Goal: Task Accomplishment & Management: Use online tool/utility

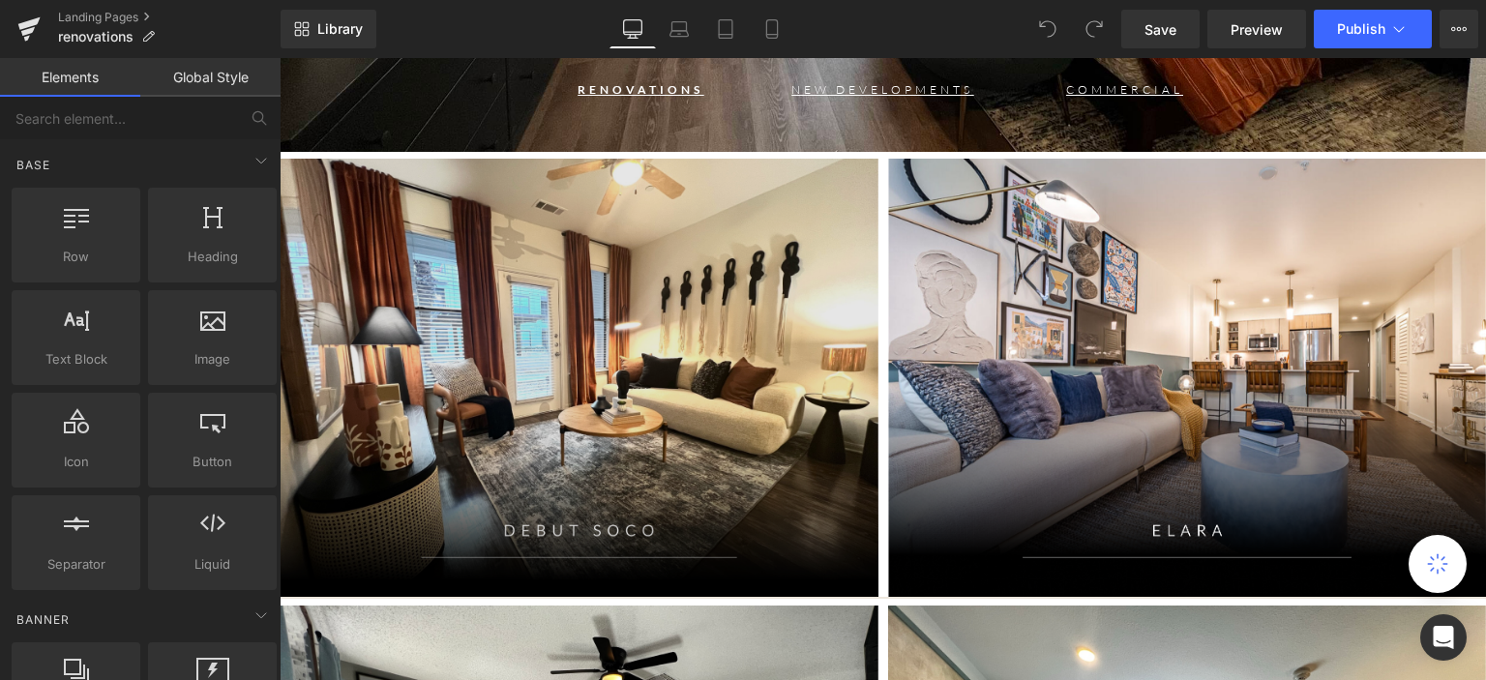
scroll to position [484, 0]
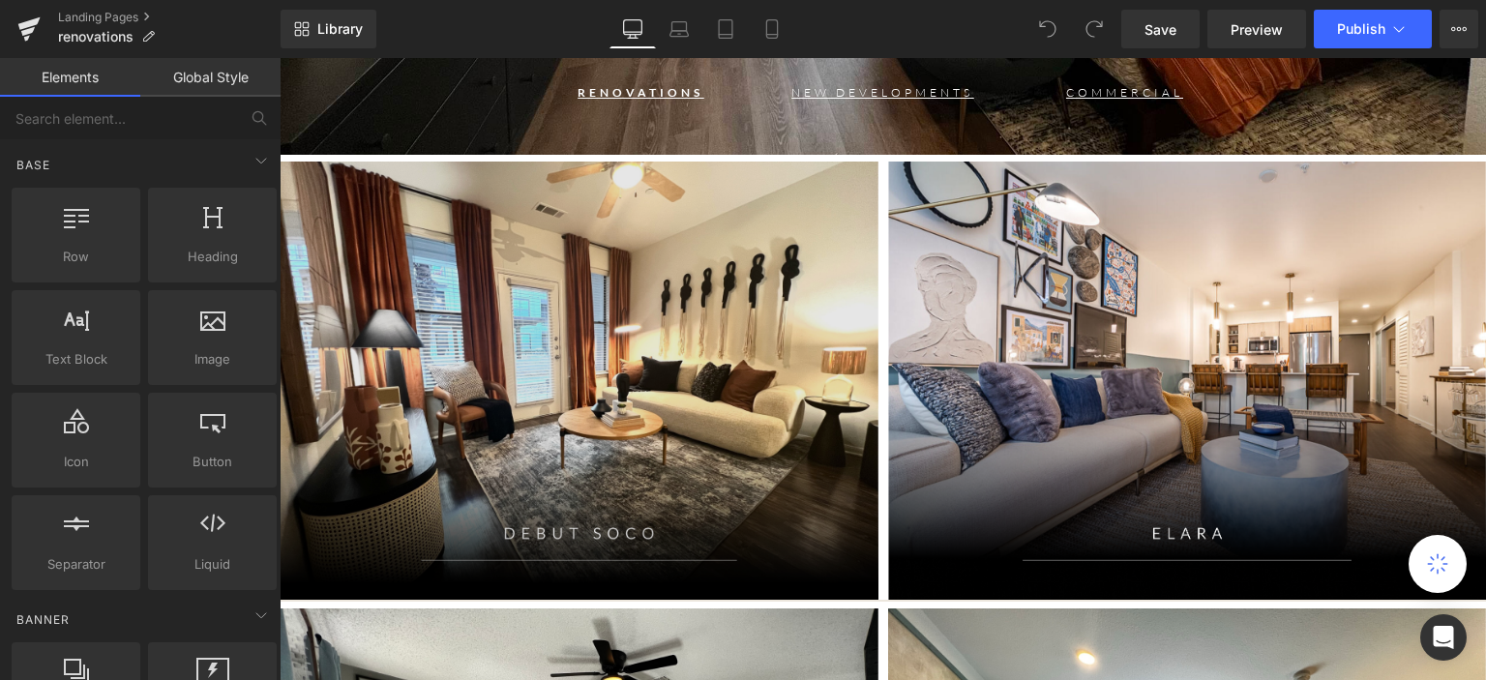
click at [554, 347] on img at bounding box center [579, 381] width 599 height 439
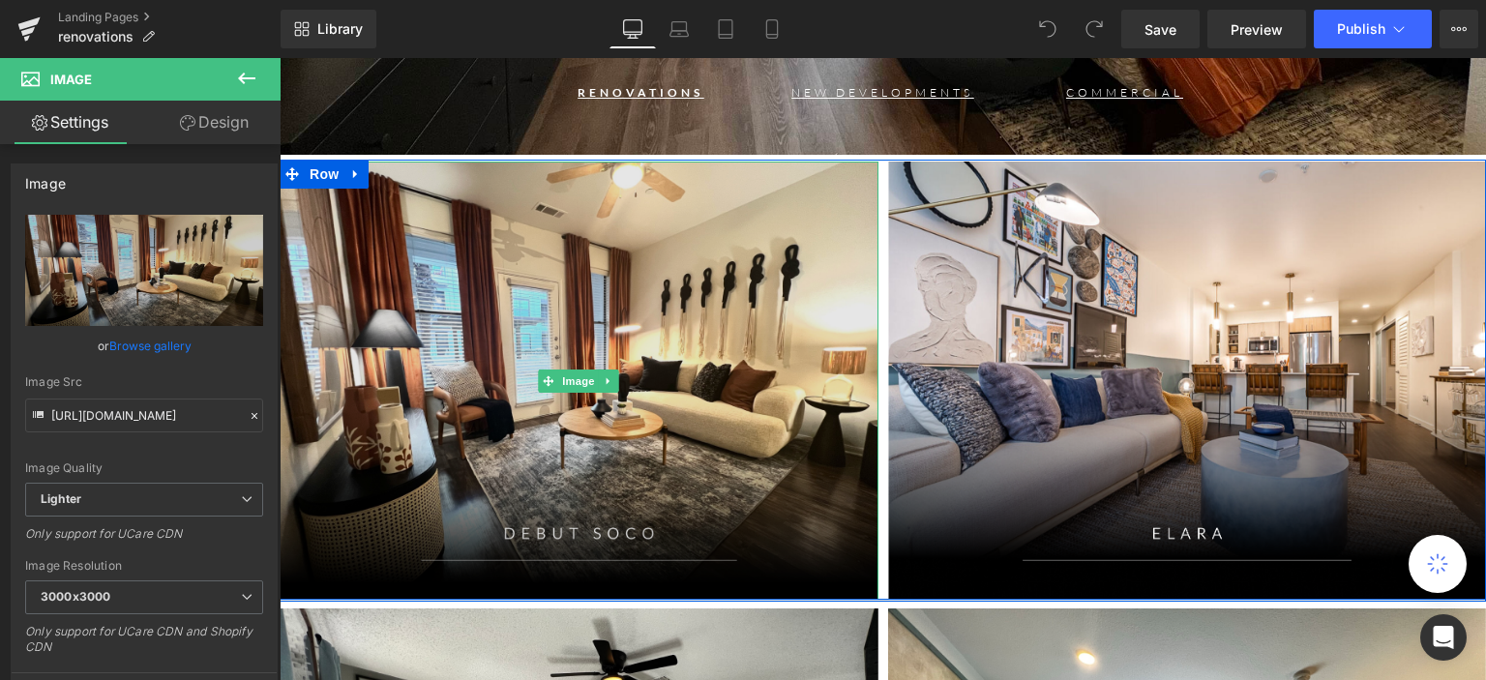
click at [687, 535] on img at bounding box center [579, 381] width 599 height 439
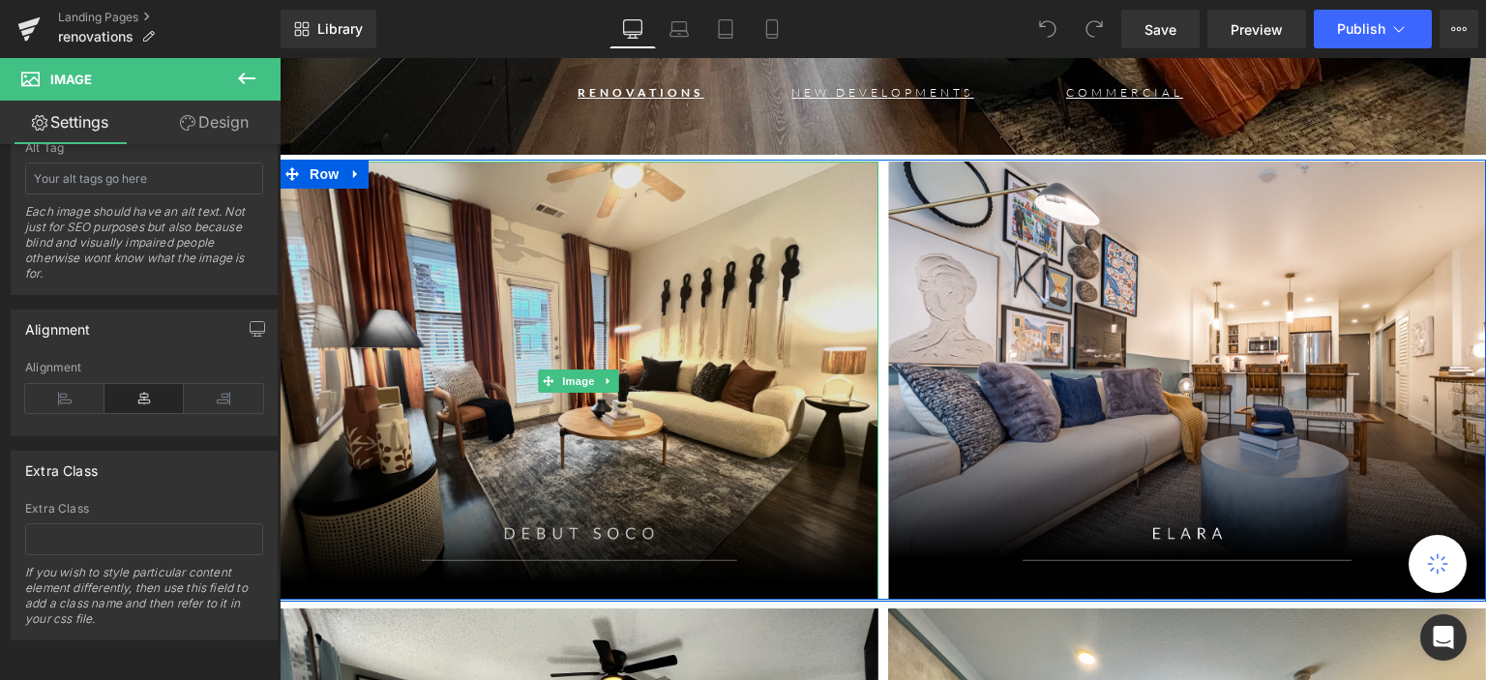
scroll to position [387, 0]
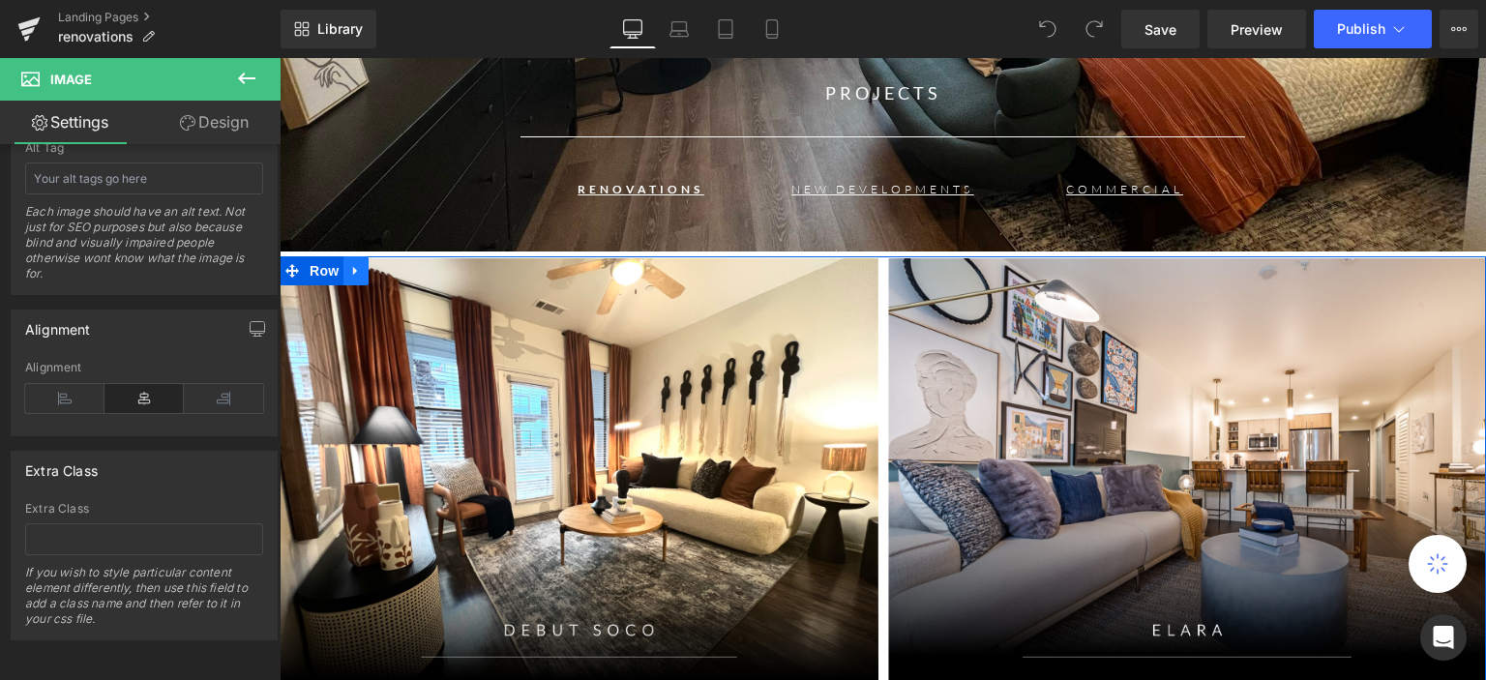
click at [353, 272] on icon at bounding box center [355, 271] width 4 height 9
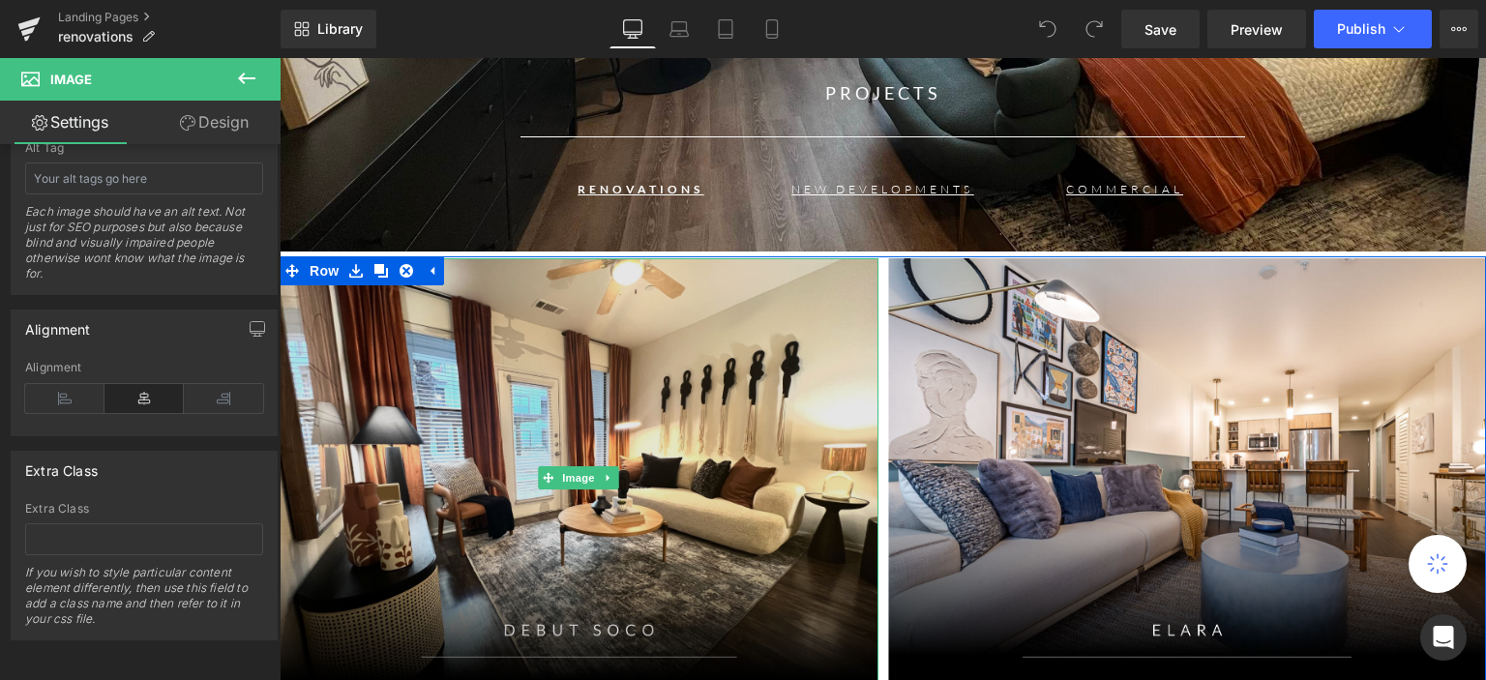
click at [474, 392] on img at bounding box center [579, 477] width 599 height 439
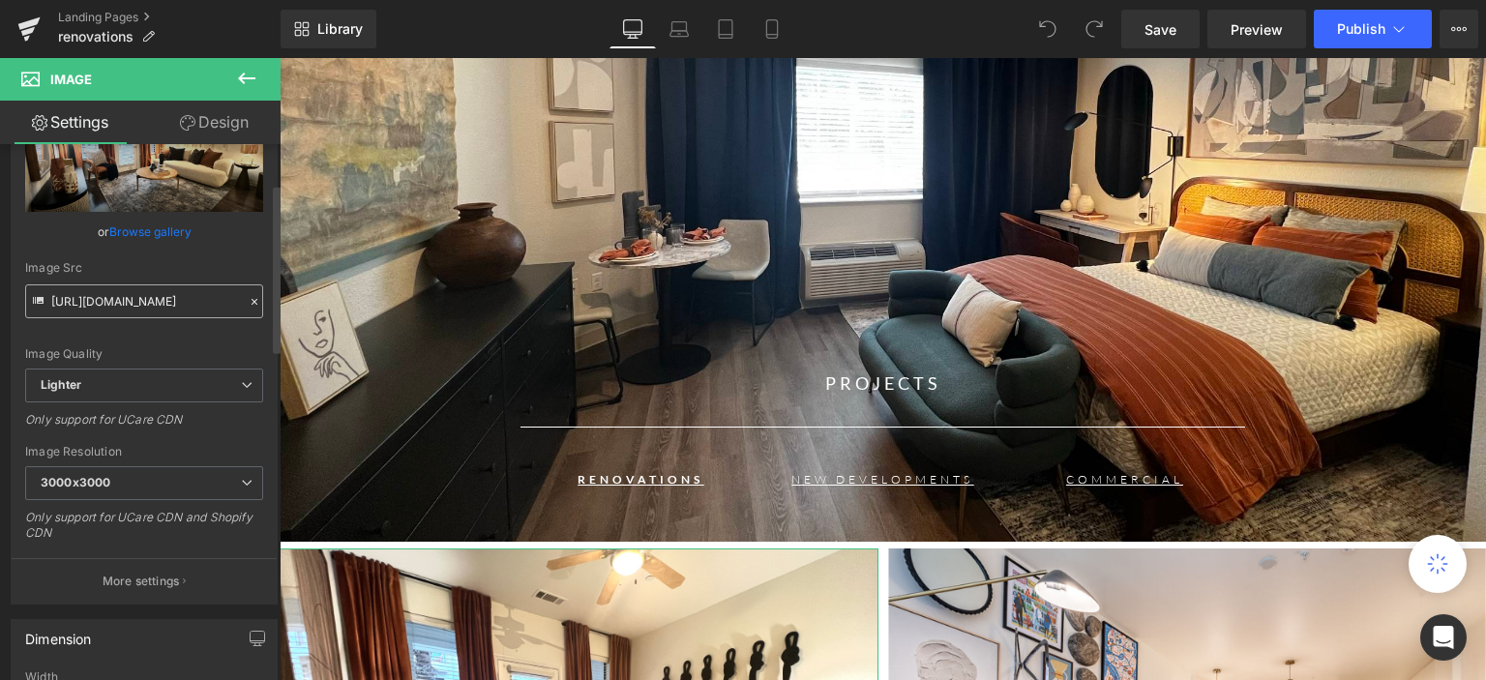
scroll to position [113, 0]
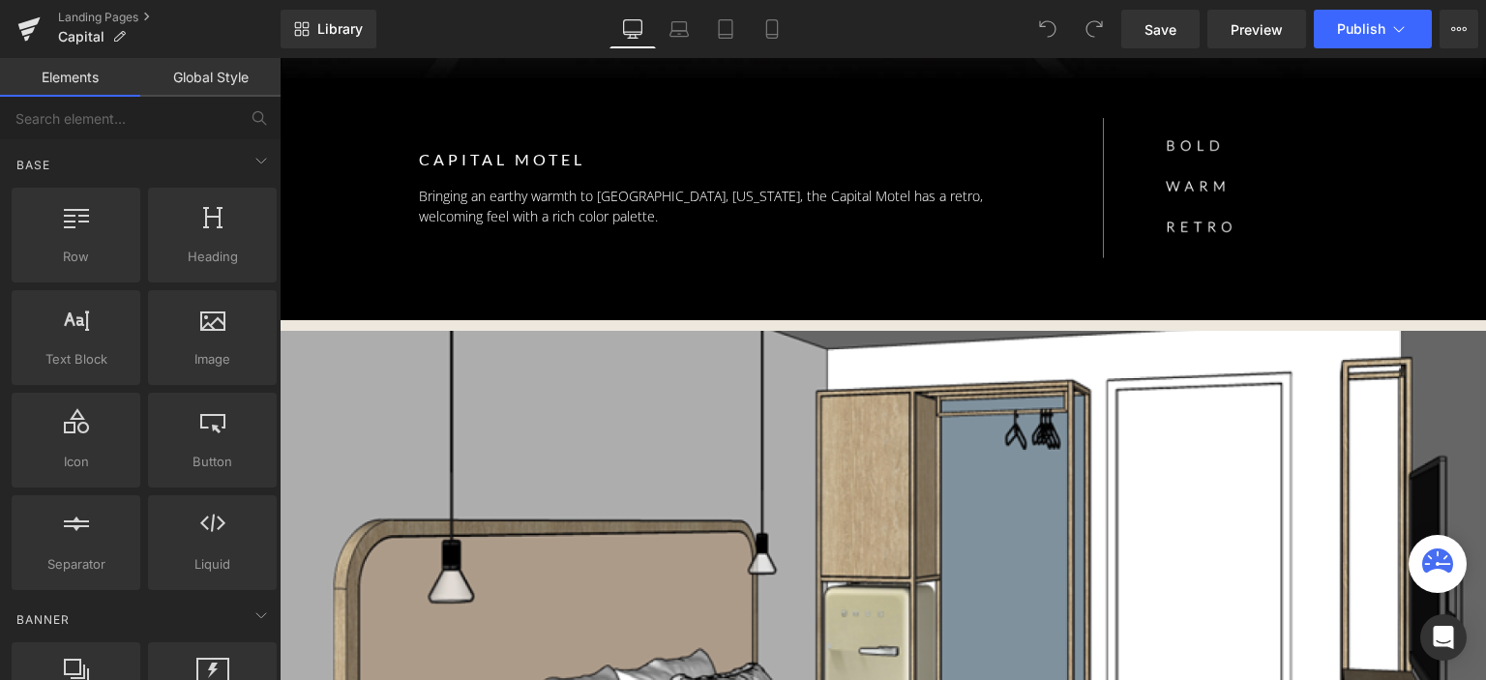
scroll to position [580, 0]
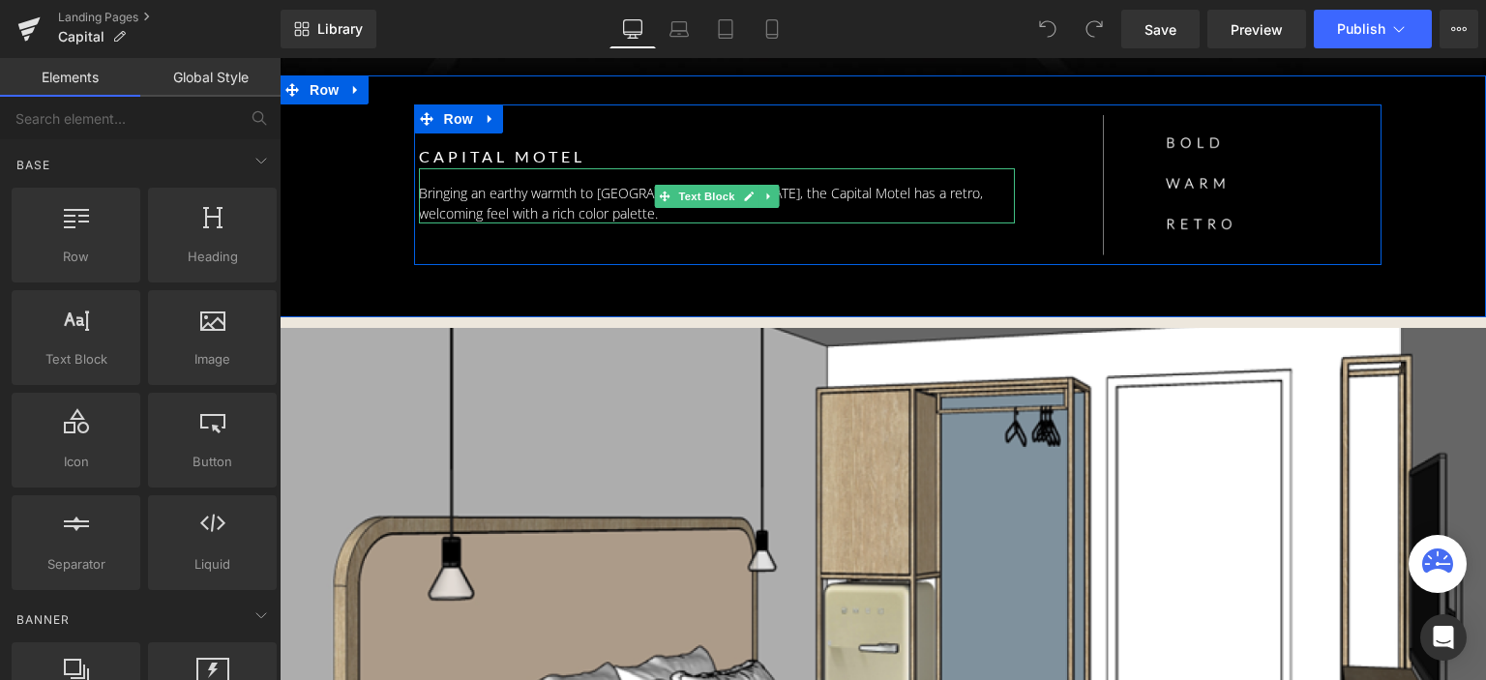
click at [615, 192] on p "Bringing an earthy warmth to Colombus, Ohio, the Capital Motel has a retro, wel…" at bounding box center [717, 203] width 597 height 41
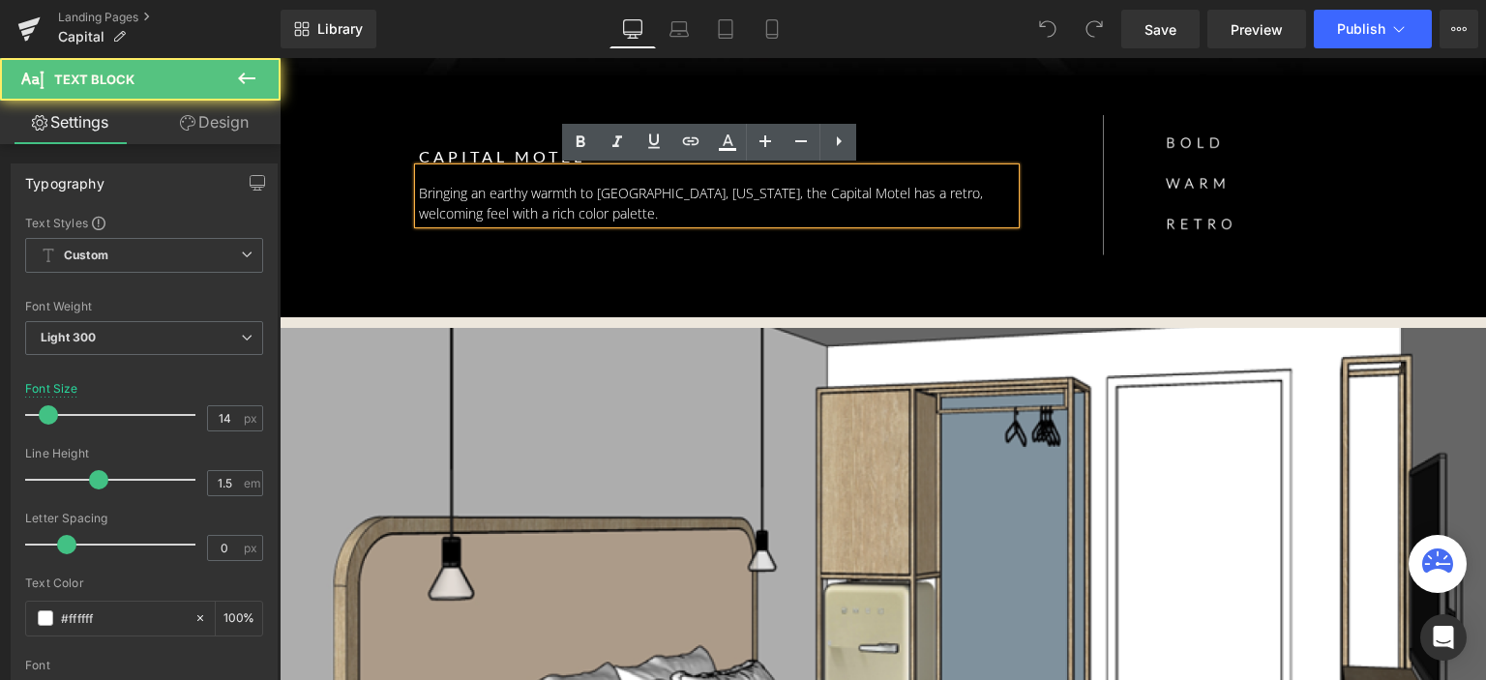
click at [641, 192] on p "Bringing an earthy warmth to Colombus, Ohio, the Capital Motel has a retro, wel…" at bounding box center [717, 203] width 597 height 41
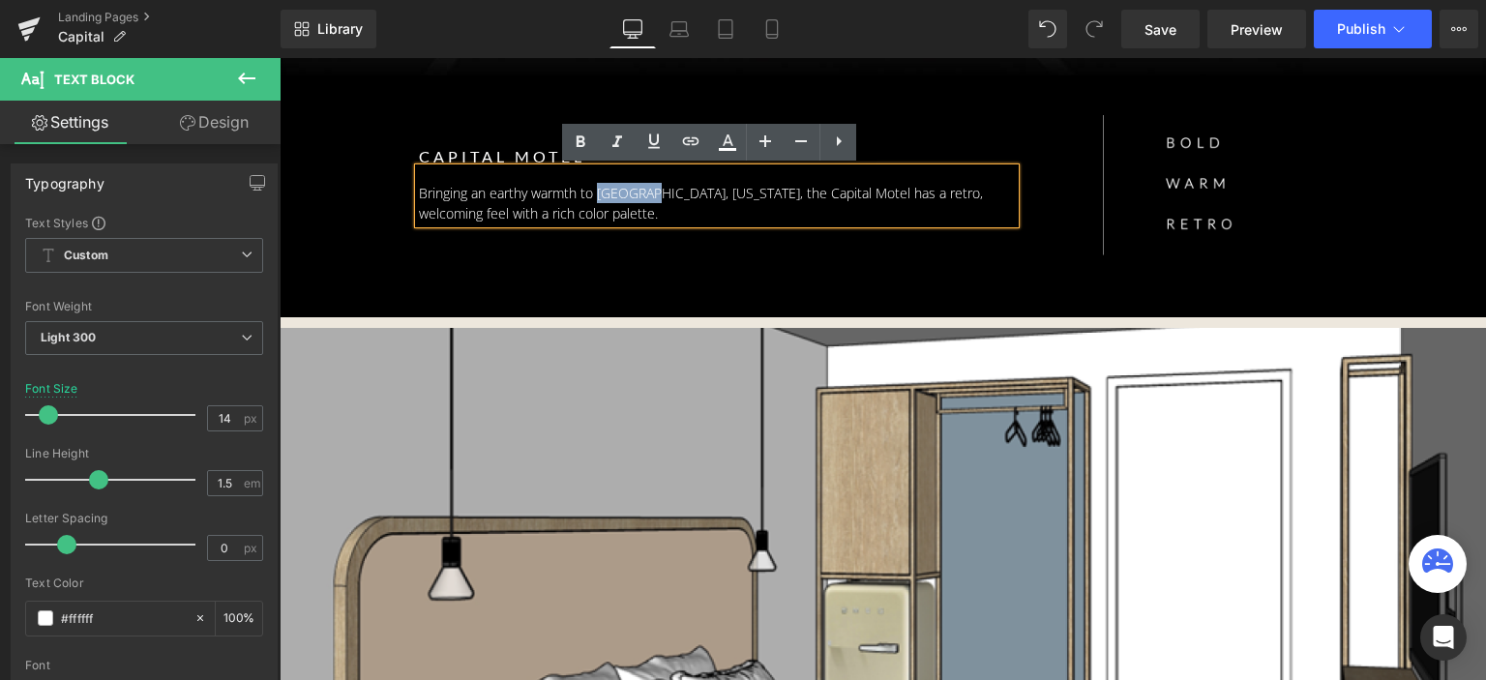
drag, startPoint x: 591, startPoint y: 191, endPoint x: 651, endPoint y: 201, distance: 60.7
click at [651, 201] on p "Bringing an earthy warmth to Colombus, Ohio, the Capital Motel has a retro, wel…" at bounding box center [717, 203] width 597 height 41
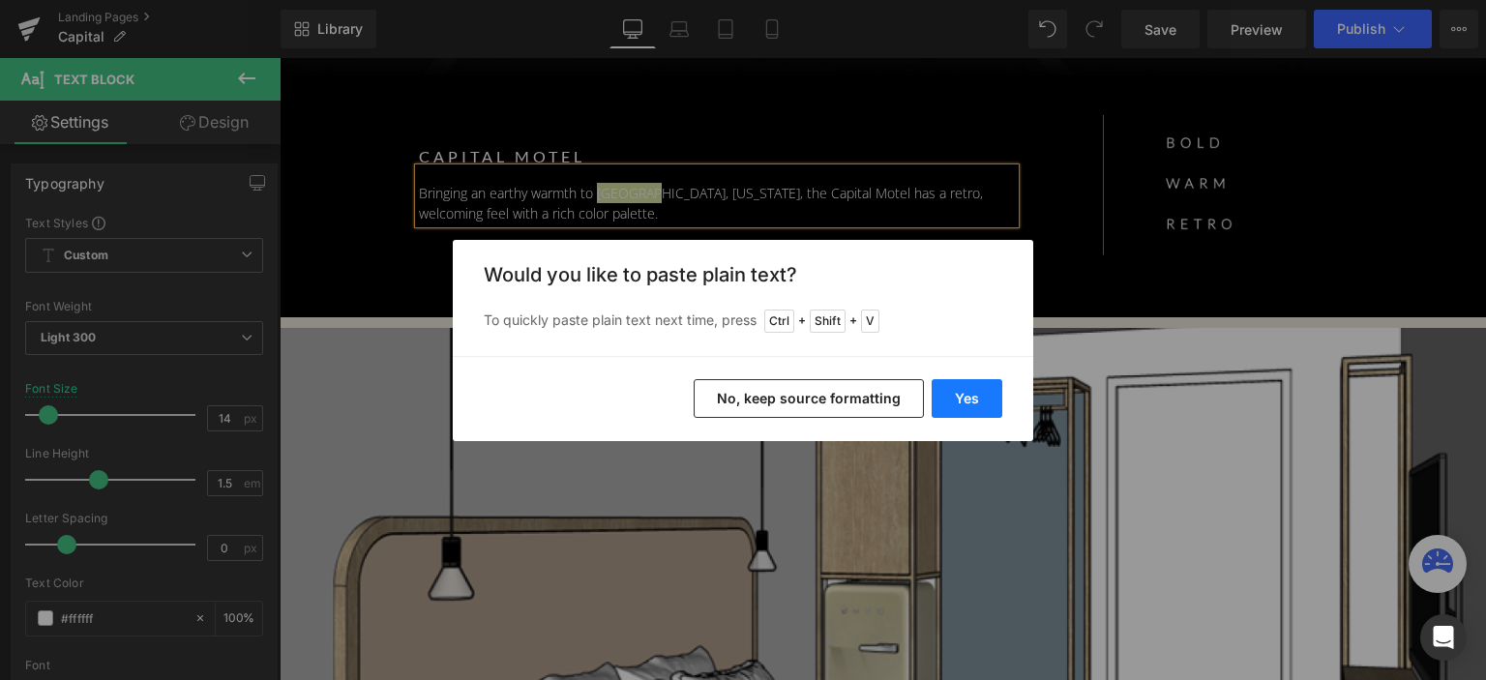
click at [956, 400] on button "Yes" at bounding box center [966, 398] width 71 height 39
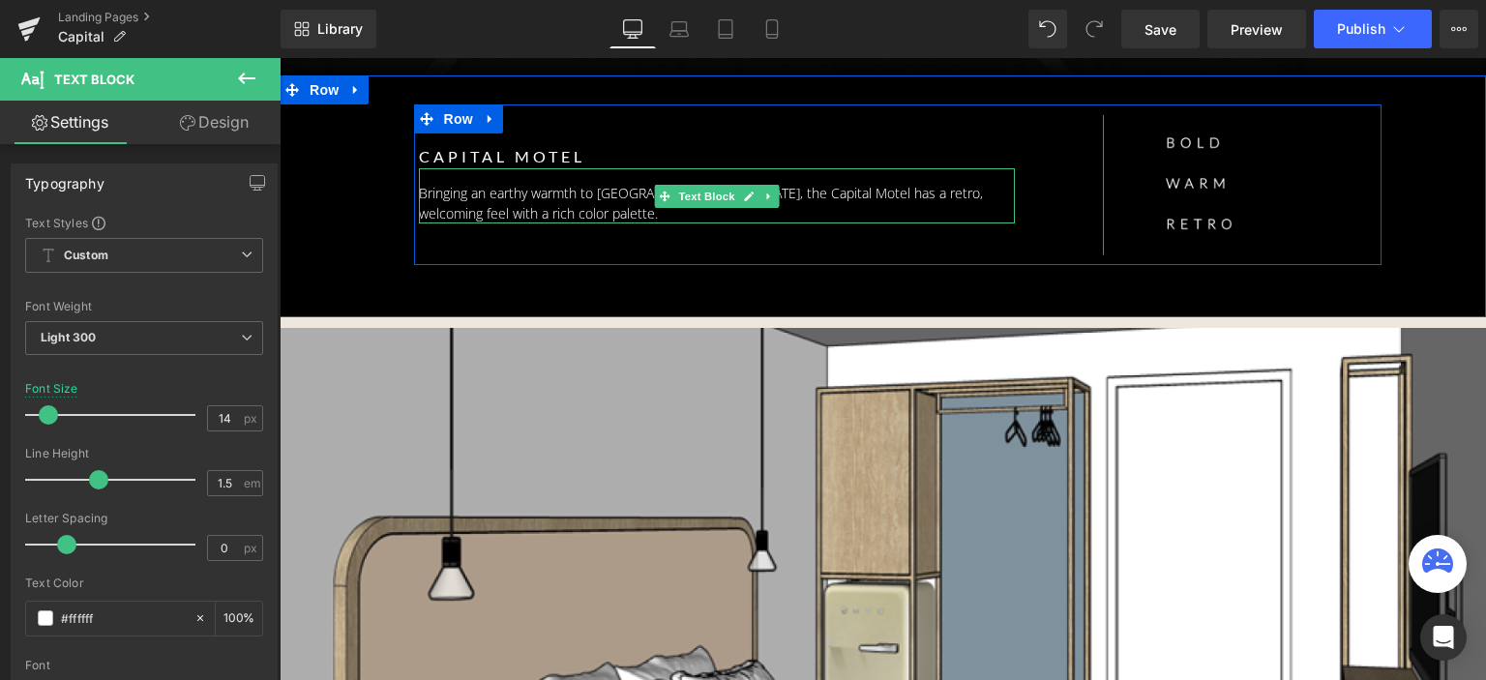
click at [611, 201] on p "Bringing an earthy warmth to Columbus, Ohio, the Capital Motel has a retro, wel…" at bounding box center [717, 203] width 597 height 41
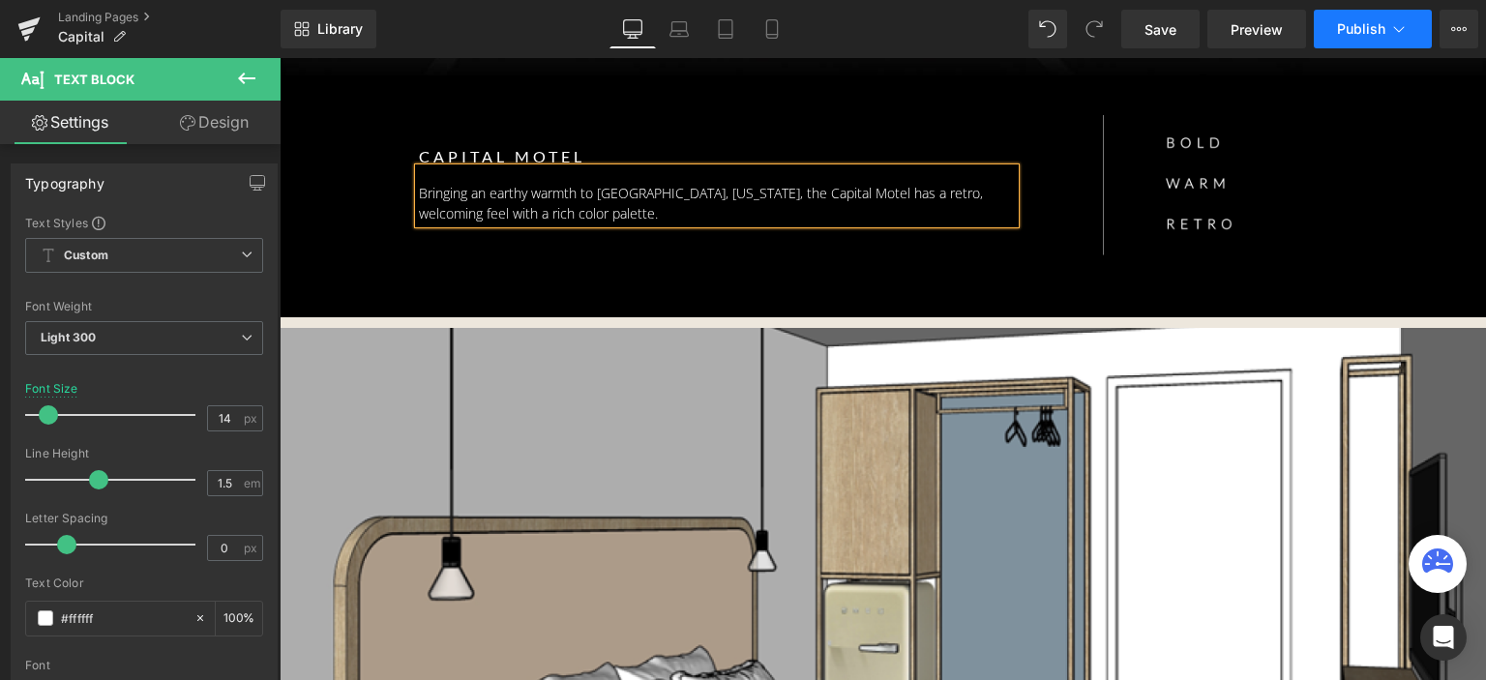
click at [1358, 38] on button "Publish" at bounding box center [1372, 29] width 118 height 39
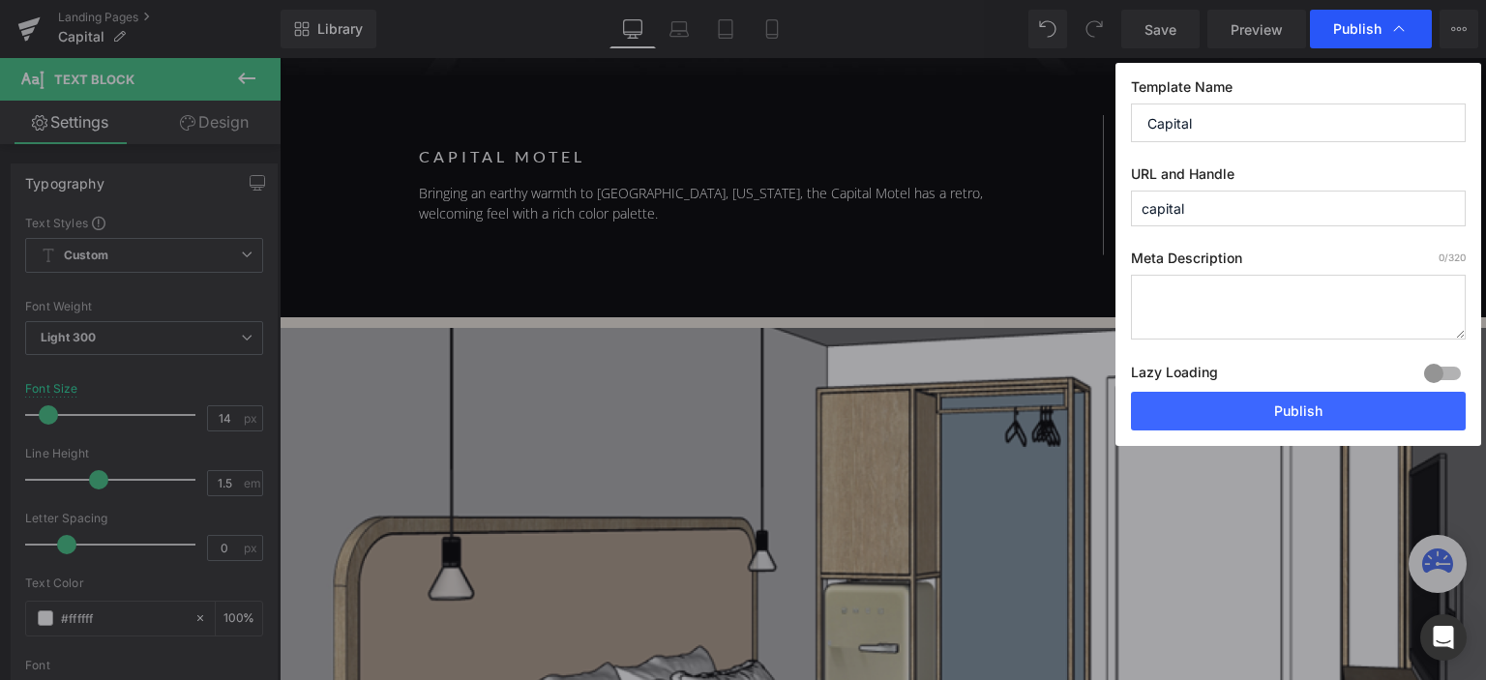
click at [1358, 31] on span "Publish" at bounding box center [1357, 28] width 48 height 17
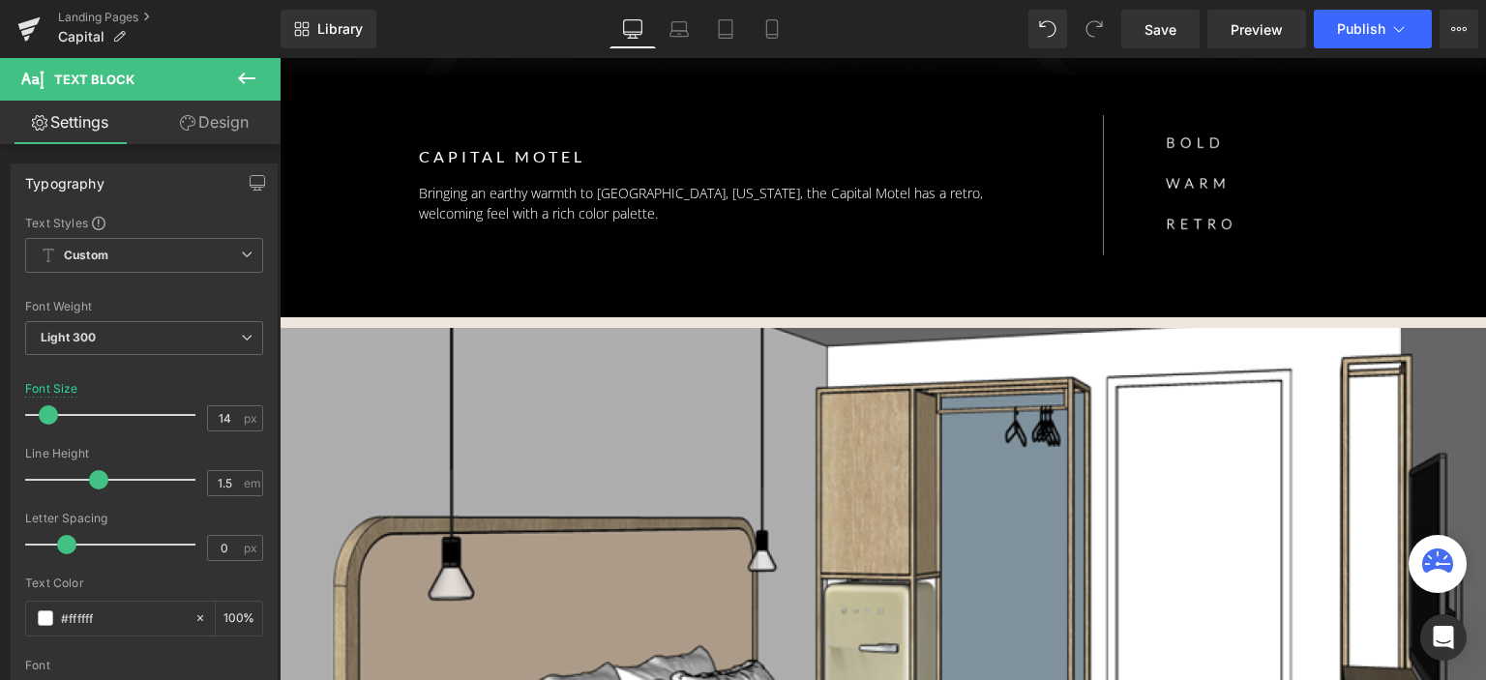
click at [1358, 31] on span "Publish" at bounding box center [1361, 28] width 48 height 15
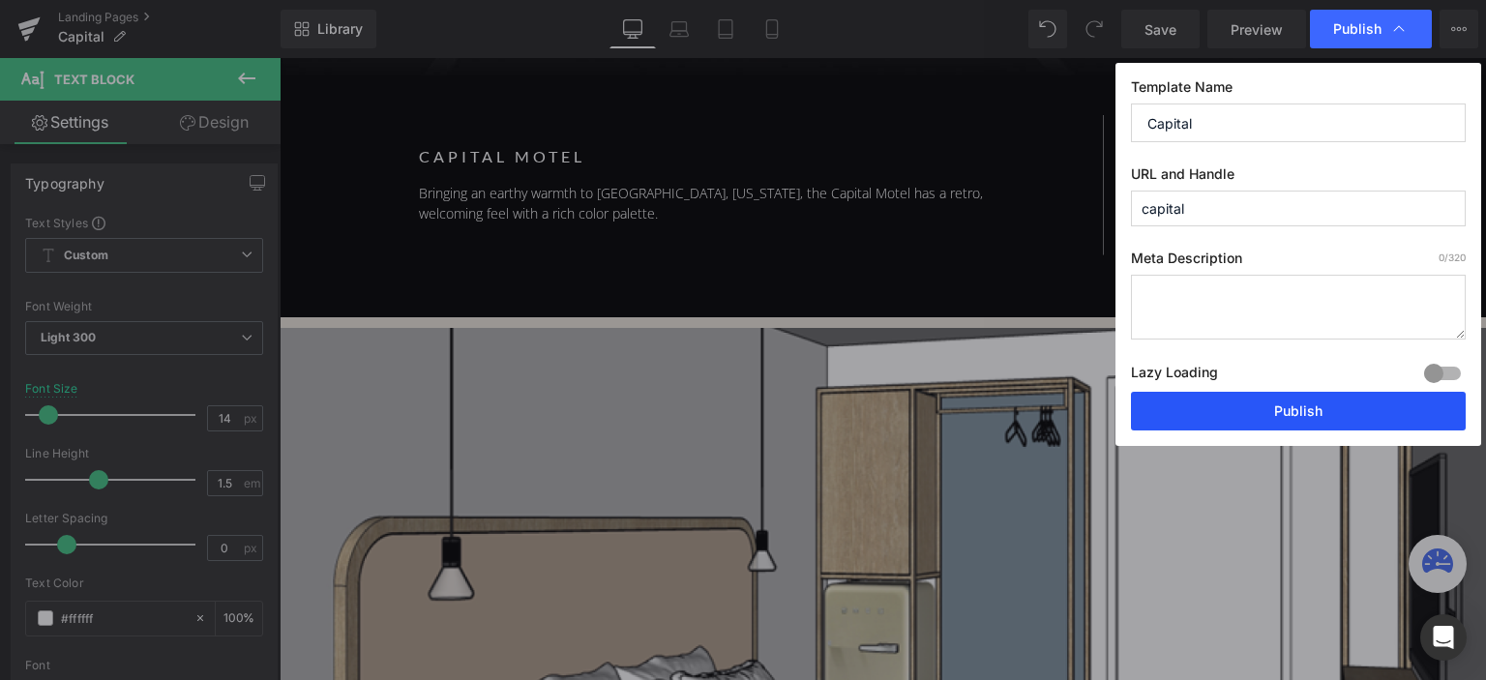
click at [1284, 413] on button "Publish" at bounding box center [1298, 411] width 335 height 39
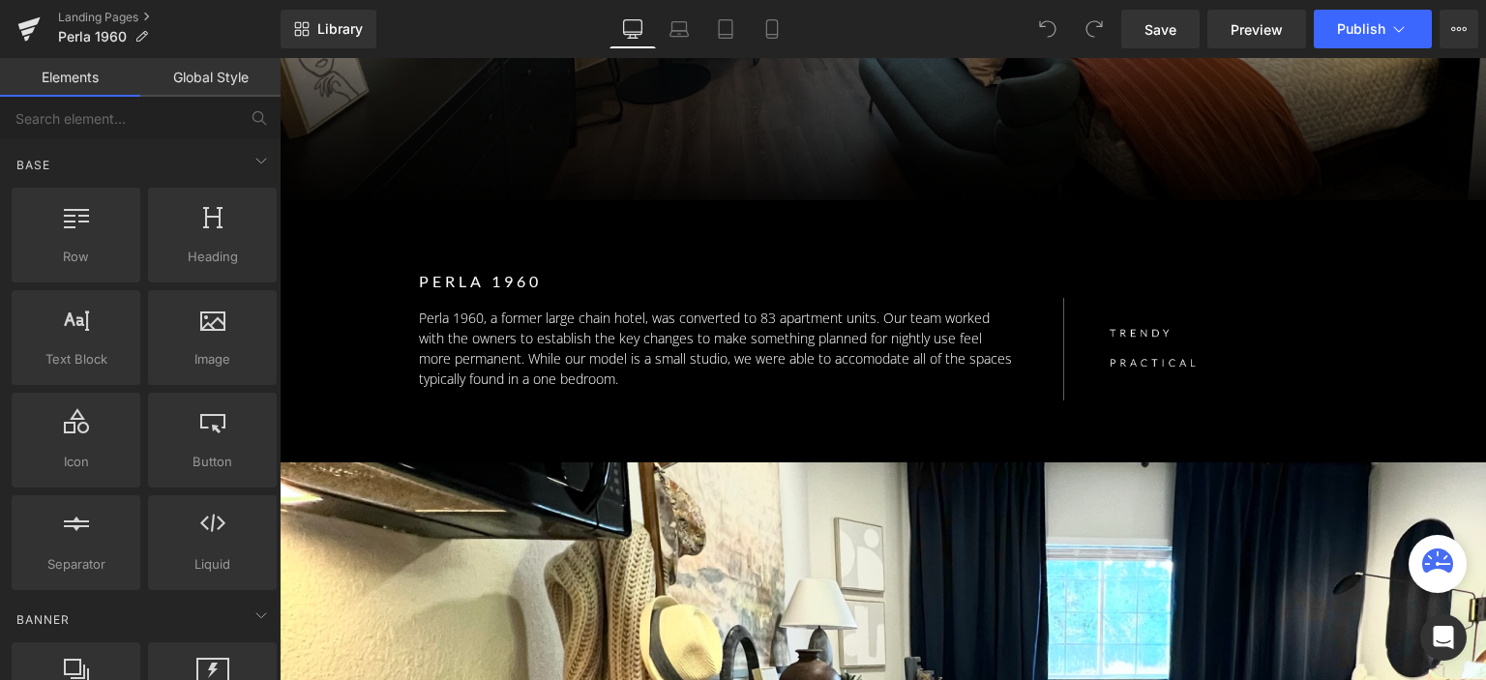
scroll to position [387, 0]
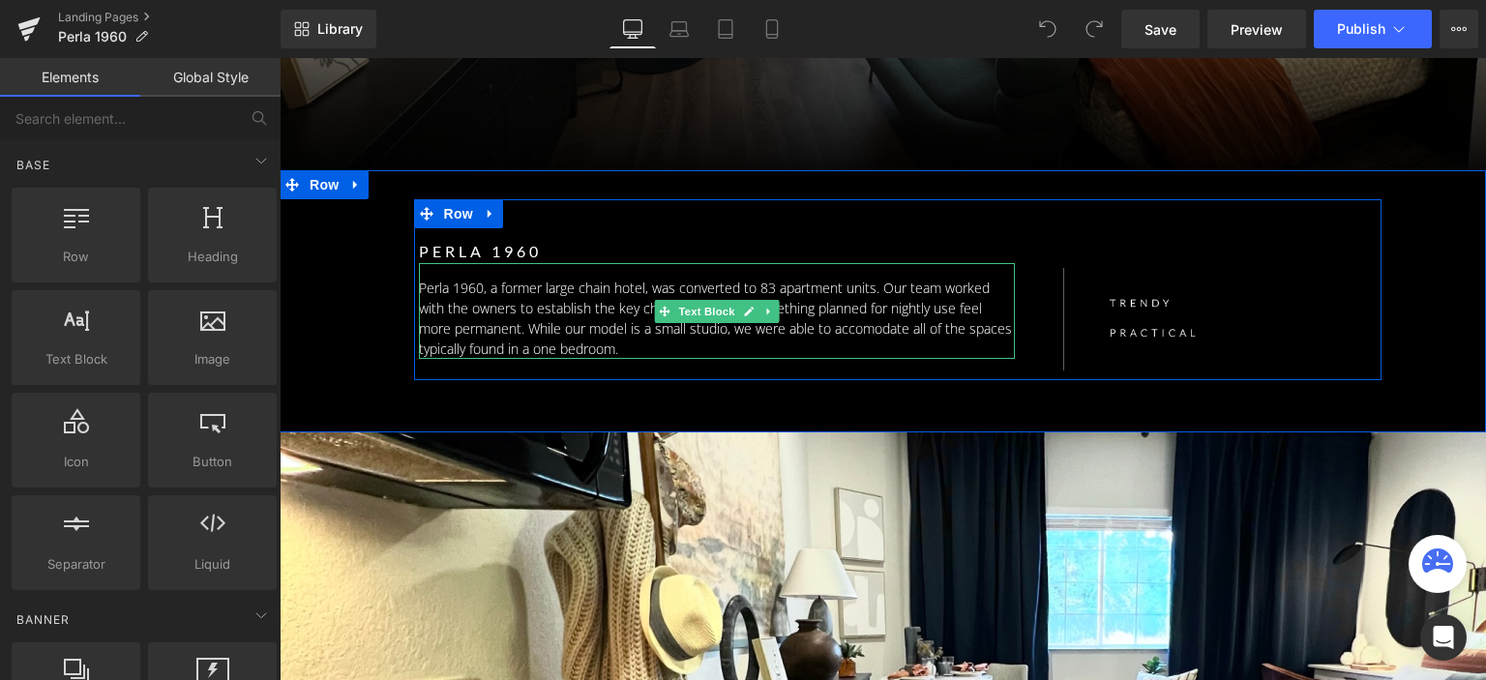
click at [589, 299] on p "Perla 1960, a former large chain hotel, was converted to 83 apartment units. Ou…" at bounding box center [717, 318] width 597 height 81
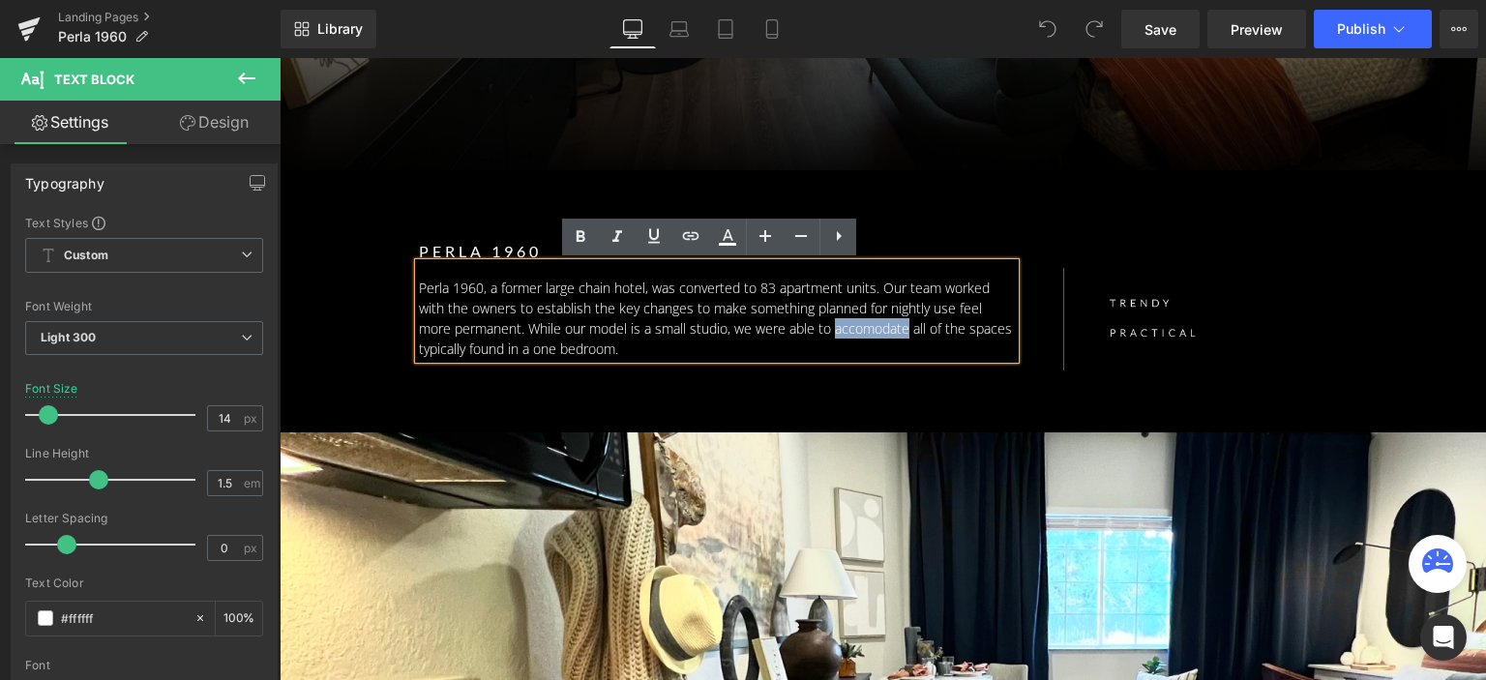
drag, startPoint x: 795, startPoint y: 331, endPoint x: 863, endPoint y: 334, distance: 67.8
click at [863, 334] on p "Perla 1960, a former large chain hotel, was converted to 83 apartment units. Ou…" at bounding box center [717, 318] width 597 height 81
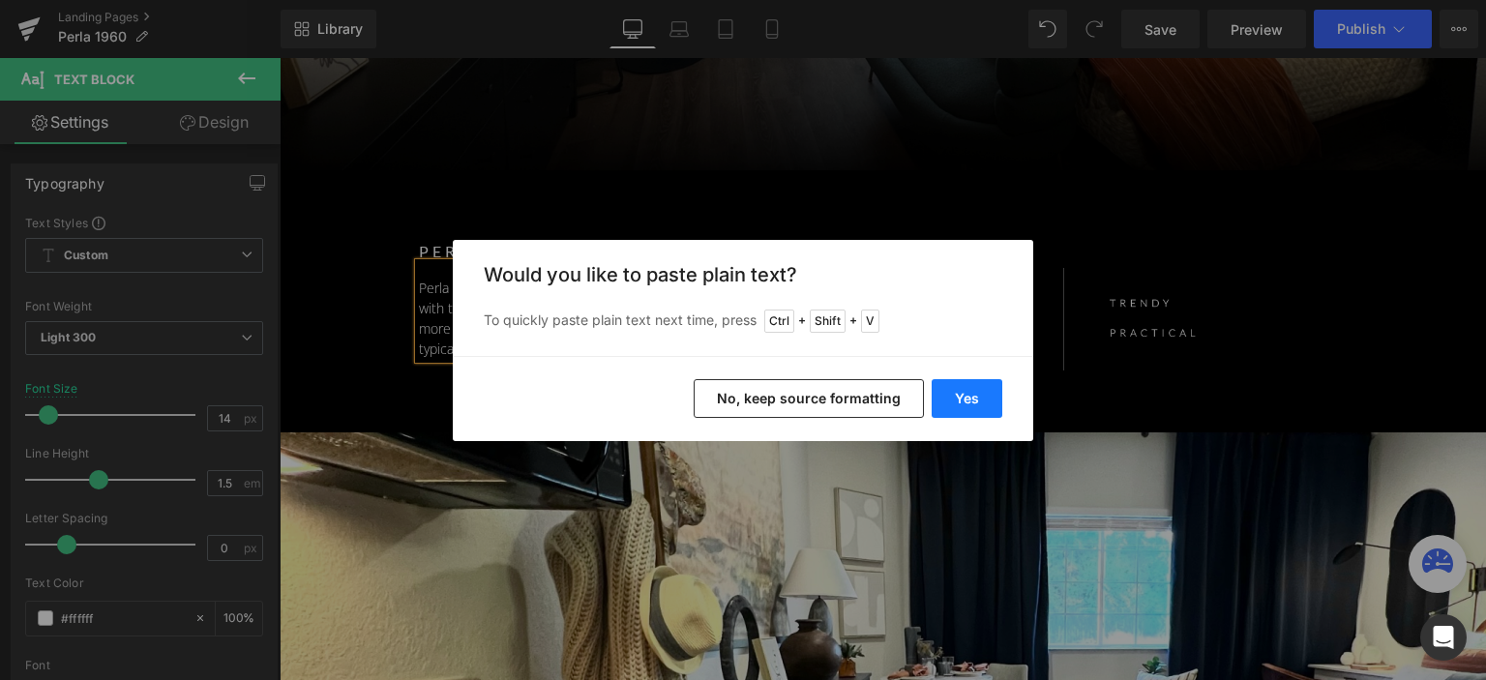
click at [952, 395] on button "Yes" at bounding box center [966, 398] width 71 height 39
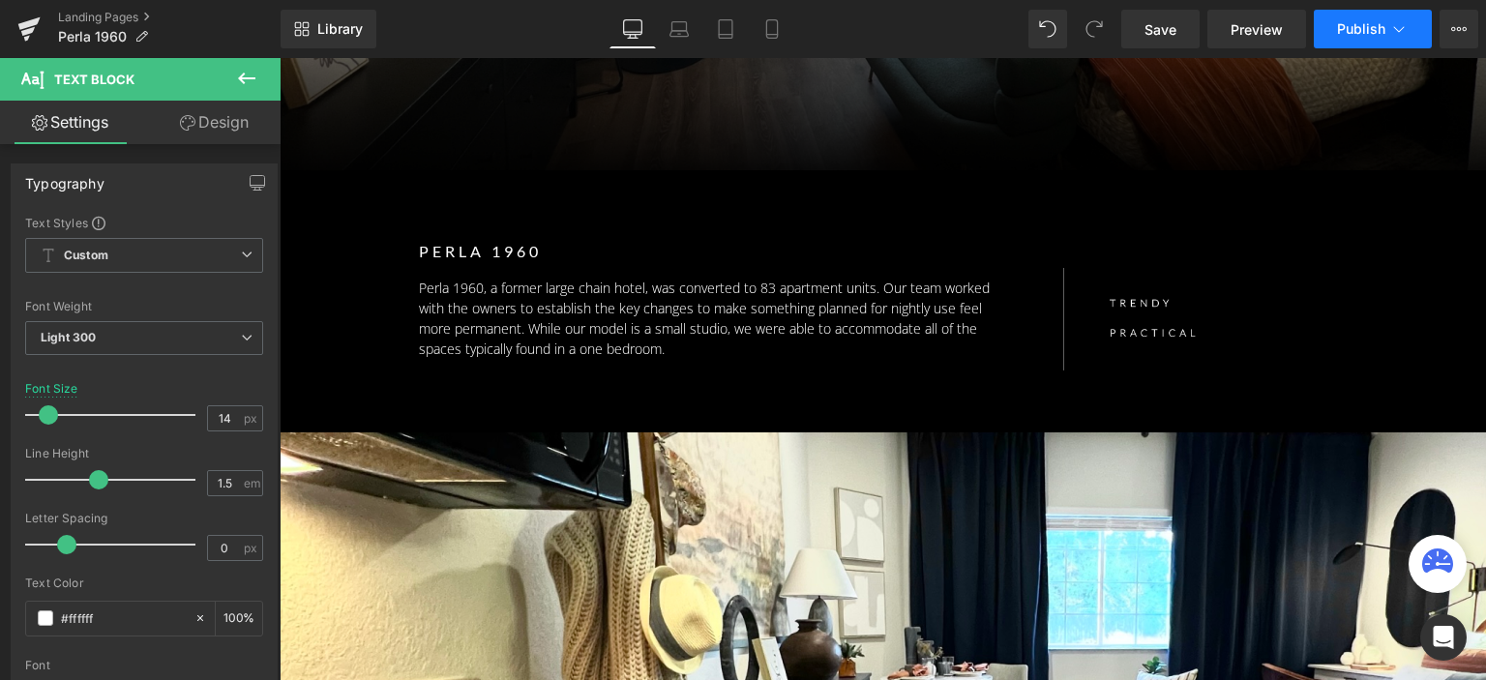
click at [1354, 33] on span "Publish" at bounding box center [1361, 28] width 48 height 15
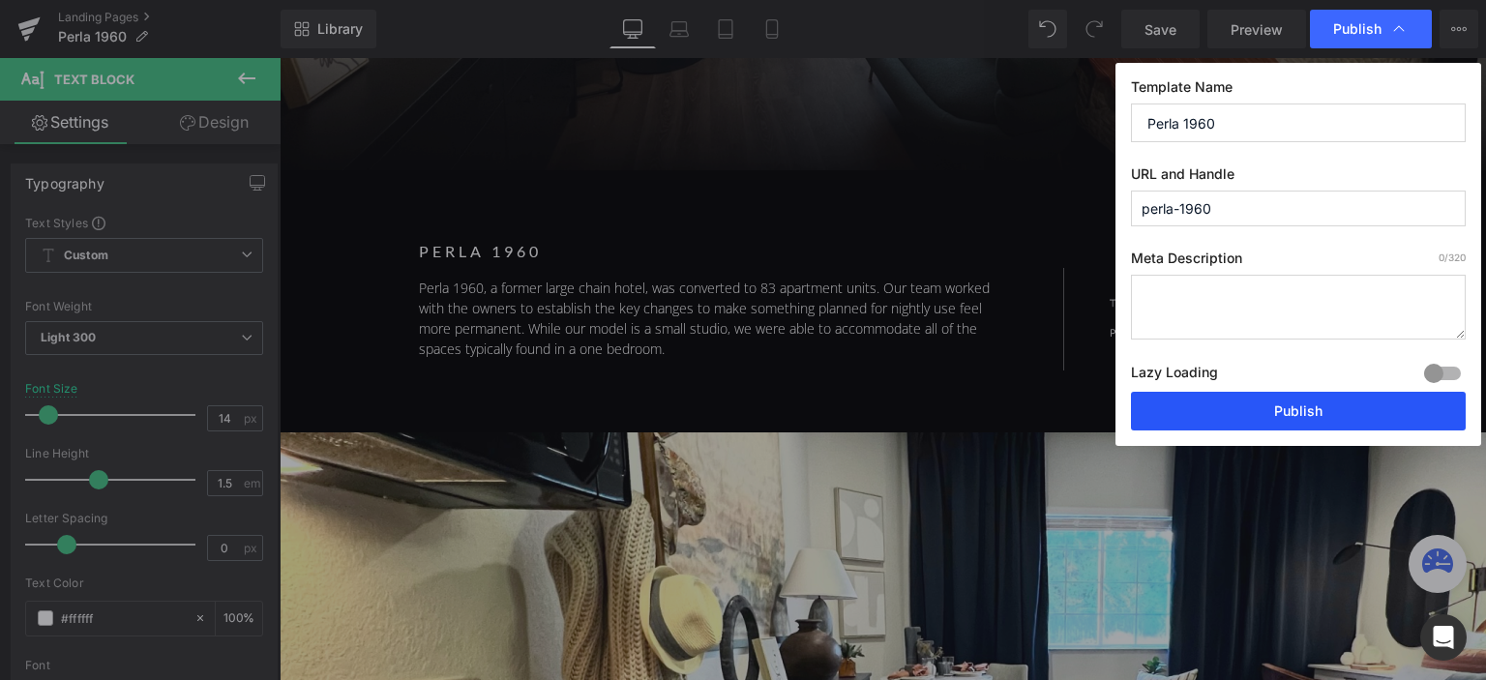
click at [1249, 414] on button "Publish" at bounding box center [1298, 411] width 335 height 39
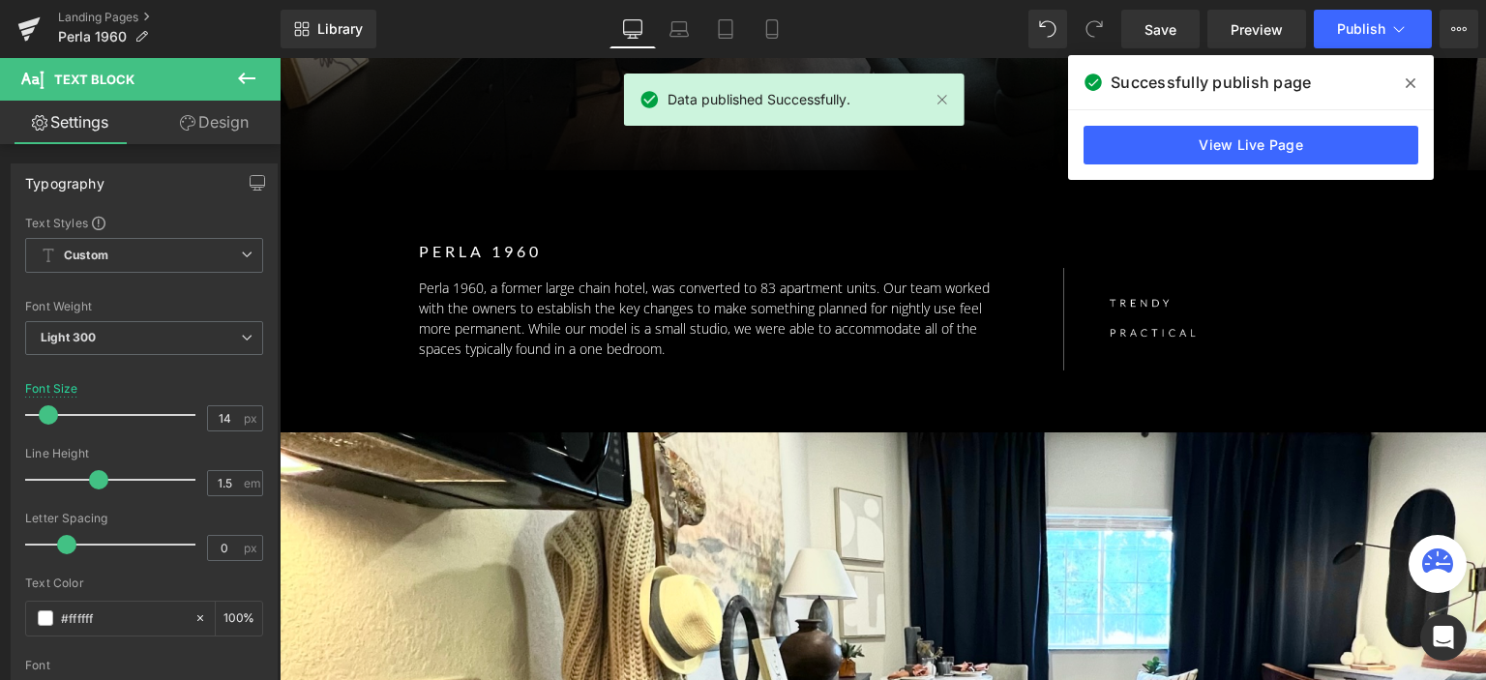
click at [1409, 84] on icon at bounding box center [1410, 83] width 10 height 10
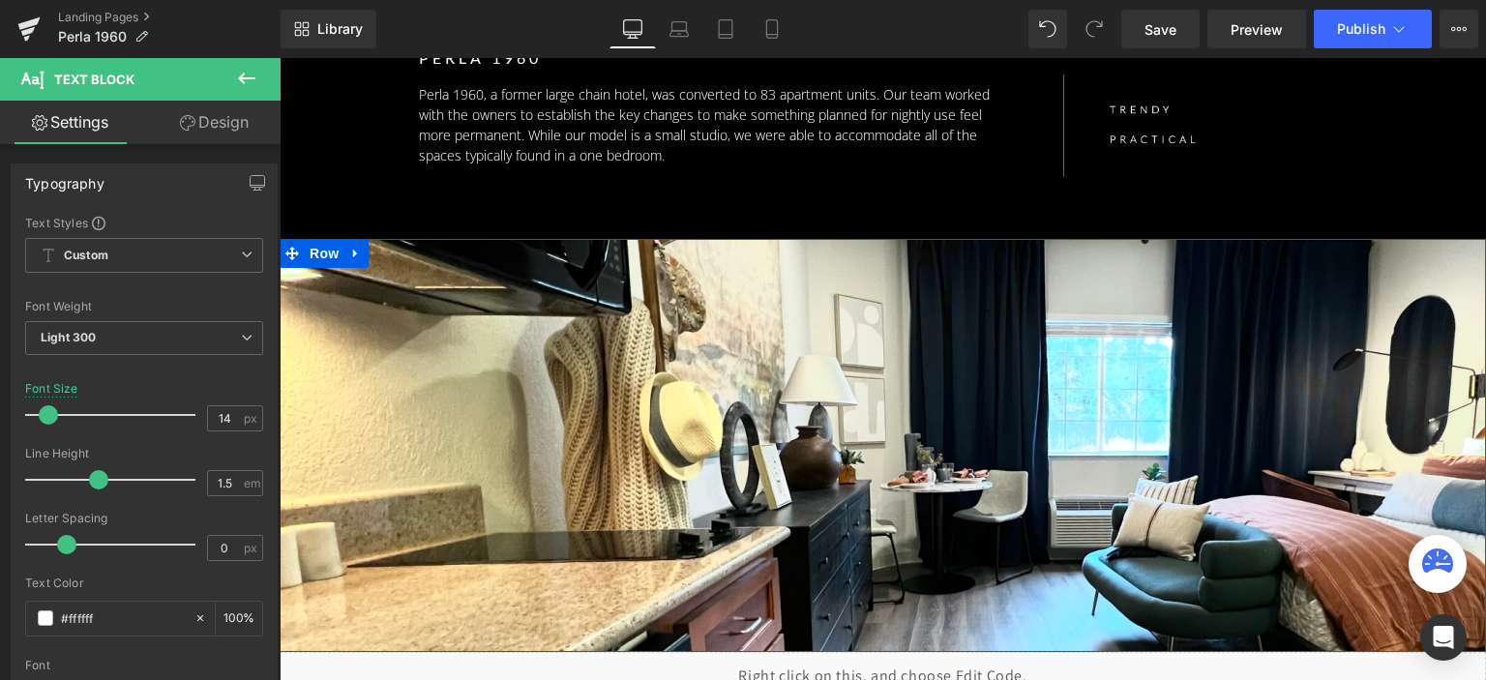
scroll to position [870, 0]
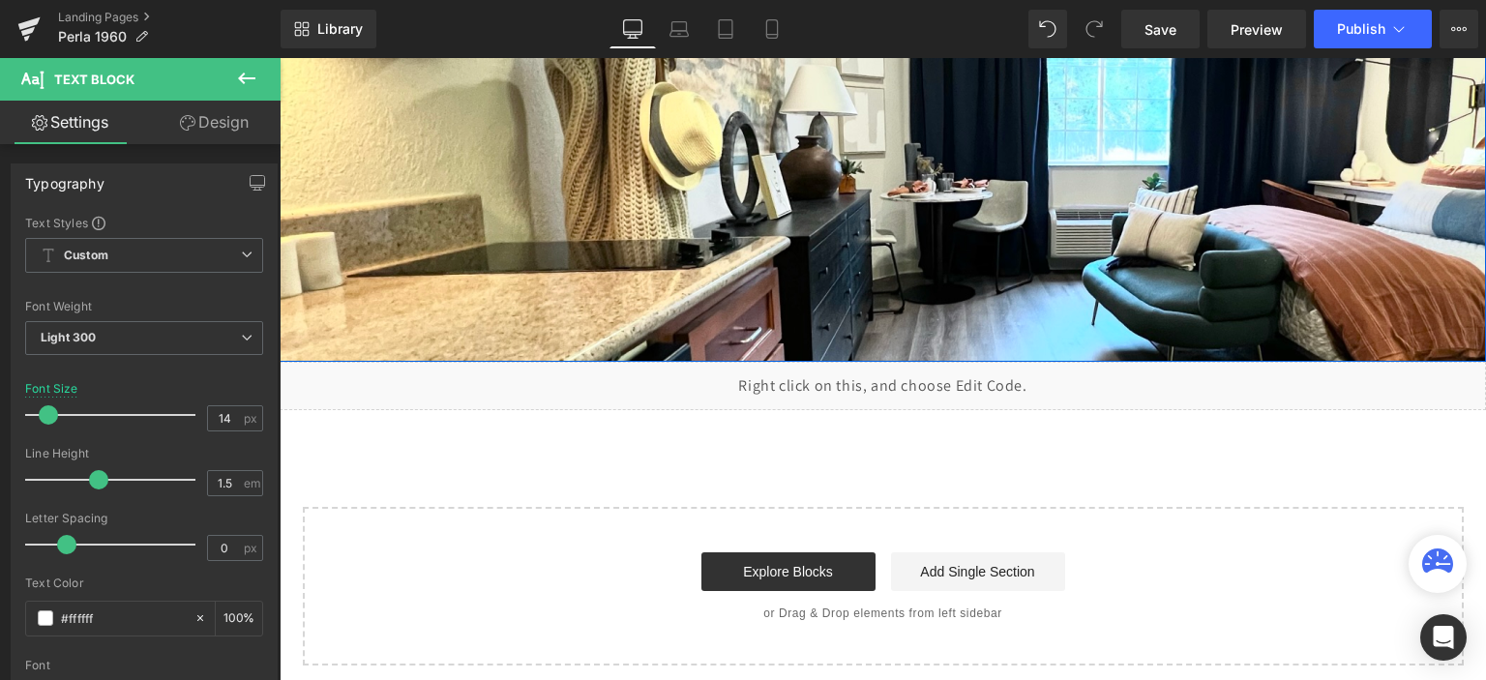
click at [584, 253] on div "Separator Row 249px" at bounding box center [883, 155] width 1206 height 413
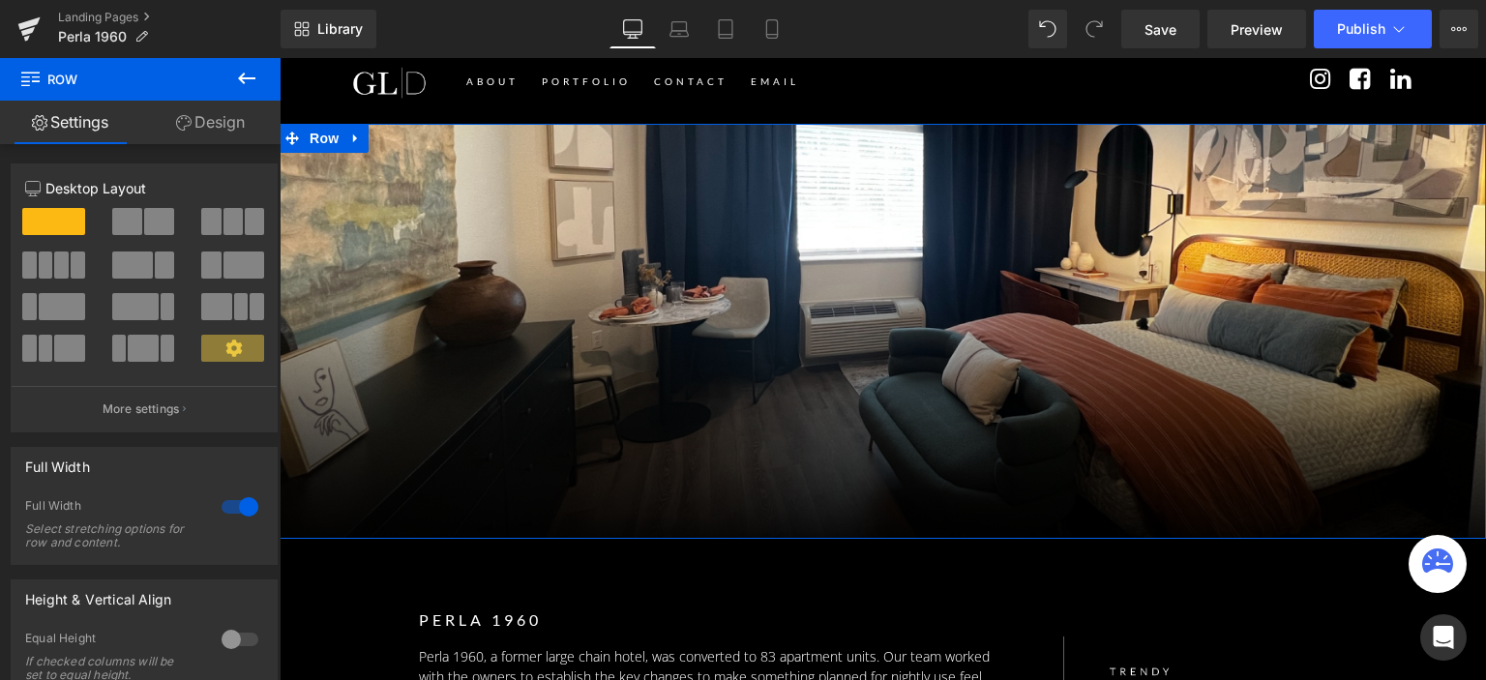
scroll to position [0, 0]
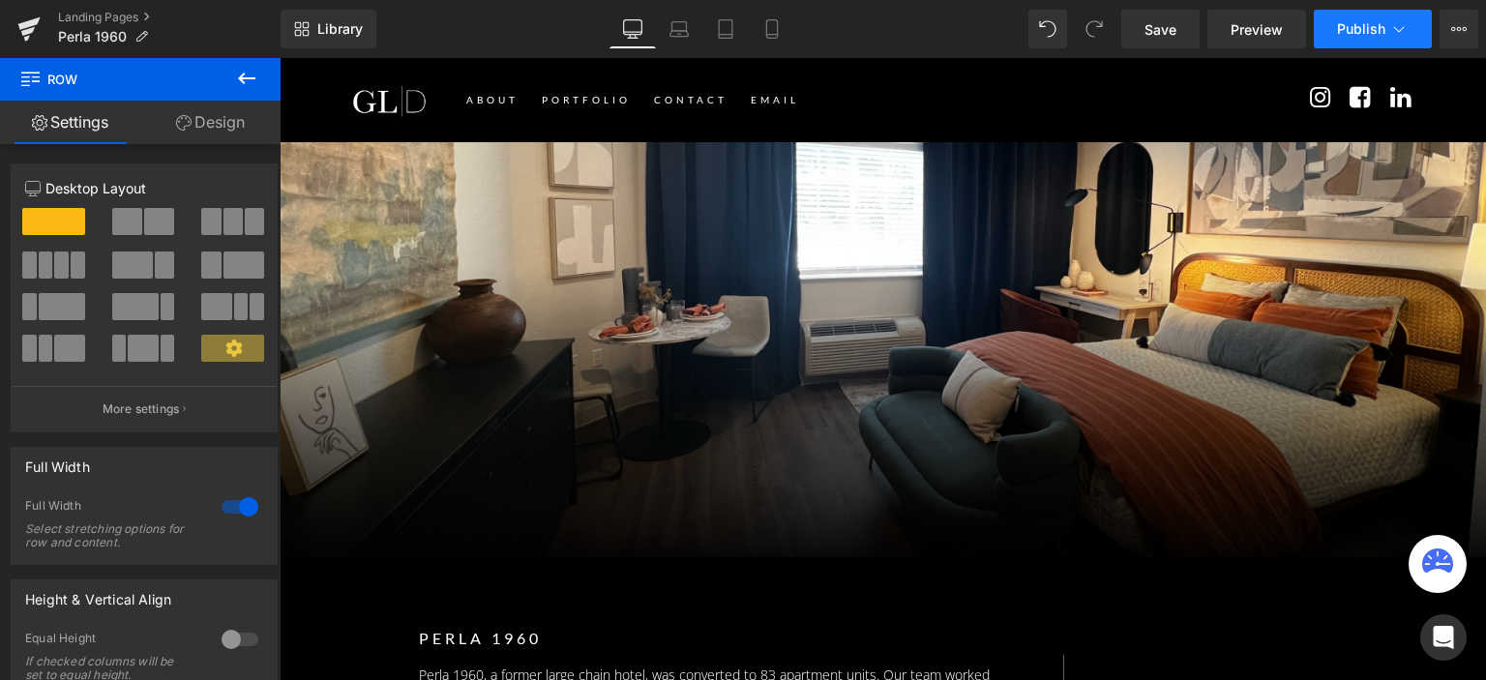
click at [1361, 29] on span "Publish" at bounding box center [1361, 28] width 48 height 15
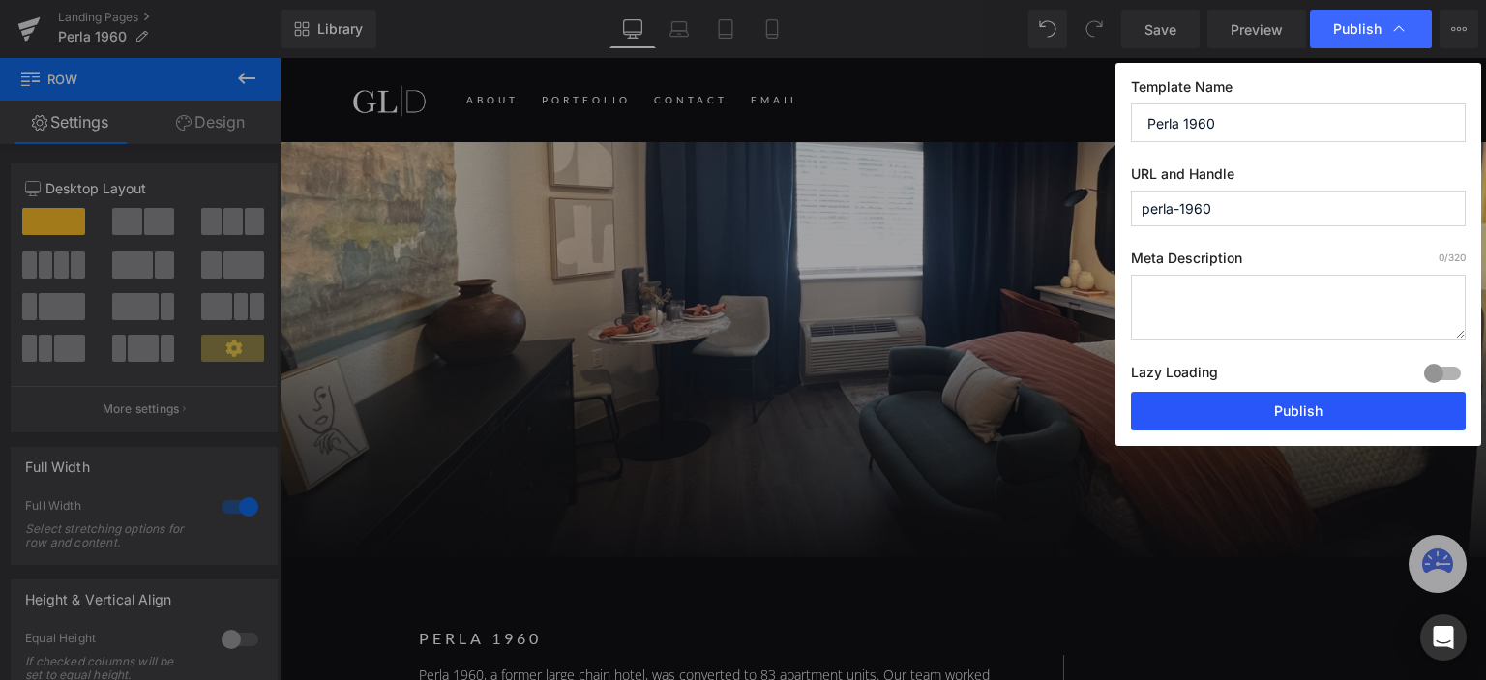
click at [1278, 413] on button "Publish" at bounding box center [1298, 411] width 335 height 39
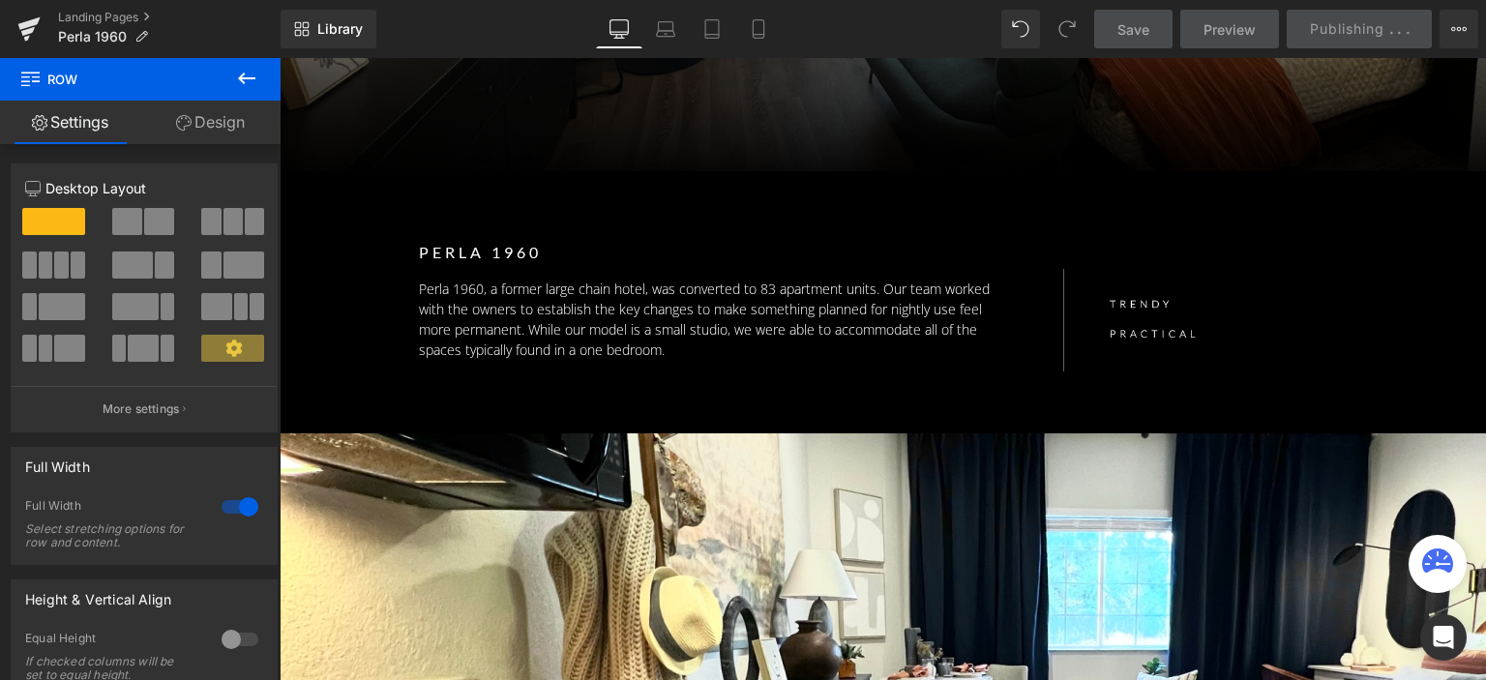
scroll to position [387, 0]
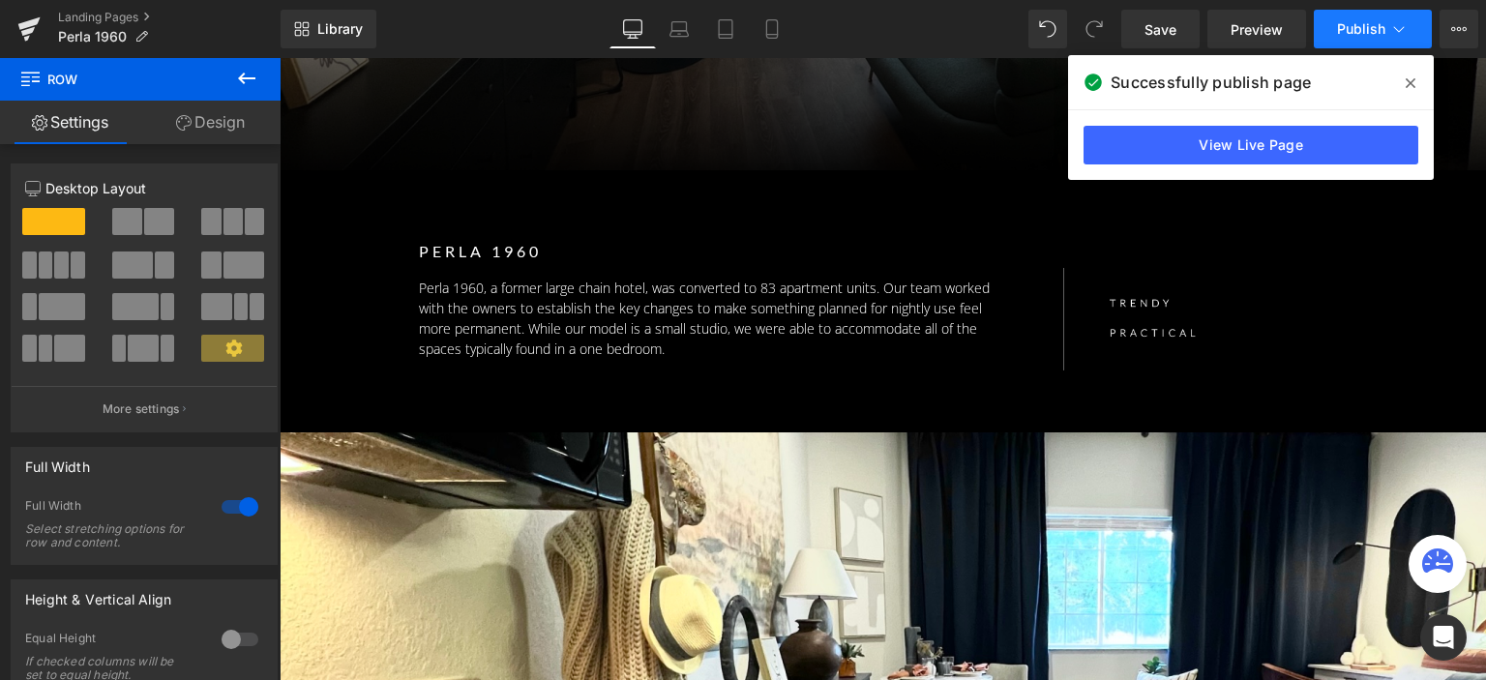
click at [1362, 44] on button "Publish" at bounding box center [1372, 29] width 118 height 39
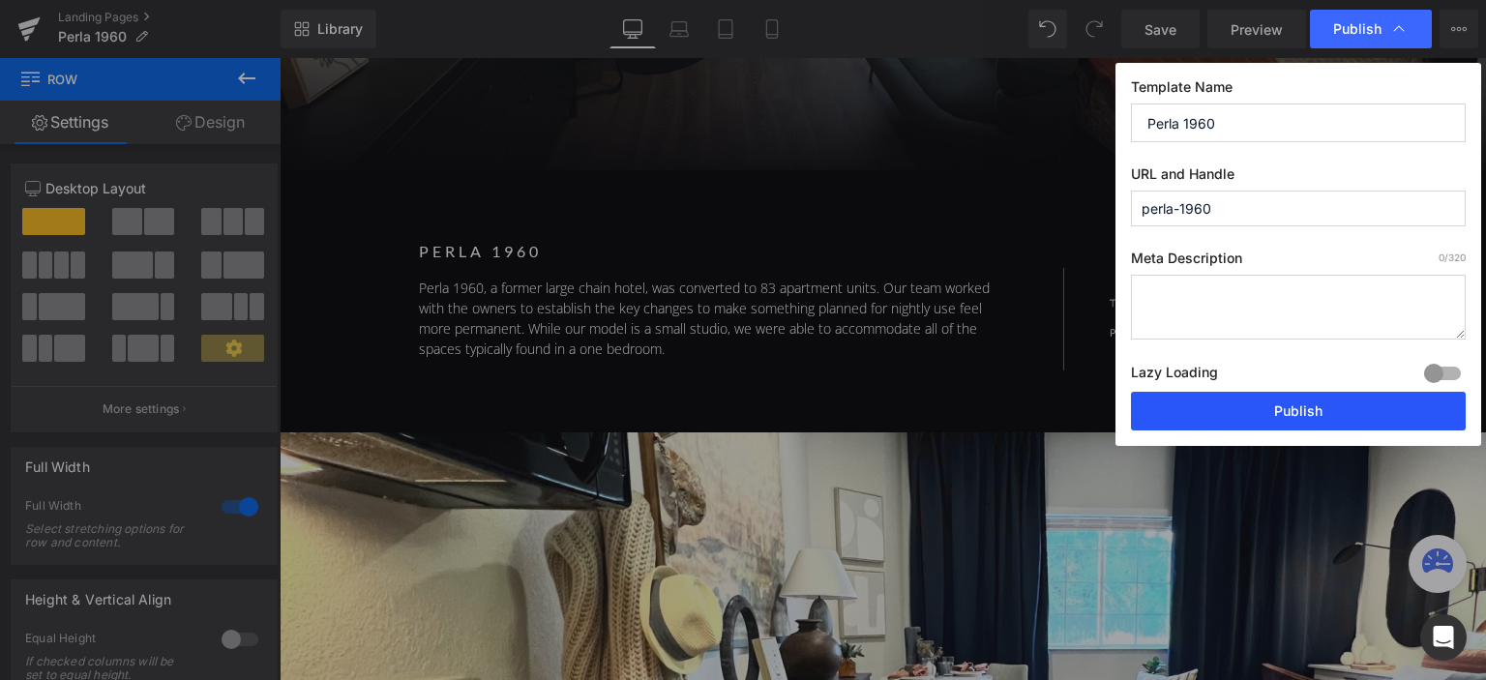
click at [1288, 411] on button "Publish" at bounding box center [1298, 411] width 335 height 39
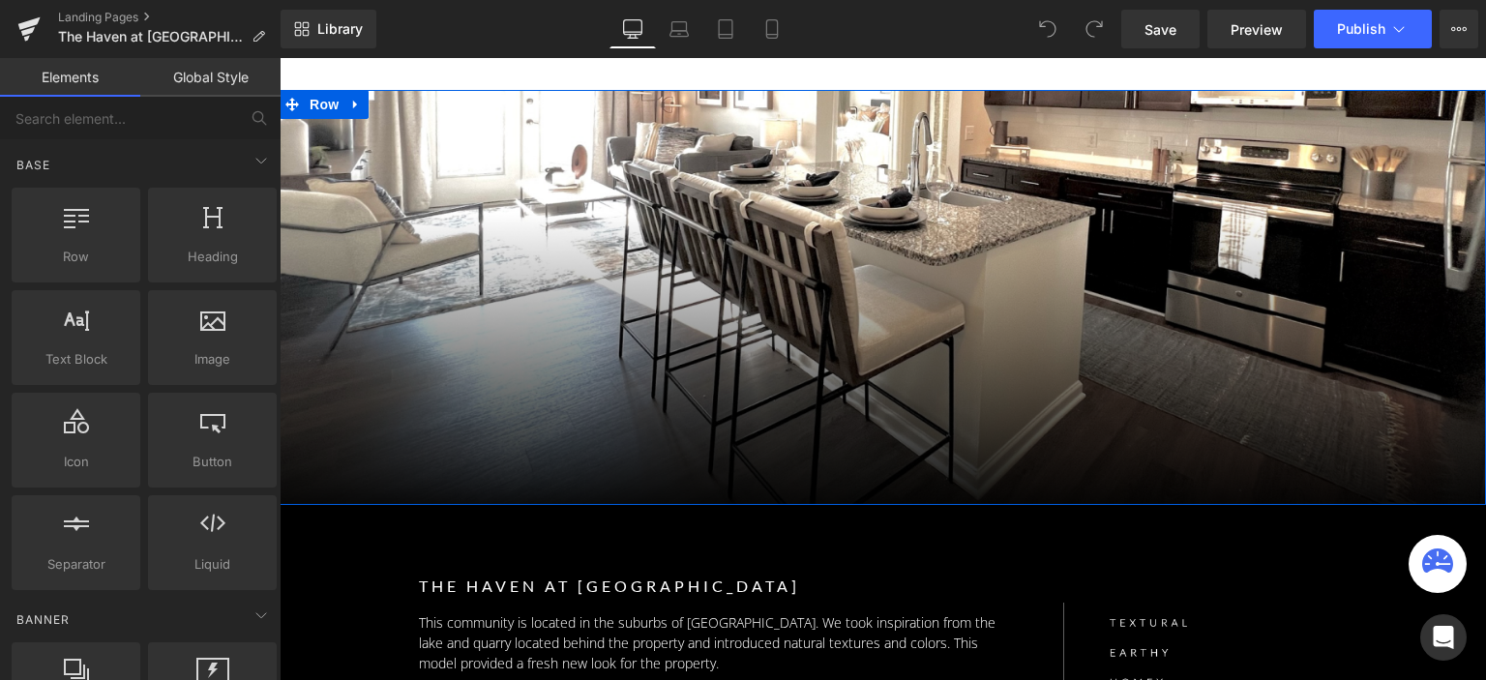
scroll to position [97, 0]
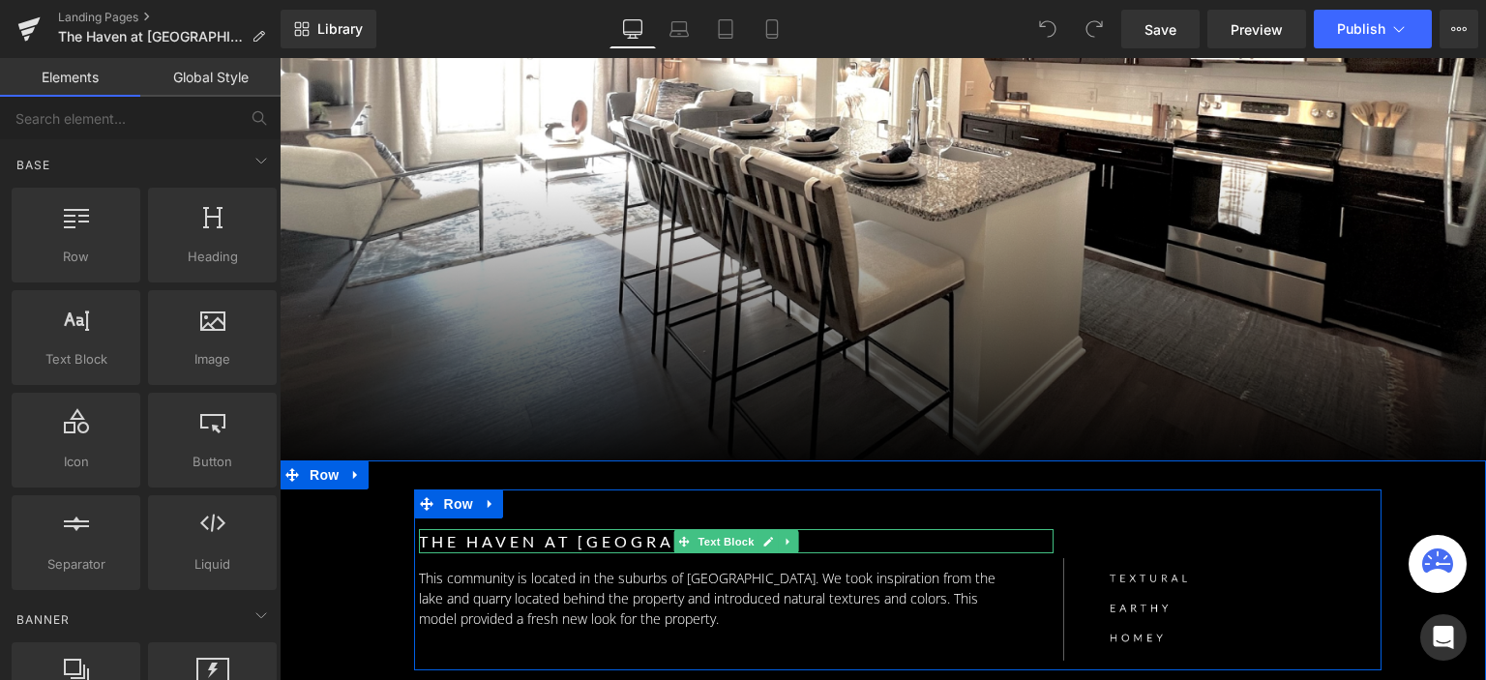
click at [590, 538] on p "The Haven at [GEOGRAPHIC_DATA]" at bounding box center [736, 541] width 635 height 25
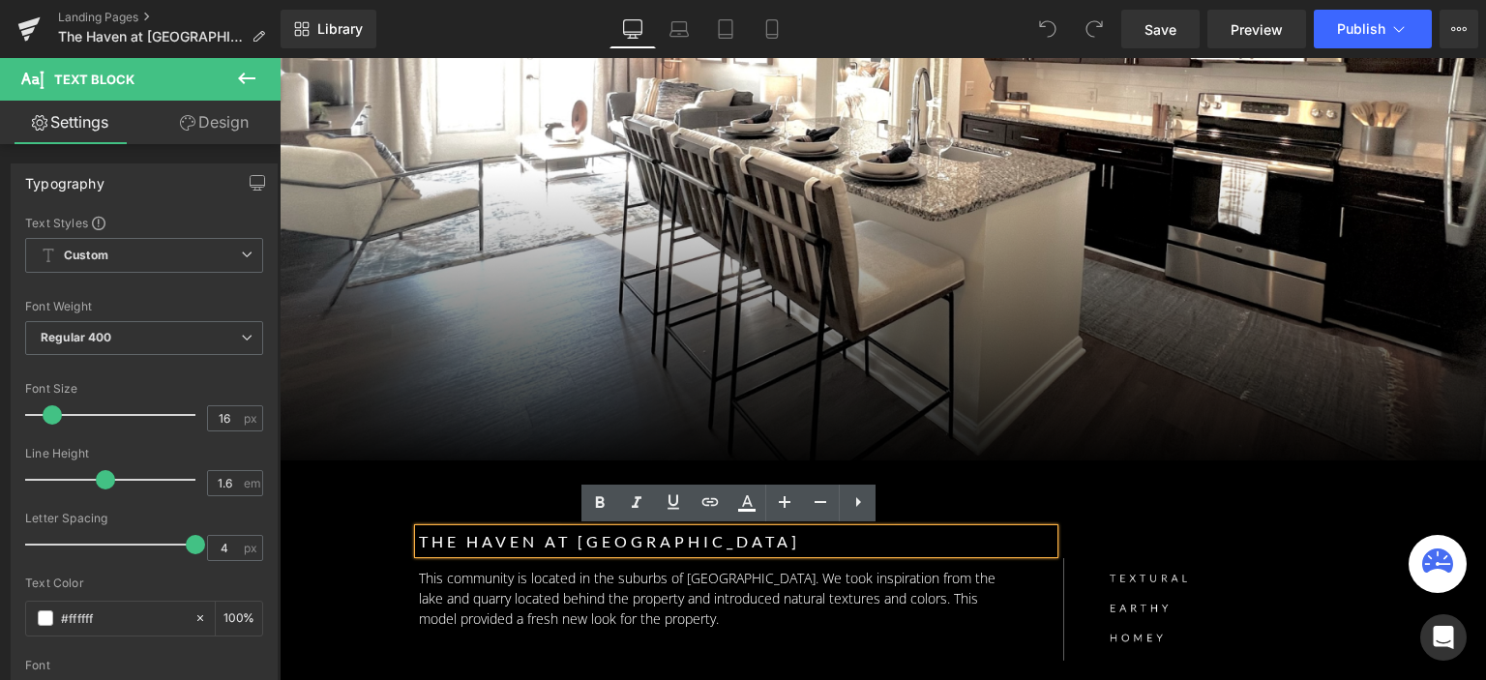
click at [592, 548] on p "The Haven at [GEOGRAPHIC_DATA]" at bounding box center [736, 541] width 635 height 25
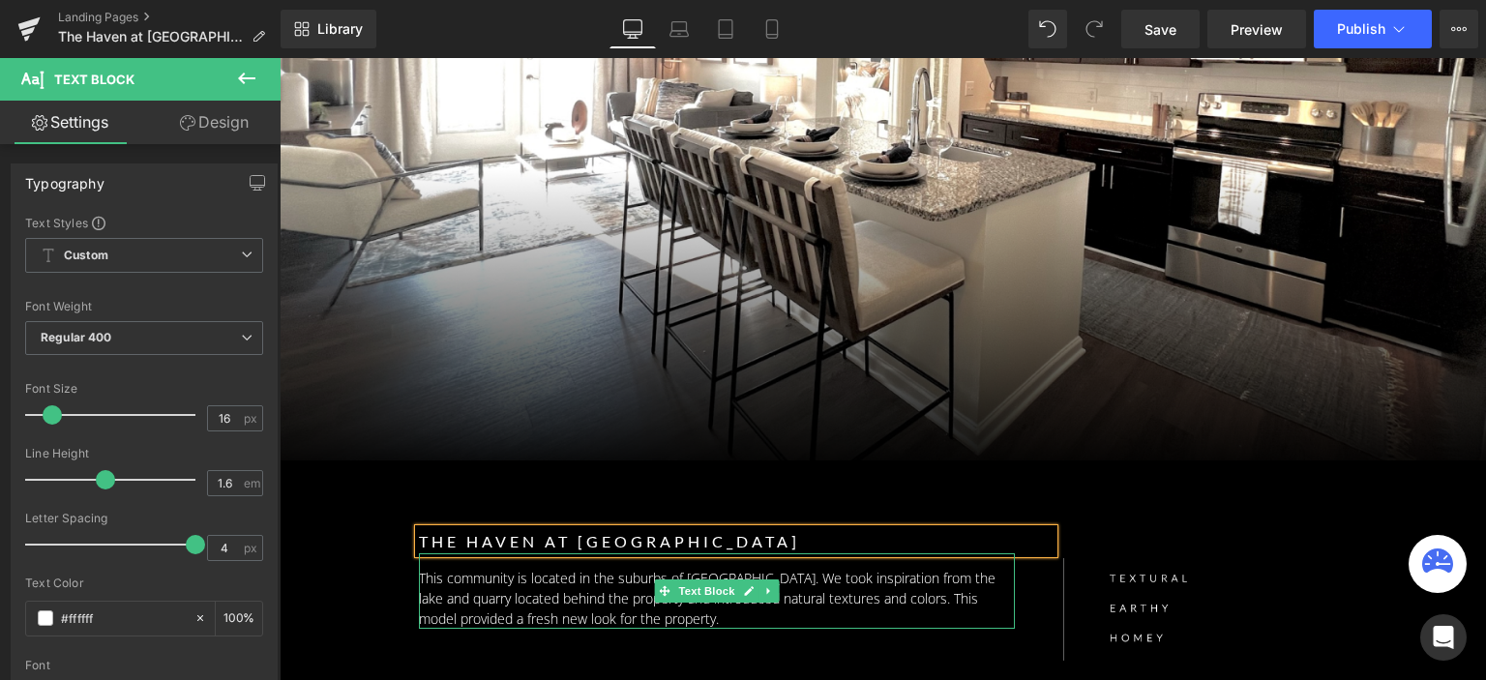
click at [829, 578] on p "This community is located in the suburbs of Philadephia. We took inspiration fr…" at bounding box center [717, 598] width 597 height 61
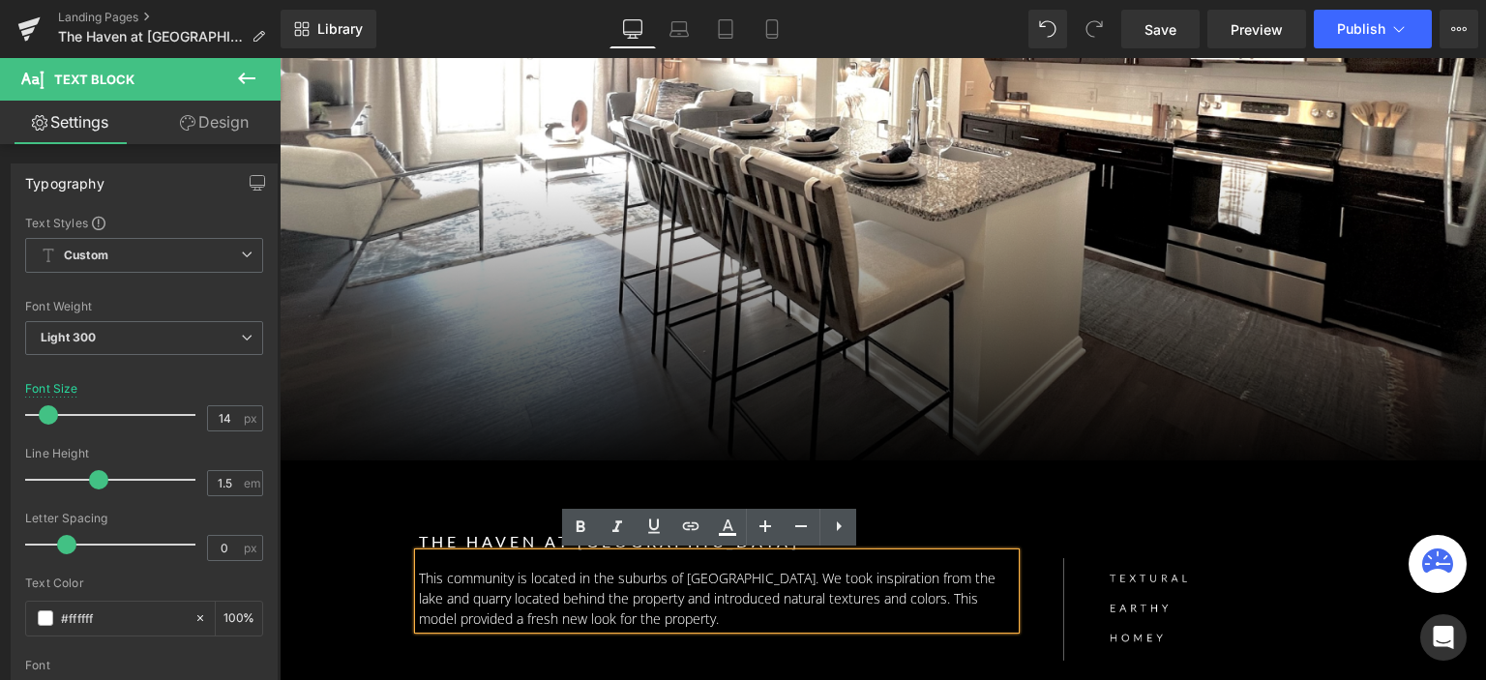
click at [731, 578] on p "This community is located in the suburbs of Philadephia. We took inspiration fr…" at bounding box center [717, 598] width 597 height 61
drag, startPoint x: 748, startPoint y: 579, endPoint x: 681, endPoint y: 579, distance: 66.7
click at [681, 579] on p "This community is located in the suburbs of Philadephia. We took inspiration fr…" at bounding box center [717, 598] width 597 height 61
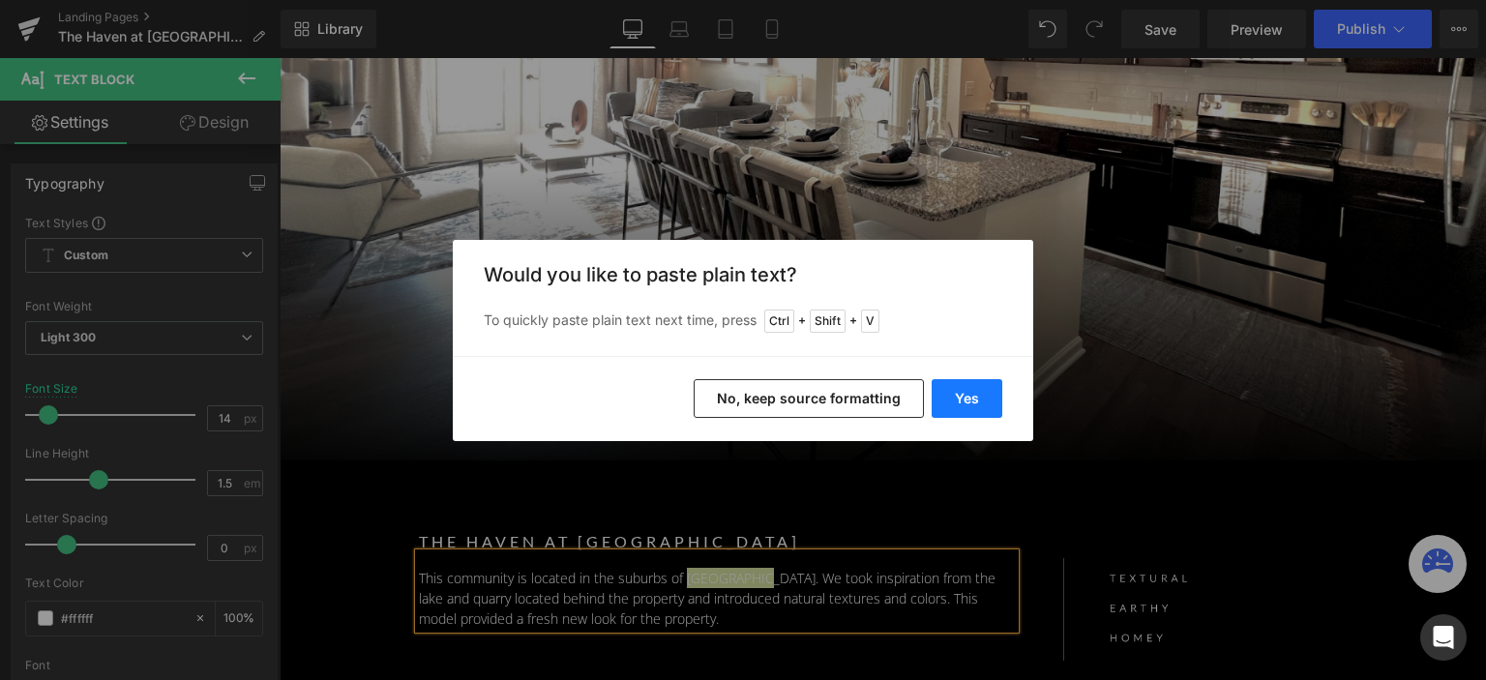
click at [973, 382] on button "Yes" at bounding box center [966, 398] width 71 height 39
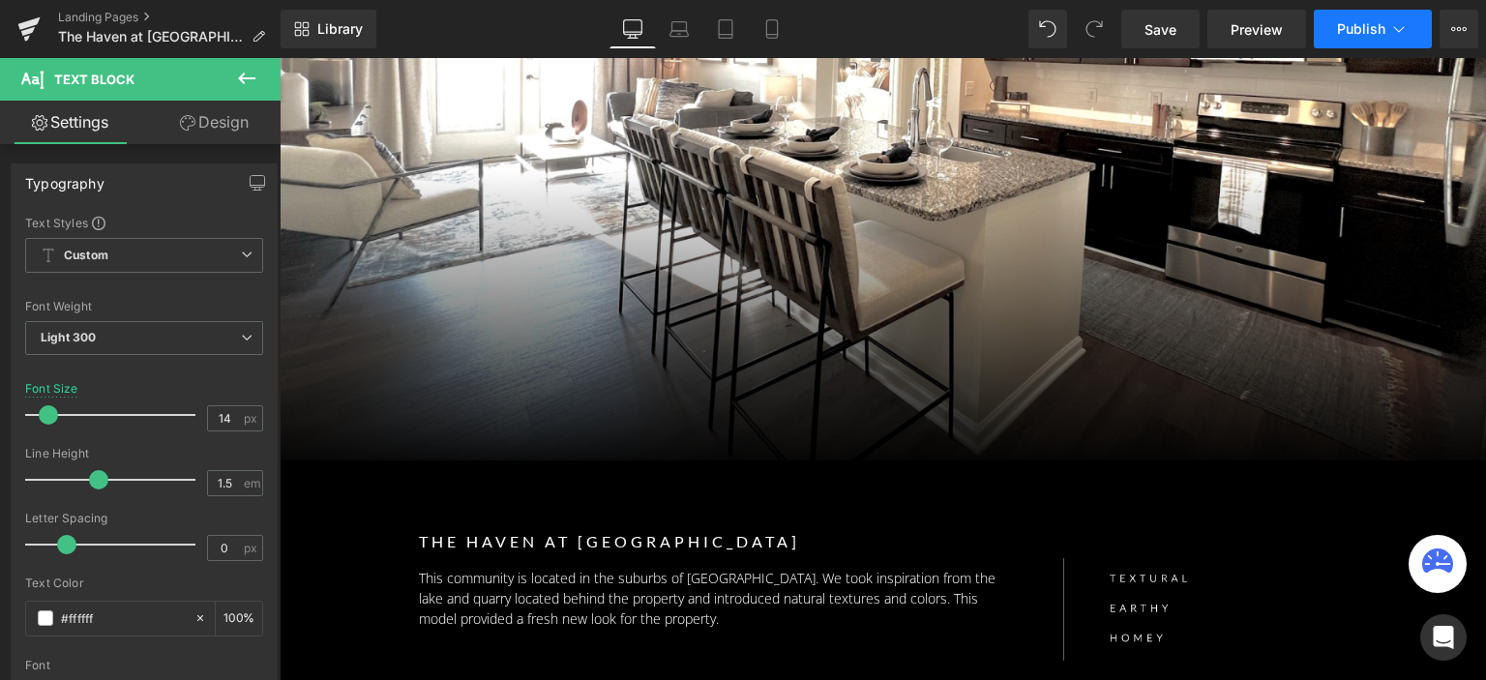
click at [1349, 35] on span "Publish" at bounding box center [1361, 28] width 48 height 15
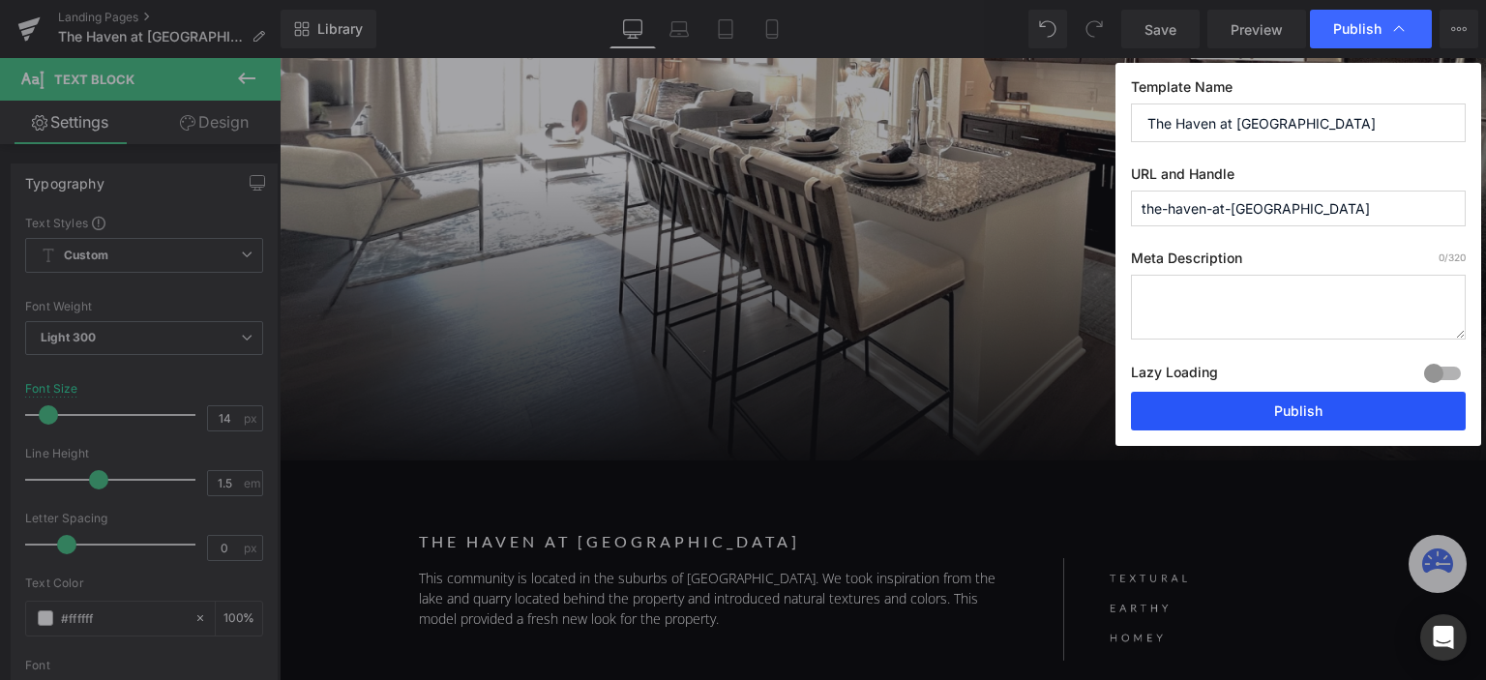
click at [1325, 410] on button "Publish" at bounding box center [1298, 411] width 335 height 39
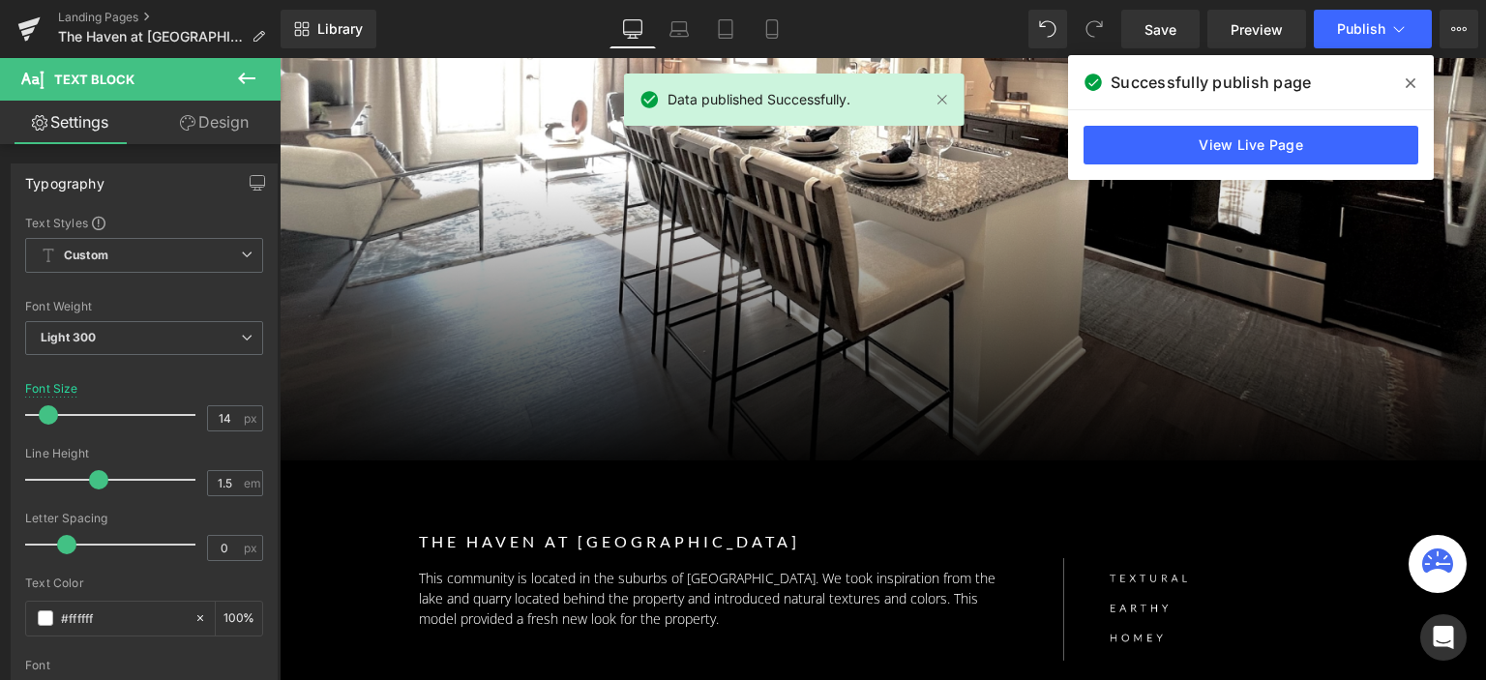
click at [1402, 82] on span at bounding box center [1410, 83] width 31 height 31
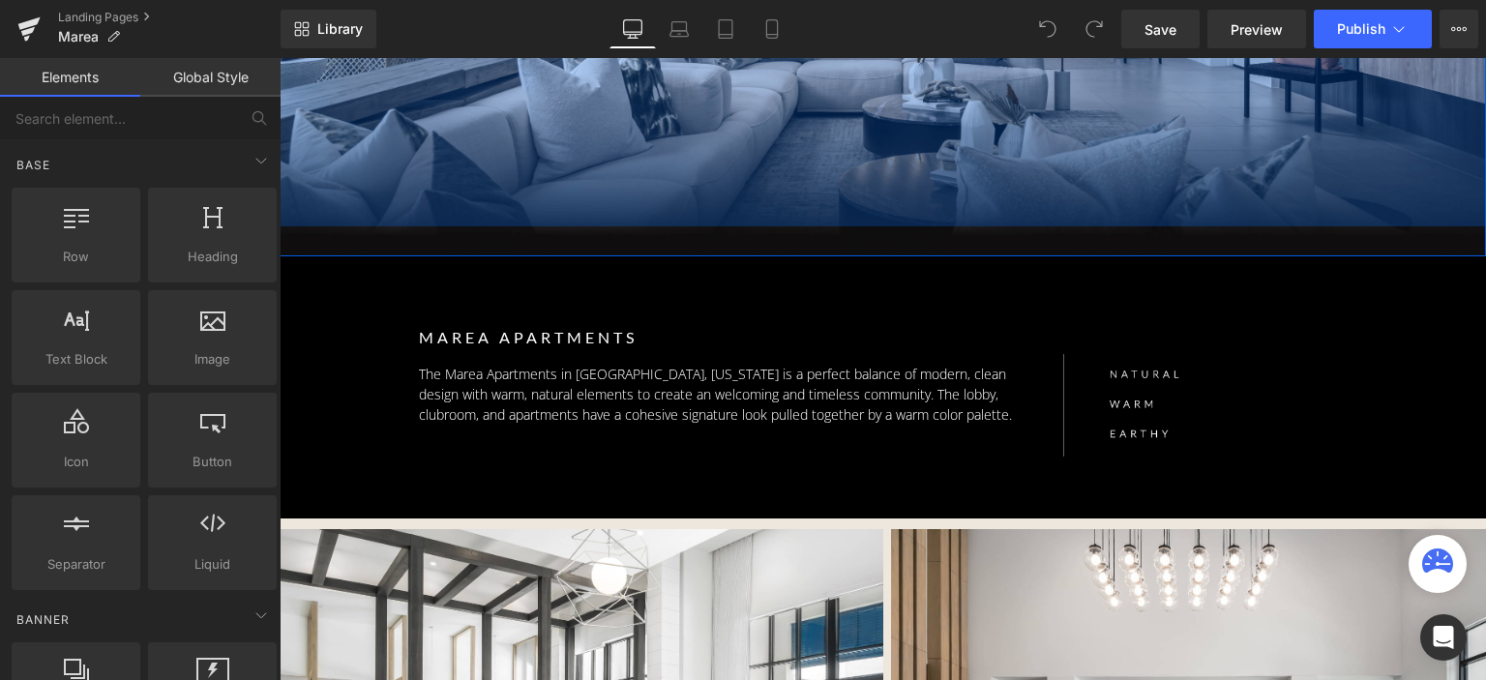
scroll to position [484, 0]
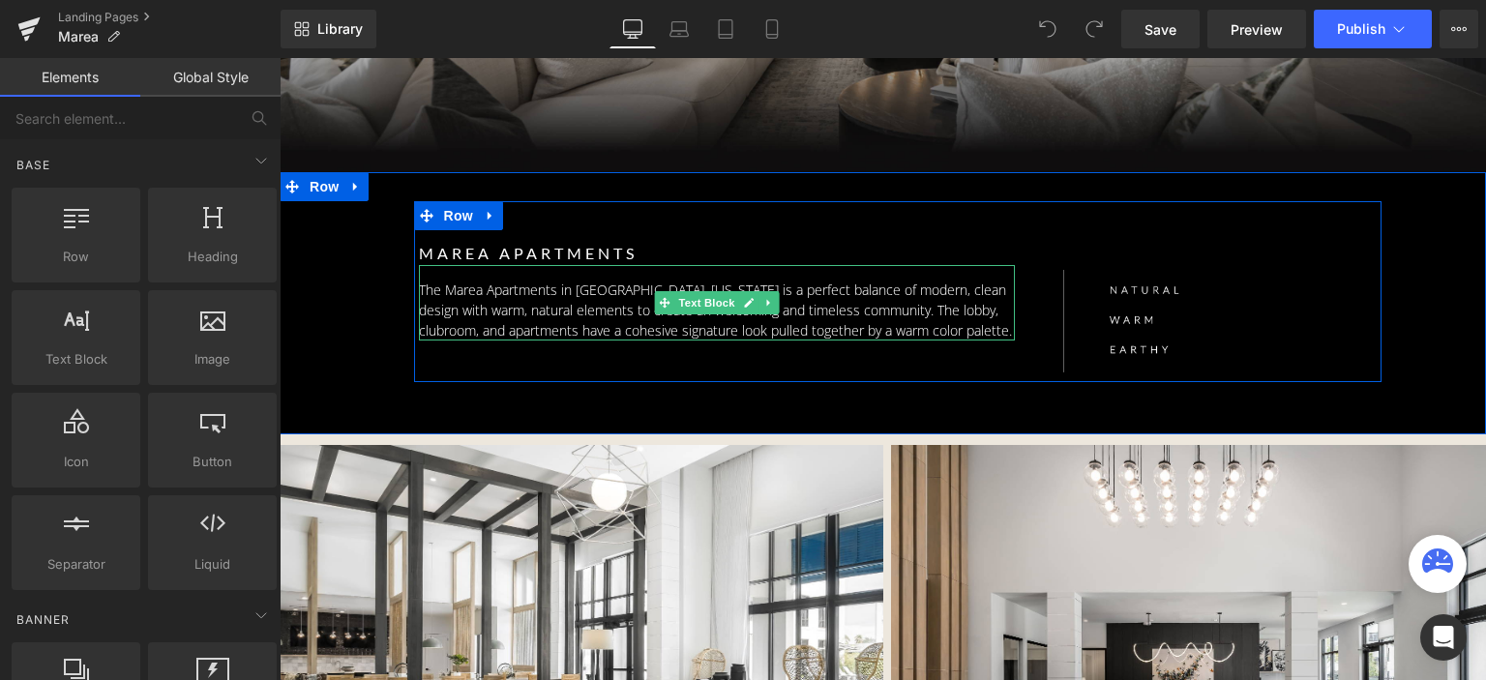
click at [589, 313] on p "The Marea Apartments in [GEOGRAPHIC_DATA], [US_STATE] is a perfect balance of m…" at bounding box center [717, 310] width 597 height 61
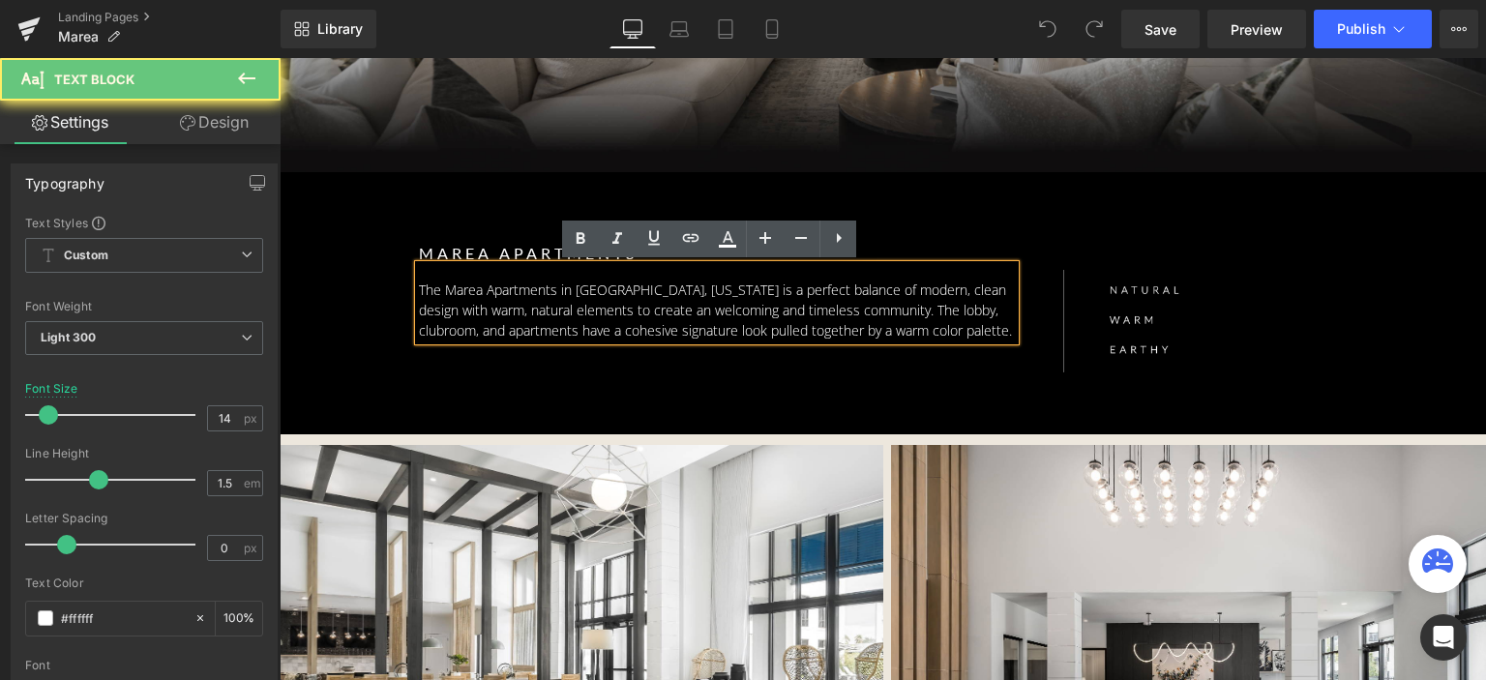
click at [590, 309] on p "The Marea Apartments in Naples, Florida is a perfect balance of modern, clean d…" at bounding box center [717, 310] width 597 height 61
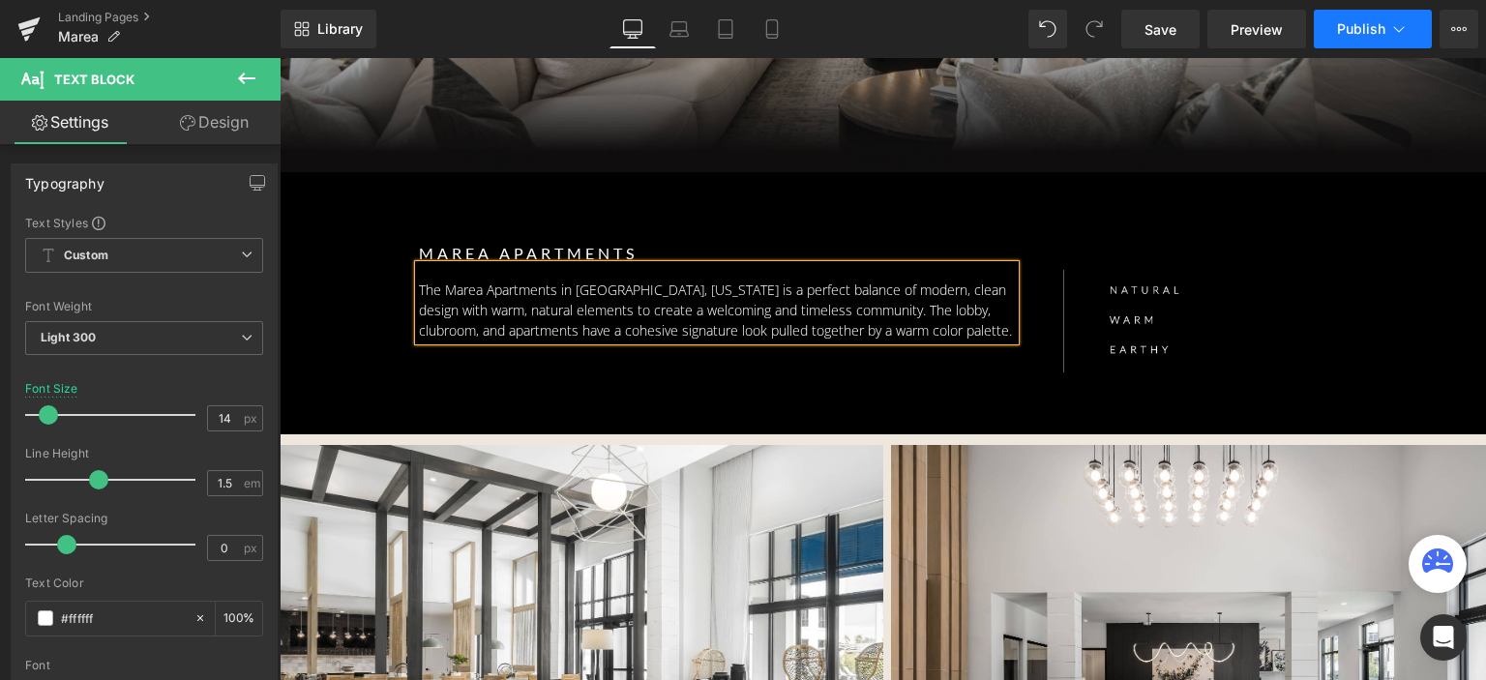
click at [1348, 30] on span "Publish" at bounding box center [1361, 28] width 48 height 15
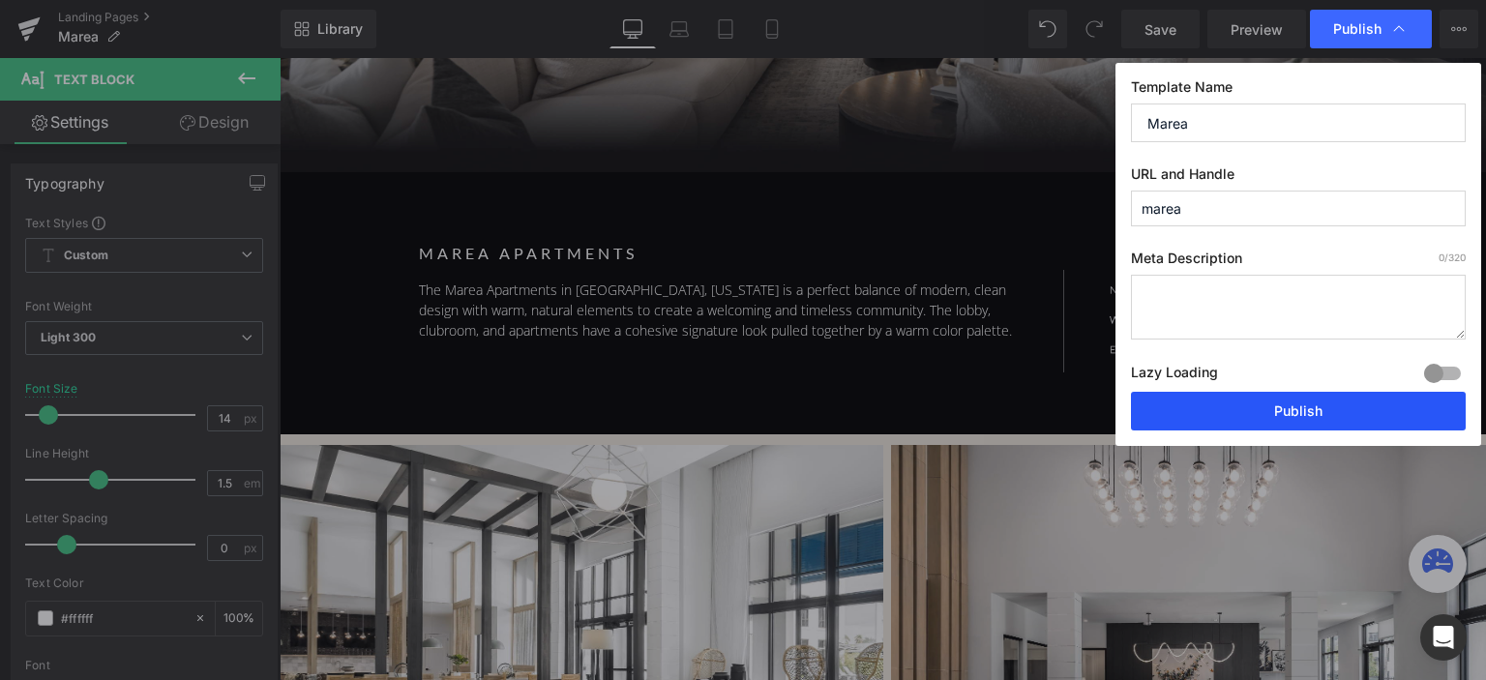
click at [1277, 416] on button "Publish" at bounding box center [1298, 411] width 335 height 39
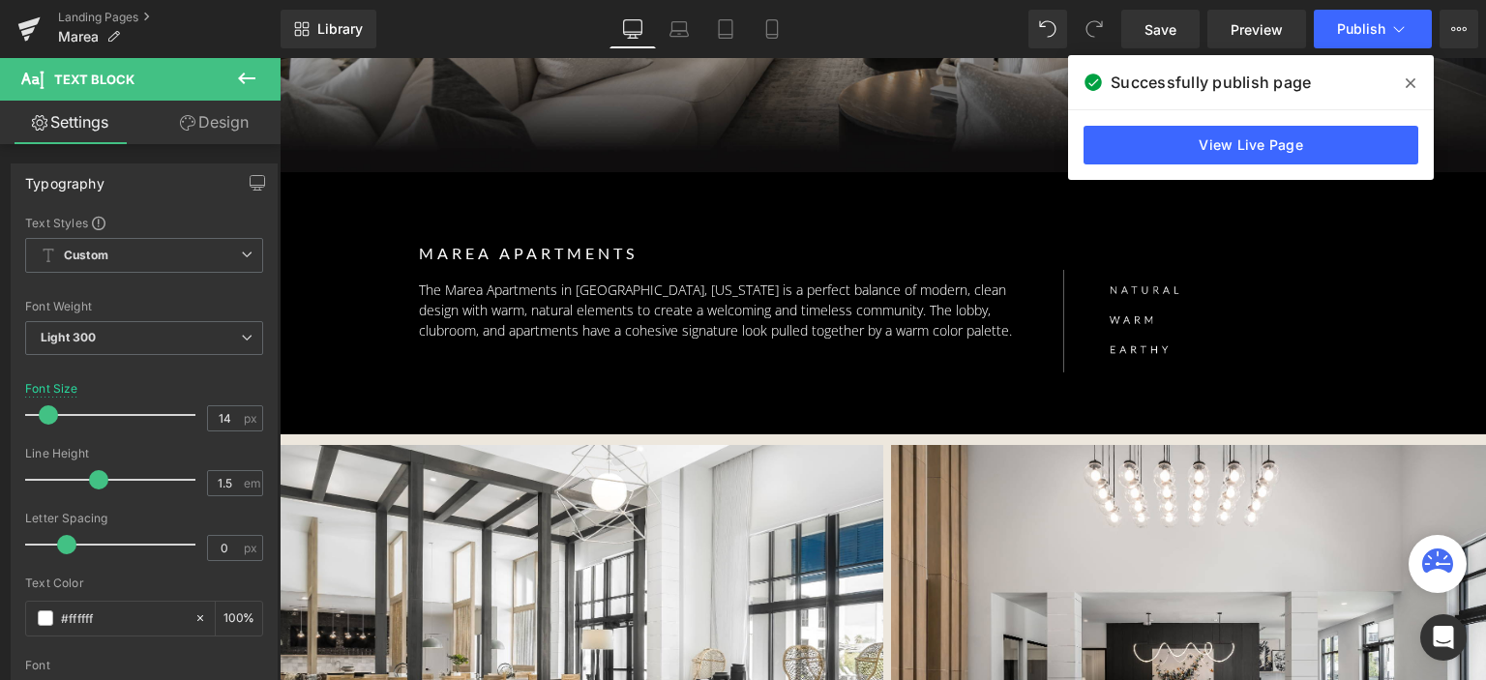
click at [1412, 86] on icon at bounding box center [1410, 82] width 10 height 15
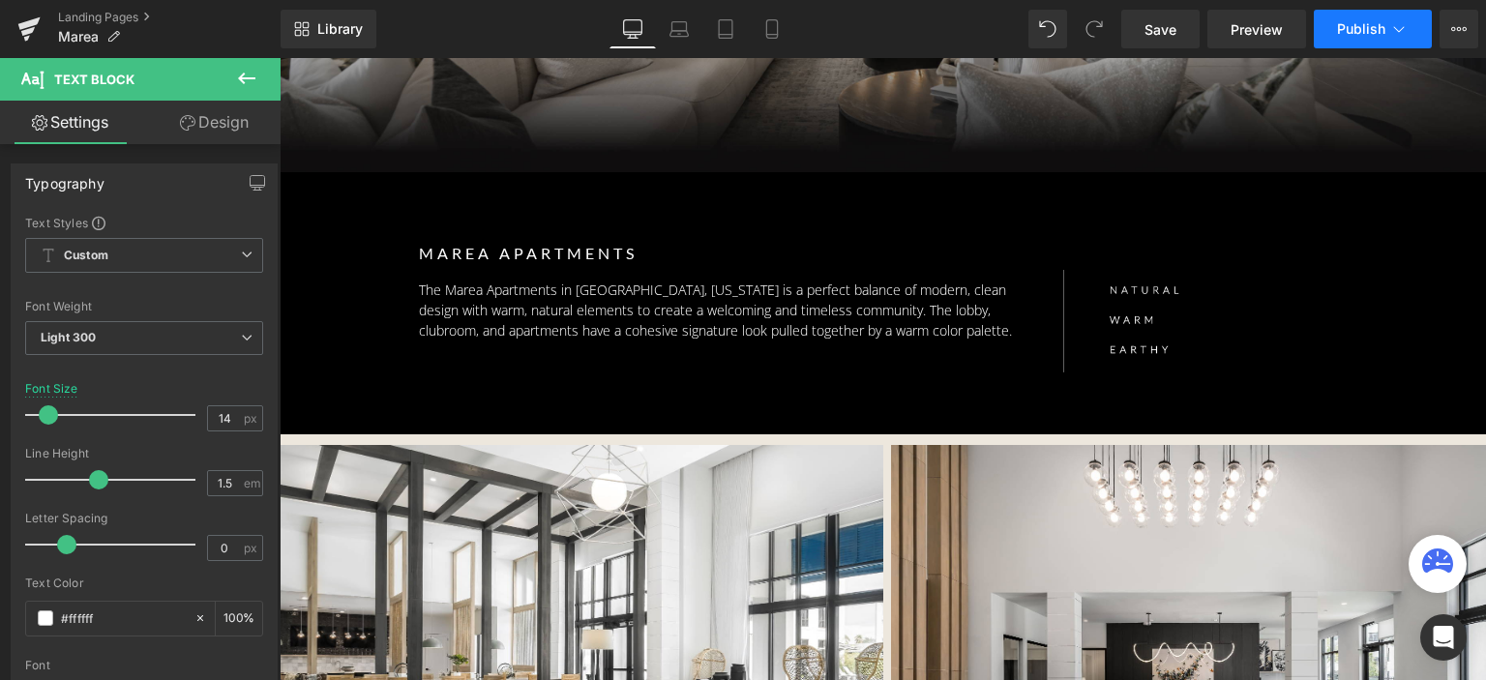
click at [1389, 29] on icon at bounding box center [1398, 28] width 19 height 19
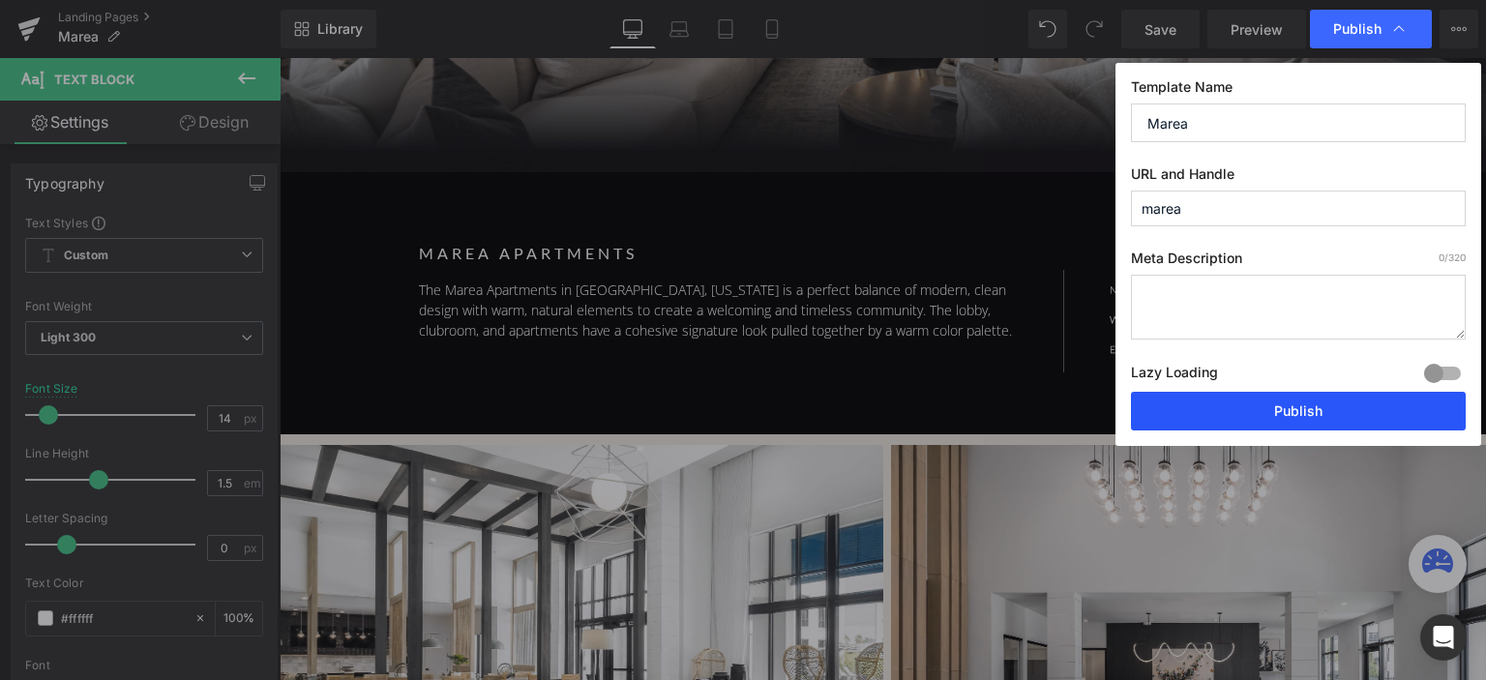
click at [1226, 421] on button "Publish" at bounding box center [1298, 411] width 335 height 39
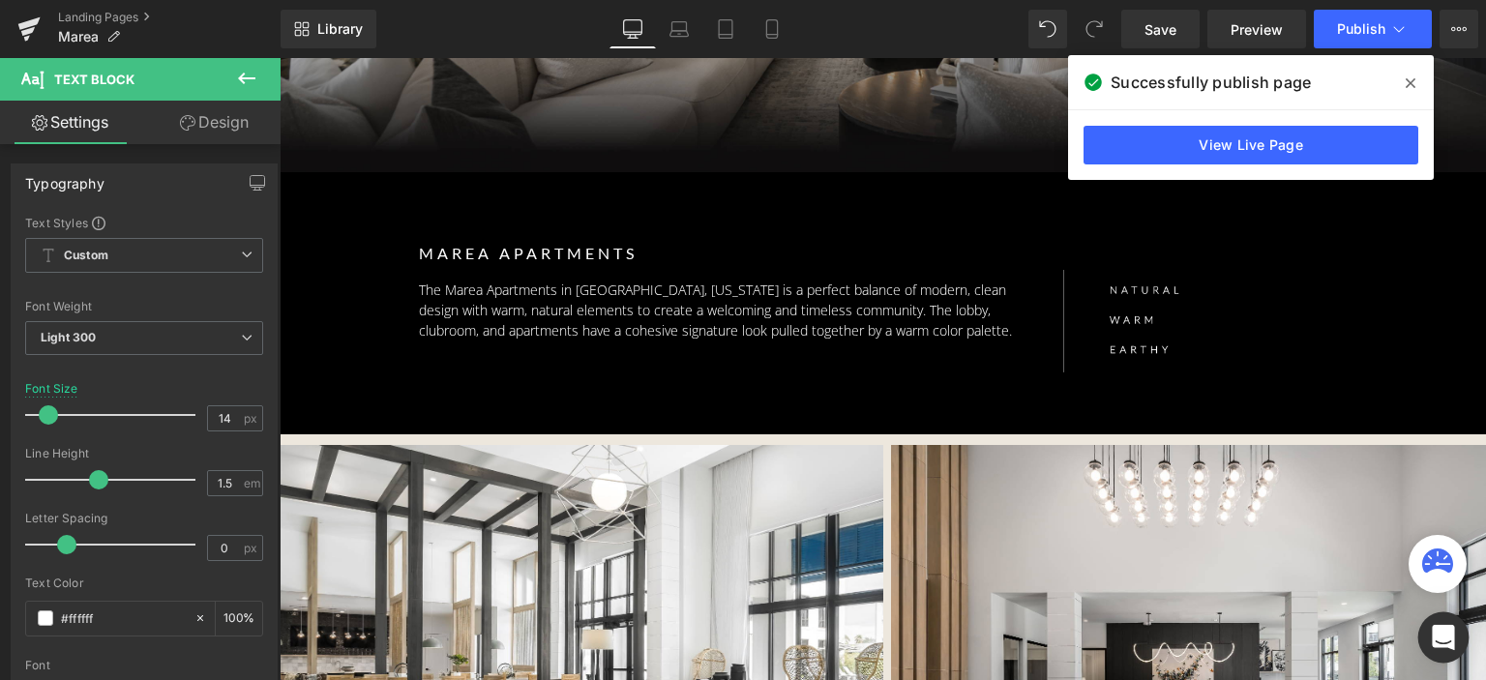
click at [1435, 633] on icon "Open Intercom Messenger" at bounding box center [1442, 637] width 22 height 25
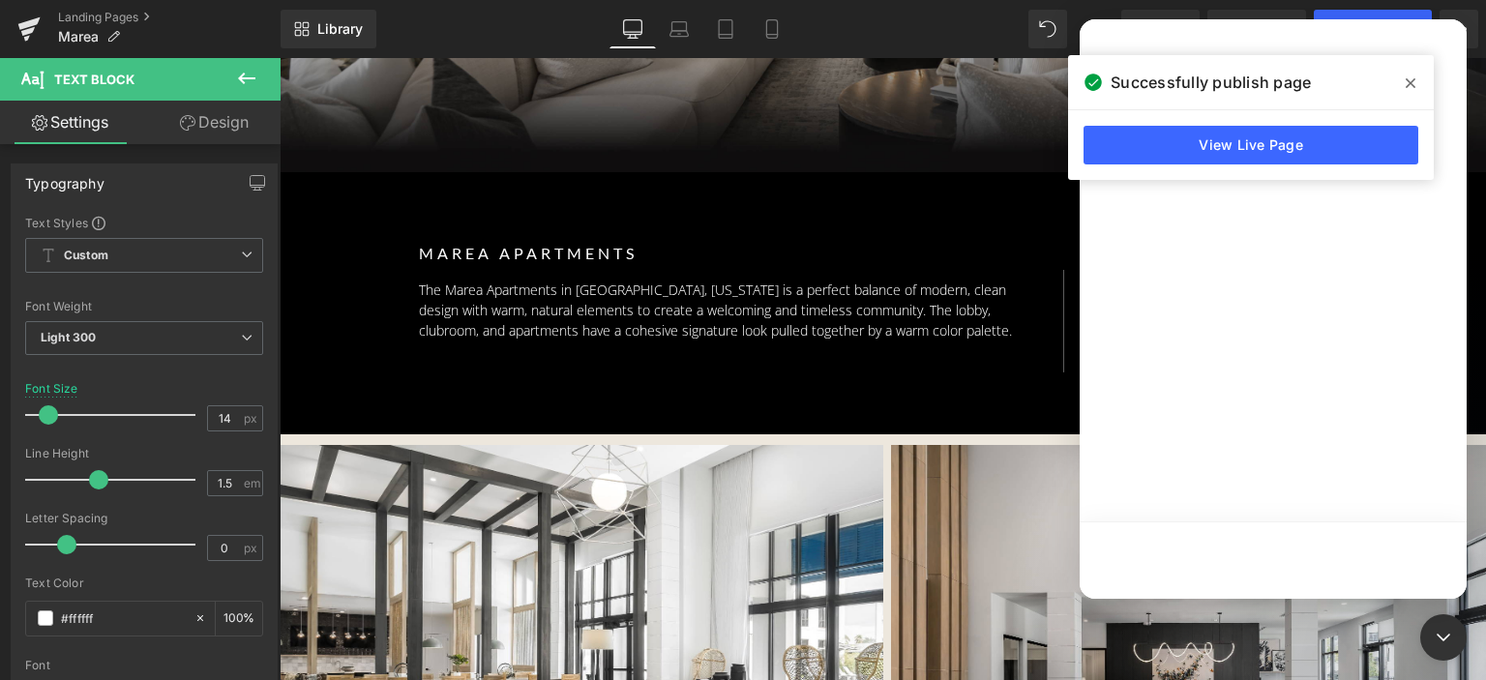
click at [1407, 82] on icon at bounding box center [1410, 82] width 10 height 15
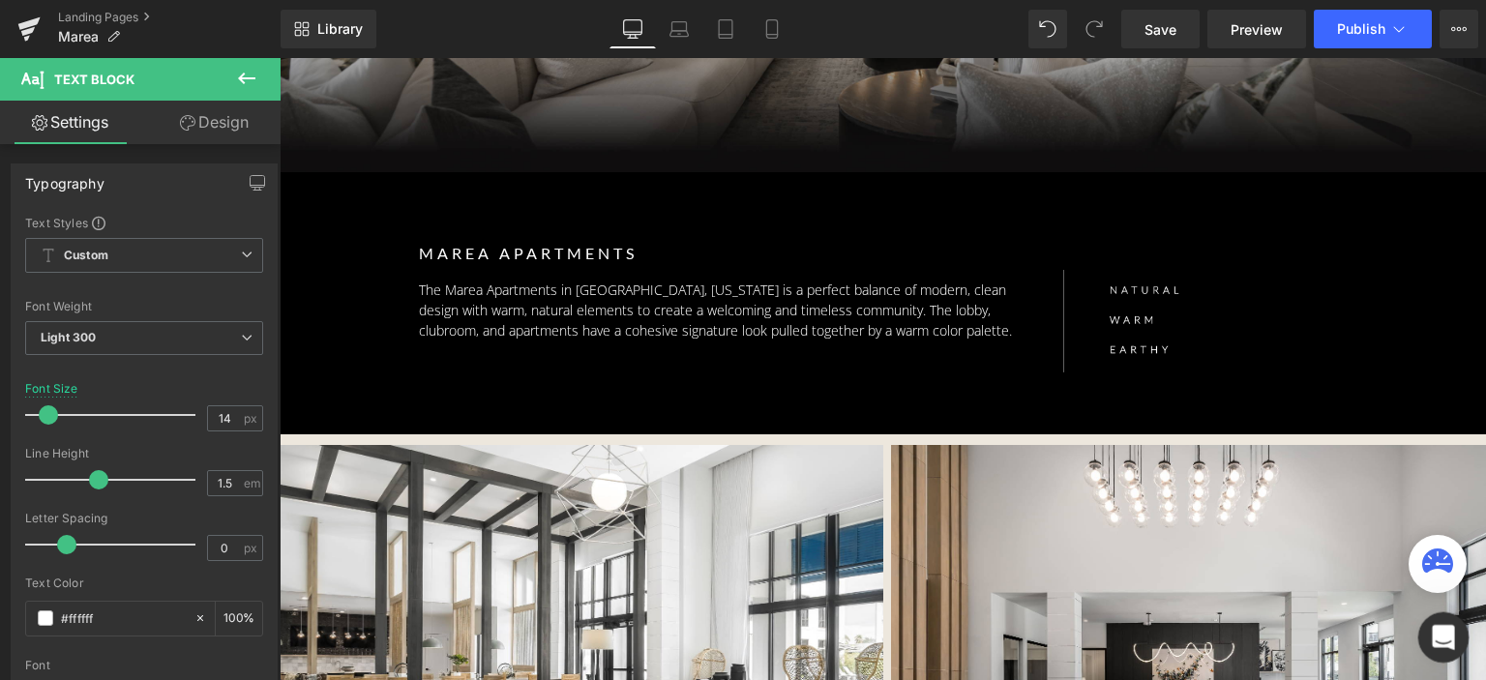
click at [1454, 638] on div "Open Intercom Messenger" at bounding box center [1440, 635] width 64 height 64
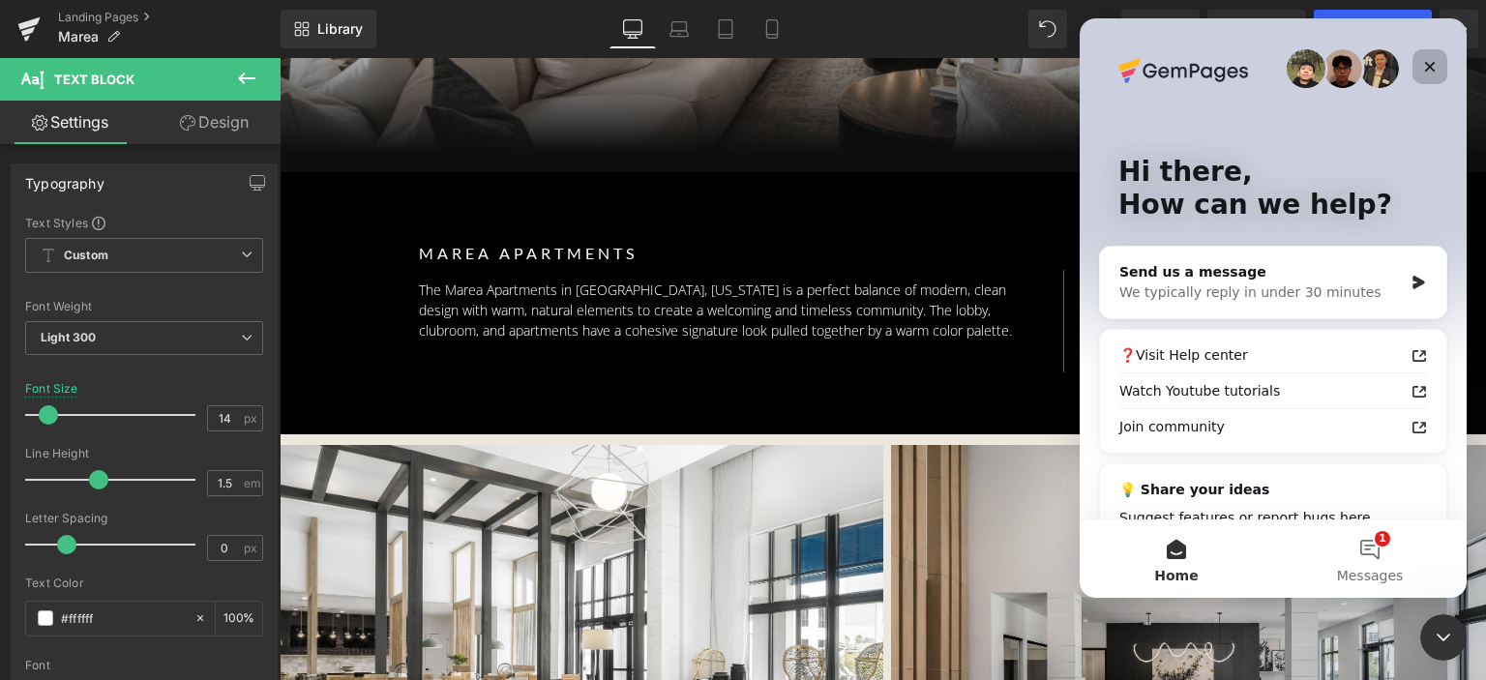
click at [1430, 73] on icon "Close" at bounding box center [1429, 66] width 15 height 15
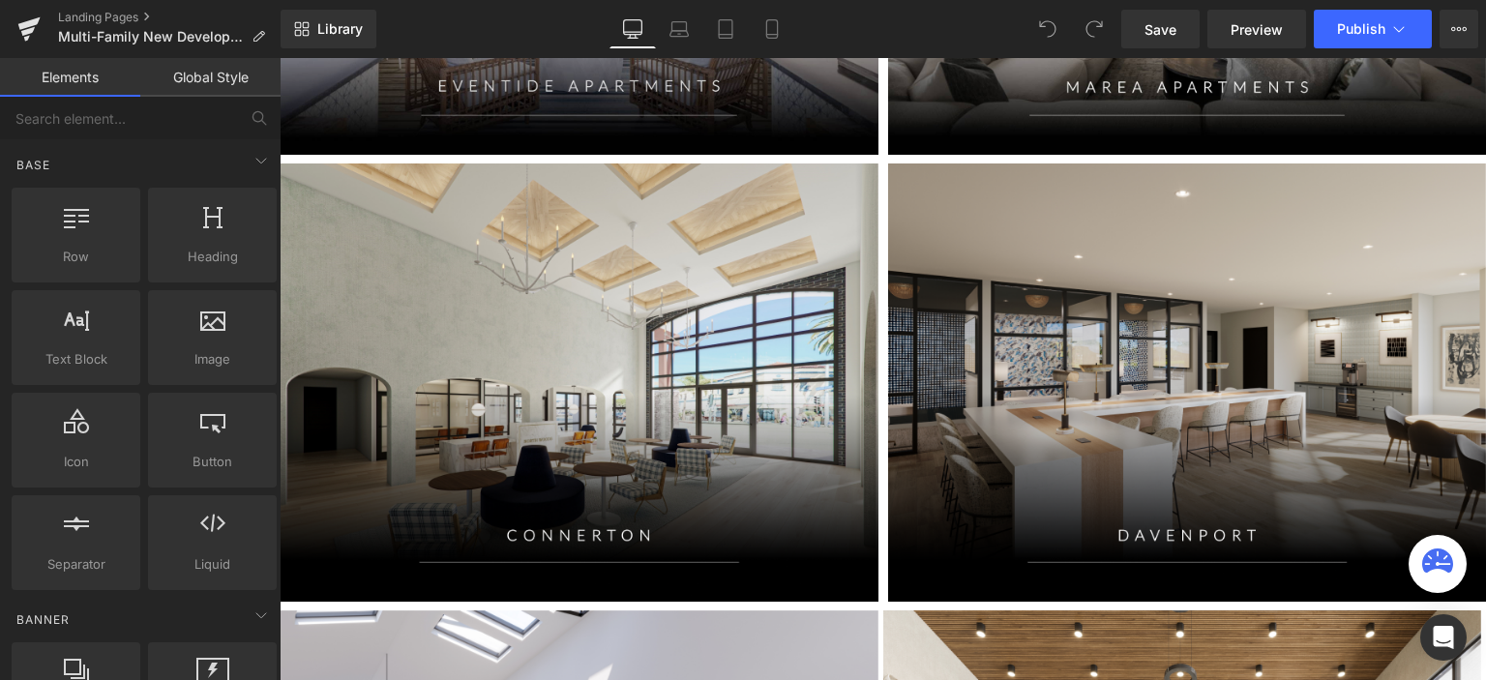
scroll to position [1741, 0]
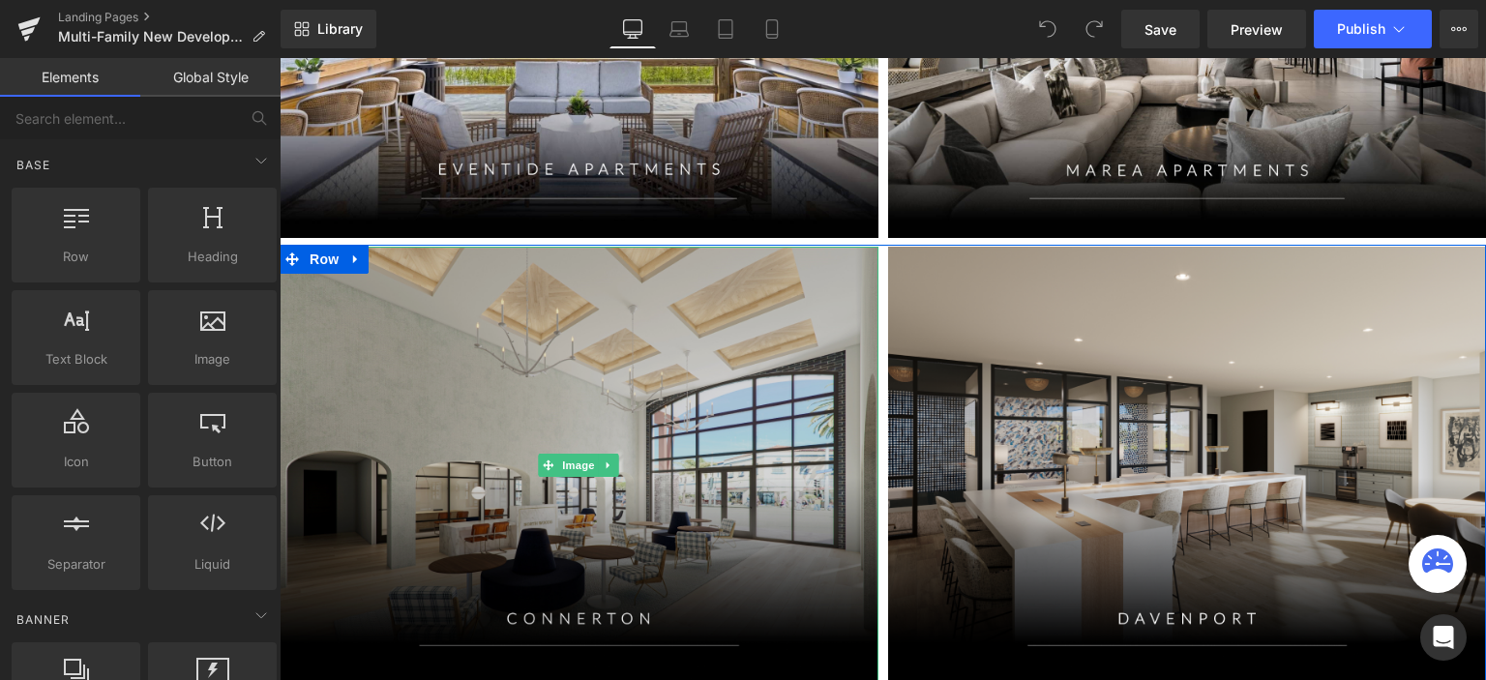
click at [855, 281] on img at bounding box center [579, 466] width 599 height 439
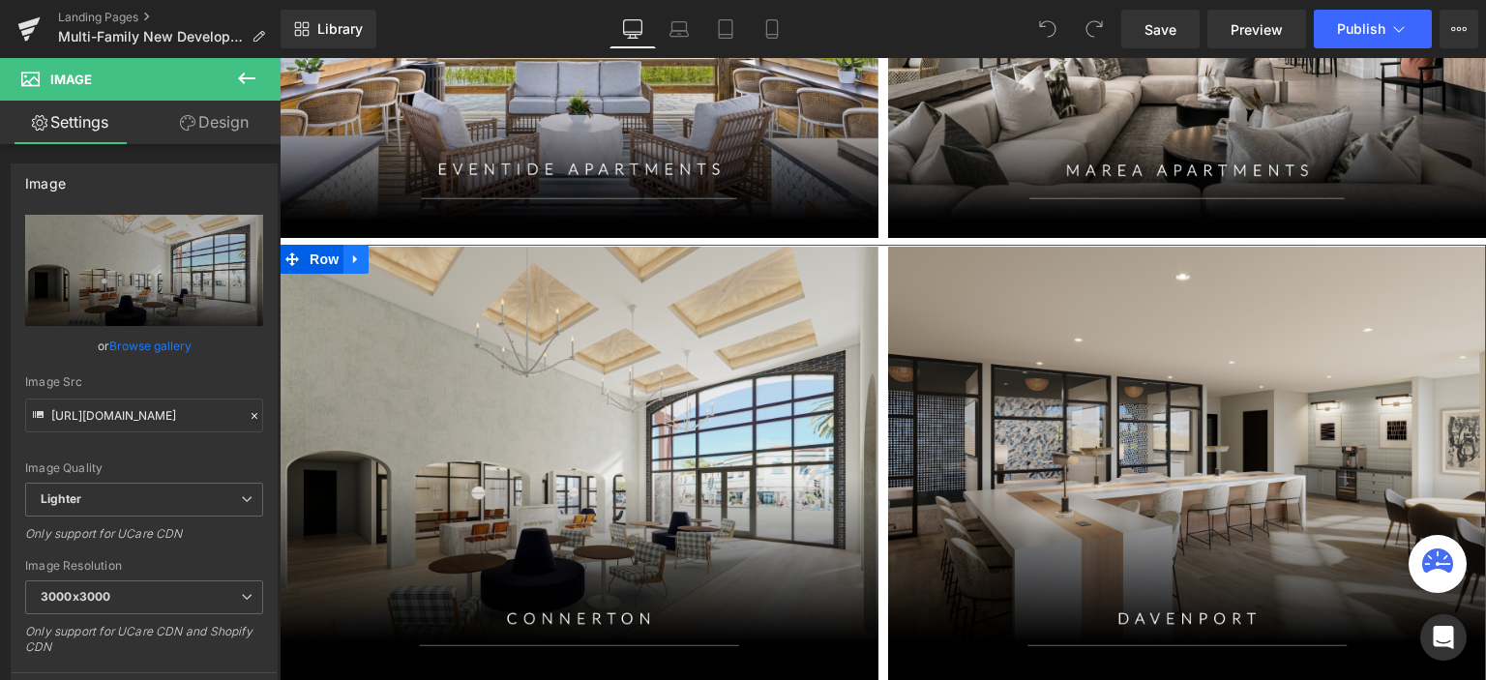
click at [353, 262] on icon at bounding box center [355, 258] width 4 height 9
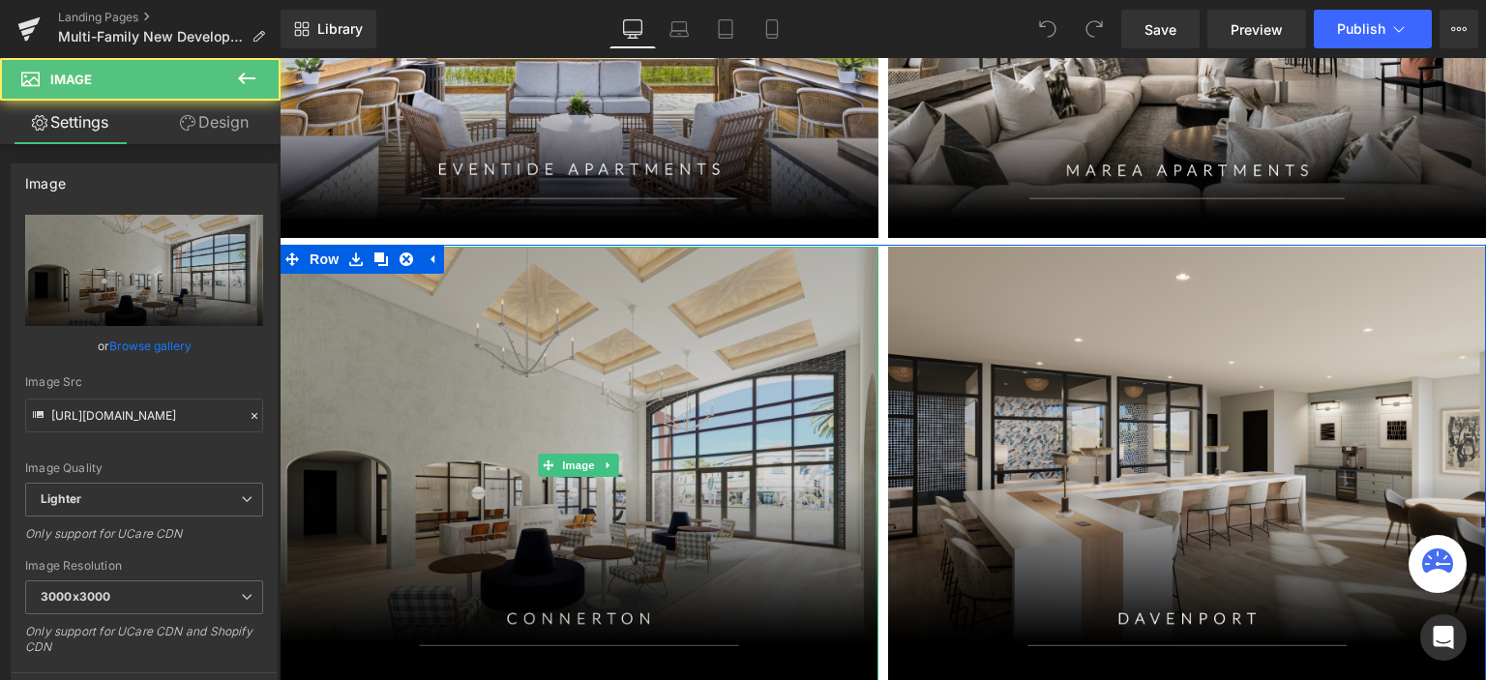
click at [348, 315] on img at bounding box center [579, 466] width 599 height 439
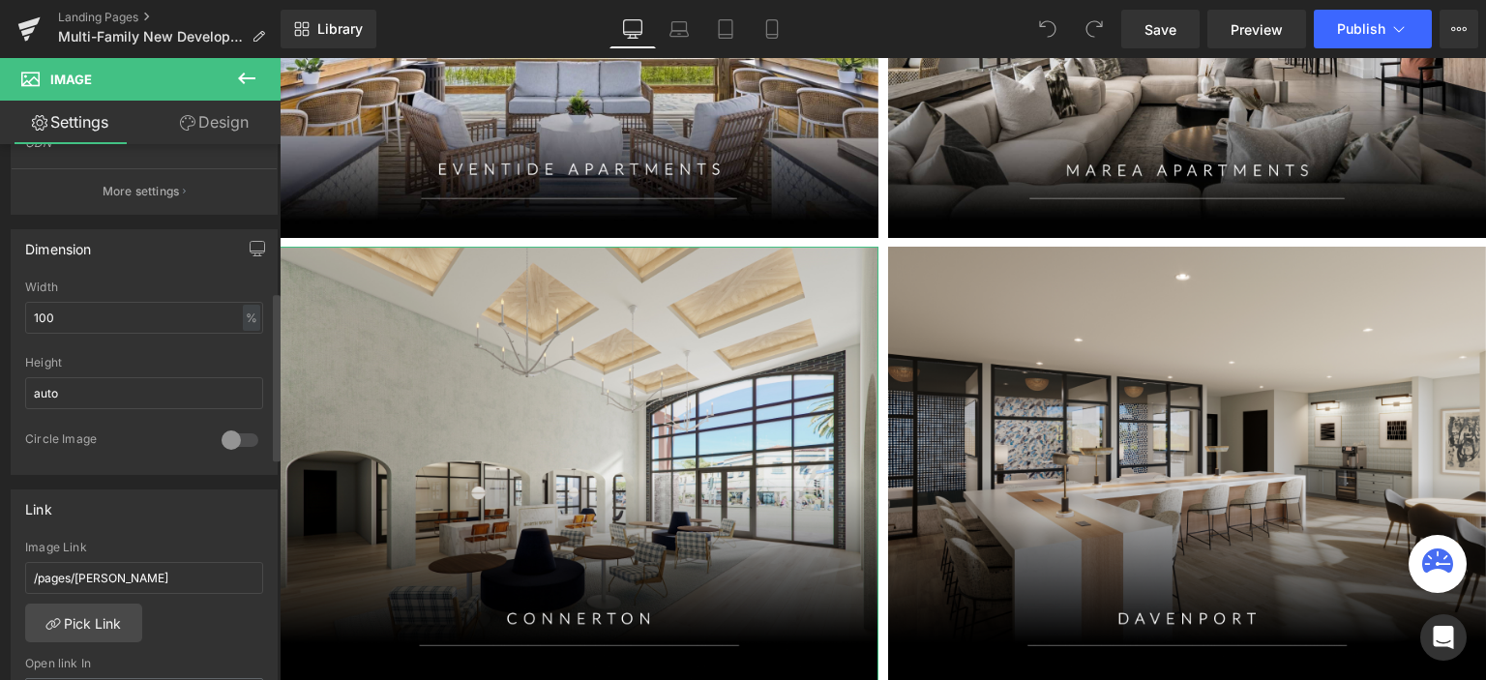
scroll to position [677, 0]
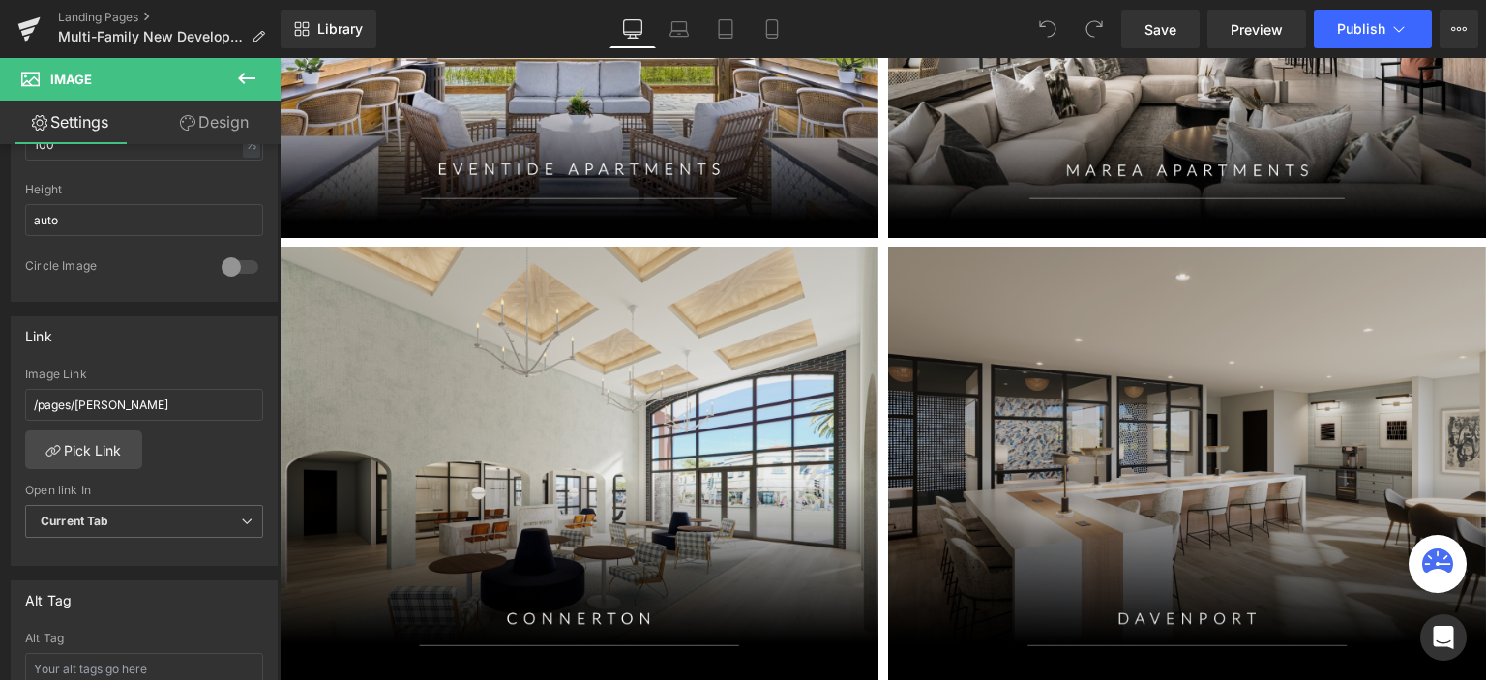
click at [1060, 380] on img at bounding box center [1187, 466] width 599 height 439
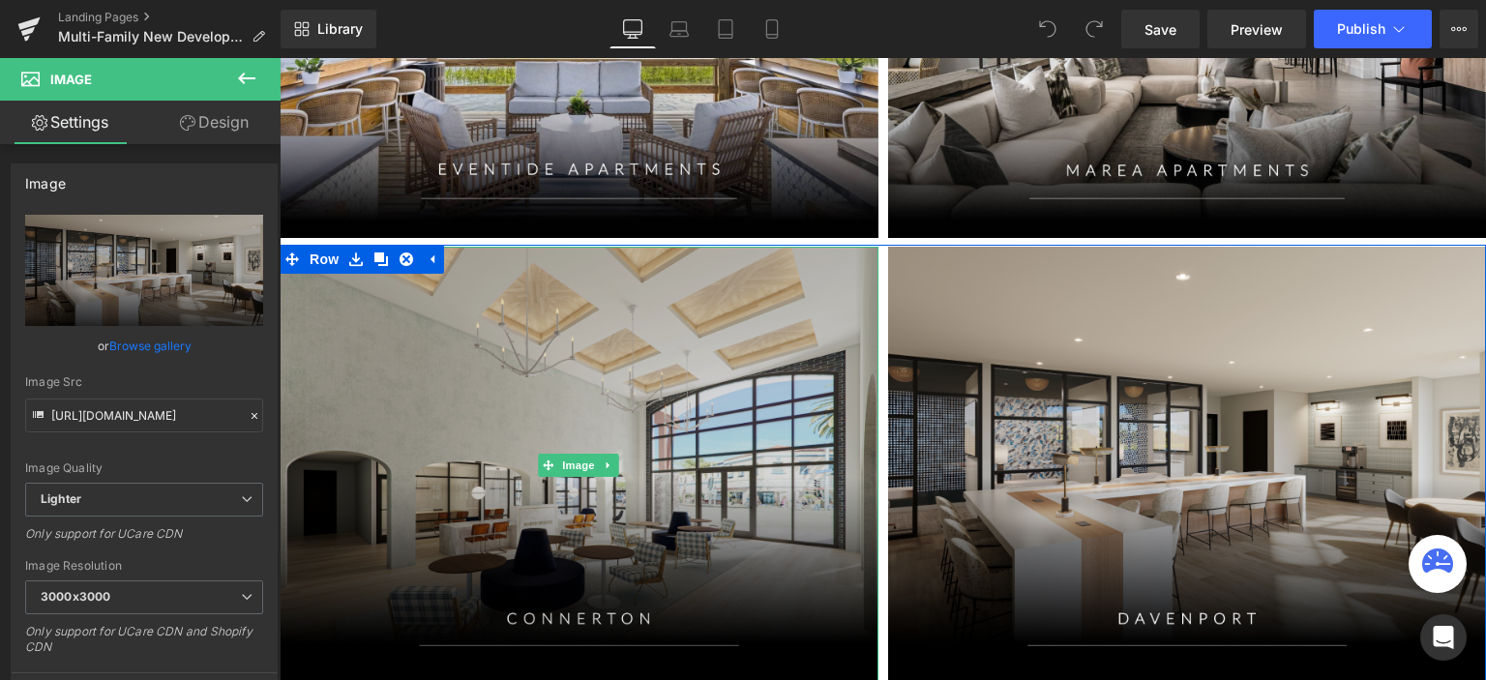
click at [482, 363] on img at bounding box center [579, 466] width 599 height 439
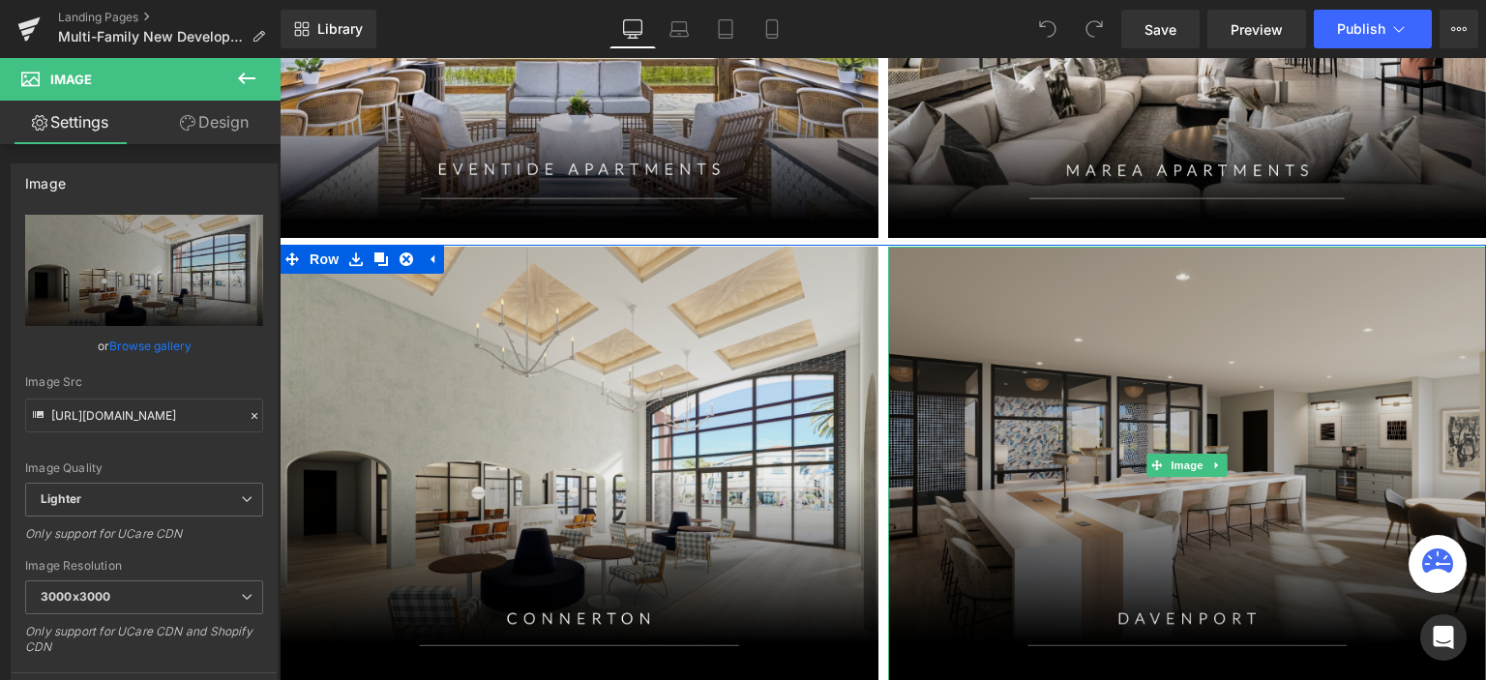
click at [1113, 367] on img at bounding box center [1187, 466] width 599 height 439
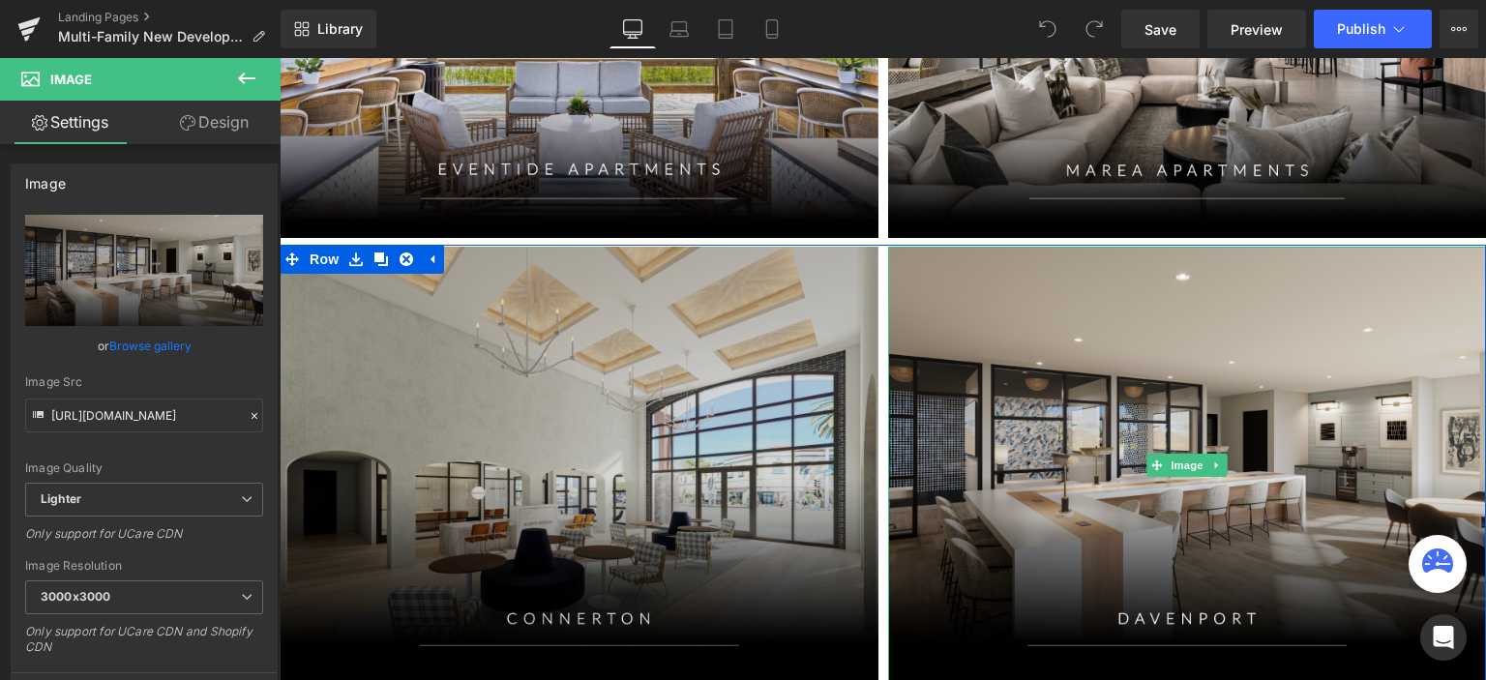
click at [773, 357] on img at bounding box center [579, 466] width 599 height 439
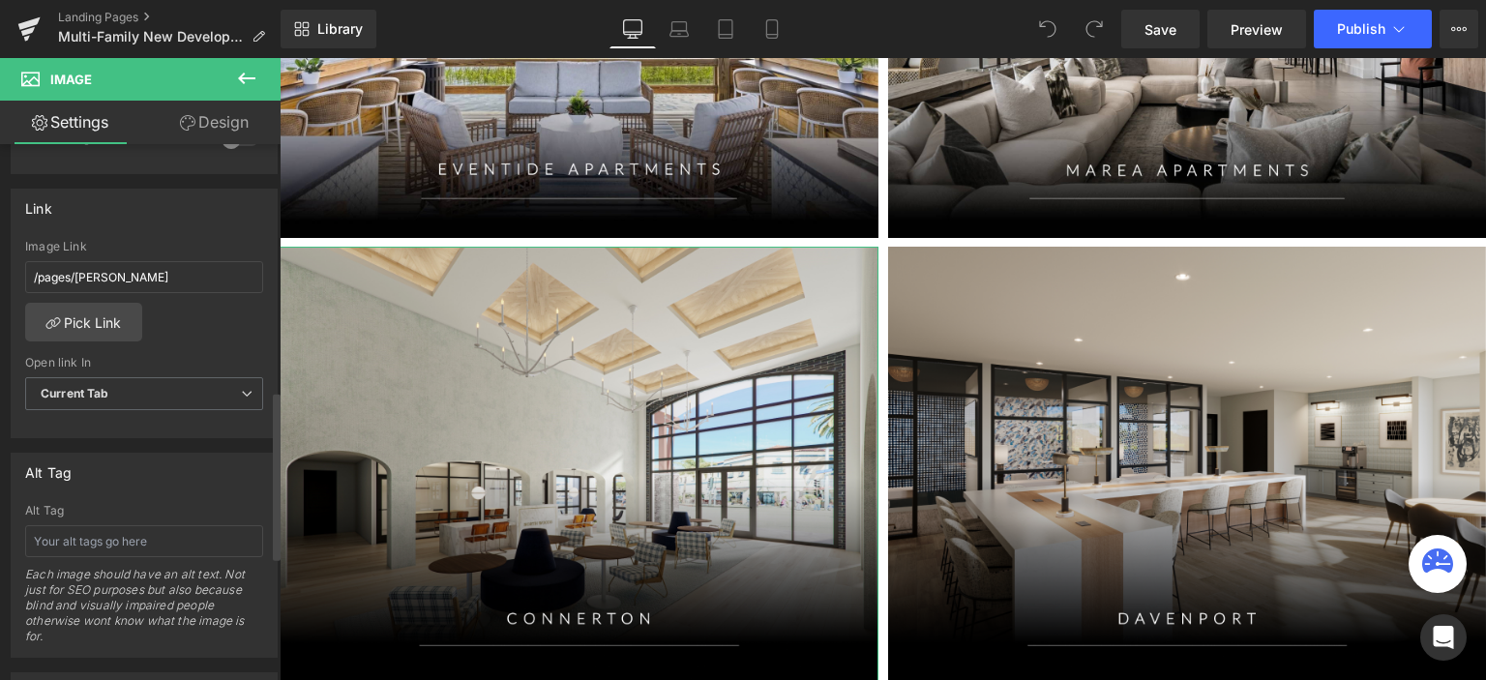
scroll to position [774, 0]
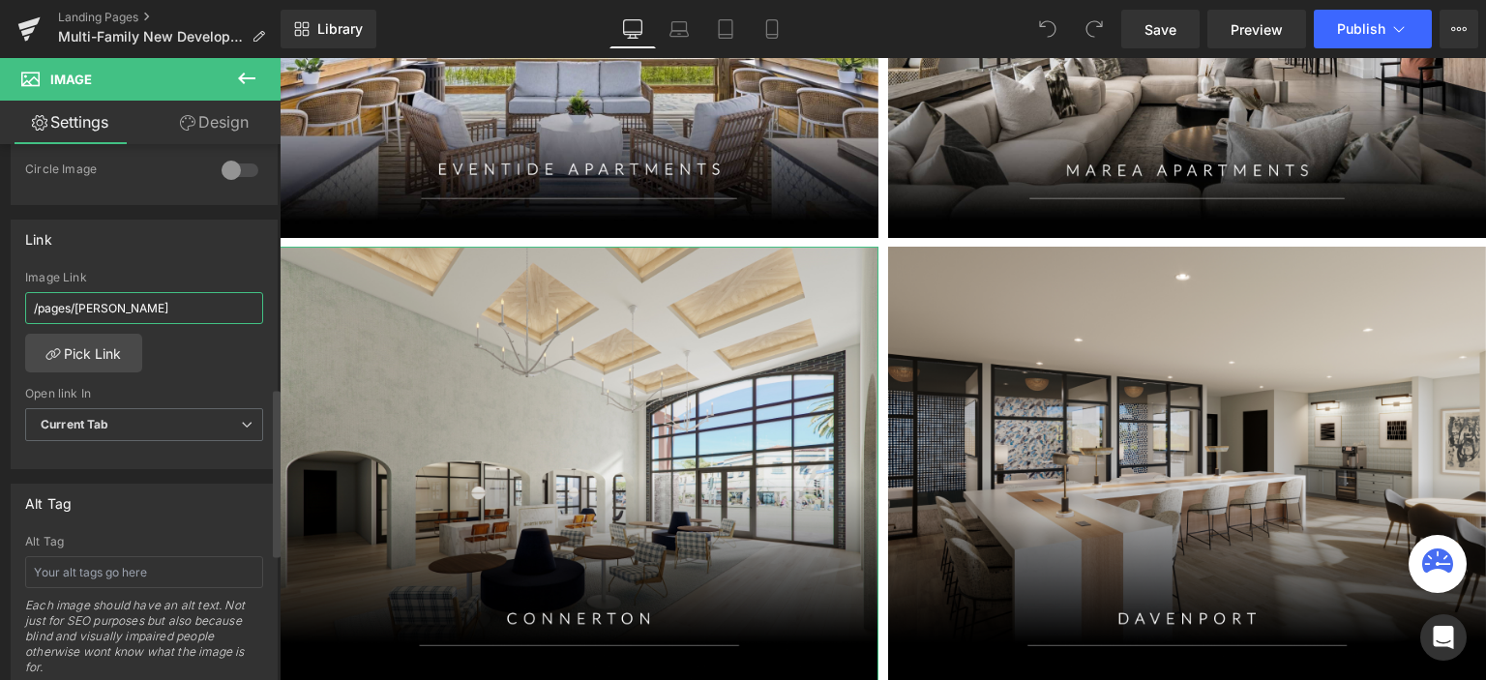
click at [145, 309] on input "/pages/[PERSON_NAME]" at bounding box center [144, 308] width 238 height 32
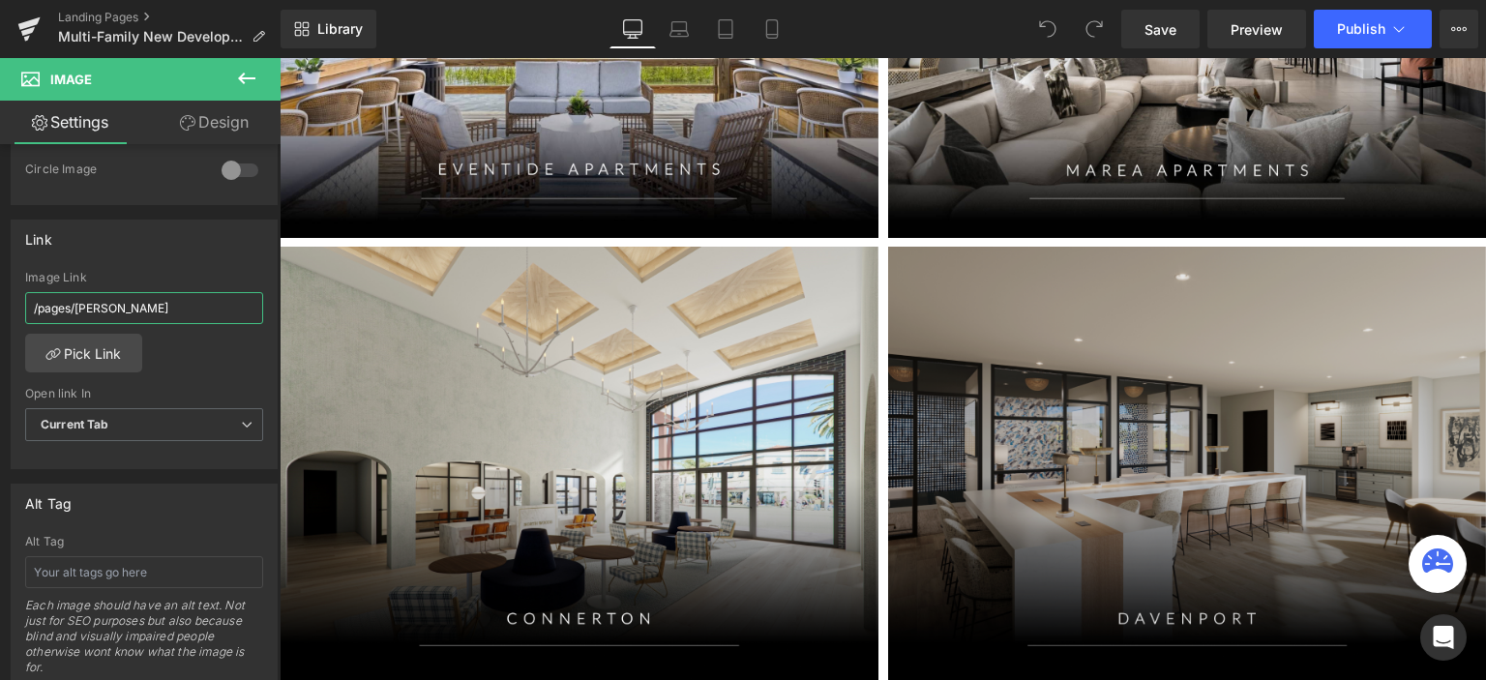
scroll to position [1741, 0]
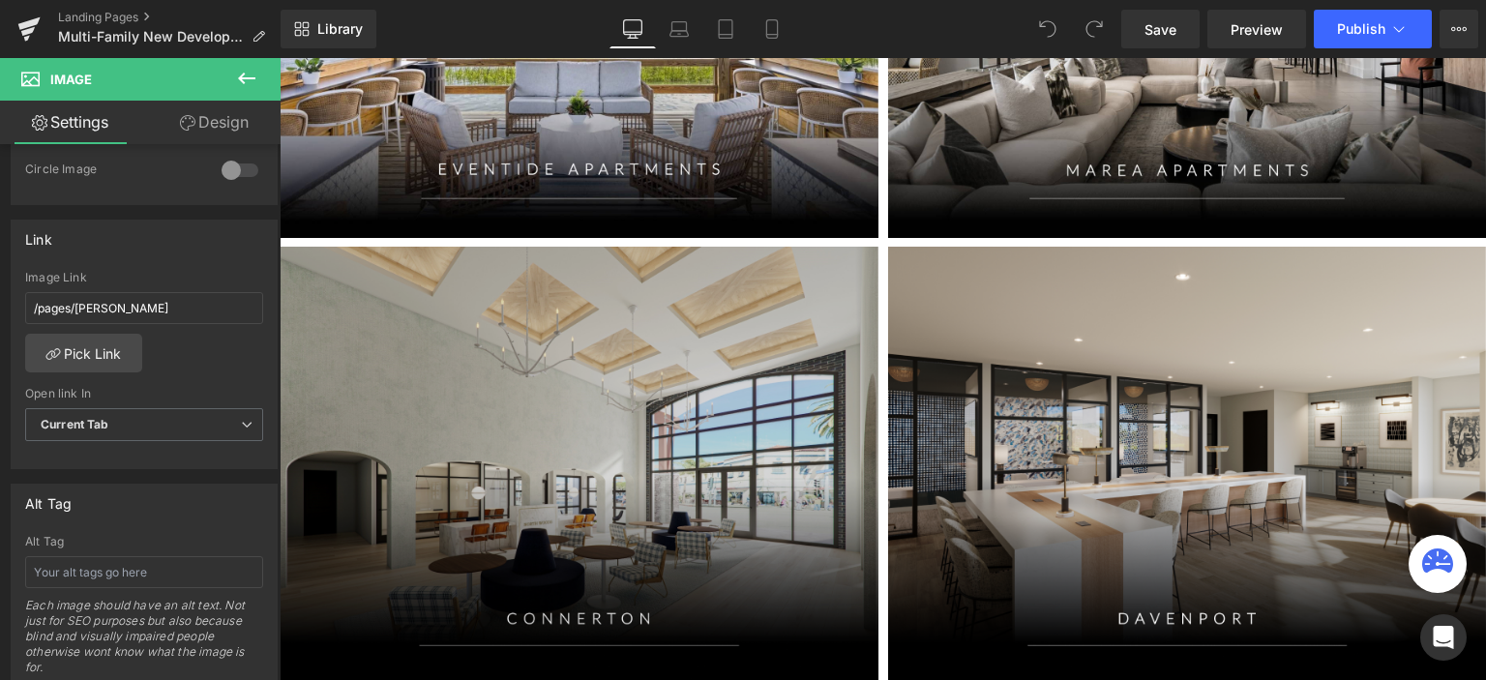
click at [805, 268] on img at bounding box center [579, 466] width 599 height 439
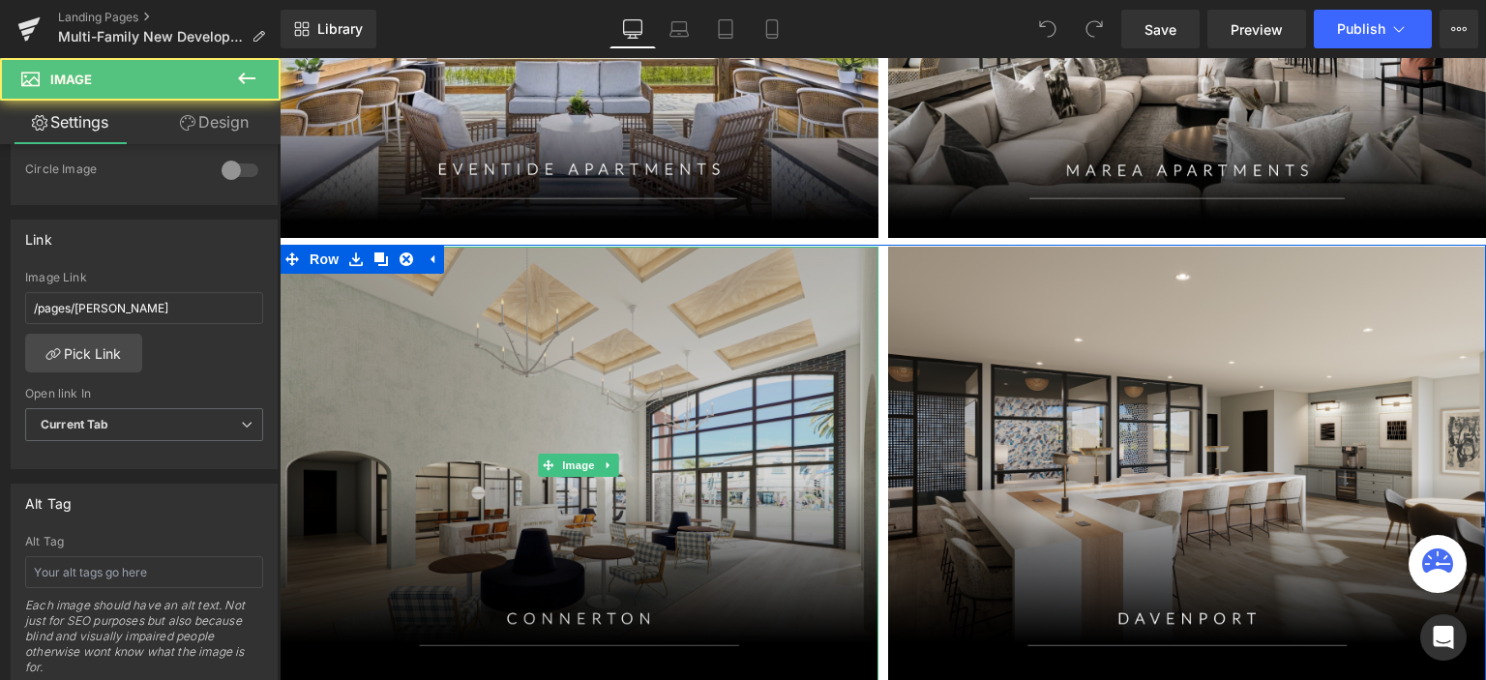
click at [543, 260] on img at bounding box center [579, 466] width 599 height 439
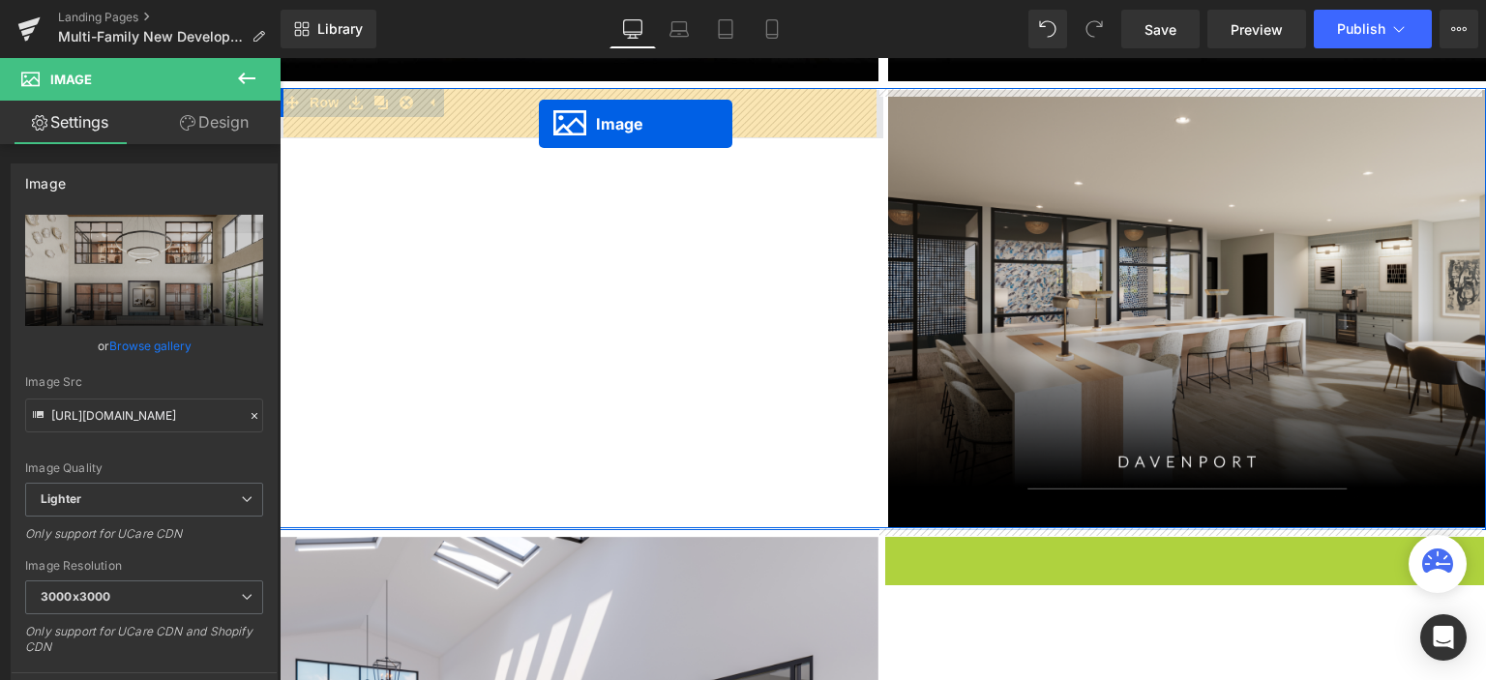
scroll to position [1840, 0]
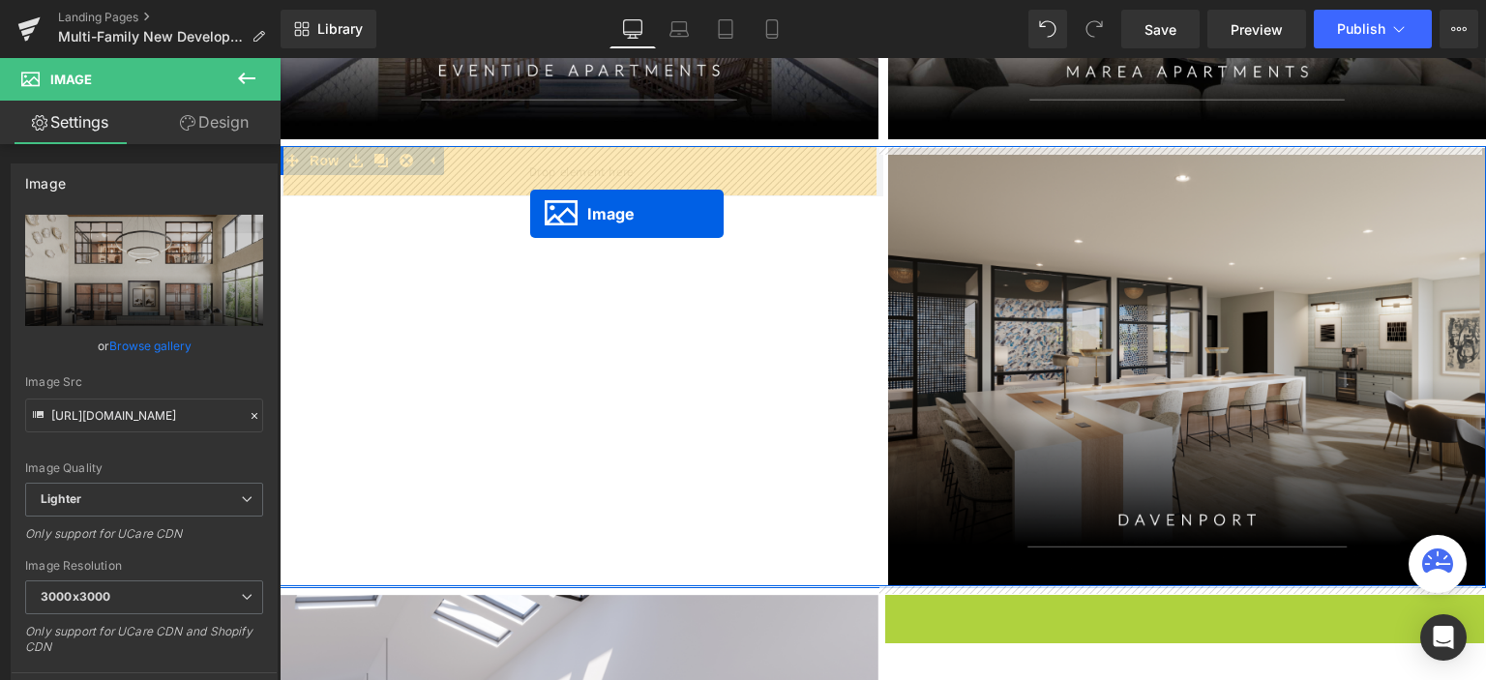
drag, startPoint x: 1177, startPoint y: 601, endPoint x: 530, endPoint y: 214, distance: 753.9
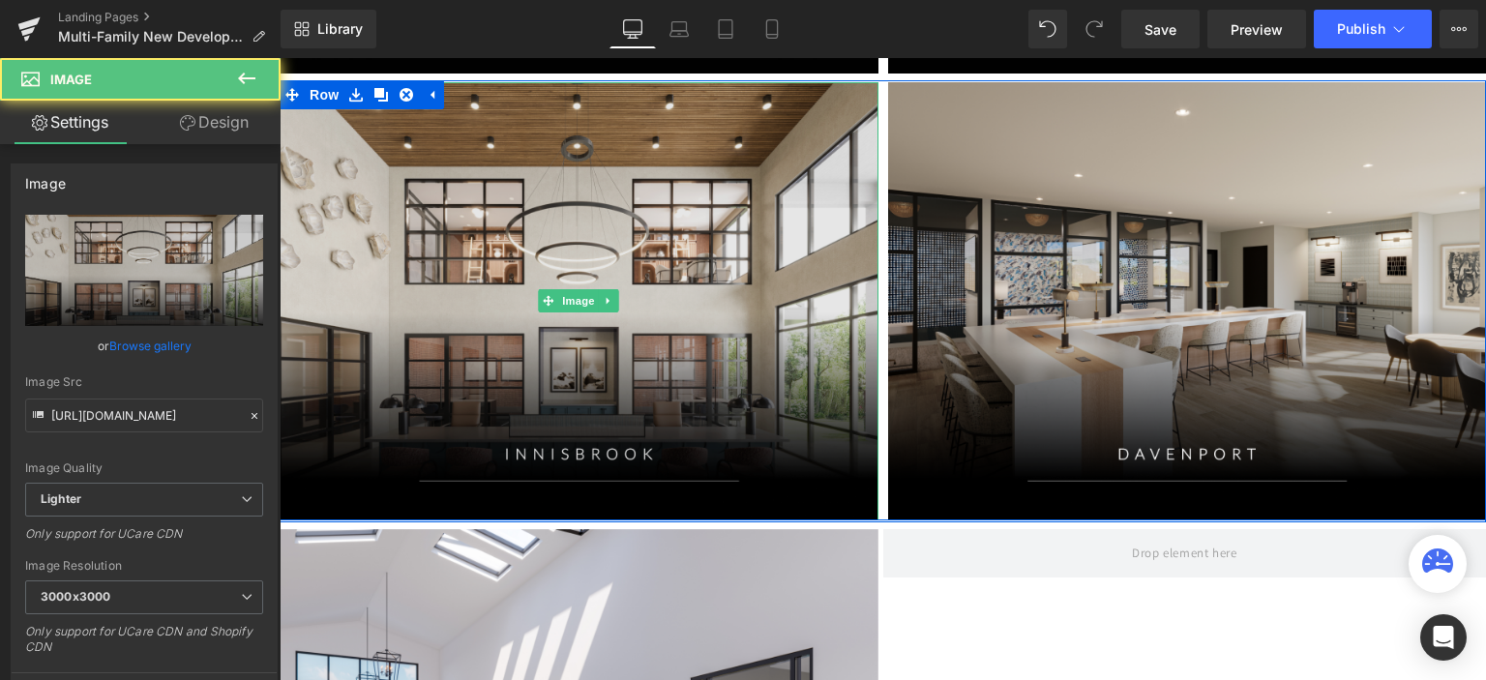
scroll to position [2033, 0]
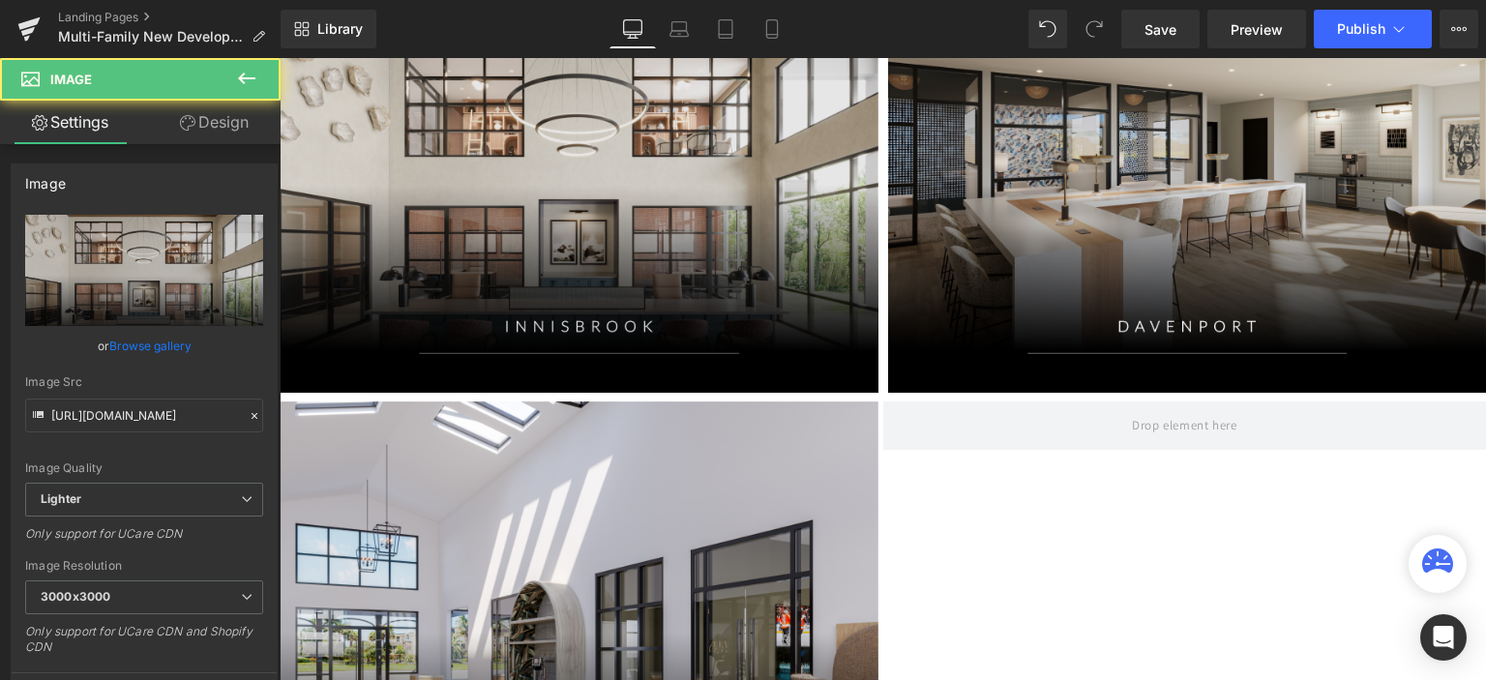
click at [577, 305] on img at bounding box center [579, 174] width 599 height 439
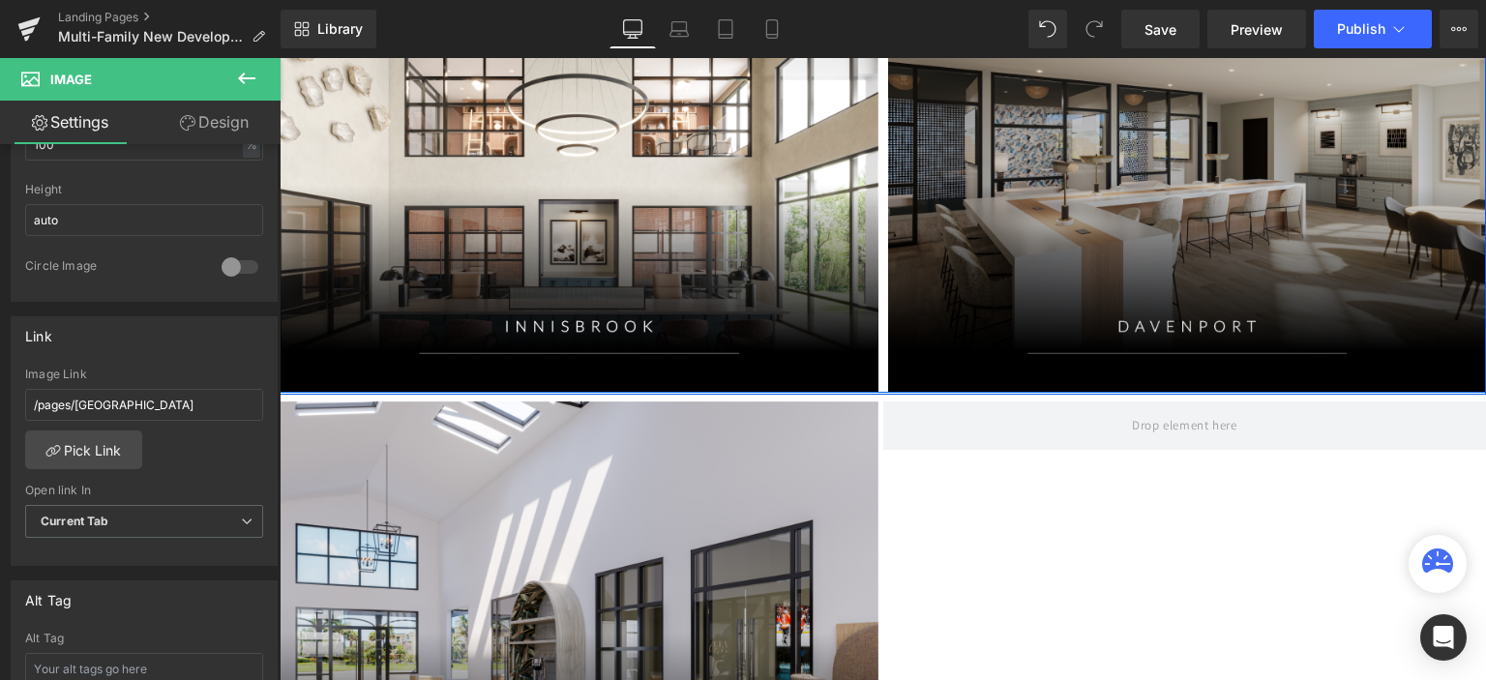
scroll to position [1840, 0]
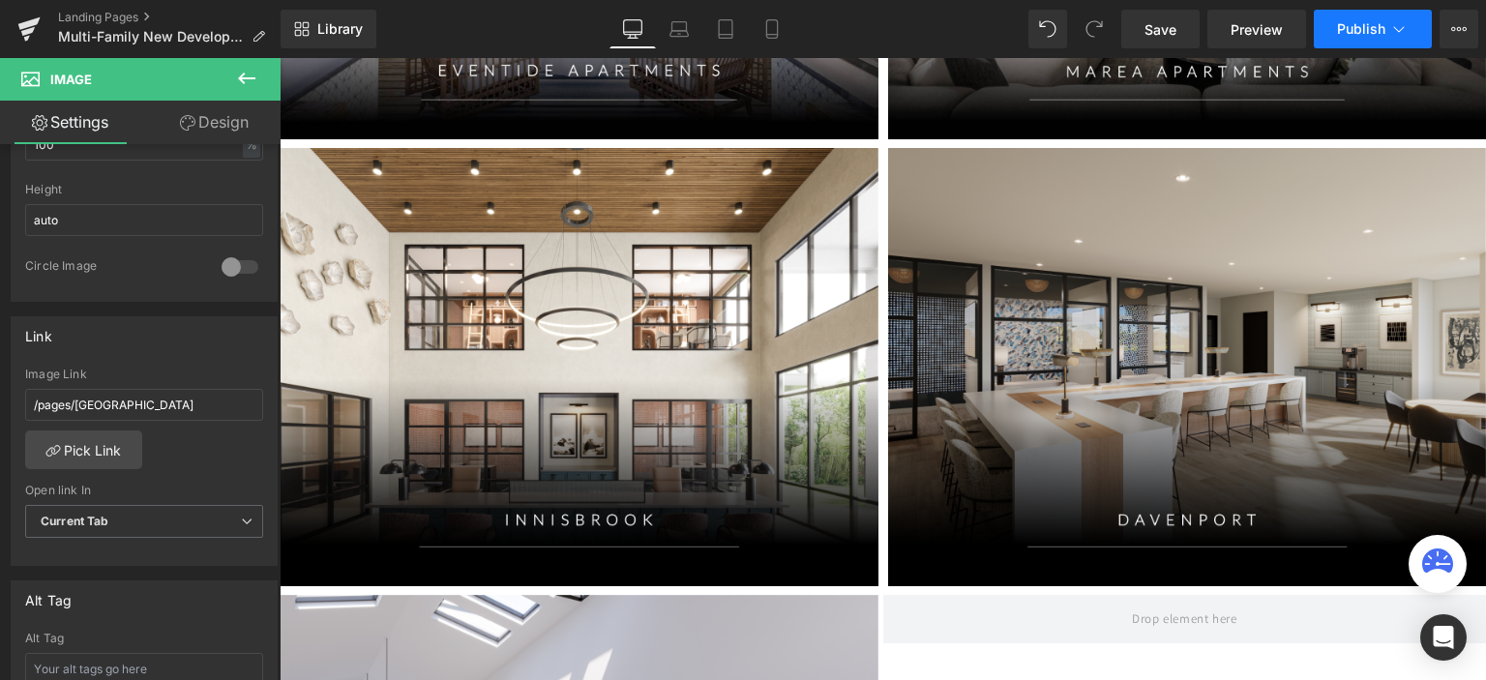
click at [1357, 31] on span "Publish" at bounding box center [1361, 28] width 48 height 15
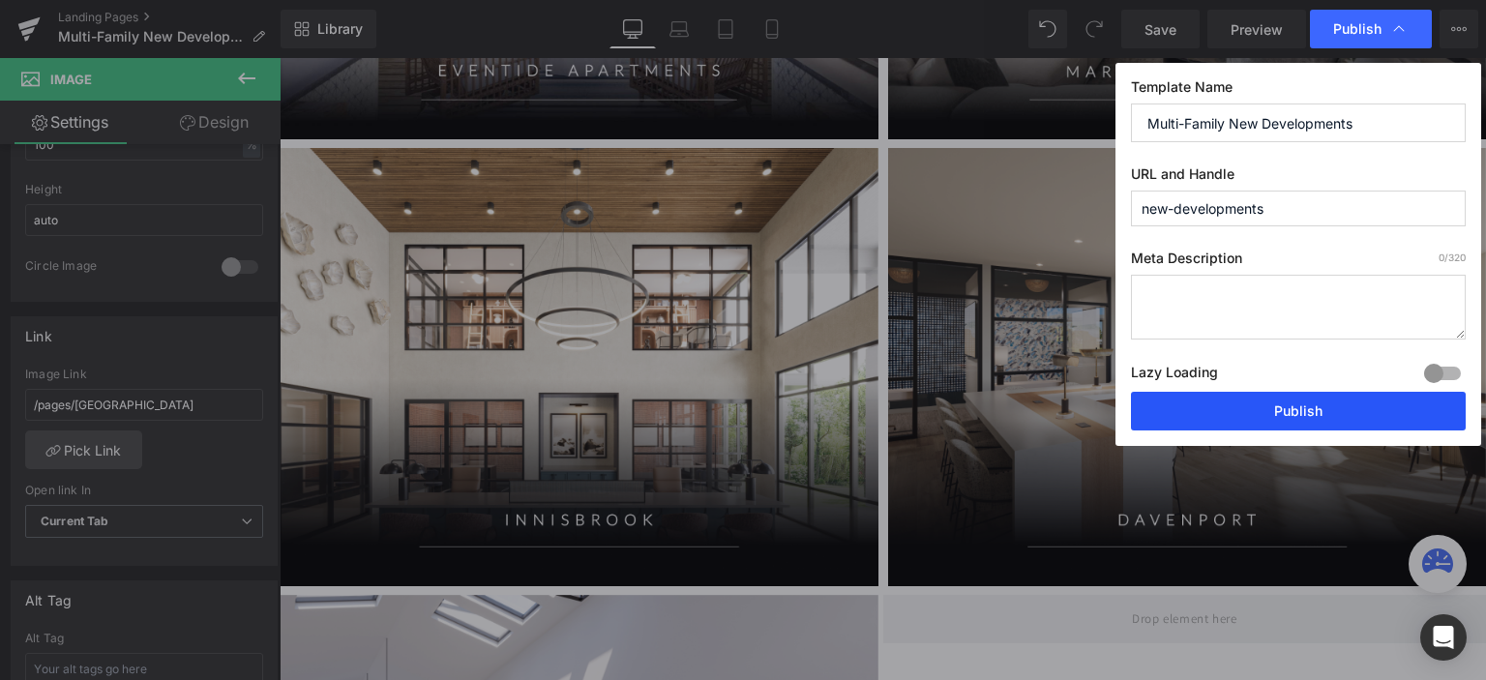
click at [1281, 417] on button "Publish" at bounding box center [1298, 411] width 335 height 39
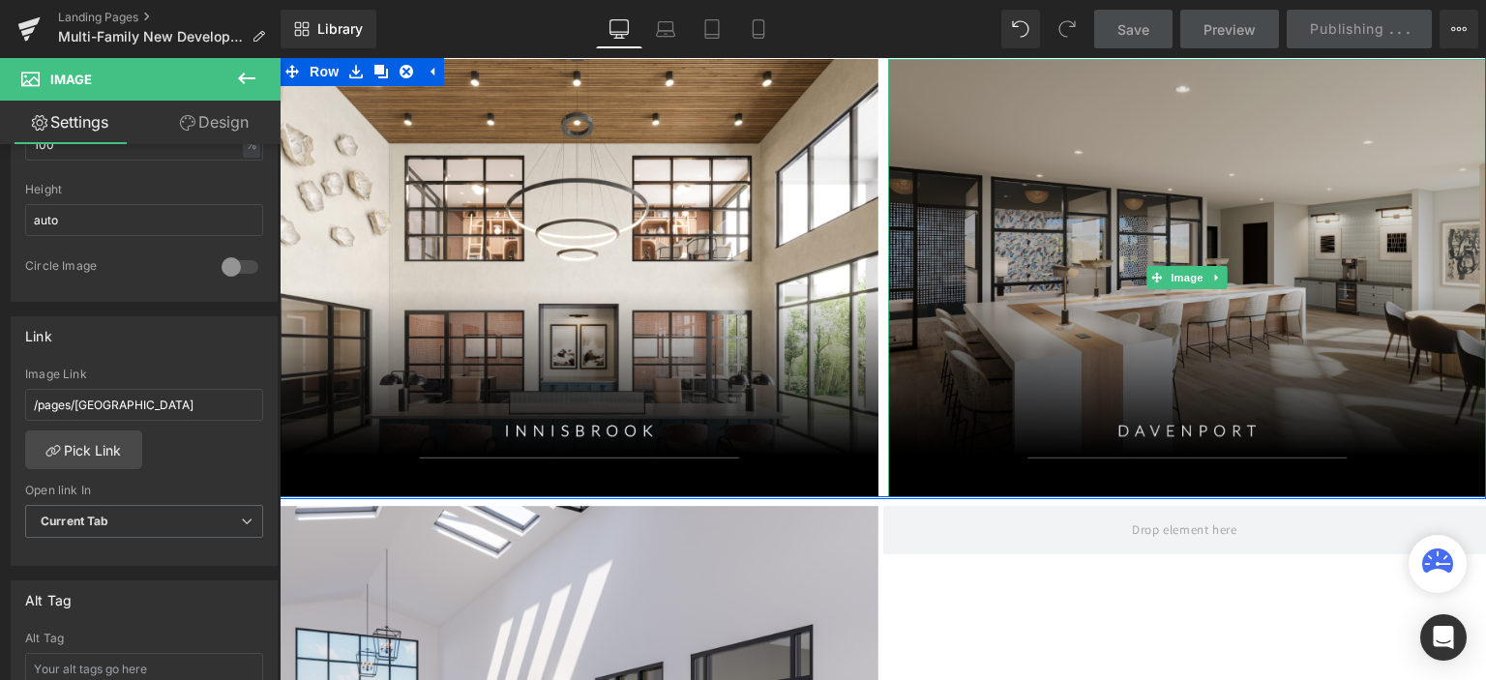
scroll to position [2033, 0]
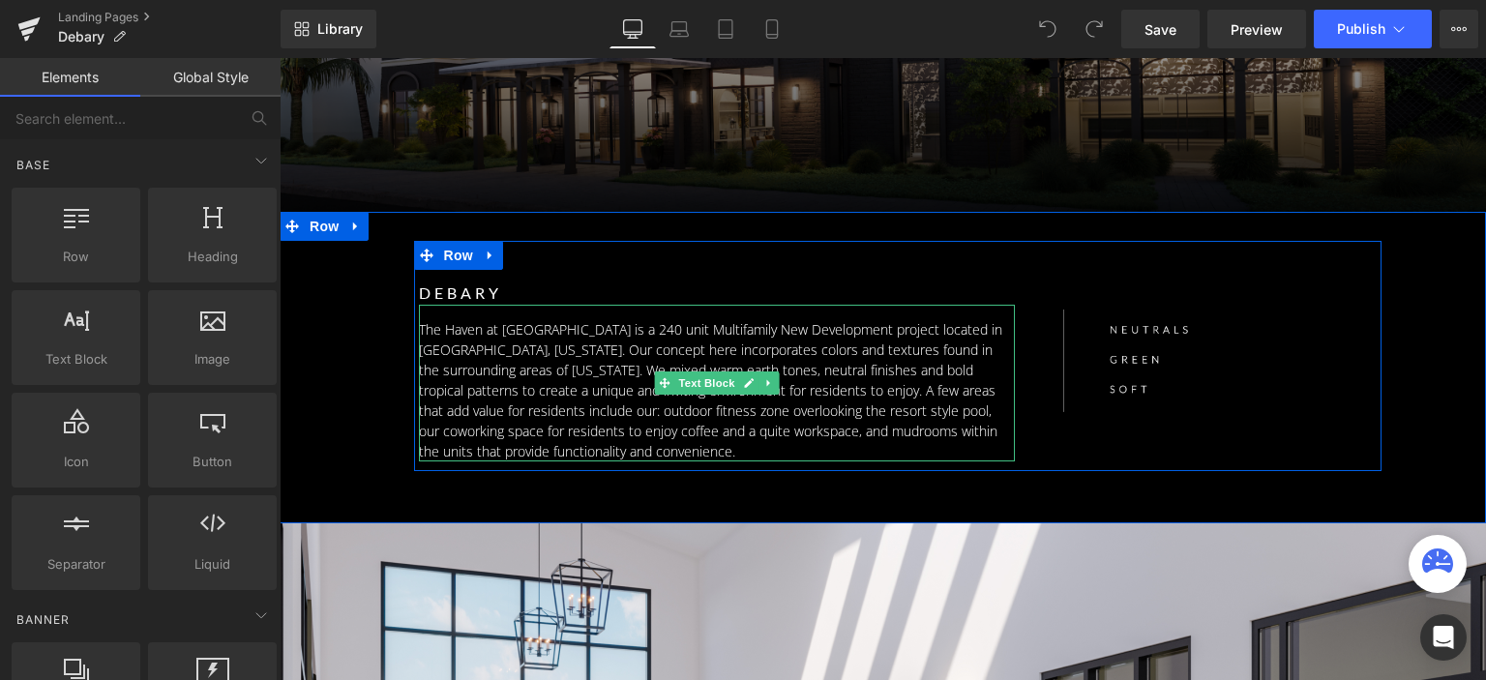
click at [673, 423] on p "The Haven at [GEOGRAPHIC_DATA] is a 240 unit Multifamily New Development projec…" at bounding box center [717, 390] width 597 height 142
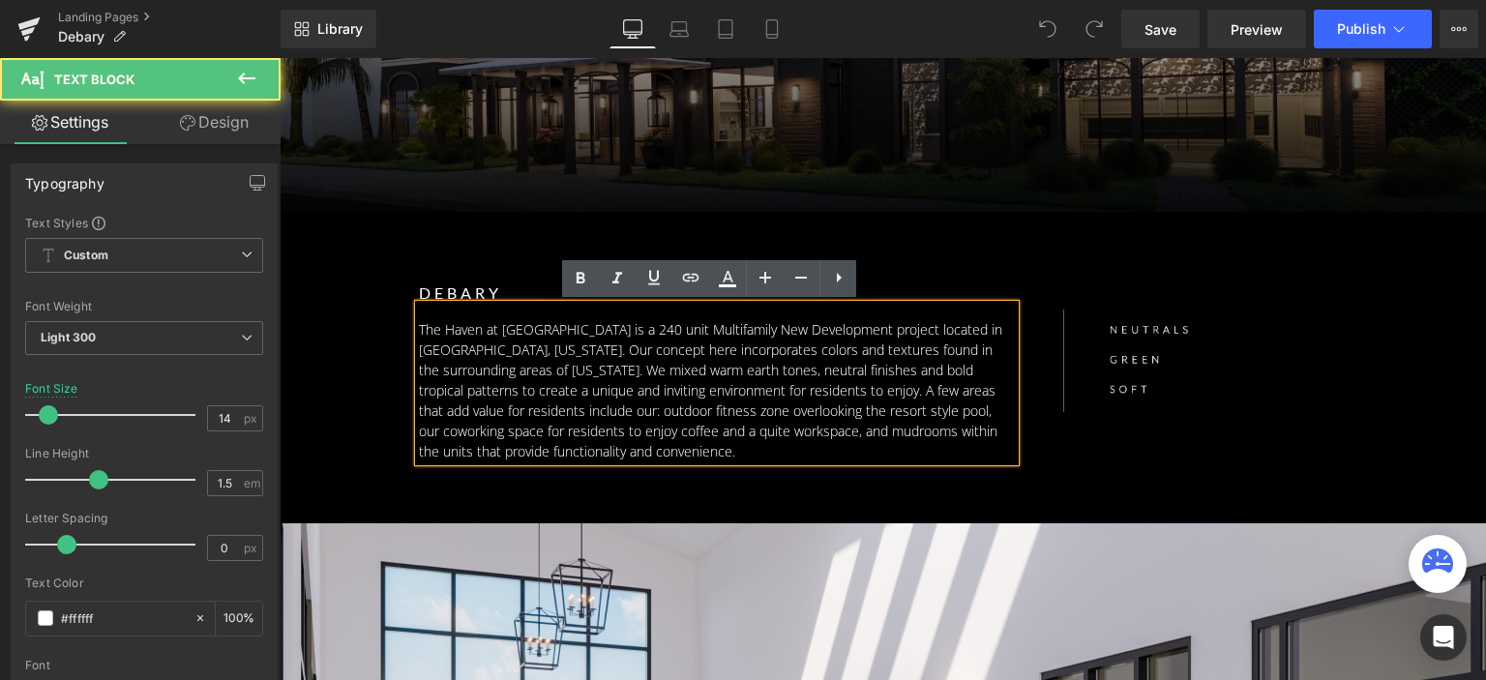
click at [663, 398] on p "The Haven at [GEOGRAPHIC_DATA] is a 240 unit Multifamily New Development projec…" at bounding box center [717, 390] width 597 height 142
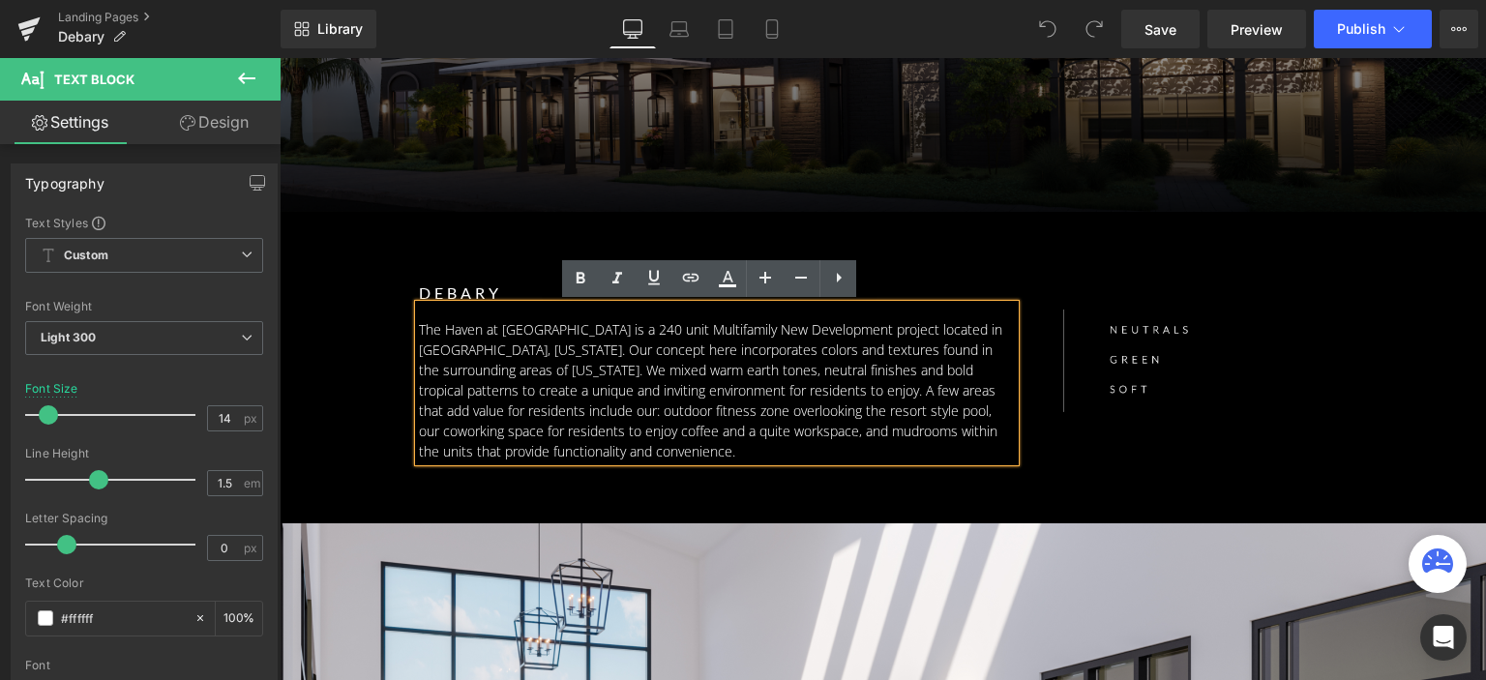
click at [549, 428] on p "The Haven at [GEOGRAPHIC_DATA] is a 240 unit Multifamily New Development projec…" at bounding box center [717, 390] width 597 height 142
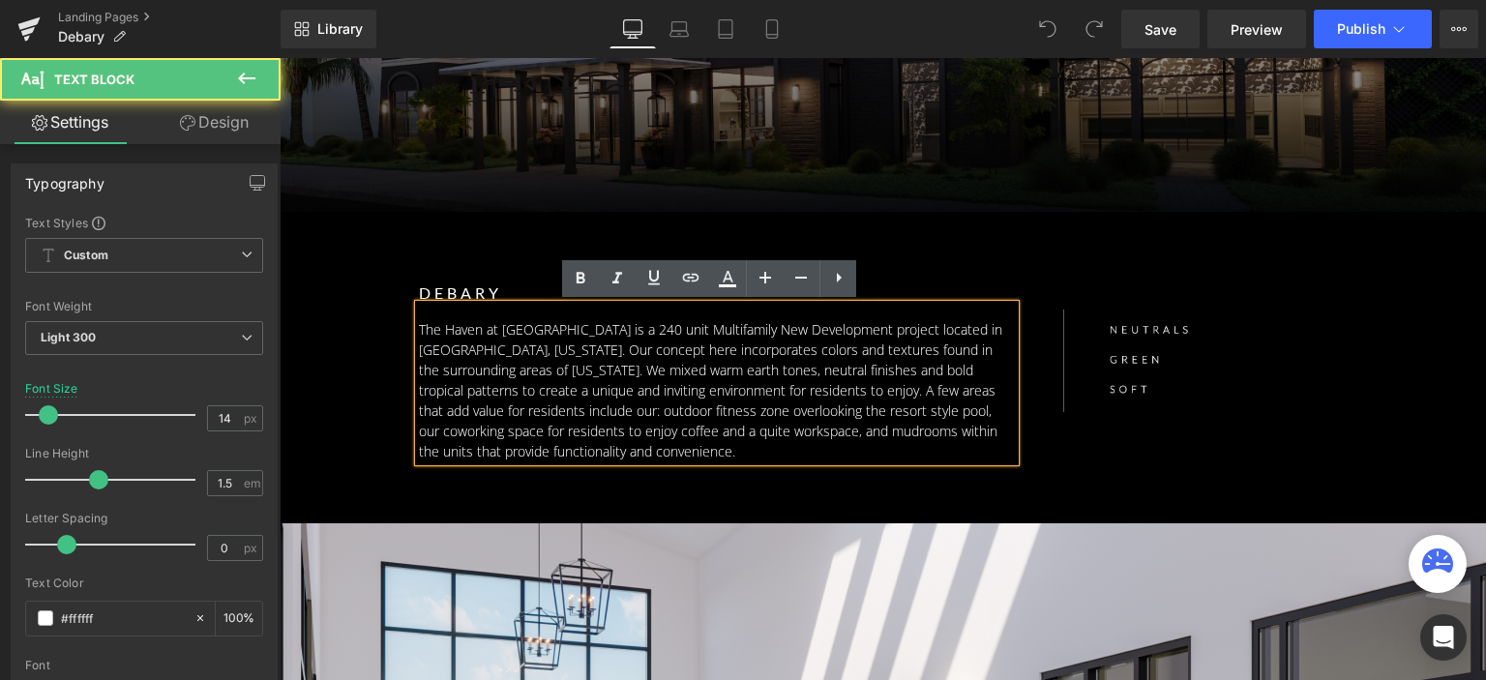
click at [554, 435] on p "The Haven at [GEOGRAPHIC_DATA] is a 240 unit Multifamily New Development projec…" at bounding box center [717, 390] width 597 height 142
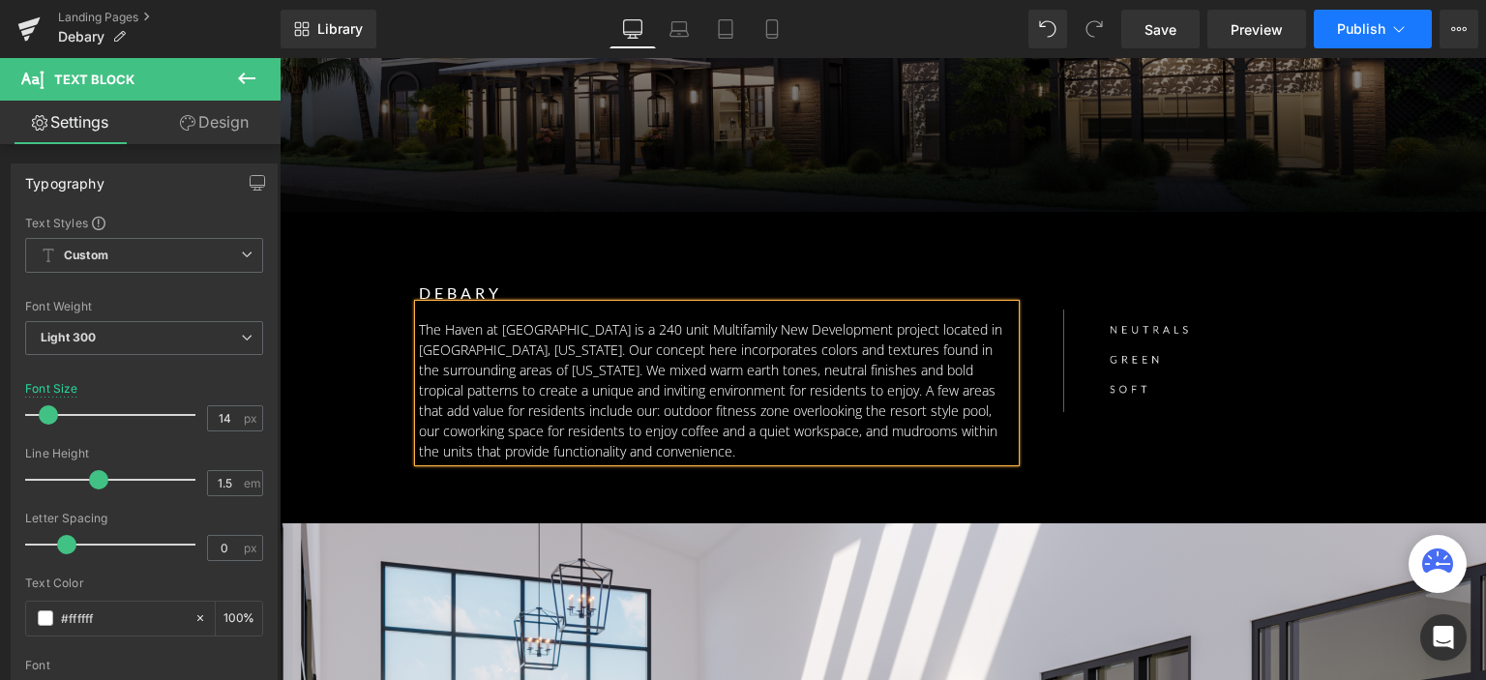
click at [1396, 28] on icon at bounding box center [1398, 28] width 19 height 19
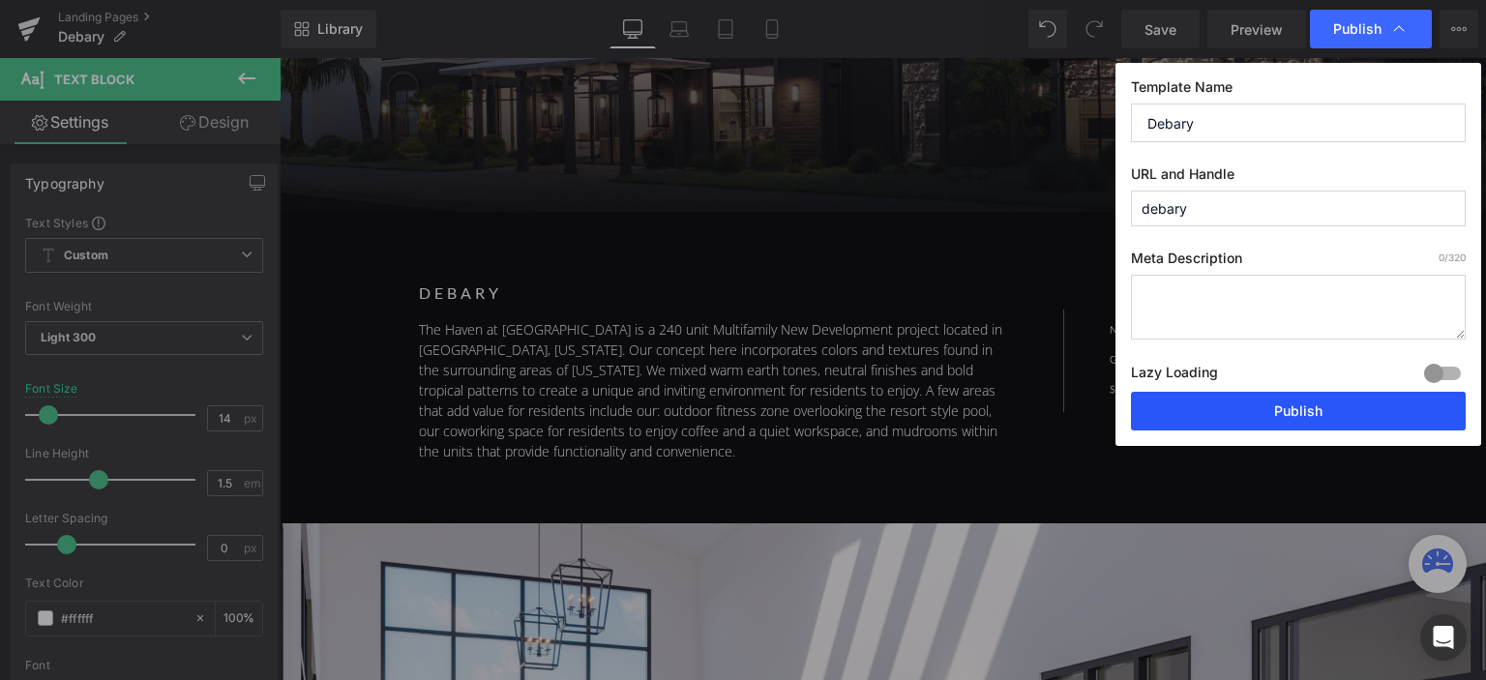
click at [1271, 400] on button "Publish" at bounding box center [1298, 411] width 335 height 39
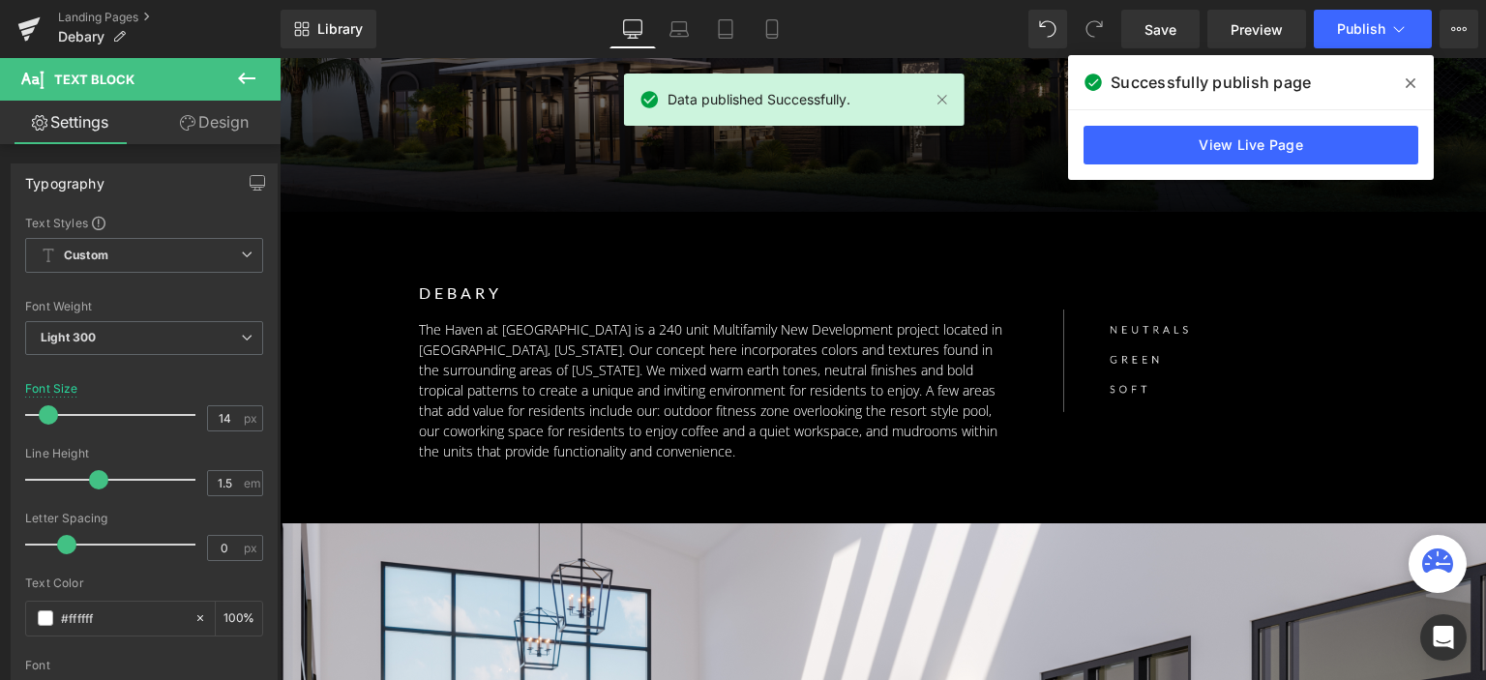
click at [1411, 91] on span at bounding box center [1410, 83] width 31 height 31
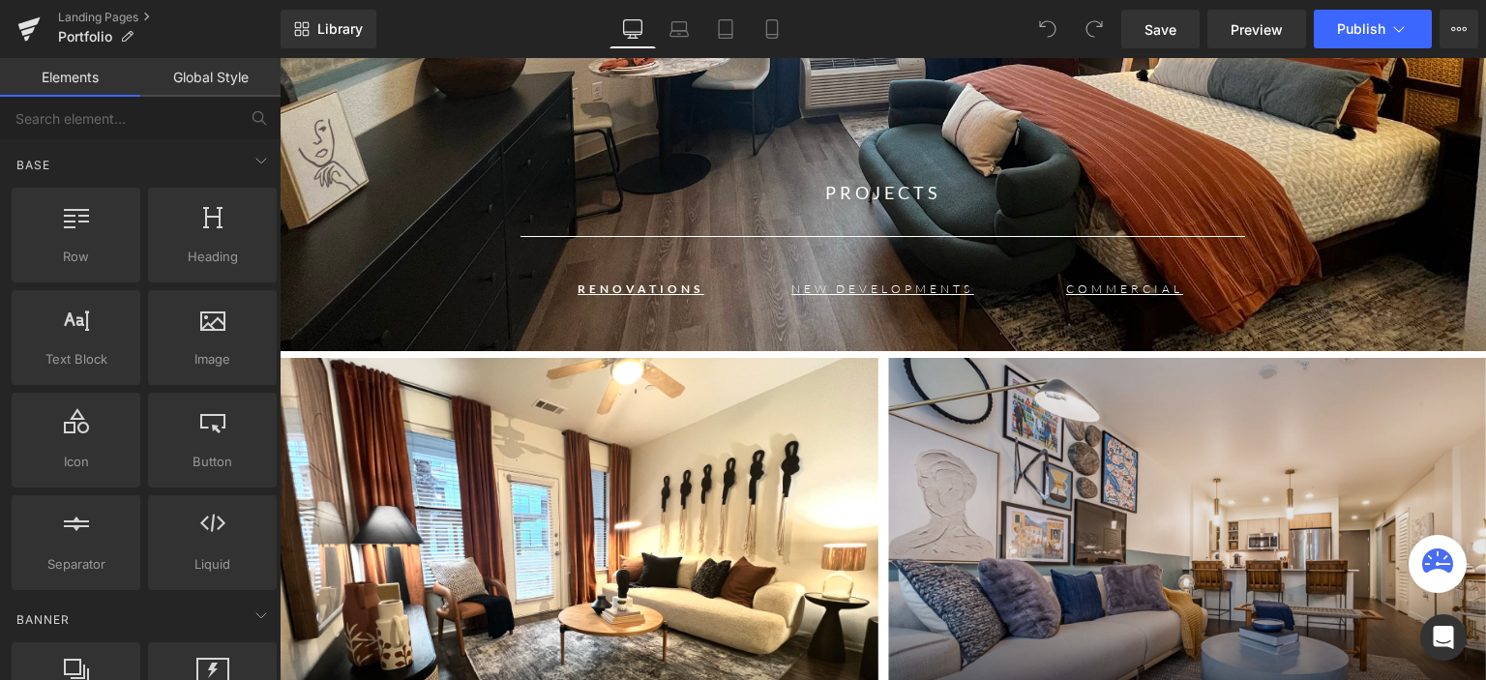
scroll to position [96, 0]
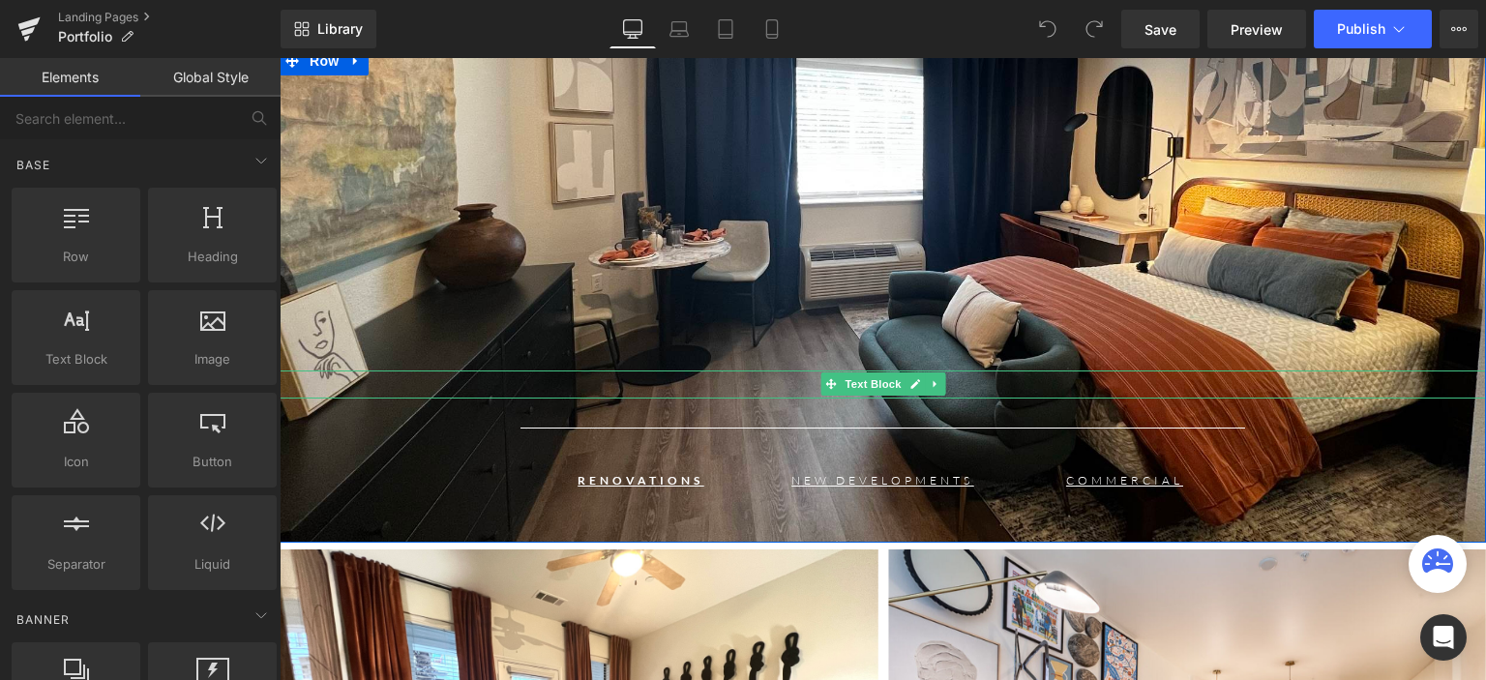
click at [941, 380] on p "PROJECTS" at bounding box center [883, 384] width 1206 height 28
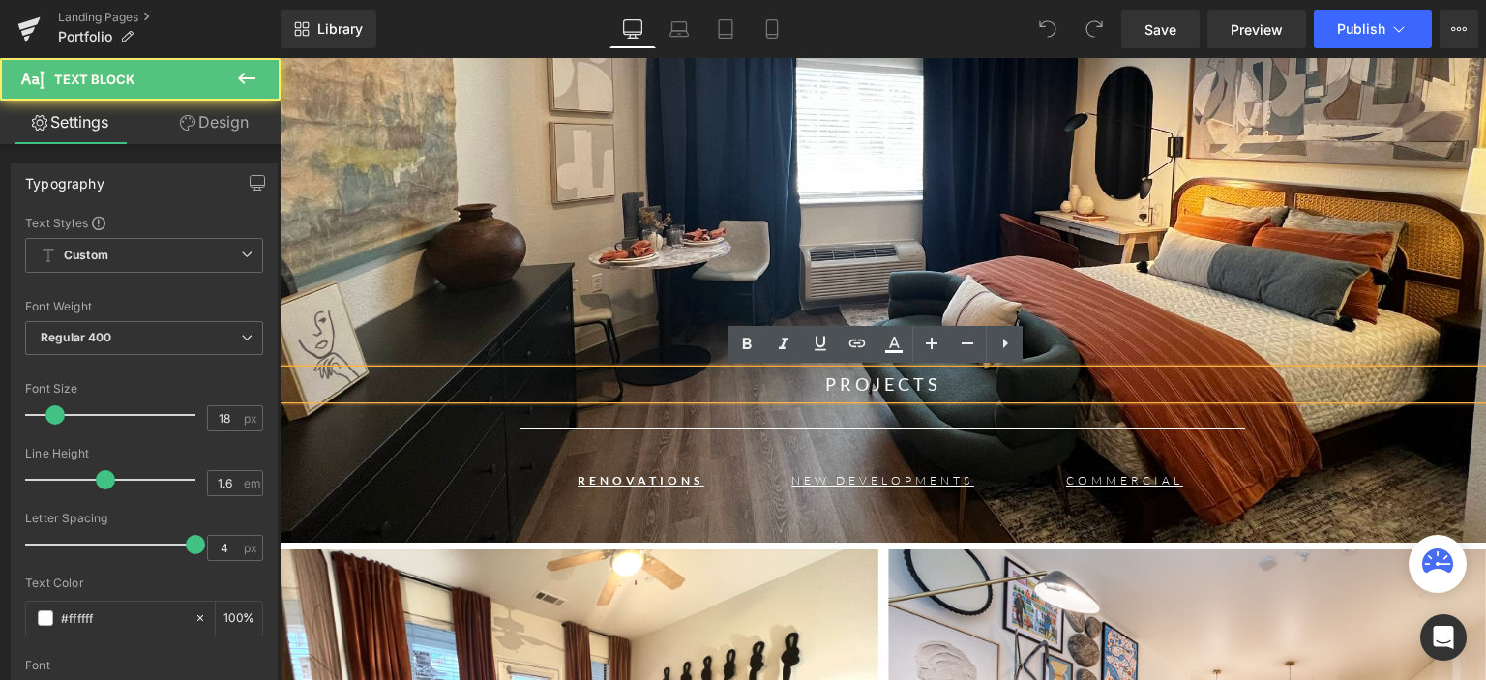
click at [866, 379] on p "PROJECTS" at bounding box center [883, 384] width 1206 height 28
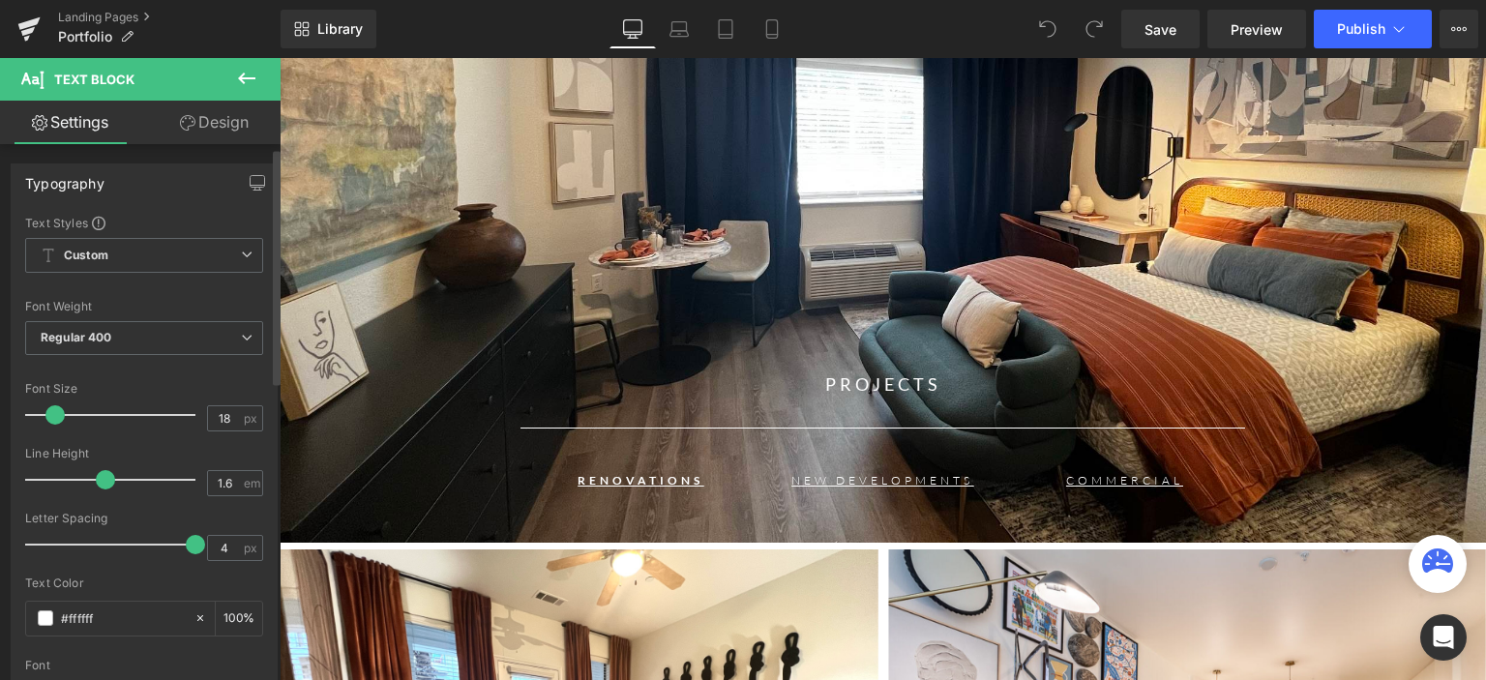
scroll to position [0, 0]
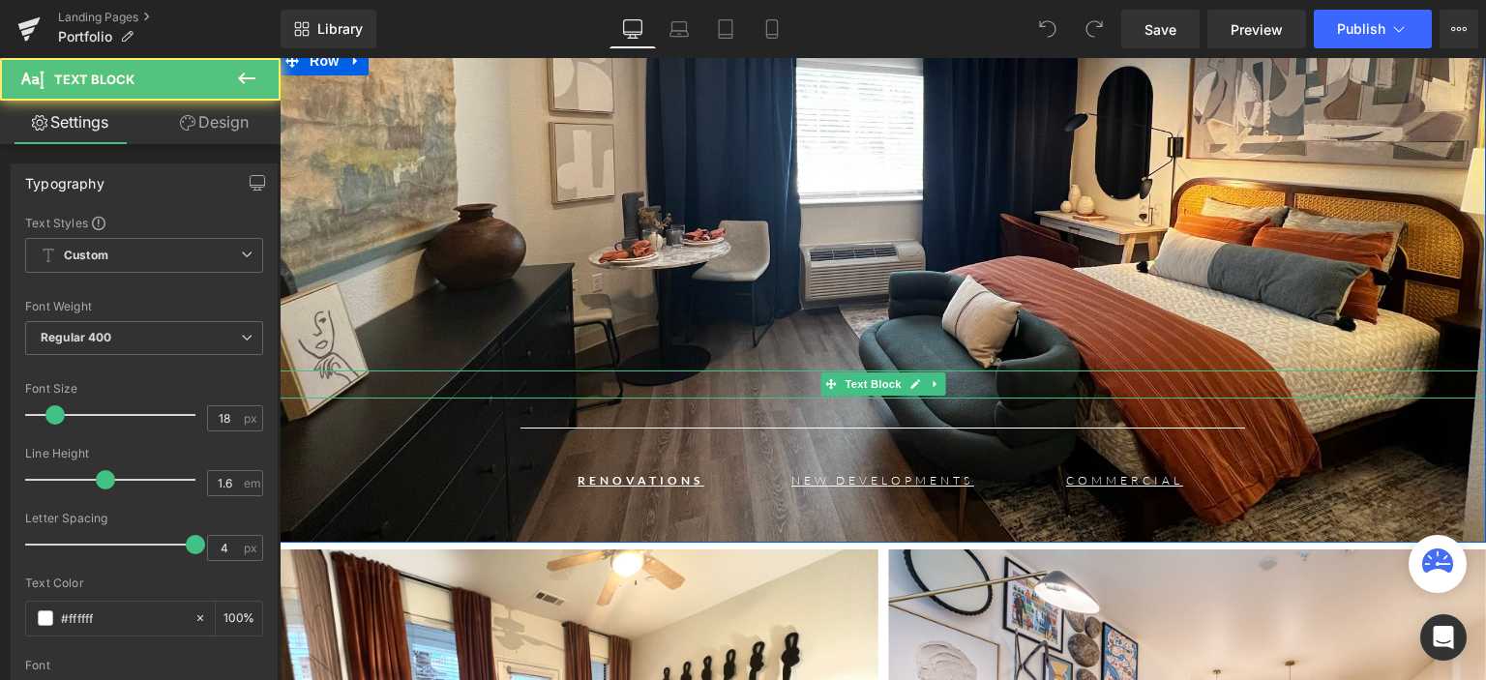
click at [959, 383] on p "PROJECTS" at bounding box center [883, 384] width 1206 height 28
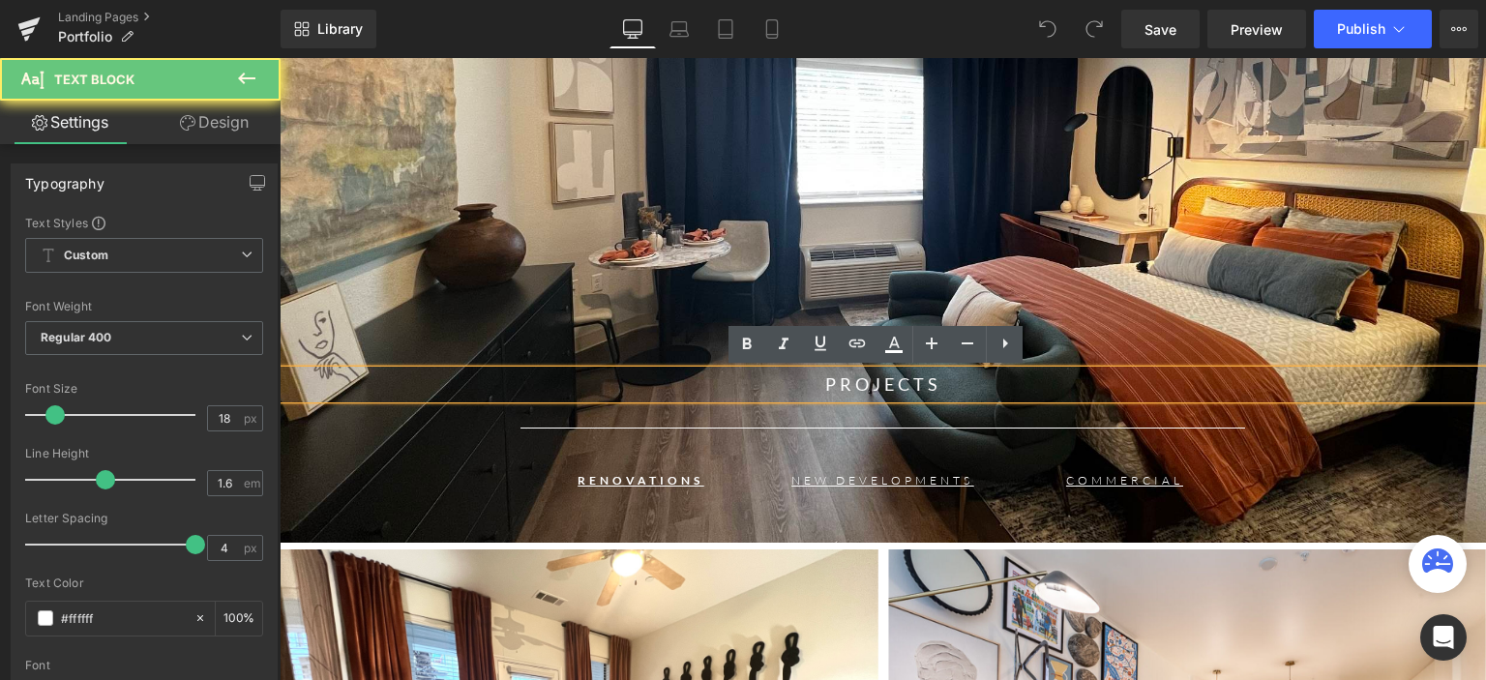
click at [876, 381] on p "PROJECTS" at bounding box center [883, 384] width 1206 height 28
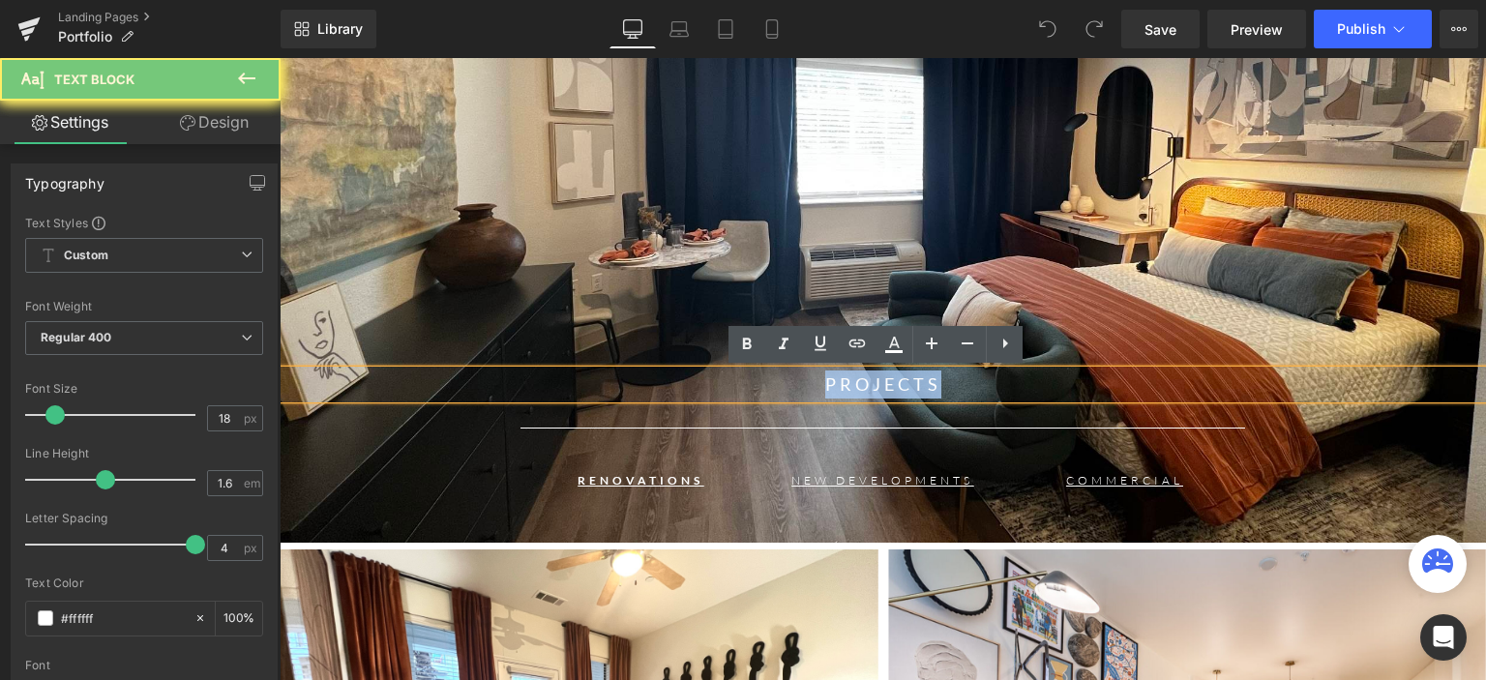
click at [876, 381] on p "PROJECTS" at bounding box center [883, 384] width 1206 height 28
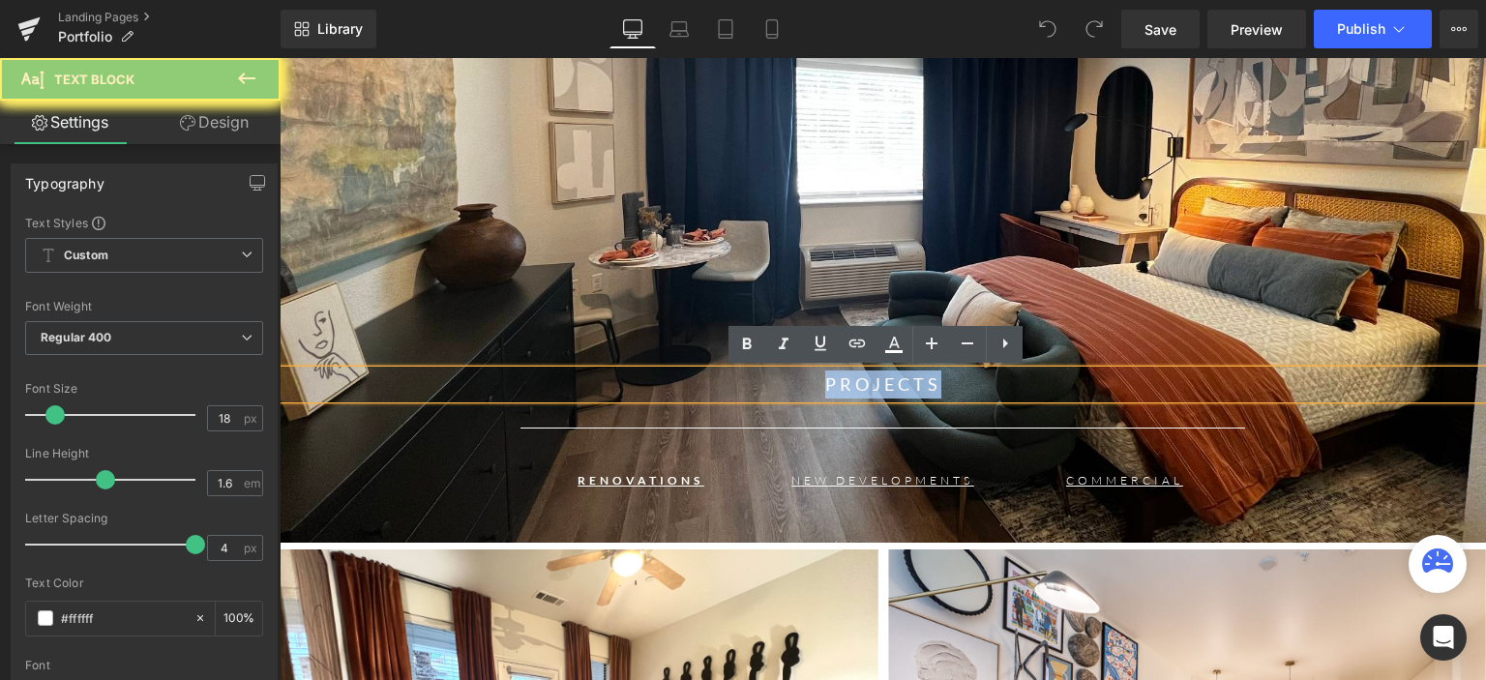
click at [876, 381] on p "PROJECTS" at bounding box center [883, 384] width 1206 height 28
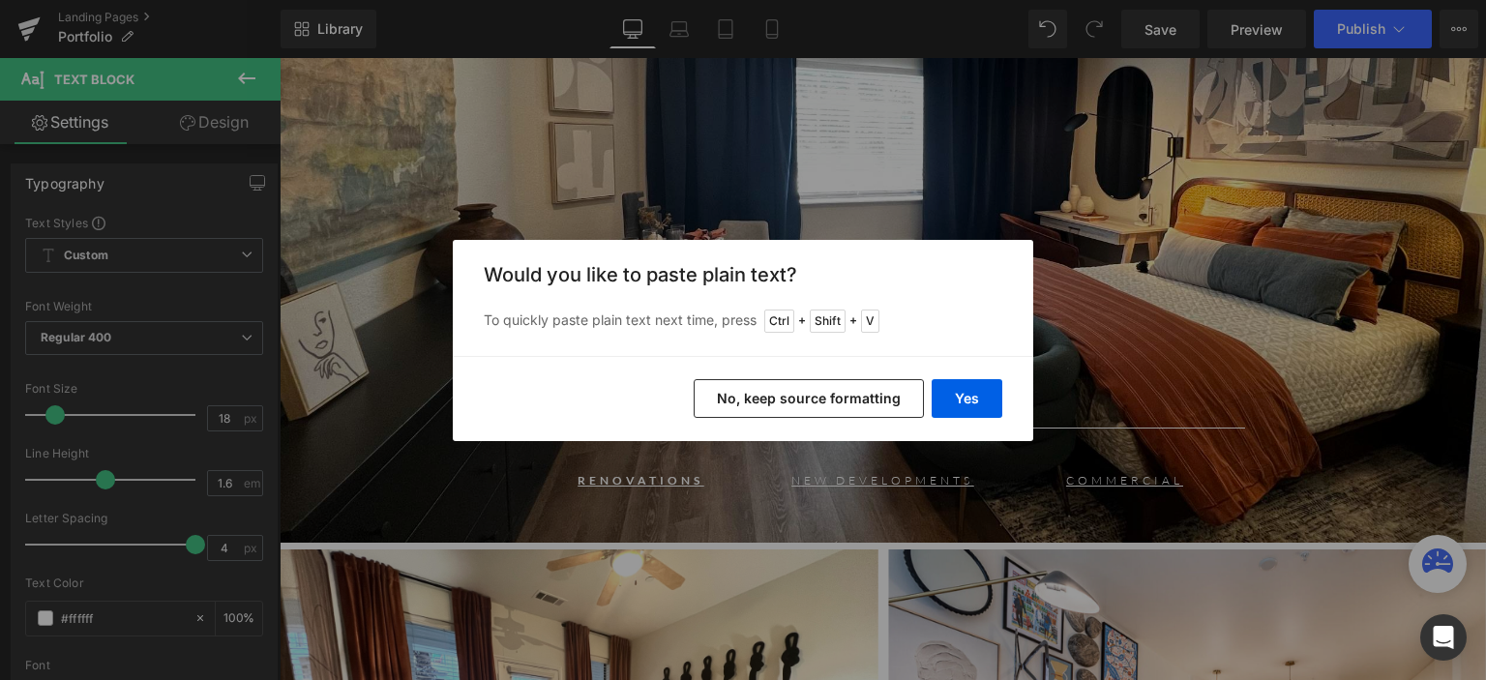
click at [833, 396] on button "No, keep source formatting" at bounding box center [808, 398] width 230 height 39
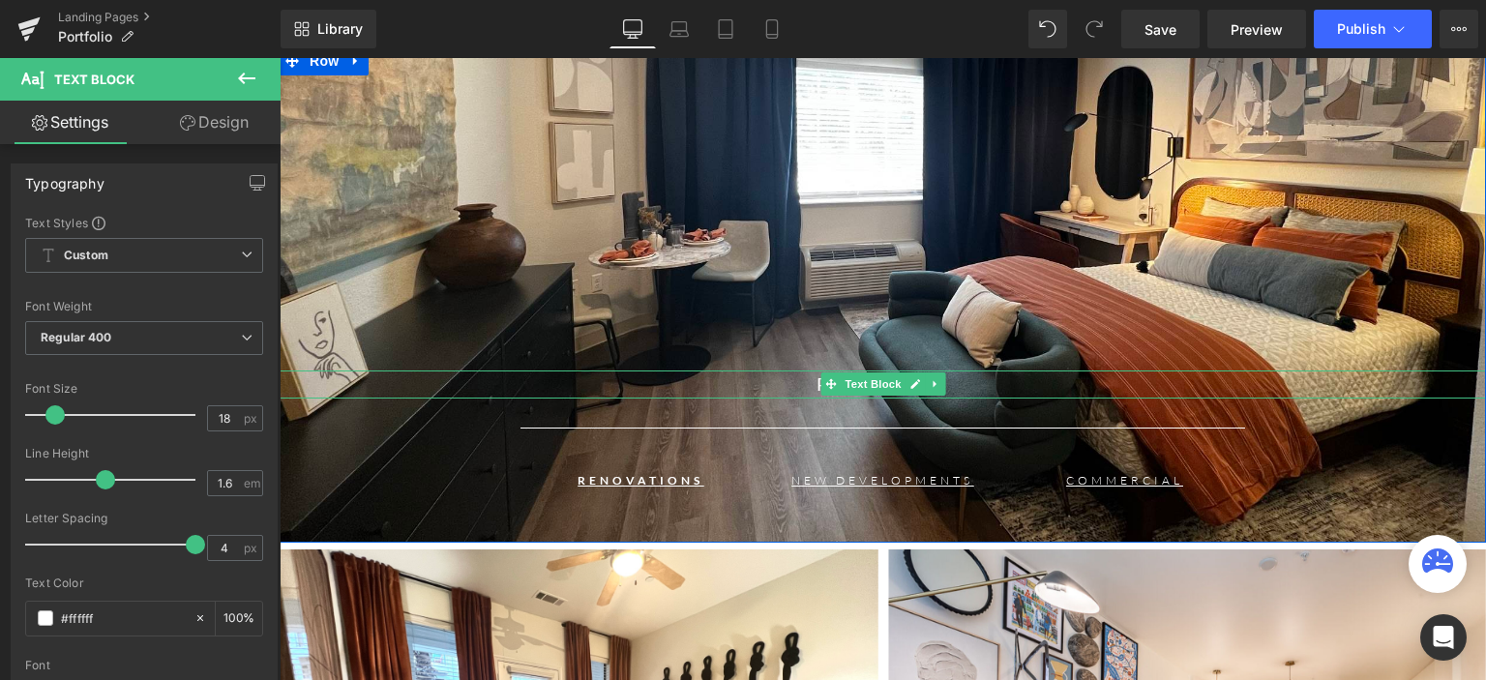
click at [957, 390] on p "PORTFOLIO" at bounding box center [883, 384] width 1206 height 28
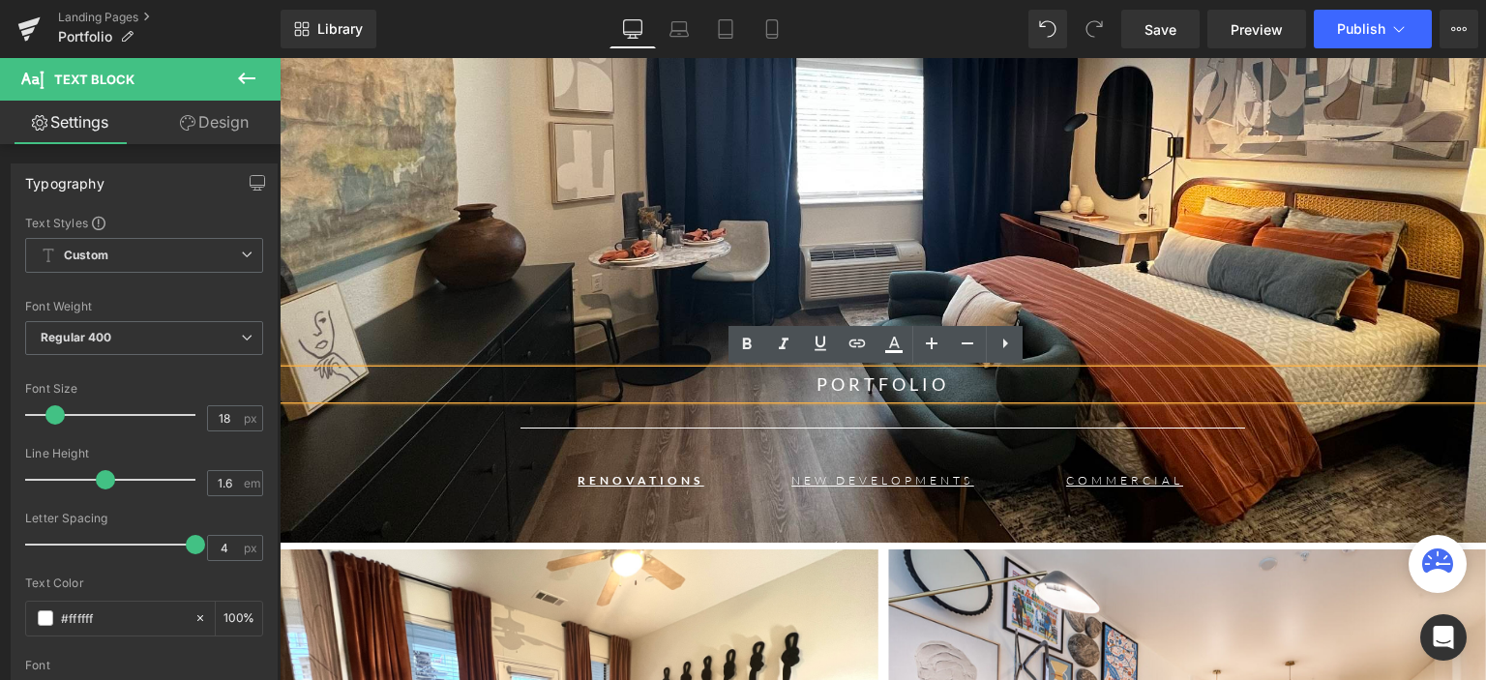
click at [704, 282] on div "PORTFOLIO Text Block Separator RENOVATIONS Text Block NEW DEVELOPMENTS Text Blo…" at bounding box center [883, 294] width 1206 height 496
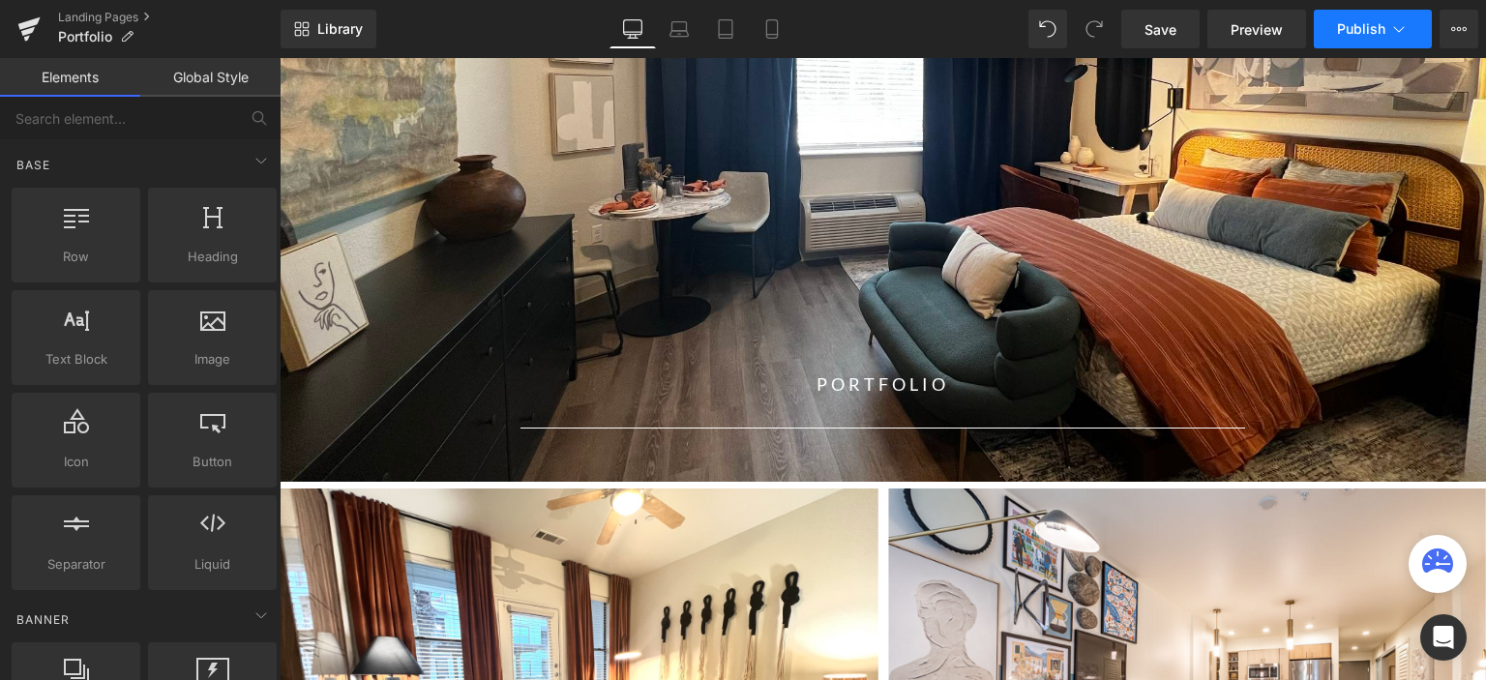
click at [1346, 39] on button "Publish" at bounding box center [1372, 29] width 118 height 39
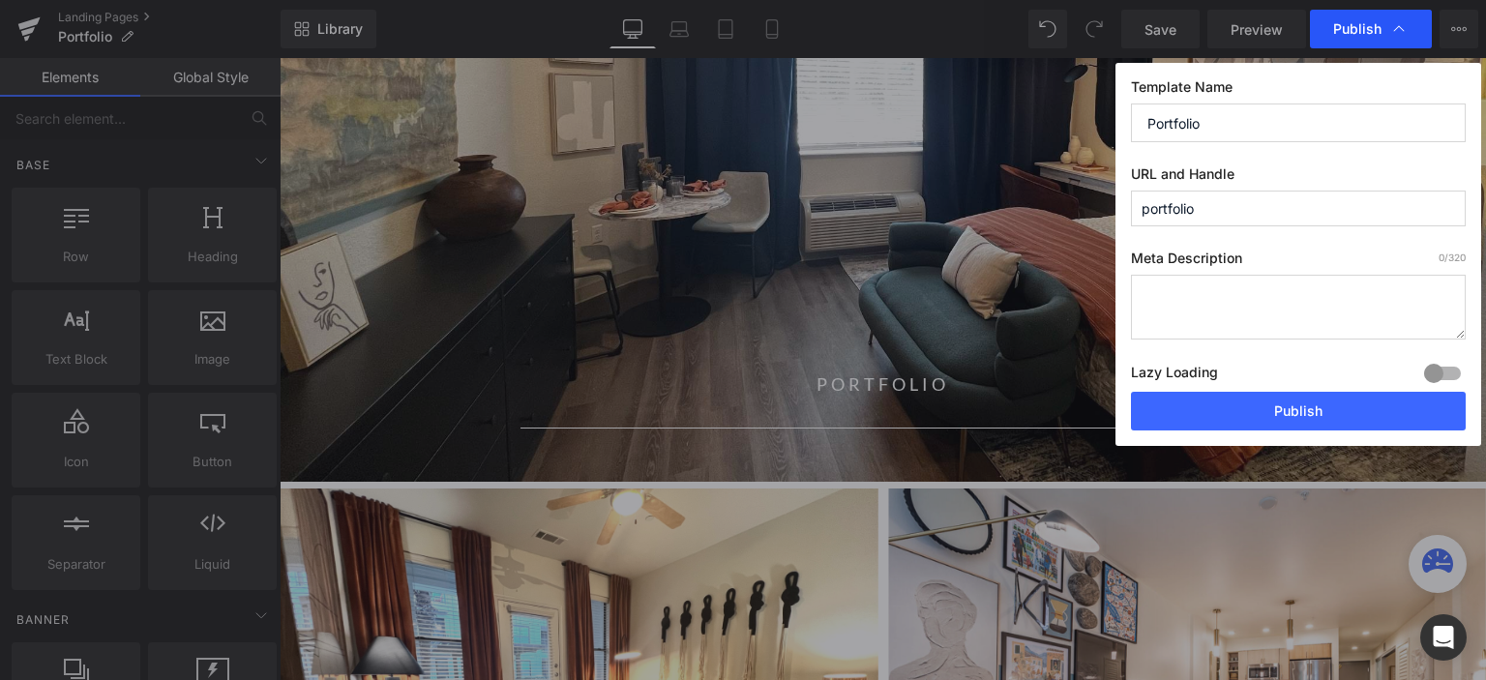
click at [1339, 34] on span "Publish" at bounding box center [1357, 28] width 48 height 17
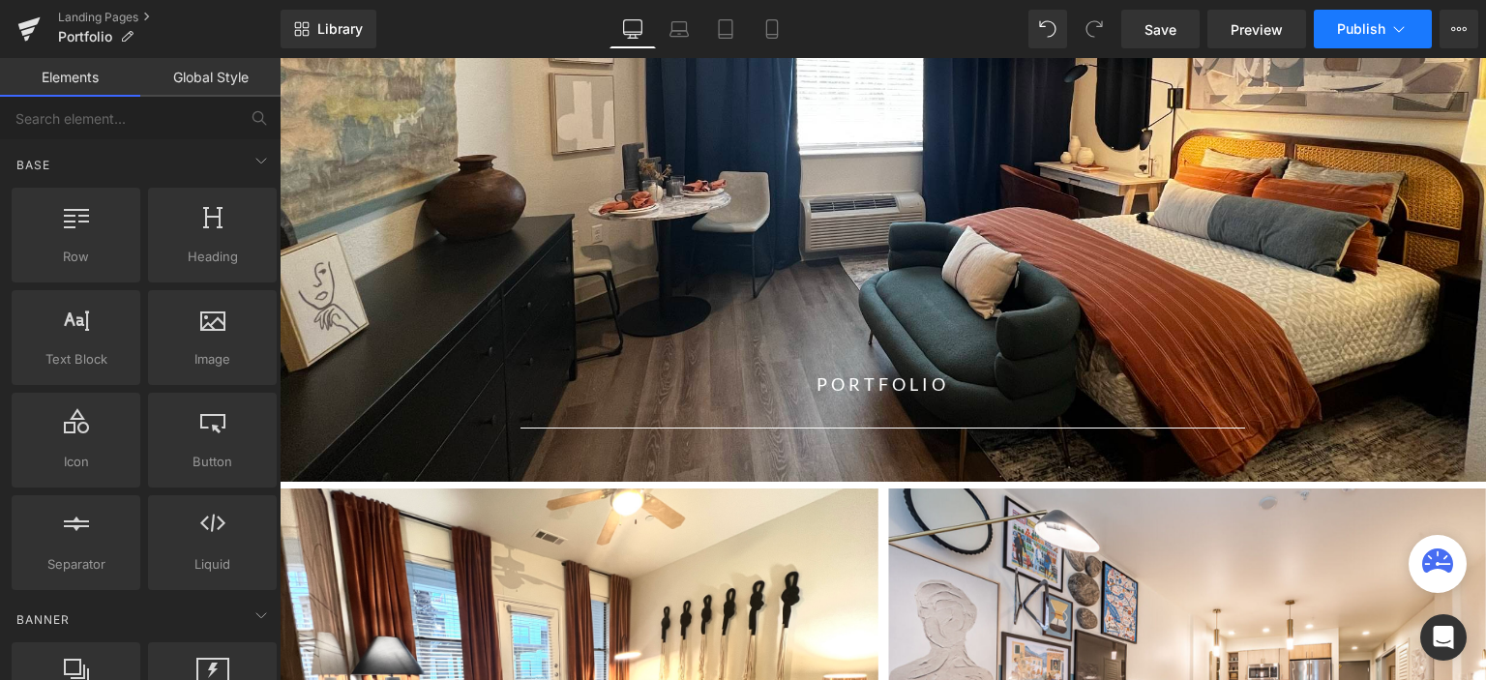
click at [1399, 29] on icon at bounding box center [1398, 28] width 19 height 19
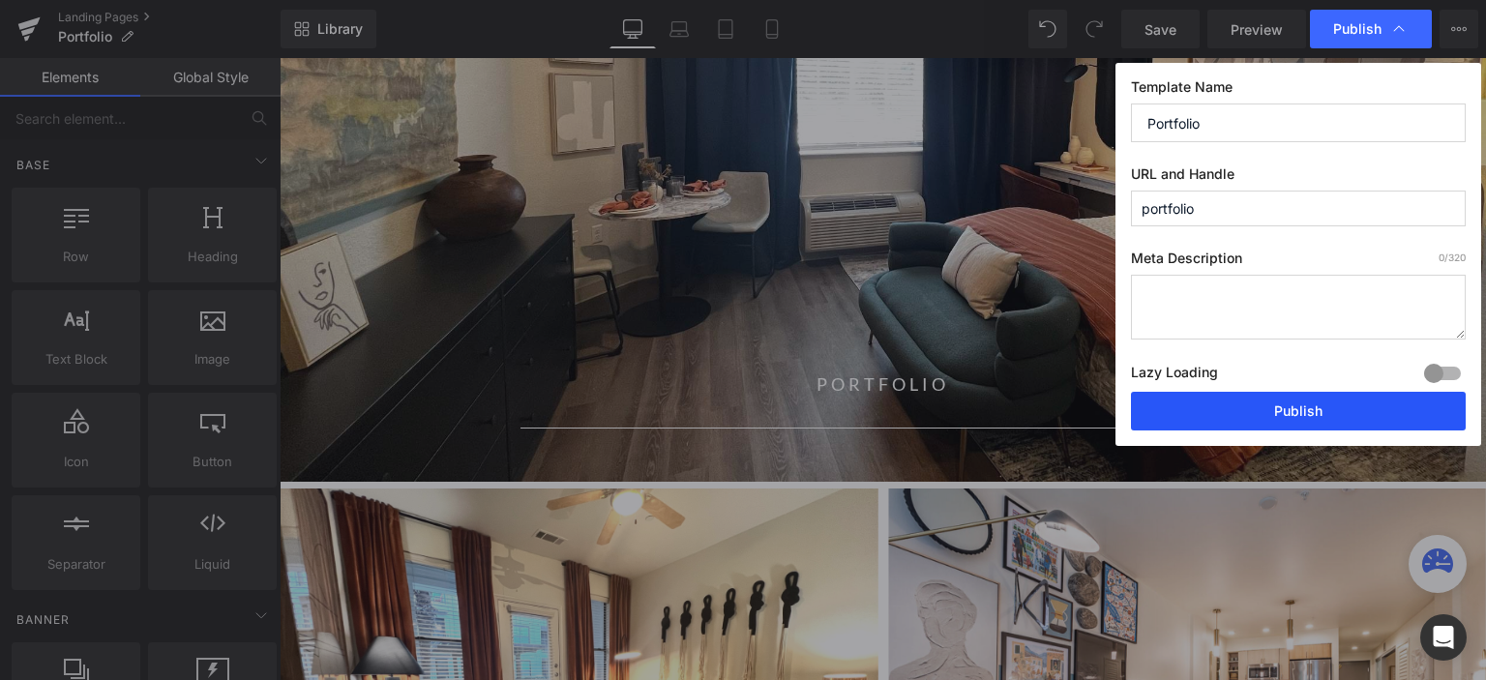
click at [1285, 408] on button "Publish" at bounding box center [1298, 411] width 335 height 39
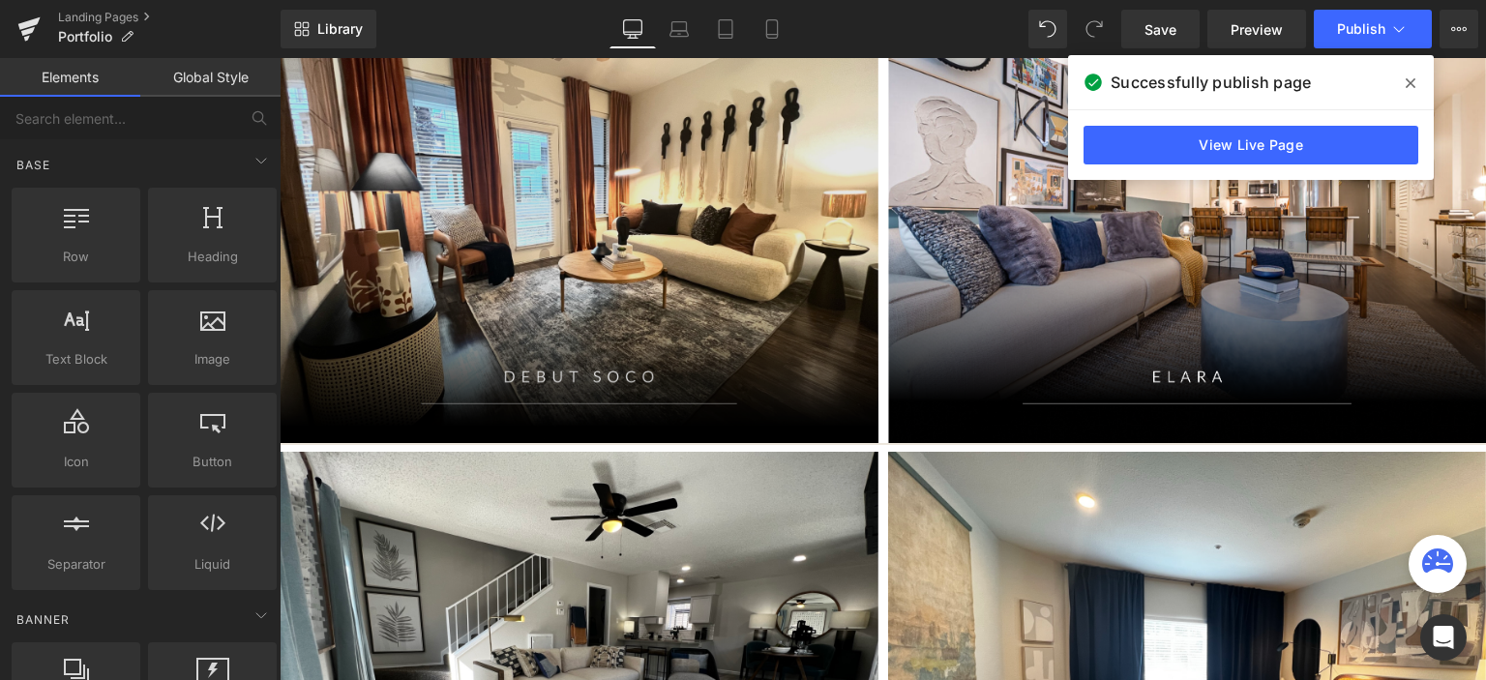
scroll to position [386, 0]
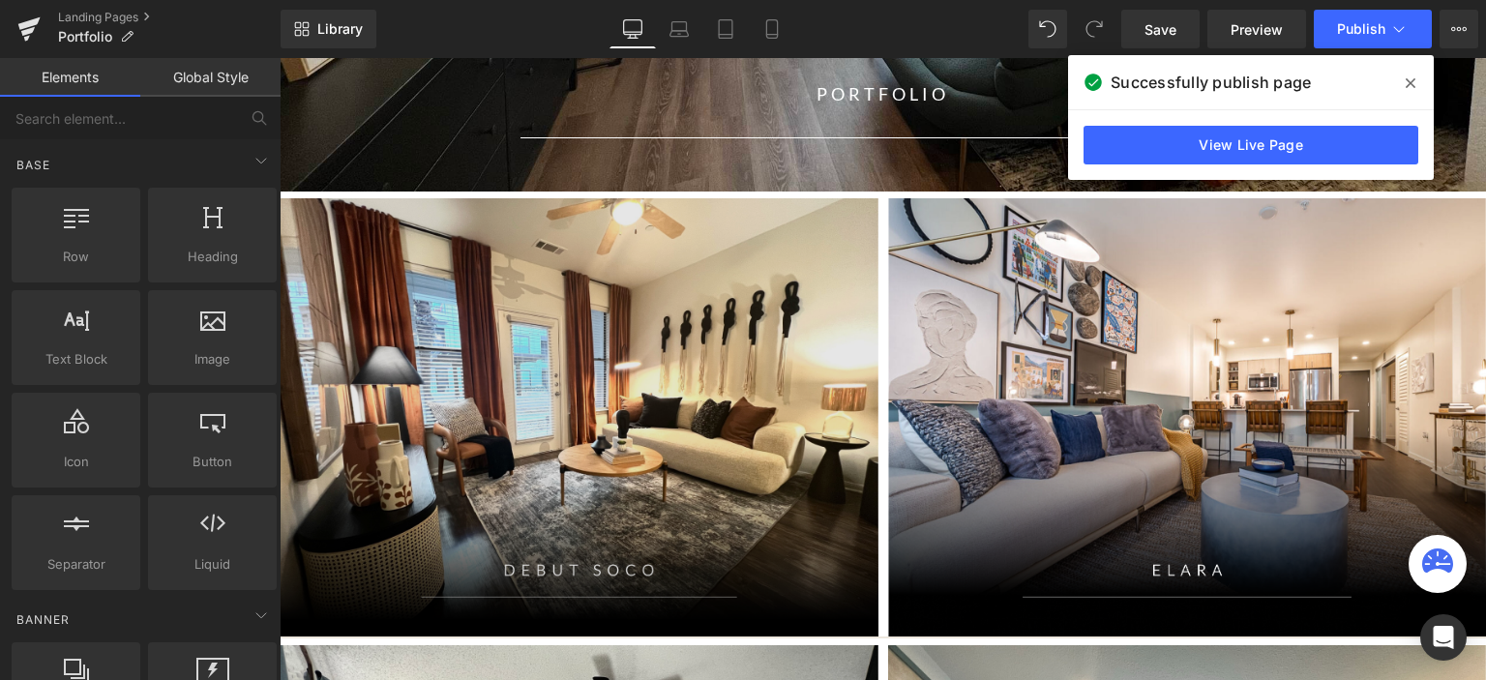
click at [824, 263] on img at bounding box center [579, 417] width 599 height 439
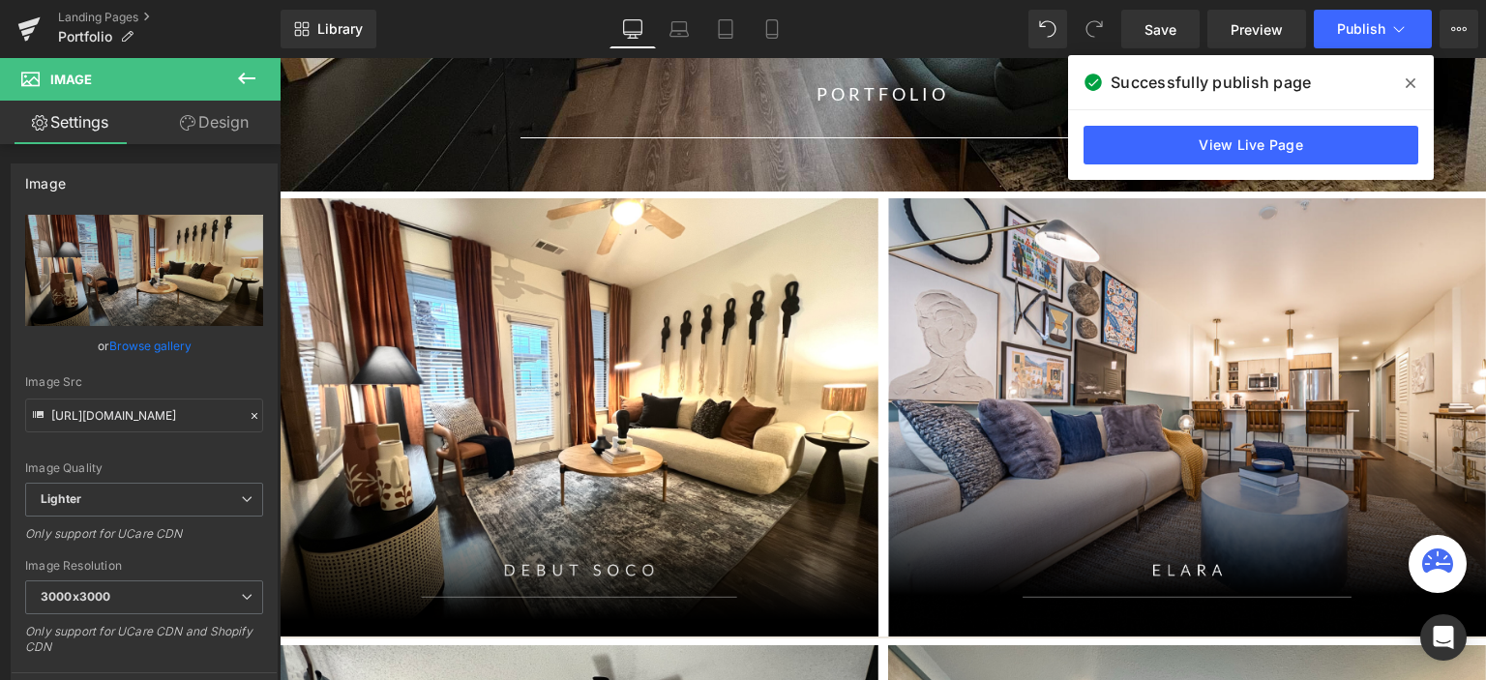
click at [1409, 83] on icon at bounding box center [1410, 83] width 10 height 10
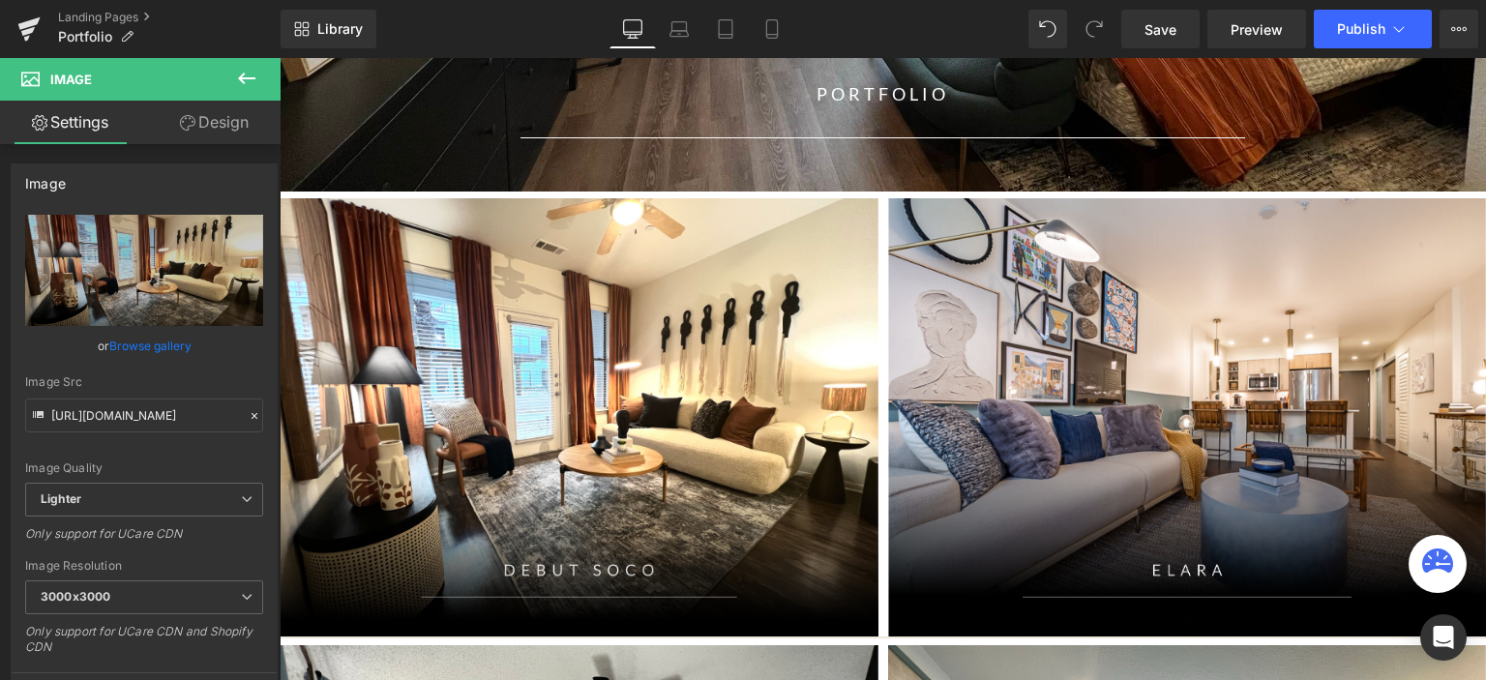
click at [200, 36] on ul "Landing Pages Portfolio" at bounding box center [169, 29] width 222 height 39
click at [242, 77] on icon at bounding box center [246, 79] width 17 height 12
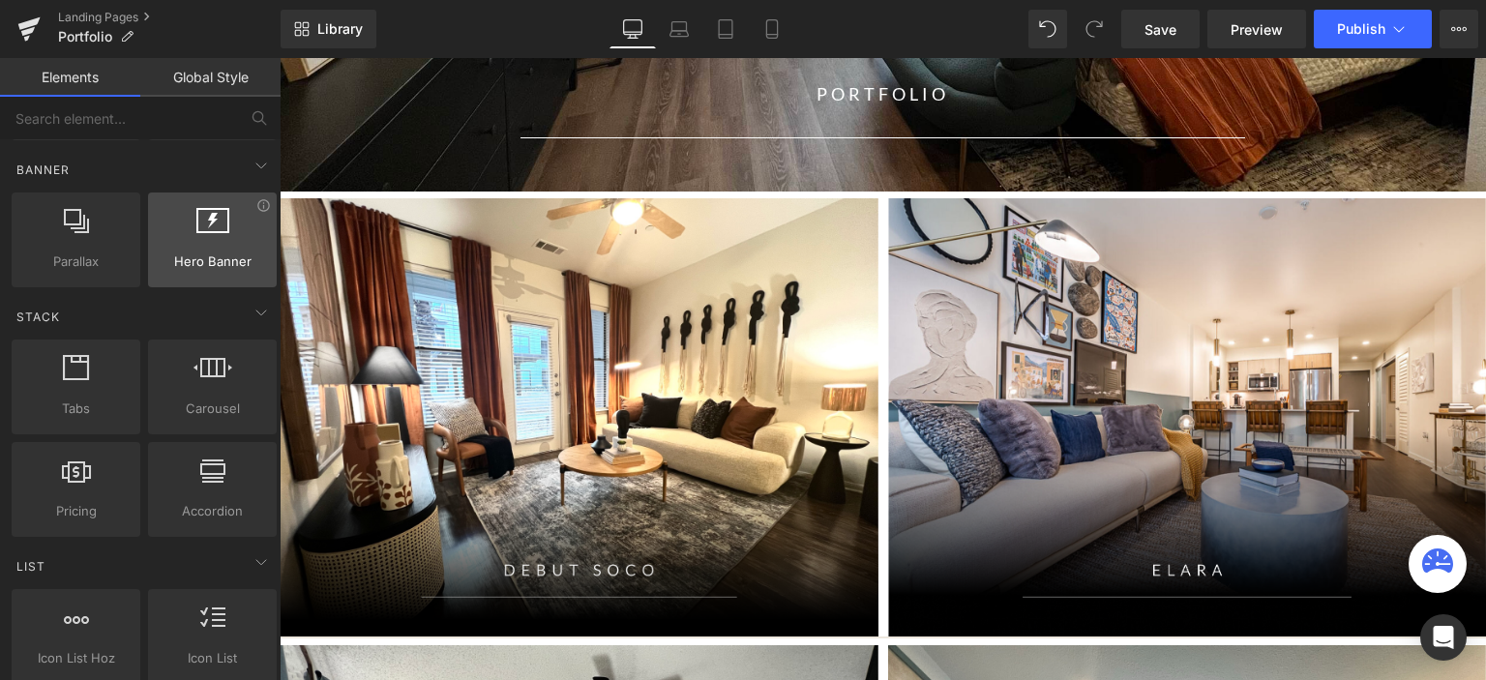
scroll to position [484, 0]
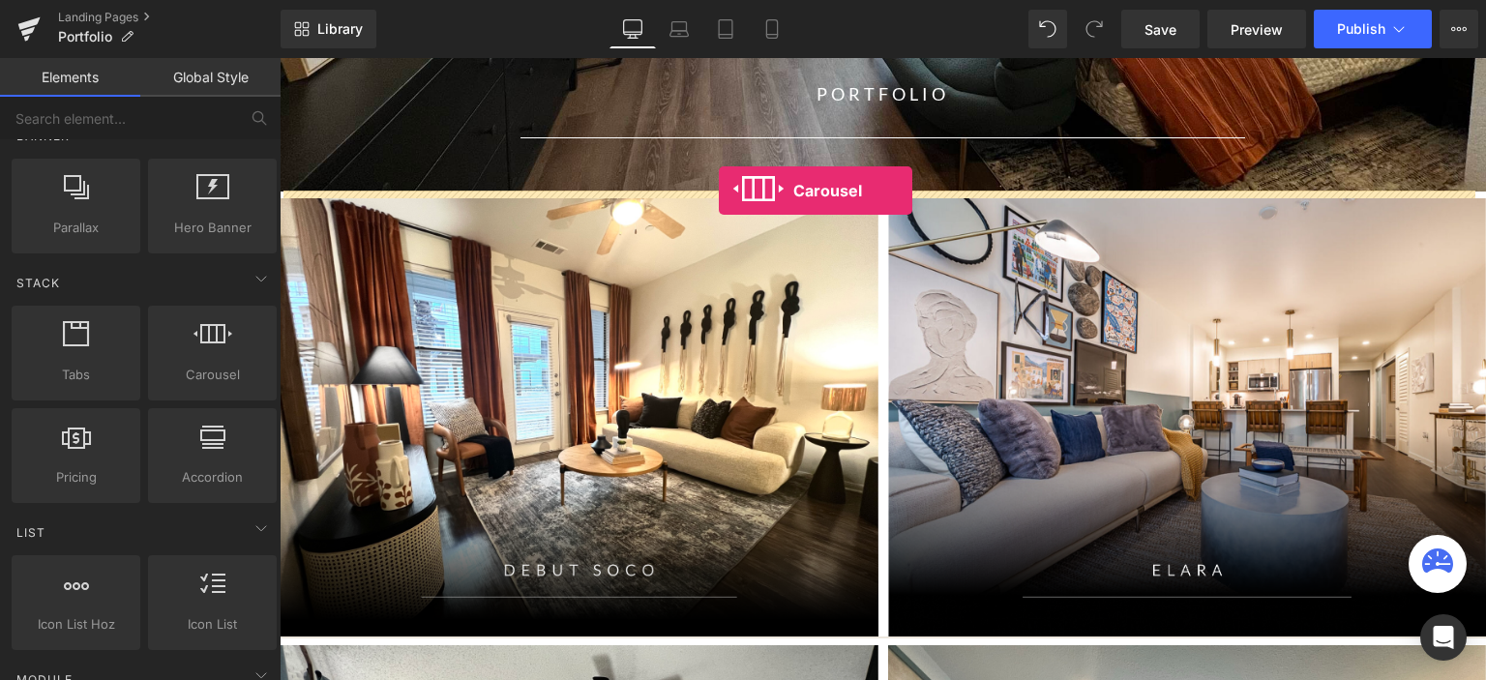
drag, startPoint x: 473, startPoint y: 422, endPoint x: 719, endPoint y: 191, distance: 337.3
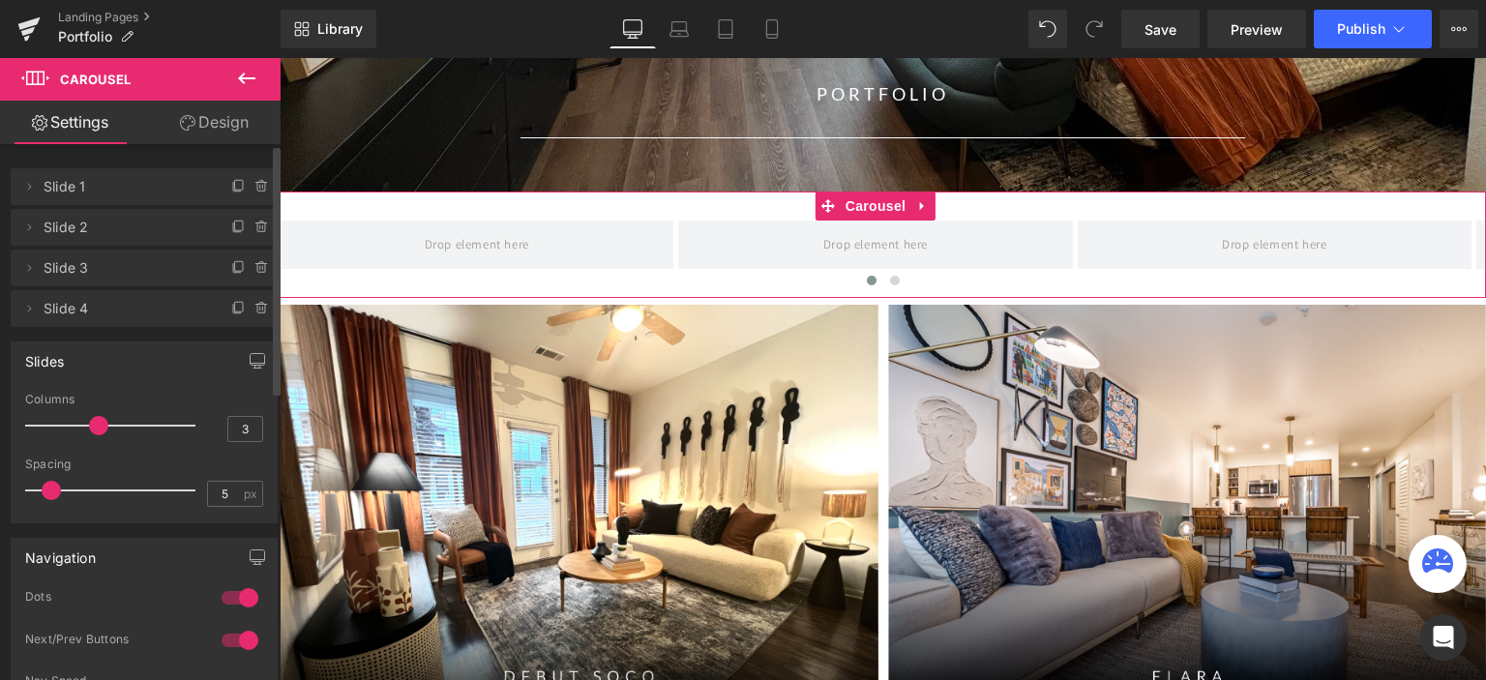
click at [146, 185] on span "Slide 1" at bounding box center [125, 186] width 162 height 37
click at [27, 181] on icon at bounding box center [28, 186] width 15 height 15
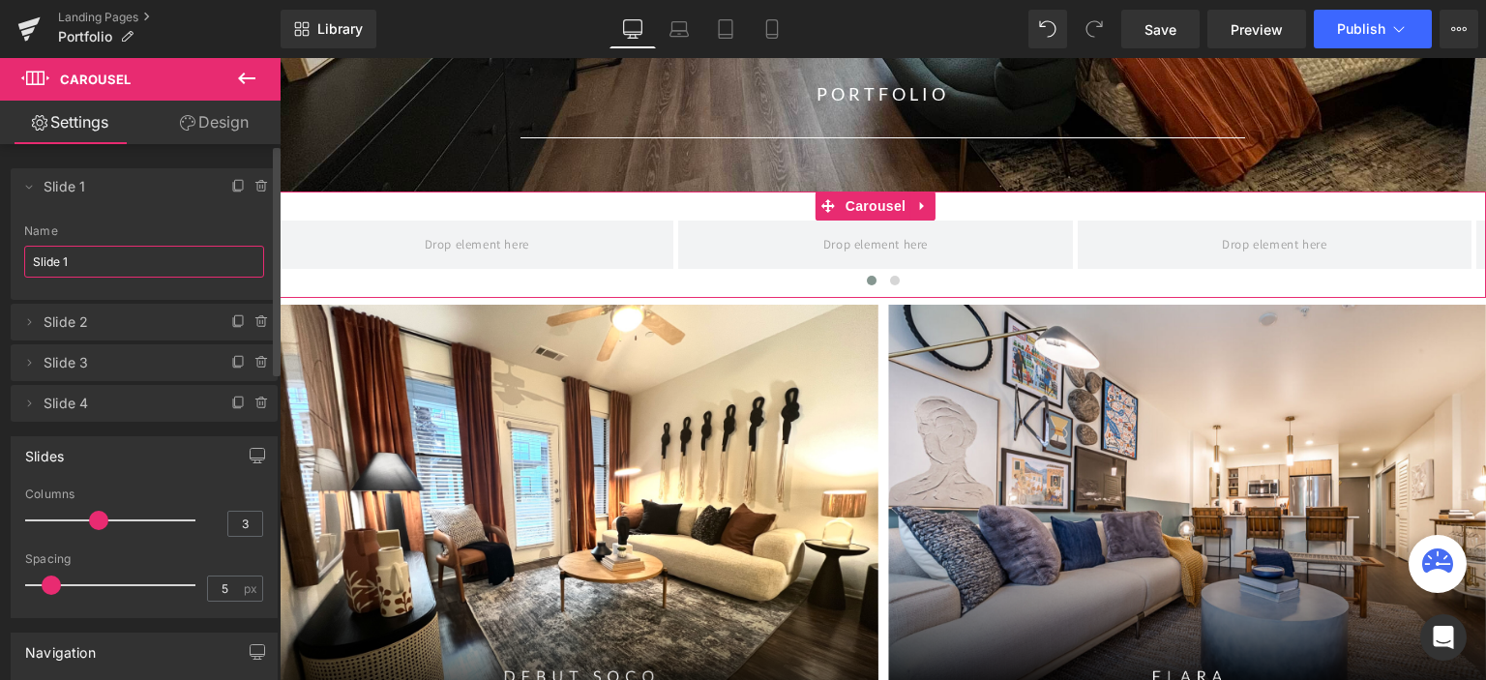
click at [70, 260] on input "Slide 1" at bounding box center [144, 262] width 240 height 32
click at [85, 181] on span "Slide 1" at bounding box center [125, 186] width 162 height 37
click at [35, 187] on icon at bounding box center [28, 186] width 15 height 15
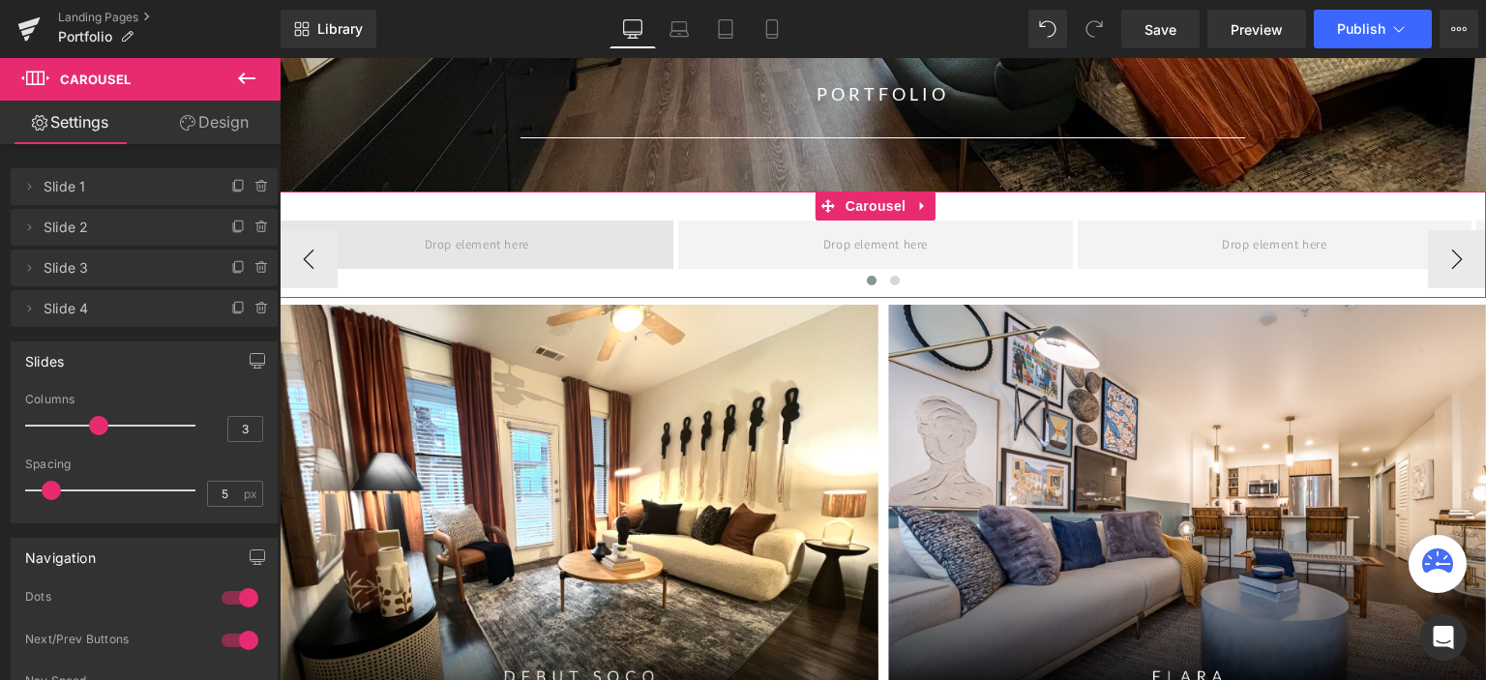
click at [495, 243] on span at bounding box center [477, 244] width 118 height 32
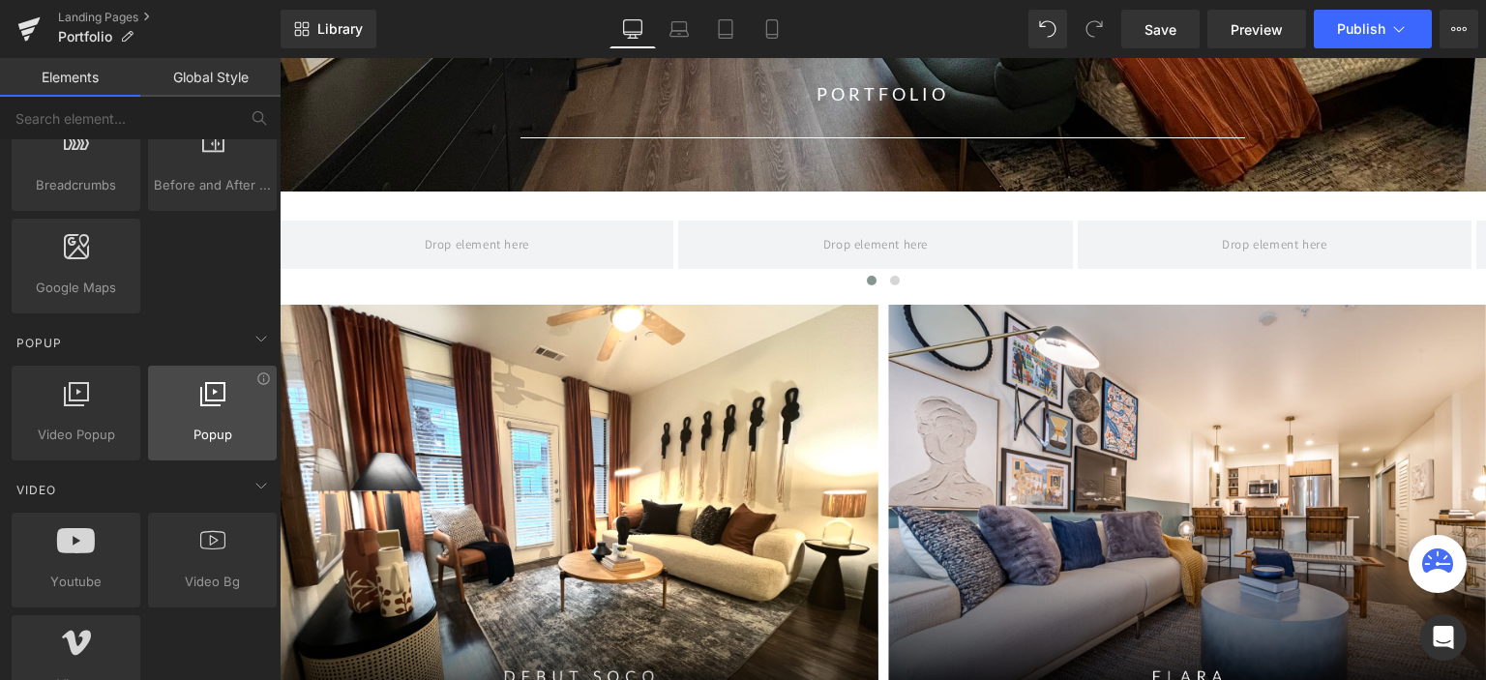
scroll to position [1161, 0]
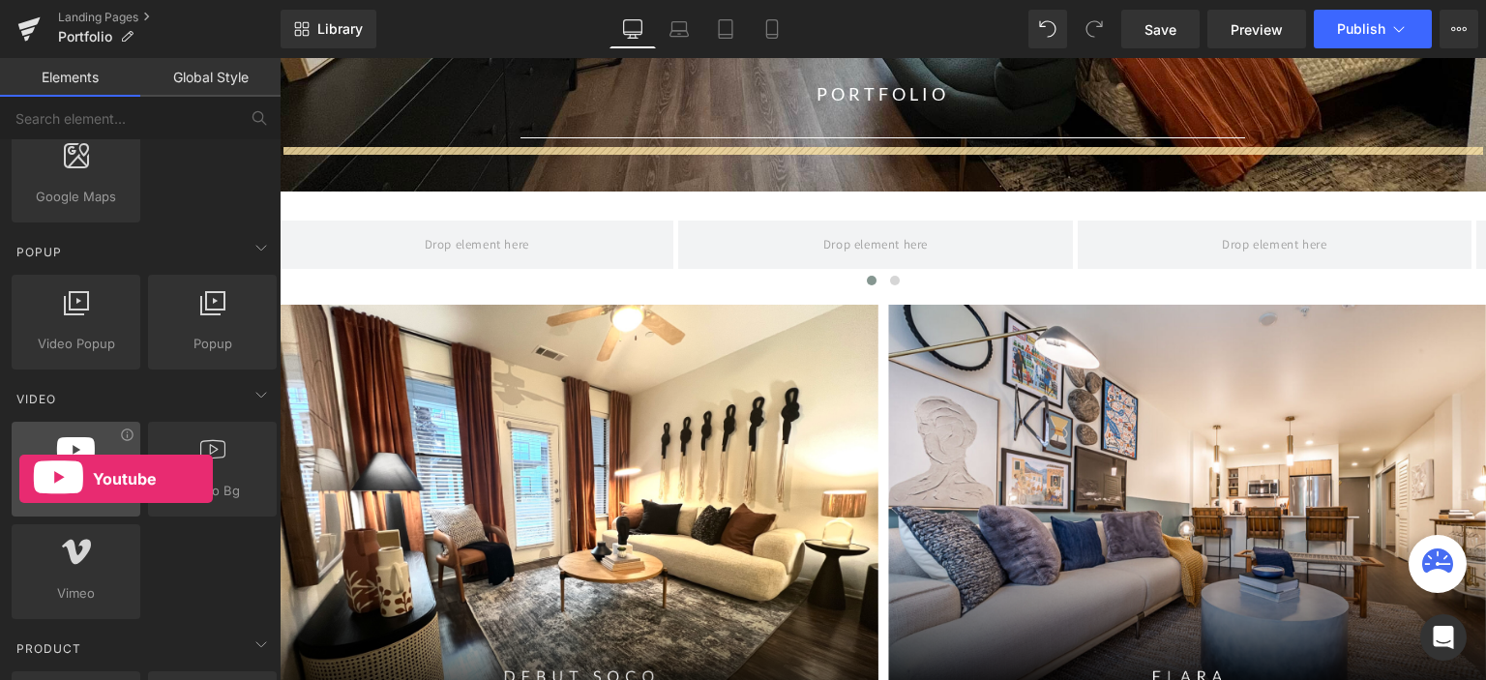
drag, startPoint x: 70, startPoint y: 458, endPoint x: 19, endPoint y: 479, distance: 54.2
click at [19, 479] on div "Youtube youtube, vimeo, videos" at bounding box center [76, 469] width 129 height 95
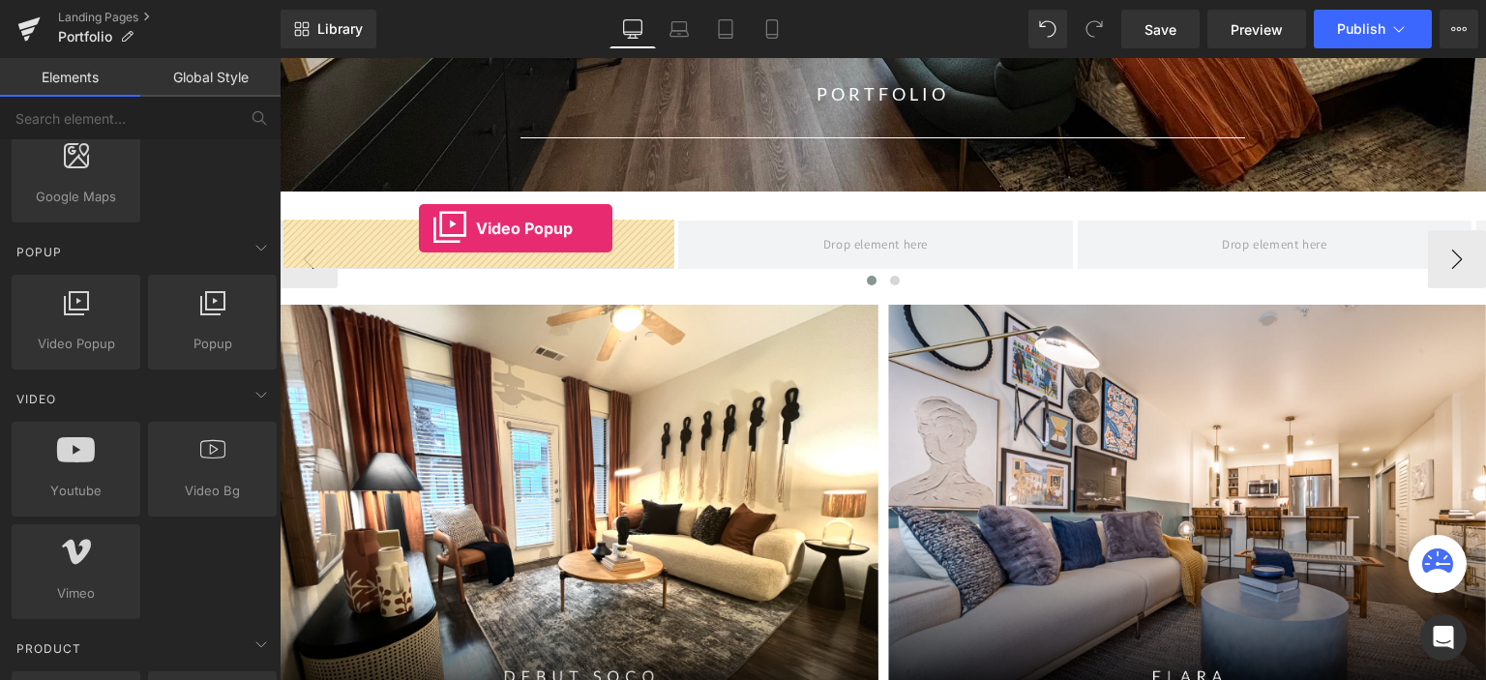
drag, startPoint x: 353, startPoint y: 377, endPoint x: 419, endPoint y: 228, distance: 162.8
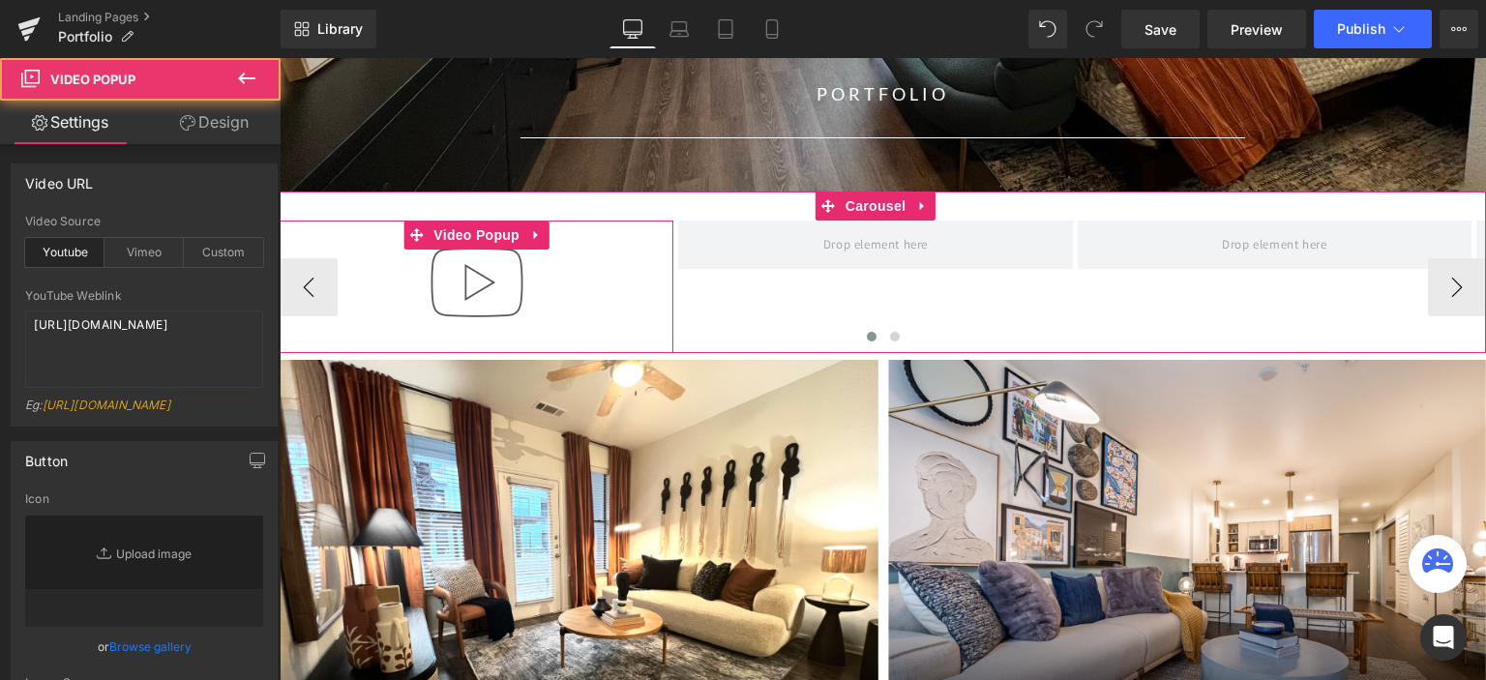
type input "//d1um8515vdn9kb.cloudfront.net/images/youtube-play-button.png"
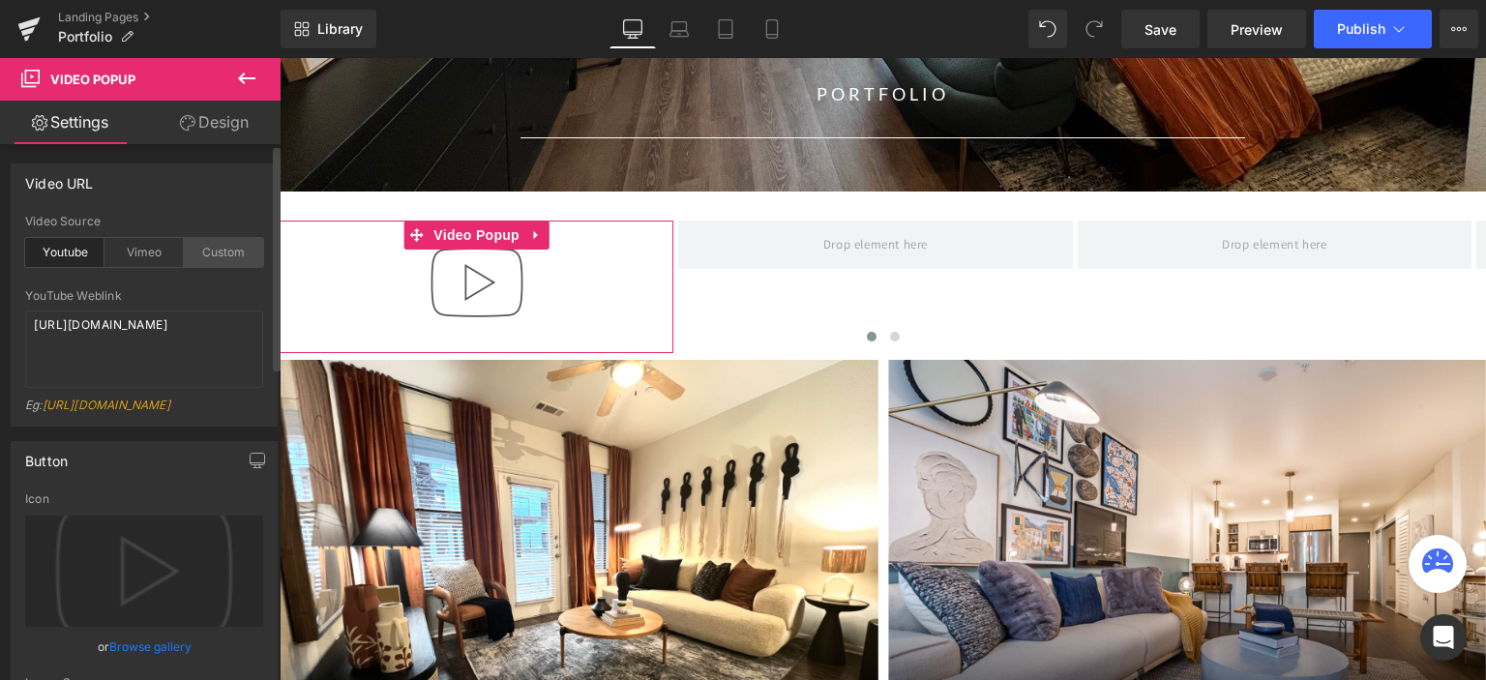
click at [209, 248] on div "Custom" at bounding box center [223, 252] width 79 height 29
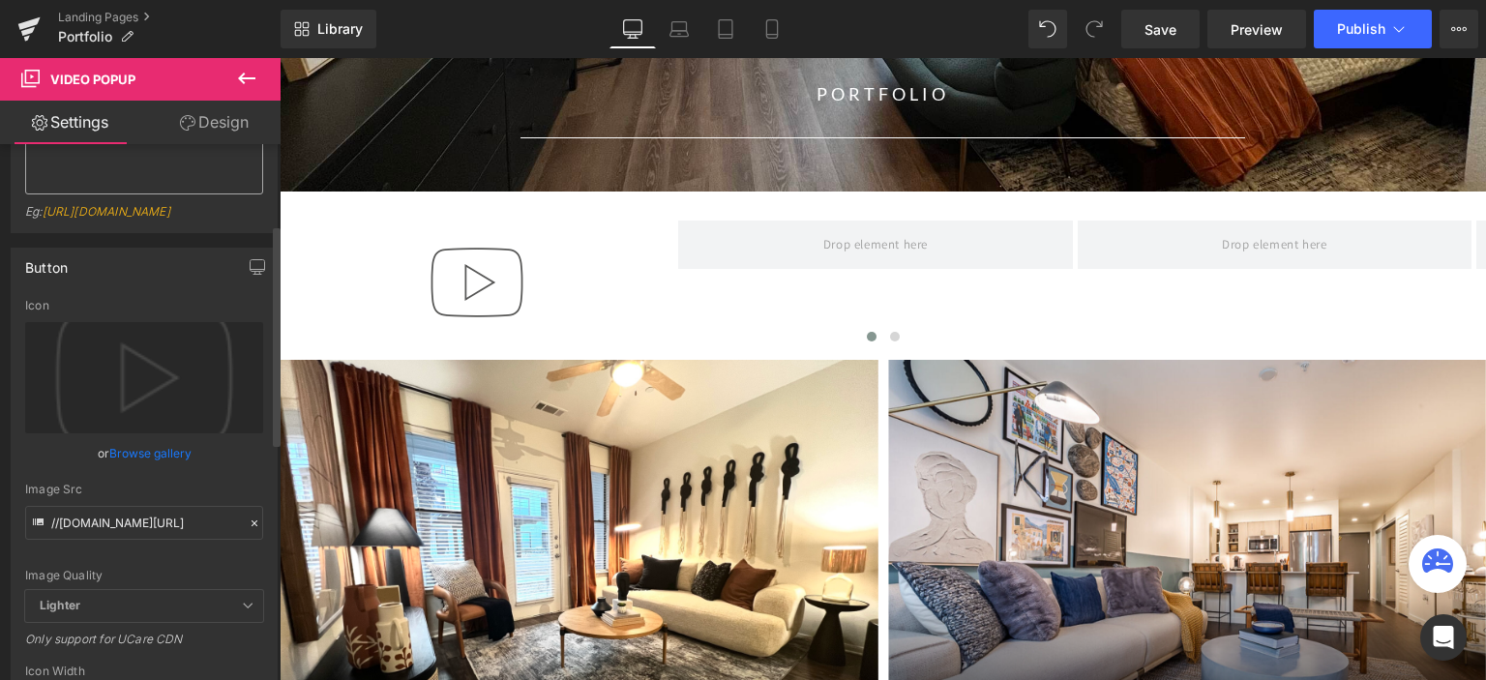
scroll to position [290, 0]
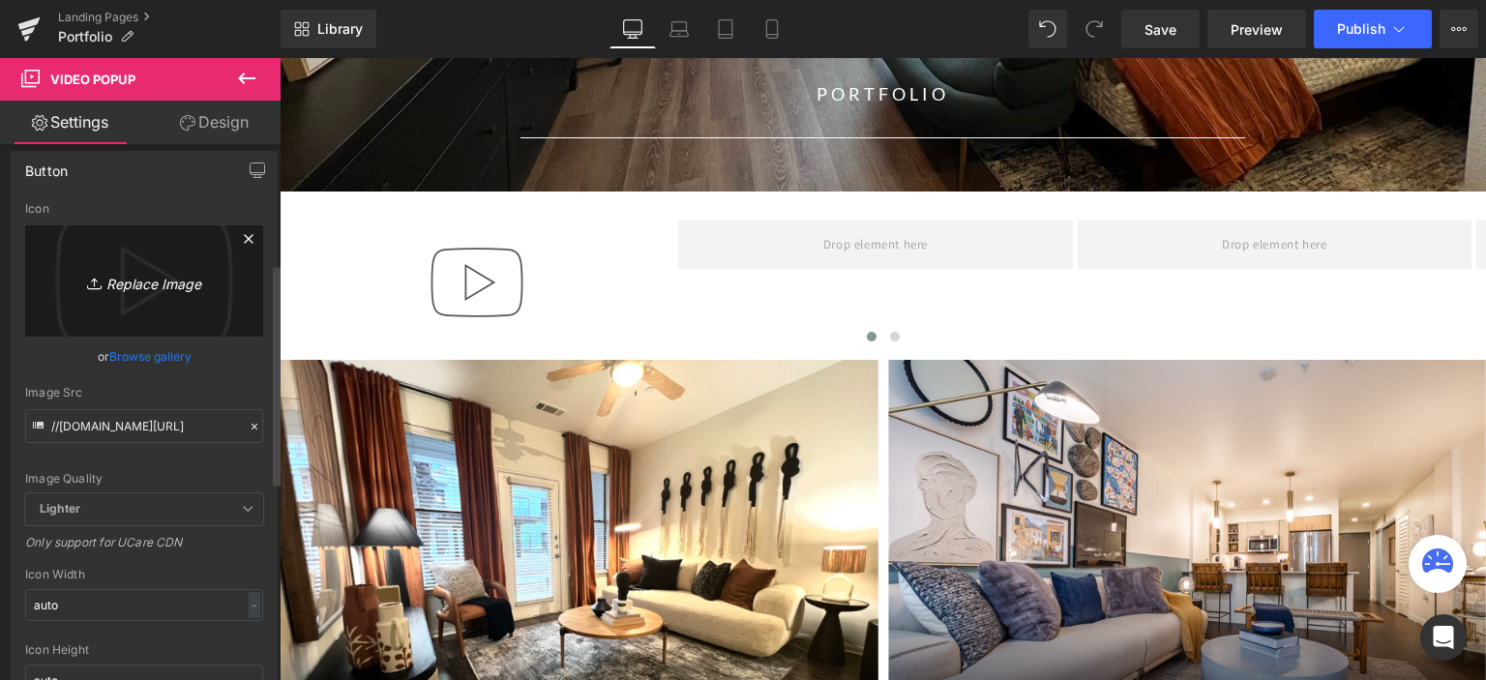
click at [150, 293] on icon "Replace Image" at bounding box center [144, 281] width 155 height 24
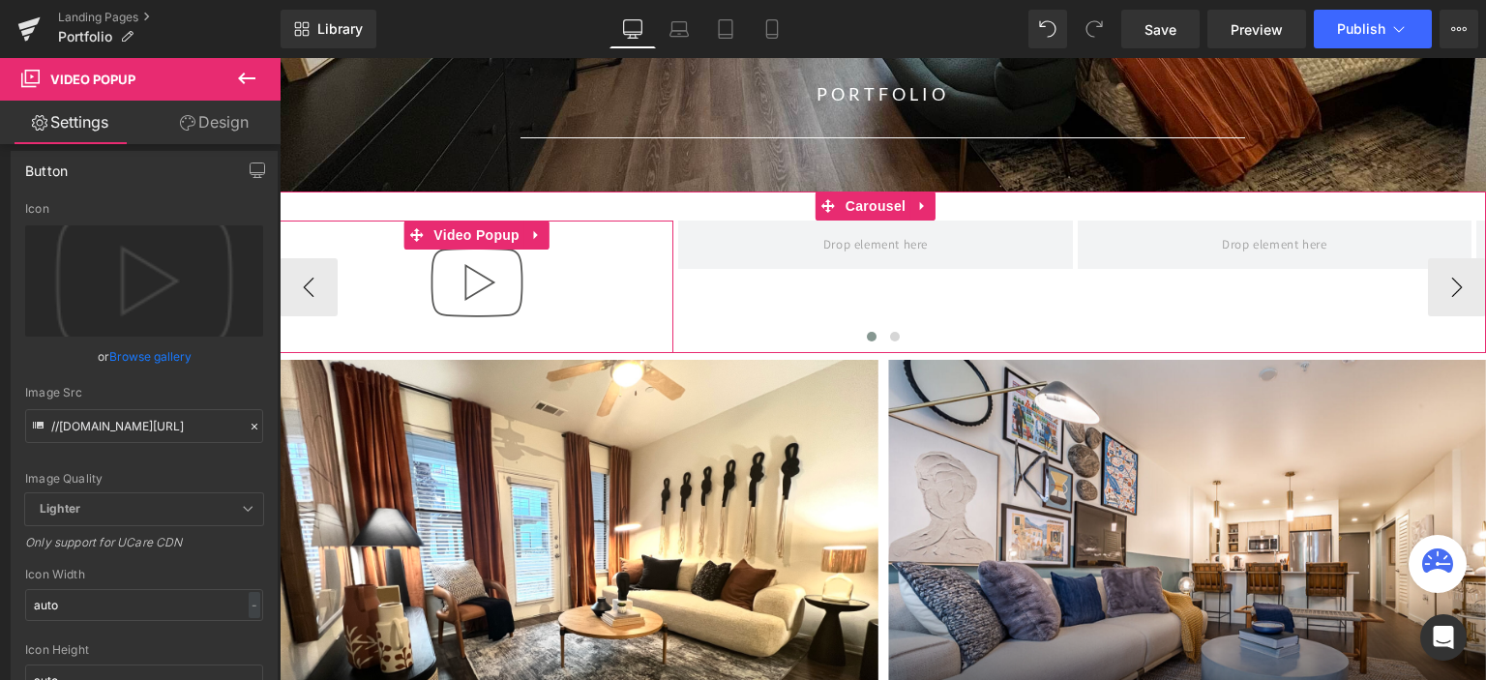
click at [488, 286] on img at bounding box center [477, 283] width 124 height 124
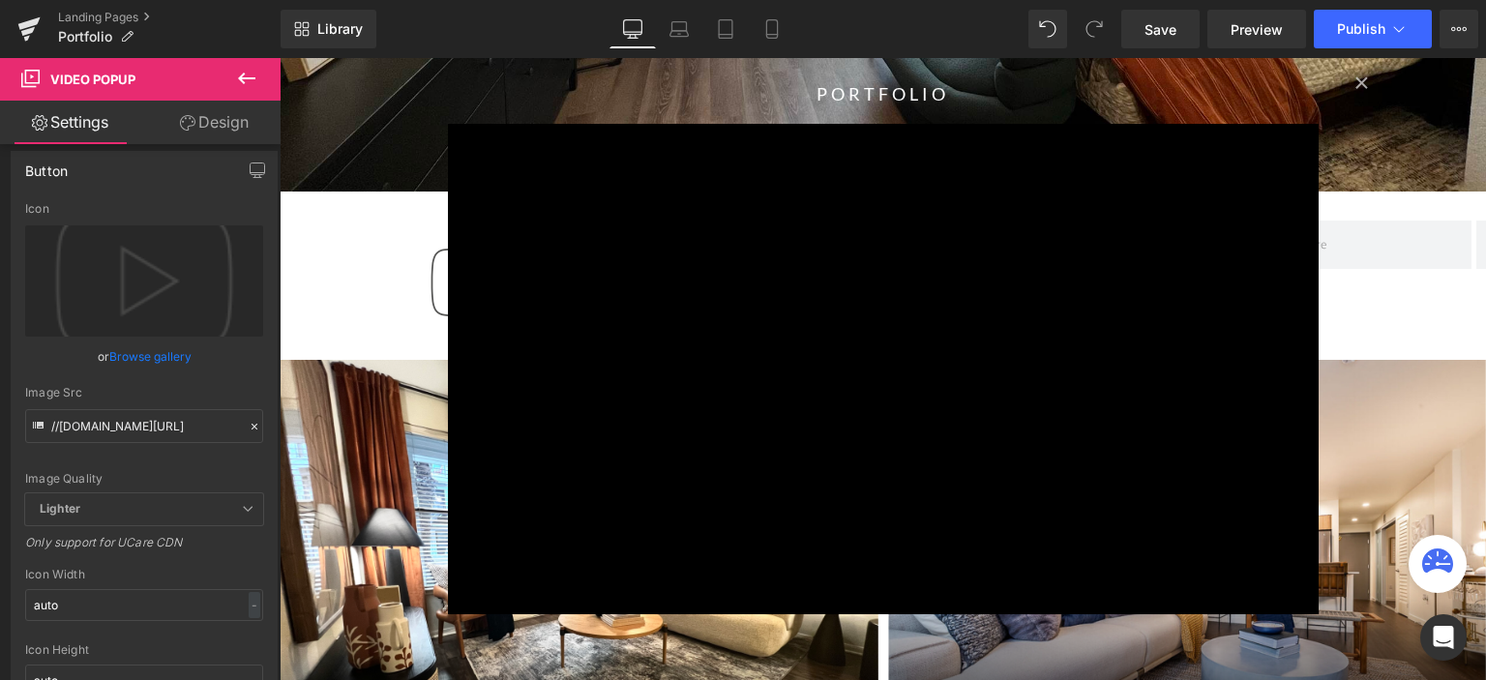
click at [411, 278] on div "× Loading..." at bounding box center [883, 369] width 1206 height 622
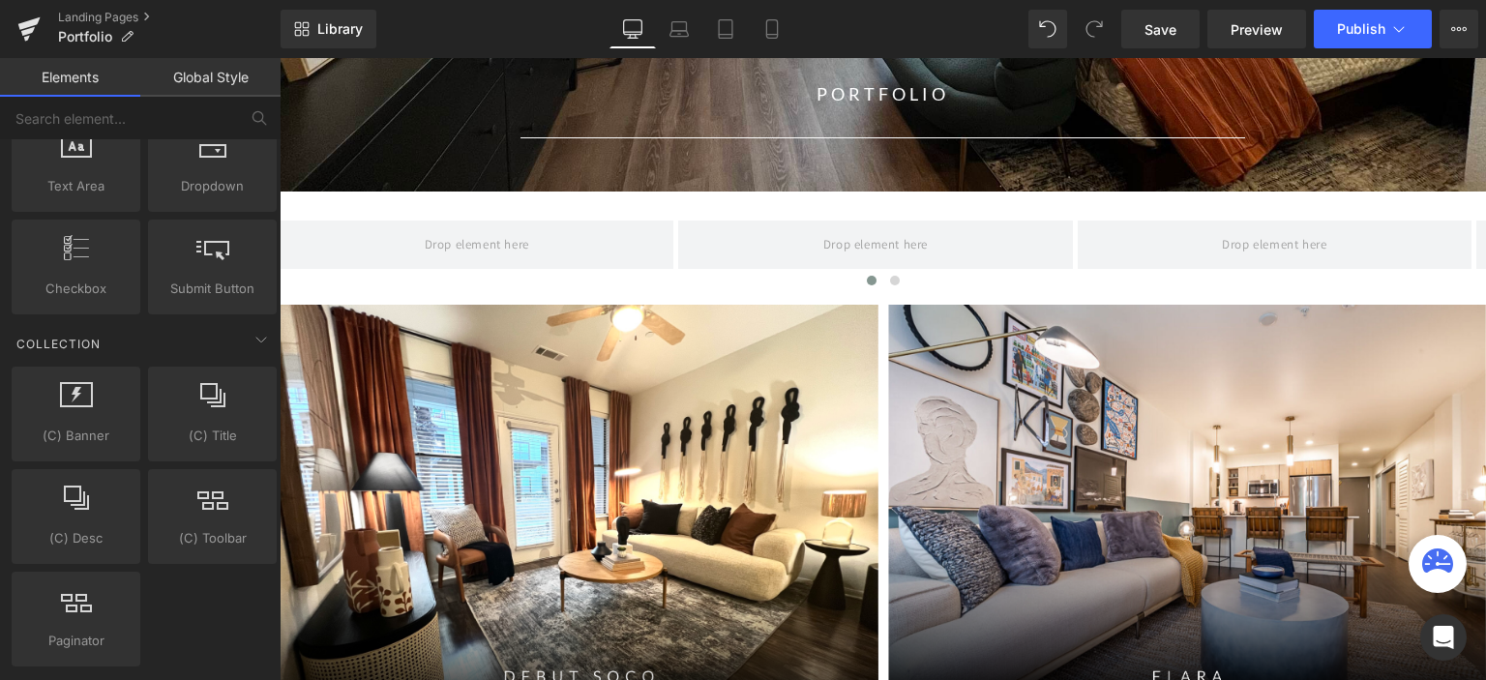
scroll to position [3192, 0]
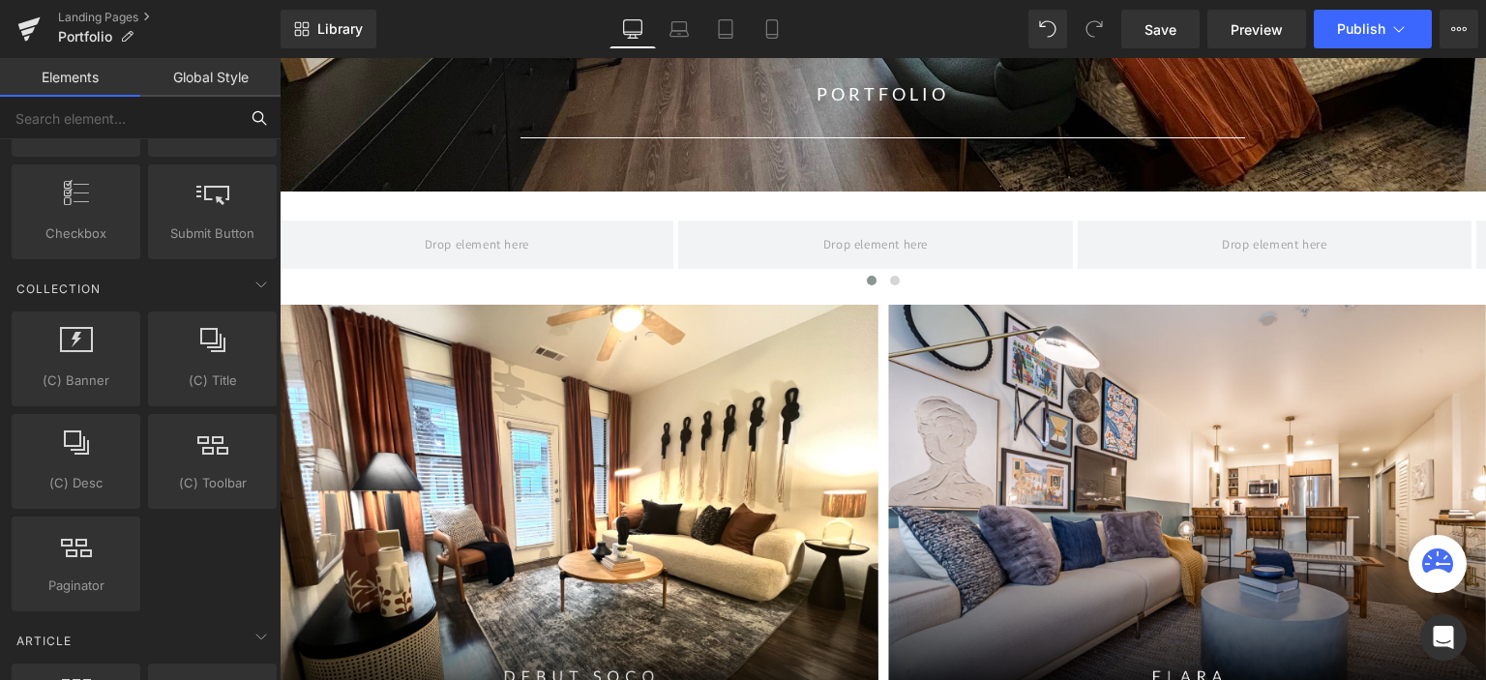
click at [139, 128] on input "text" at bounding box center [119, 118] width 238 height 43
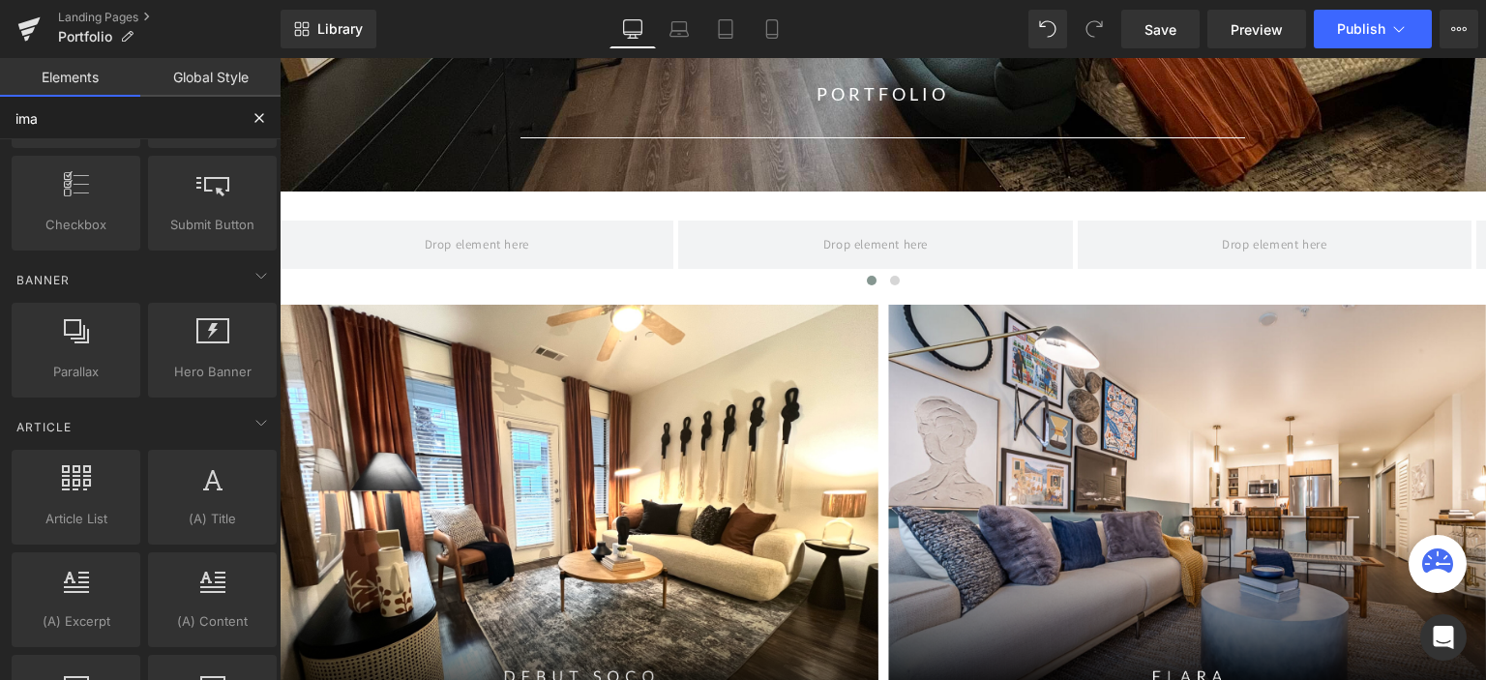
scroll to position [35, 0]
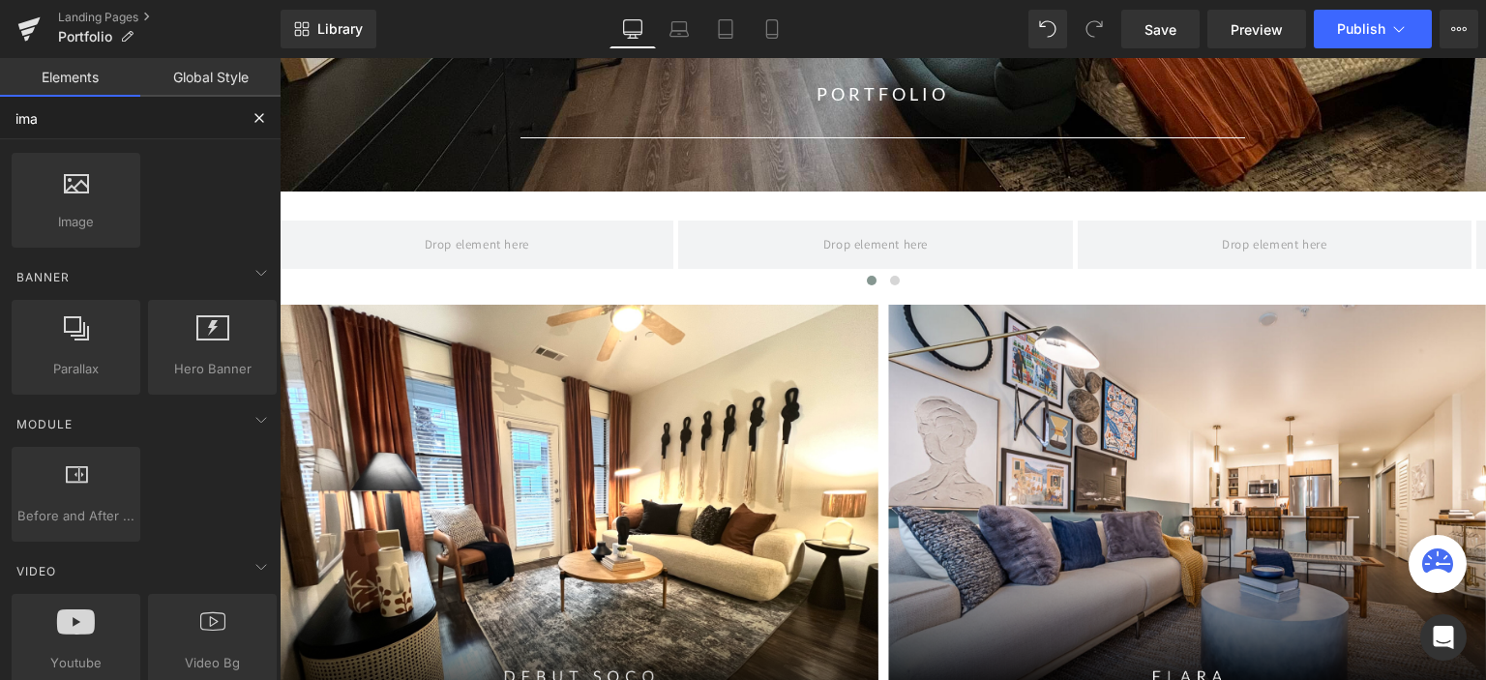
type input "imag"
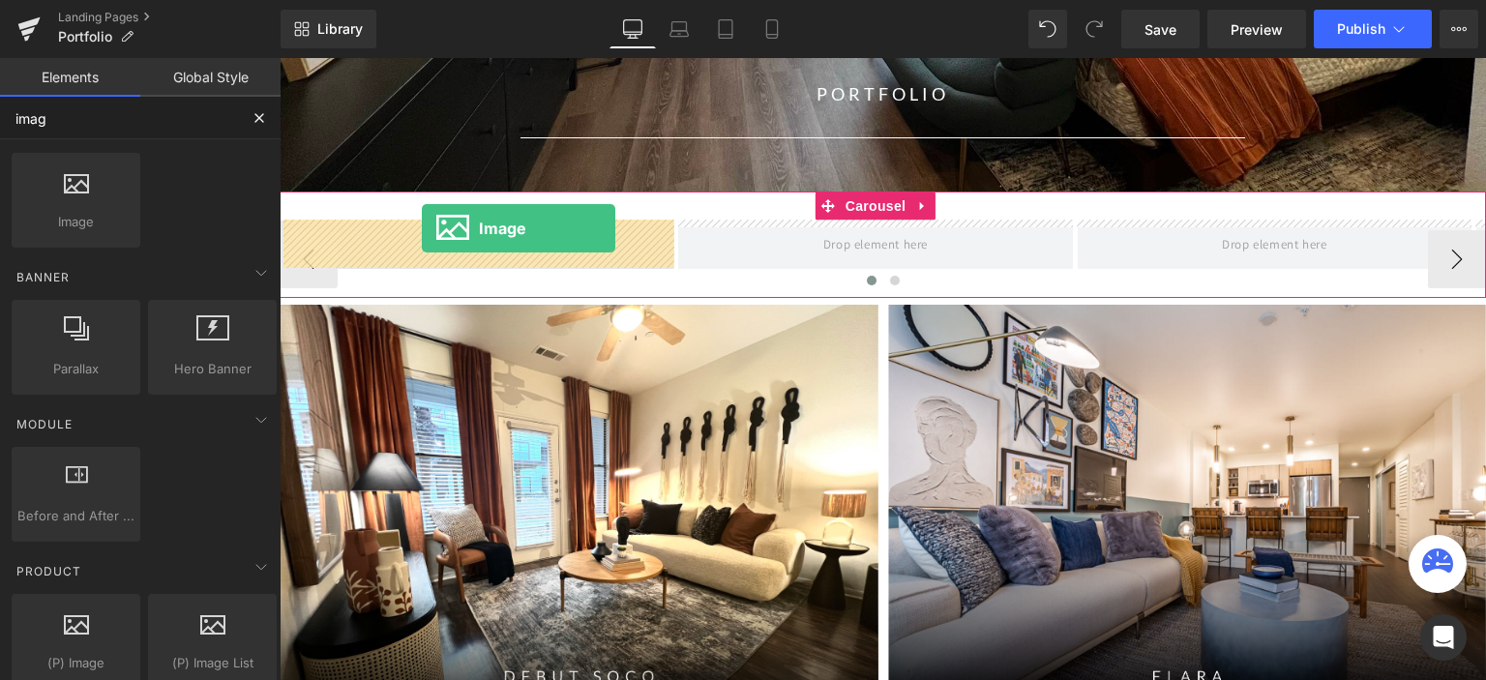
drag, startPoint x: 359, startPoint y: 254, endPoint x: 422, endPoint y: 228, distance: 68.1
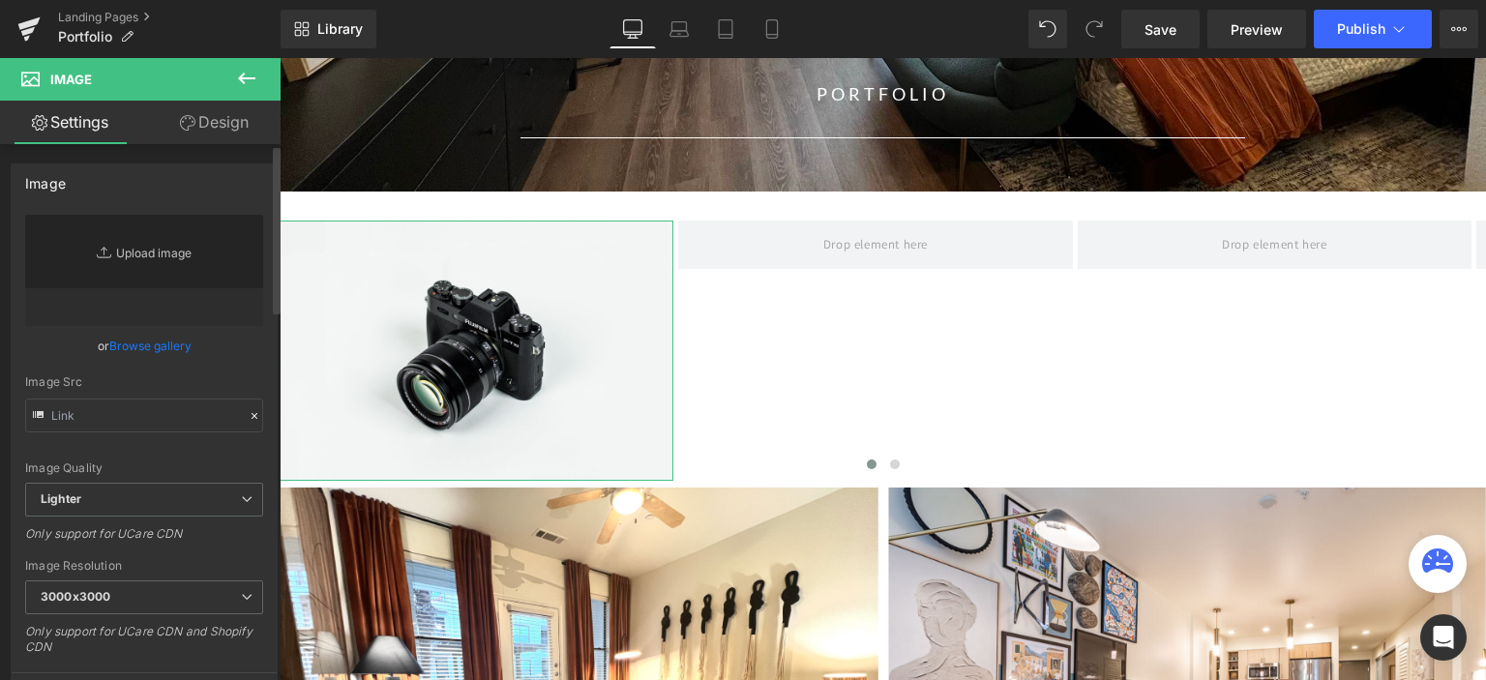
type input "//d1um8515vdn9kb.cloudfront.net/images/parallax.jpg"
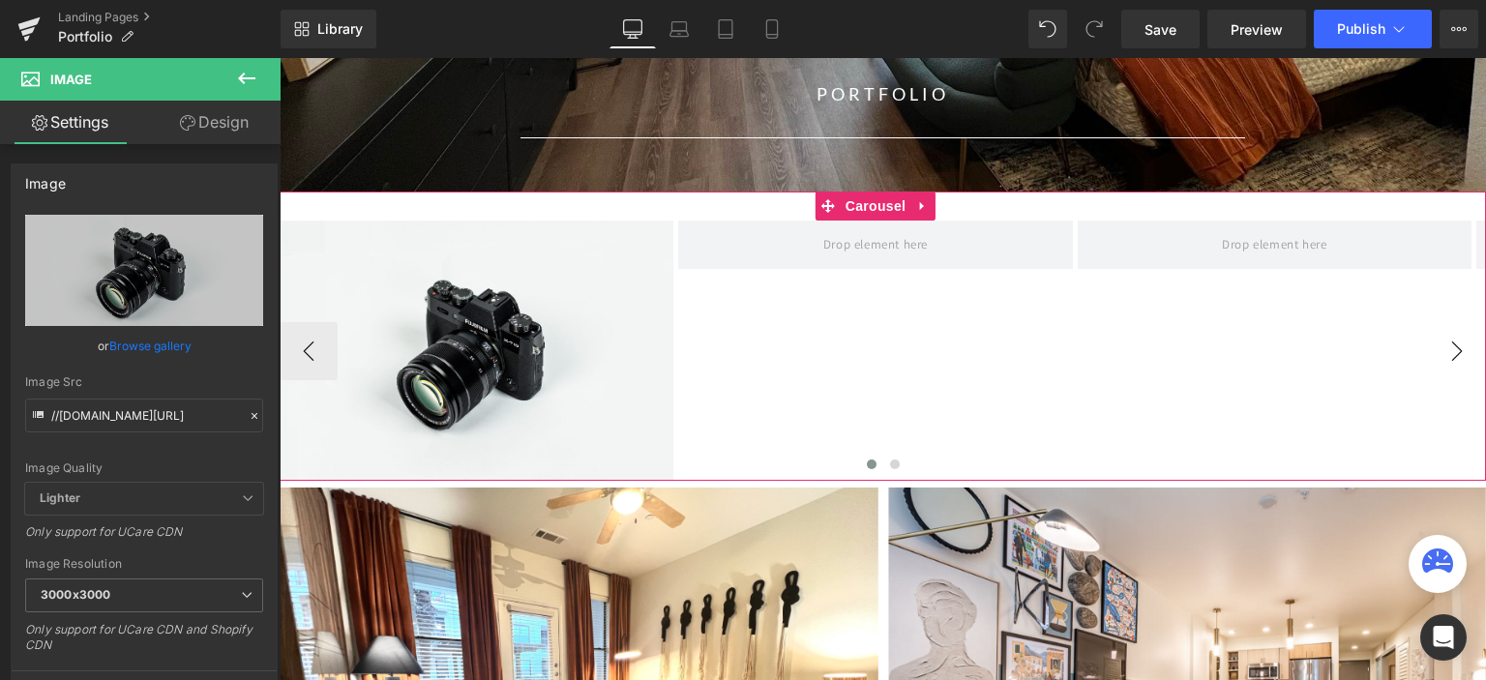
click at [1433, 348] on button "›" at bounding box center [1457, 351] width 58 height 58
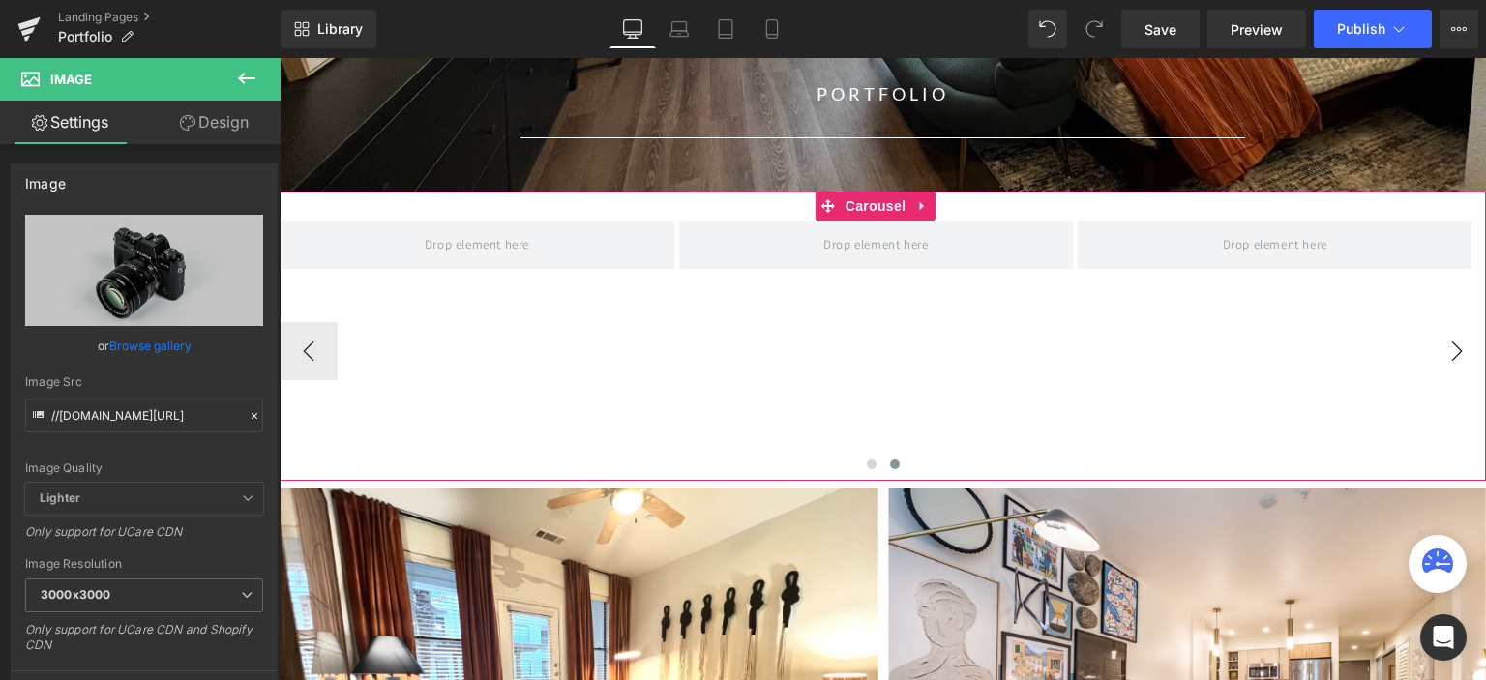
click at [1433, 348] on button "›" at bounding box center [1457, 351] width 58 height 58
click at [1442, 348] on button "›" at bounding box center [1457, 351] width 58 height 58
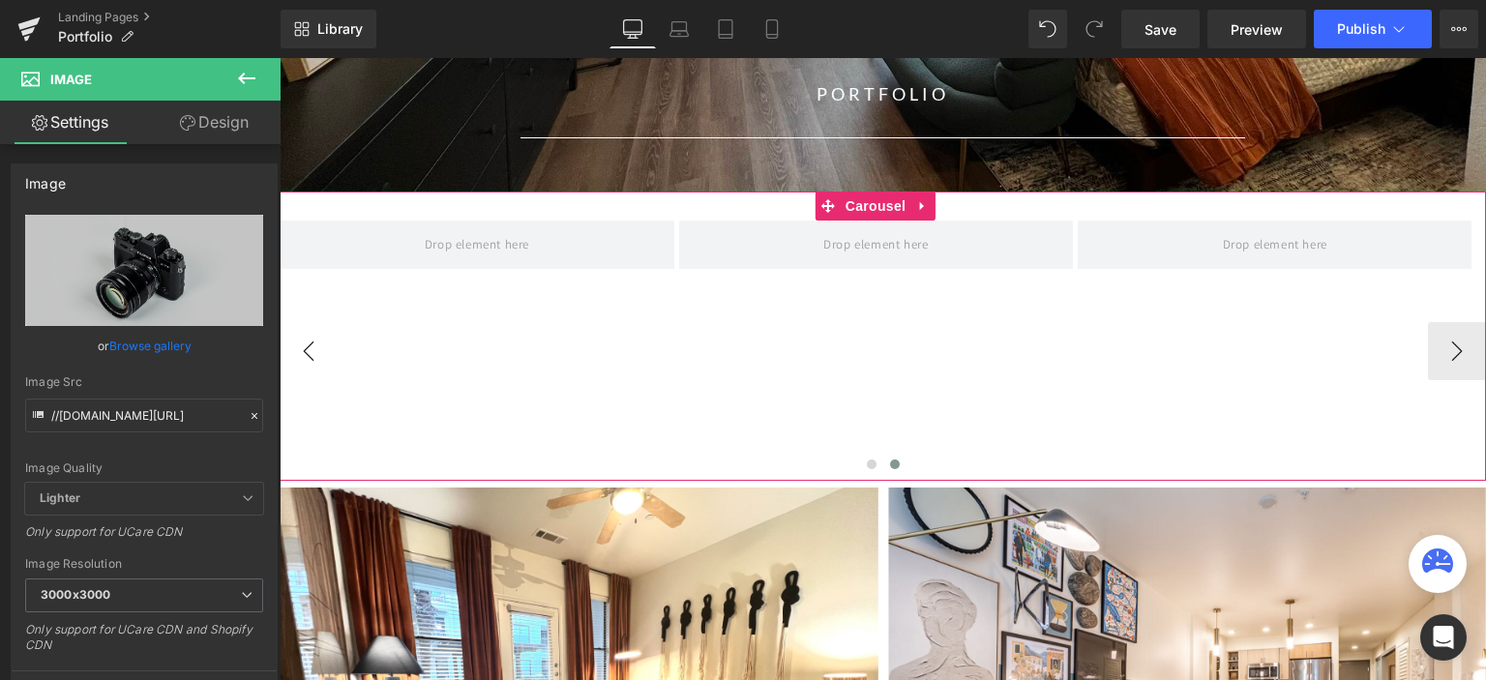
click at [333, 362] on button "‹" at bounding box center [309, 351] width 58 height 58
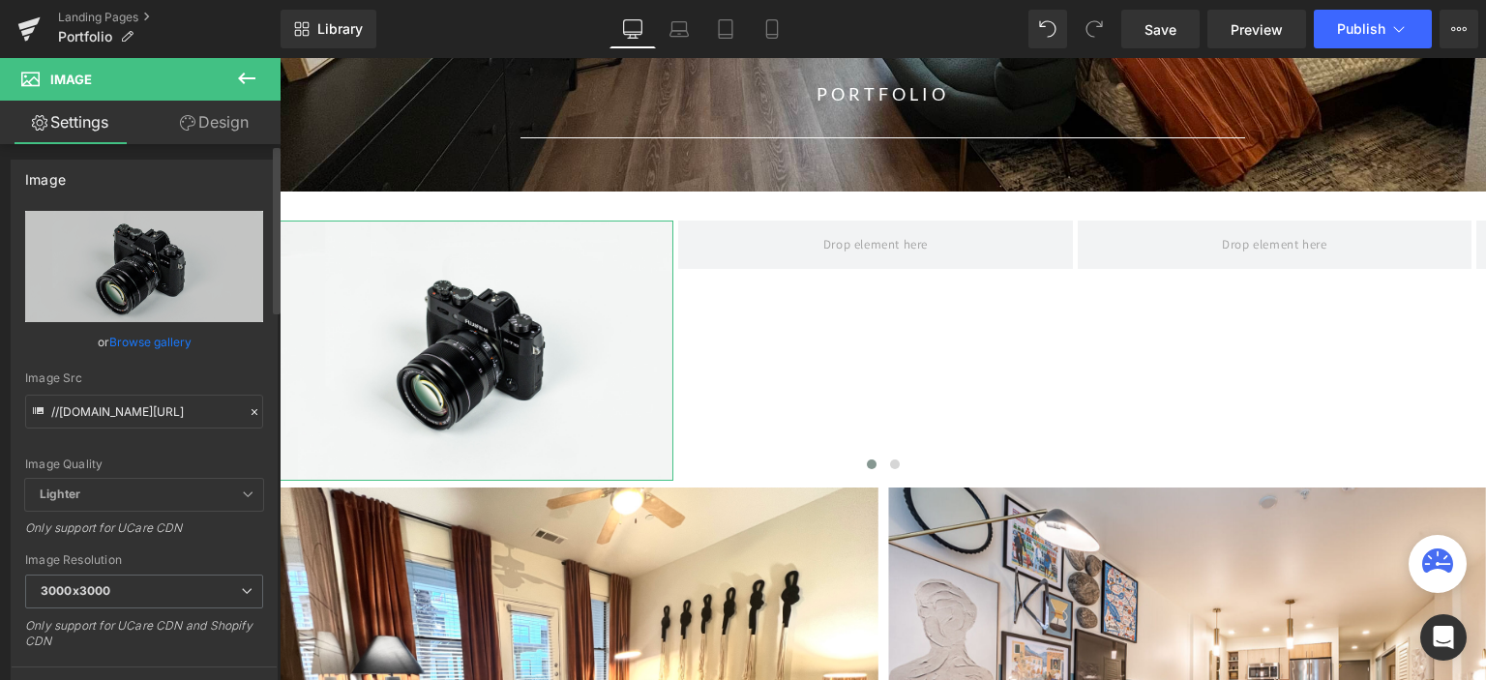
scroll to position [0, 0]
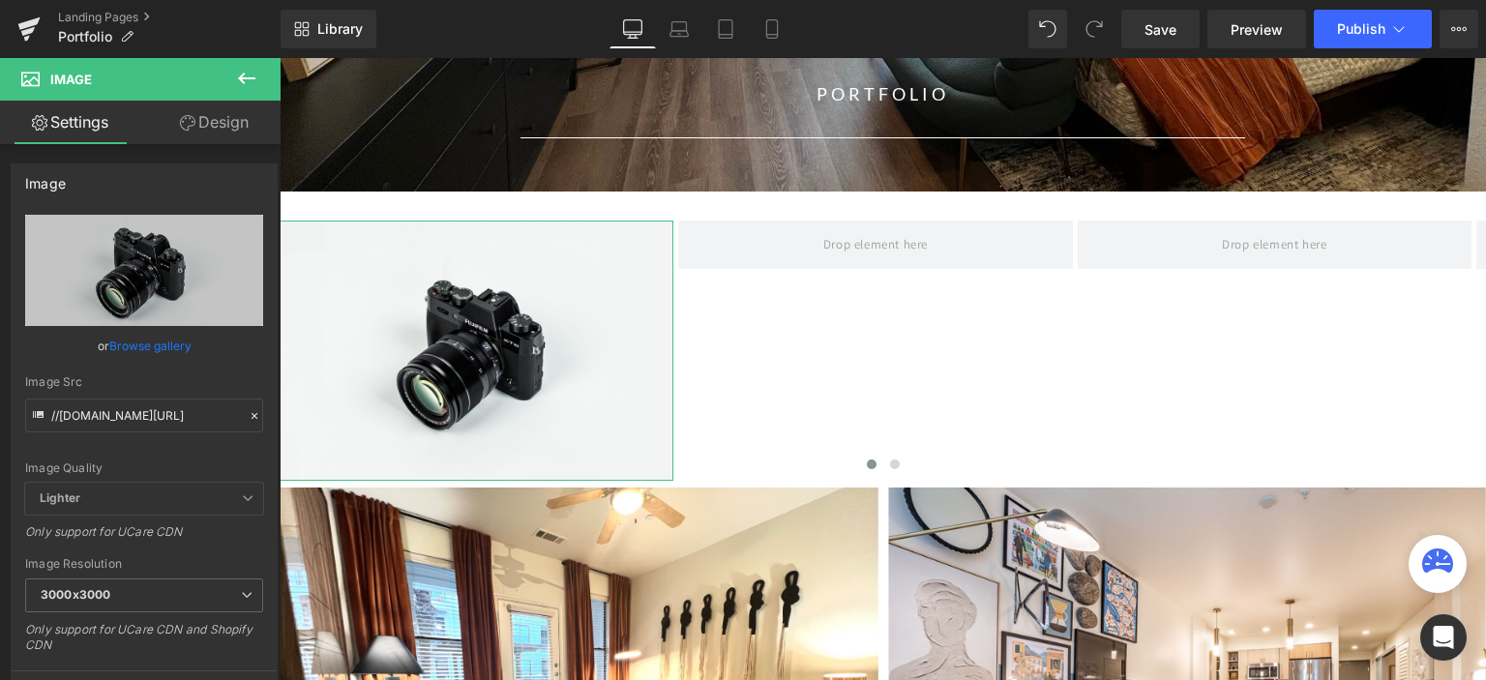
click at [215, 128] on link "Design" at bounding box center [214, 123] width 140 height 44
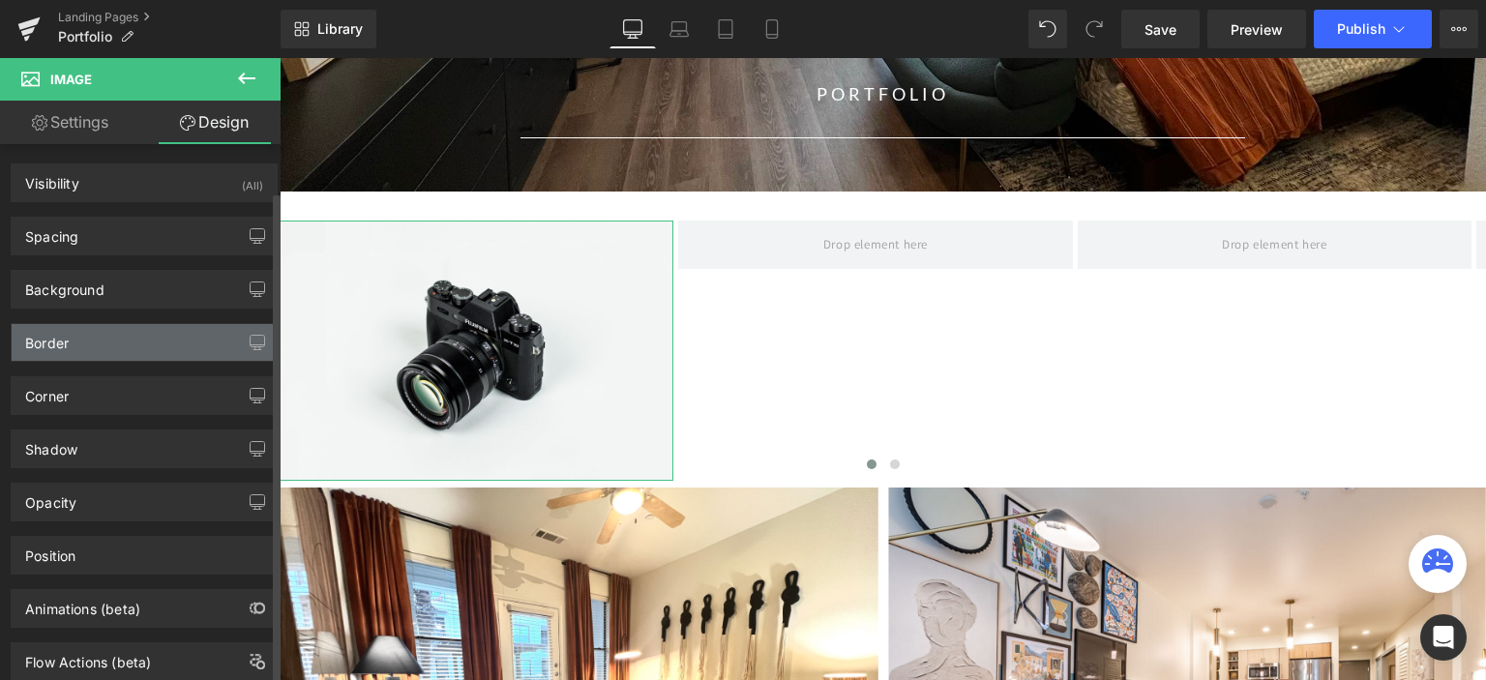
scroll to position [50, 0]
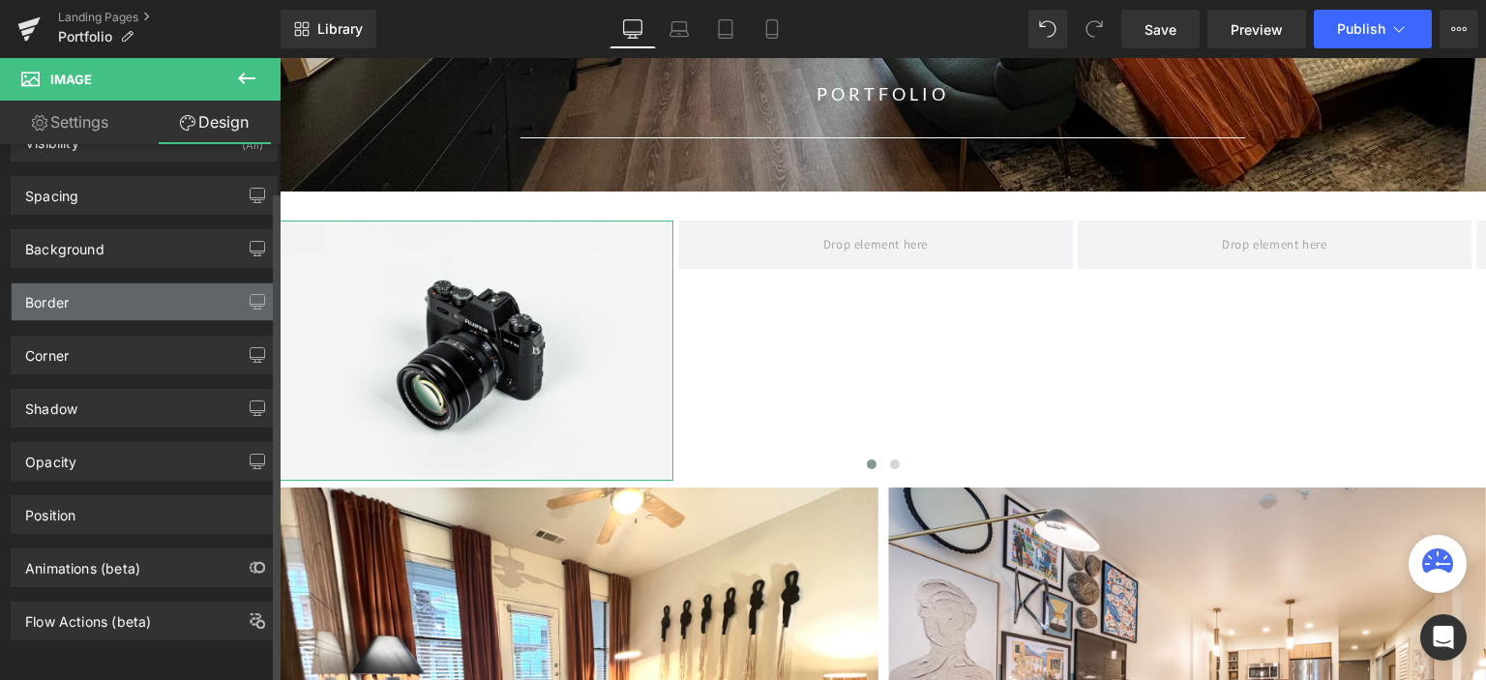
click at [159, 348] on div "Corner" at bounding box center [144, 355] width 265 height 37
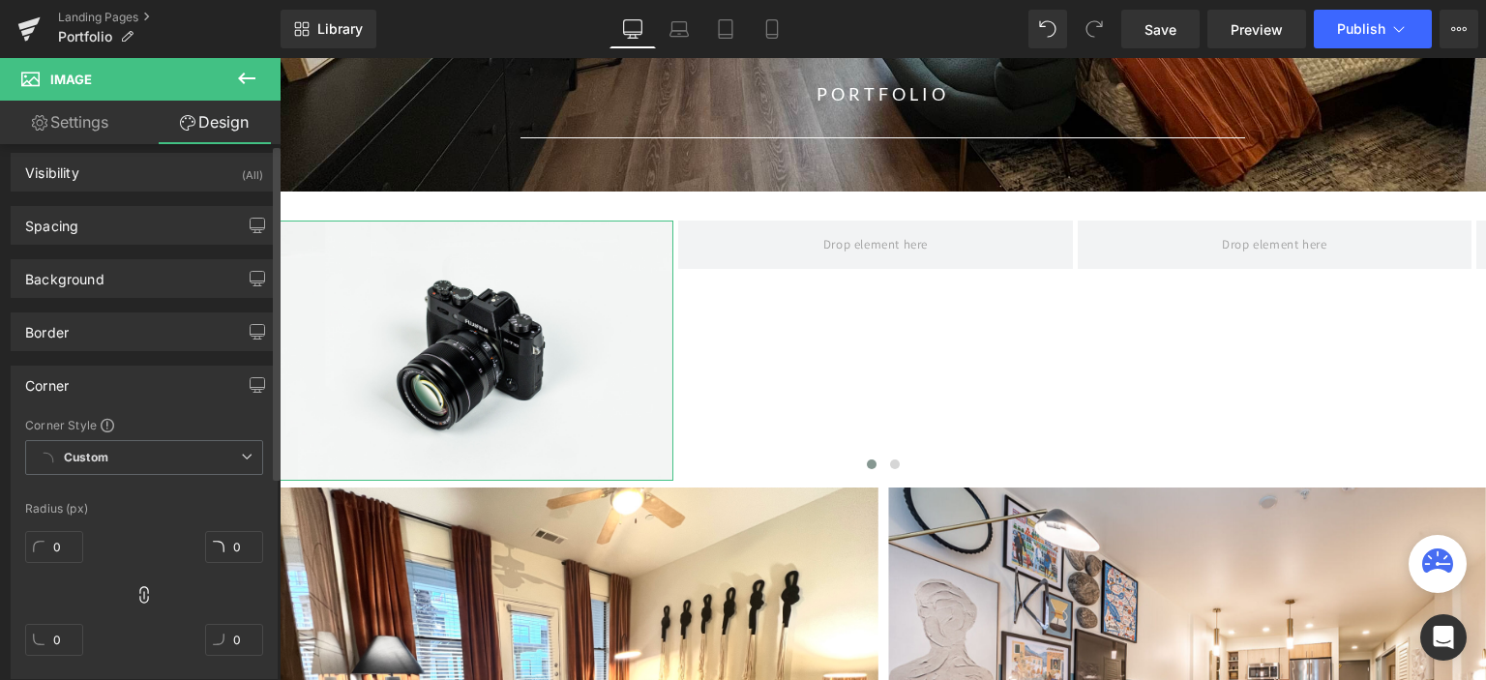
scroll to position [0, 0]
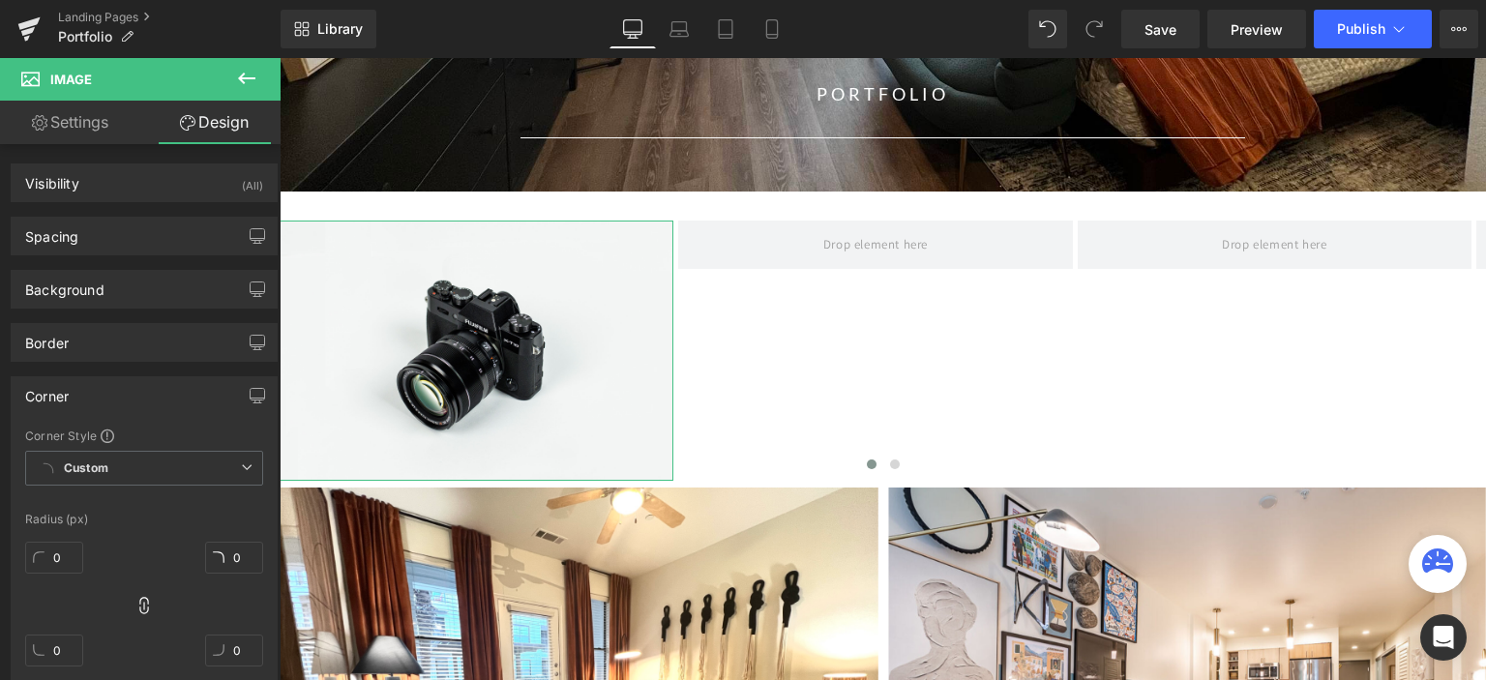
click at [85, 124] on link "Settings" at bounding box center [70, 123] width 140 height 44
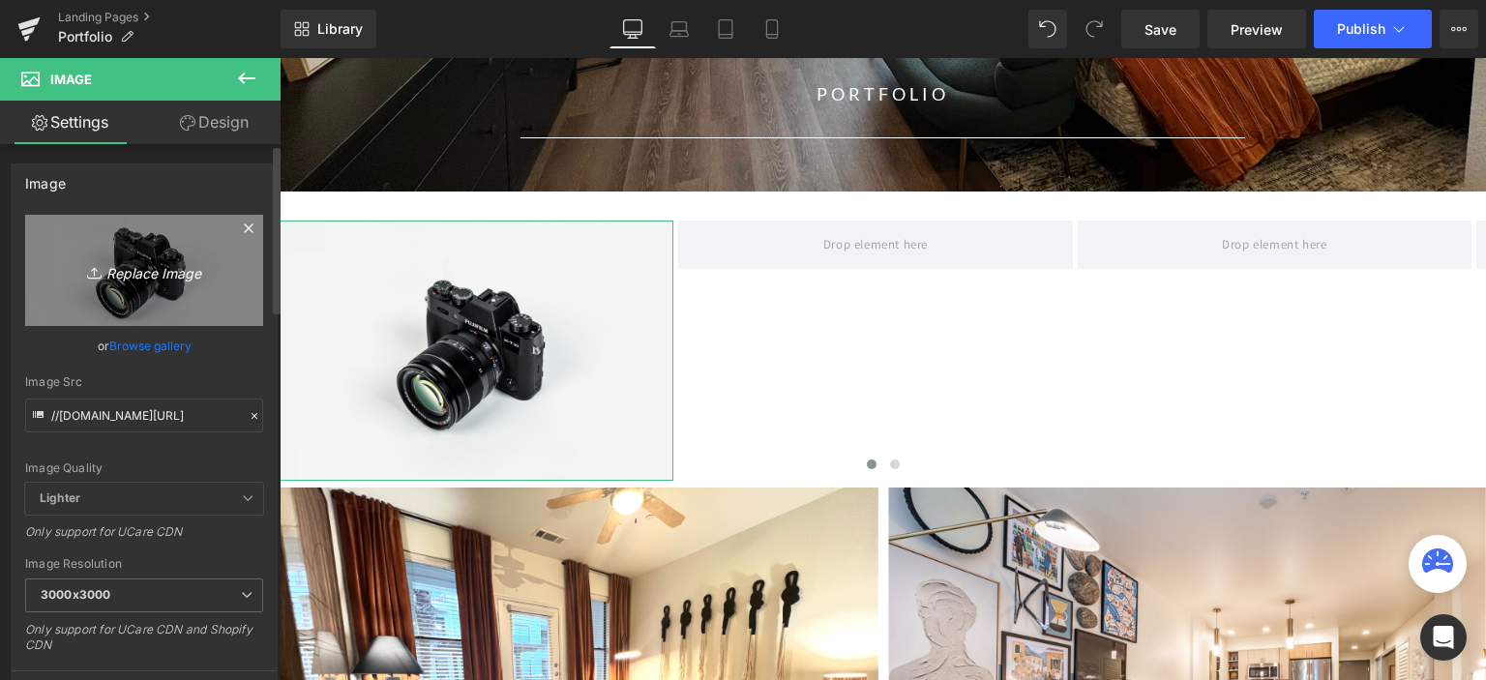
click at [121, 270] on icon "Replace Image" at bounding box center [144, 270] width 155 height 24
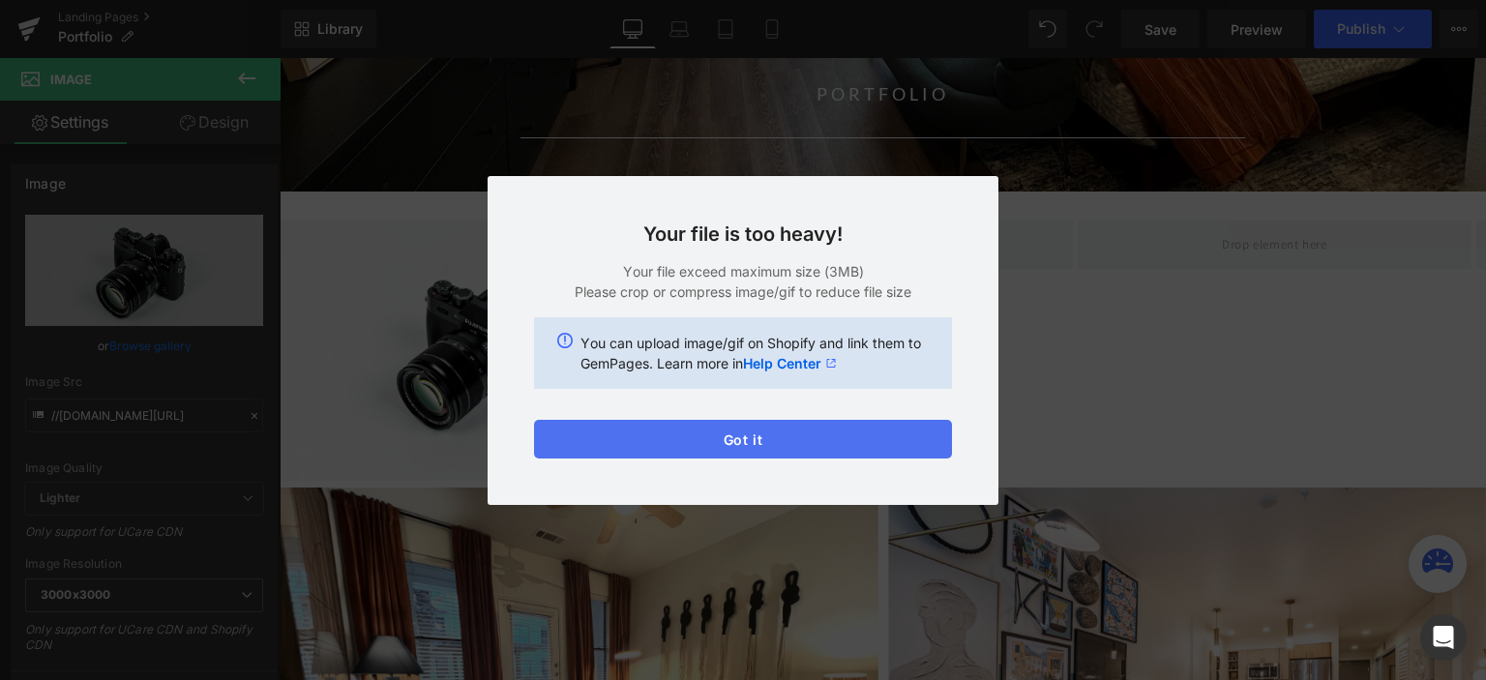
click at [696, 435] on button "Got it" at bounding box center [743, 439] width 418 height 39
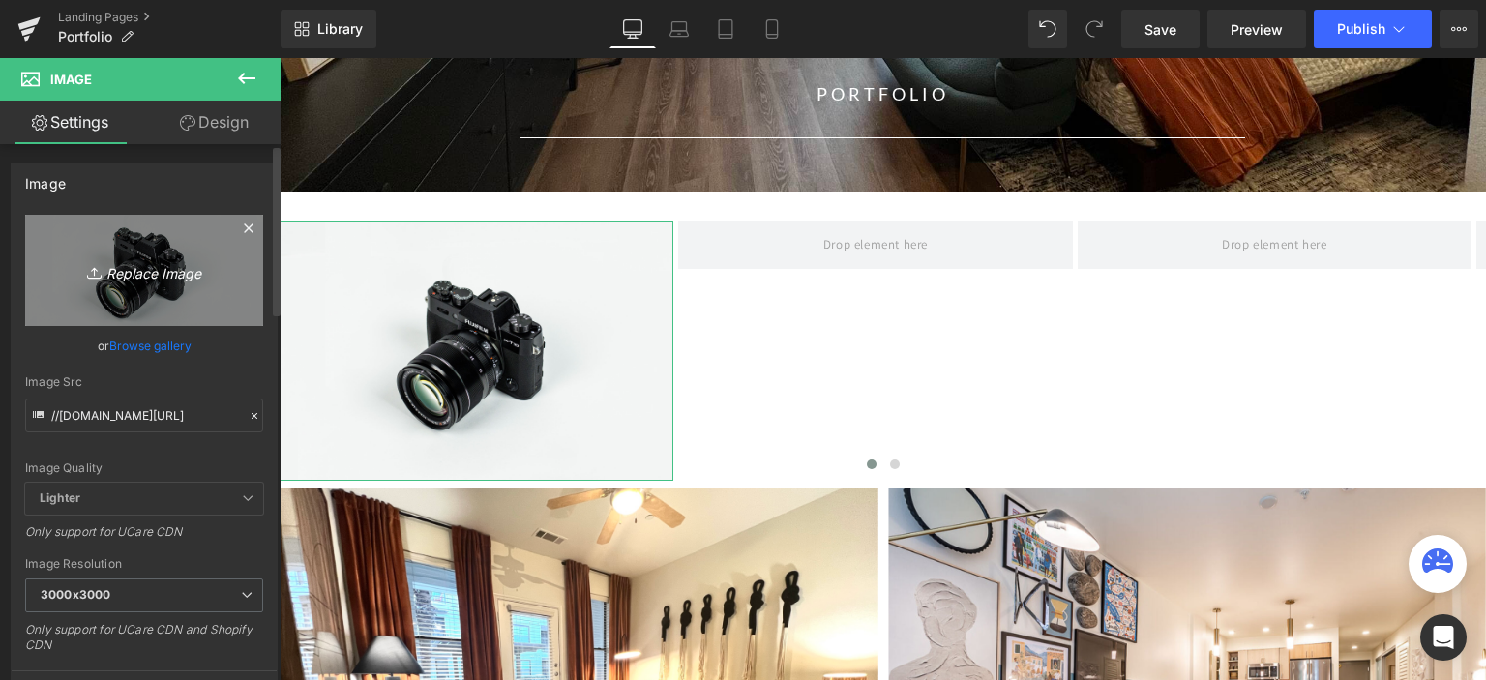
click at [164, 266] on icon "Replace Image" at bounding box center [144, 270] width 155 height 24
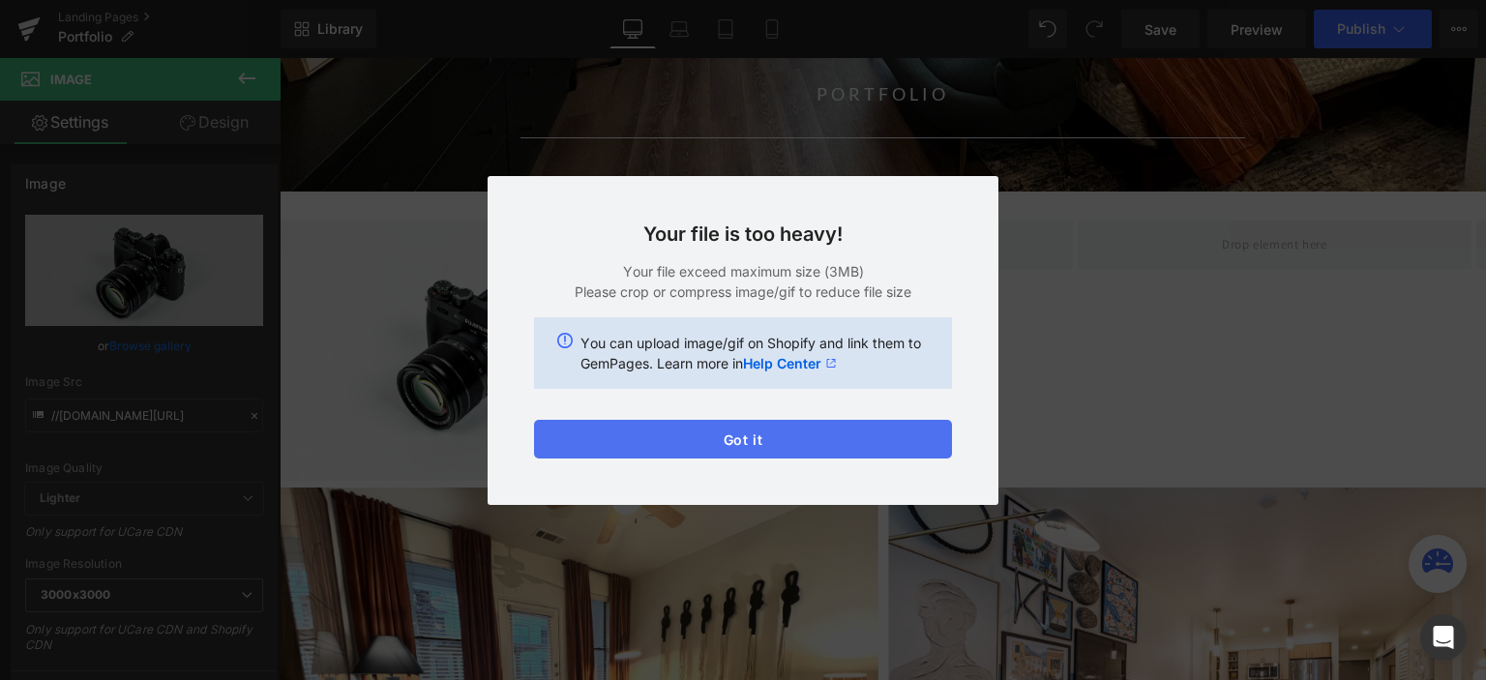
click at [692, 446] on button "Got it" at bounding box center [743, 439] width 418 height 39
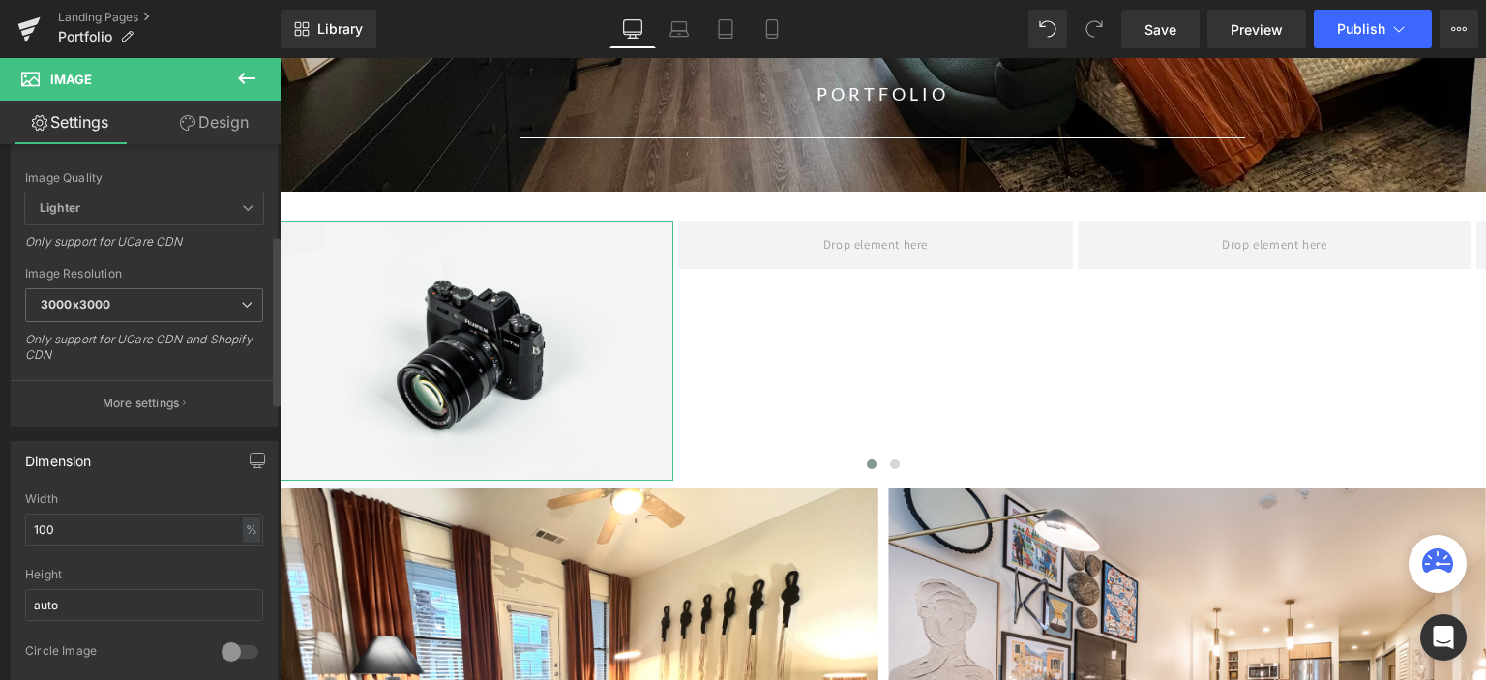
scroll to position [193, 0]
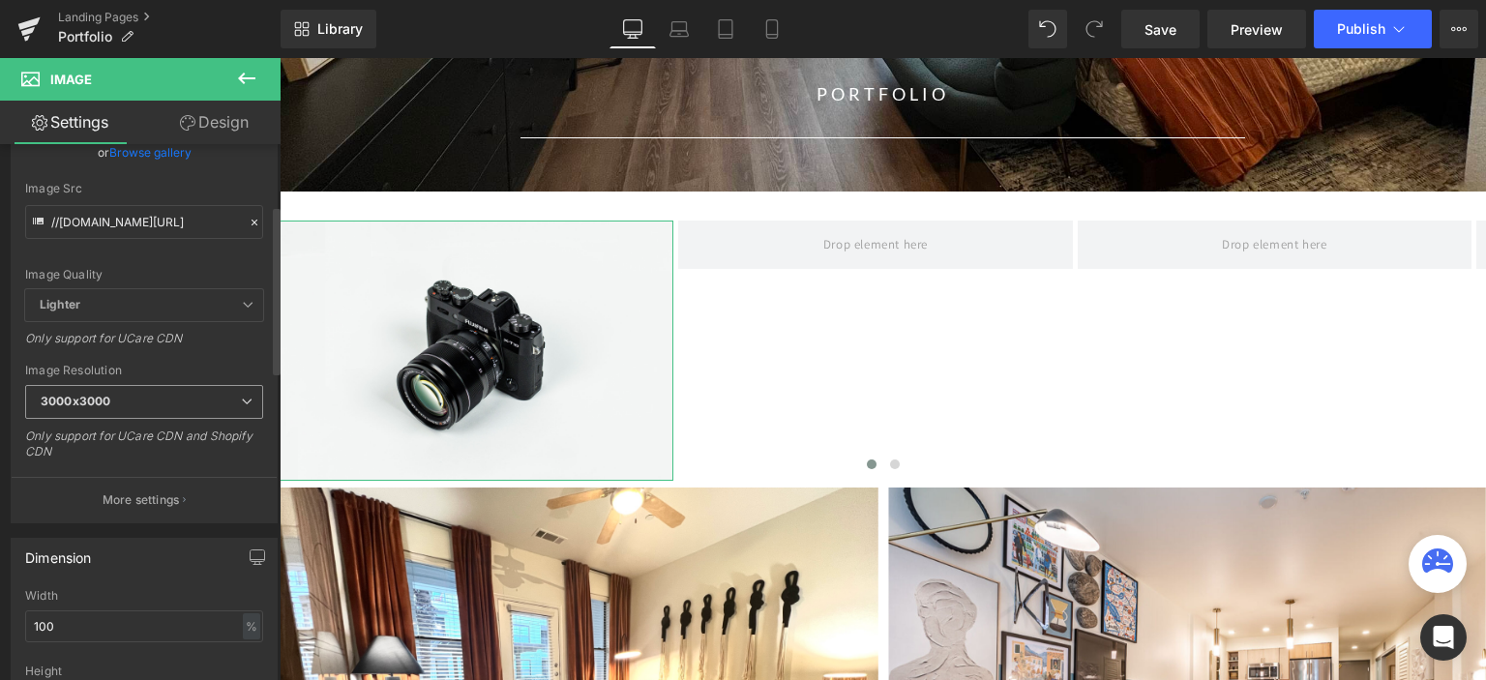
click at [159, 403] on span "3000x3000" at bounding box center [144, 402] width 238 height 34
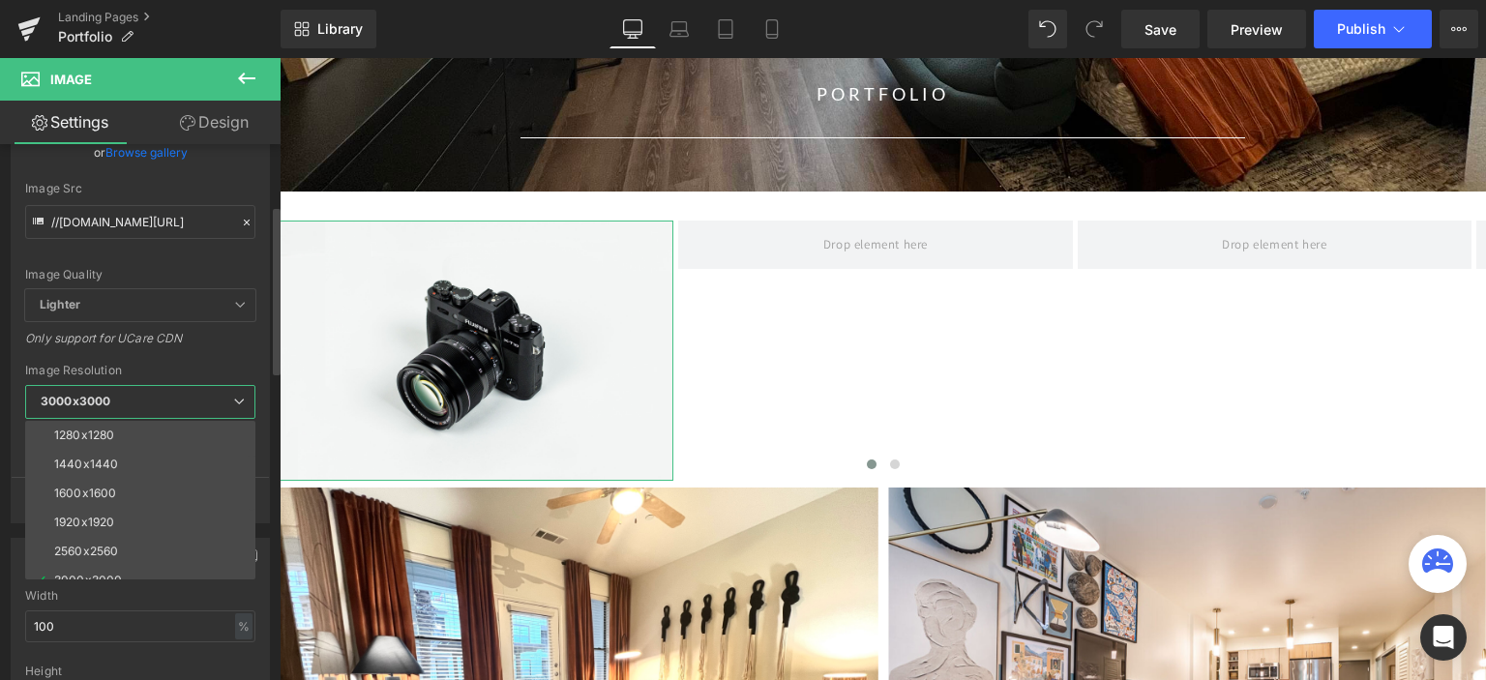
scroll to position [277, 0]
click at [148, 339] on div "Only support for UCare CDN" at bounding box center [140, 345] width 230 height 28
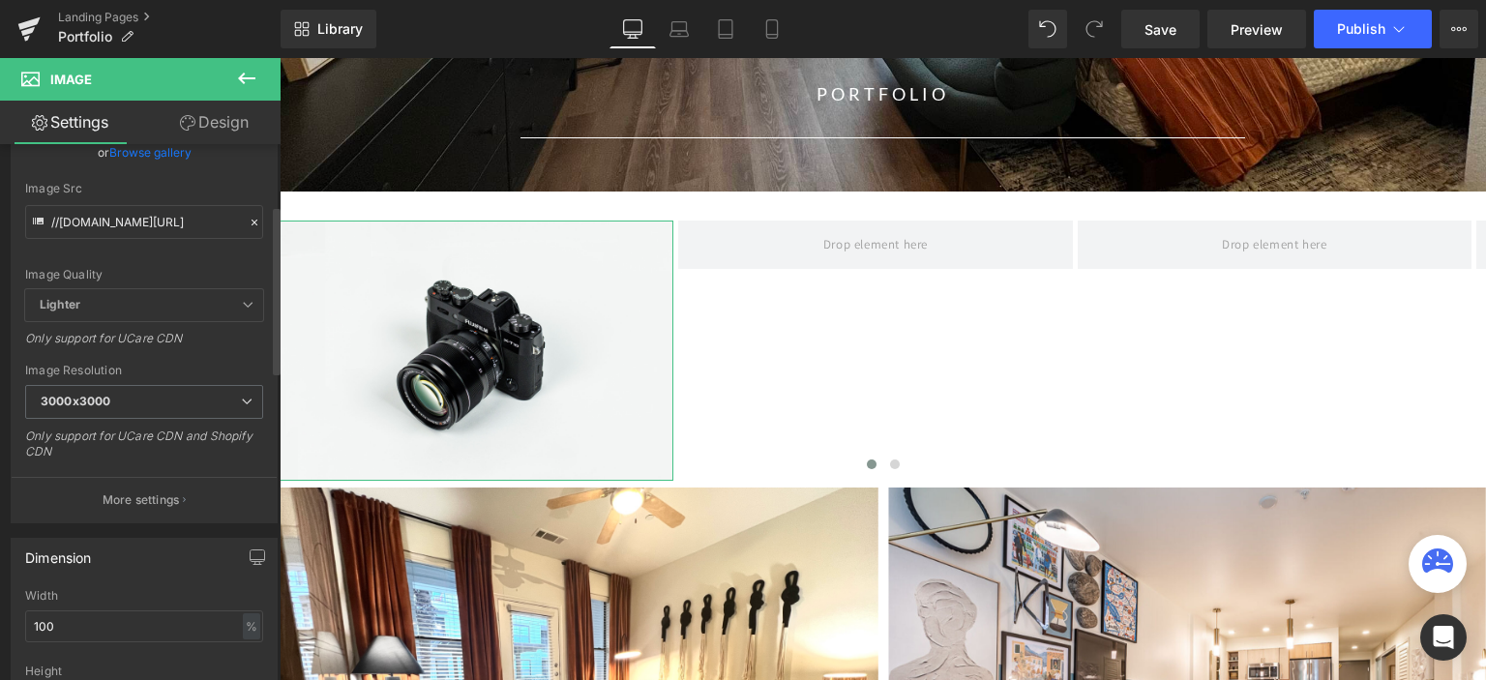
click at [127, 285] on div "Image Quality Lighter Lightest Lighter Lighter Lightest Only support for UCare …" at bounding box center [144, 155] width 238 height 268
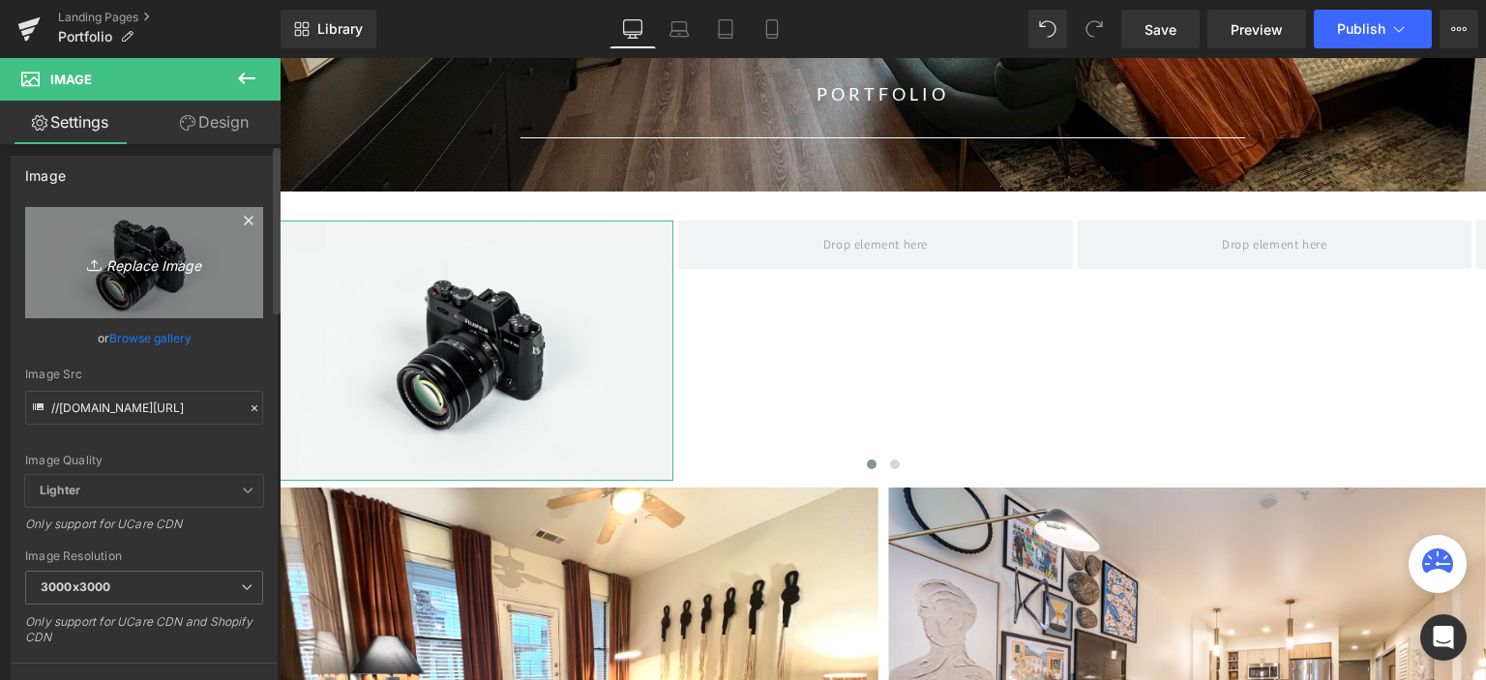
scroll to position [0, 0]
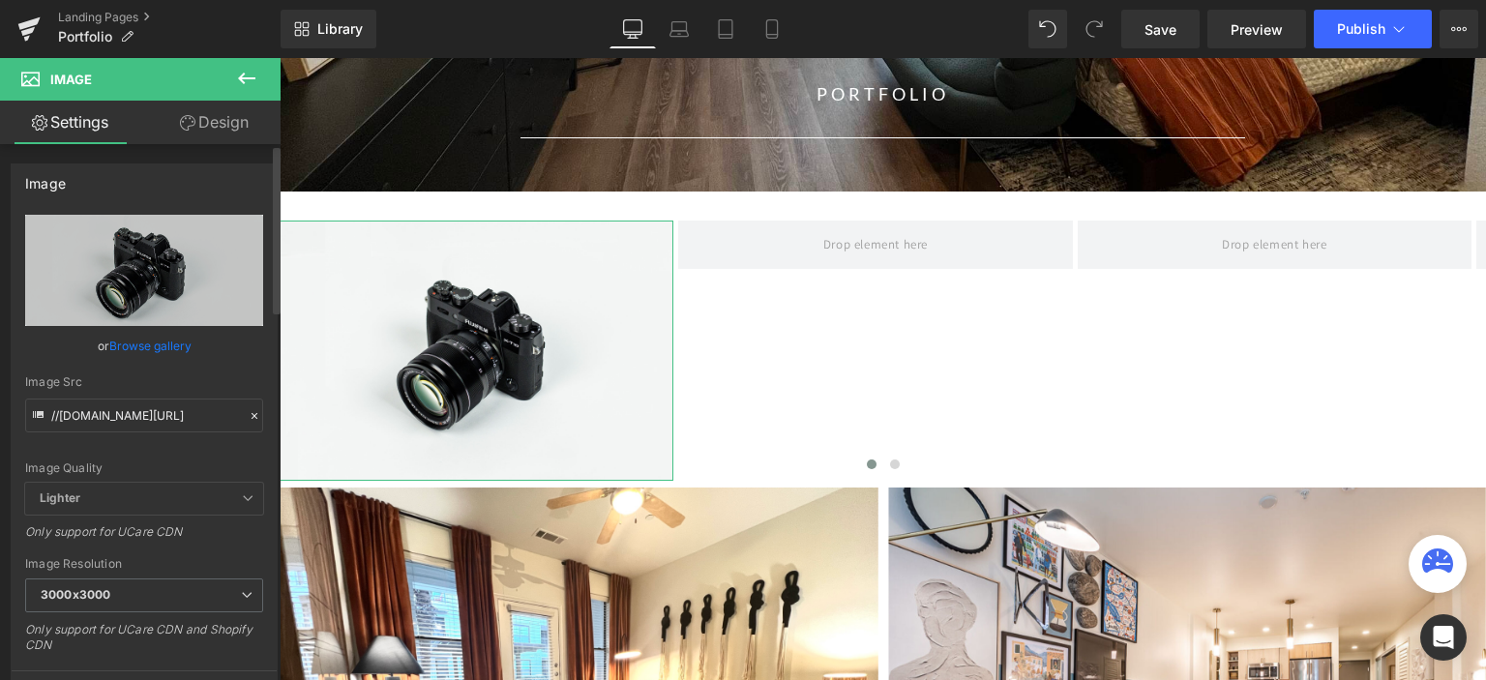
click at [136, 347] on link "Browse gallery" at bounding box center [150, 346] width 82 height 34
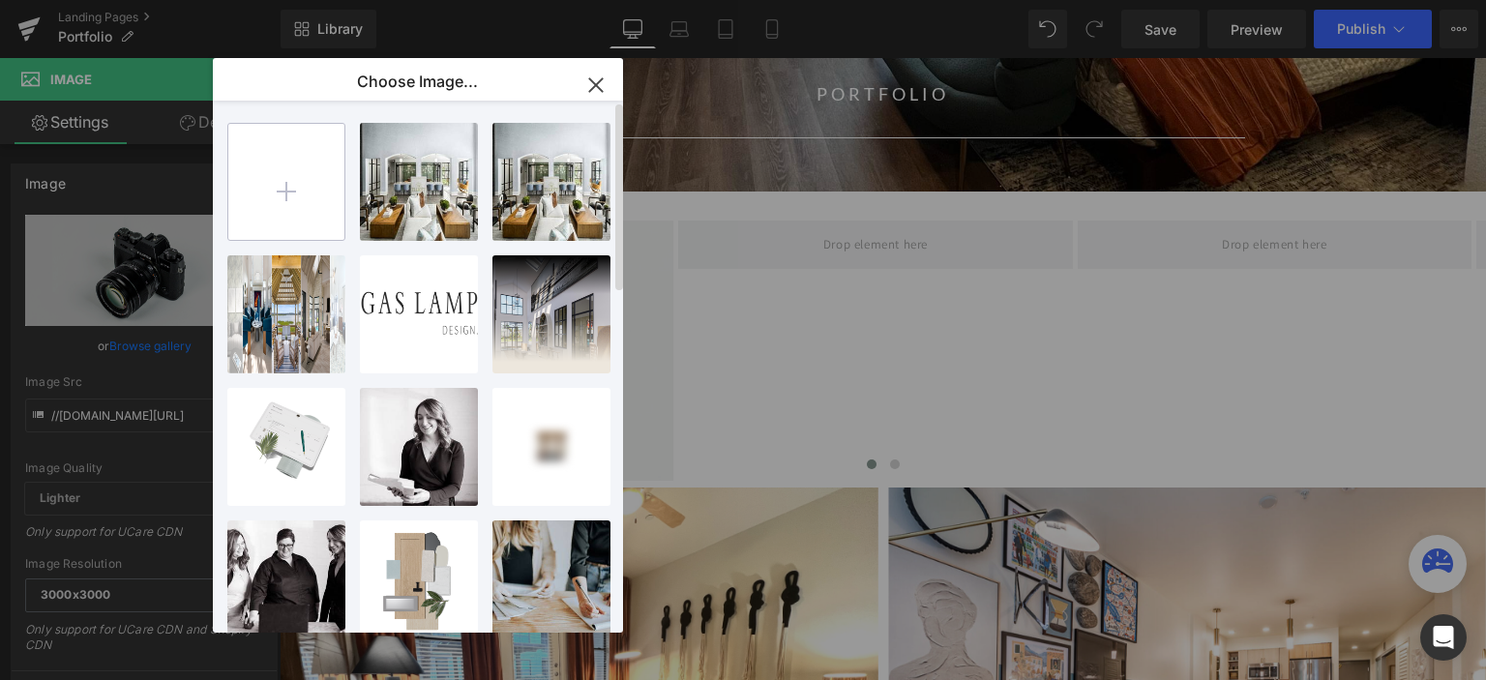
click at [298, 196] on input "file" at bounding box center [286, 182] width 116 height 116
type input "C:\fakepath\8L2A4444 (1).jpg"
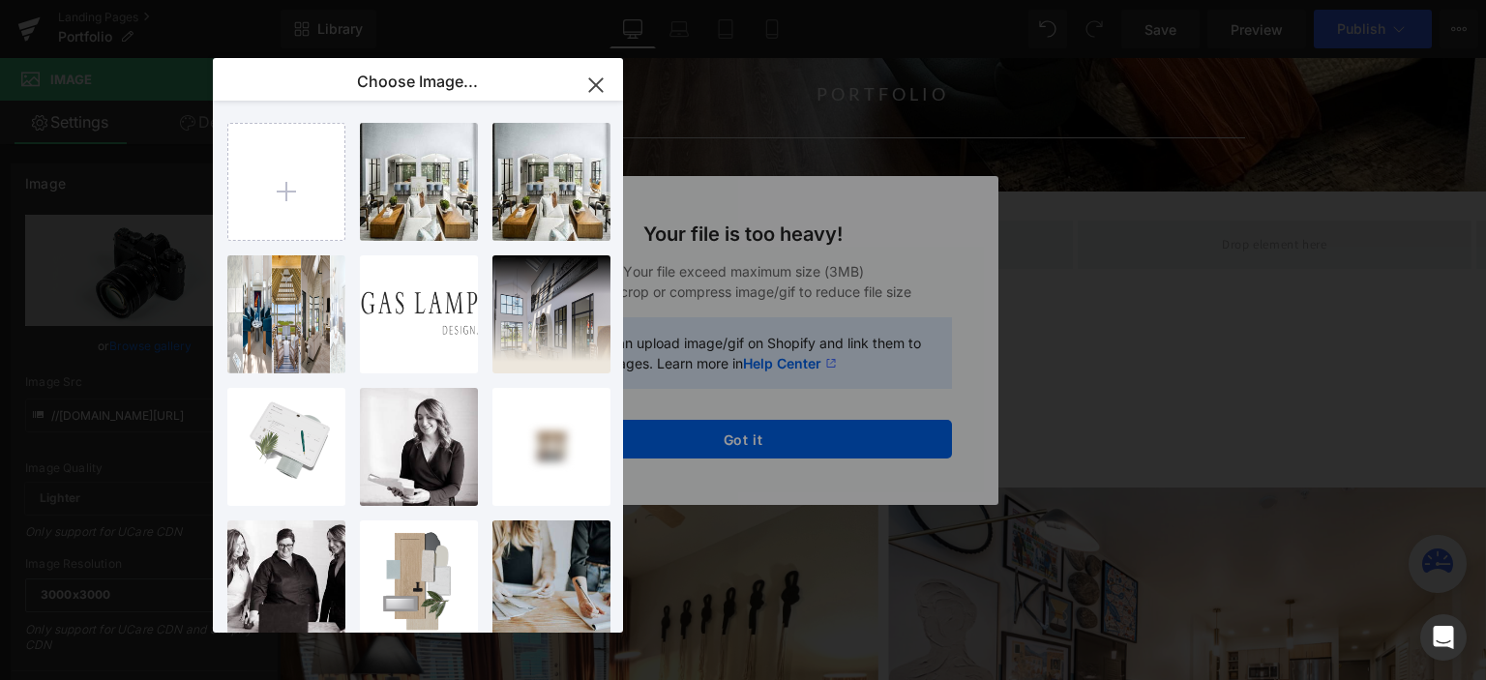
click at [601, 85] on icon "button" at bounding box center [595, 85] width 31 height 31
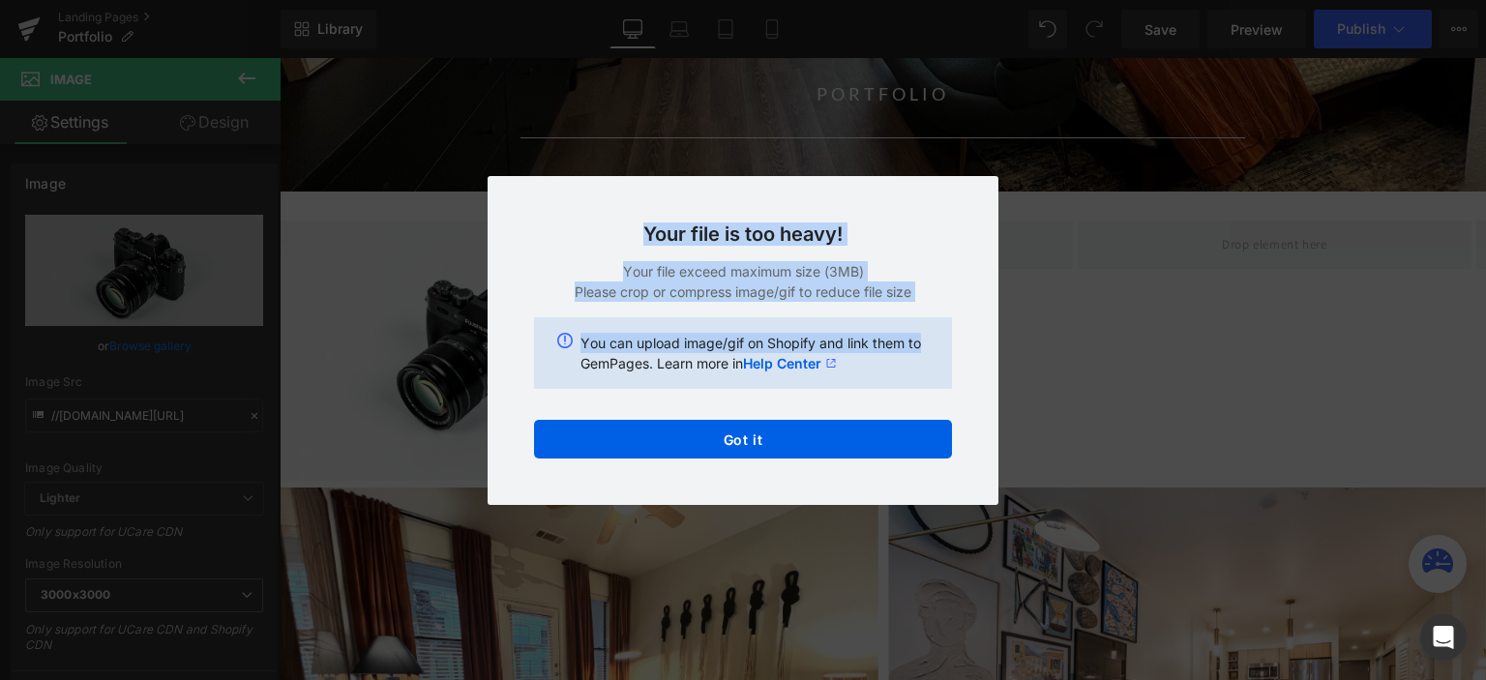
copy div "Your file is too heavy! Your file exceed maximum size (3MB) Please crop or comp…"
drag, startPoint x: 645, startPoint y: 231, endPoint x: 932, endPoint y: 323, distance: 301.6
click at [932, 323] on div "Your file is too heavy! Your file exceed maximum size (3MB) Please crop or comp…" at bounding box center [742, 340] width 511 height 329
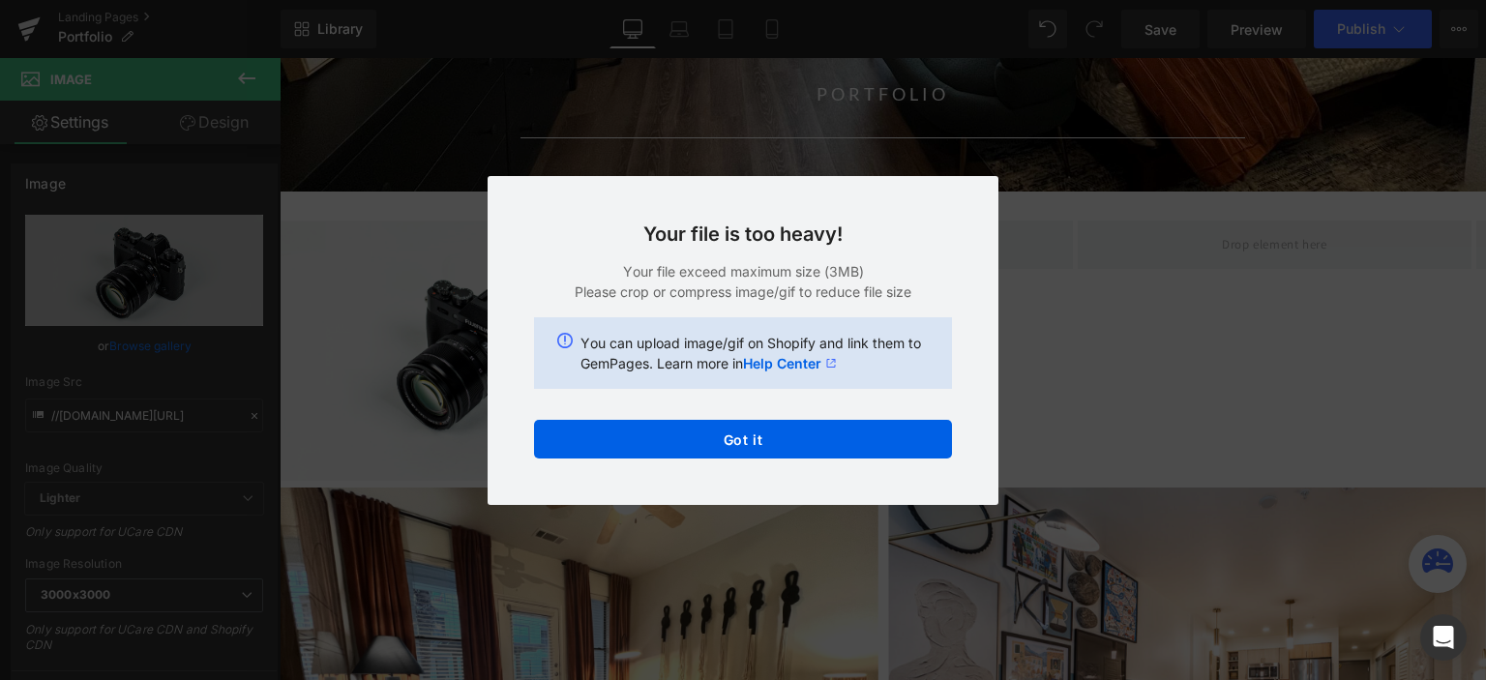
click at [125, 308] on div "Back to Library Insert Your file is too heavy! Your file exceed maximum size (3…" at bounding box center [743, 340] width 1486 height 680
click at [228, 296] on div "Back to Library Insert Your file is too heavy! Your file exceed maximum size (3…" at bounding box center [743, 340] width 1486 height 680
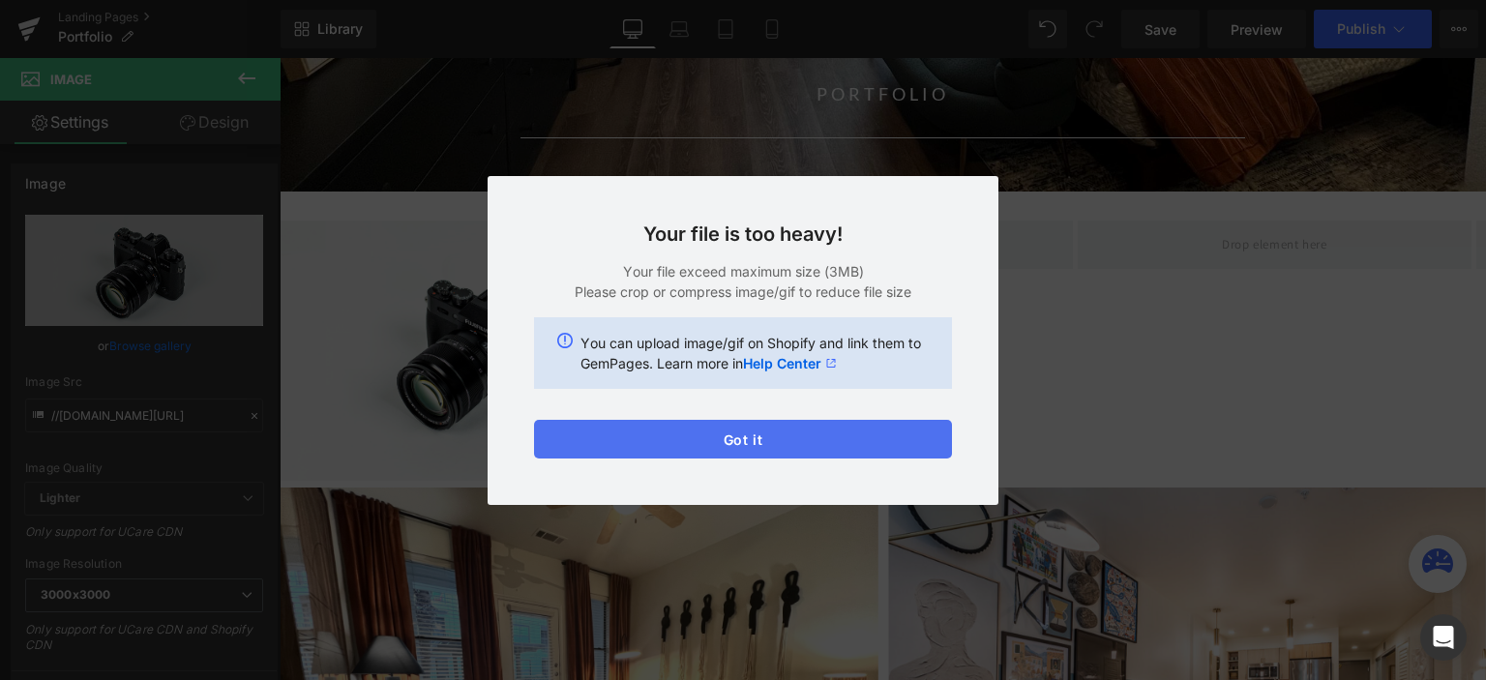
click at [788, 429] on button "Got it" at bounding box center [743, 439] width 418 height 39
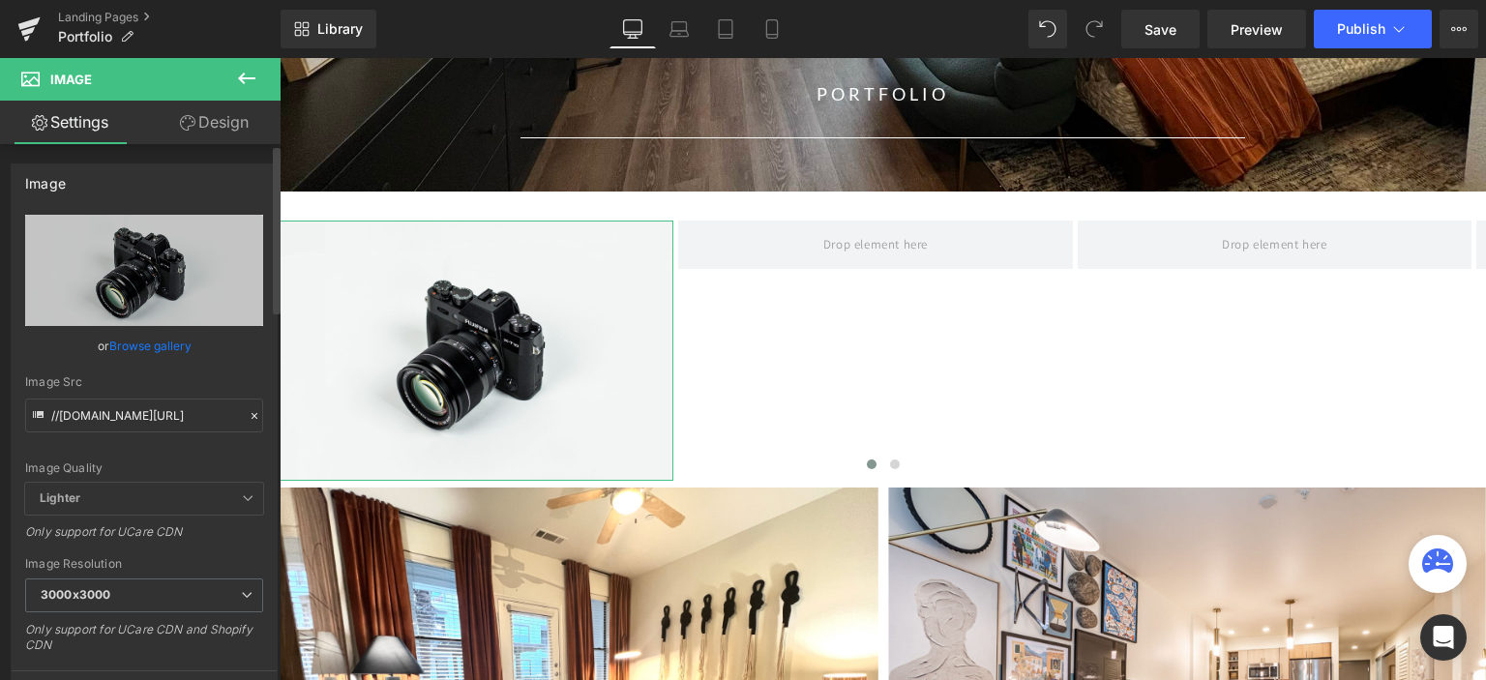
click at [161, 341] on link "Browse gallery" at bounding box center [150, 346] width 82 height 34
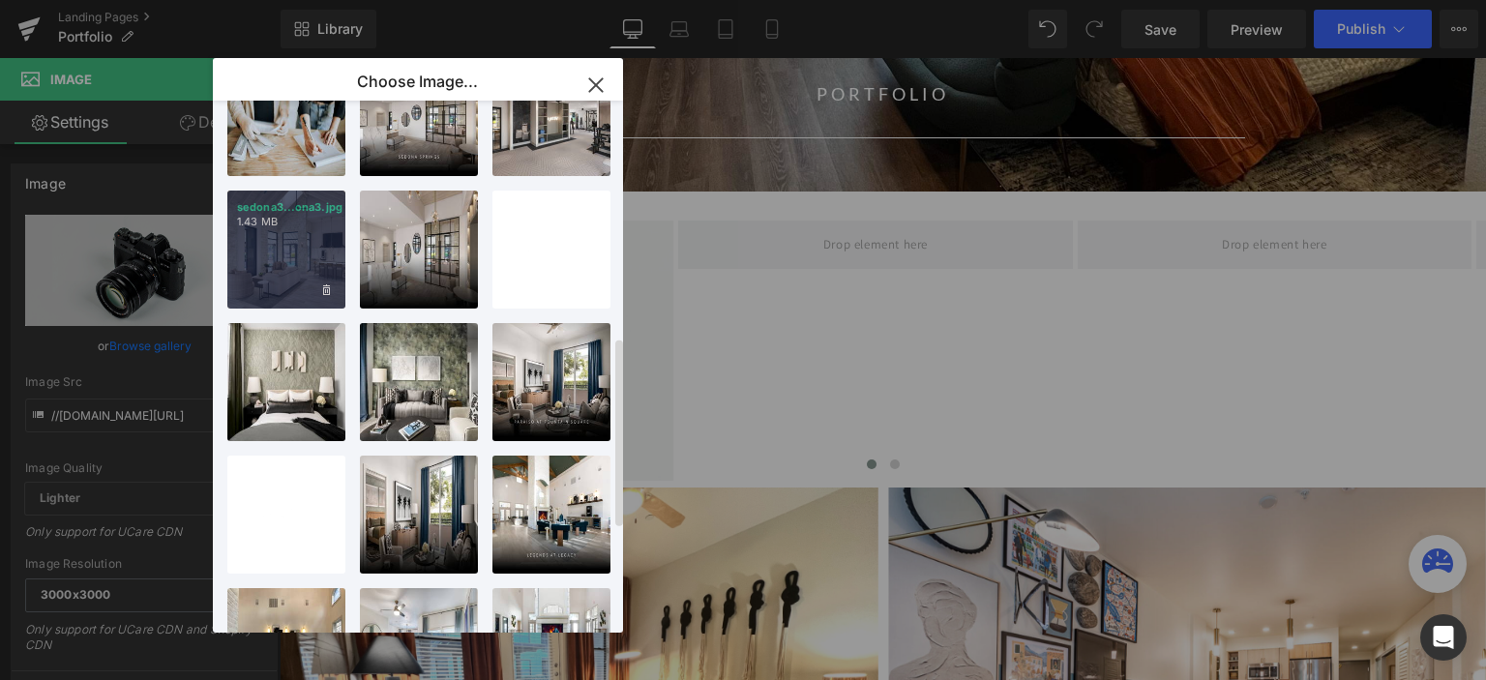
scroll to position [677, 0]
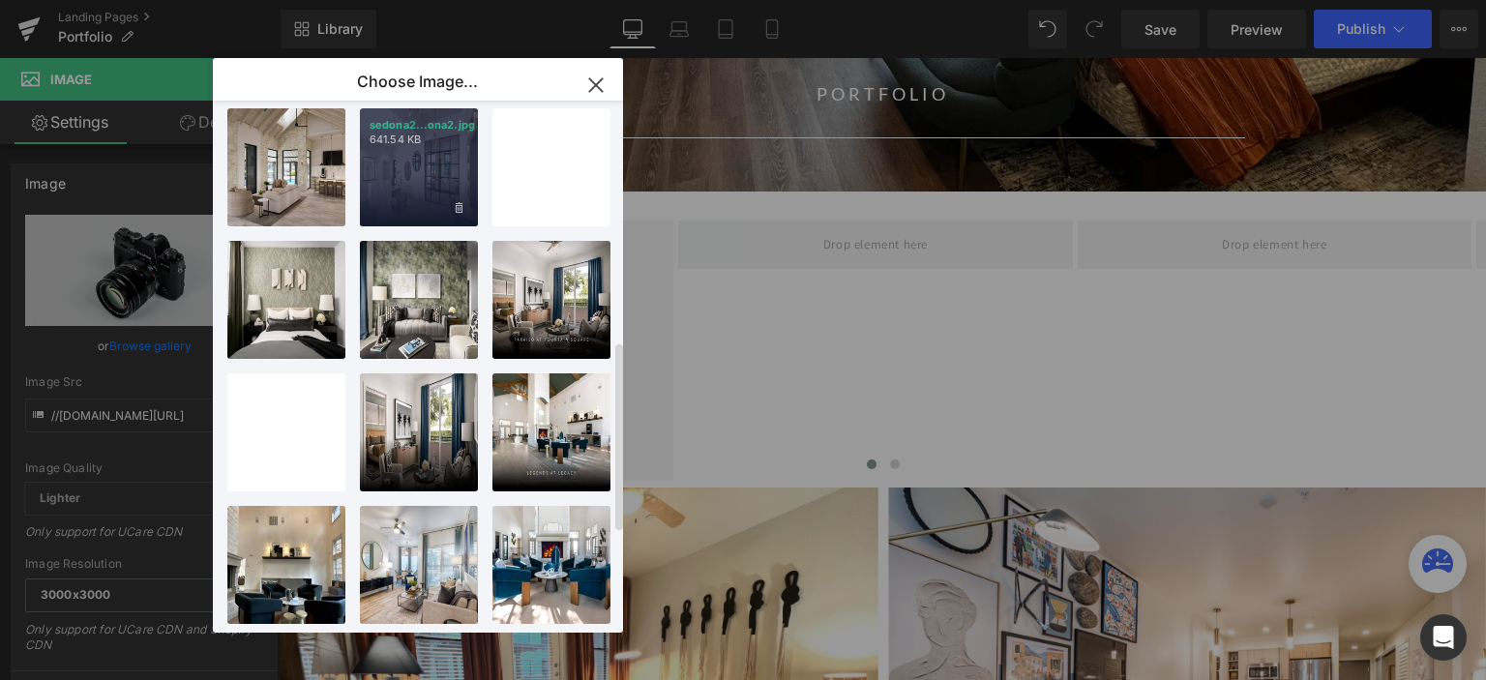
click at [432, 177] on div "sedona2...ona2.jpg 641.54 KB" at bounding box center [419, 167] width 118 height 118
type input "https://ucarecdn.com/d9af9193-4363-4104-a08a-b37b5a359e29/-/format/auto/-/previ…"
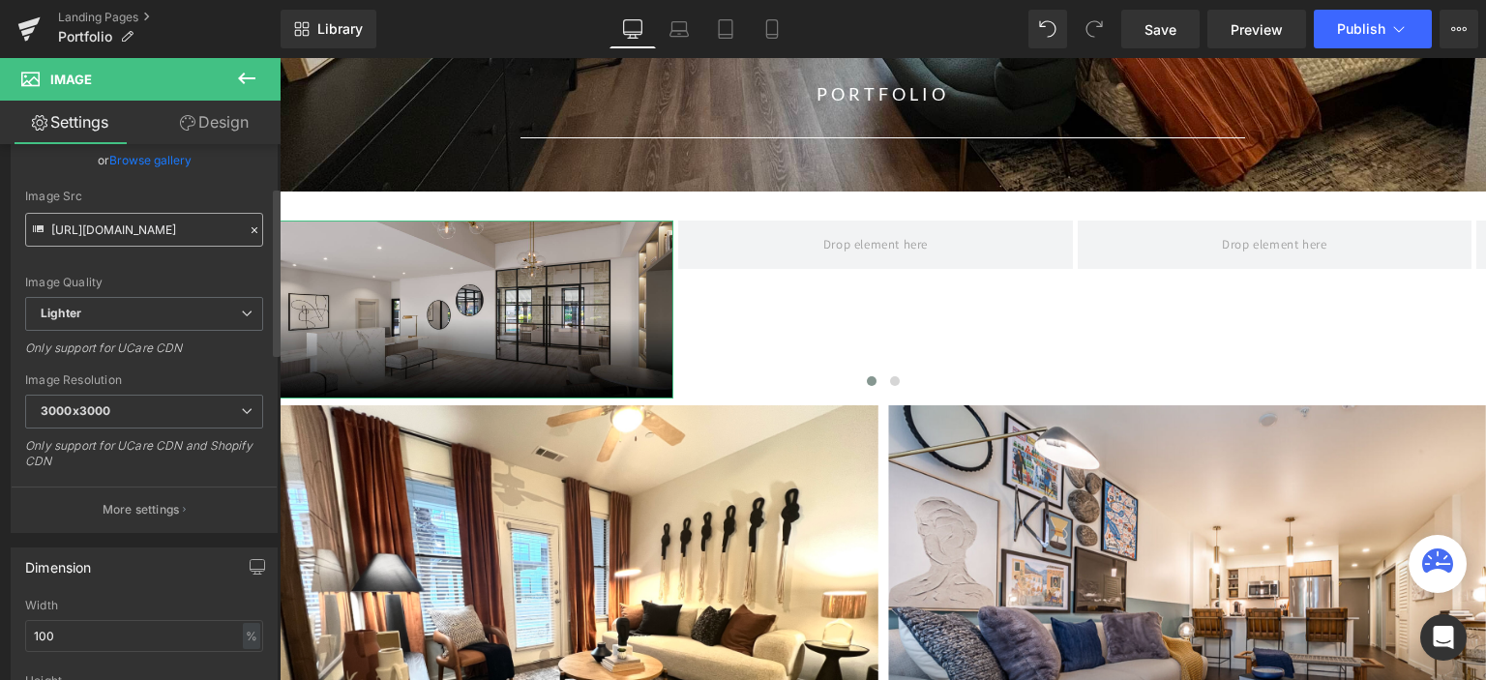
scroll to position [193, 0]
click at [143, 405] on span "3000x3000" at bounding box center [144, 404] width 238 height 34
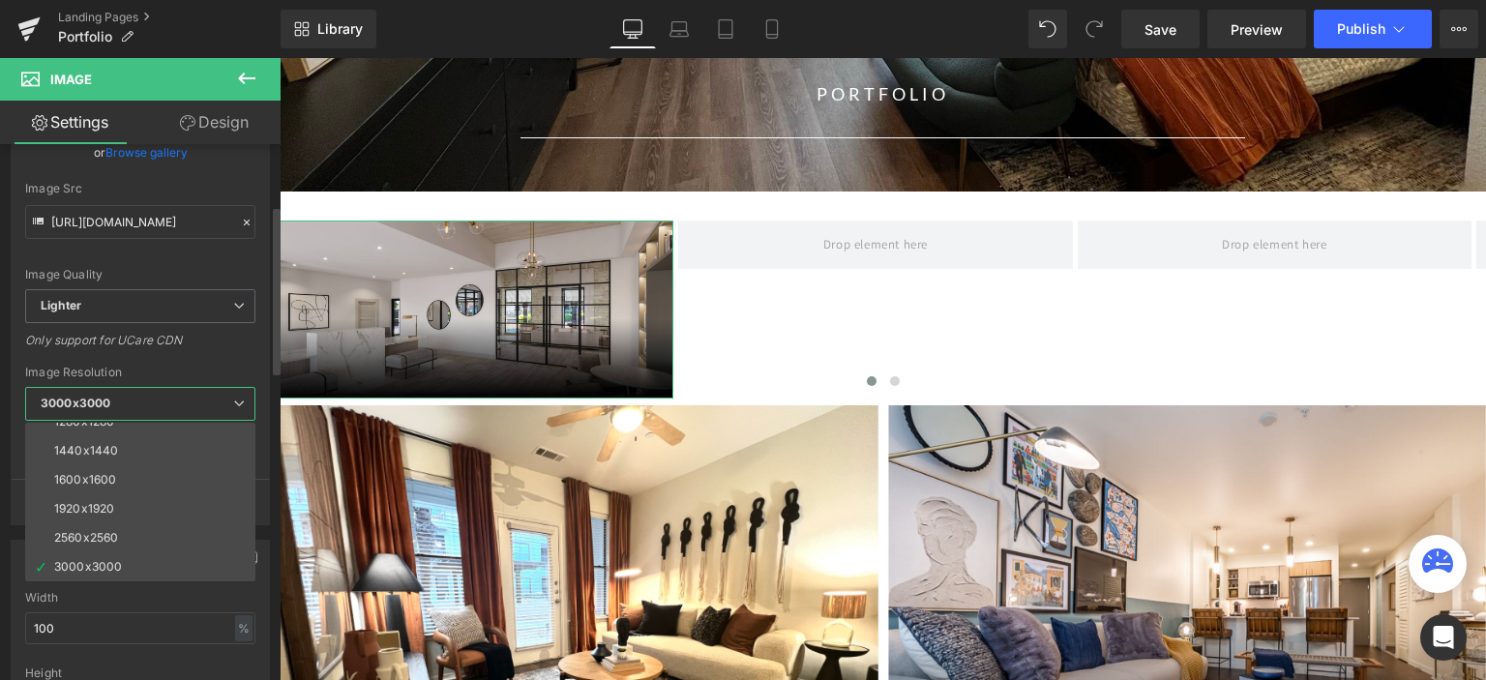
click at [143, 405] on span "3000x3000" at bounding box center [140, 404] width 230 height 34
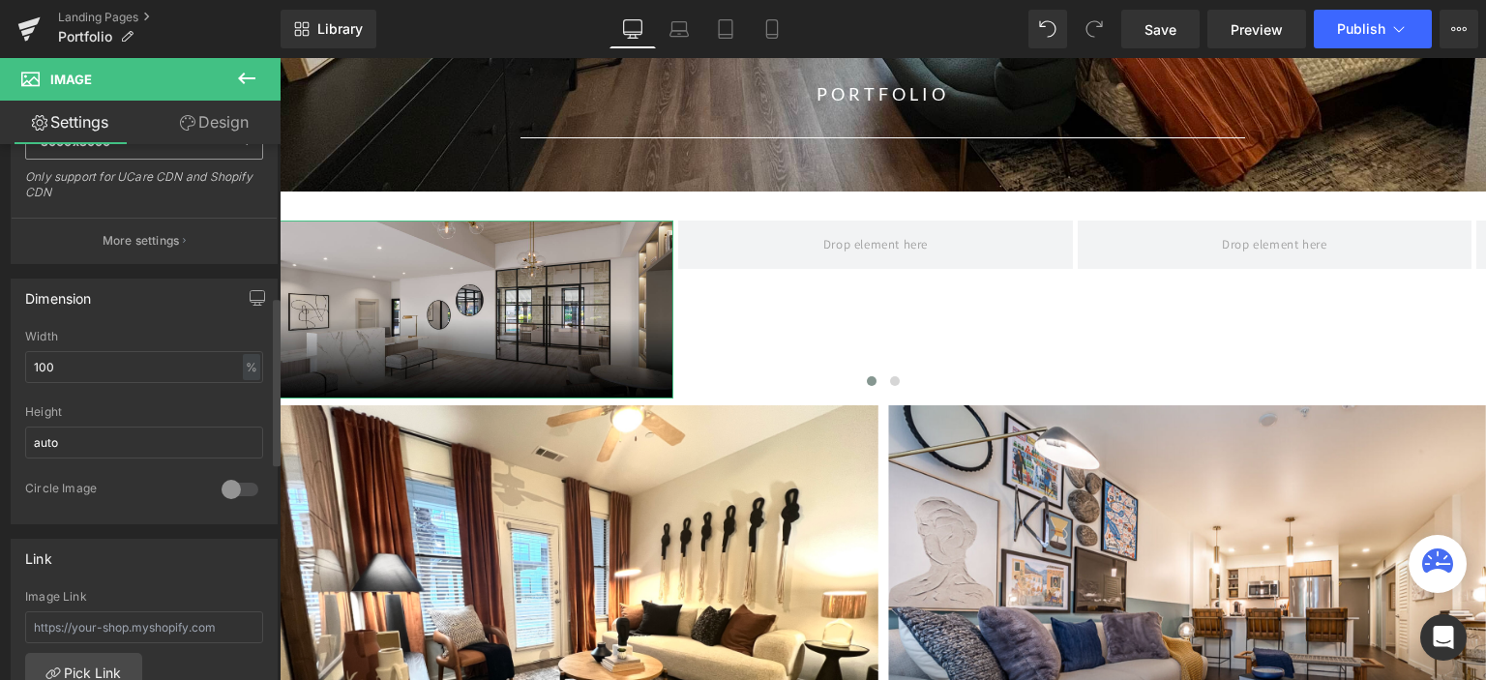
scroll to position [484, 0]
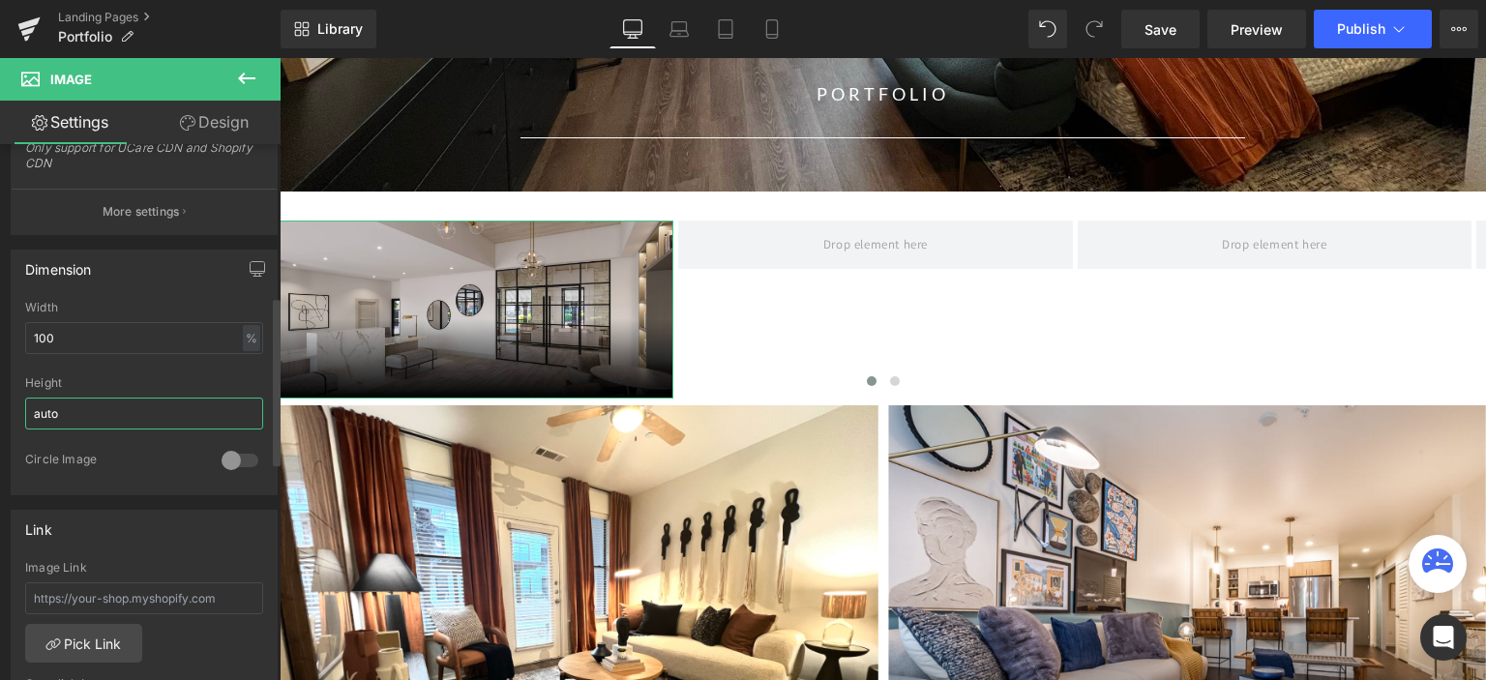
click at [97, 408] on input "auto" at bounding box center [144, 414] width 238 height 32
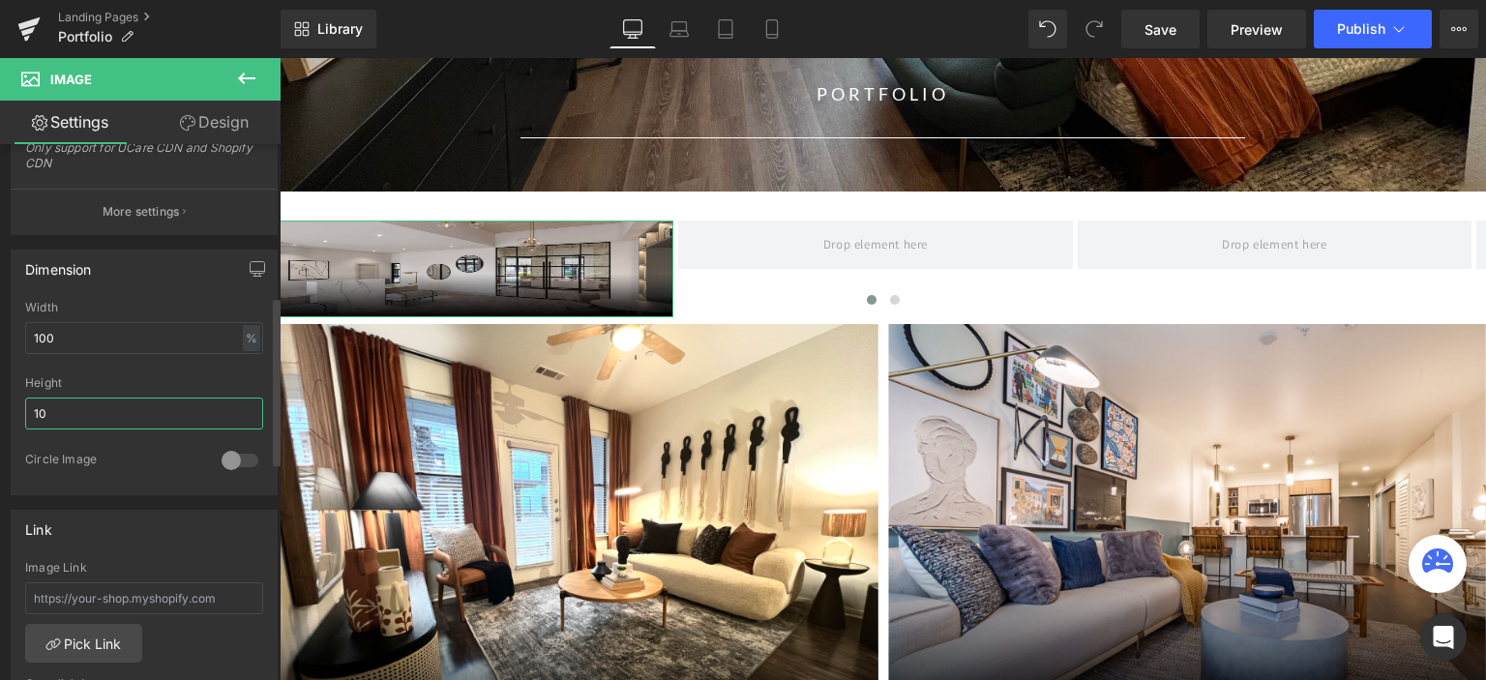
type input "1"
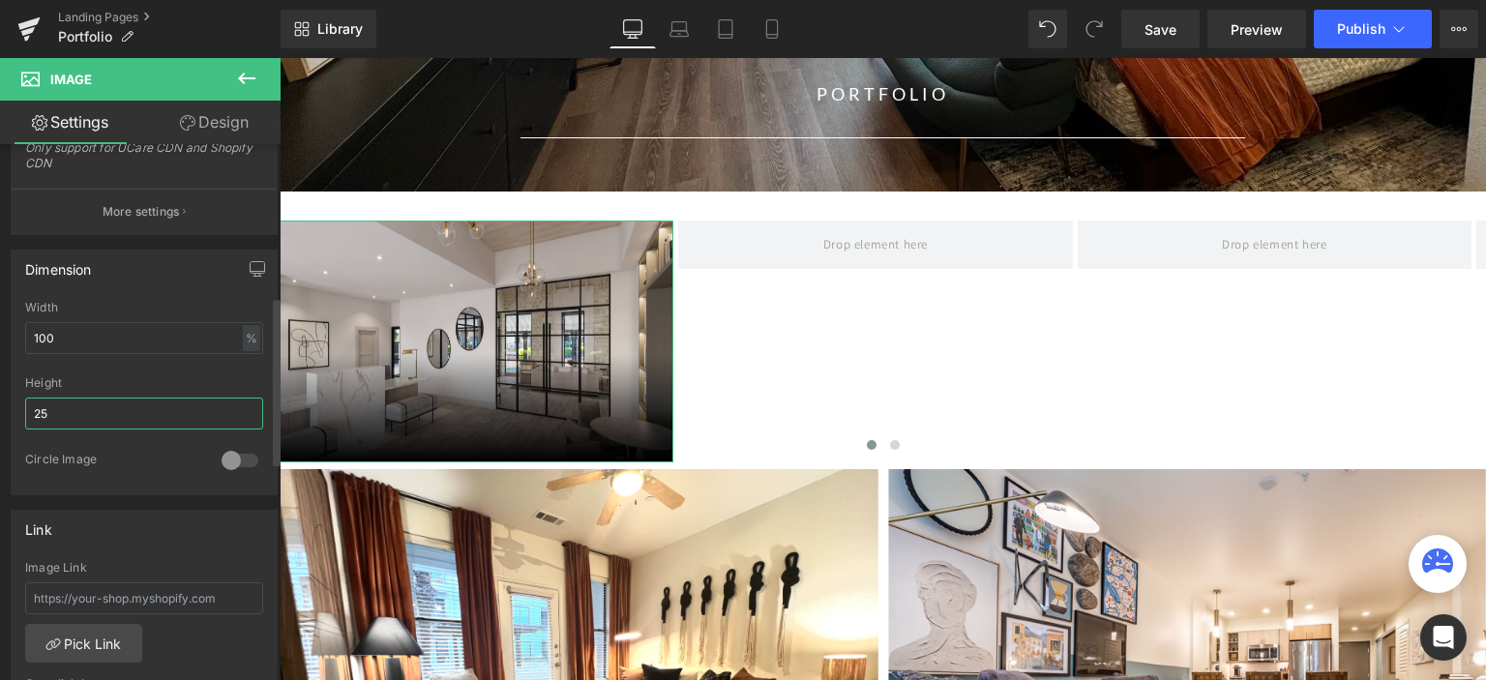
type input "2"
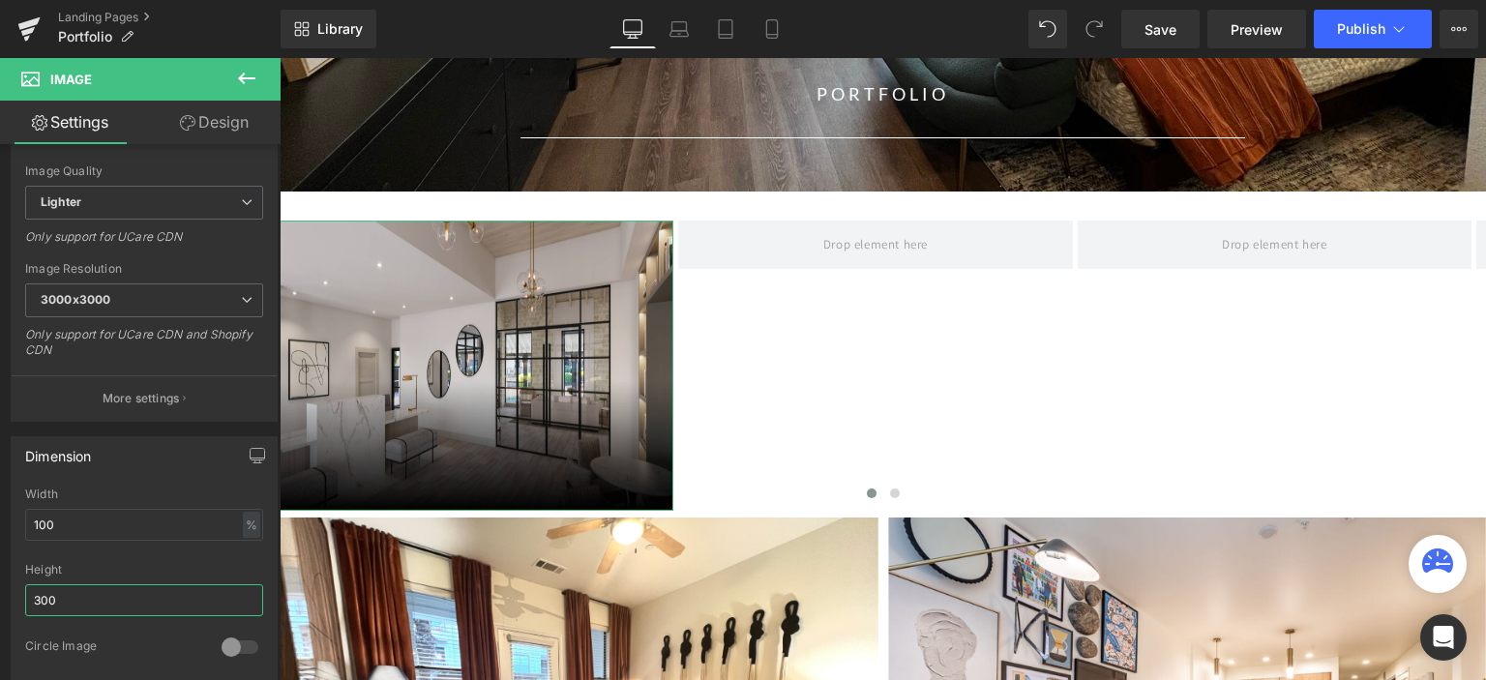
scroll to position [290, 0]
type input "300"
click at [203, 124] on link "Design" at bounding box center [214, 123] width 140 height 44
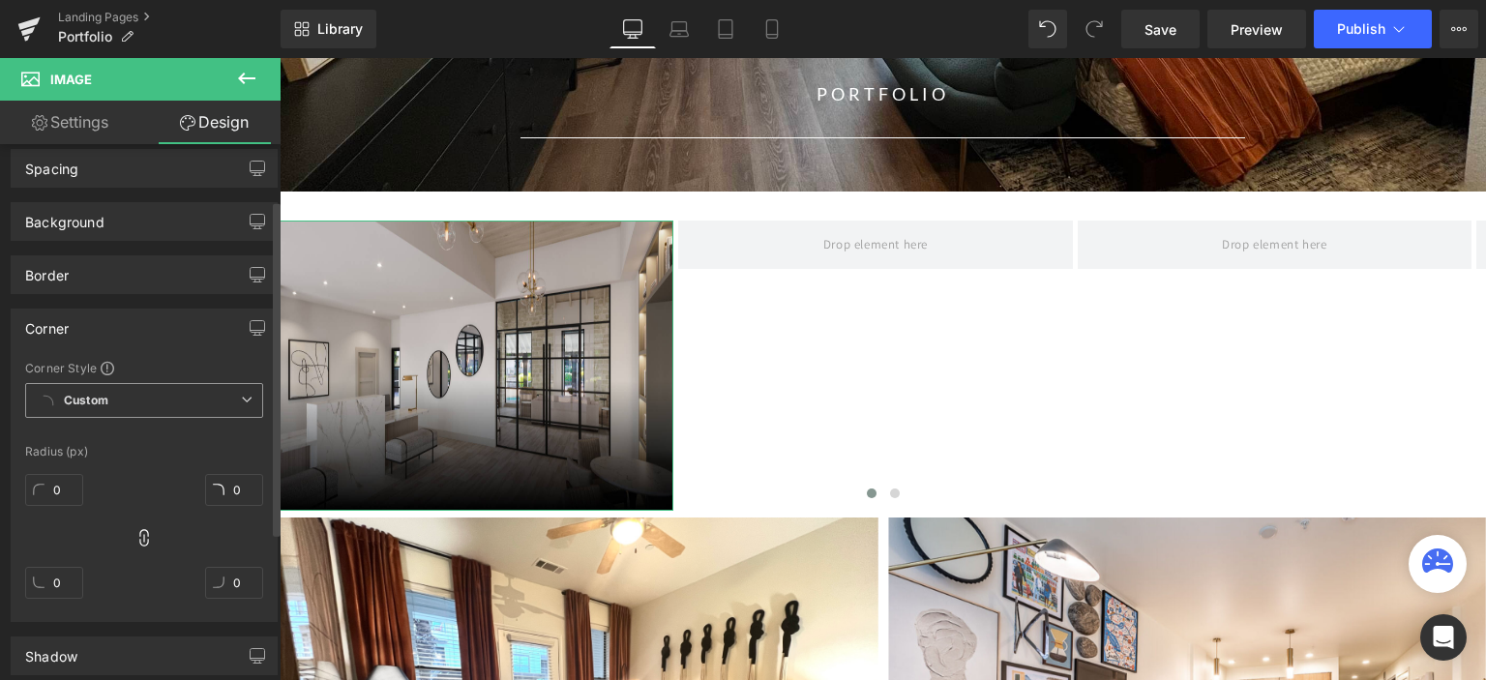
scroll to position [97, 0]
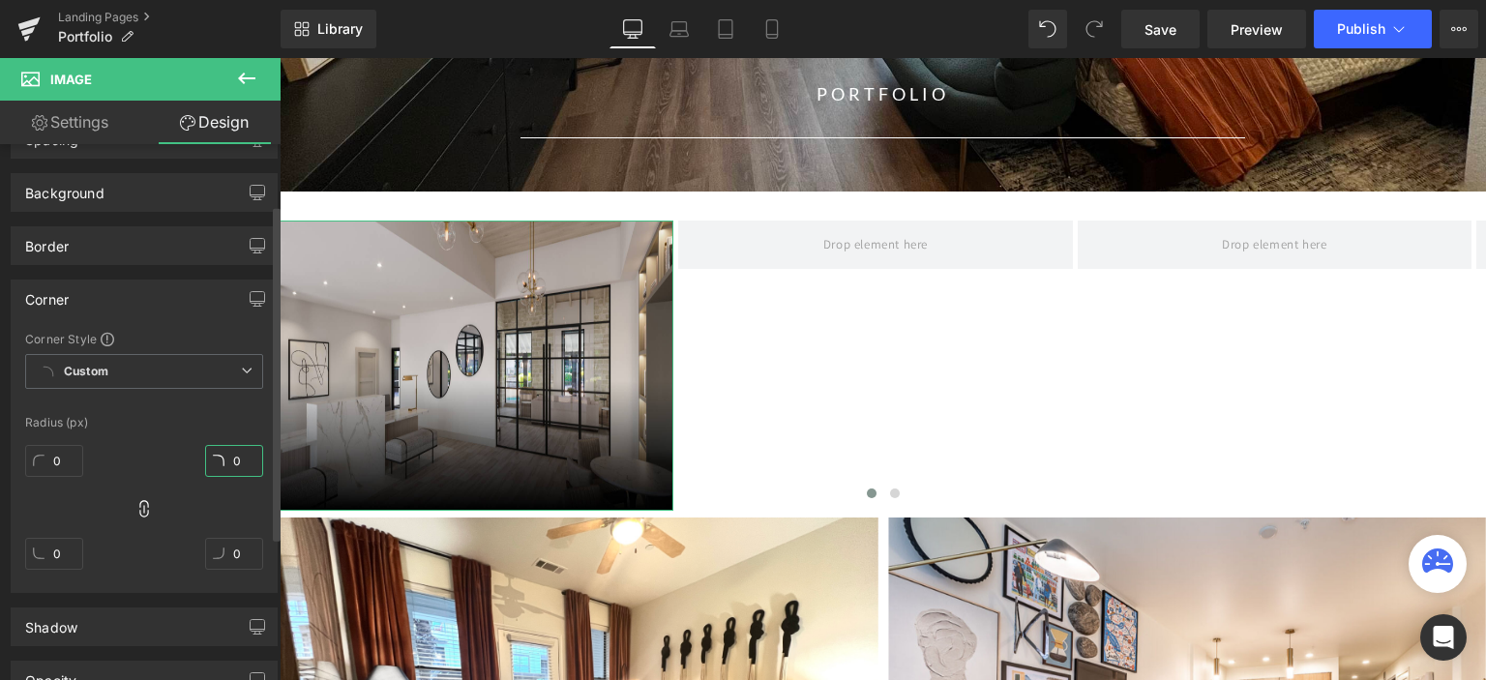
click at [221, 453] on input "0" at bounding box center [234, 461] width 58 height 32
type input "12"
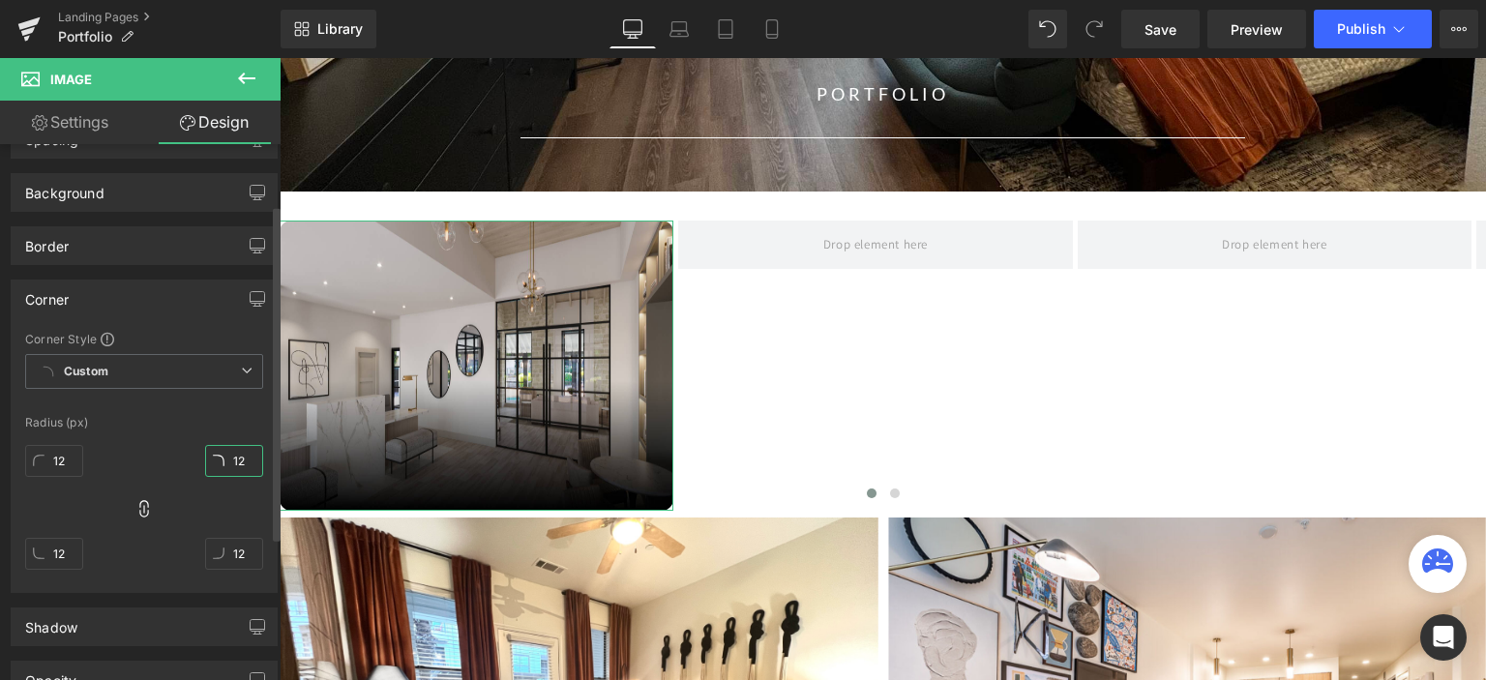
type input "120"
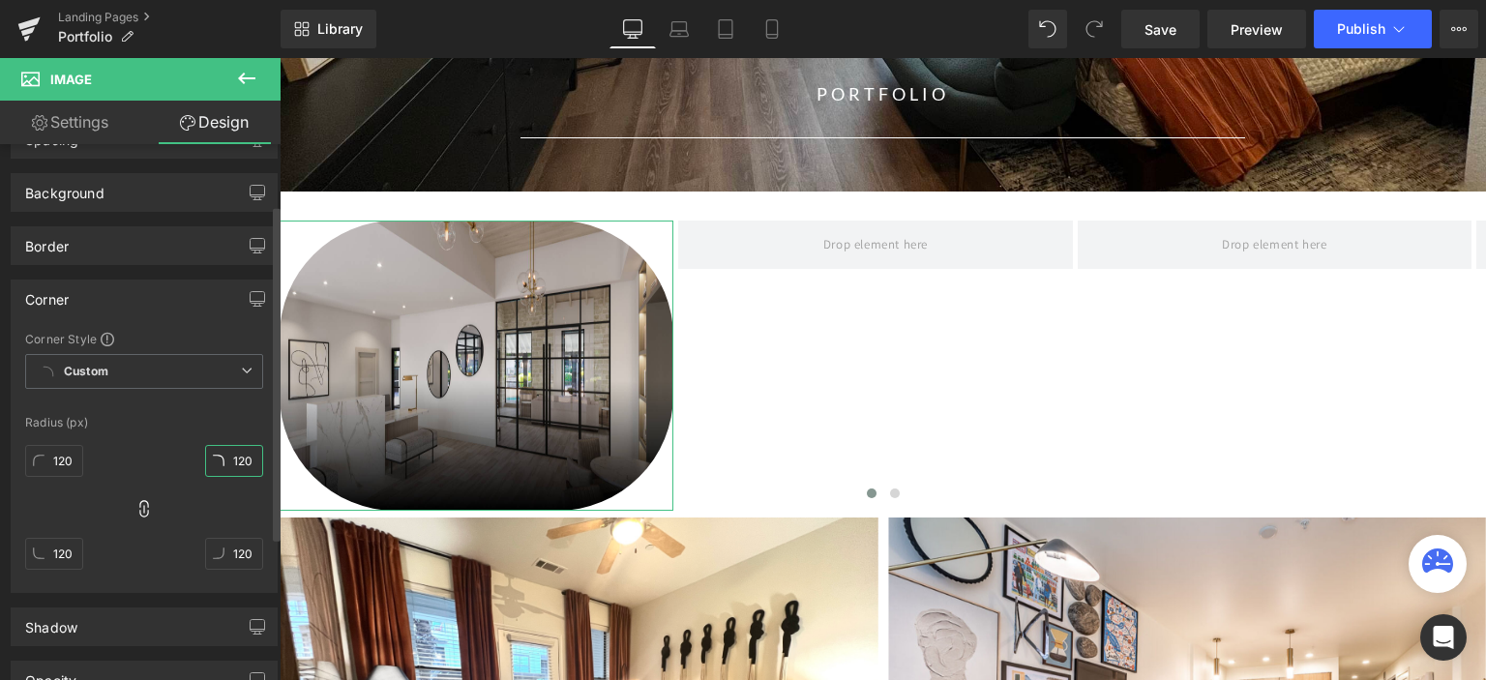
type input "1200"
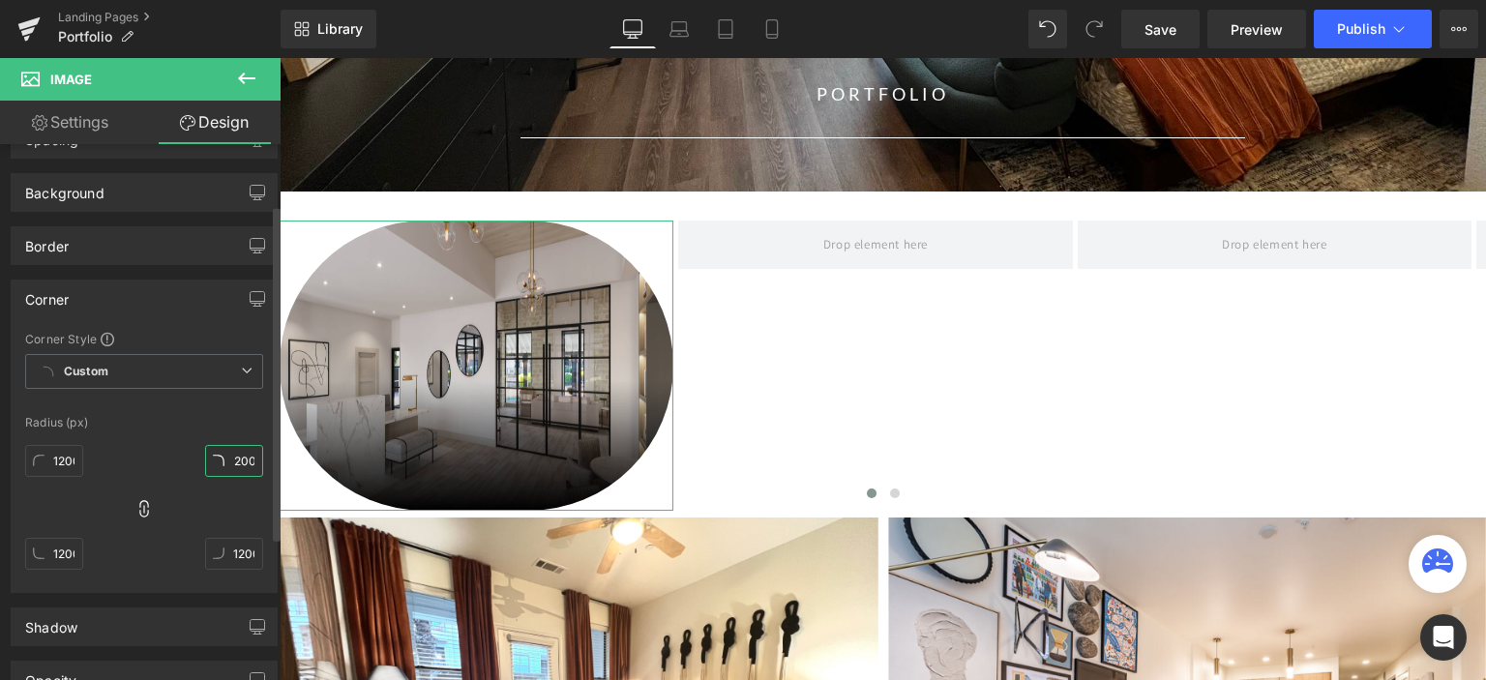
type input "12000"
type input "120000"
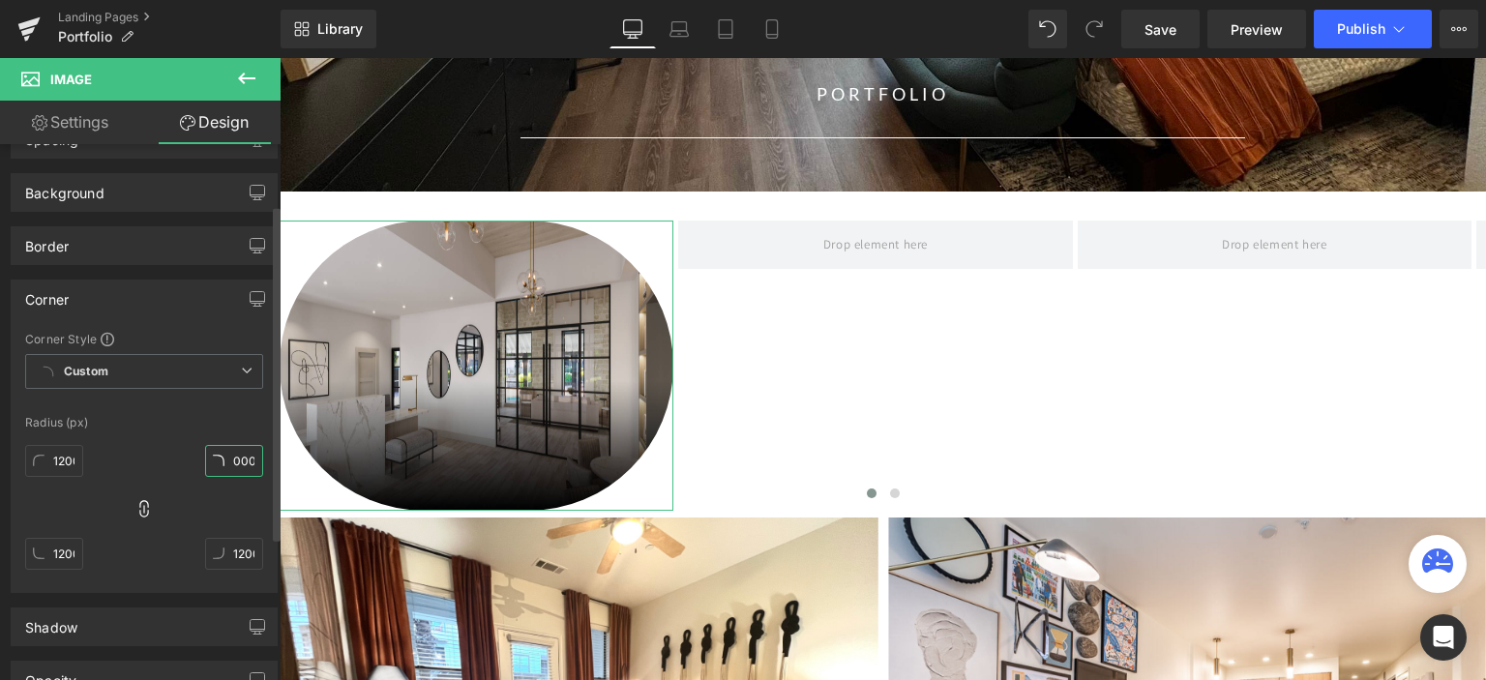
type input "120000"
type input "1200000"
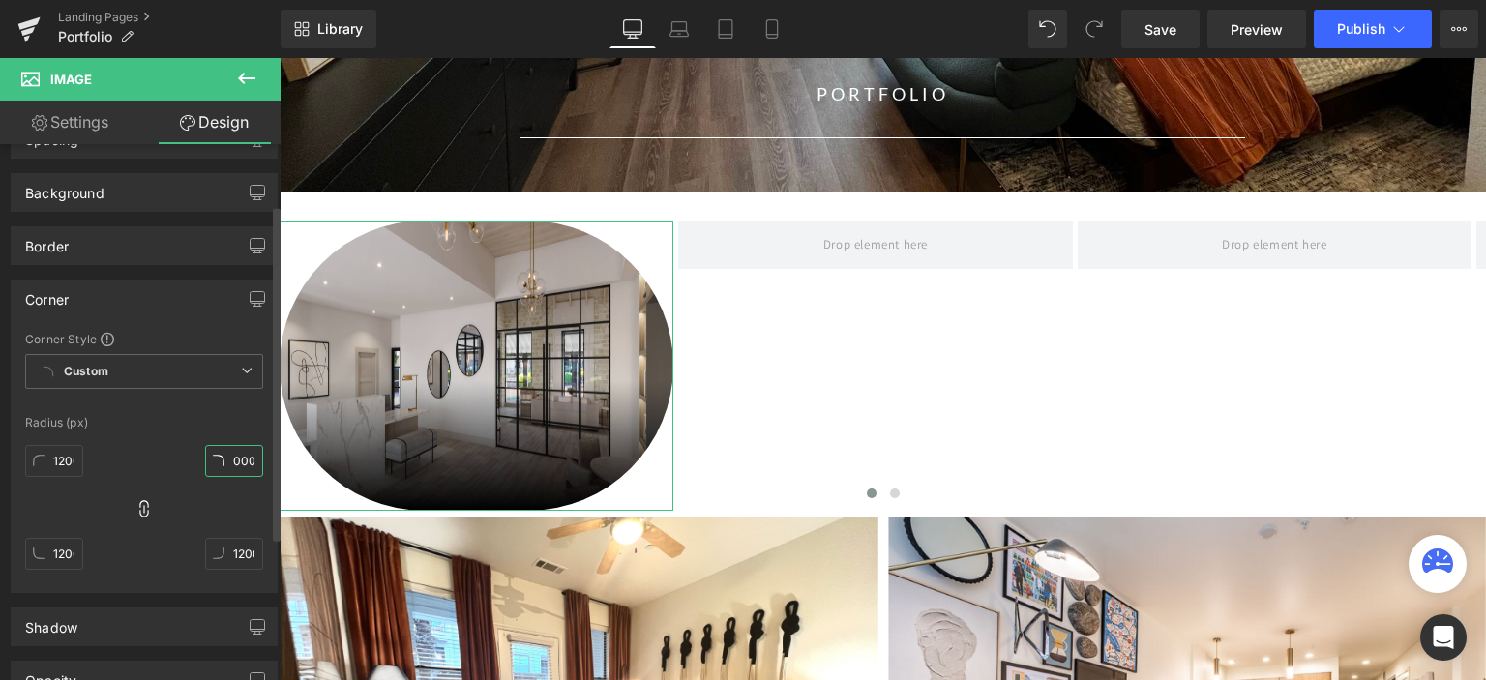
type input "1200000"
type input "12000000"
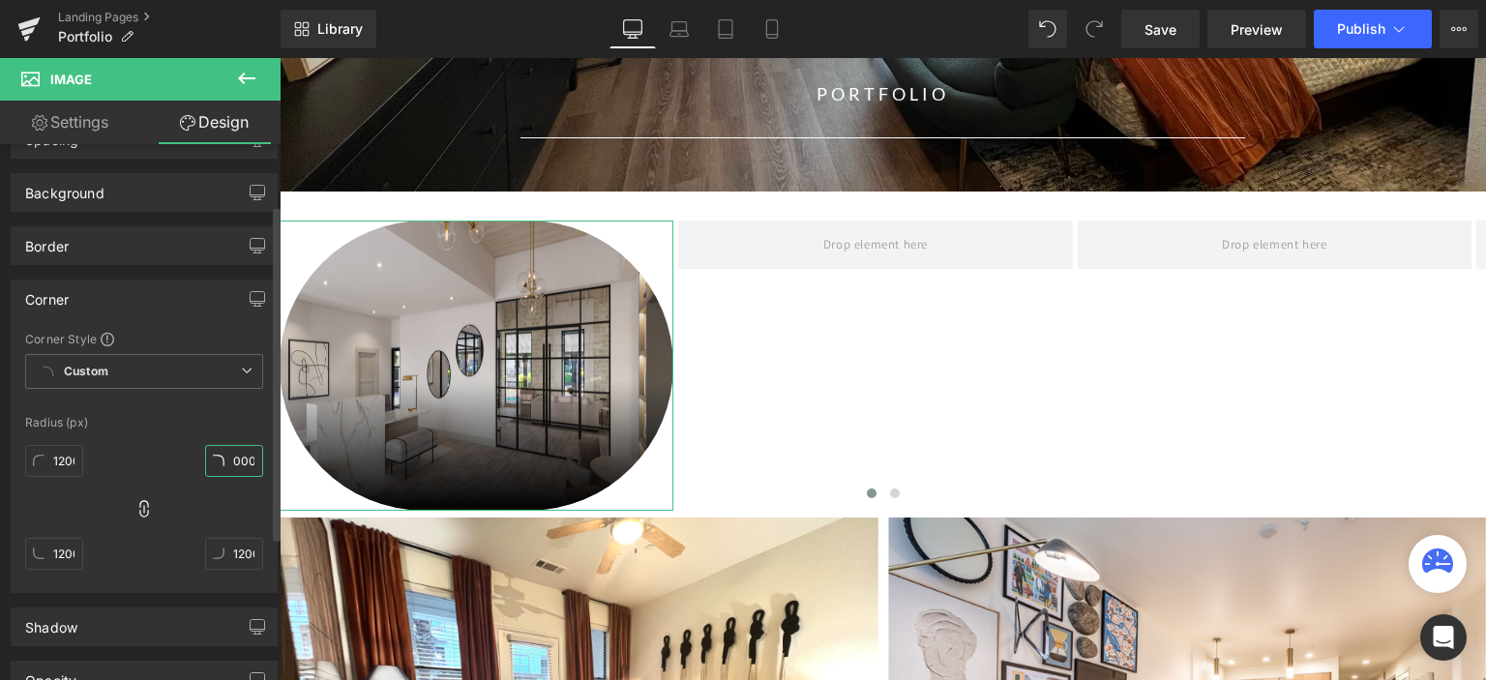
type input "12000000"
type input "1200000"
type input "120000"
type input "1200000"
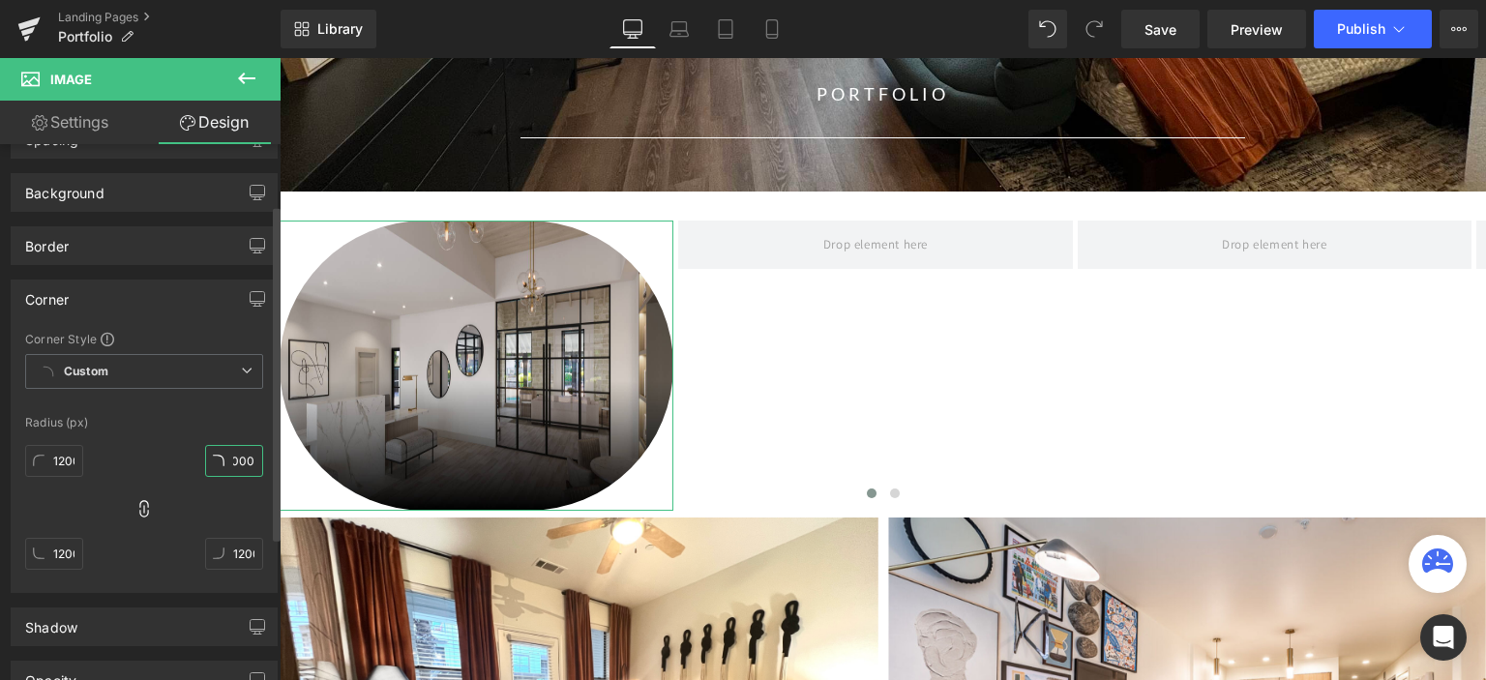
type input "1200000"
type input "120000"
type input "12000"
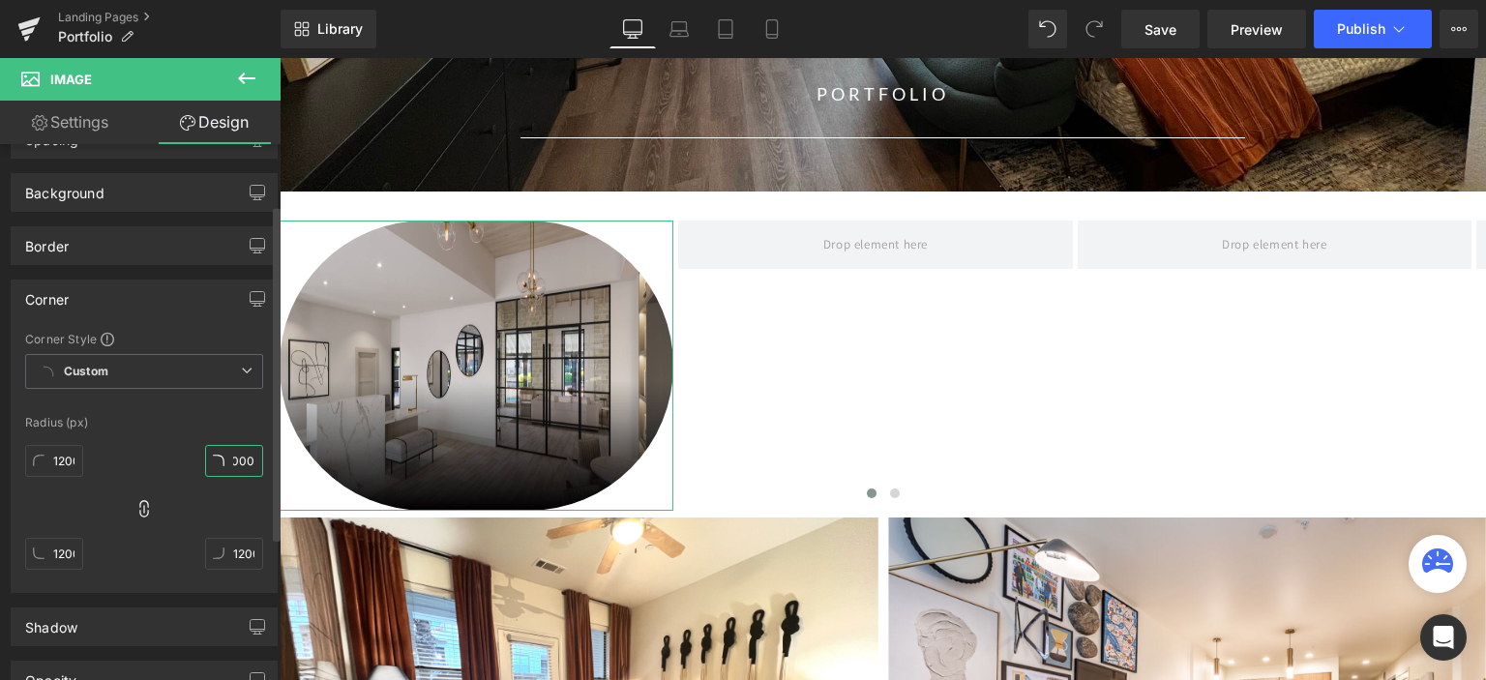
type input "12000"
type input "1200"
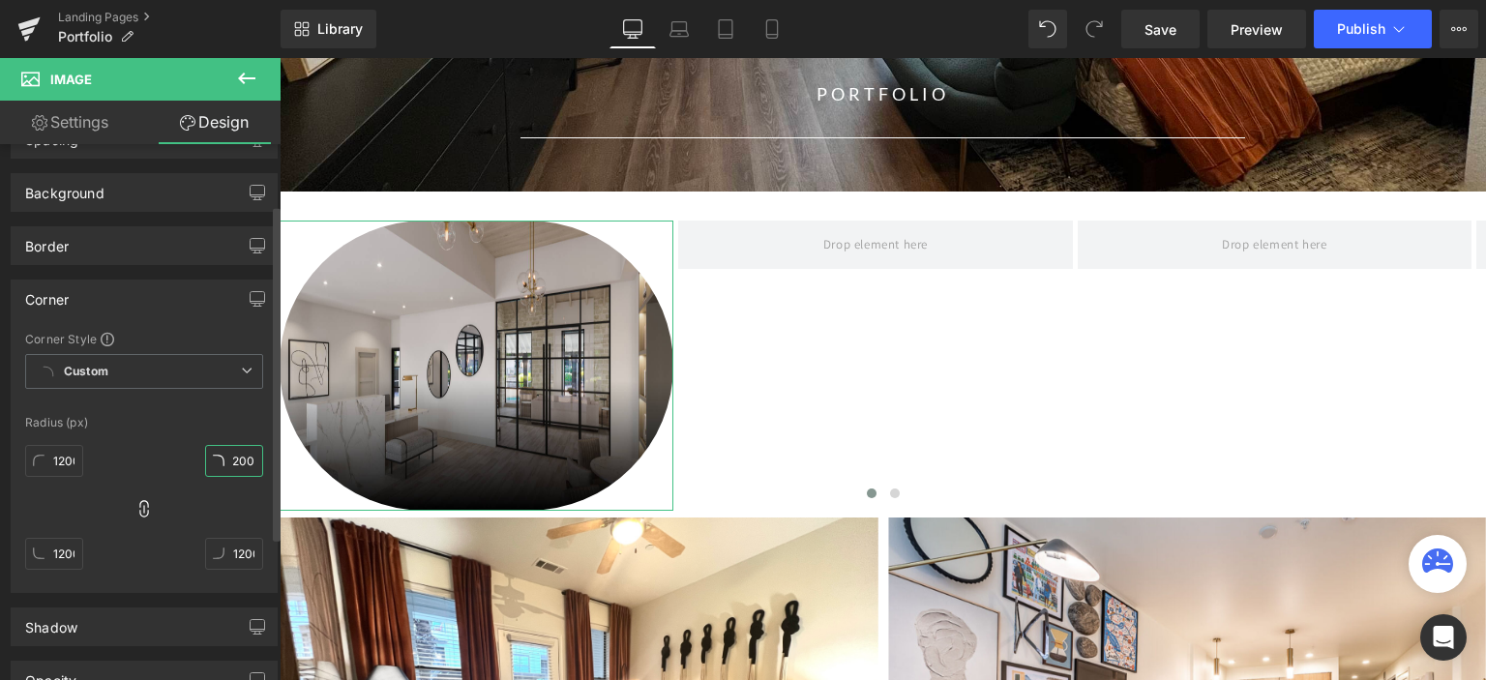
type input "1200"
type input "120"
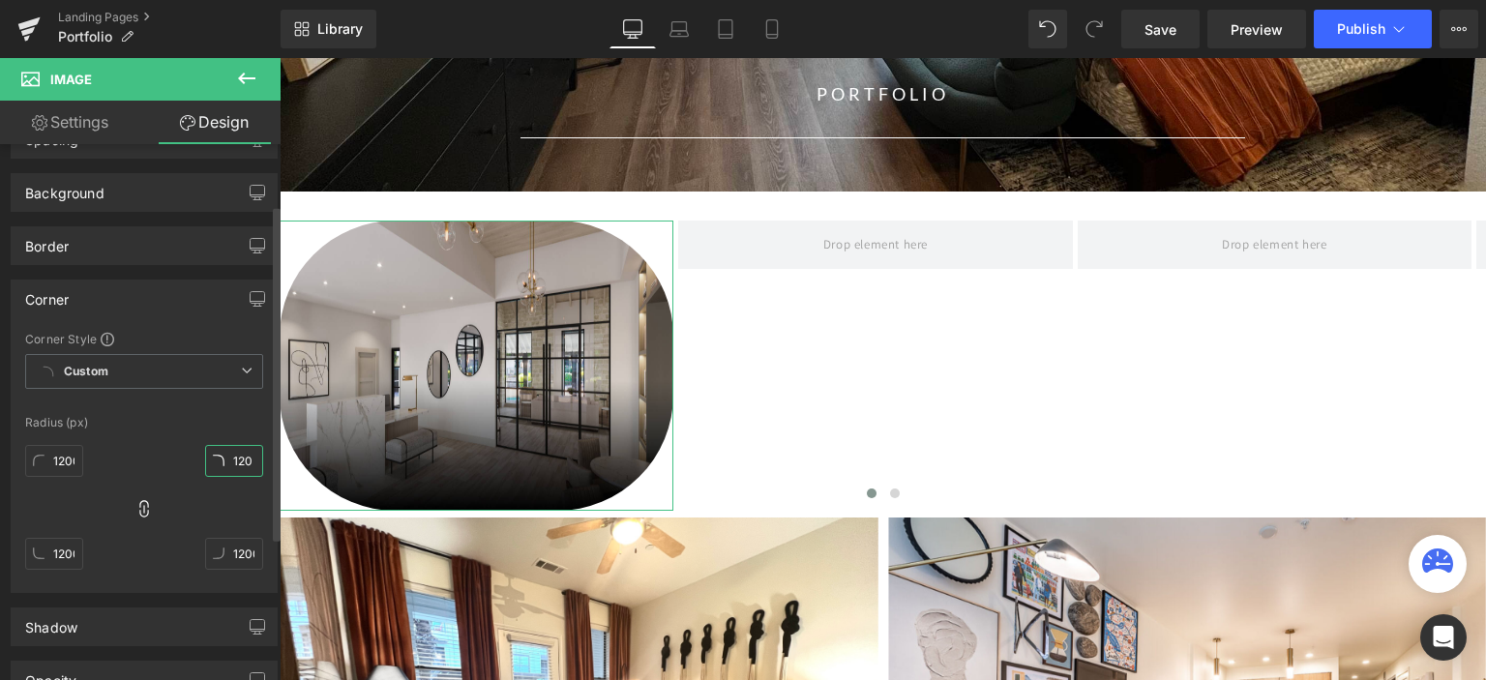
type input "120"
type input "12"
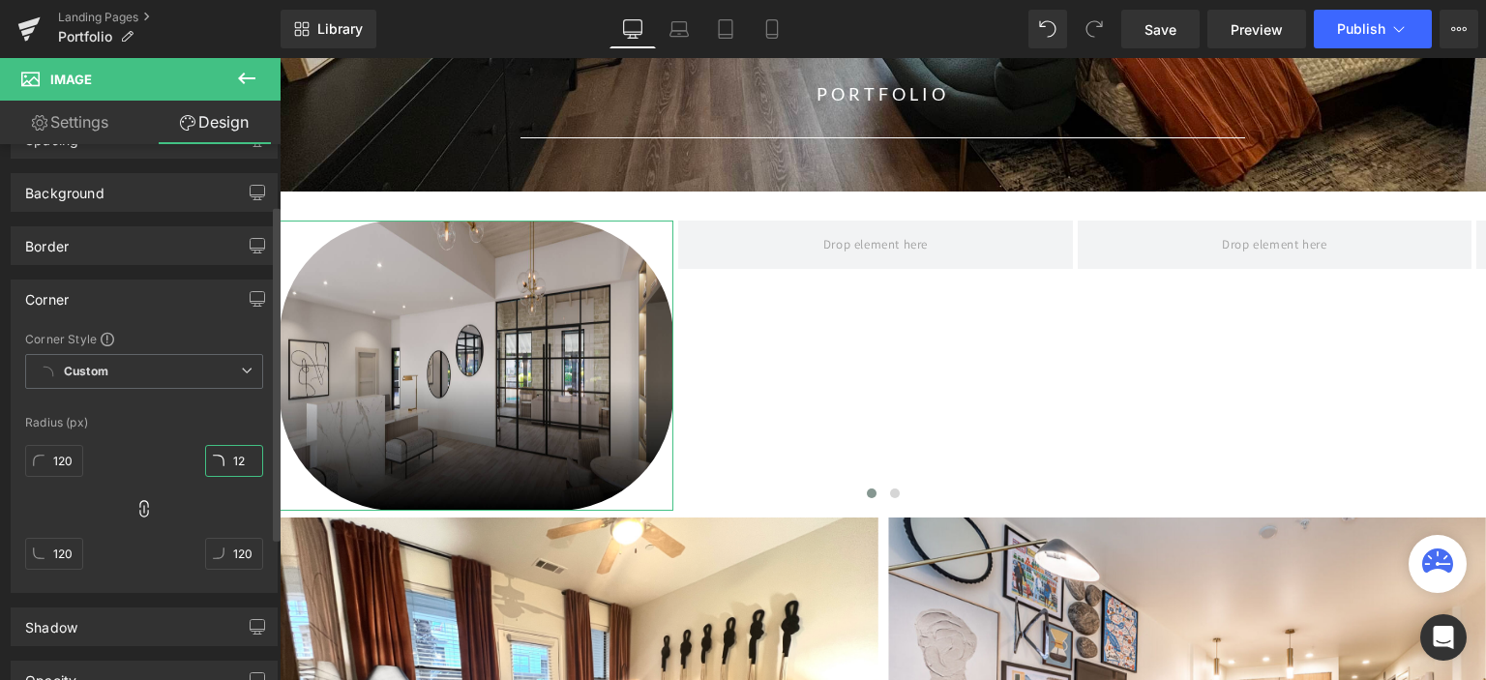
type input "12"
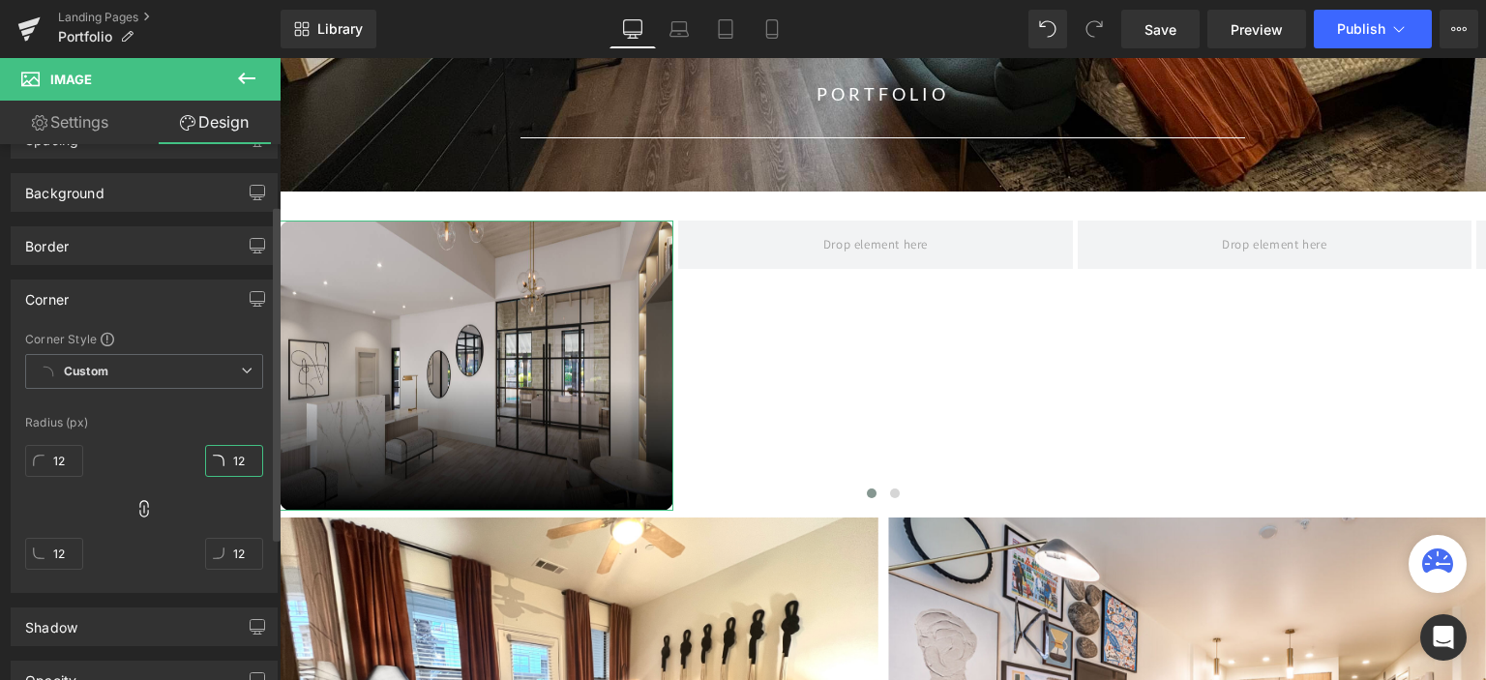
type input "1"
type input "3"
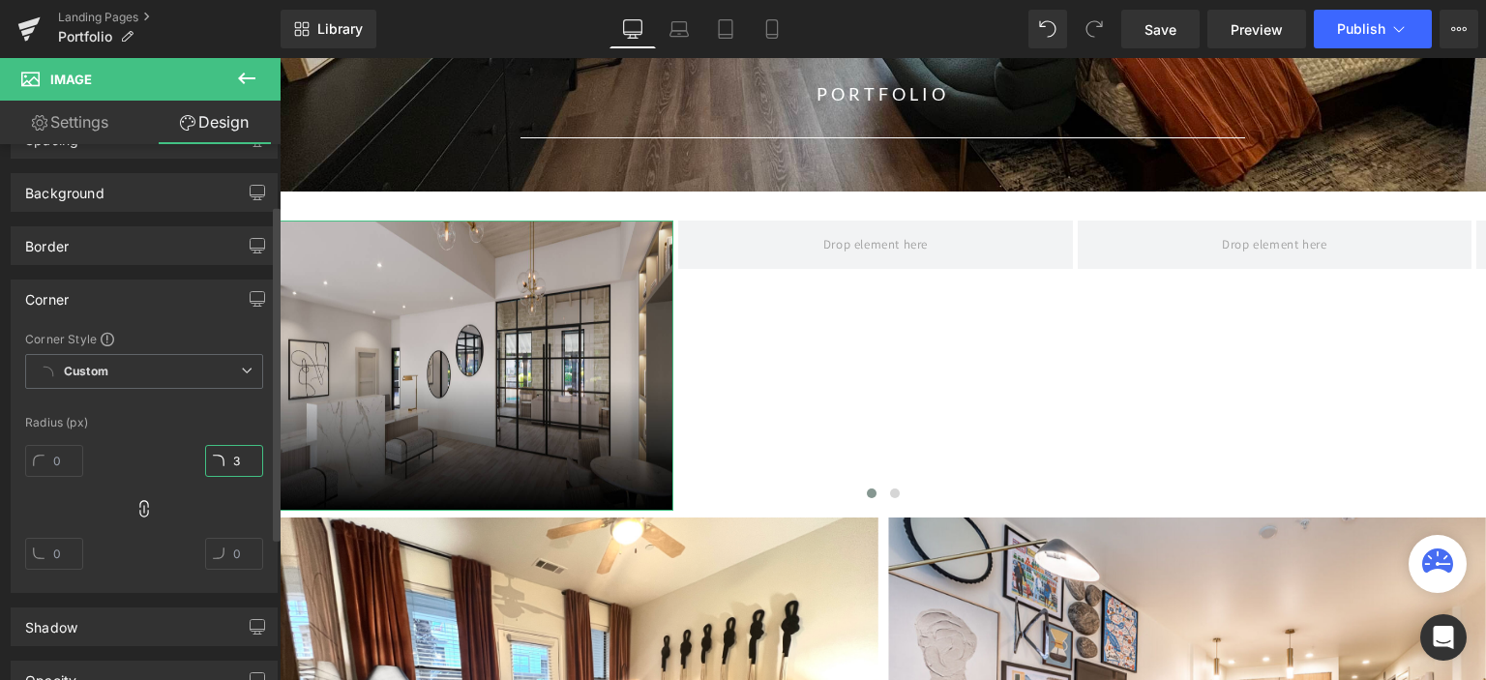
type input "3"
type input "33"
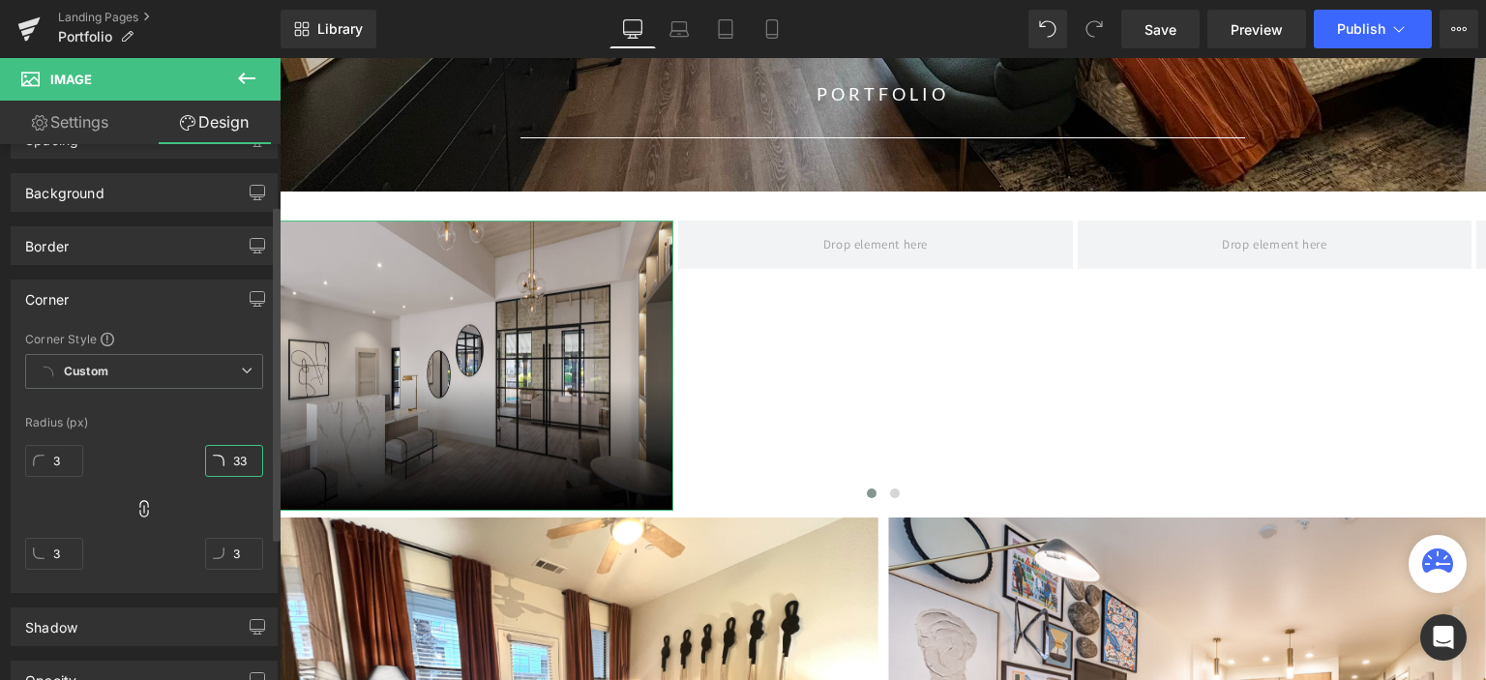
type input "33"
type input "333"
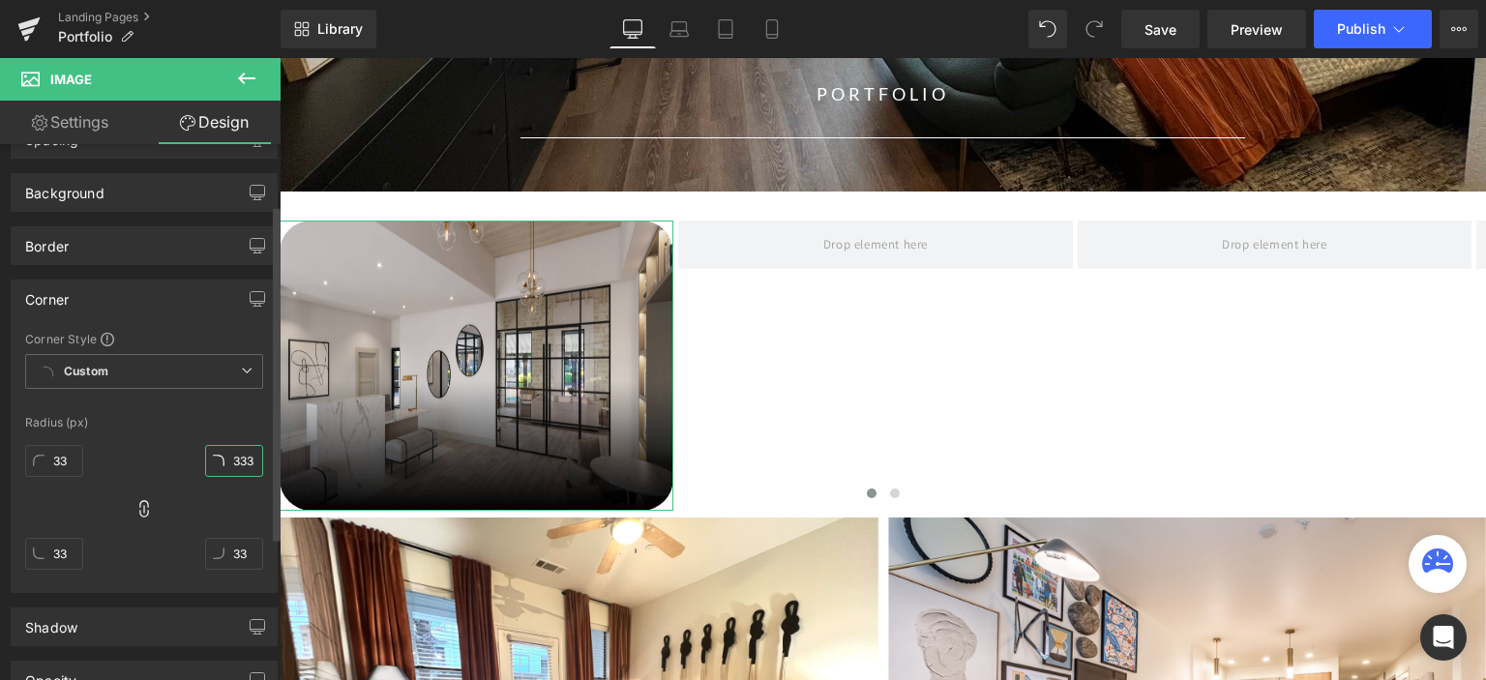
type input "333"
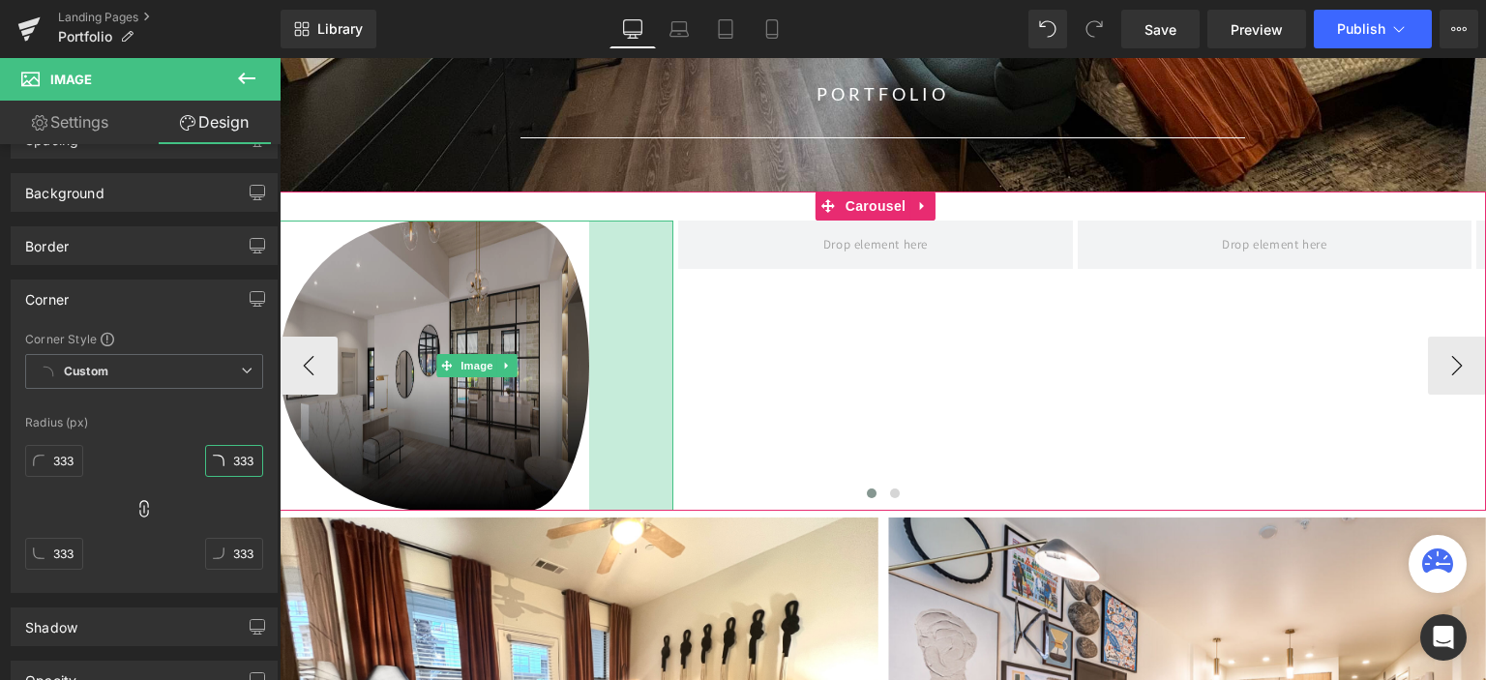
drag, startPoint x: 671, startPoint y: 362, endPoint x: 587, endPoint y: 425, distance: 105.0
click at [587, 425] on div "Image 87px" at bounding box center [477, 366] width 394 height 290
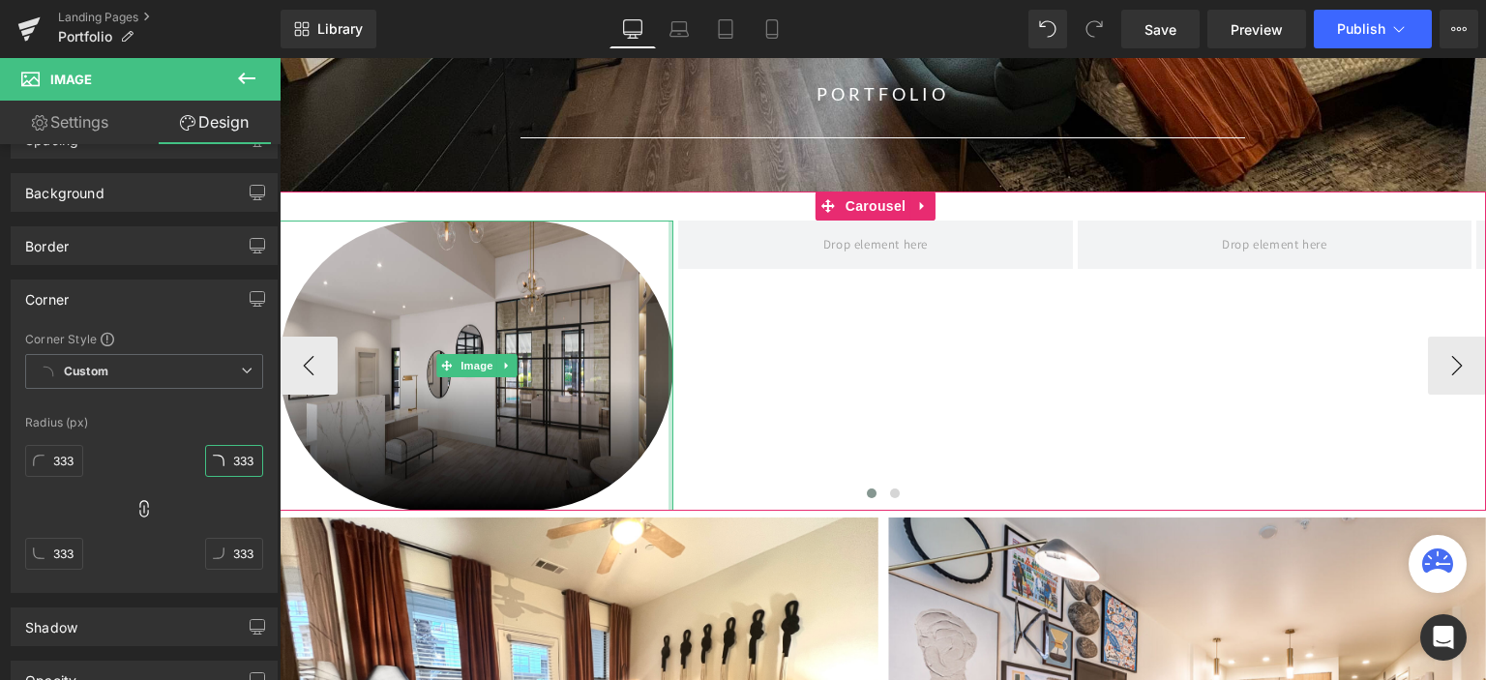
drag, startPoint x: 592, startPoint y: 395, endPoint x: 709, endPoint y: 417, distance: 119.1
click at [709, 417] on div "Image" at bounding box center [1078, 366] width 1596 height 290
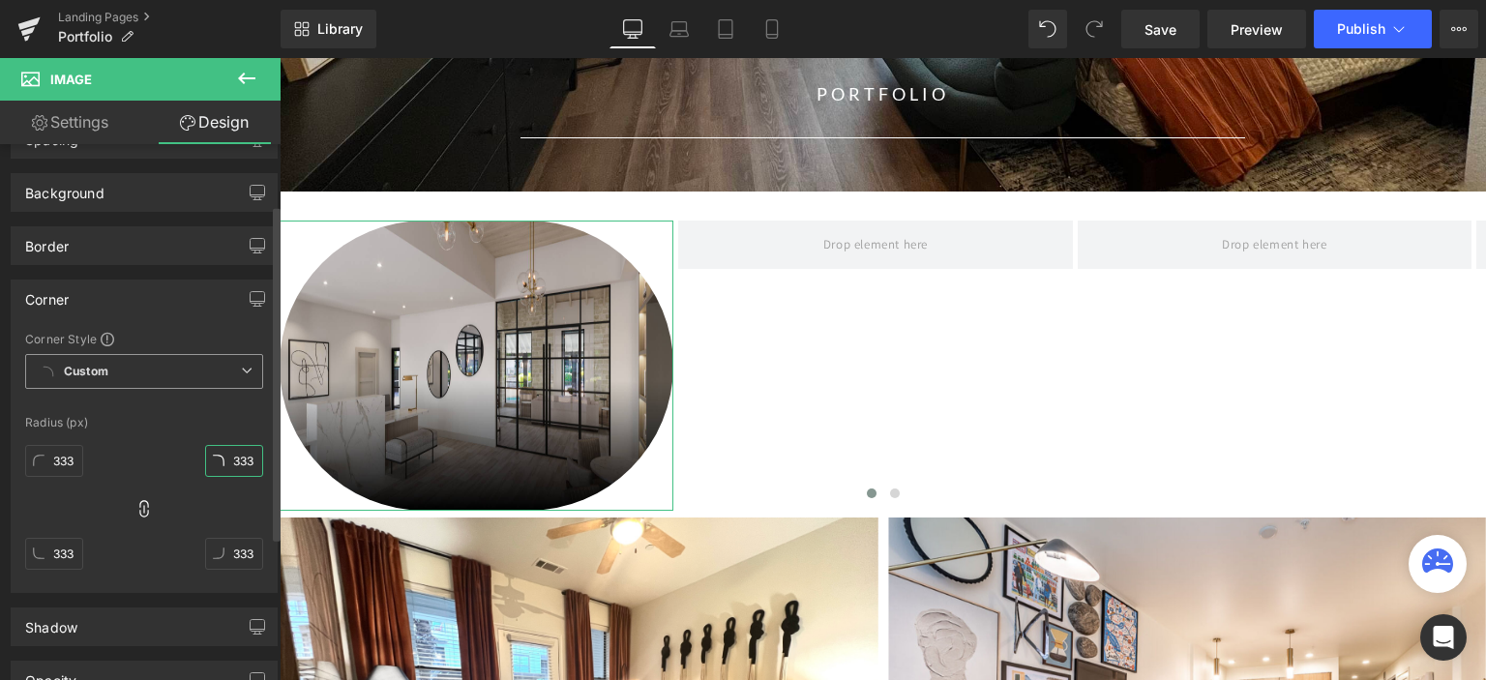
type input "333"
click at [123, 375] on span "Custom Setup Global Style" at bounding box center [144, 371] width 238 height 35
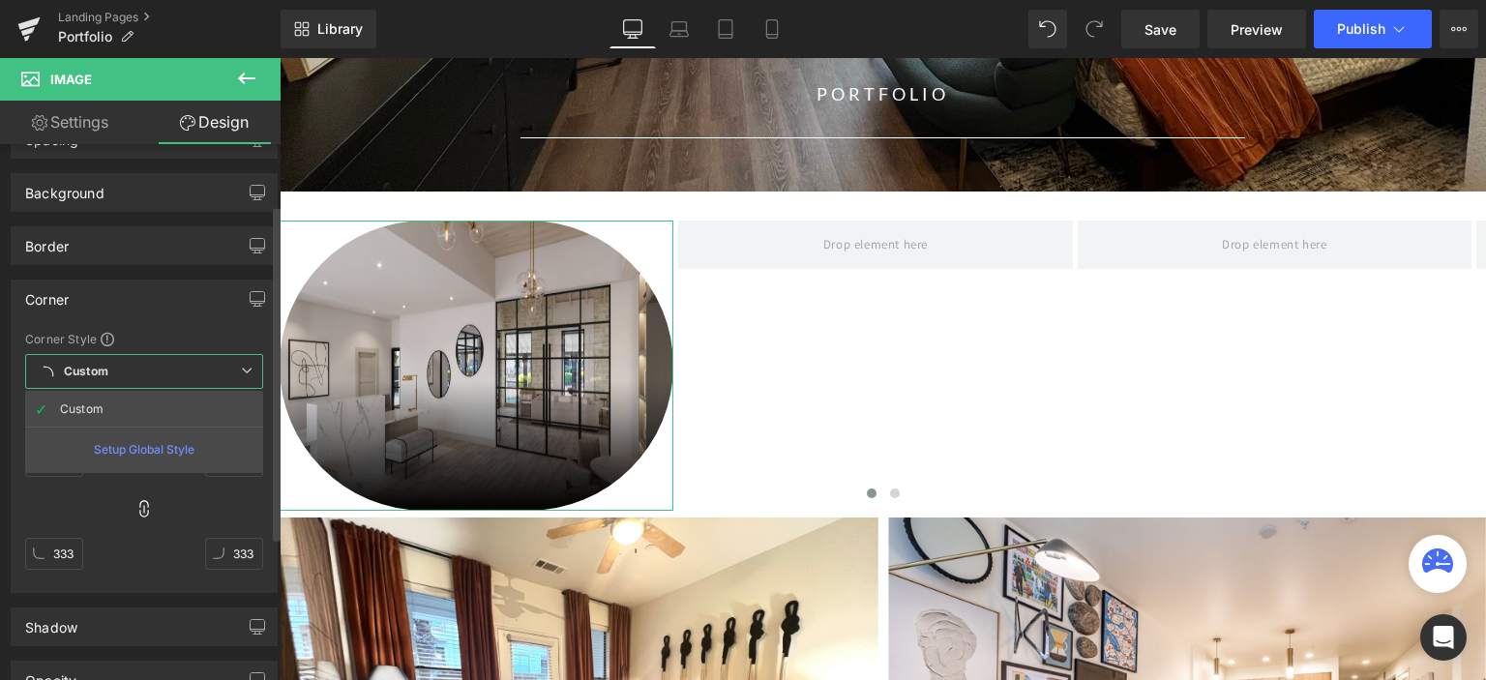
click at [123, 375] on span "Custom Setup Global Style" at bounding box center [144, 371] width 238 height 35
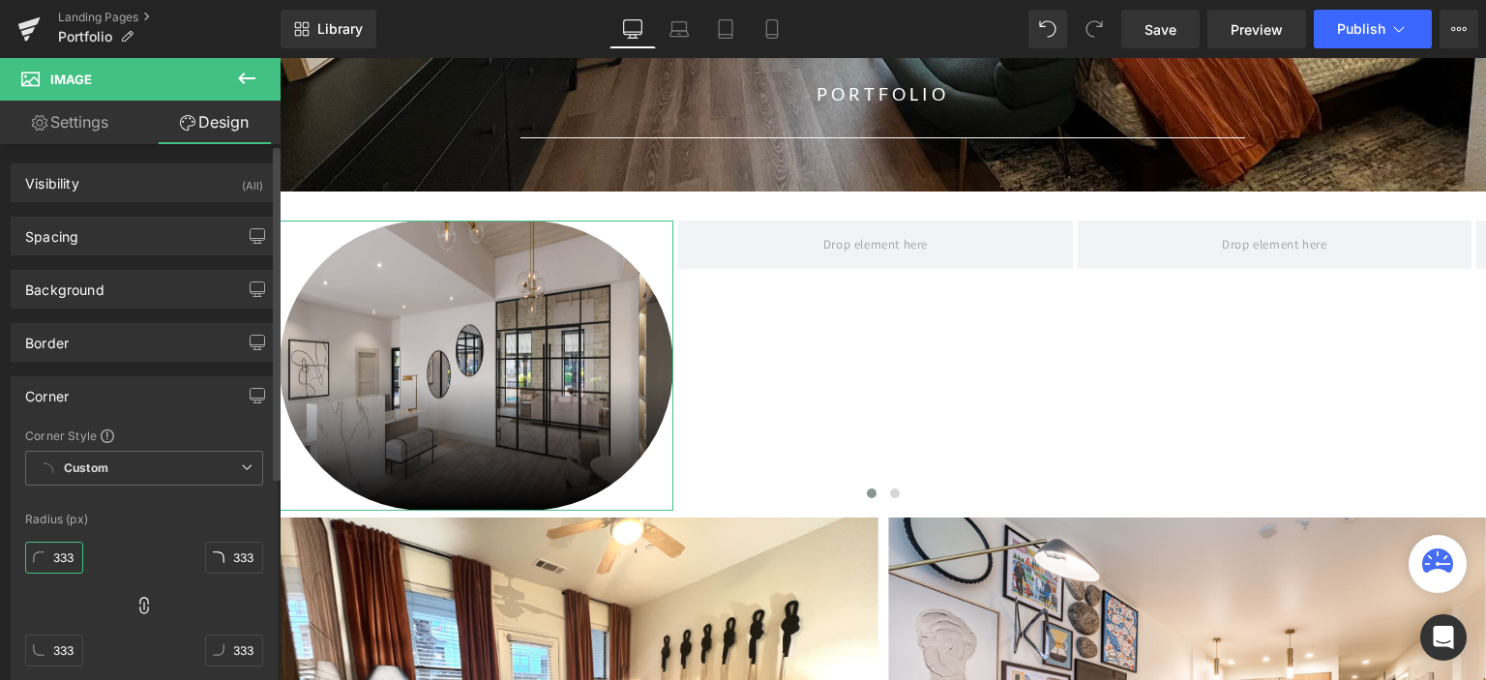
click at [70, 554] on input "333" at bounding box center [54, 558] width 58 height 32
type input "1"
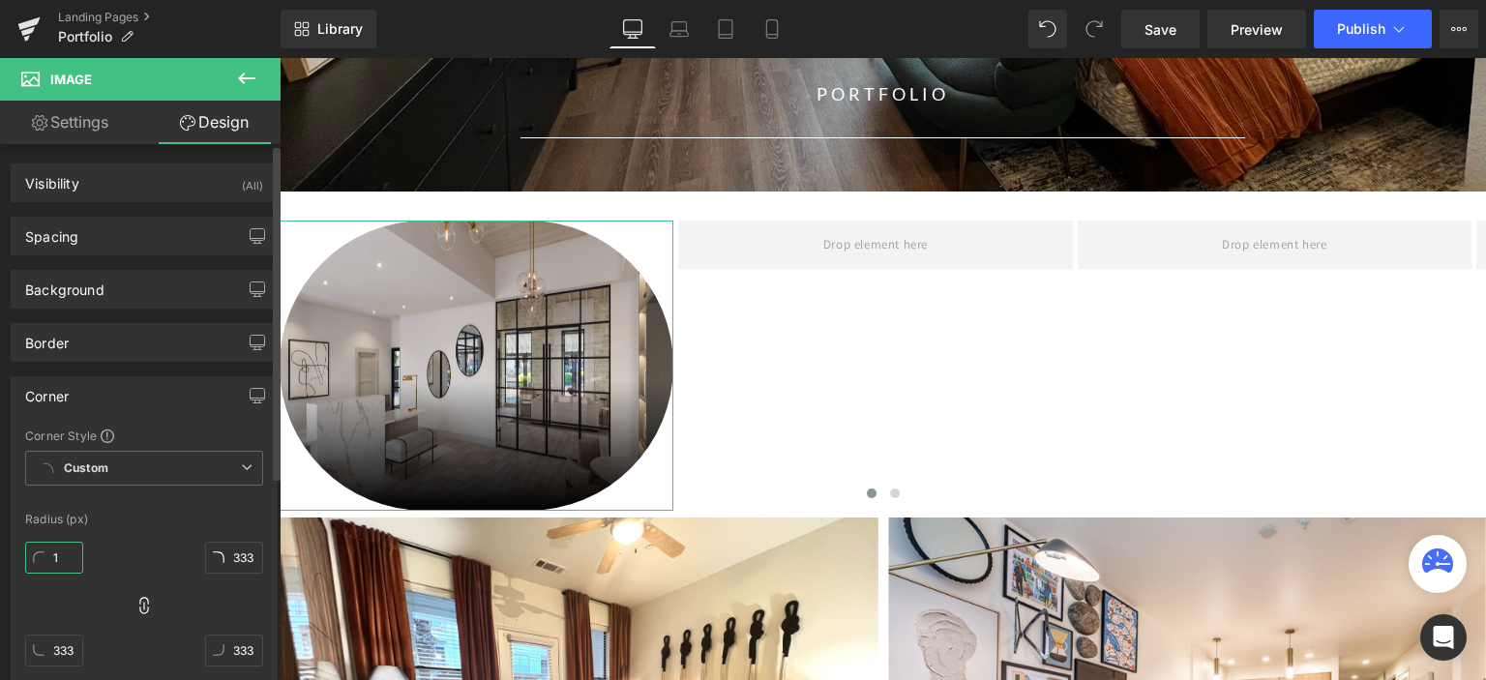
type input "1"
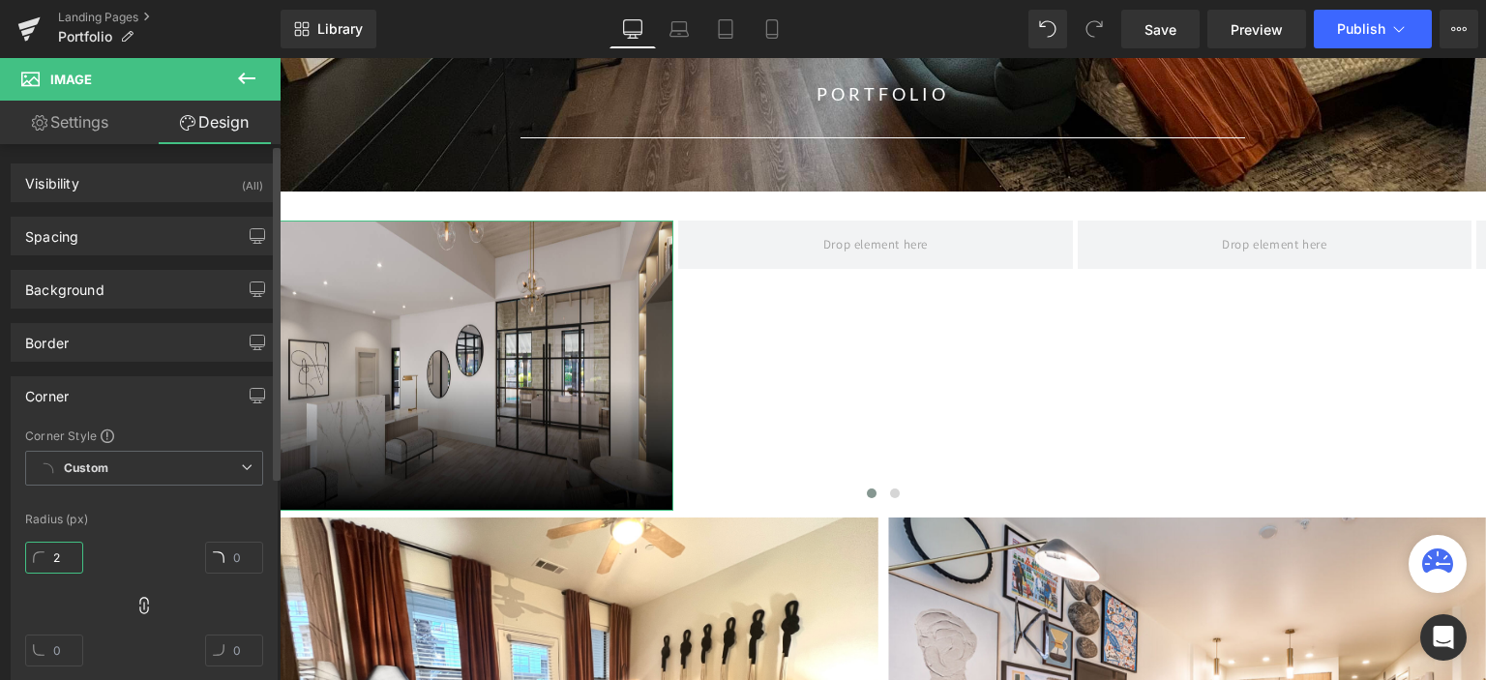
type input "22"
type input "2"
type input "22"
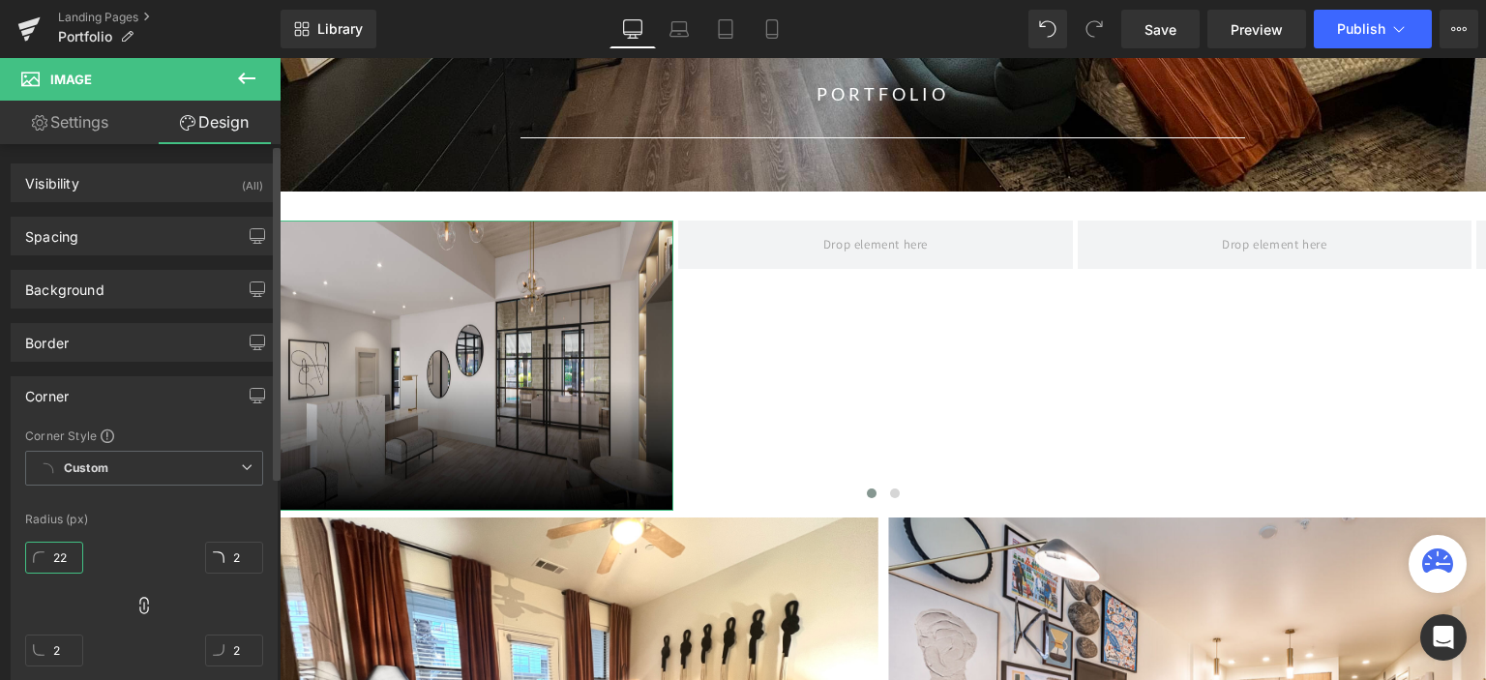
type input "22"
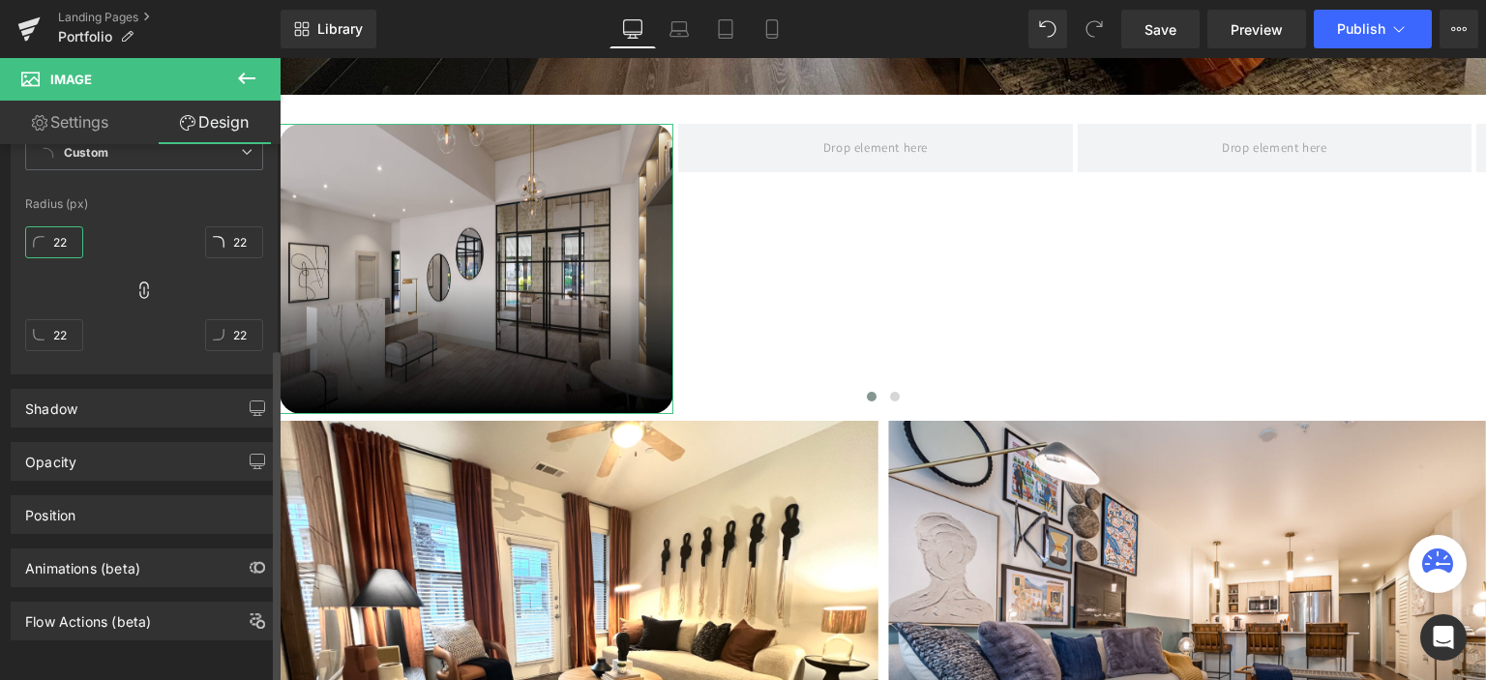
scroll to position [325, 0]
type input "22"
click at [162, 549] on div "Animations (beta)" at bounding box center [144, 567] width 265 height 37
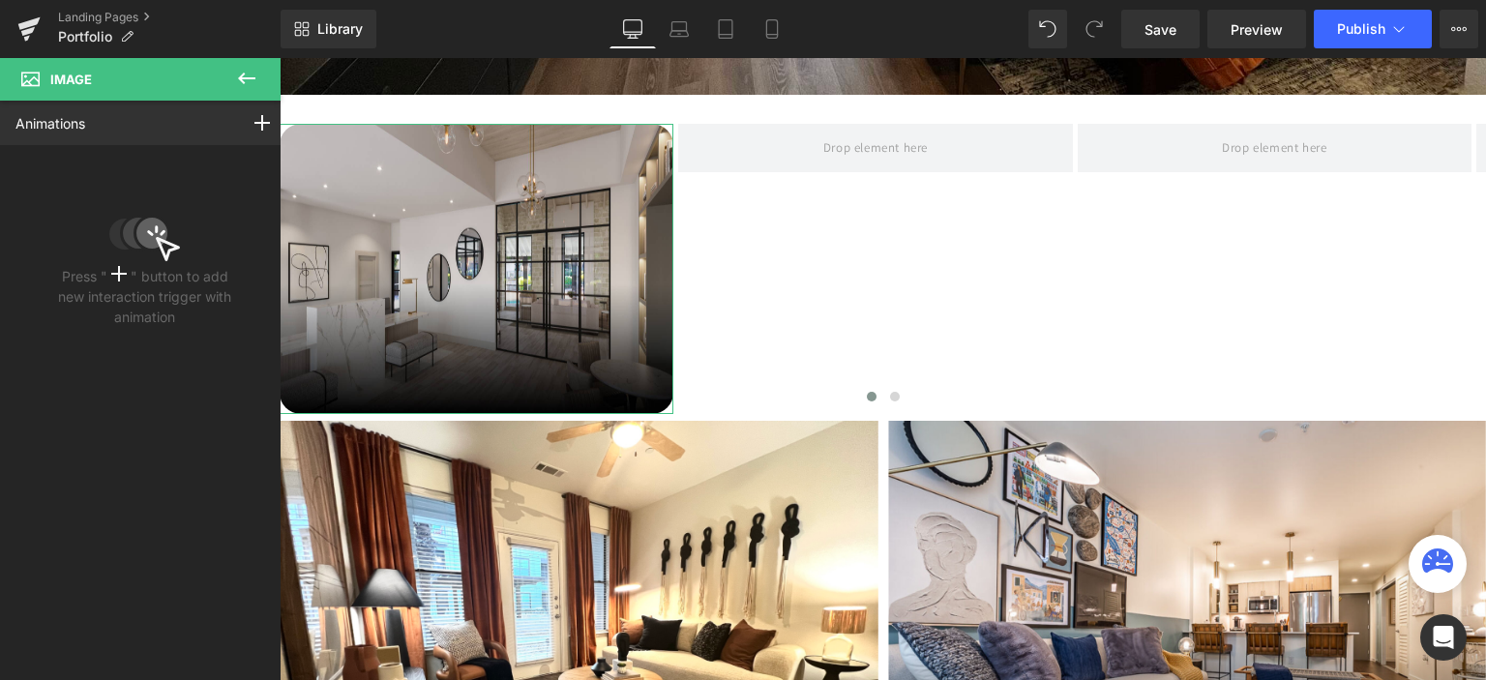
click at [124, 130] on div "Animations Mouse Click Mouse Hover Mouse Leave Scroll Into view While scrolling…" at bounding box center [144, 123] width 289 height 44
click at [254, 123] on rect at bounding box center [261, 123] width 15 height 2
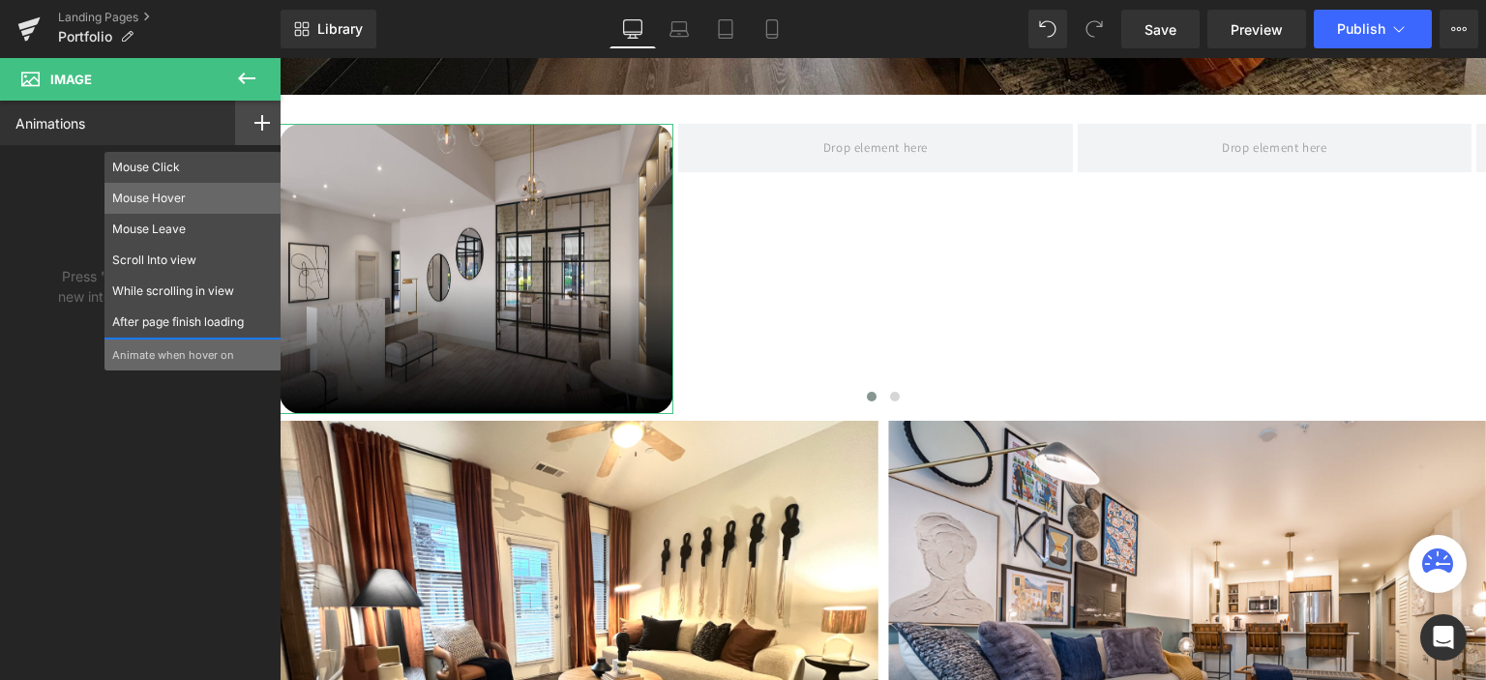
click at [162, 191] on p "Mouse Hover" at bounding box center [193, 198] width 162 height 17
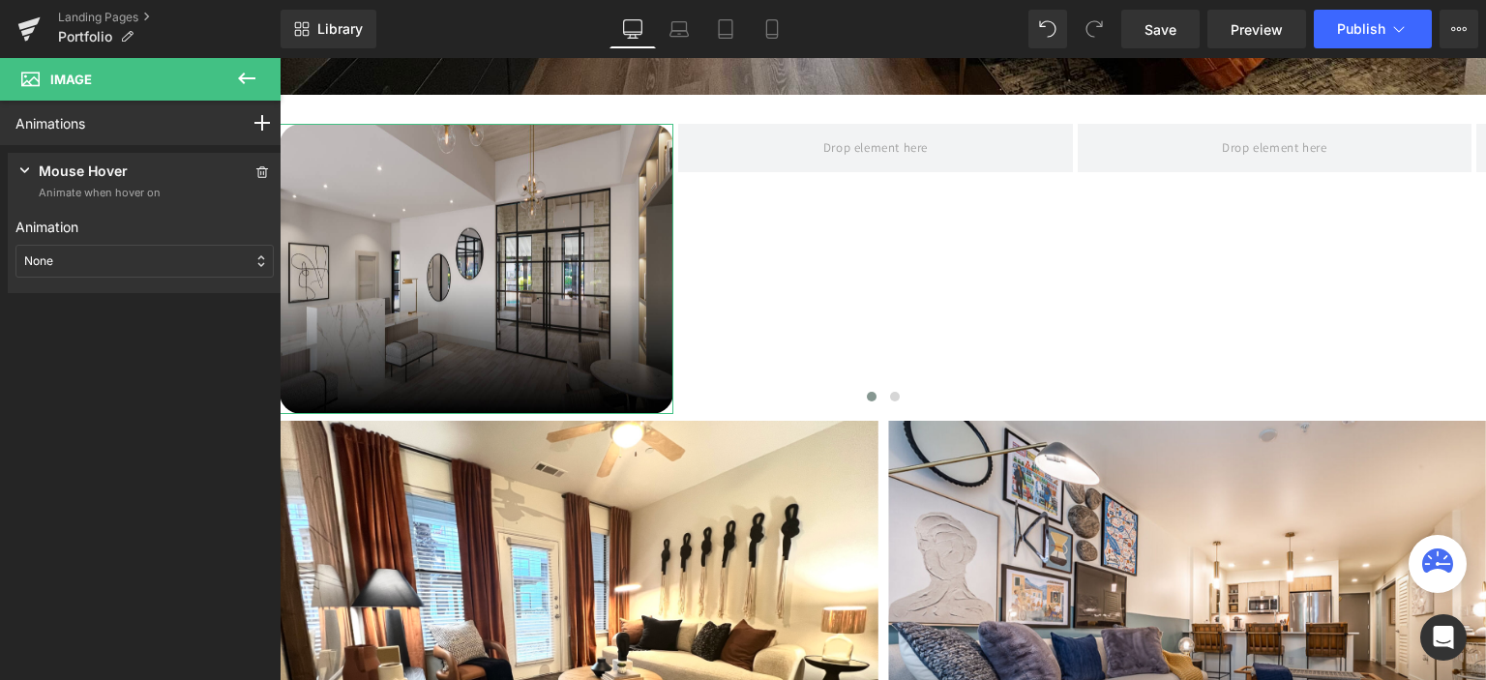
click at [127, 257] on div "None" at bounding box center [144, 261] width 258 height 33
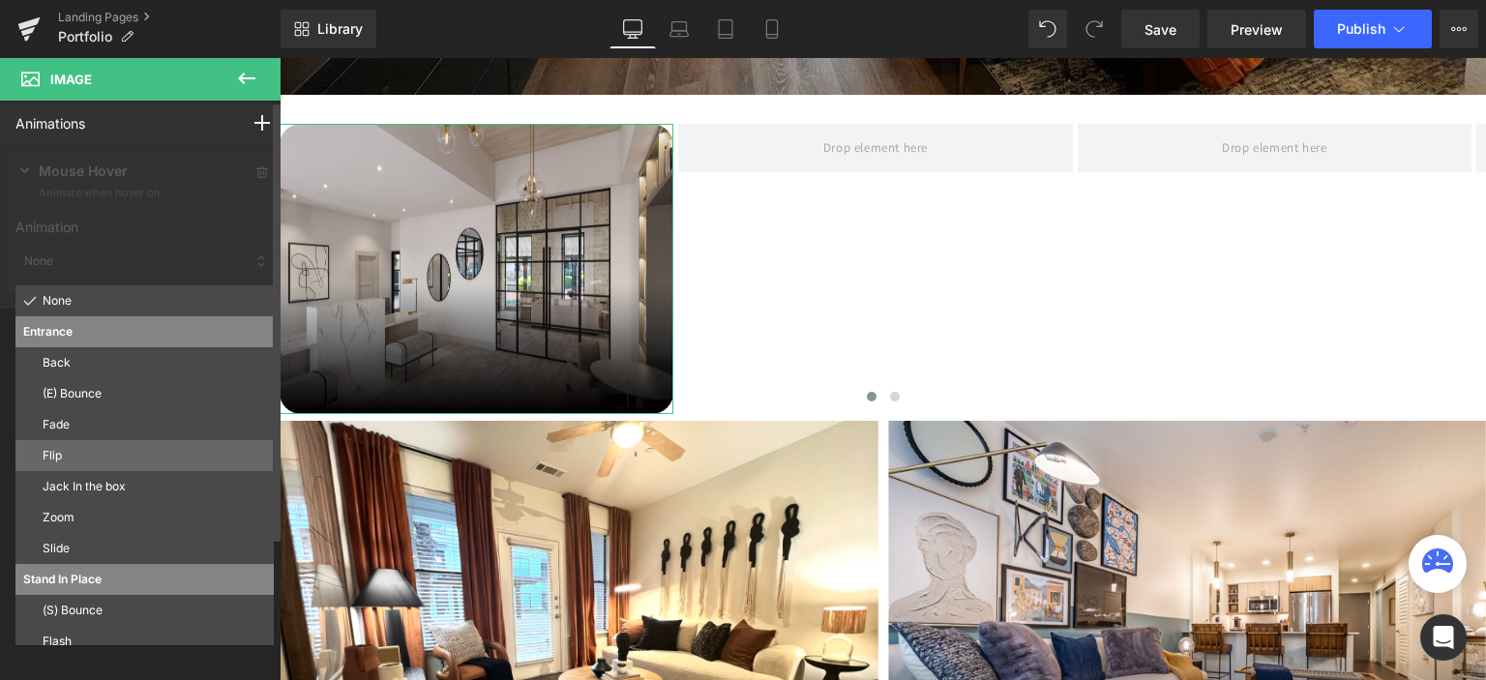
click at [97, 455] on p "Flip" at bounding box center [154, 455] width 223 height 17
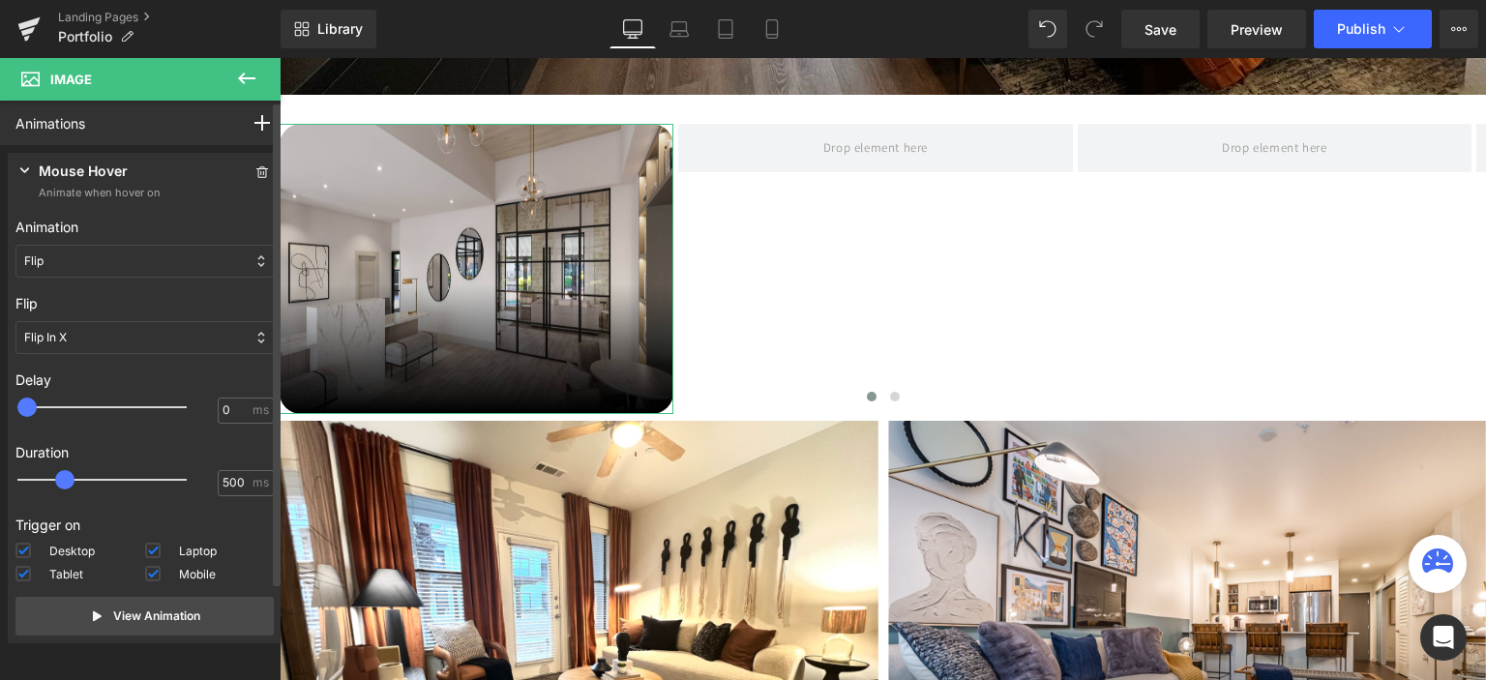
click at [29, 409] on span at bounding box center [26, 407] width 19 height 19
click at [1386, 22] on button "Publish" at bounding box center [1372, 29] width 118 height 39
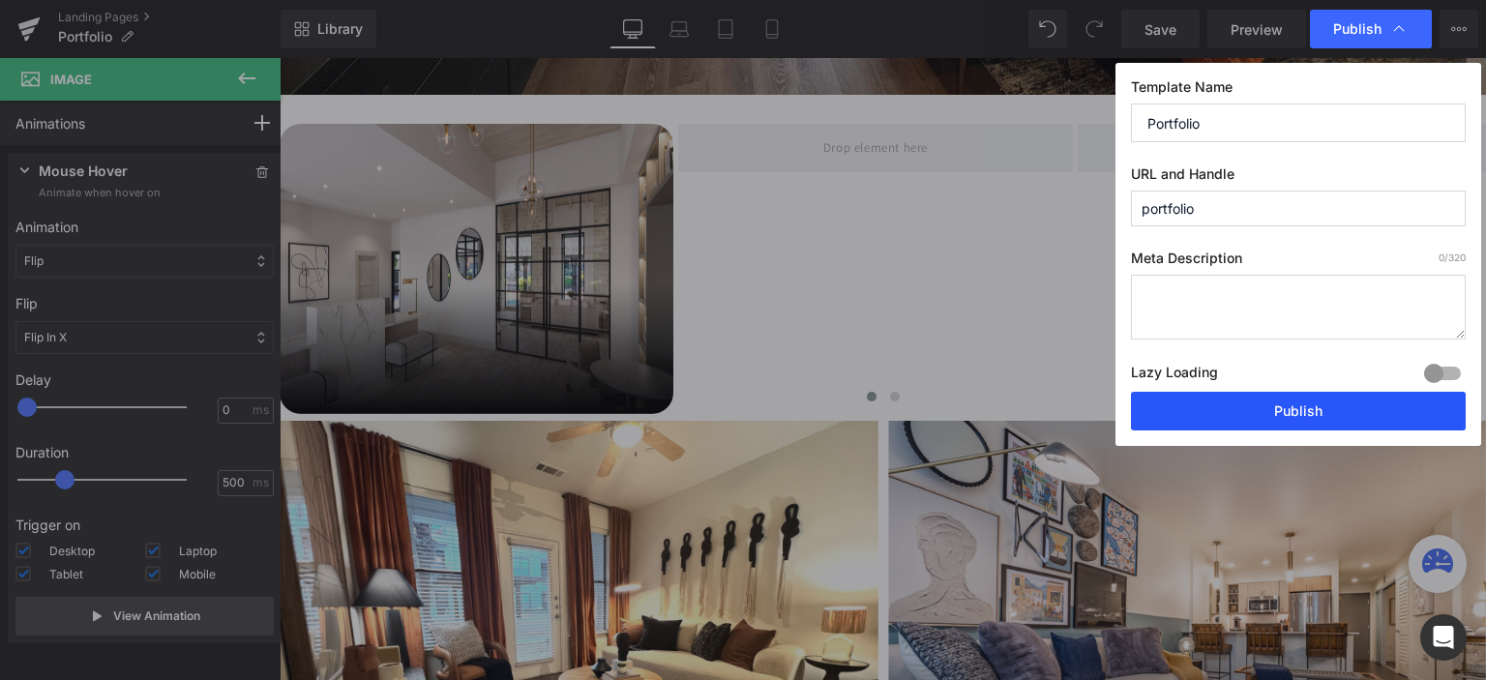
click at [1280, 411] on button "Publish" at bounding box center [1298, 411] width 335 height 39
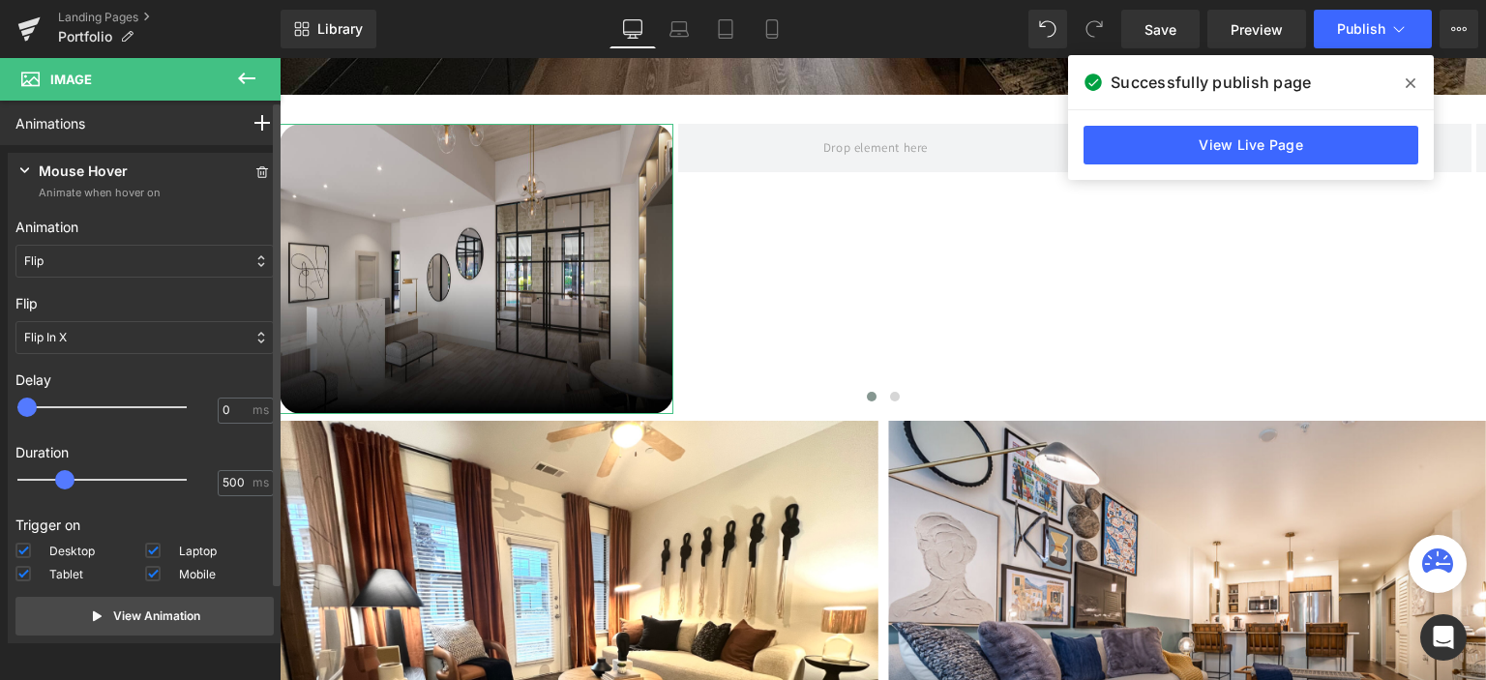
click at [123, 335] on div "Flip In X" at bounding box center [144, 337] width 258 height 33
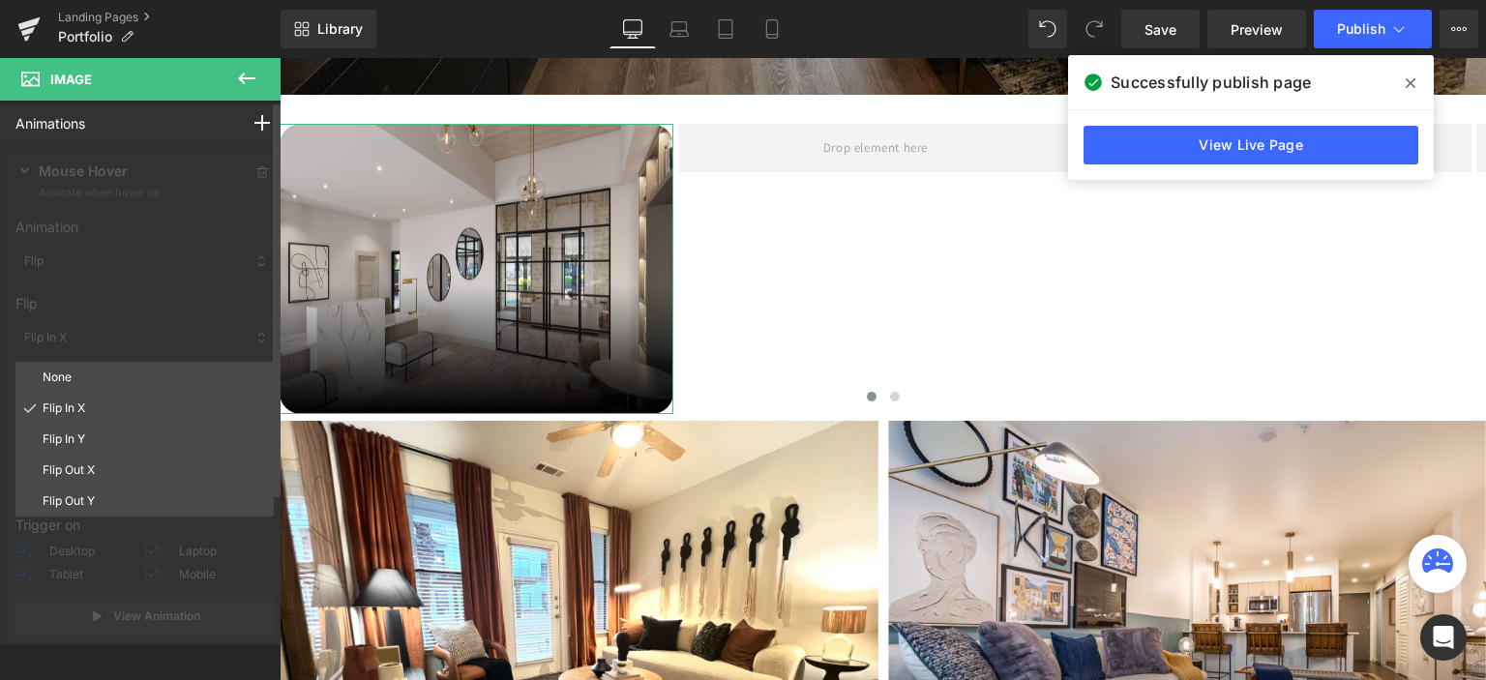
click at [123, 335] on div at bounding box center [144, 402] width 289 height 514
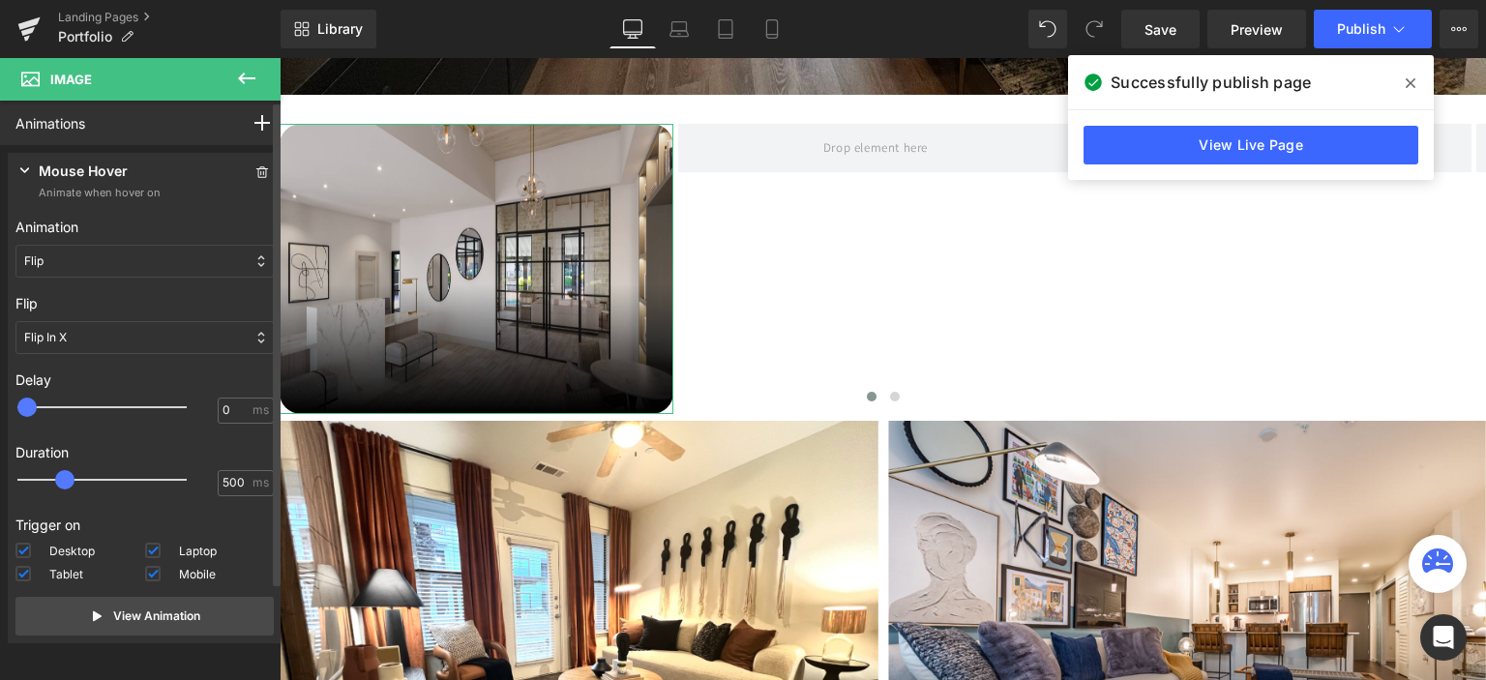
click at [142, 256] on div "Flip" at bounding box center [144, 261] width 258 height 33
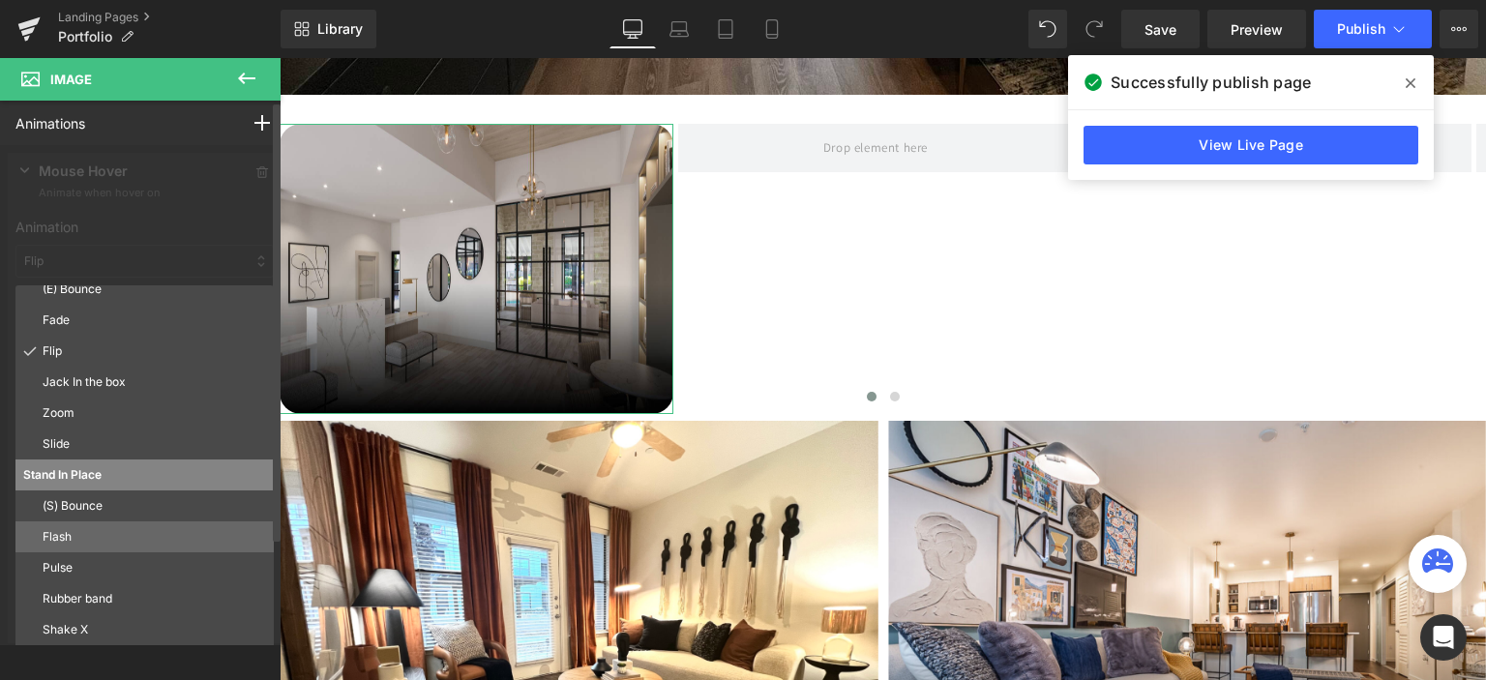
scroll to position [97, 0]
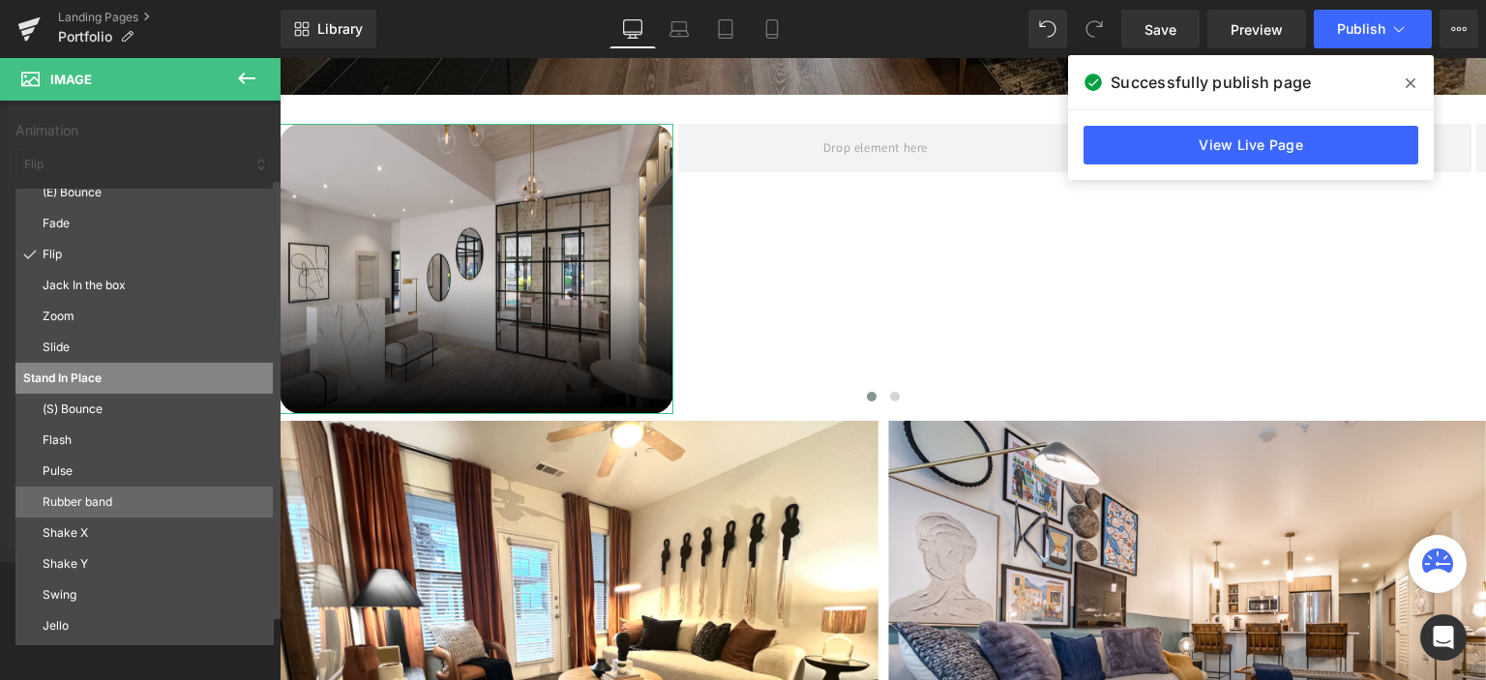
click at [115, 499] on p "Rubber band" at bounding box center [154, 501] width 223 height 17
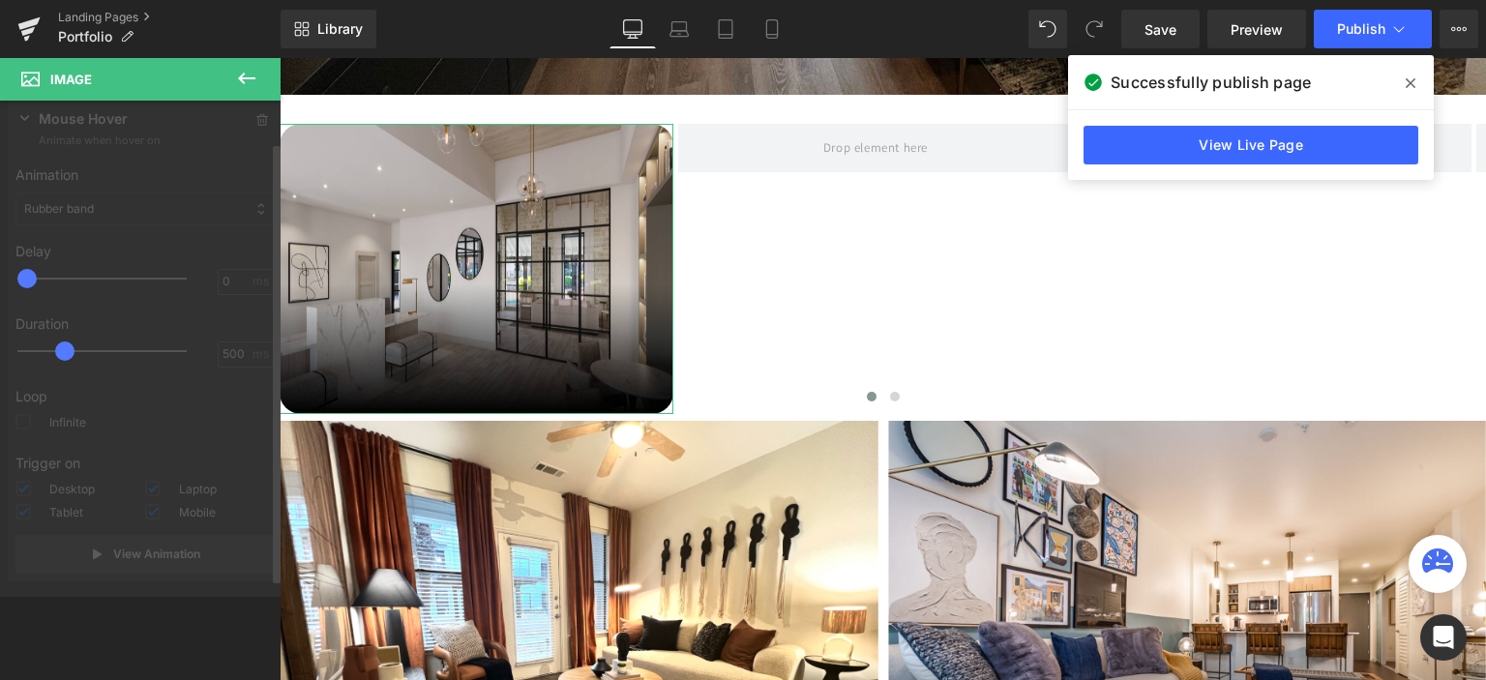
scroll to position [51, 0]
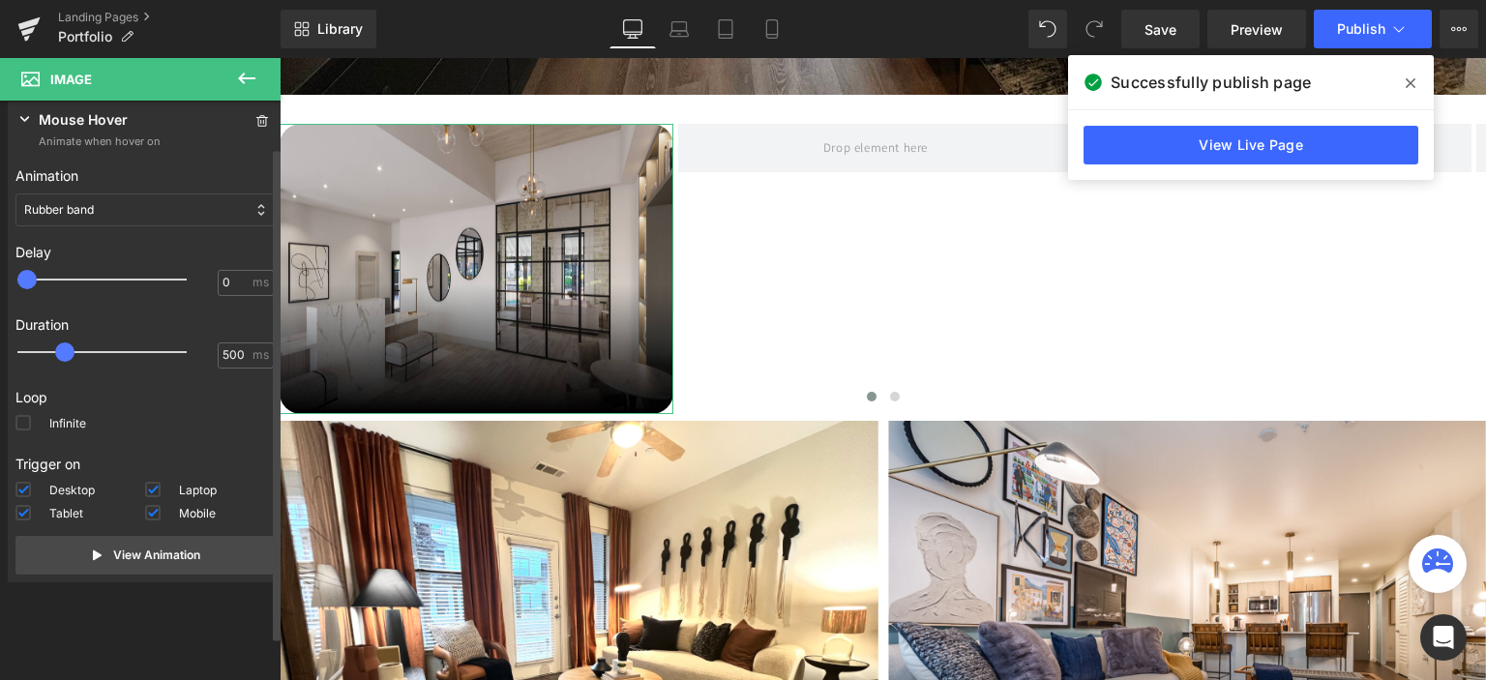
click at [106, 212] on div "Rubber band" at bounding box center [144, 209] width 258 height 33
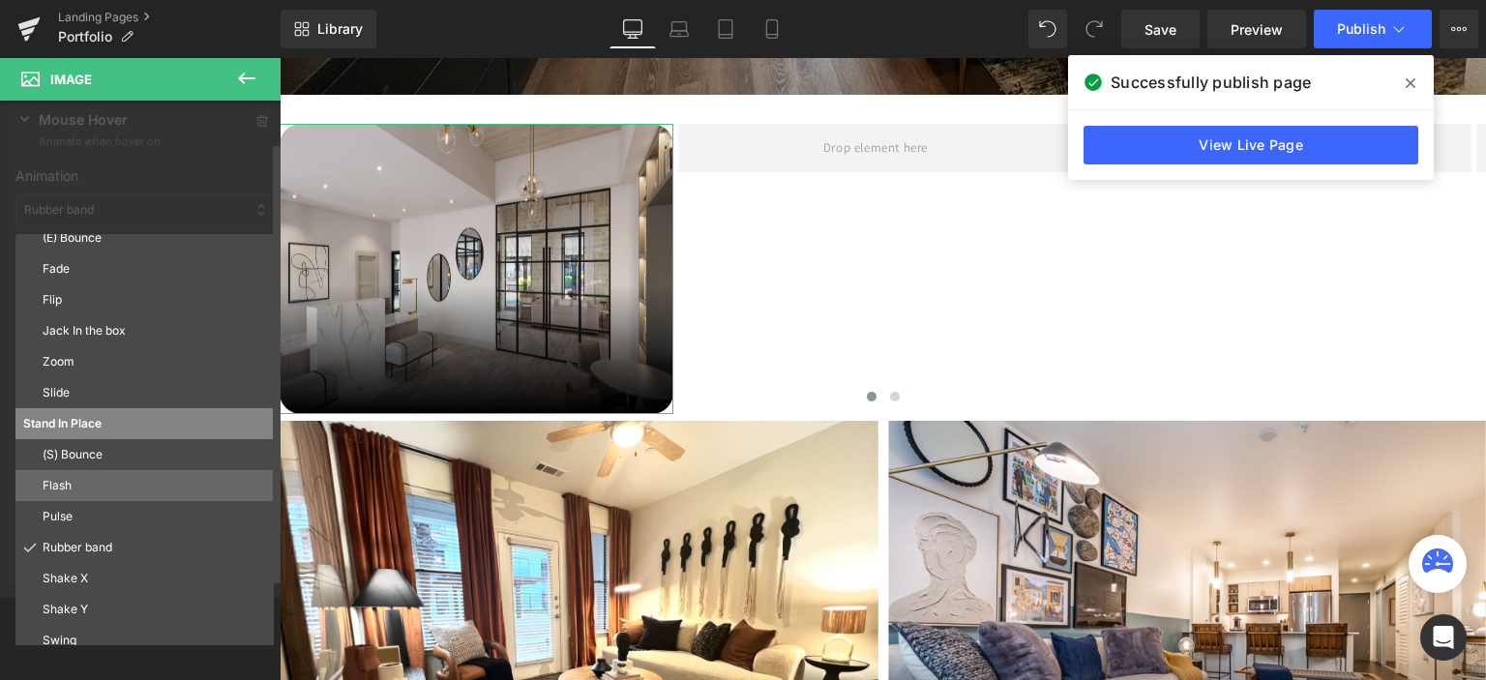
click at [55, 488] on p "Flash" at bounding box center [154, 485] width 223 height 17
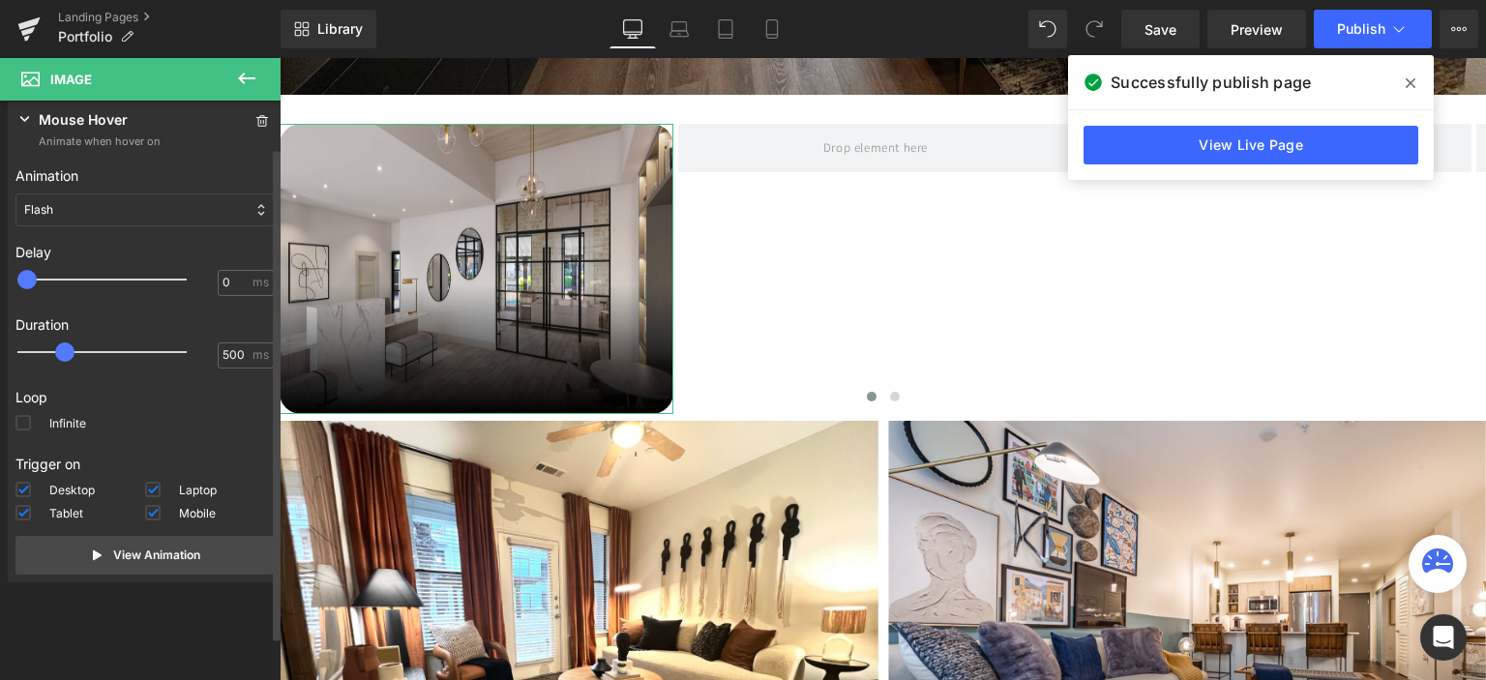
click at [68, 206] on div "Flash" at bounding box center [144, 209] width 258 height 33
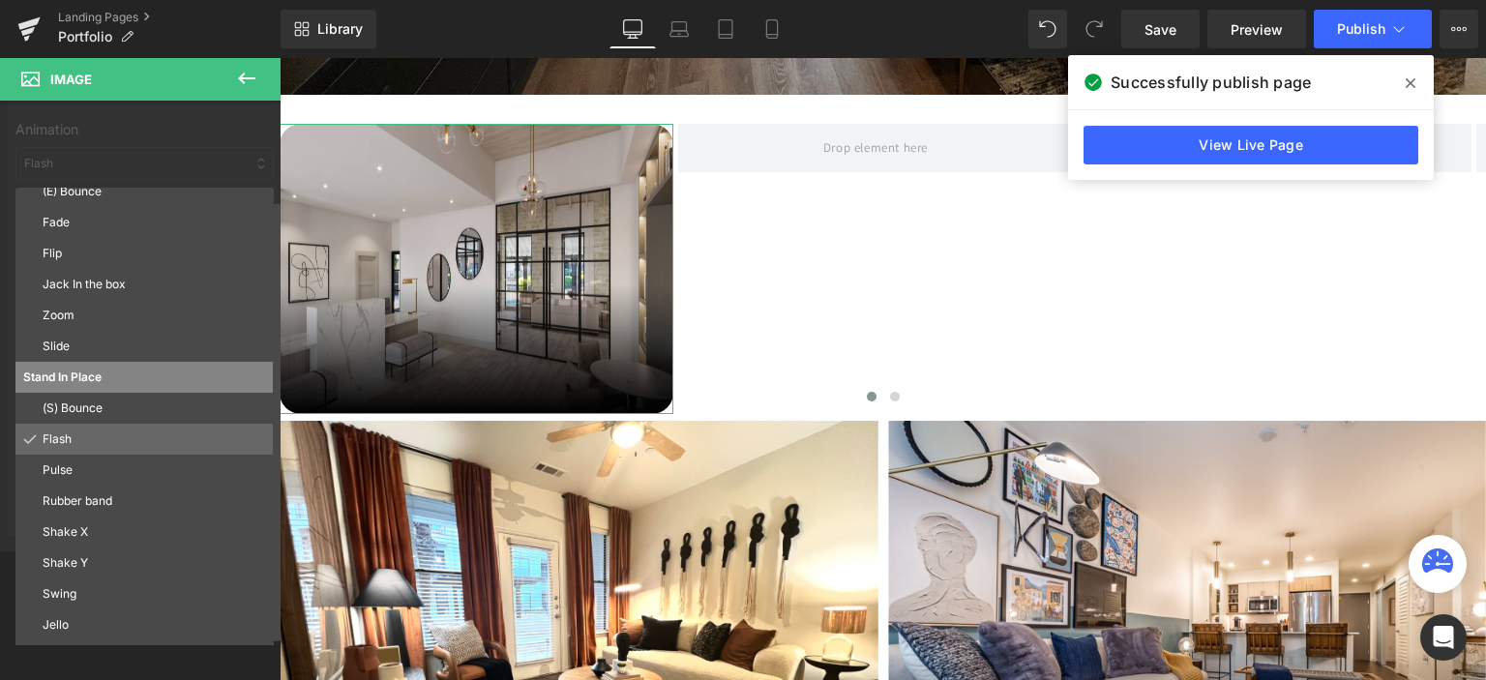
scroll to position [124, 0]
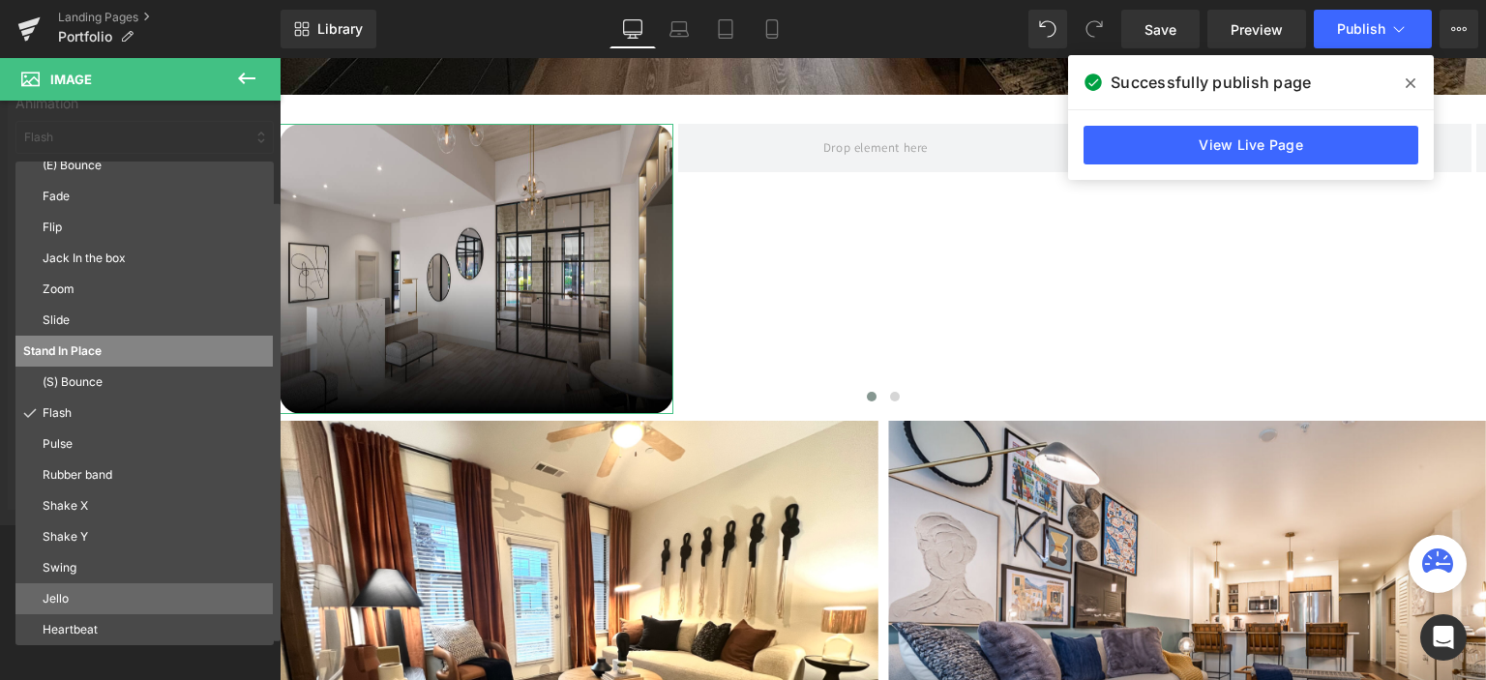
click at [67, 603] on p "Jello" at bounding box center [154, 598] width 223 height 17
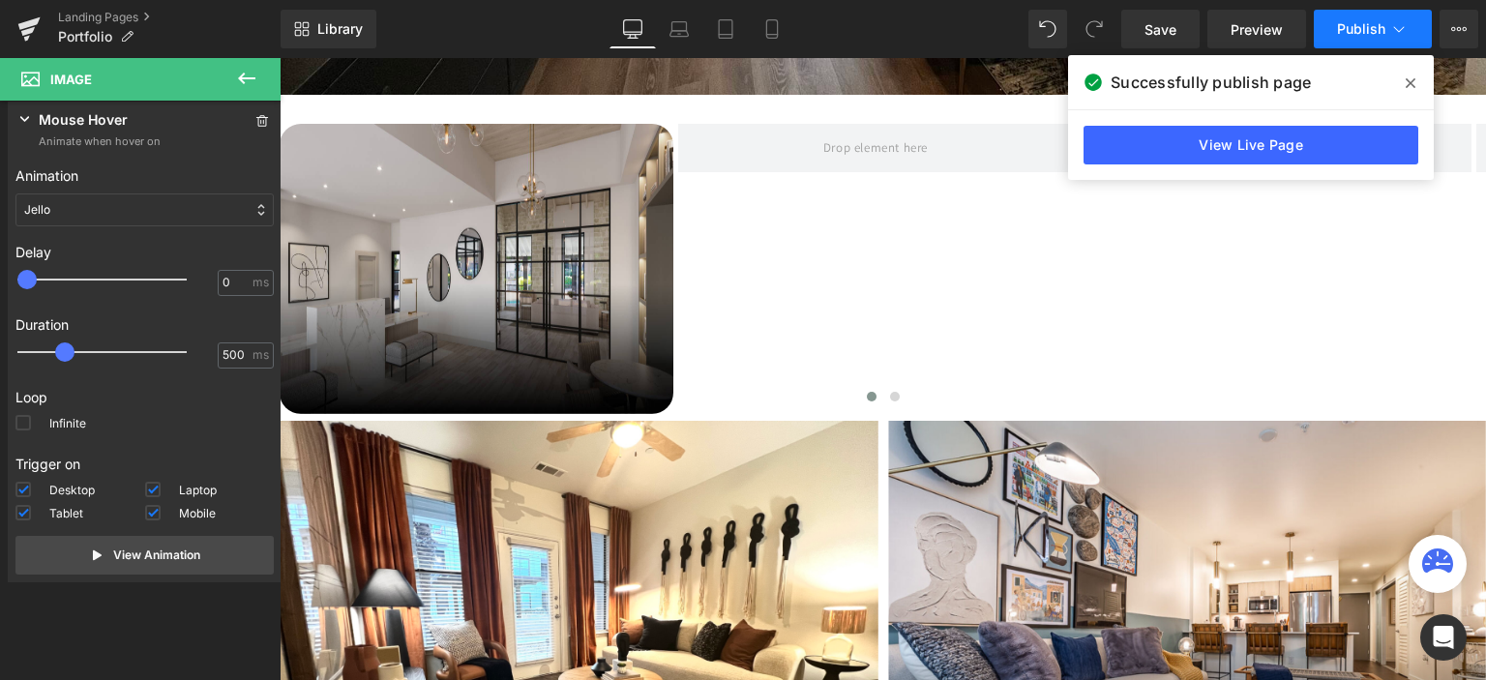
click at [1342, 26] on span "Publish" at bounding box center [1361, 28] width 48 height 15
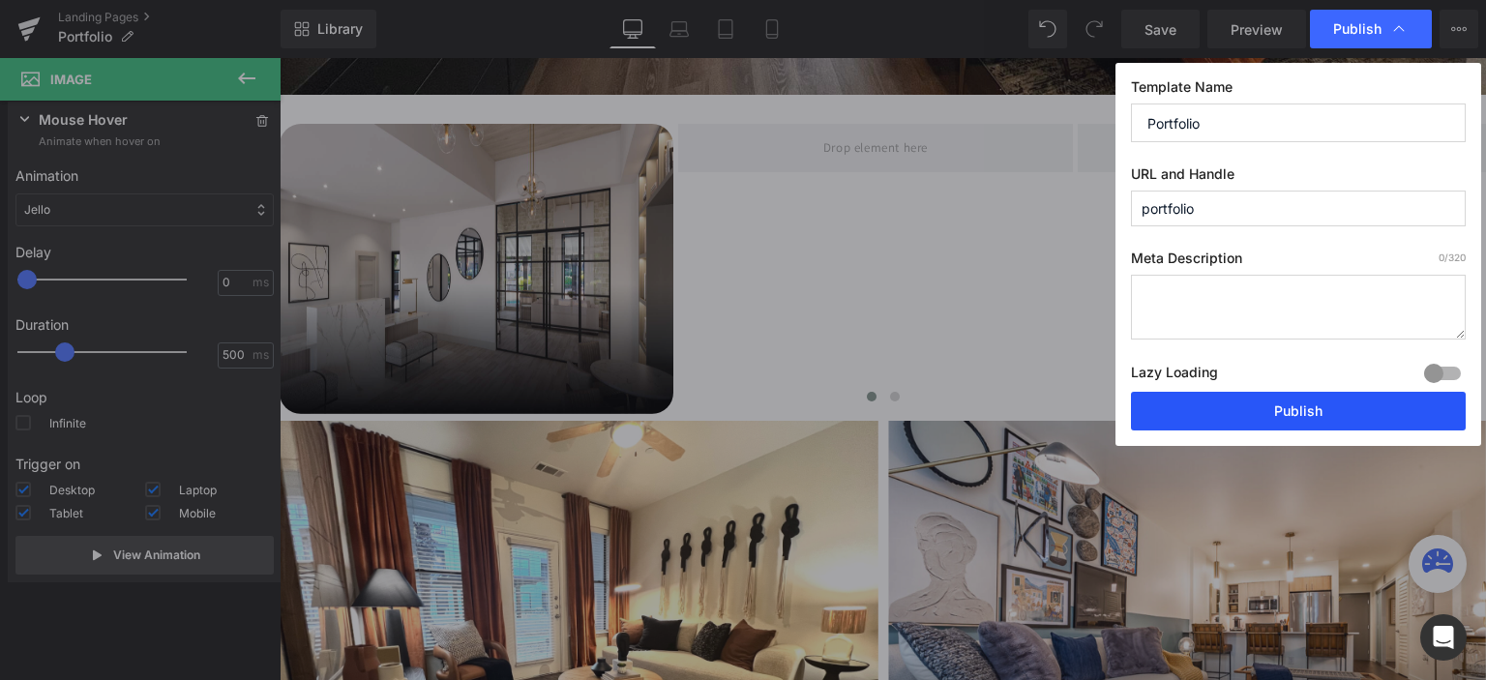
click at [1286, 420] on button "Publish" at bounding box center [1298, 411] width 335 height 39
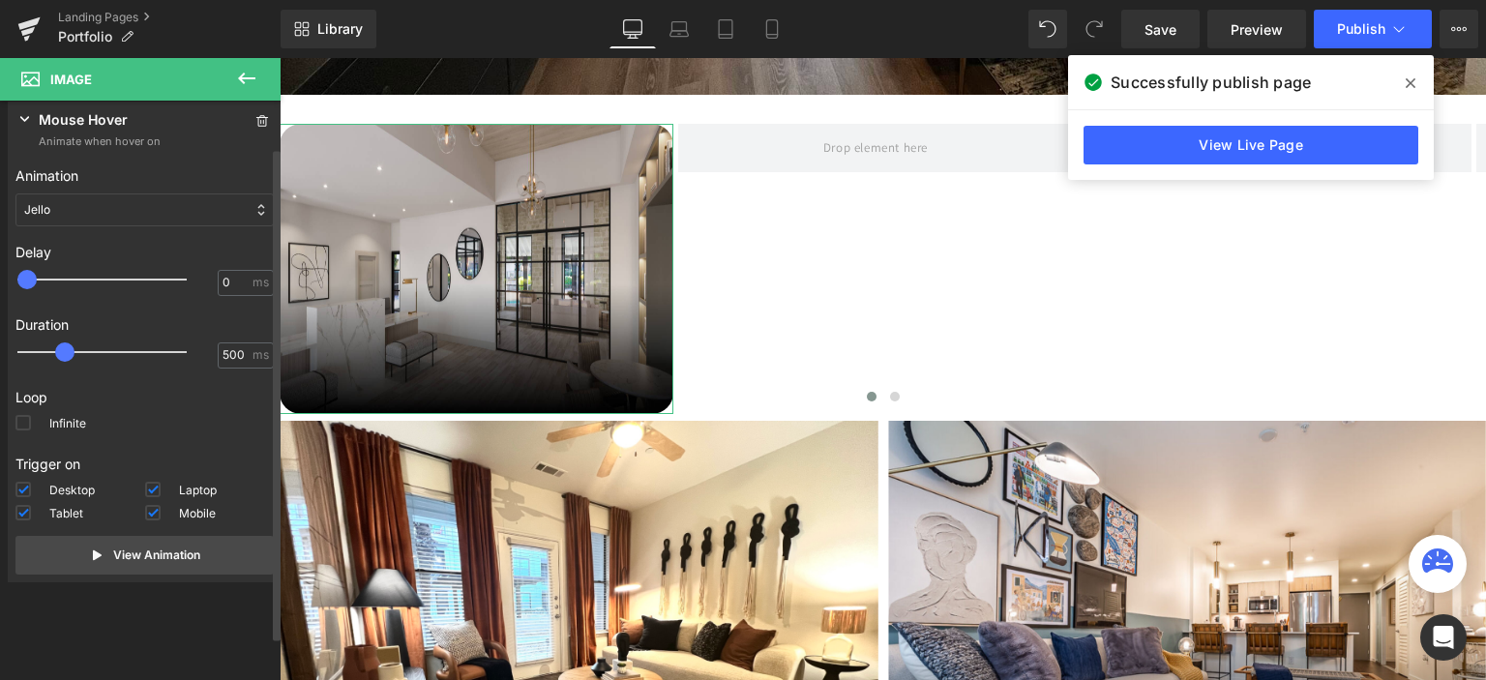
click at [174, 206] on div "Jello" at bounding box center [144, 209] width 258 height 33
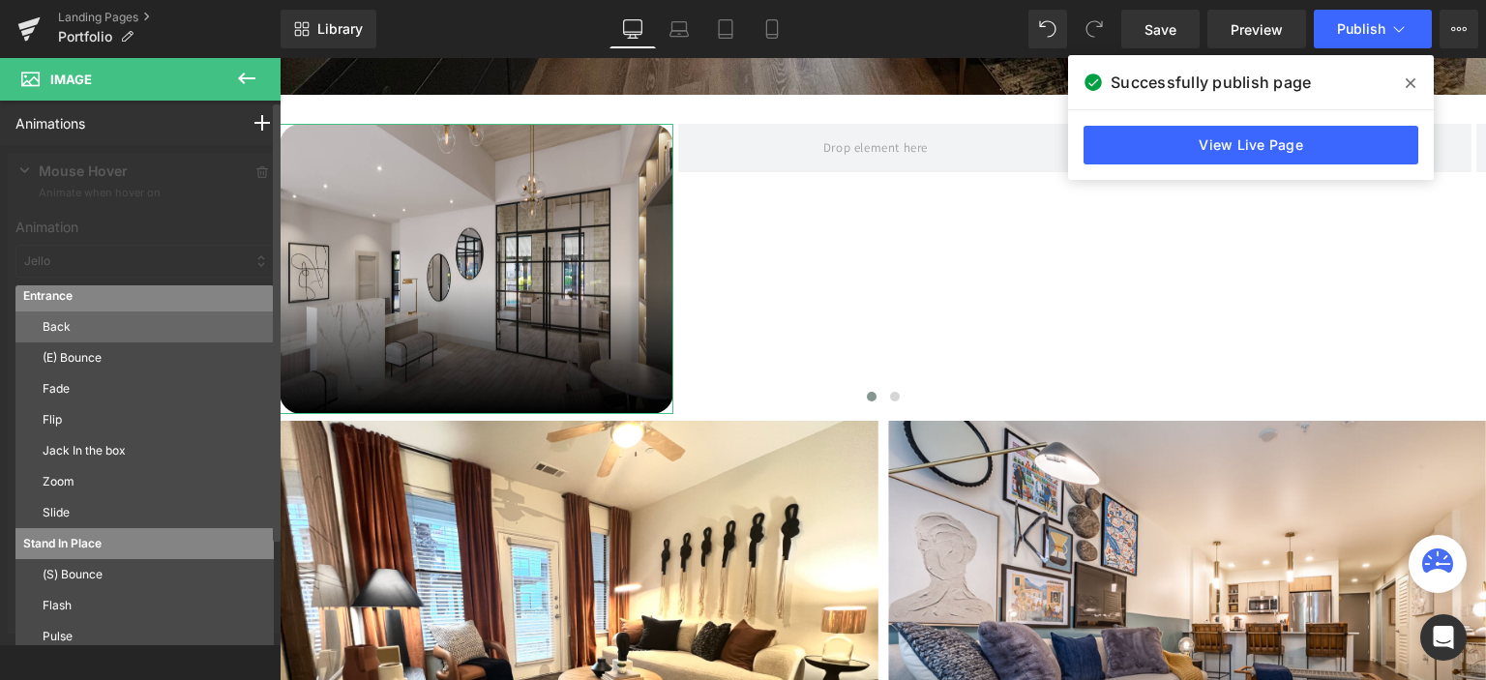
scroll to position [97, 0]
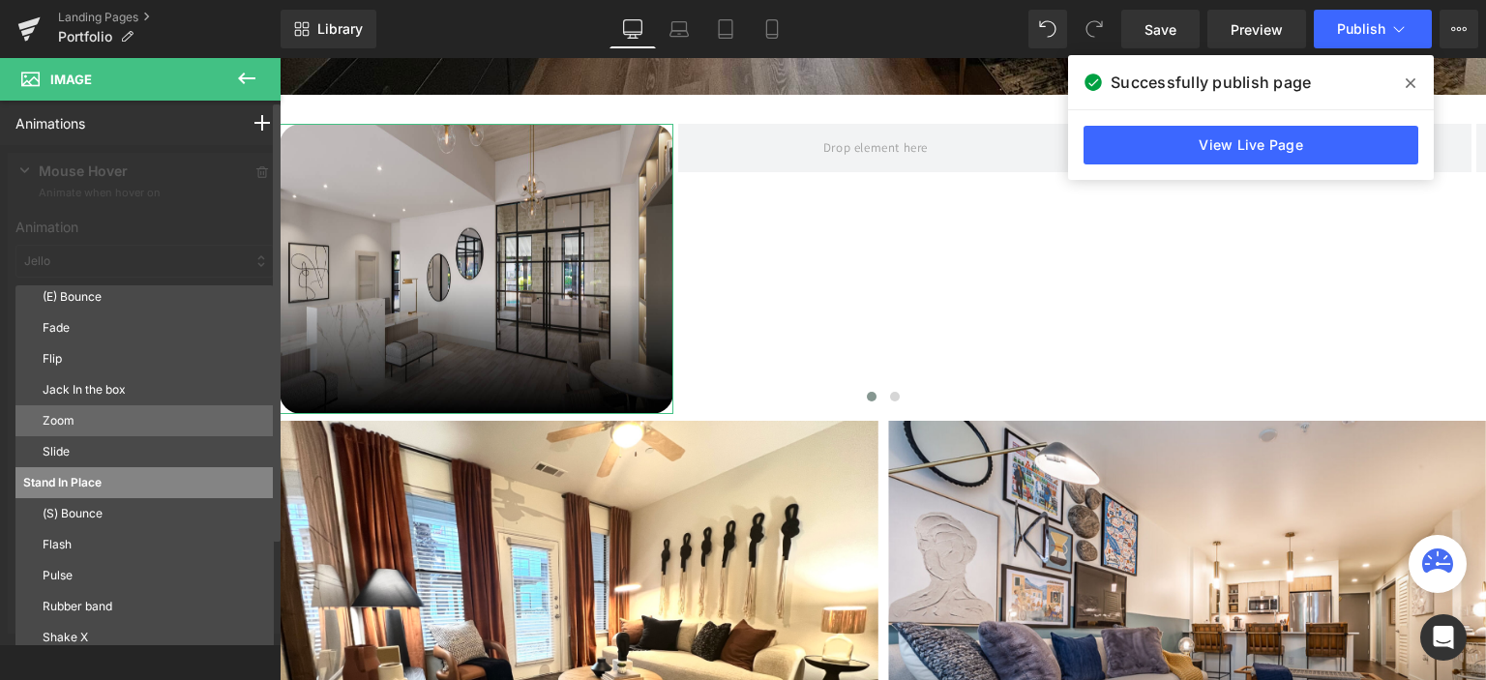
click at [104, 412] on p "Zoom" at bounding box center [154, 420] width 223 height 17
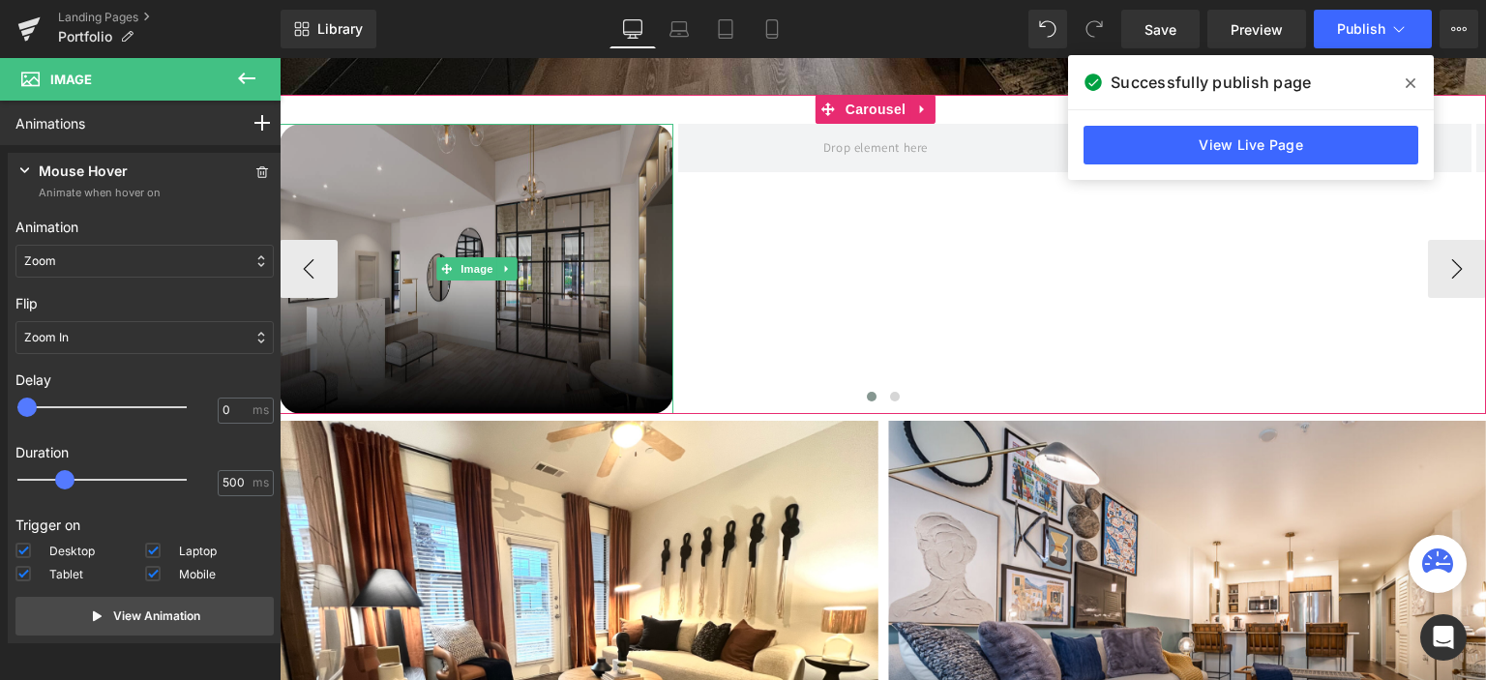
click at [554, 203] on img at bounding box center [477, 269] width 394 height 290
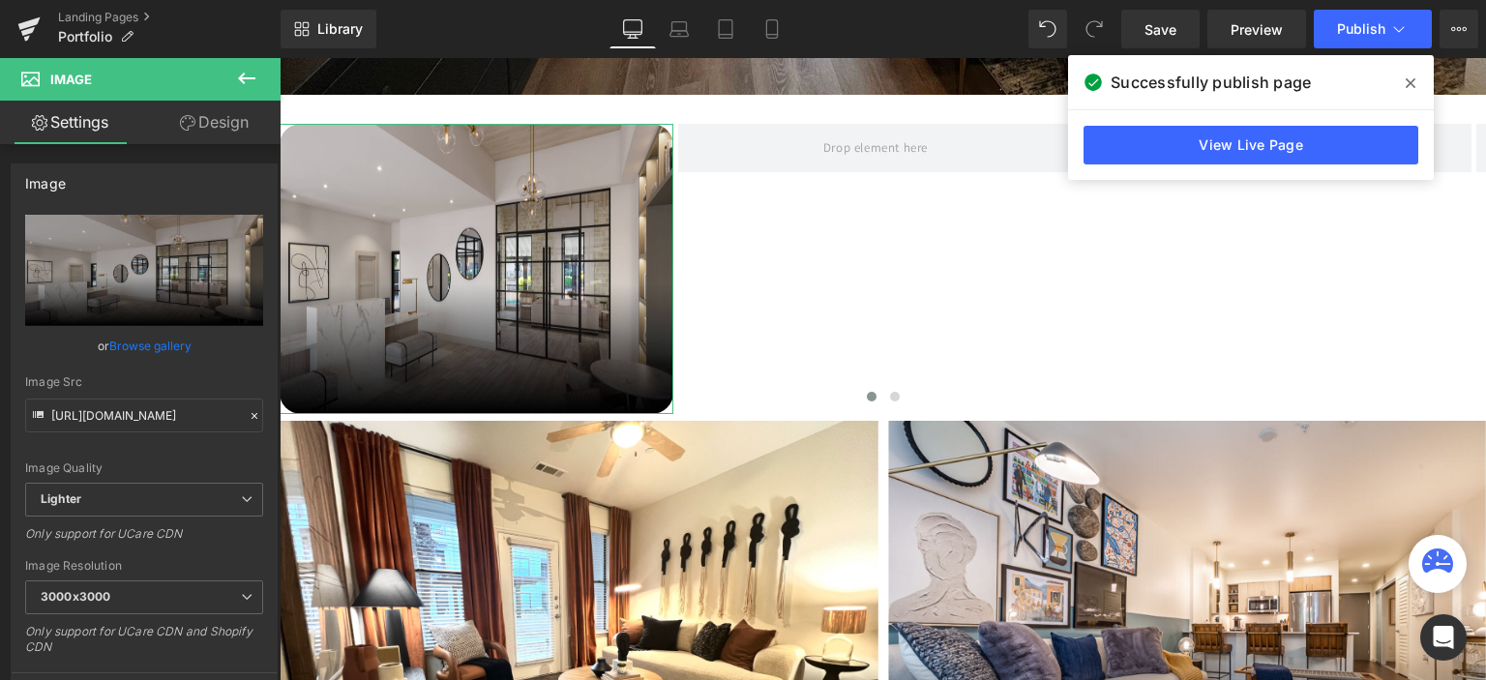
click at [215, 124] on link "Design" at bounding box center [214, 123] width 140 height 44
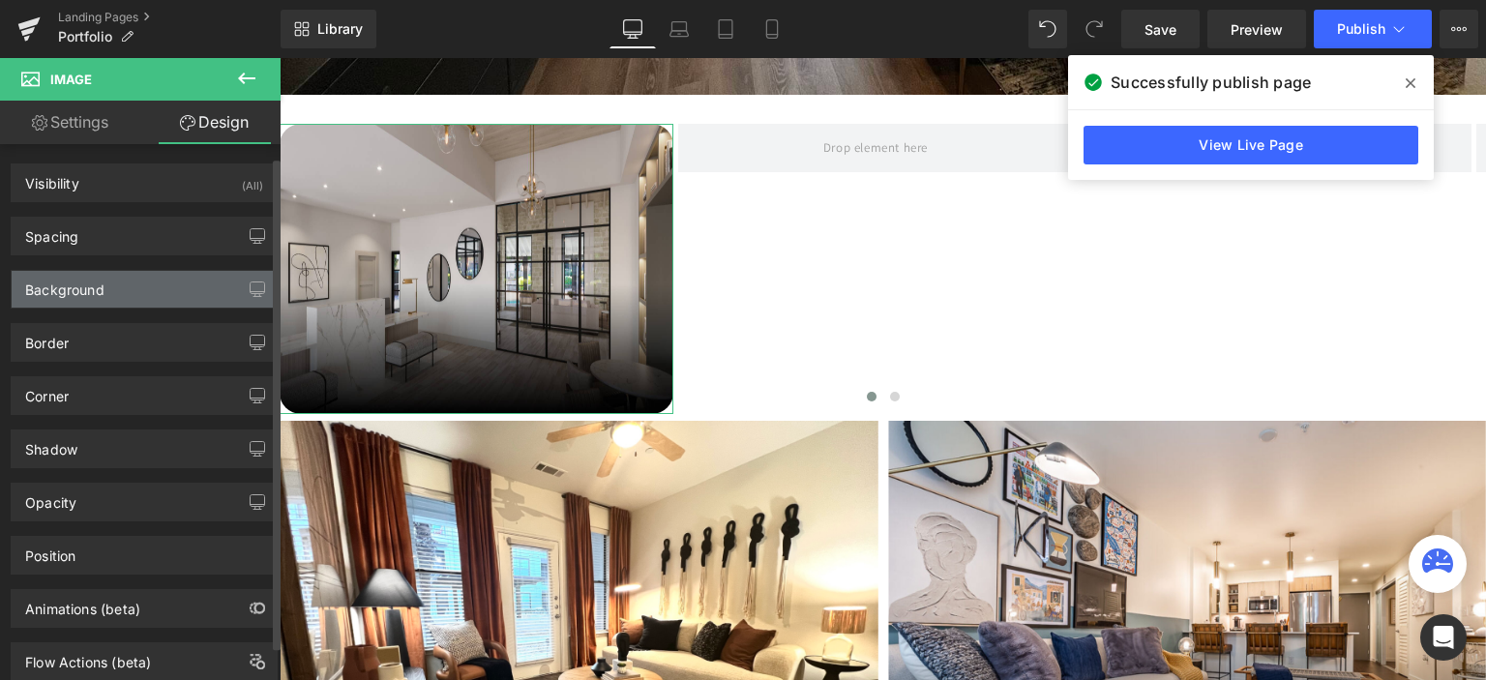
scroll to position [50, 0]
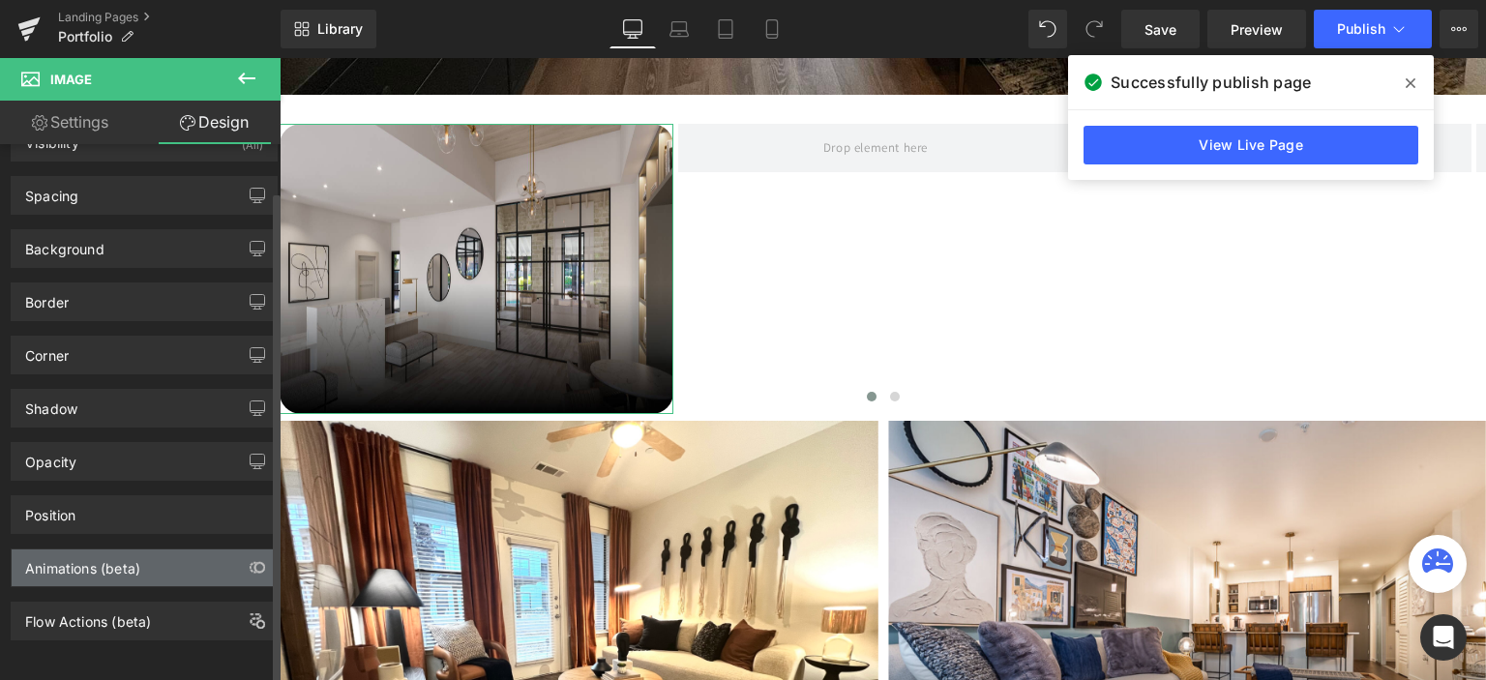
click at [124, 561] on div "Animations (beta)" at bounding box center [82, 562] width 115 height 27
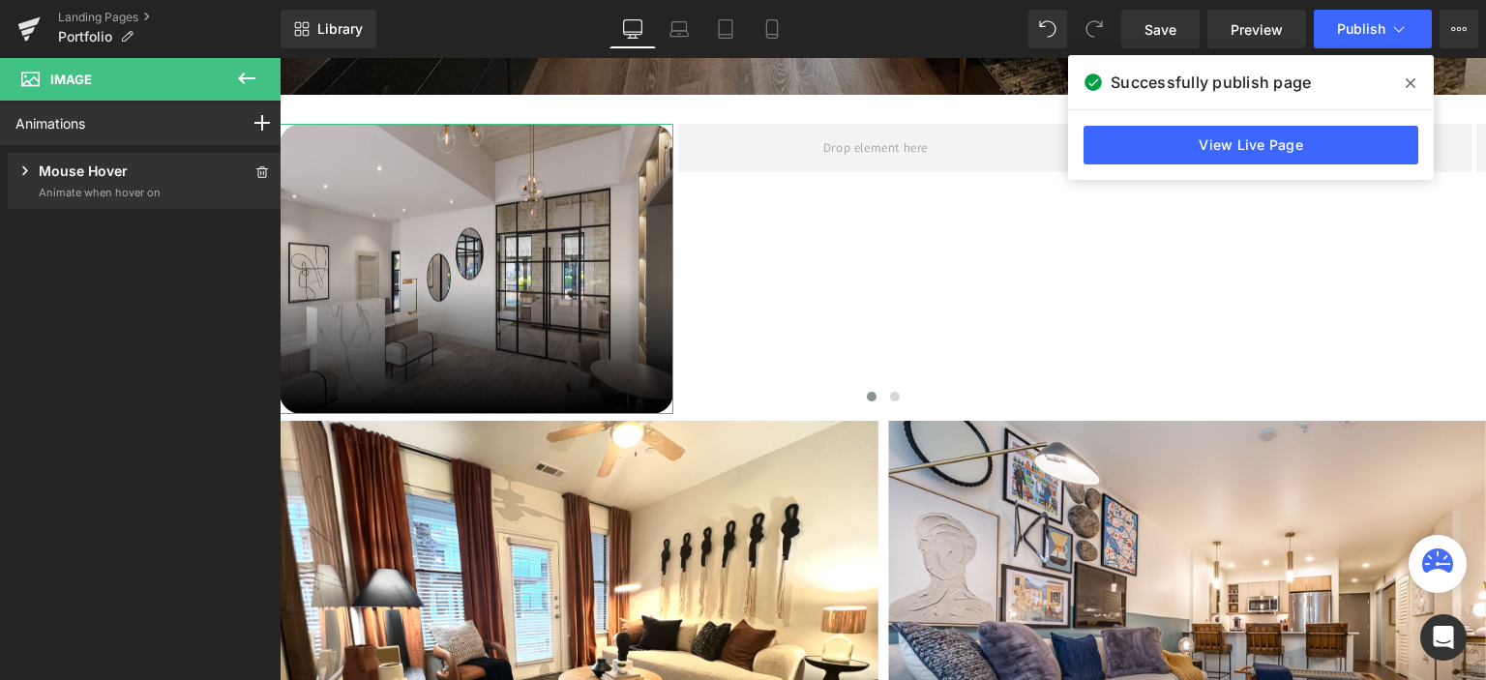
click at [121, 186] on p "Animate when hover on" at bounding box center [100, 193] width 122 height 16
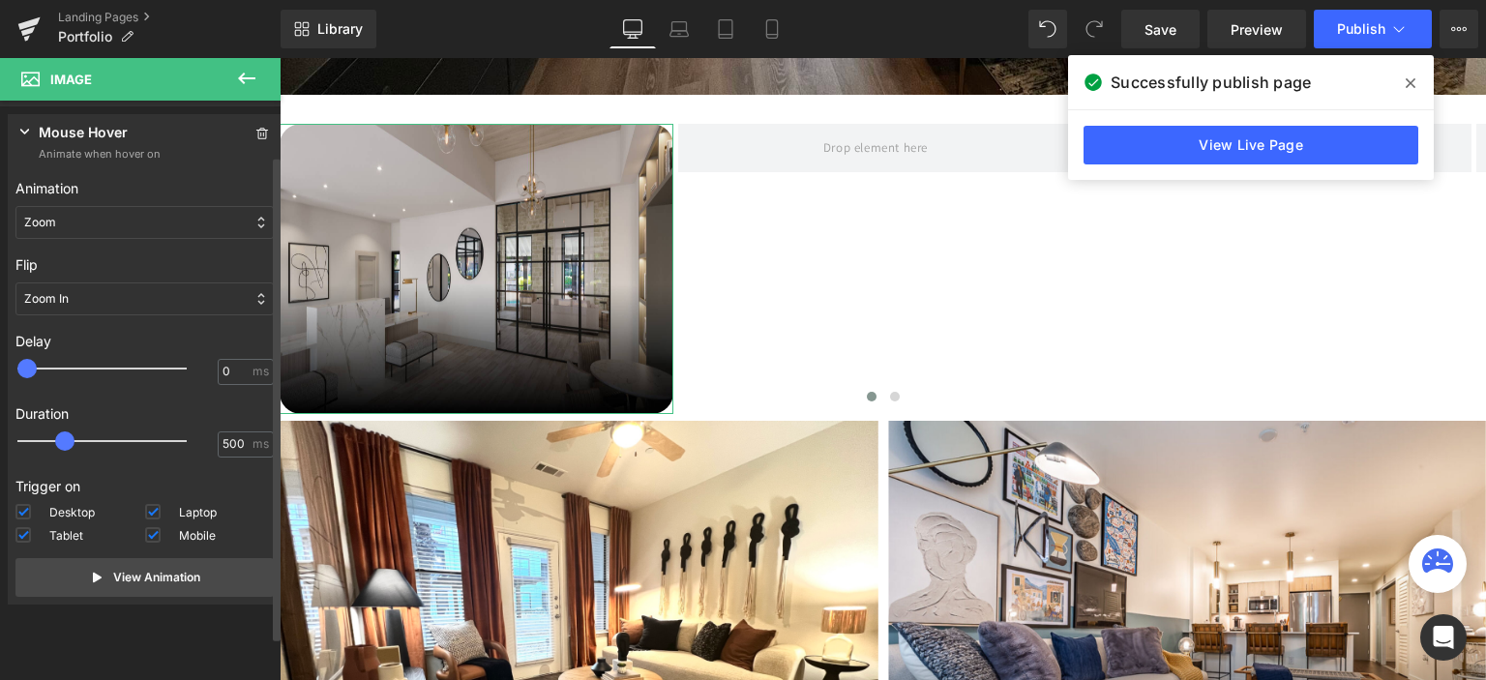
scroll to position [61, 0]
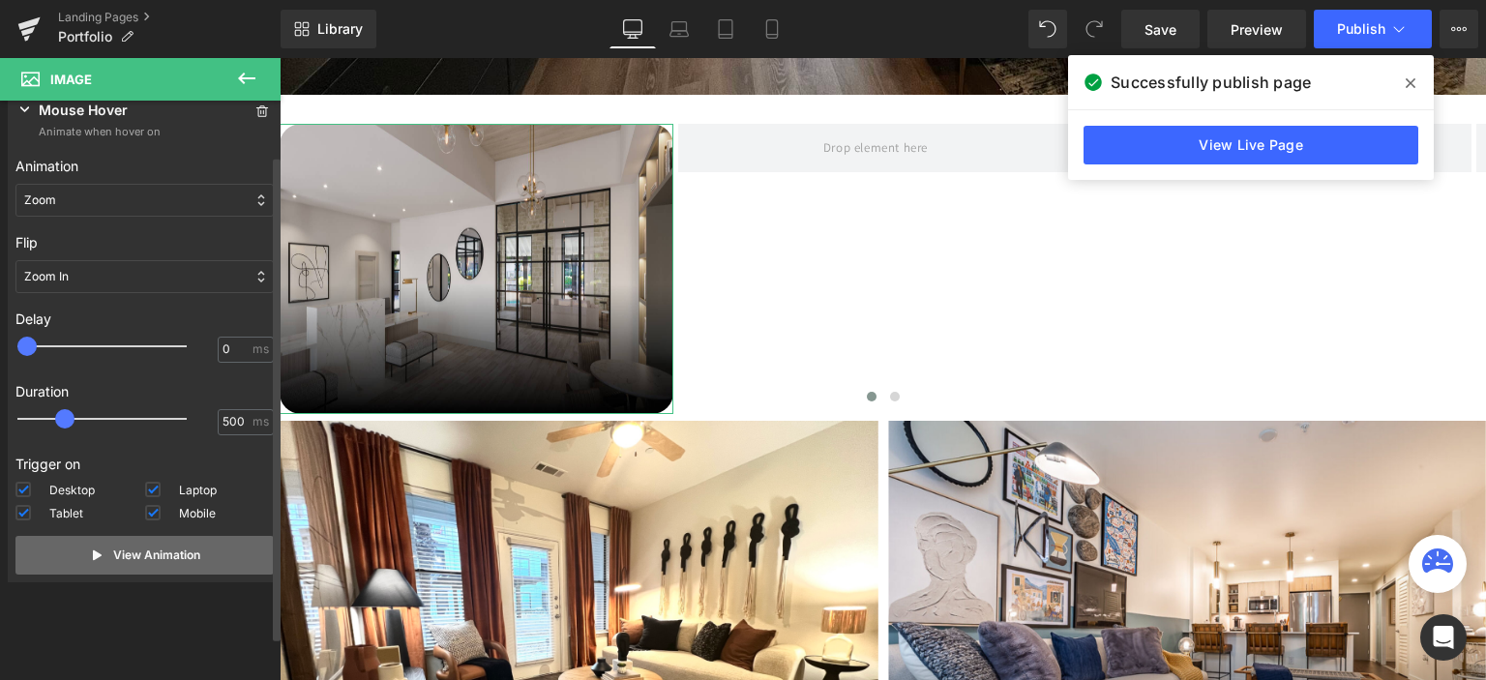
click at [172, 561] on p "View Animation" at bounding box center [156, 554] width 87 height 17
click at [108, 279] on div "Zoom In" at bounding box center [144, 276] width 258 height 33
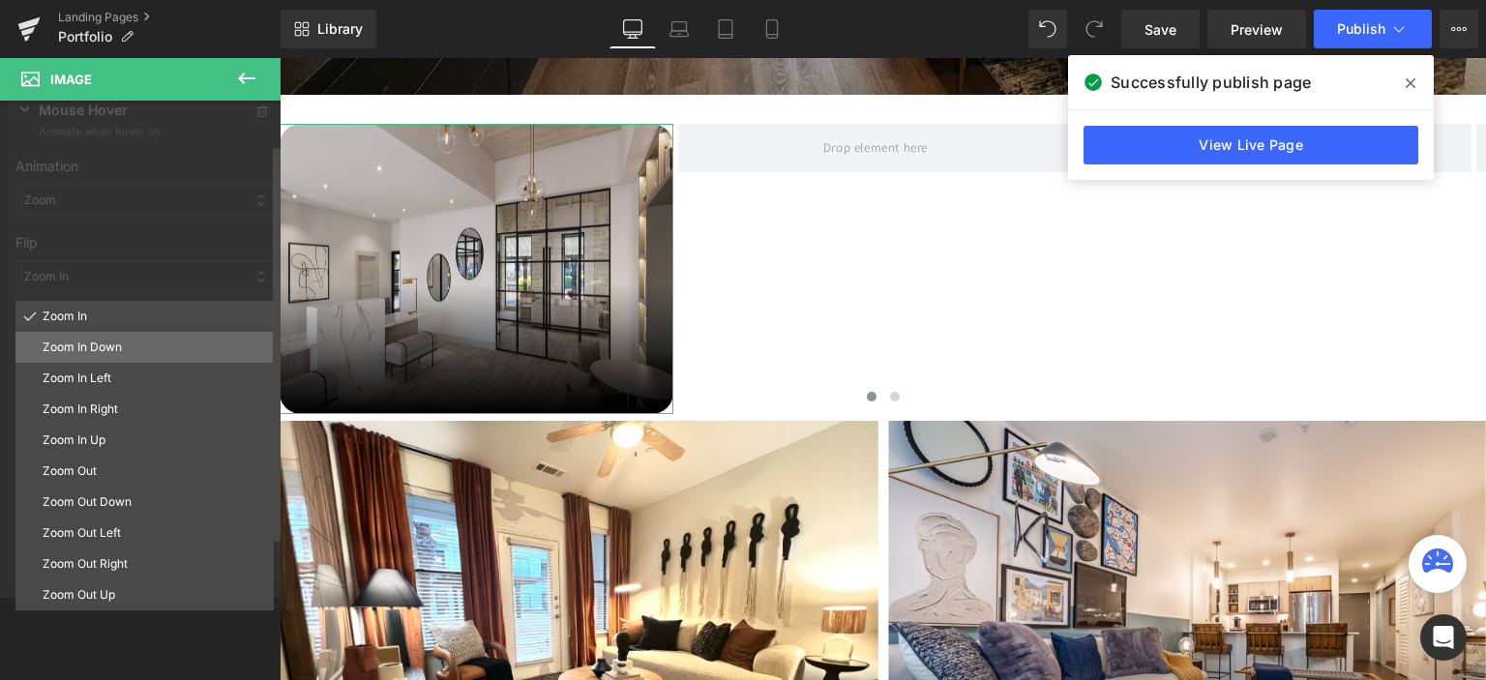
click at [110, 340] on p "Zoom In Down" at bounding box center [154, 347] width 223 height 17
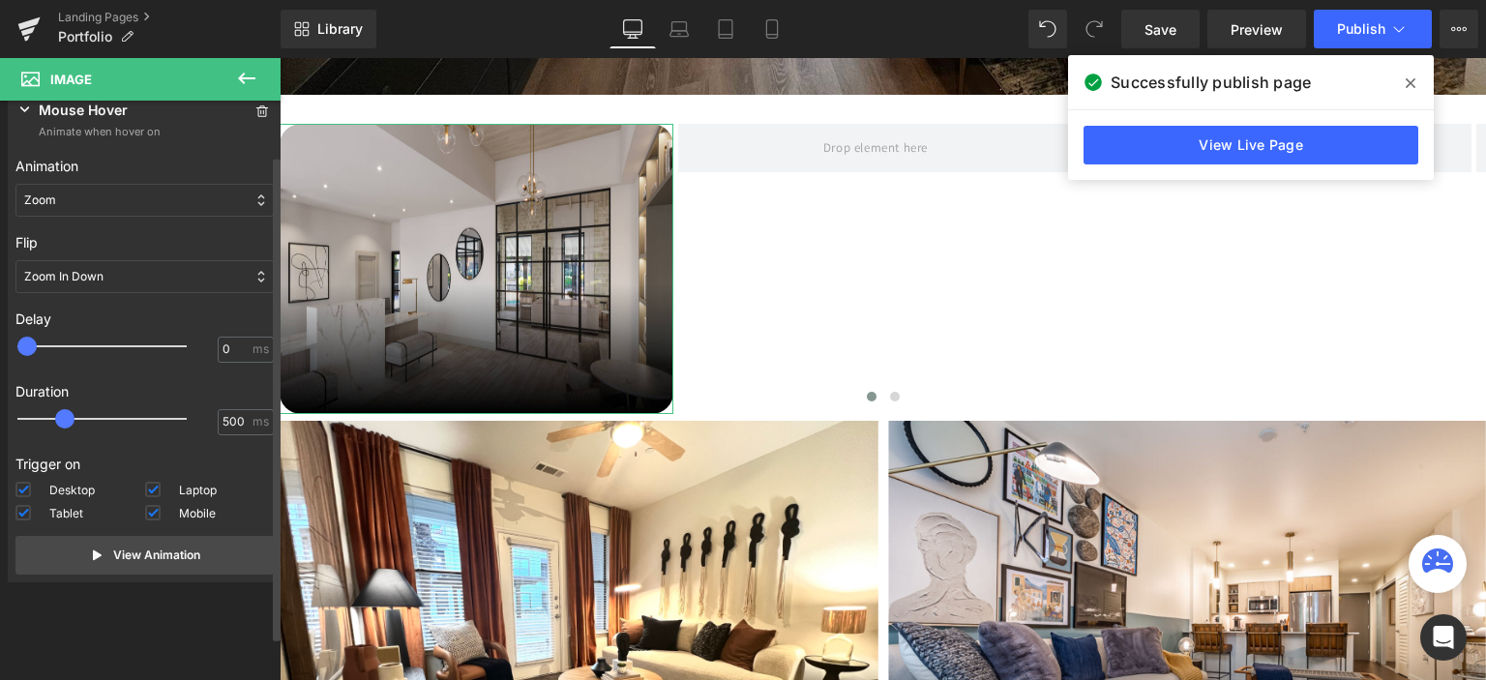
click at [90, 270] on p "Zoom In Down" at bounding box center [63, 276] width 79 height 17
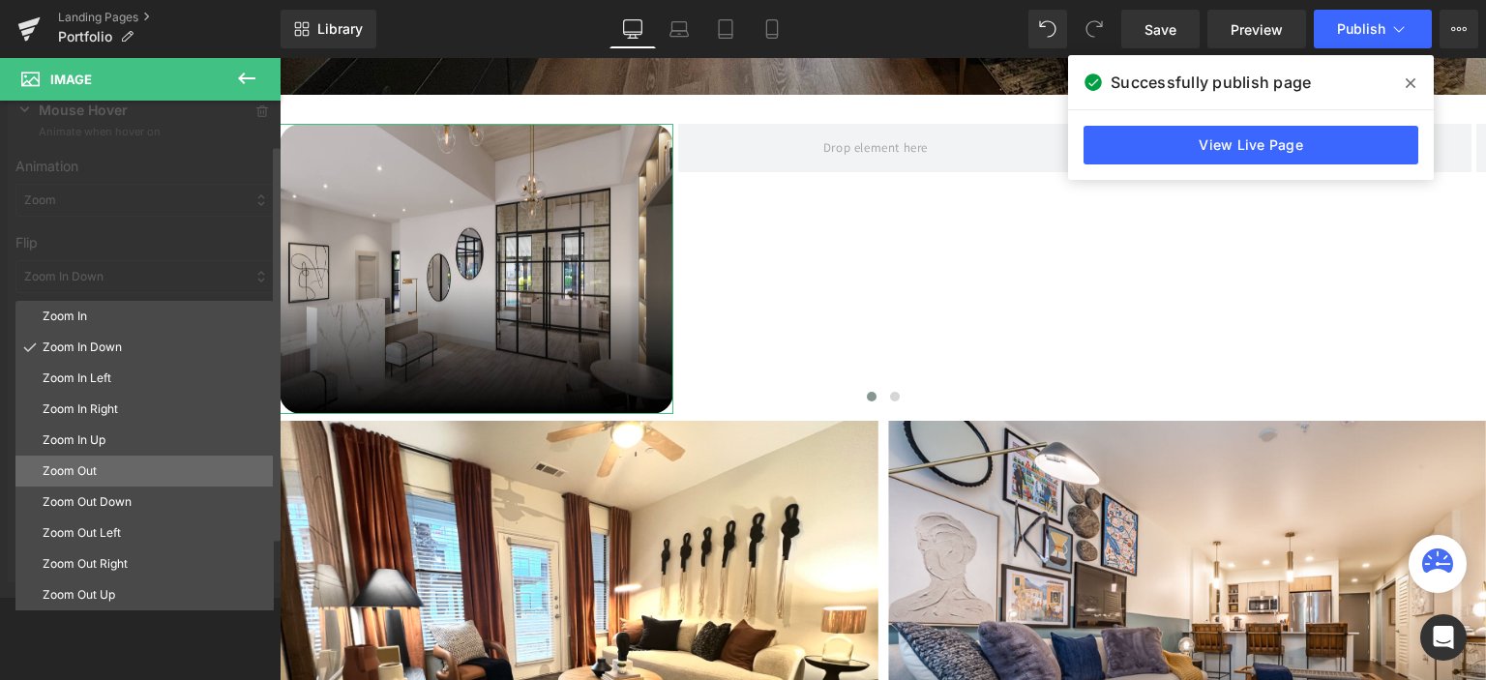
click at [95, 470] on p "Zoom Out" at bounding box center [154, 470] width 223 height 17
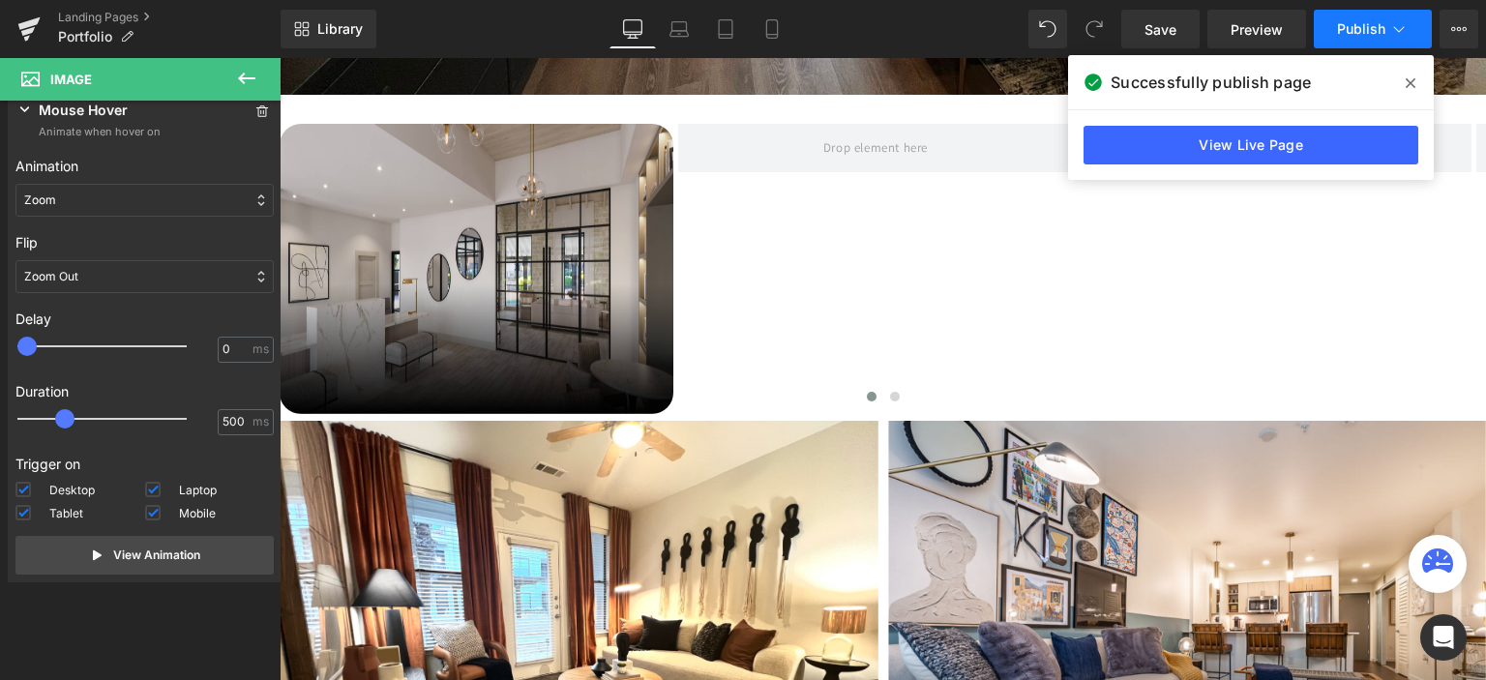
click at [1331, 19] on button "Publish" at bounding box center [1372, 29] width 118 height 39
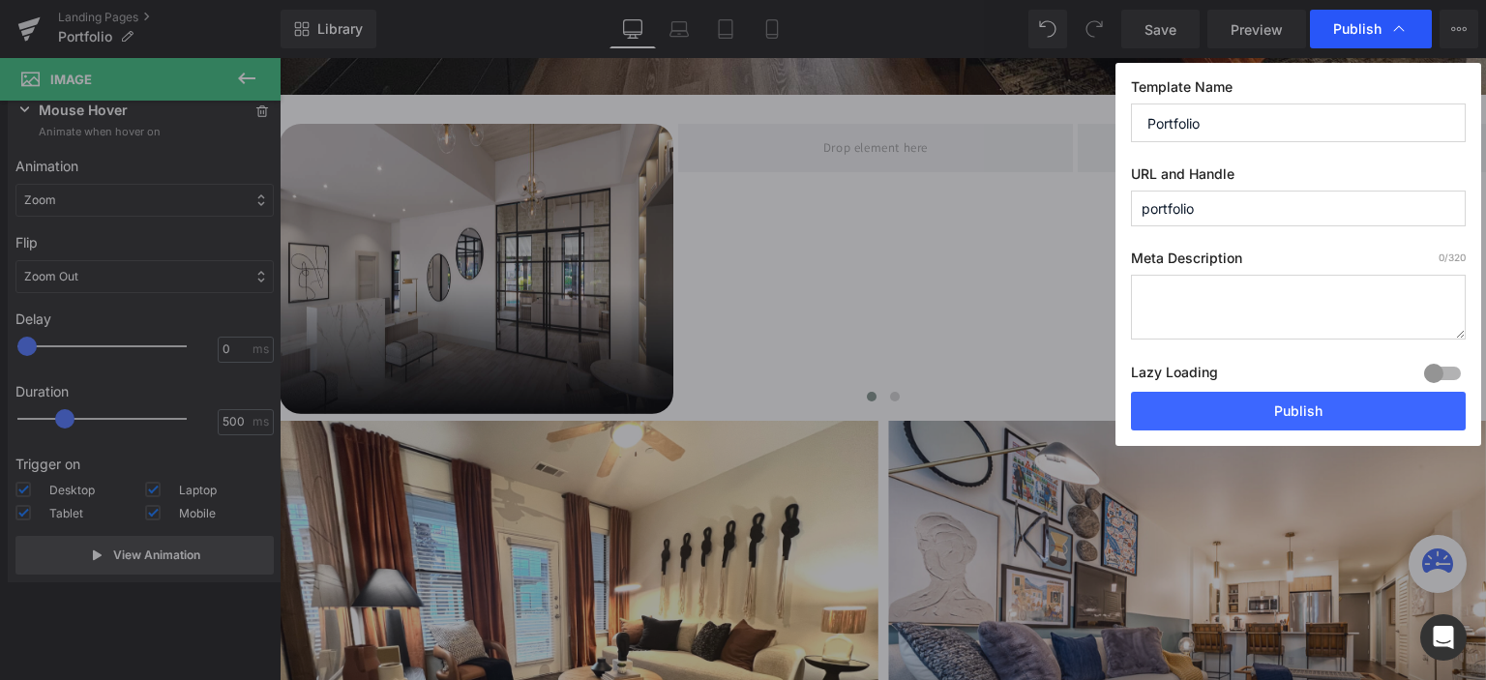
click at [1362, 26] on span "Publish" at bounding box center [1357, 28] width 48 height 17
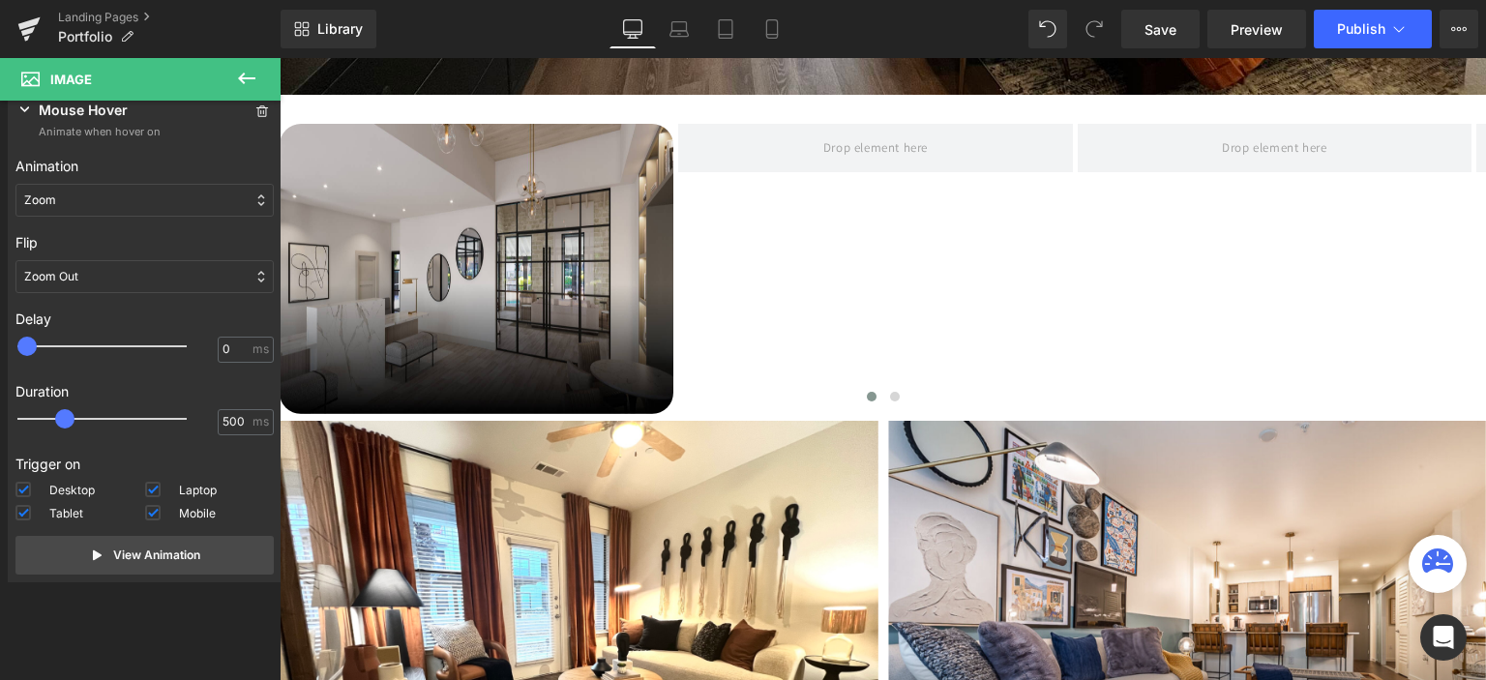
click at [1362, 26] on span "Publish" at bounding box center [1361, 28] width 48 height 15
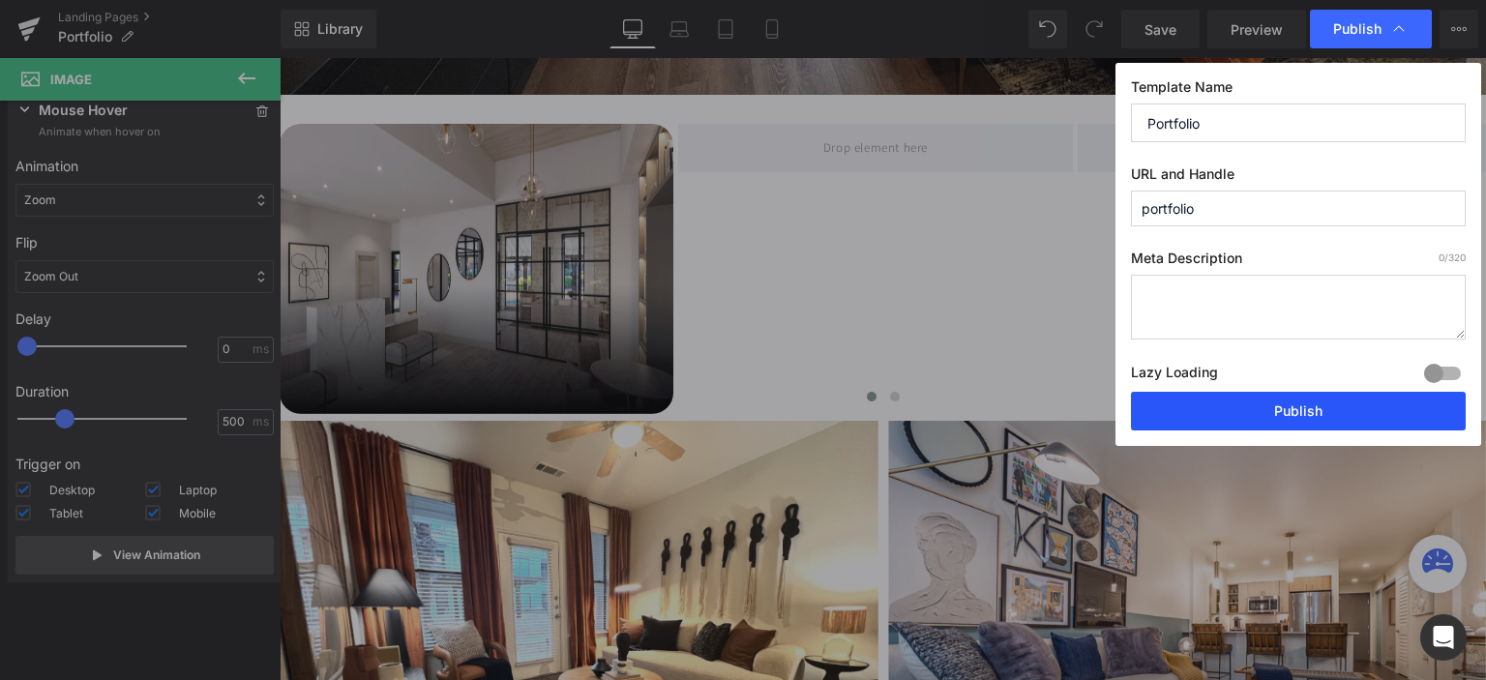
click at [1281, 413] on button "Publish" at bounding box center [1298, 411] width 335 height 39
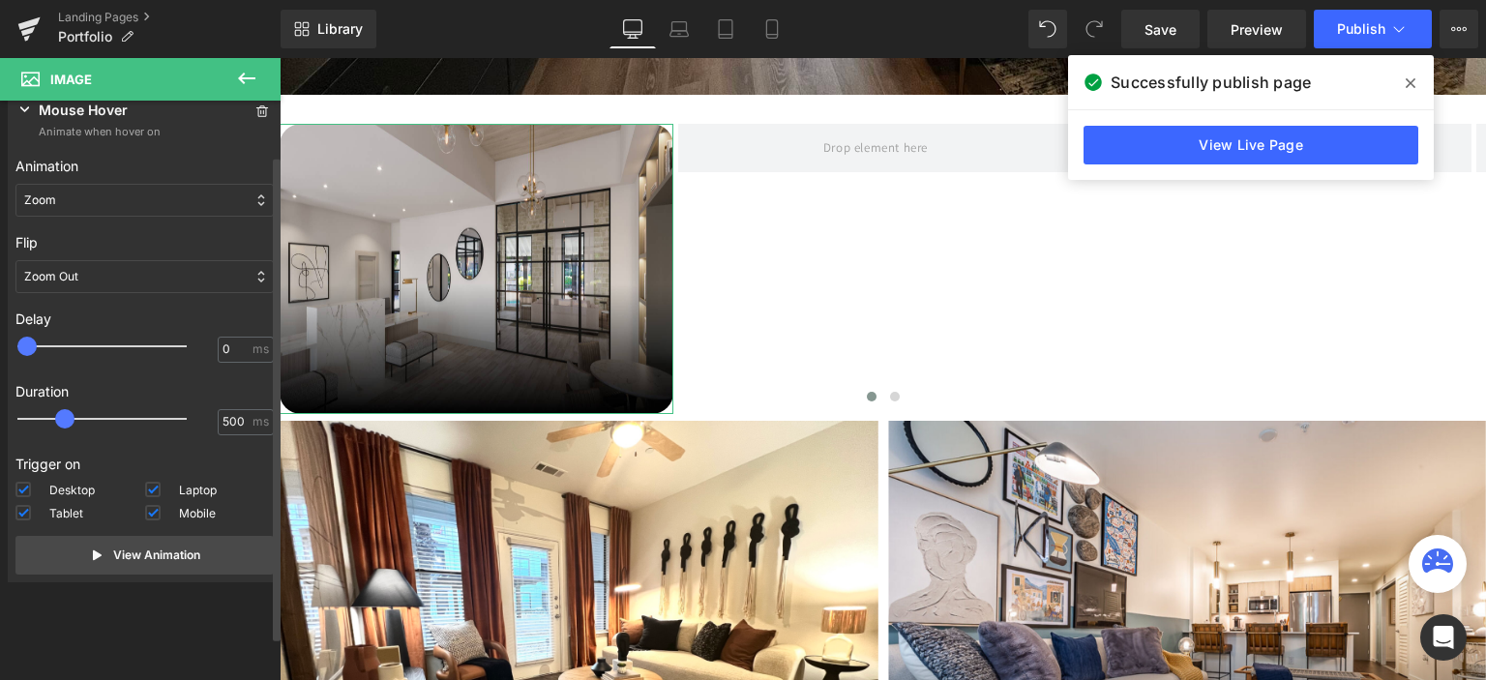
click at [112, 198] on div "Zoom" at bounding box center [144, 200] width 258 height 33
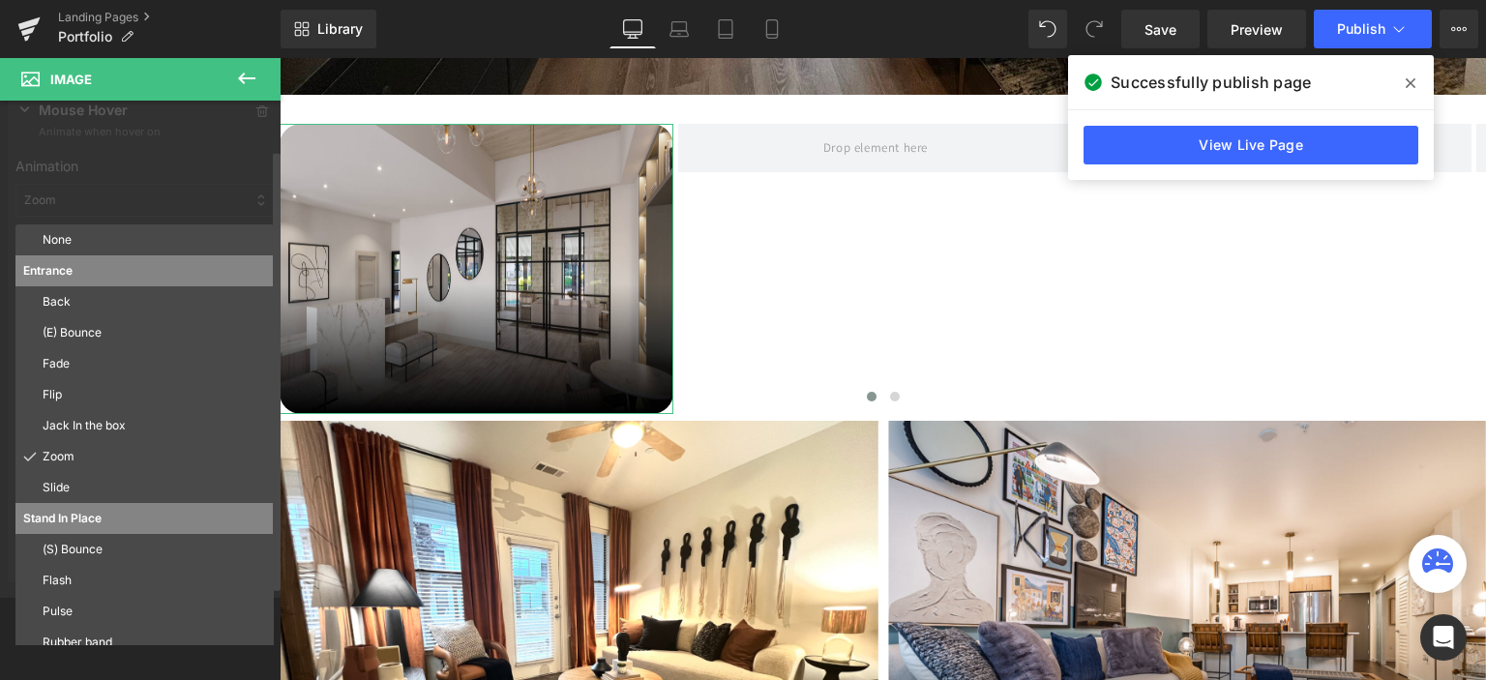
click at [112, 198] on div at bounding box center [144, 341] width 289 height 514
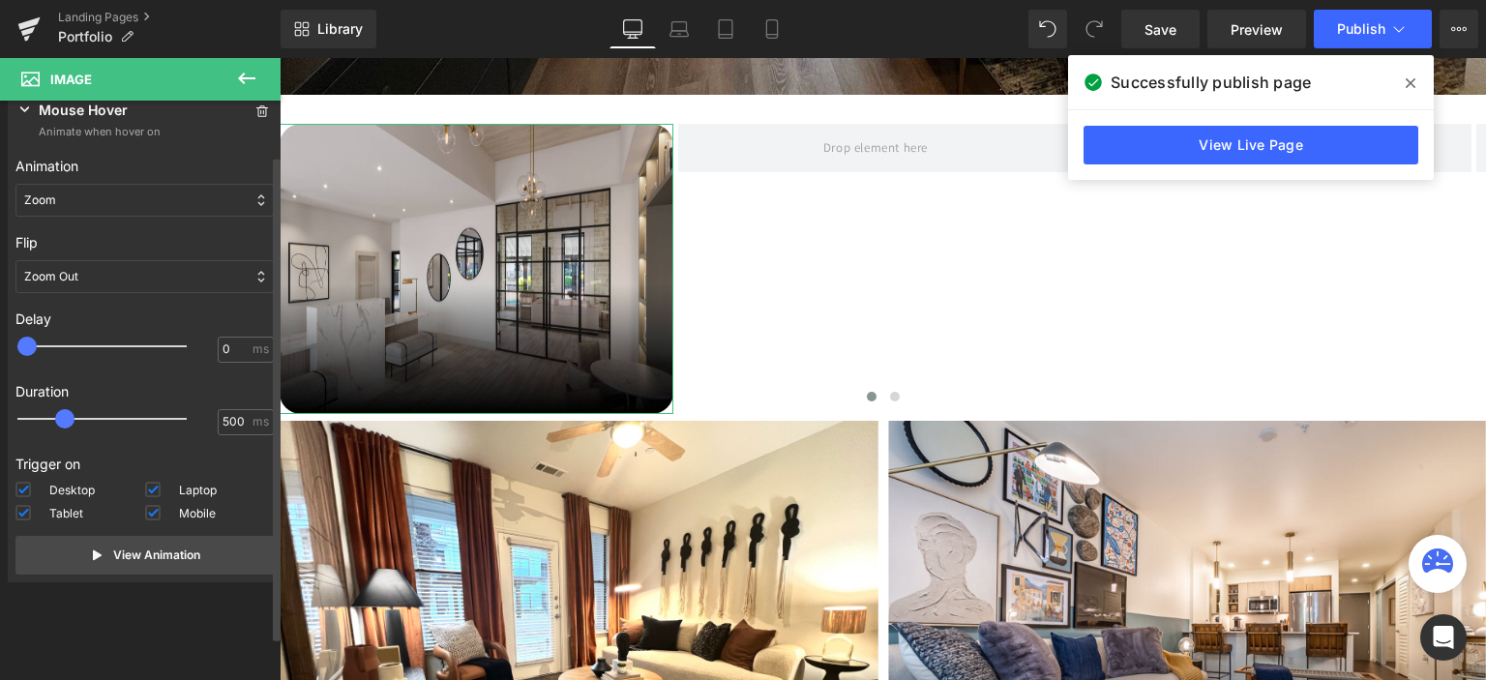
click at [117, 199] on div "Zoom" at bounding box center [144, 200] width 258 height 33
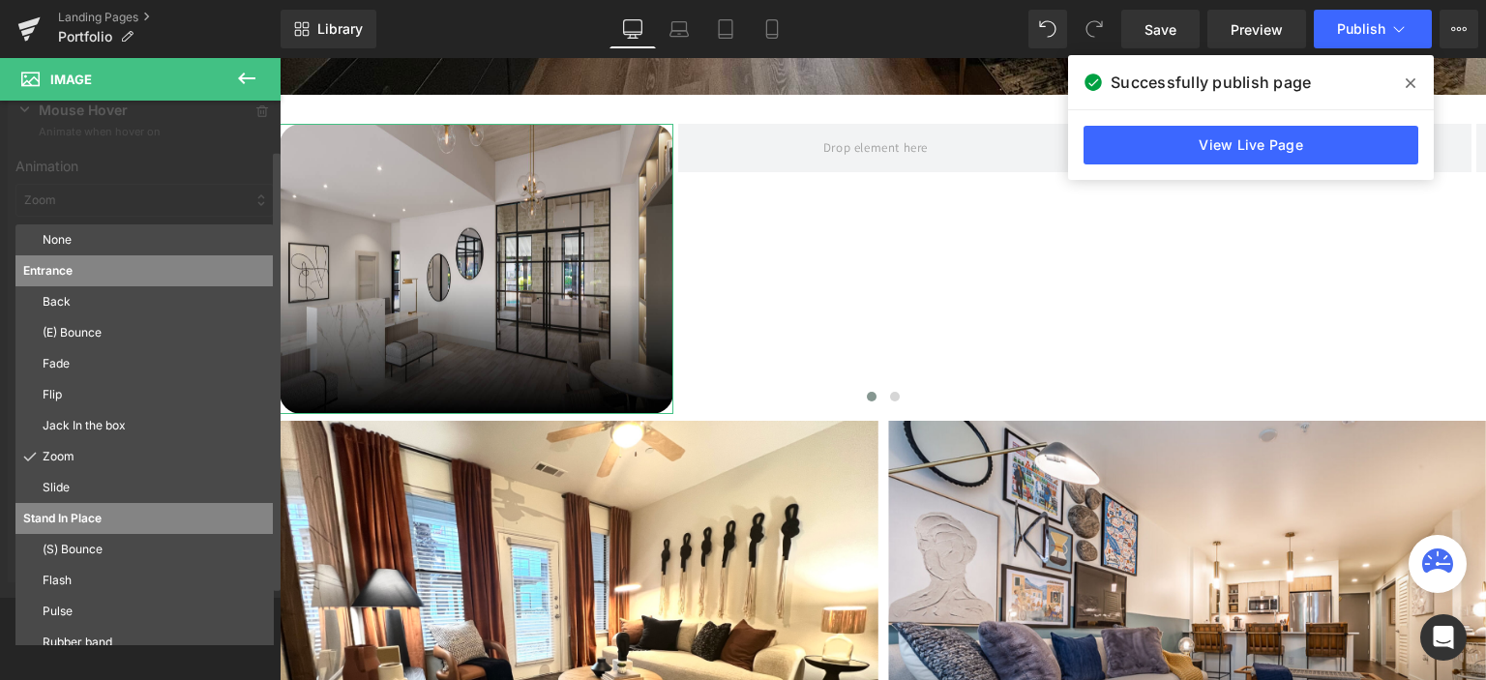
click at [117, 199] on div at bounding box center [144, 341] width 289 height 514
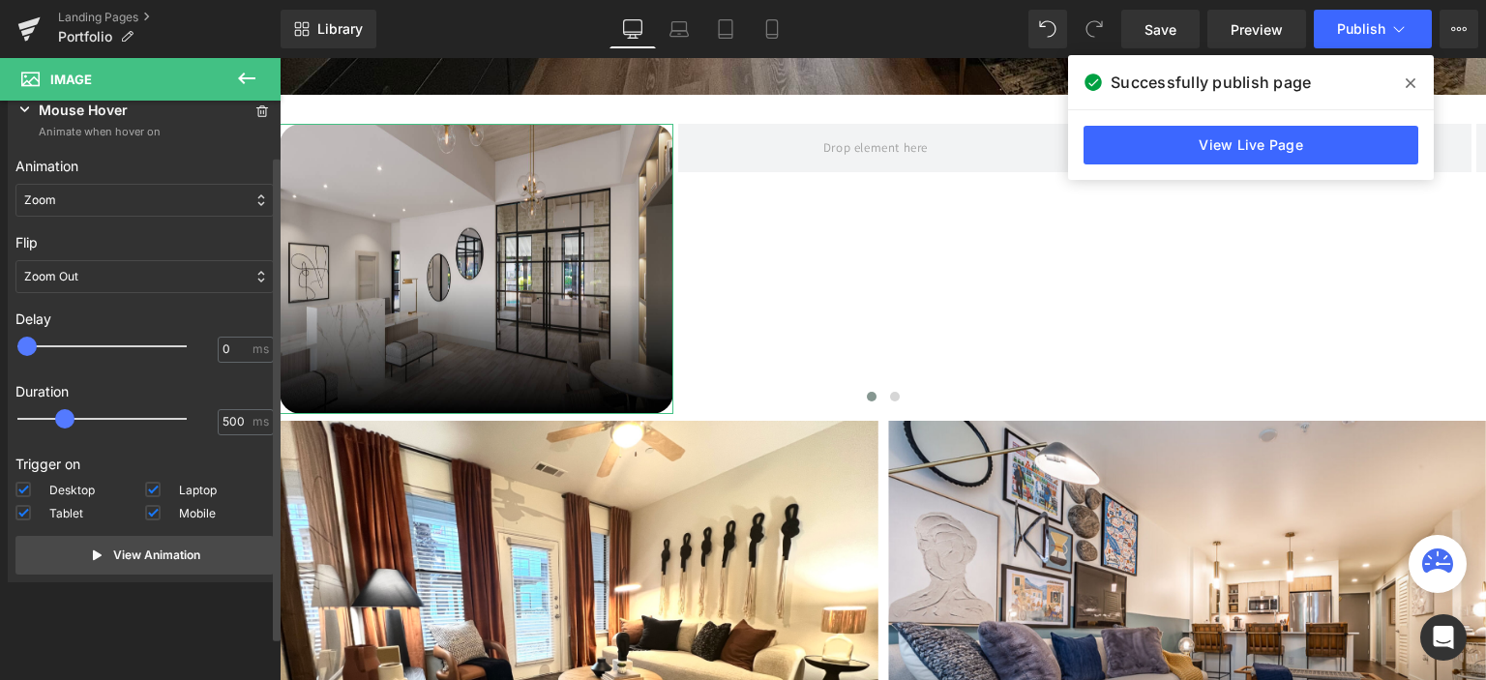
click at [101, 282] on div "Zoom Out" at bounding box center [144, 276] width 258 height 33
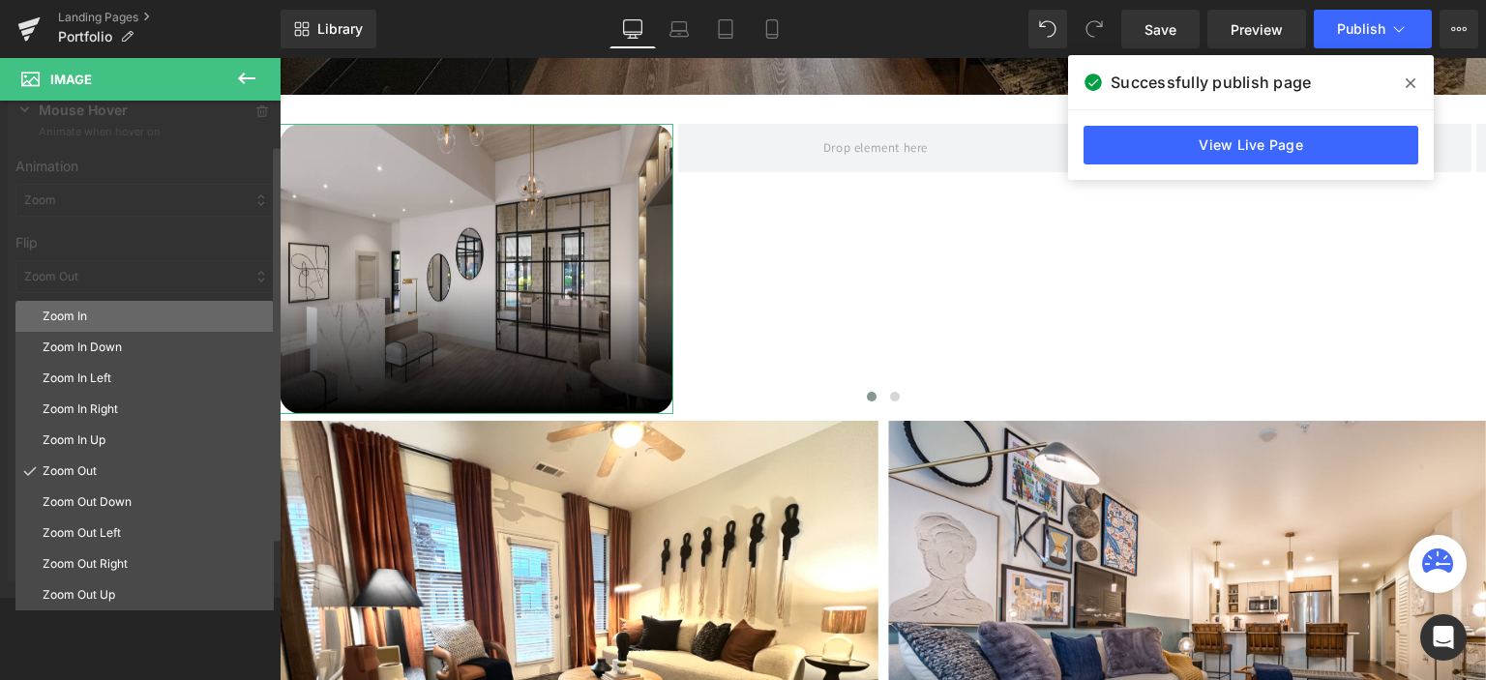
click at [89, 309] on p "Zoom In" at bounding box center [154, 316] width 223 height 17
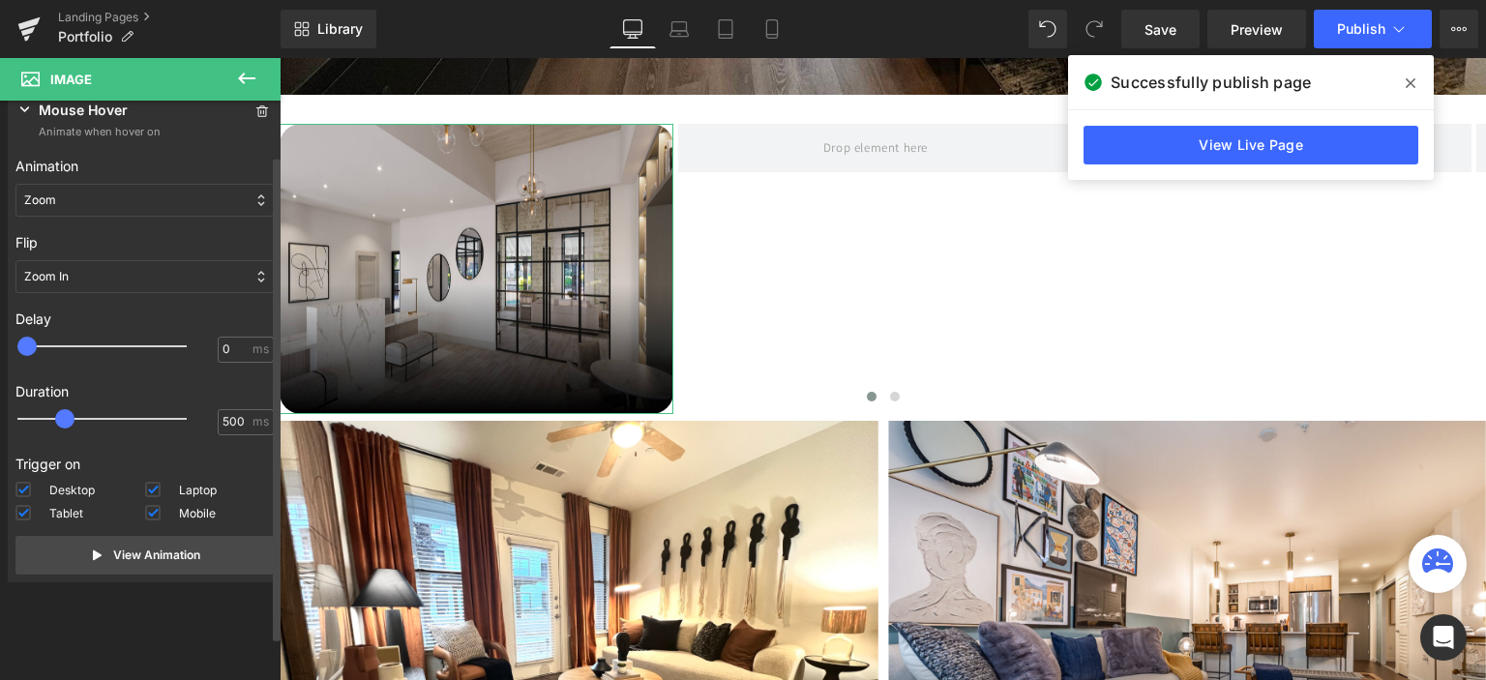
click at [132, 194] on div "Zoom" at bounding box center [144, 200] width 258 height 33
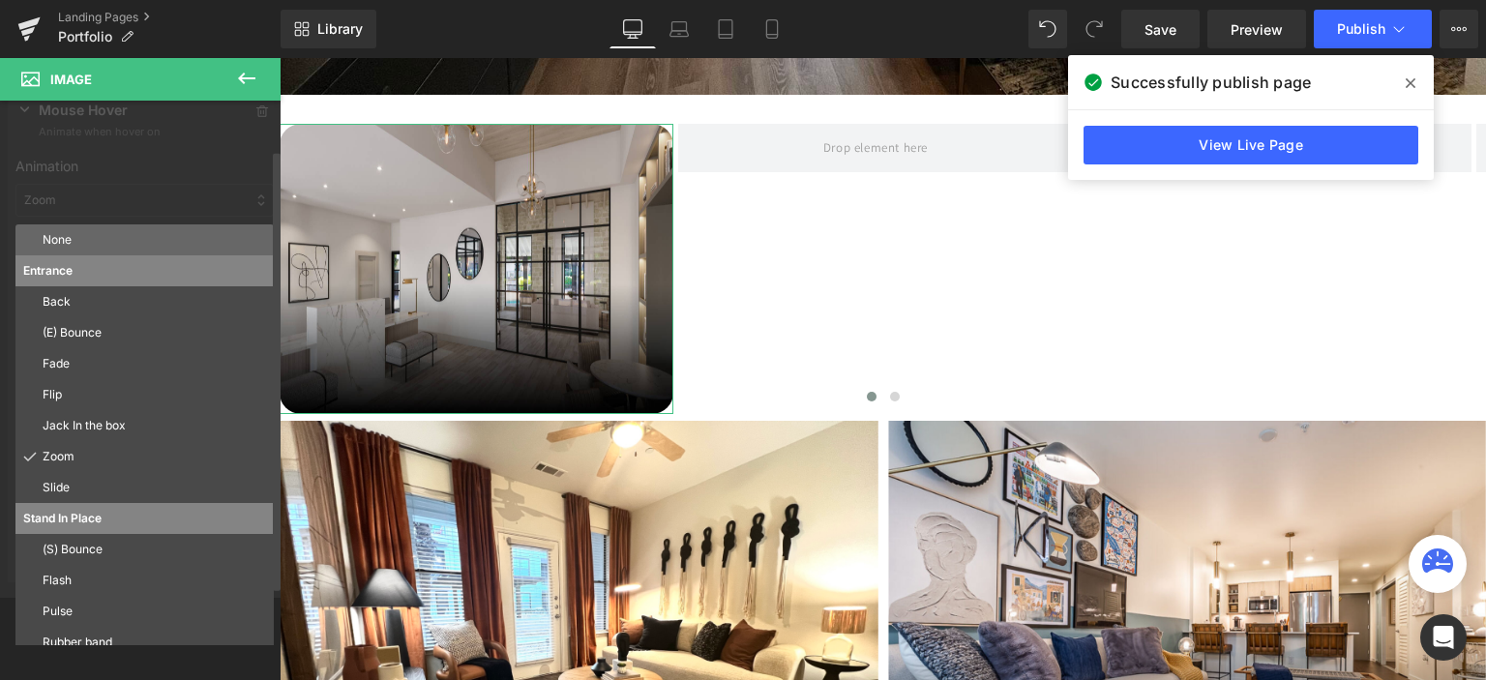
click at [109, 247] on p "None" at bounding box center [154, 239] width 223 height 17
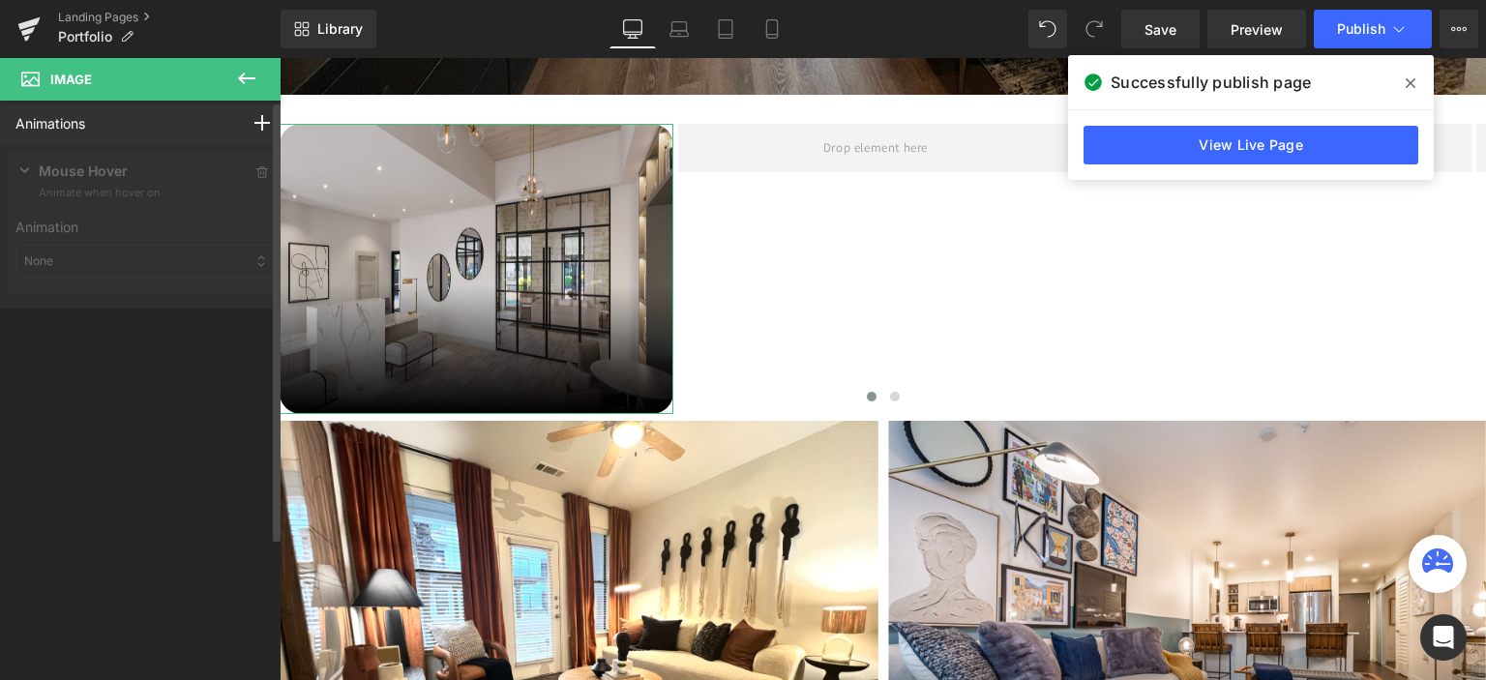
scroll to position [0, 0]
click at [104, 252] on div "None" at bounding box center [144, 261] width 258 height 33
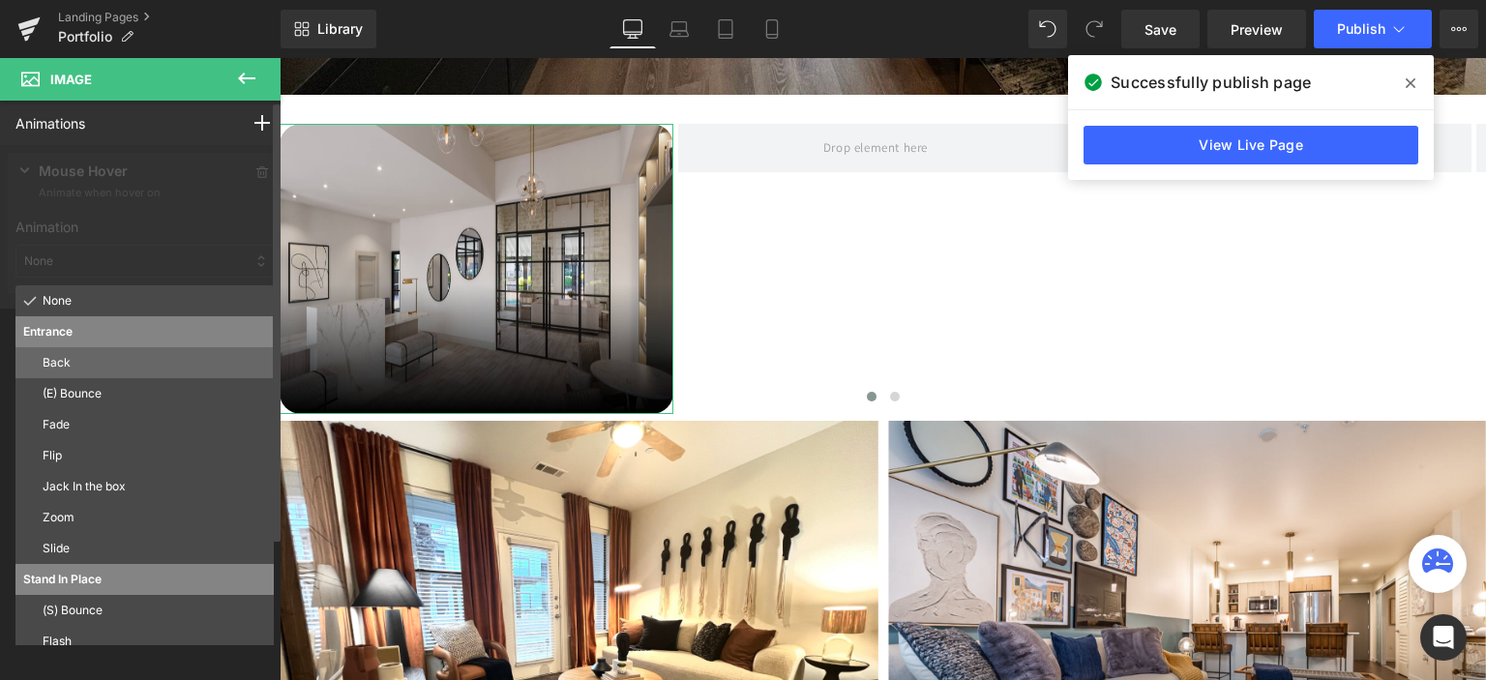
click at [78, 370] on p "Back" at bounding box center [154, 362] width 223 height 17
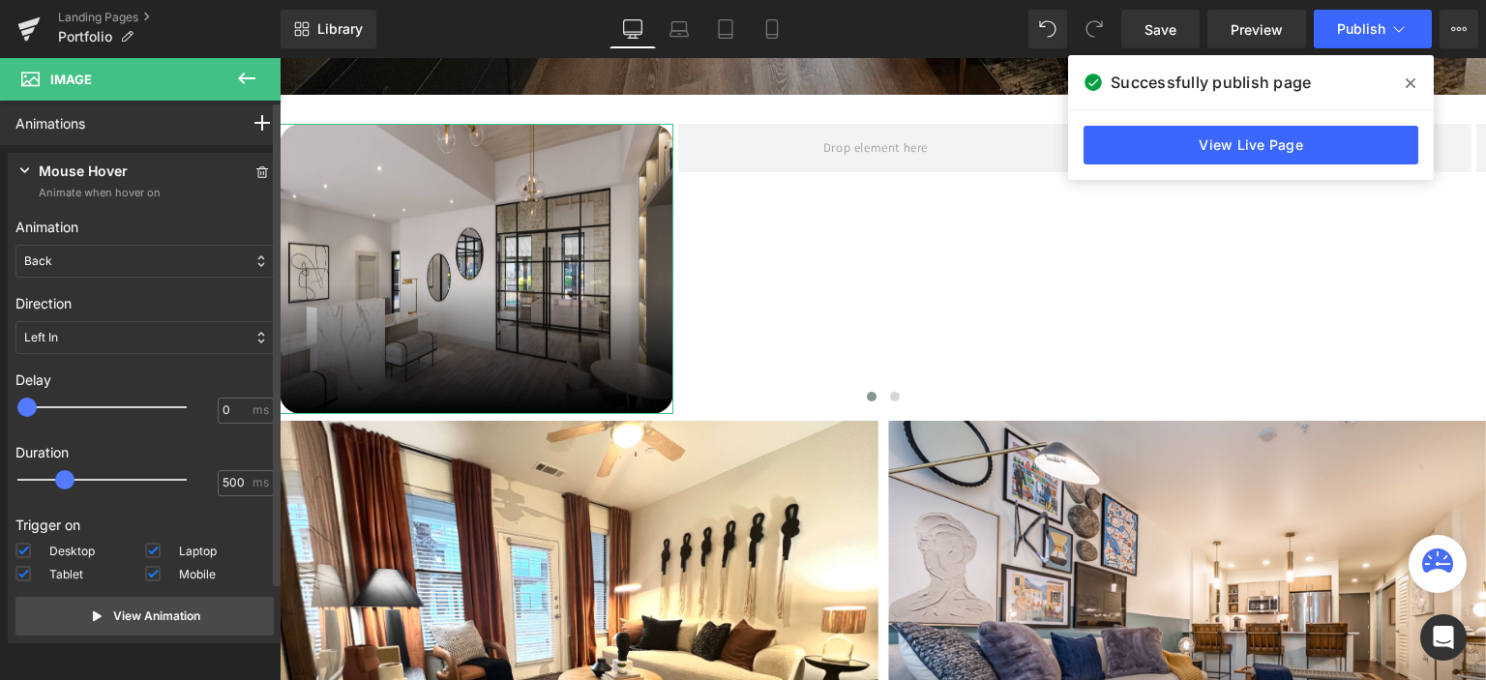
click at [120, 258] on div "Back" at bounding box center [144, 261] width 258 height 33
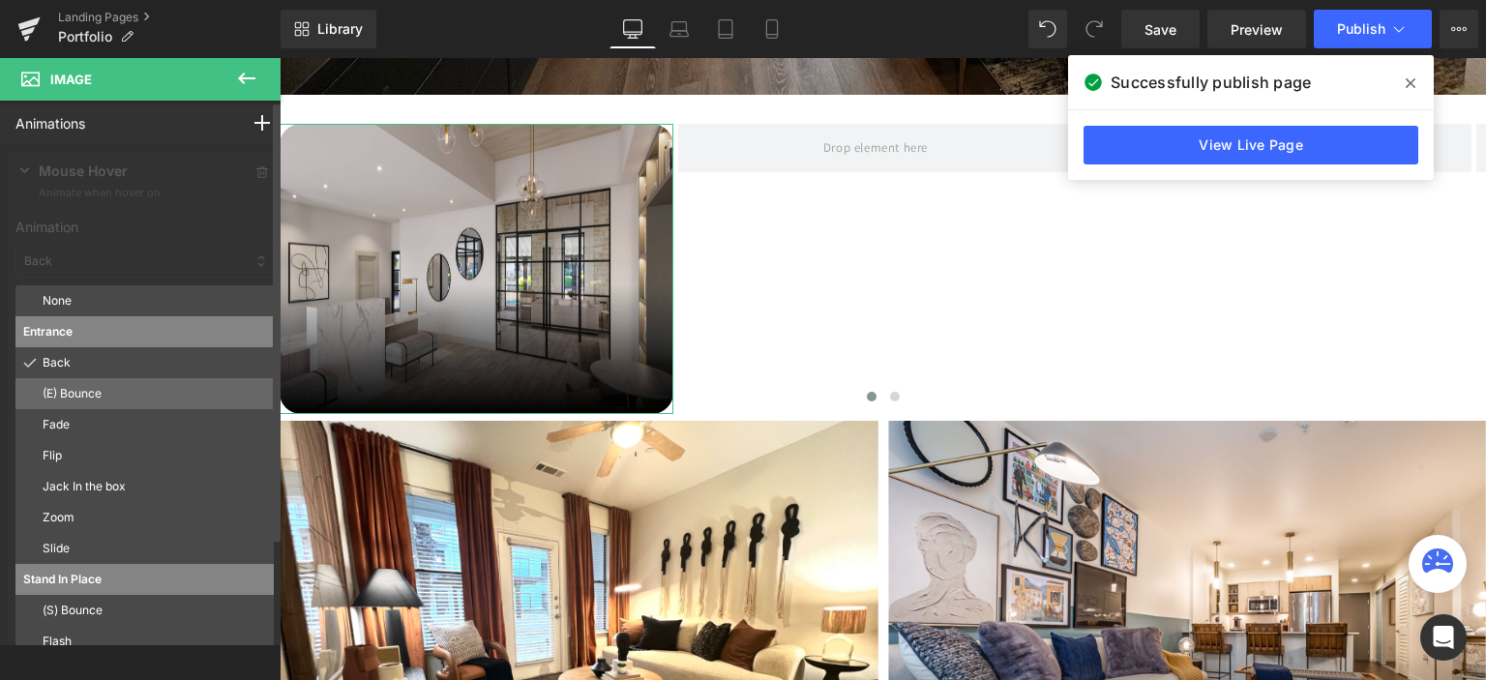
click at [82, 386] on p "(E) Bounce" at bounding box center [154, 393] width 223 height 17
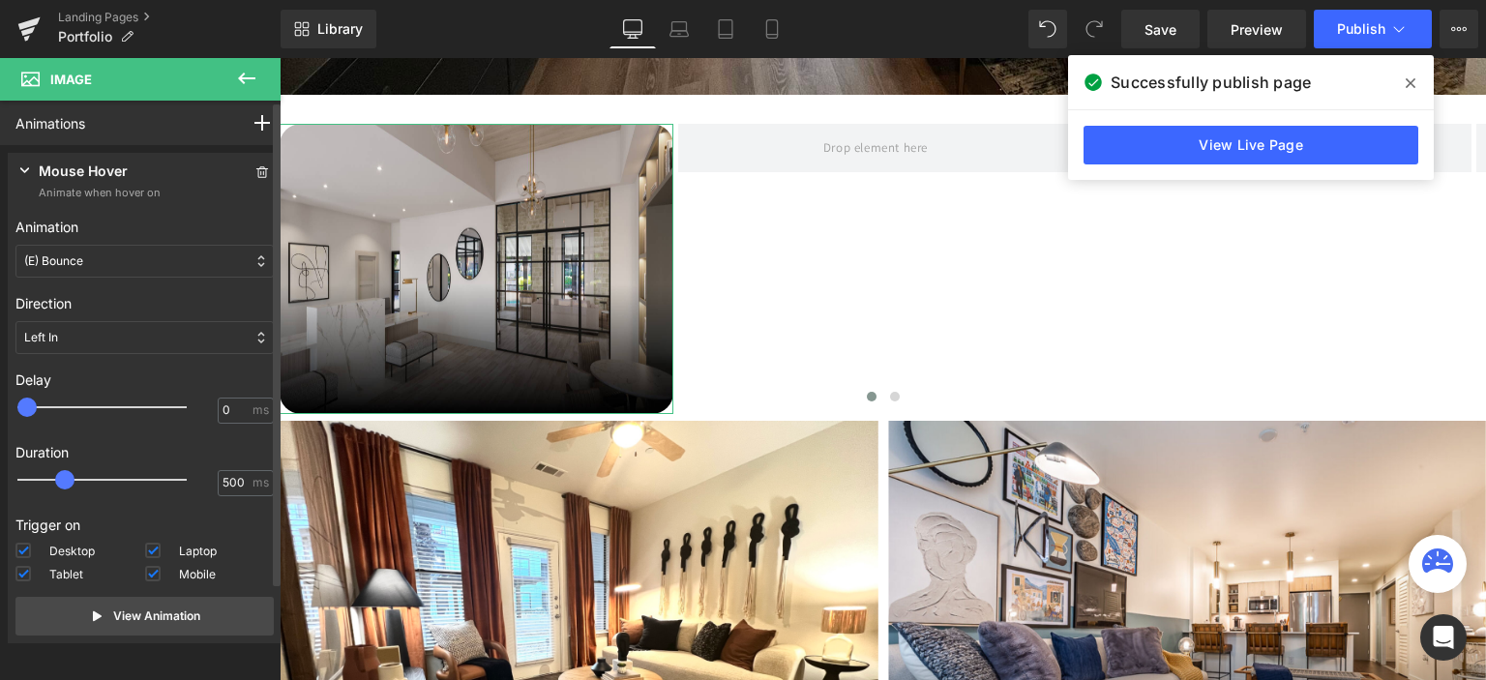
click at [128, 268] on div "(E) Bounce" at bounding box center [144, 261] width 258 height 33
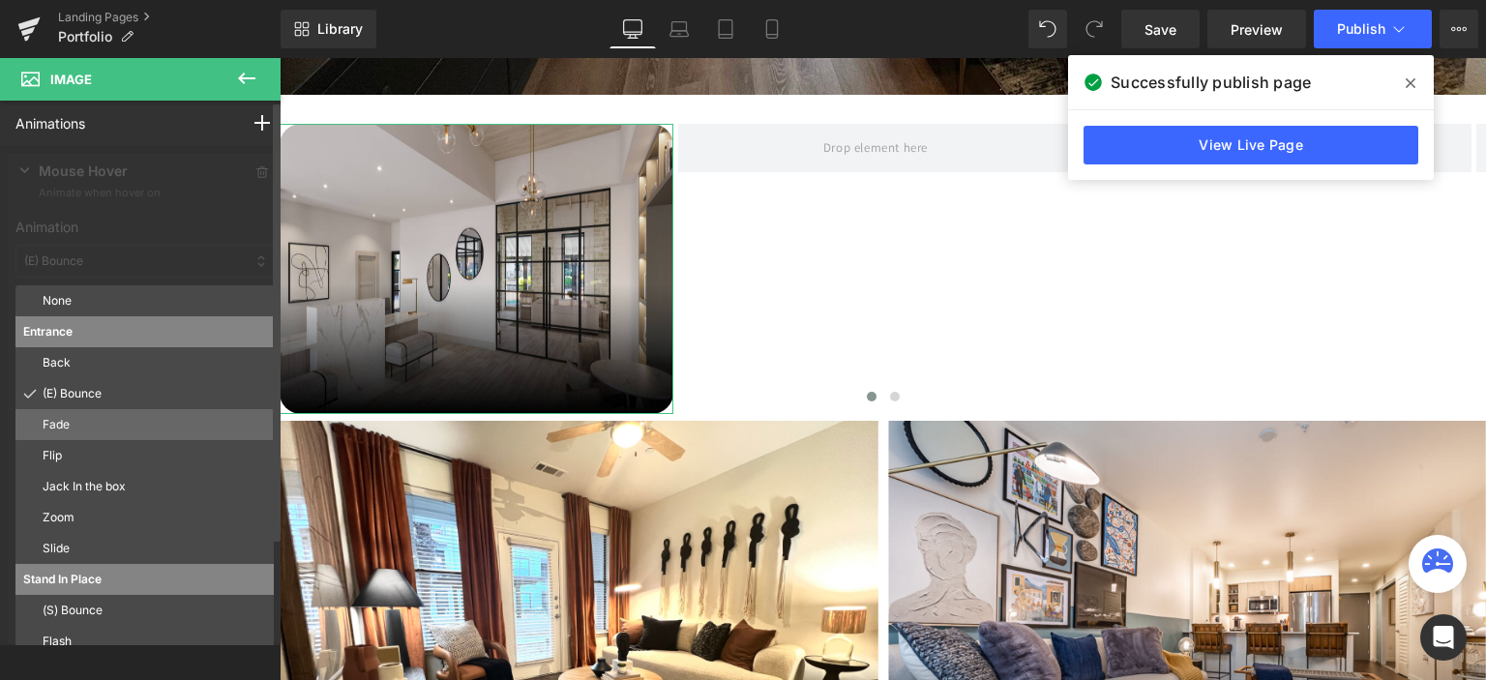
click at [85, 421] on p "Fade" at bounding box center [154, 424] width 223 height 17
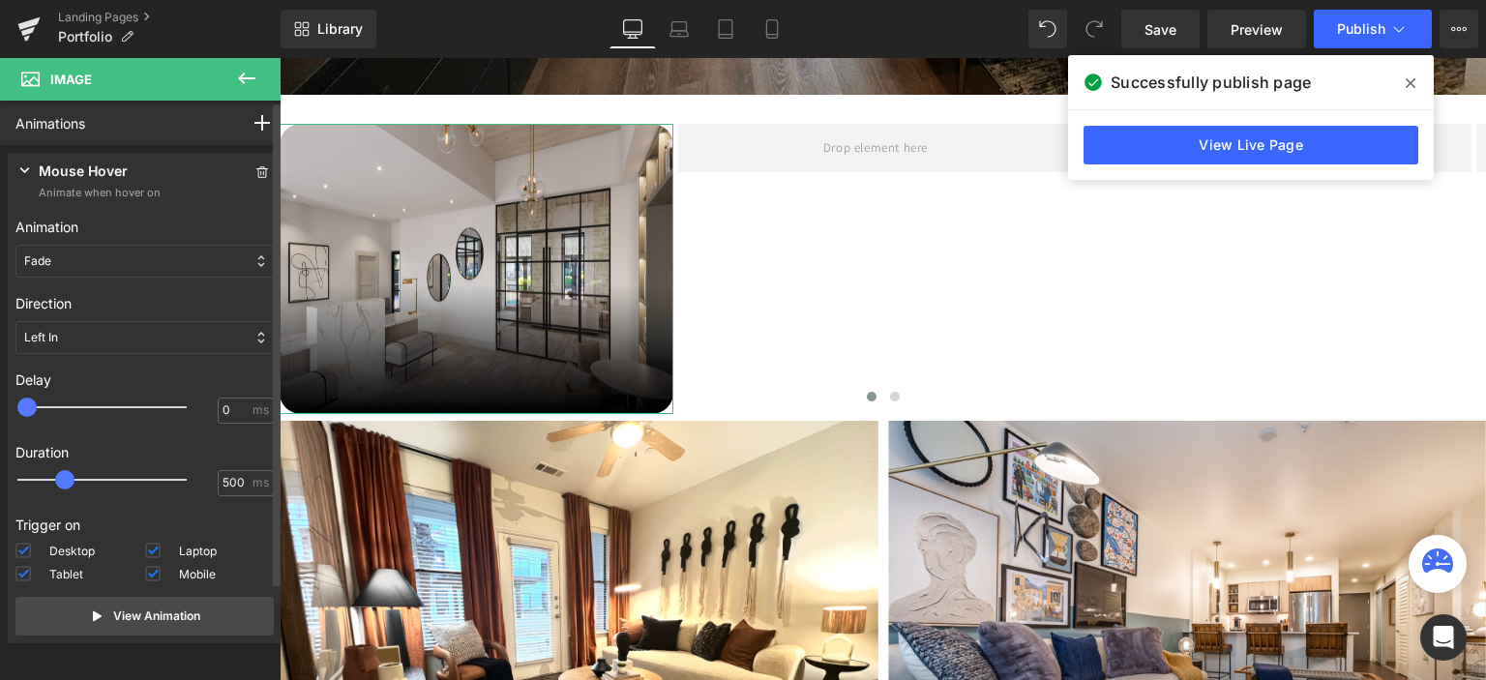
click at [85, 254] on div "Fade" at bounding box center [144, 261] width 258 height 33
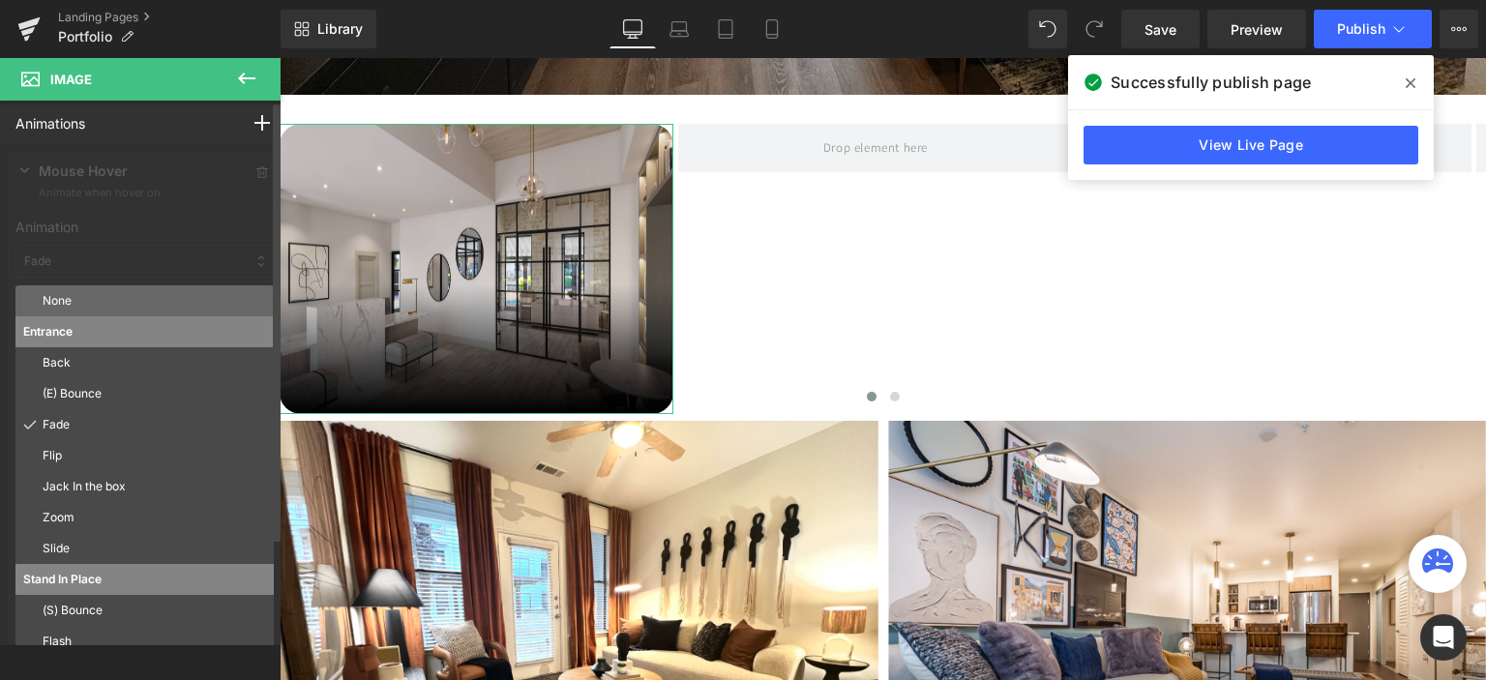
click at [85, 294] on p "None" at bounding box center [154, 300] width 223 height 17
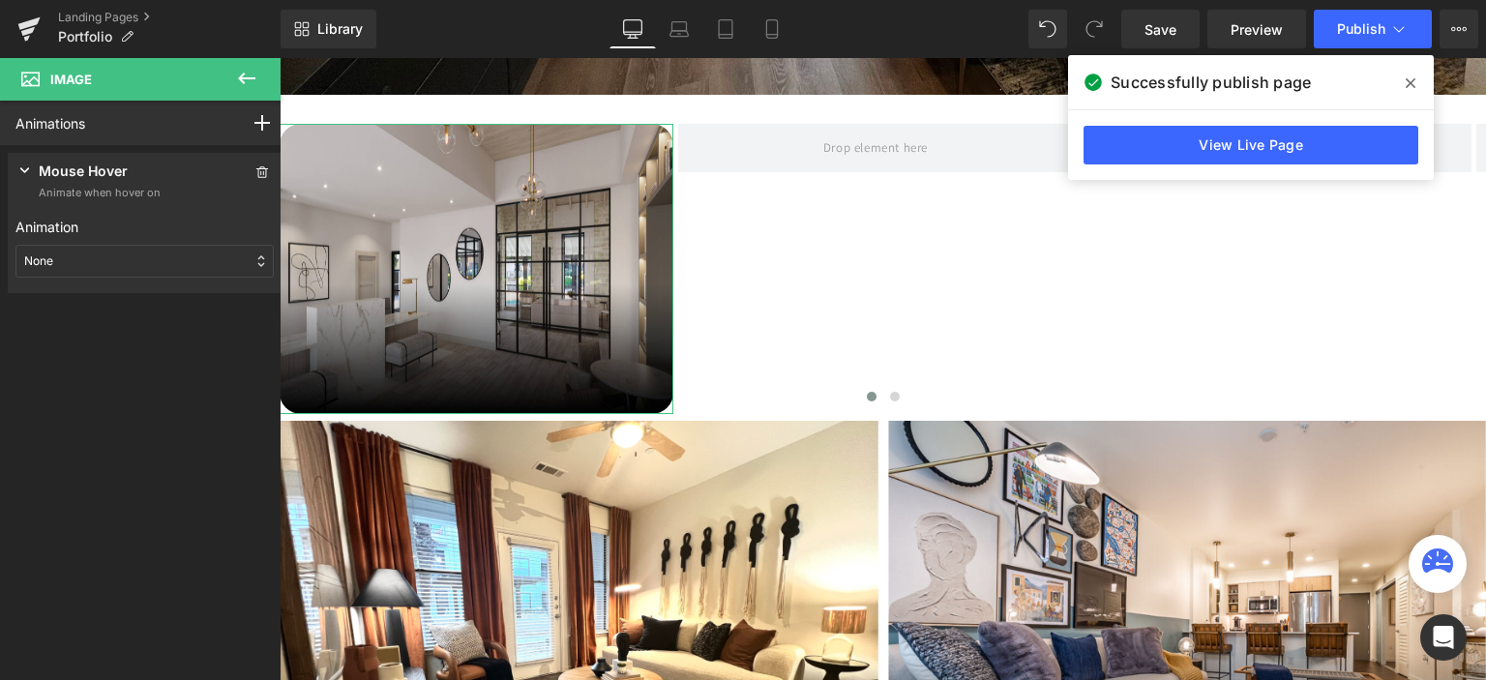
click at [182, 256] on div "None" at bounding box center [144, 261] width 258 height 33
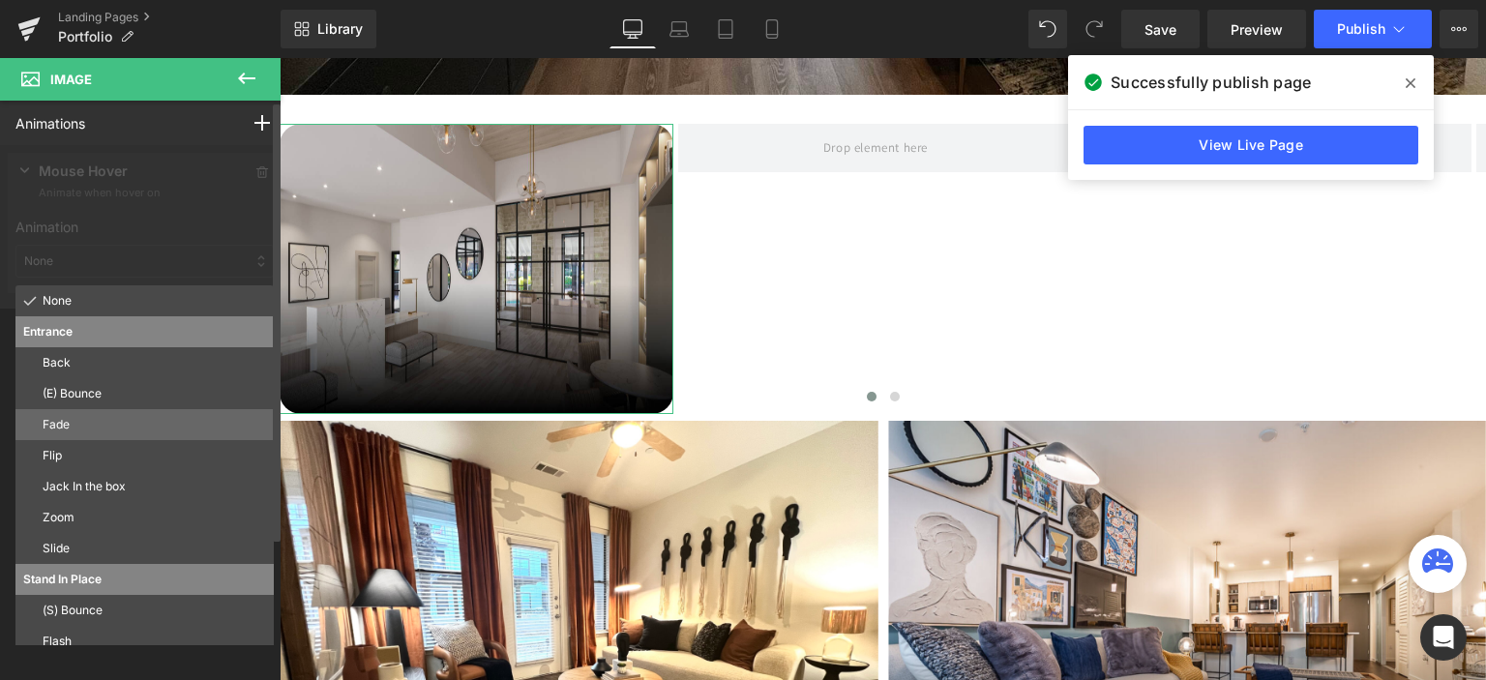
click at [66, 425] on p "Fade" at bounding box center [154, 424] width 223 height 17
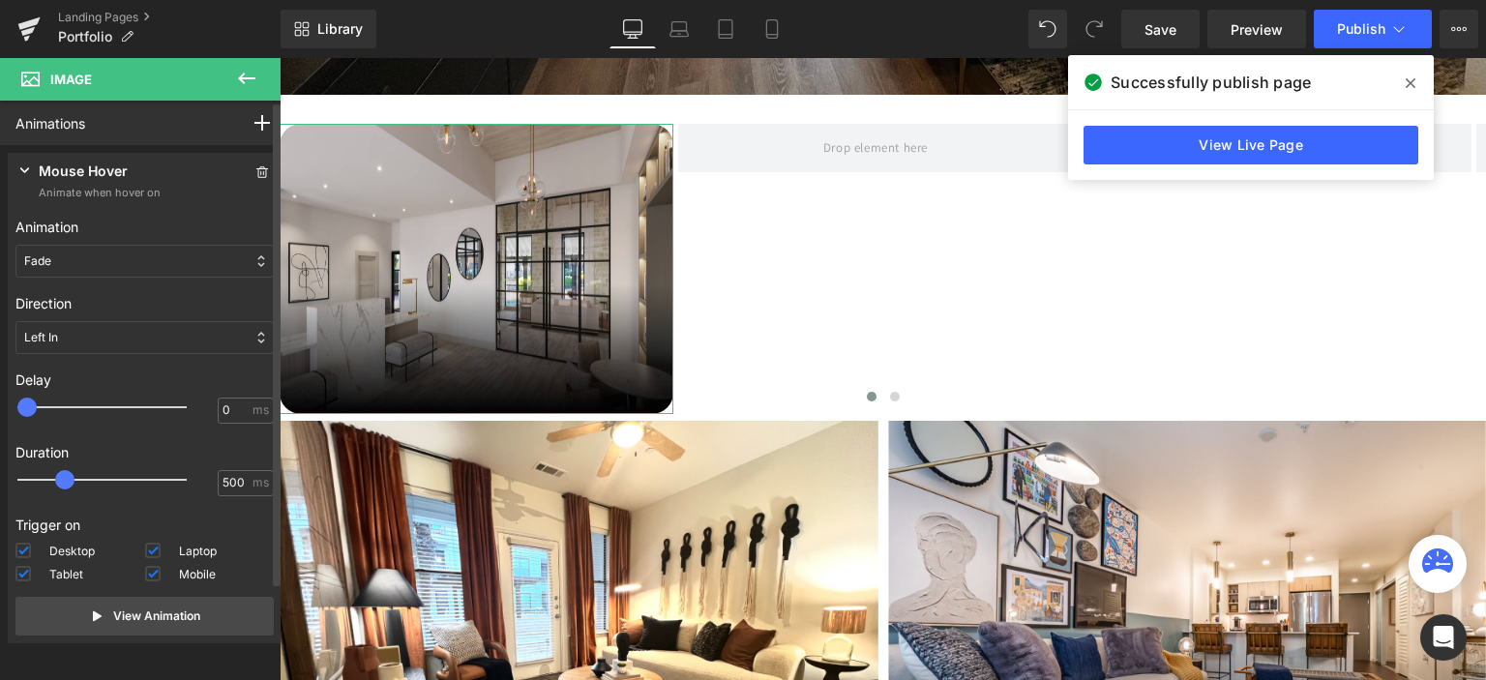
click at [101, 337] on div "Left In" at bounding box center [144, 337] width 258 height 33
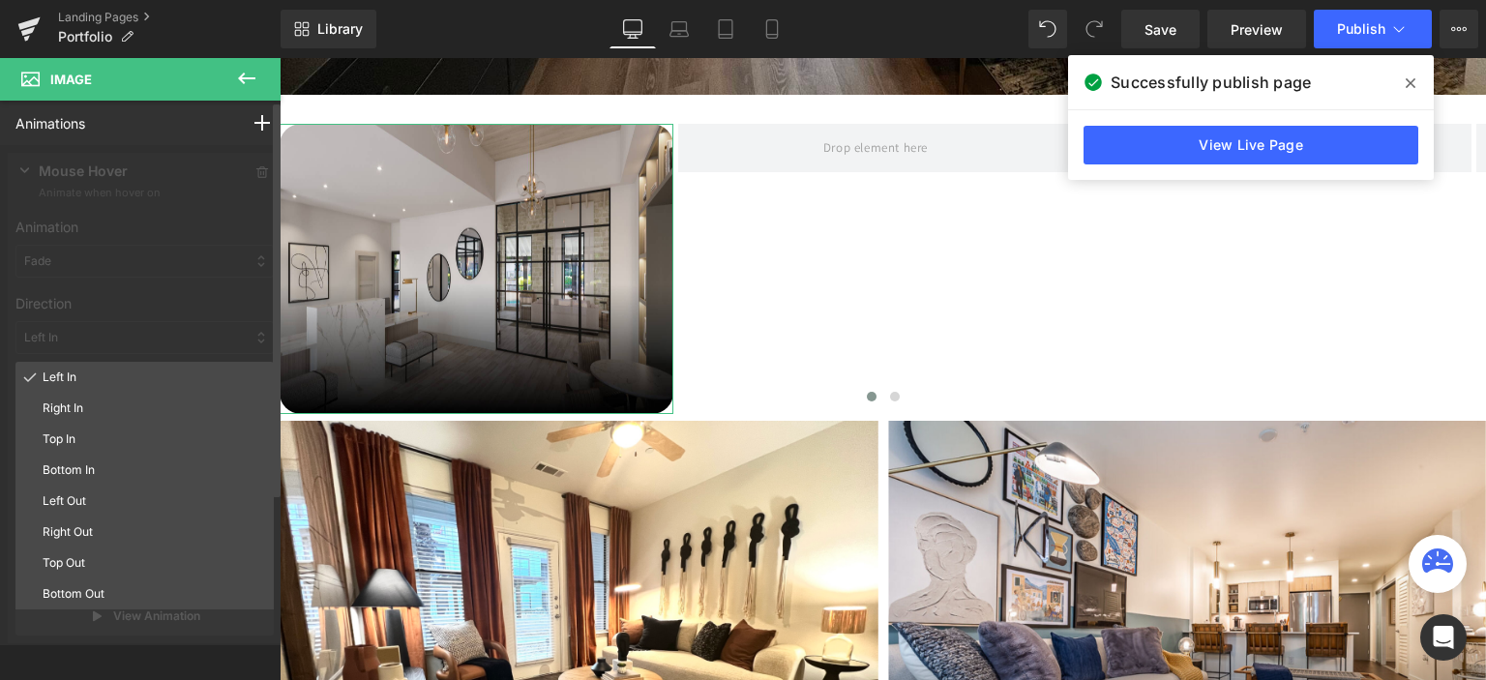
click at [101, 337] on div at bounding box center [144, 402] width 289 height 514
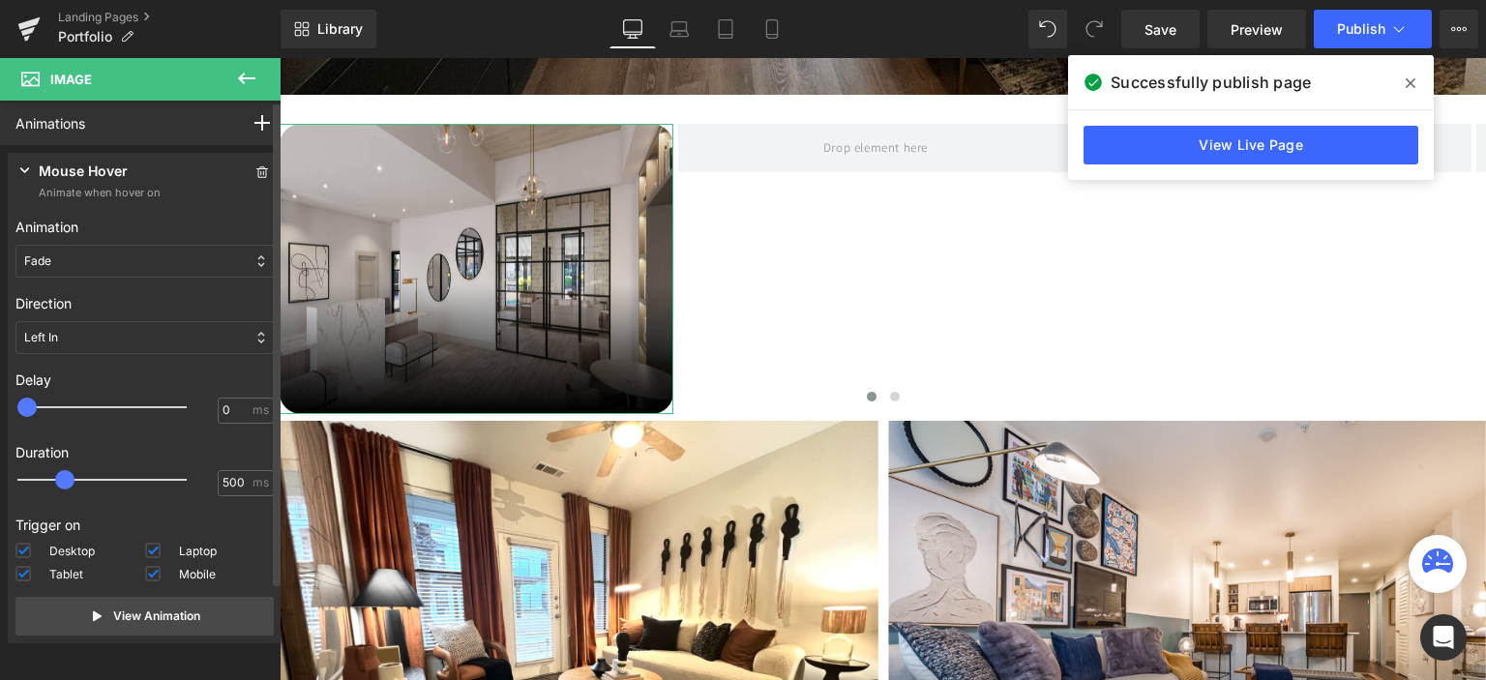
click at [132, 247] on div "Fade" at bounding box center [144, 261] width 258 height 33
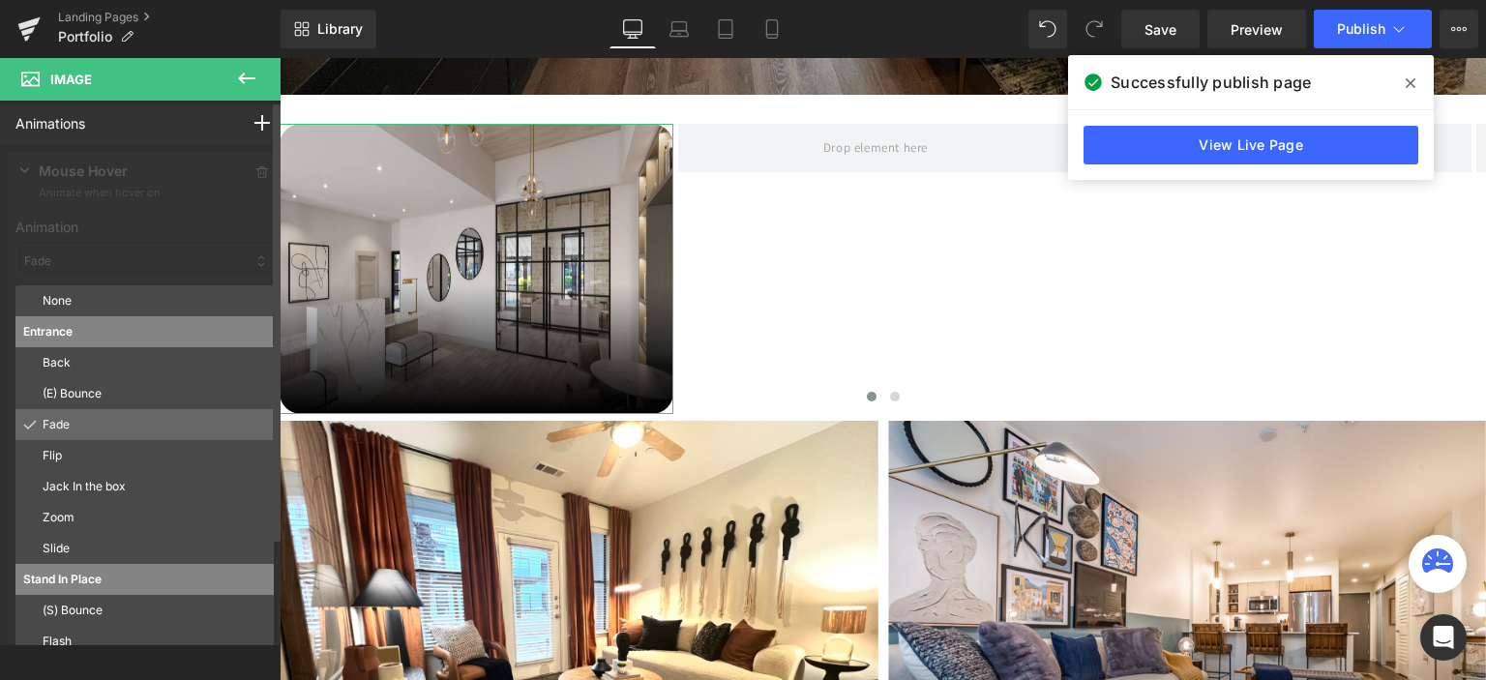
scroll to position [97, 0]
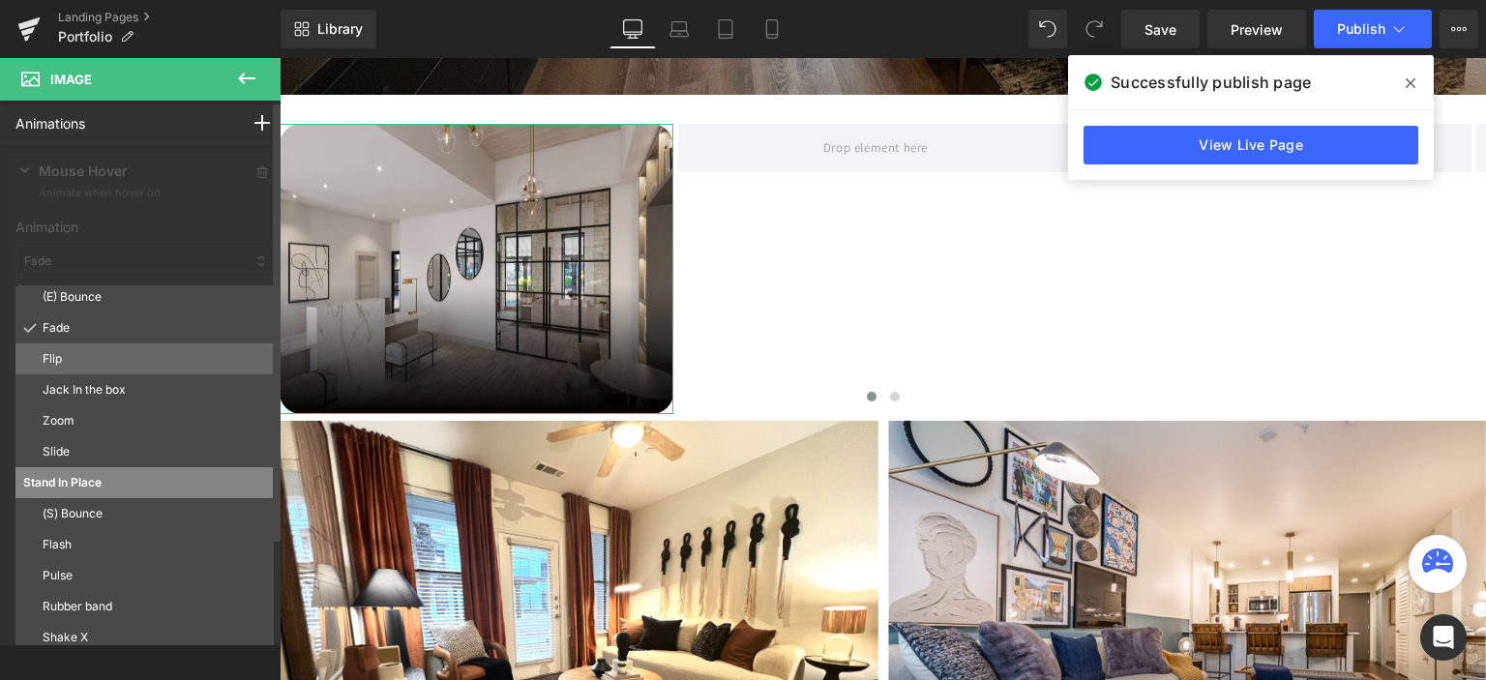
click at [120, 354] on p "Flip" at bounding box center [154, 358] width 223 height 17
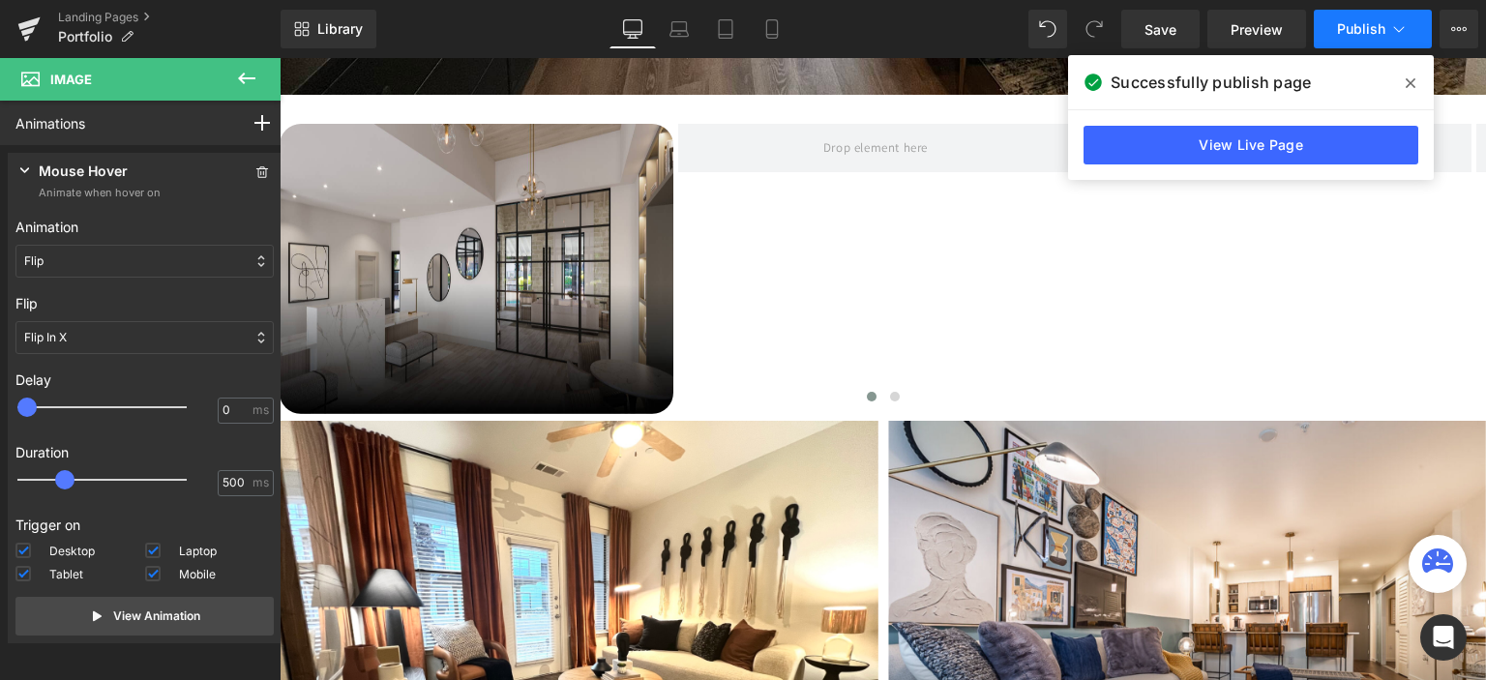
click at [1343, 22] on span "Publish" at bounding box center [1361, 28] width 48 height 15
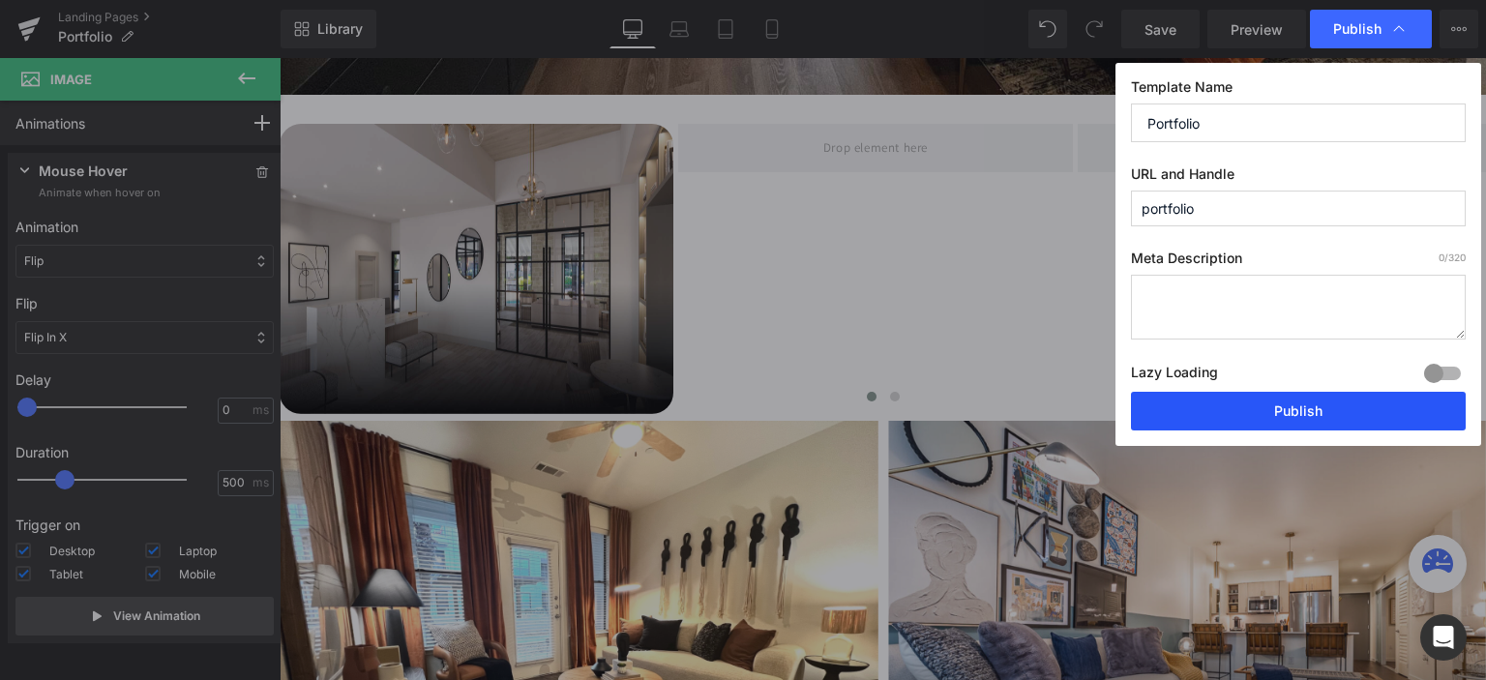
click at [1295, 408] on button "Publish" at bounding box center [1298, 411] width 335 height 39
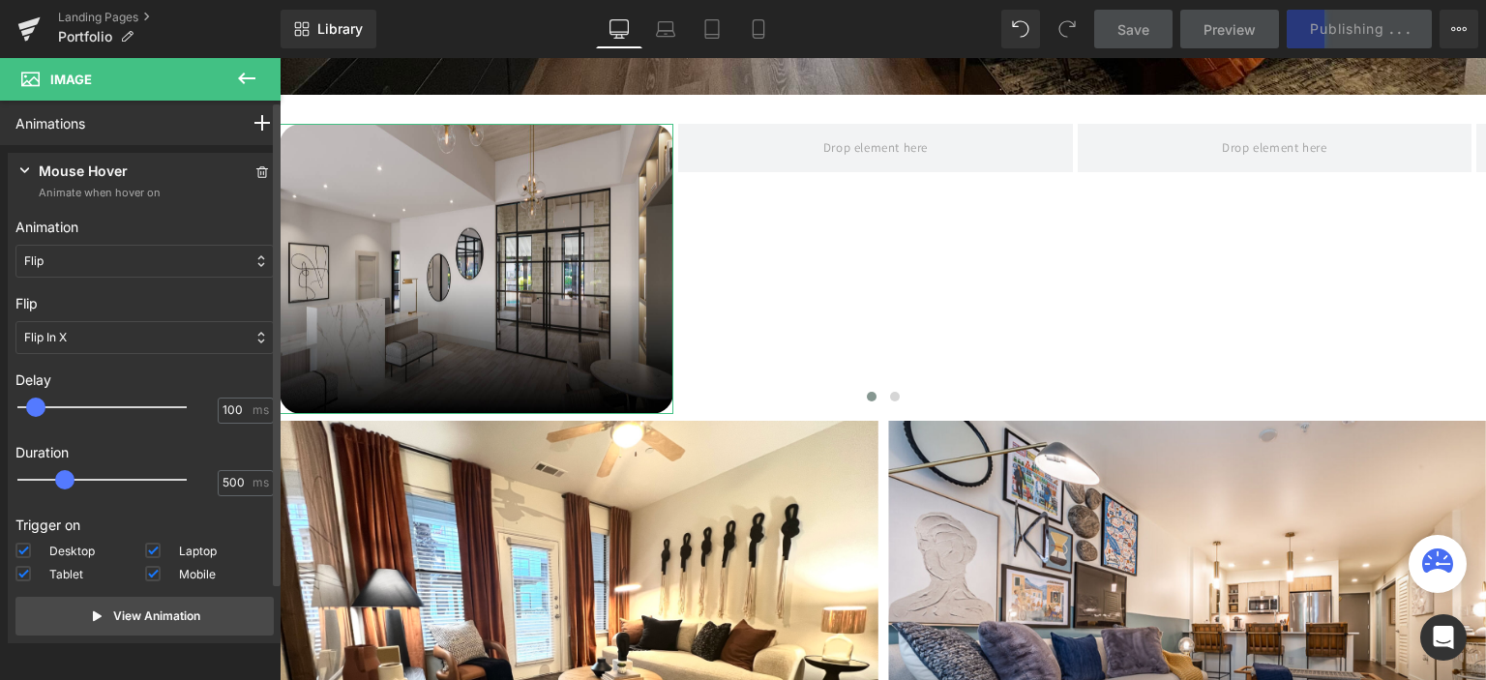
click at [39, 403] on div at bounding box center [115, 407] width 169 height 39
type input "100"
click at [36, 409] on span at bounding box center [35, 407] width 19 height 19
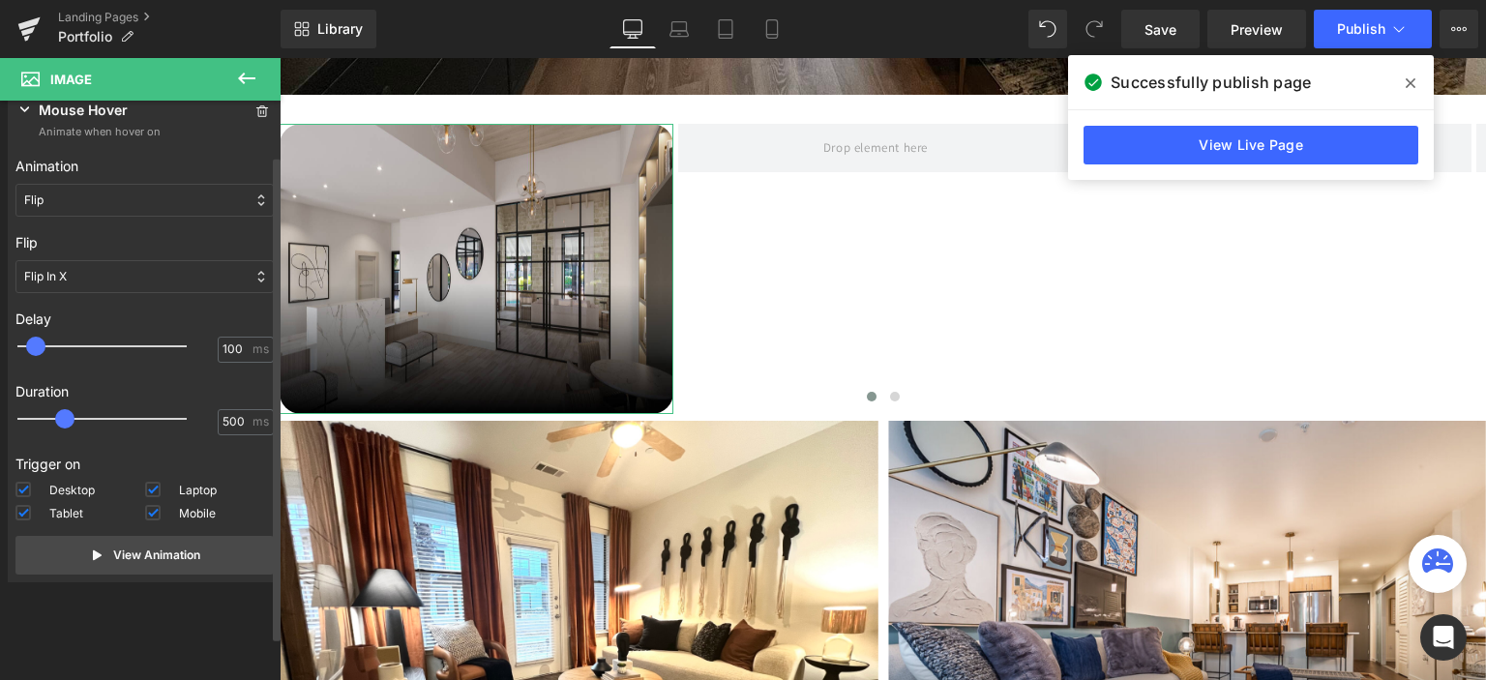
scroll to position [0, 0]
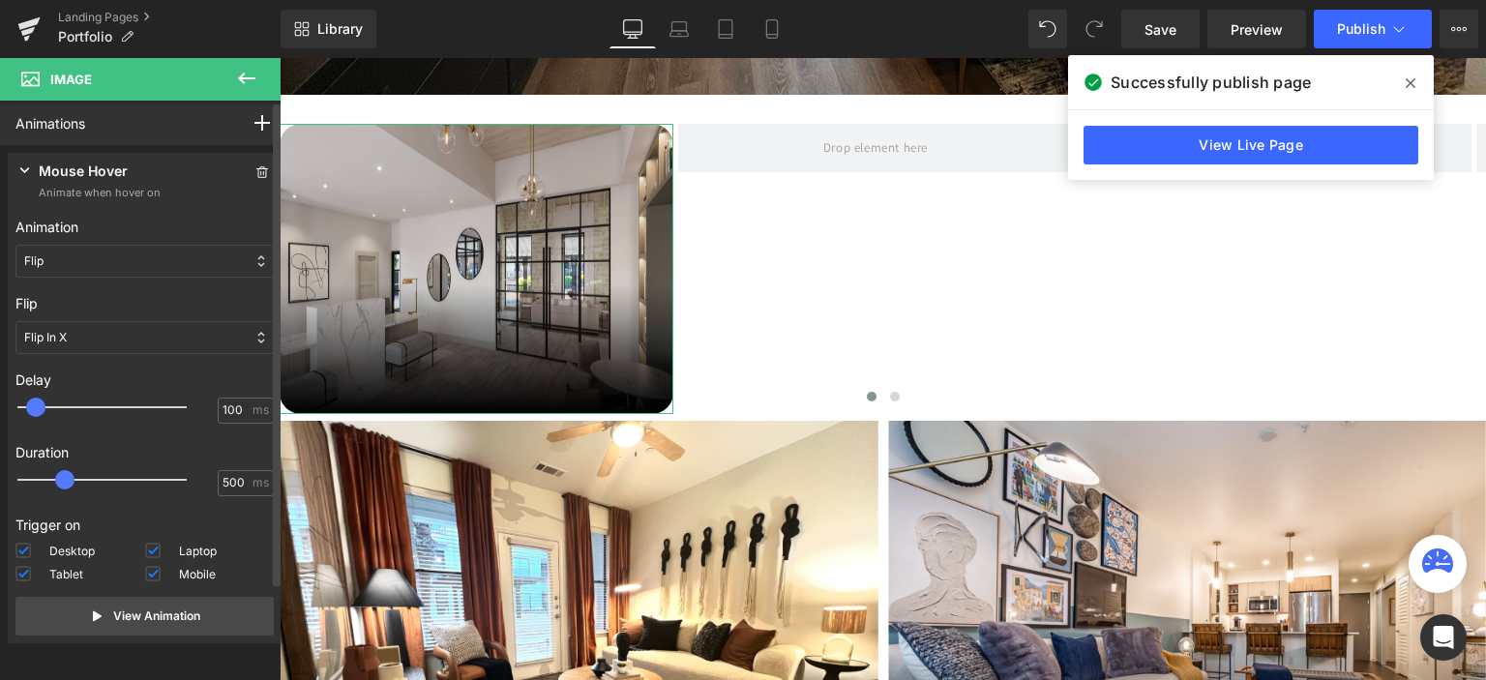
click at [138, 257] on div "Flip" at bounding box center [144, 261] width 258 height 33
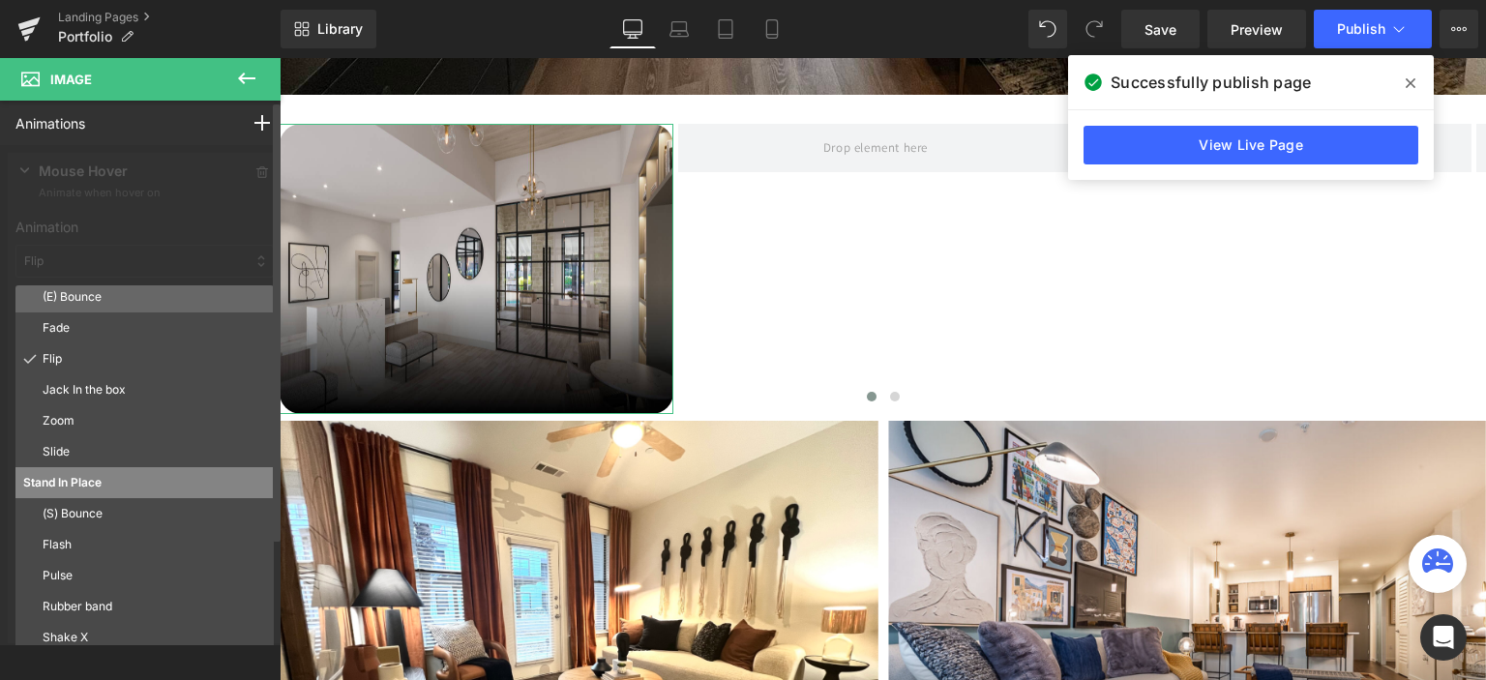
click at [77, 294] on p "(E) Bounce" at bounding box center [154, 296] width 223 height 17
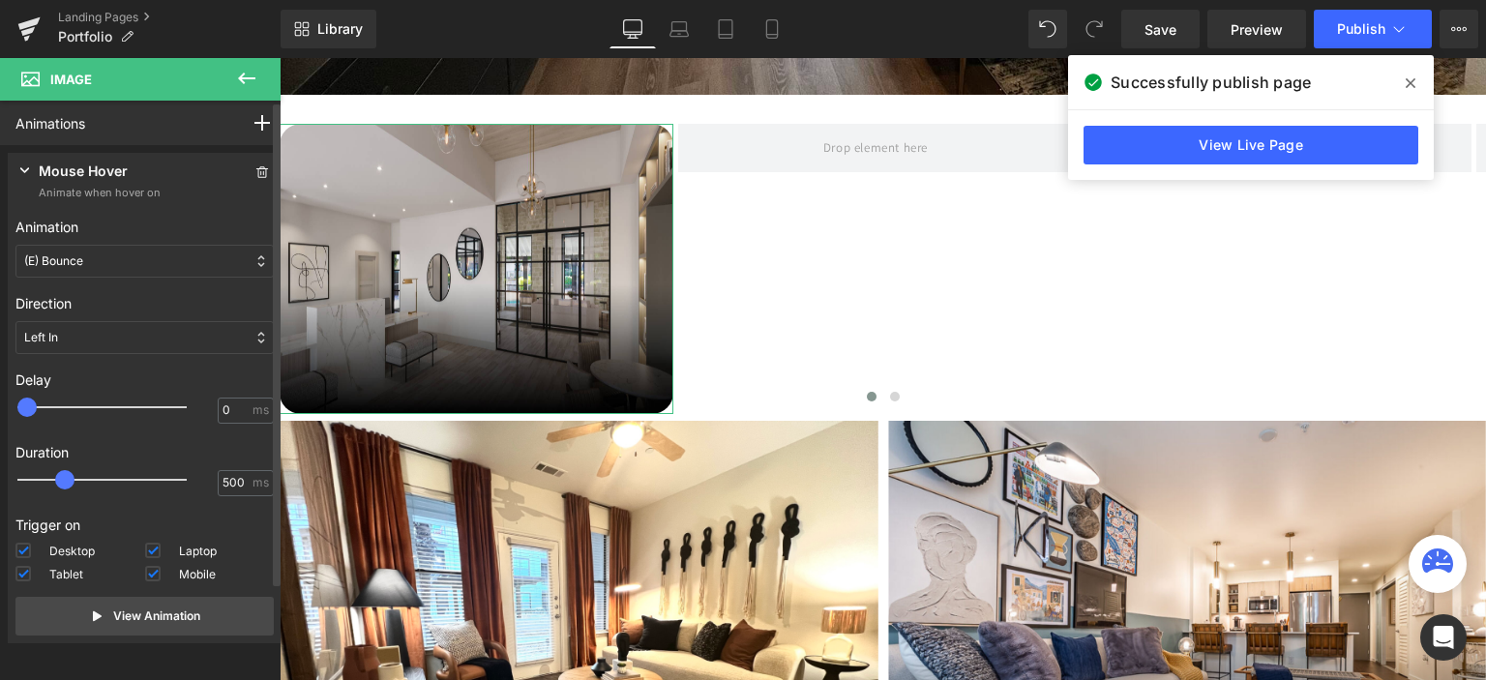
click at [132, 254] on div "(E) Bounce" at bounding box center [144, 261] width 258 height 33
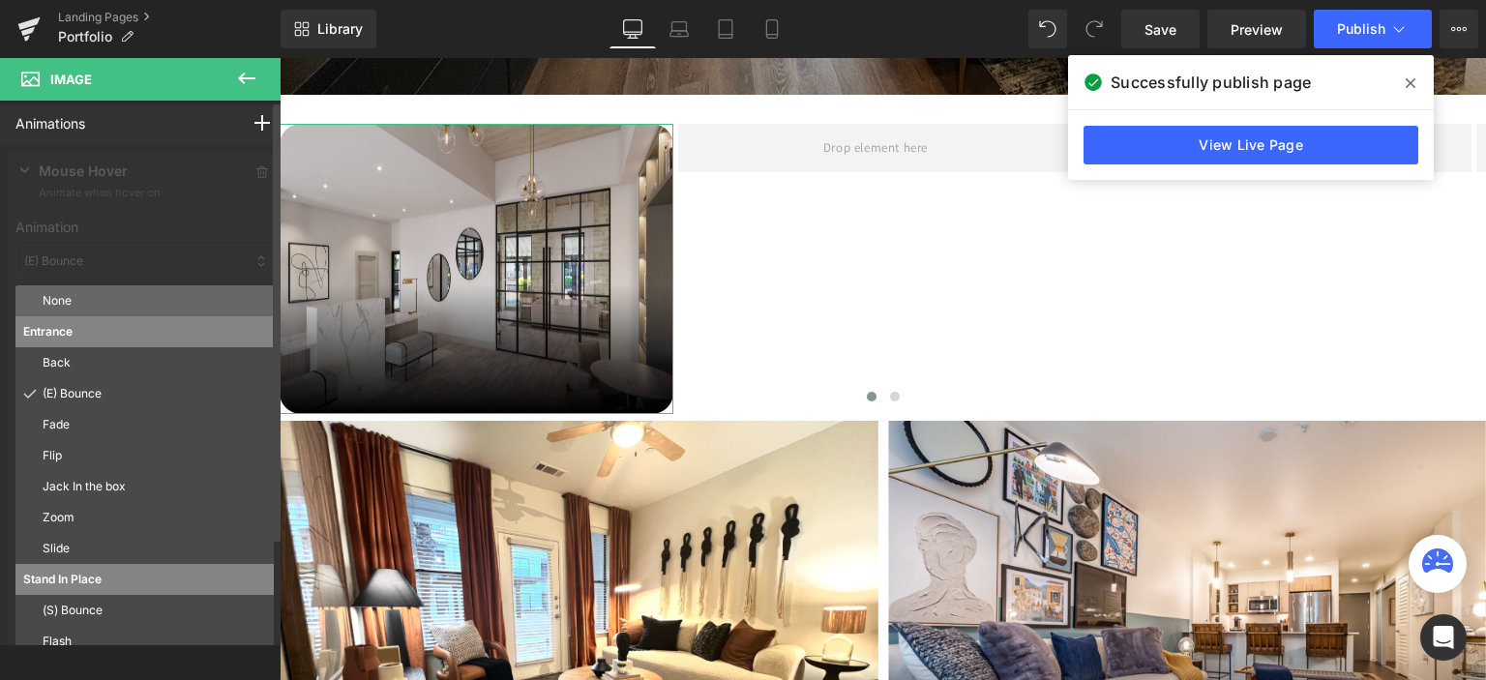
click at [108, 293] on p "None" at bounding box center [154, 300] width 223 height 17
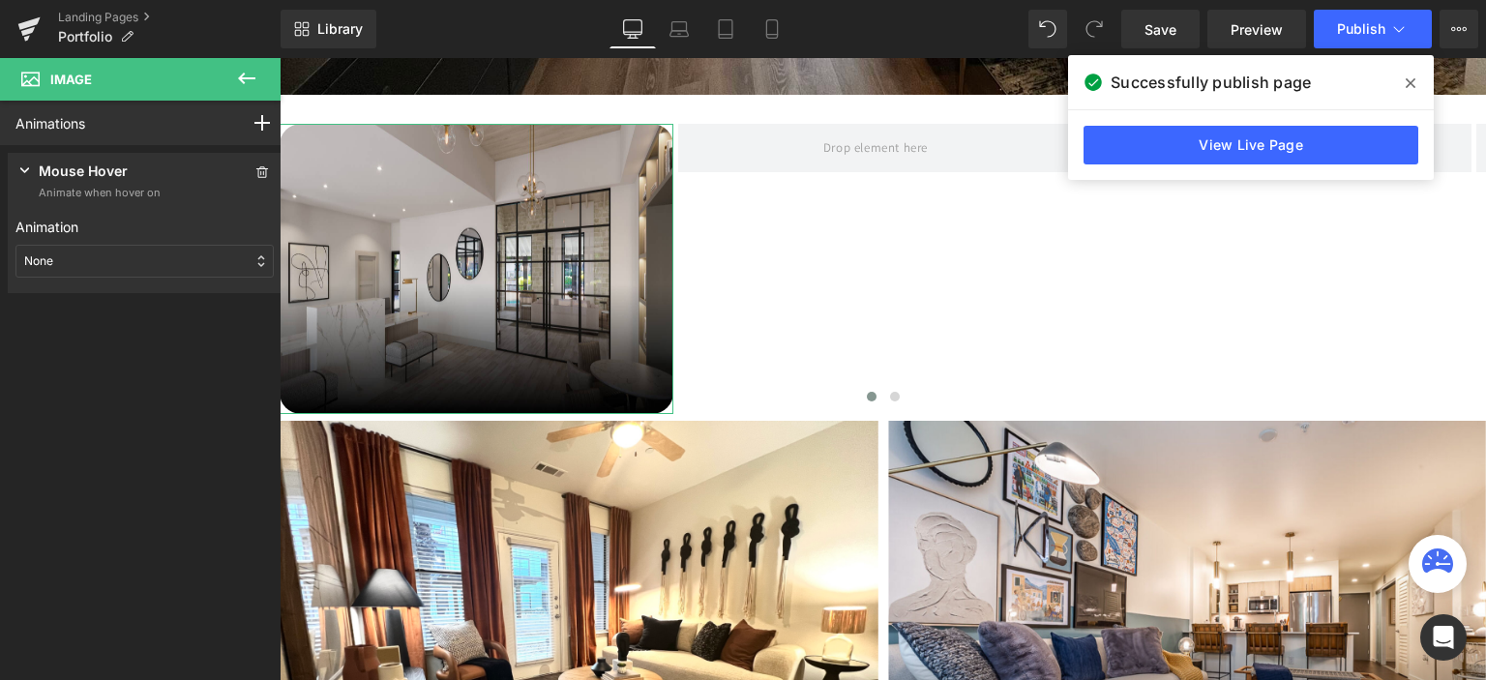
click at [26, 165] on icon at bounding box center [24, 170] width 19 height 19
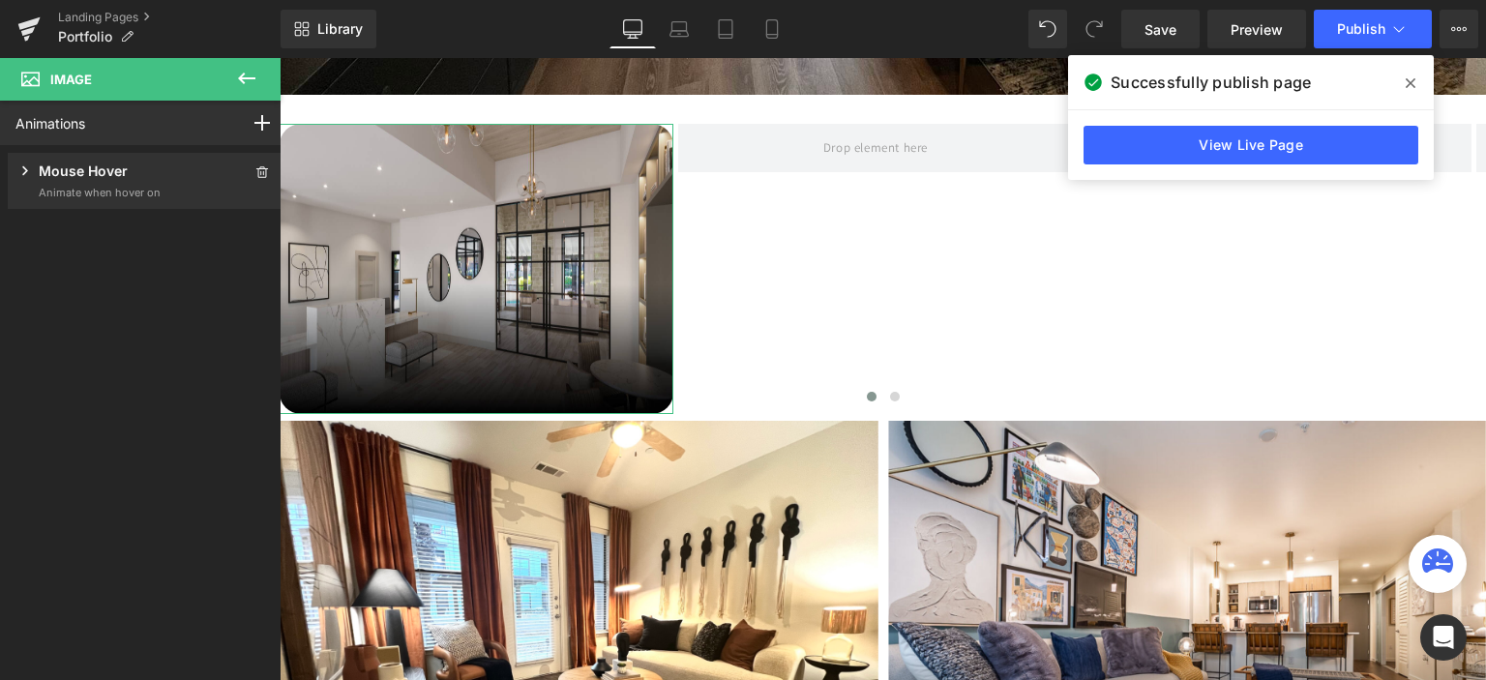
click at [27, 120] on link "Animations" at bounding box center [50, 123] width 70 height 20
click at [86, 81] on span "Image" at bounding box center [71, 79] width 42 height 15
click at [246, 73] on icon at bounding box center [246, 78] width 23 height 23
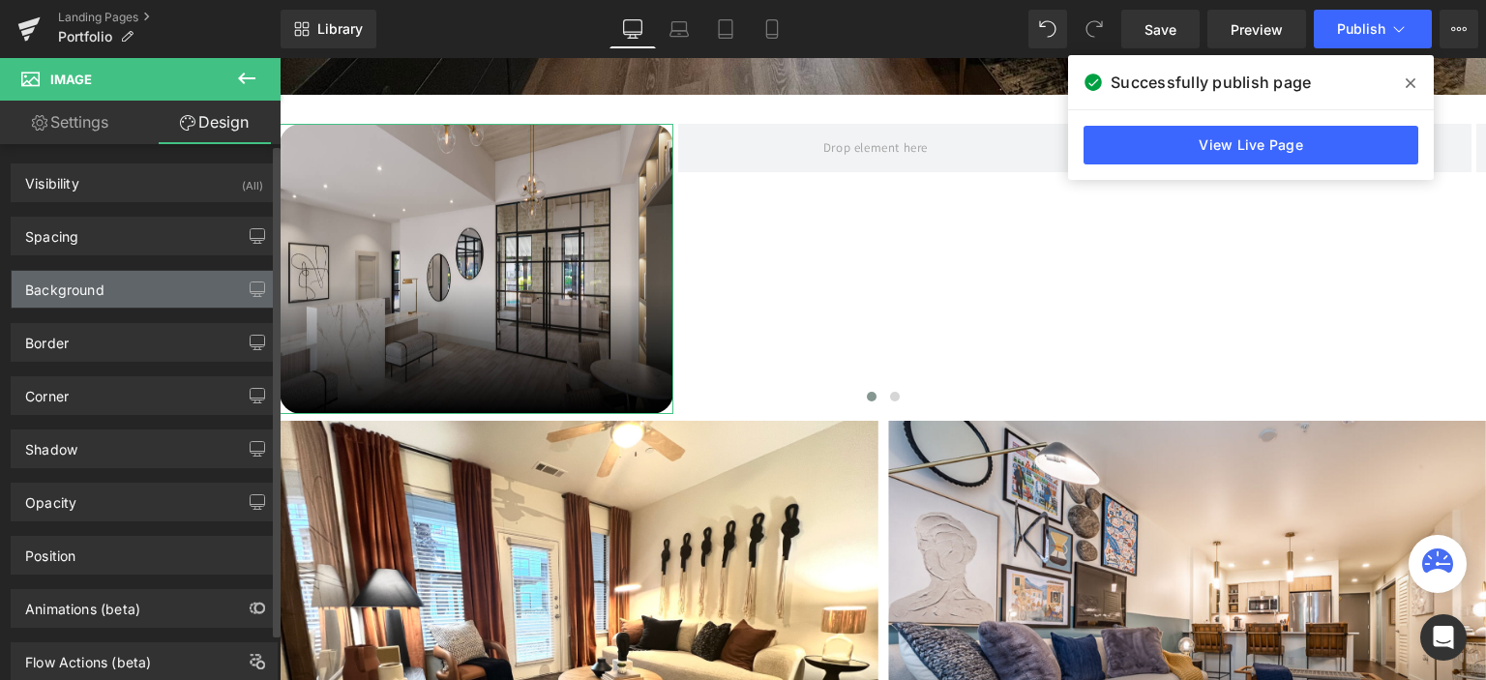
click at [104, 286] on div "Background" at bounding box center [144, 289] width 265 height 37
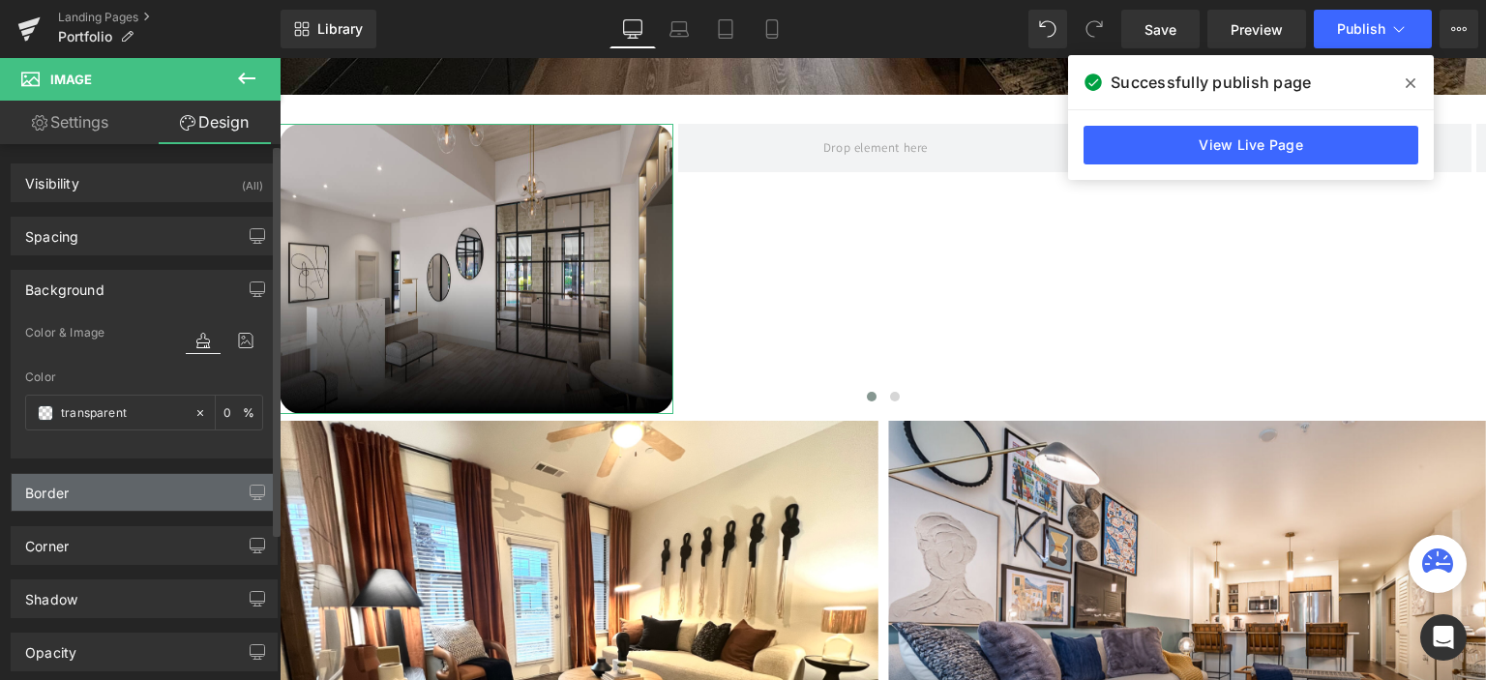
scroll to position [97, 0]
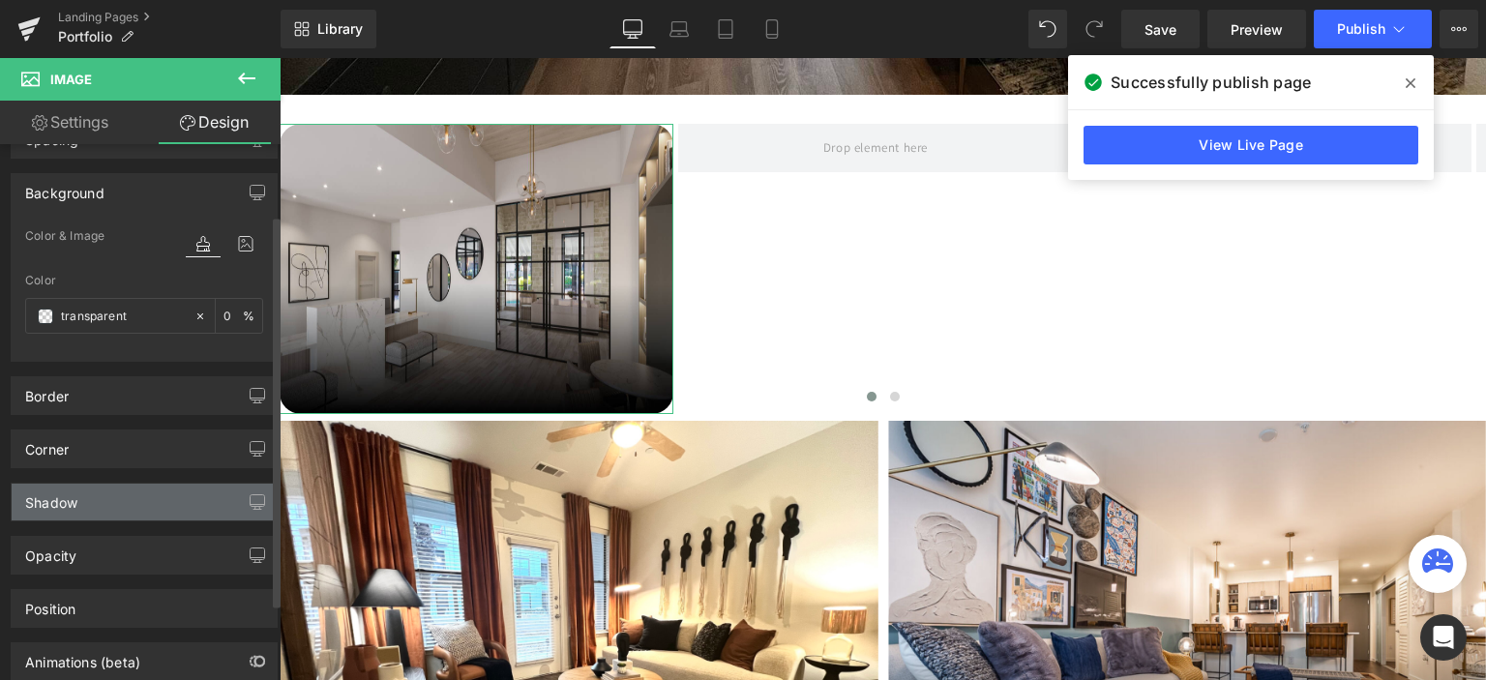
click at [74, 494] on div "Shadow" at bounding box center [51, 497] width 52 height 27
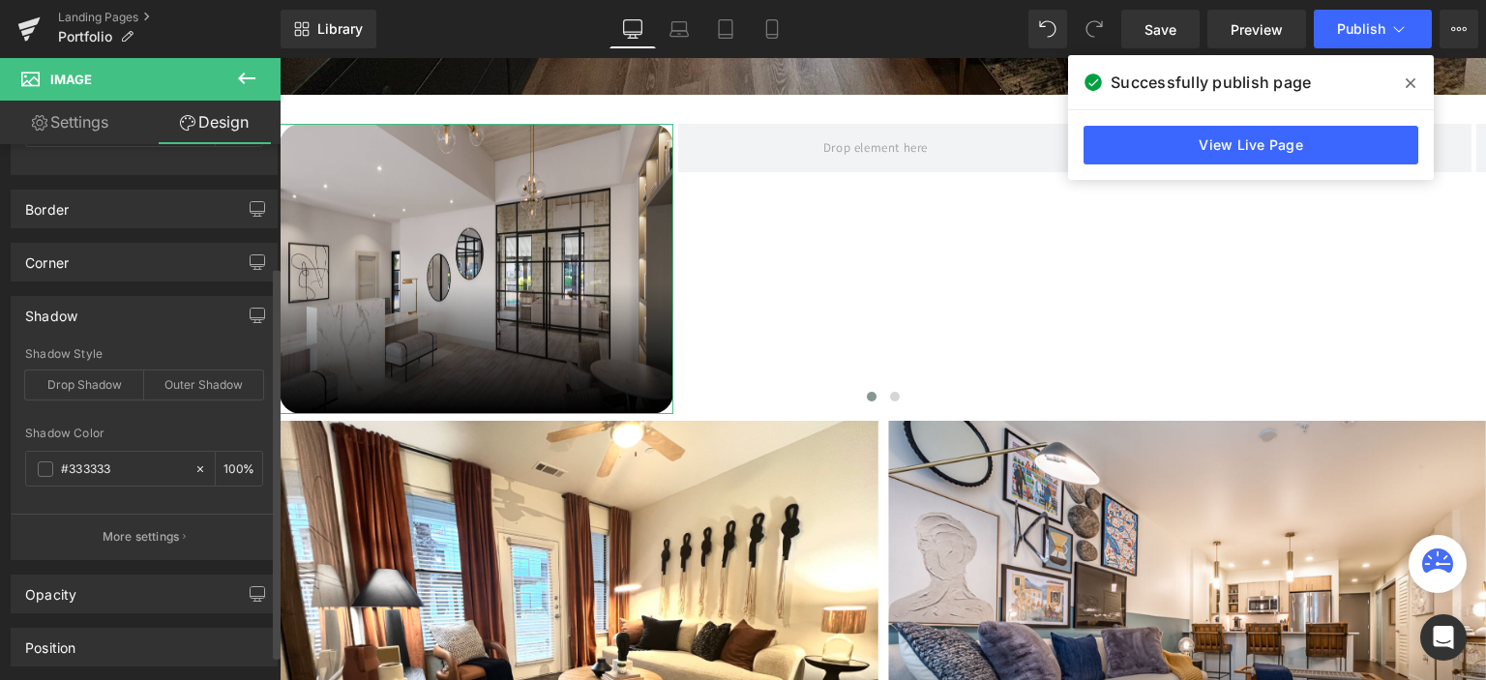
scroll to position [290, 0]
click at [46, 461] on span at bounding box center [45, 462] width 15 height 15
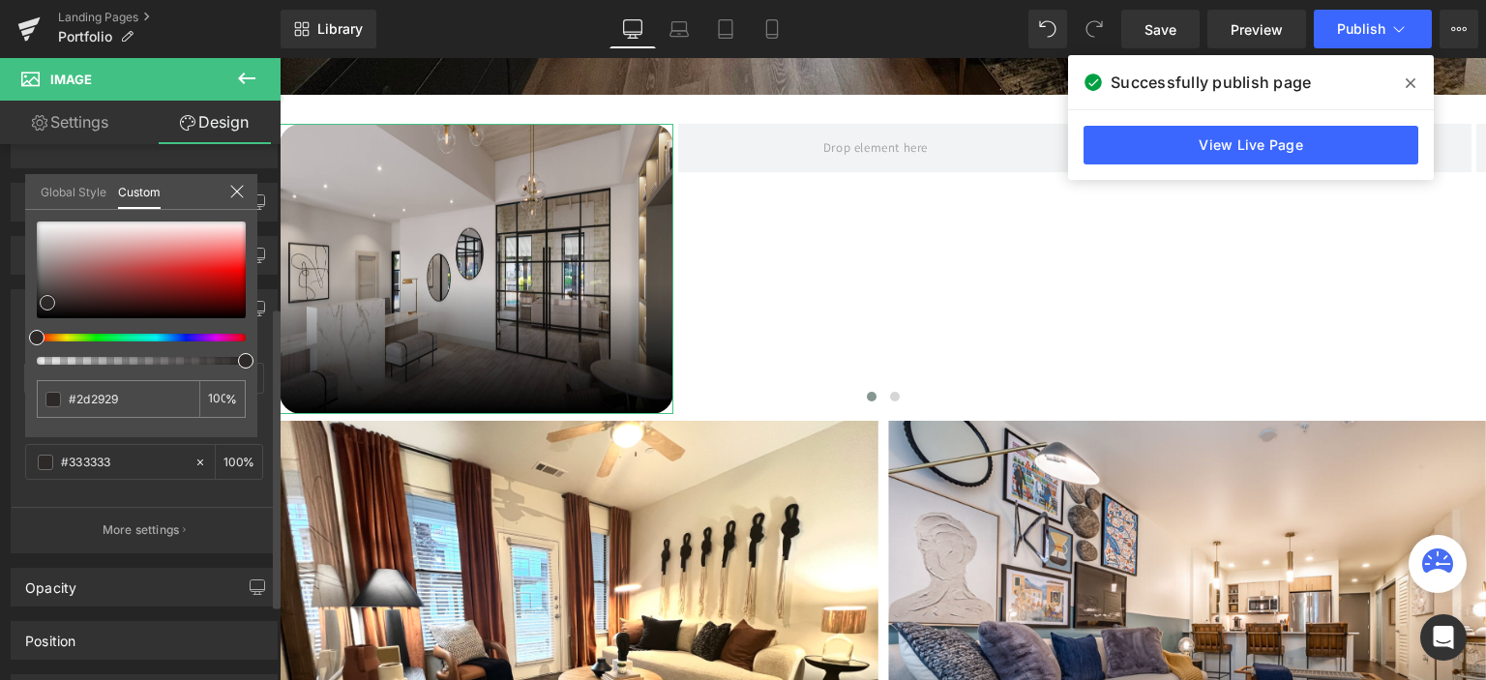
type input "#2d2929"
type input "#282424"
type input "#252222"
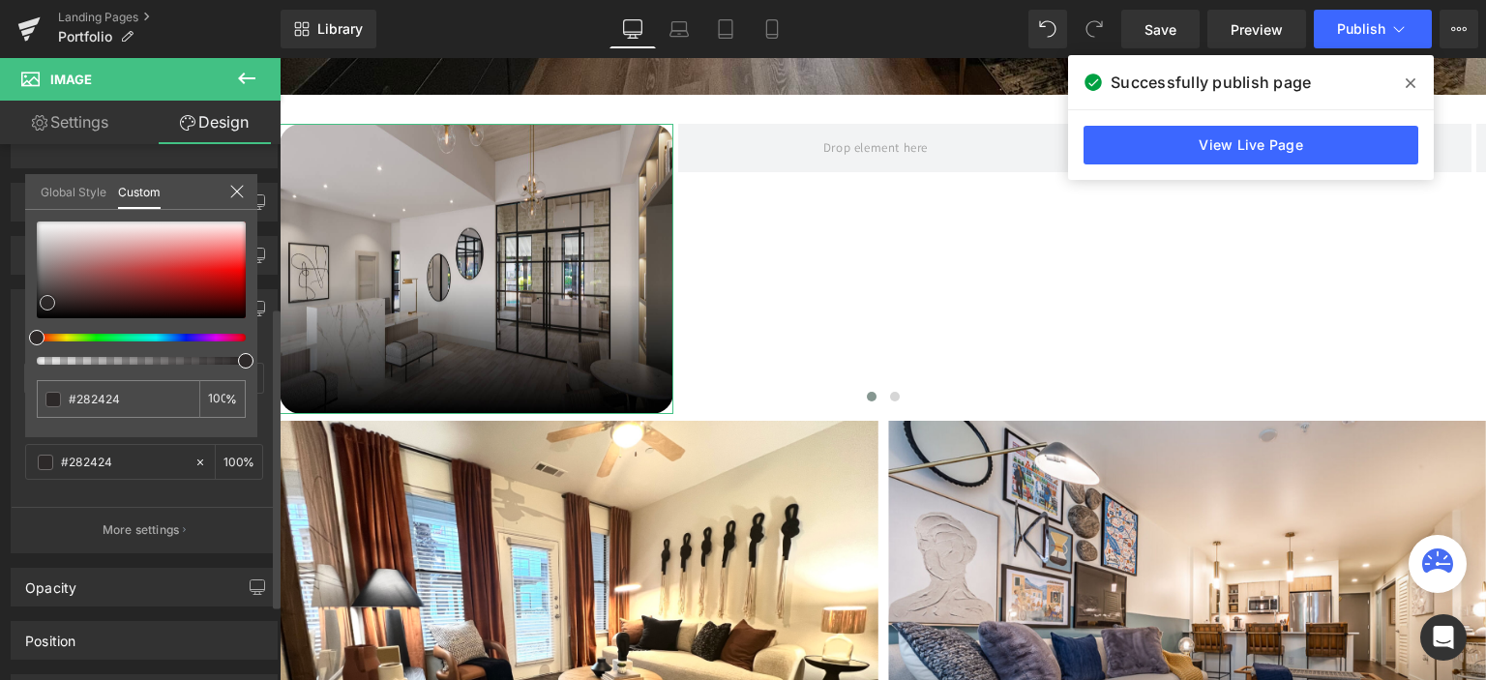
type input "#252222"
type input "#1a1818"
type input "#0c0c0c"
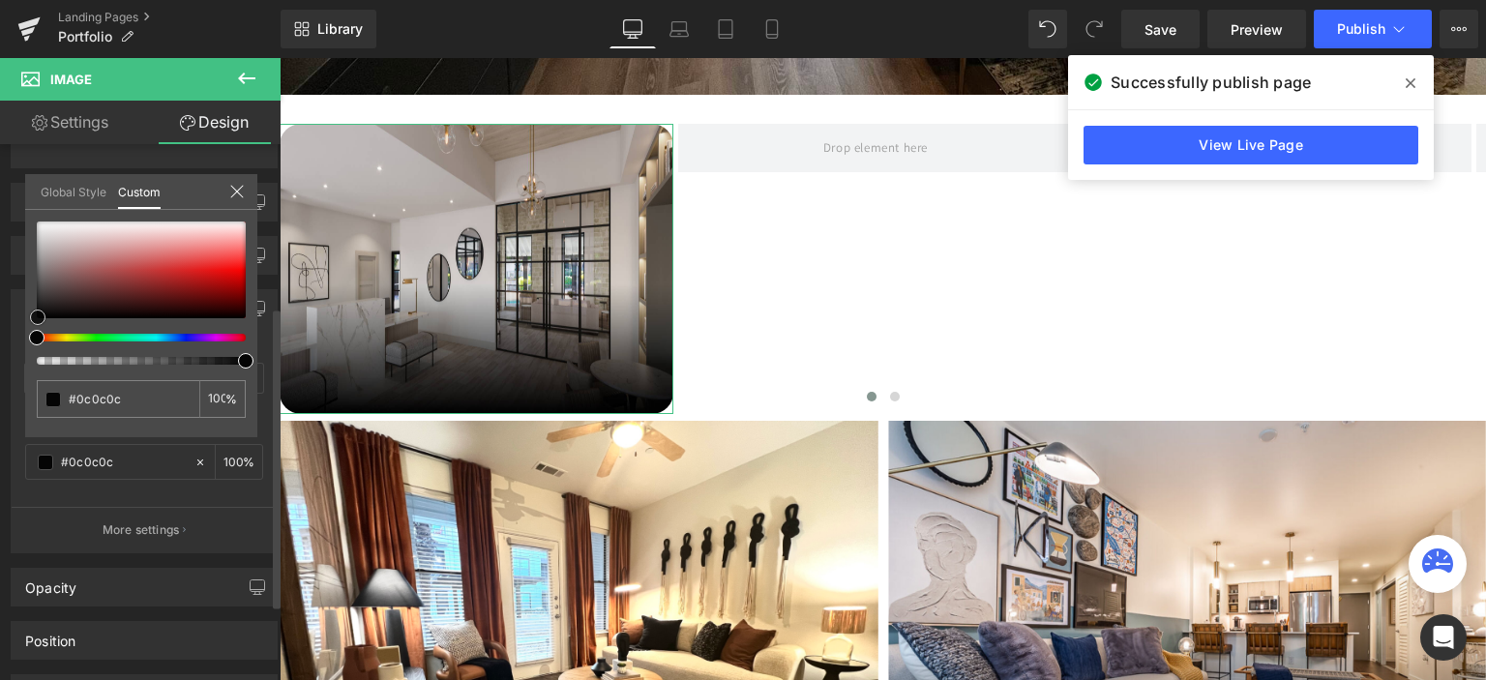
type input "#050505"
type input "#020202"
drag, startPoint x: 47, startPoint y: 302, endPoint x: 36, endPoint y: 317, distance: 19.3
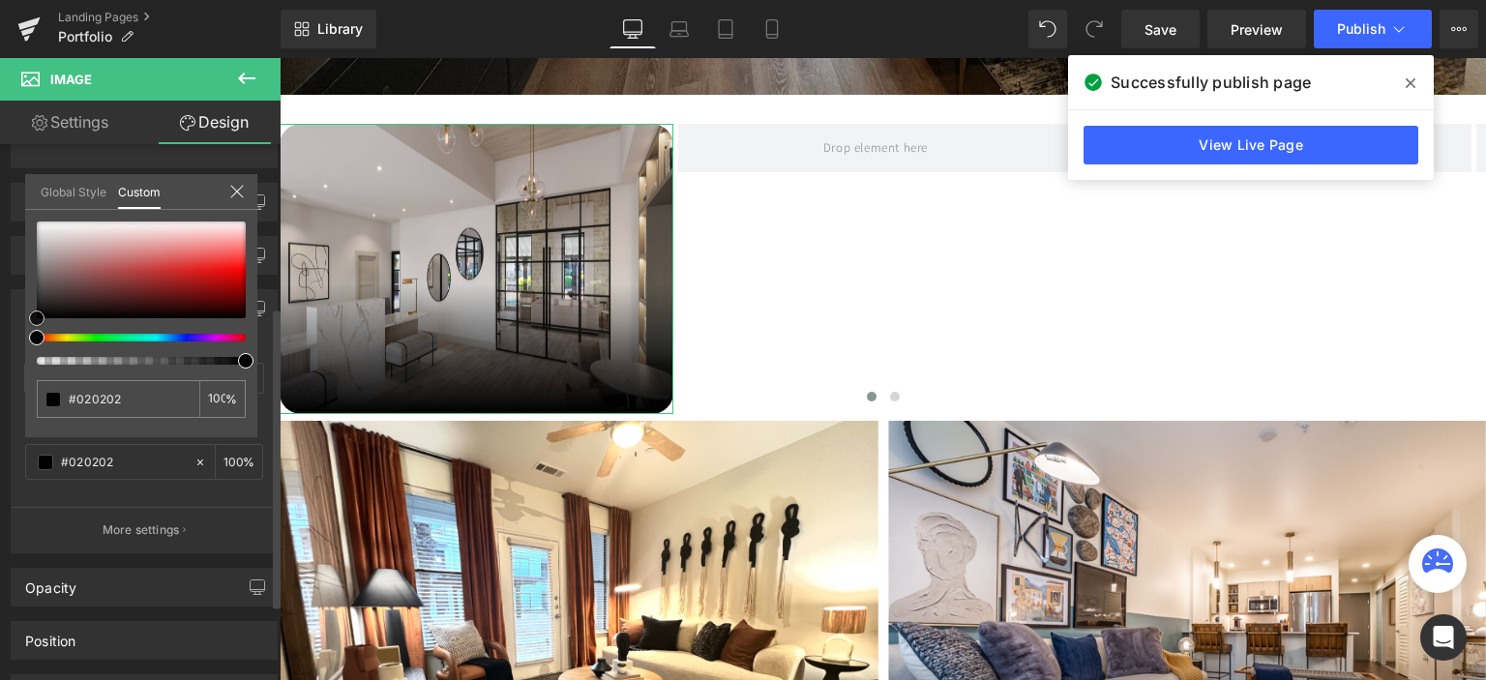
click at [37, 317] on div at bounding box center [141, 269] width 209 height 97
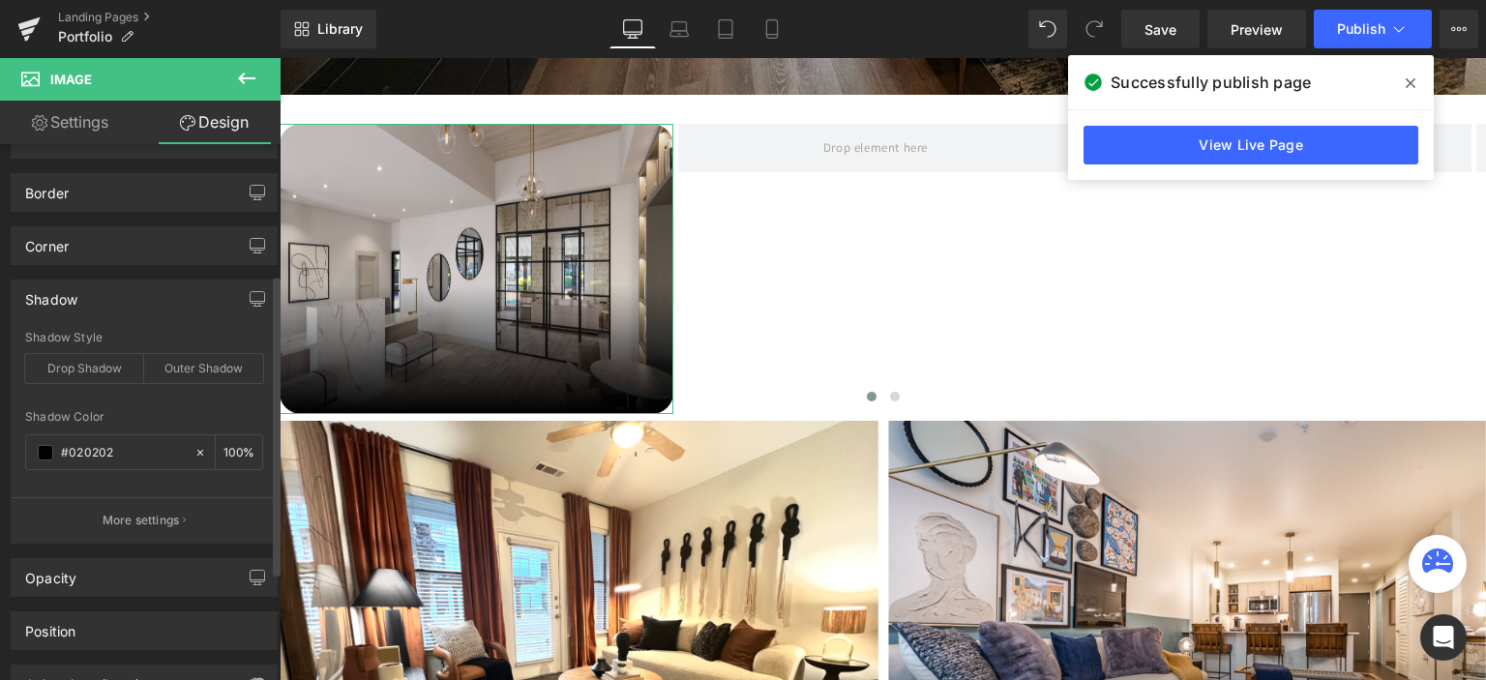
scroll to position [329, 0]
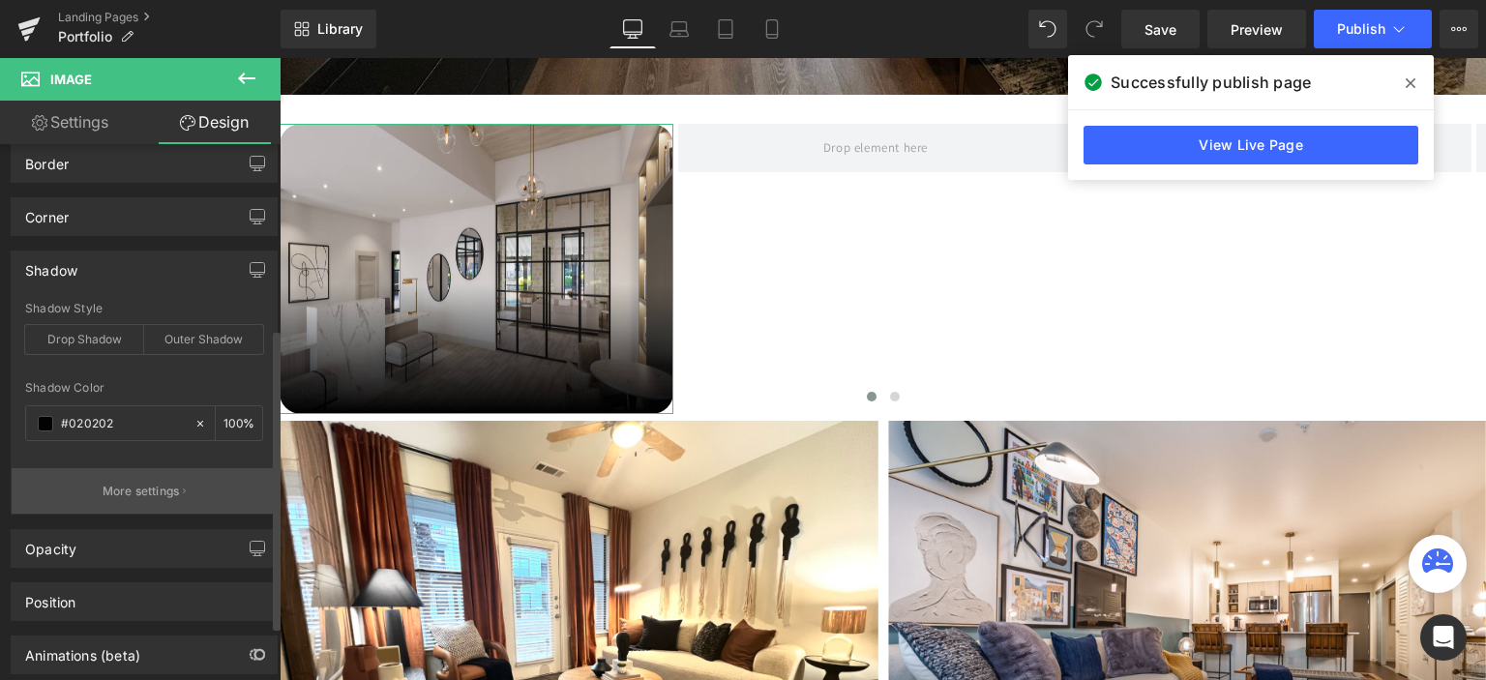
click at [162, 483] on p "More settings" at bounding box center [141, 491] width 77 height 17
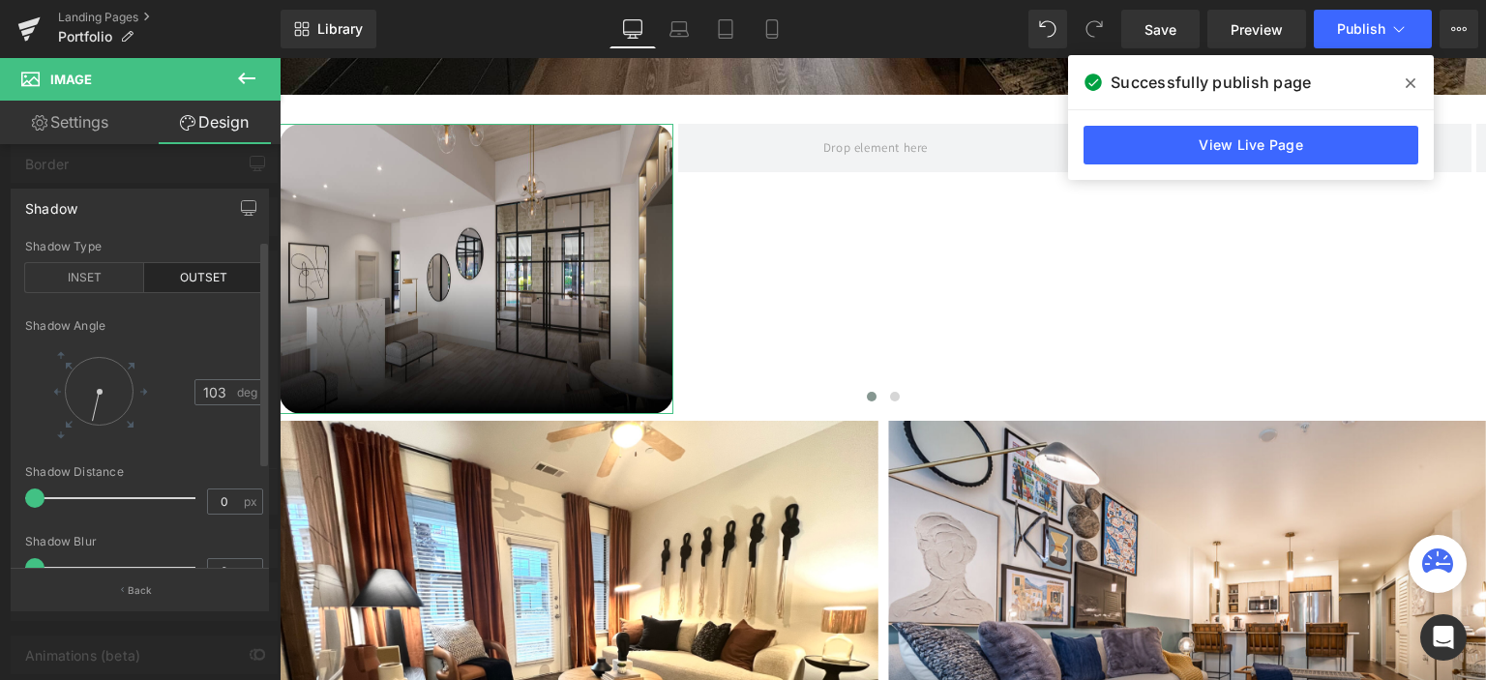
type input "104"
drag, startPoint x: 112, startPoint y: 391, endPoint x: 81, endPoint y: 434, distance: 53.4
click at [81, 434] on div at bounding box center [99, 391] width 90 height 90
type input "3"
drag, startPoint x: 39, startPoint y: 497, endPoint x: 43, endPoint y: 507, distance: 10.4
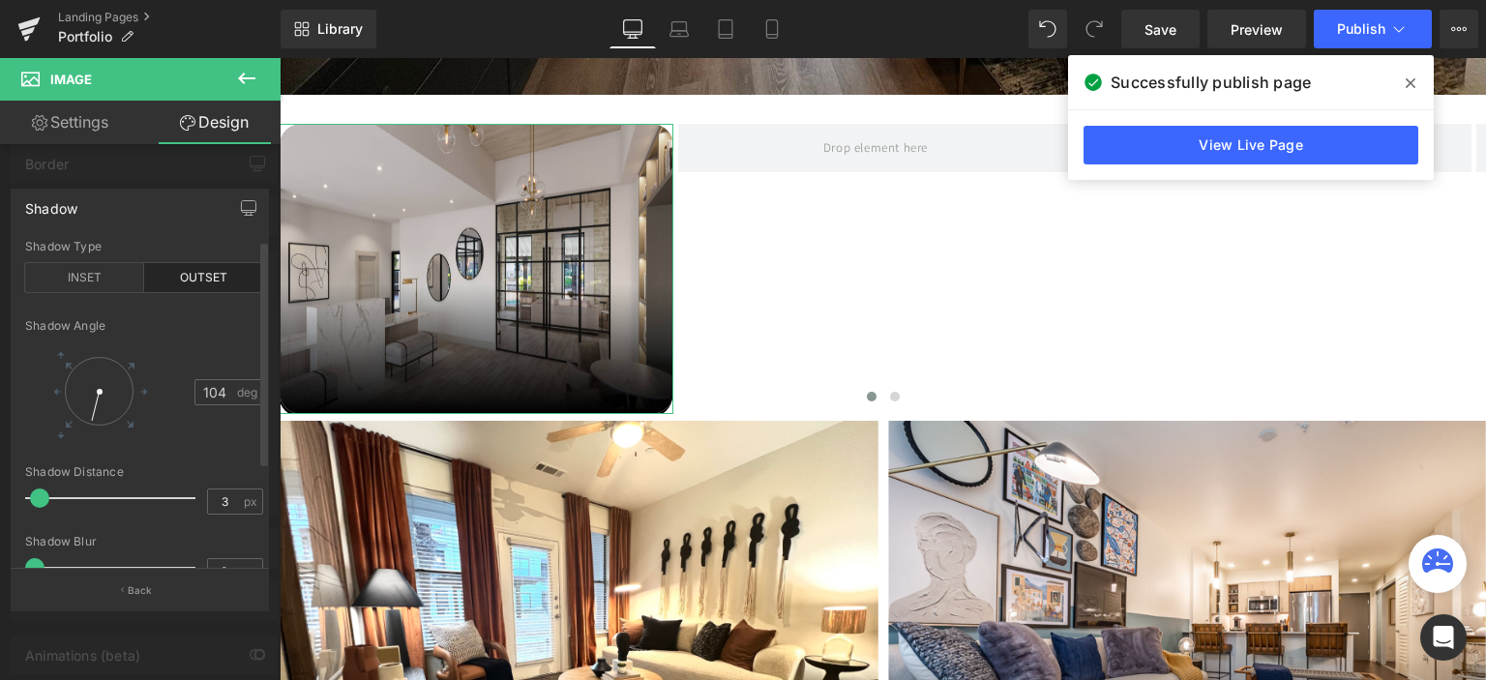
click at [43, 507] on div at bounding box center [115, 498] width 161 height 39
type input "51"
click at [114, 415] on div at bounding box center [110, 404] width 30 height 33
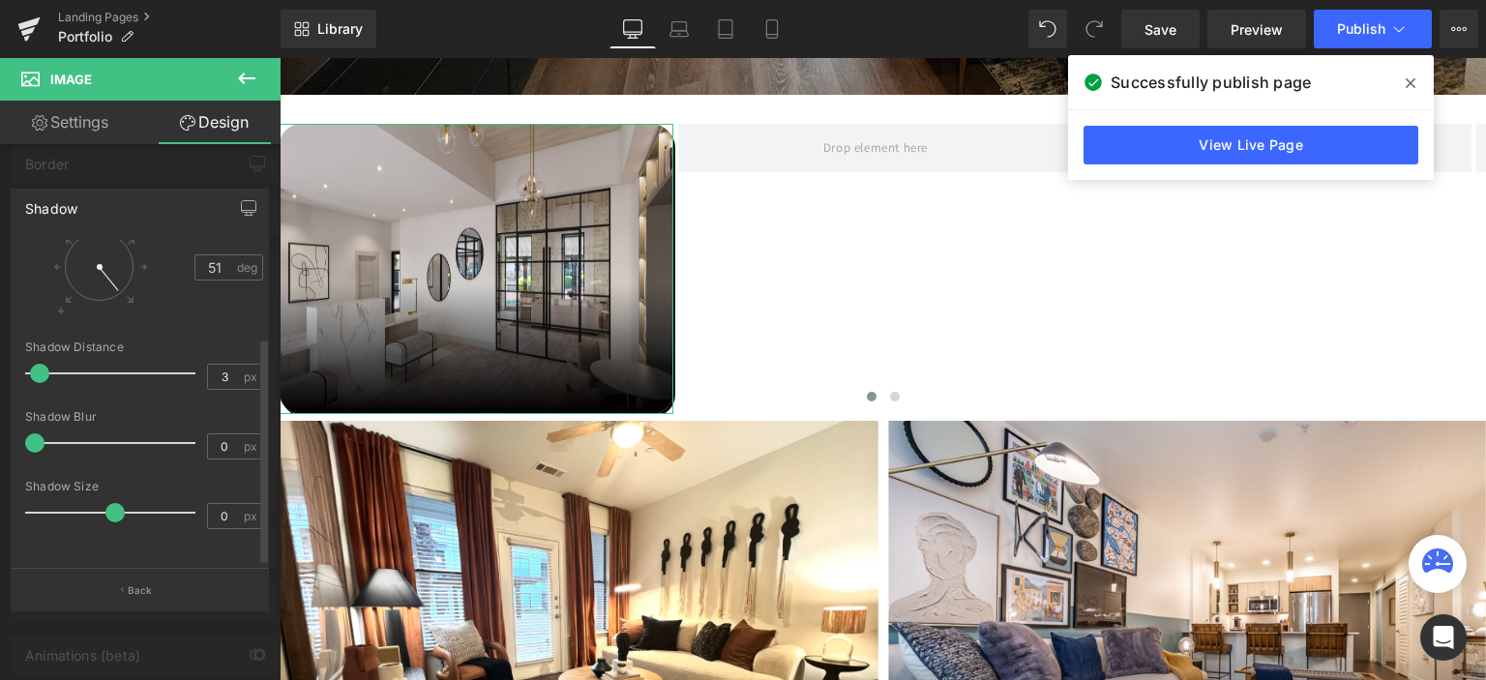
scroll to position [138, 0]
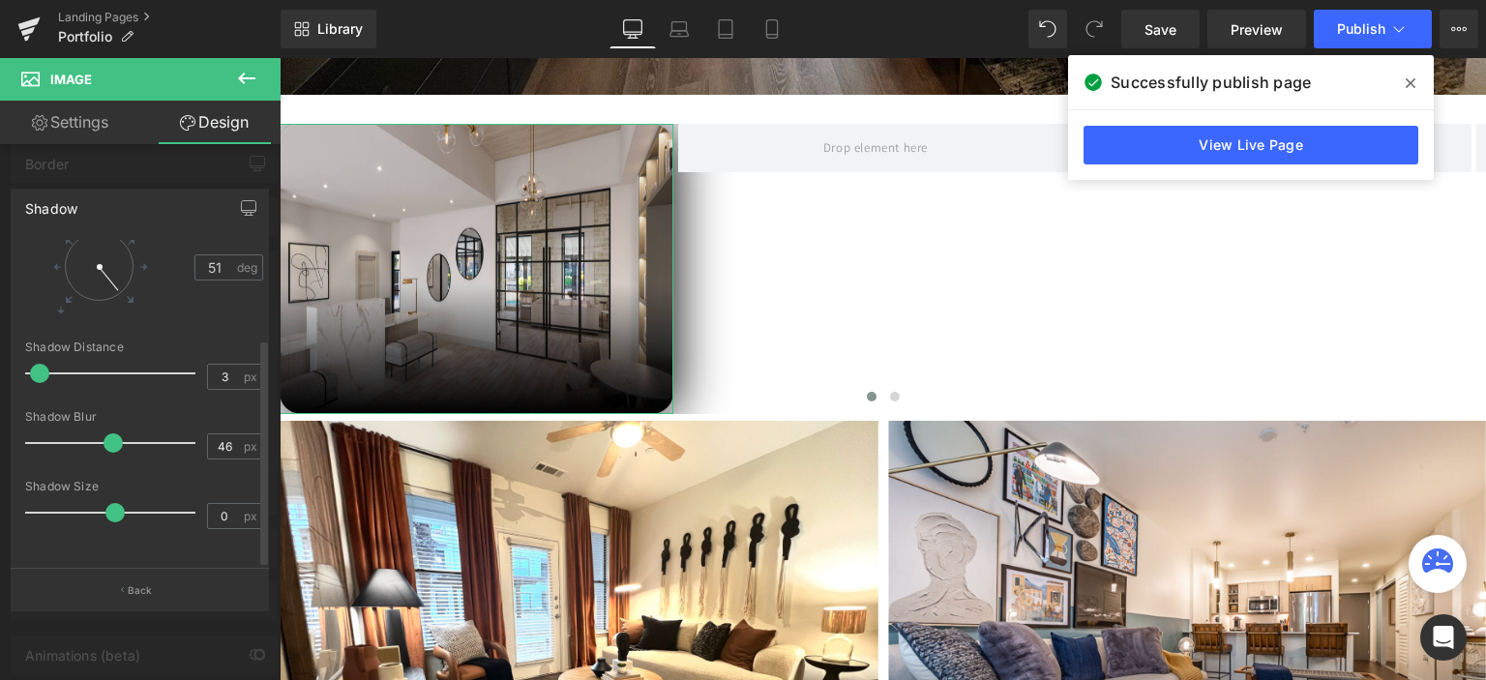
type input "45"
drag, startPoint x: 32, startPoint y: 428, endPoint x: 101, endPoint y: 438, distance: 69.3
click at [101, 438] on div at bounding box center [115, 443] width 161 height 39
type input "94"
drag, startPoint x: 109, startPoint y: 270, endPoint x: 90, endPoint y: 284, distance: 24.2
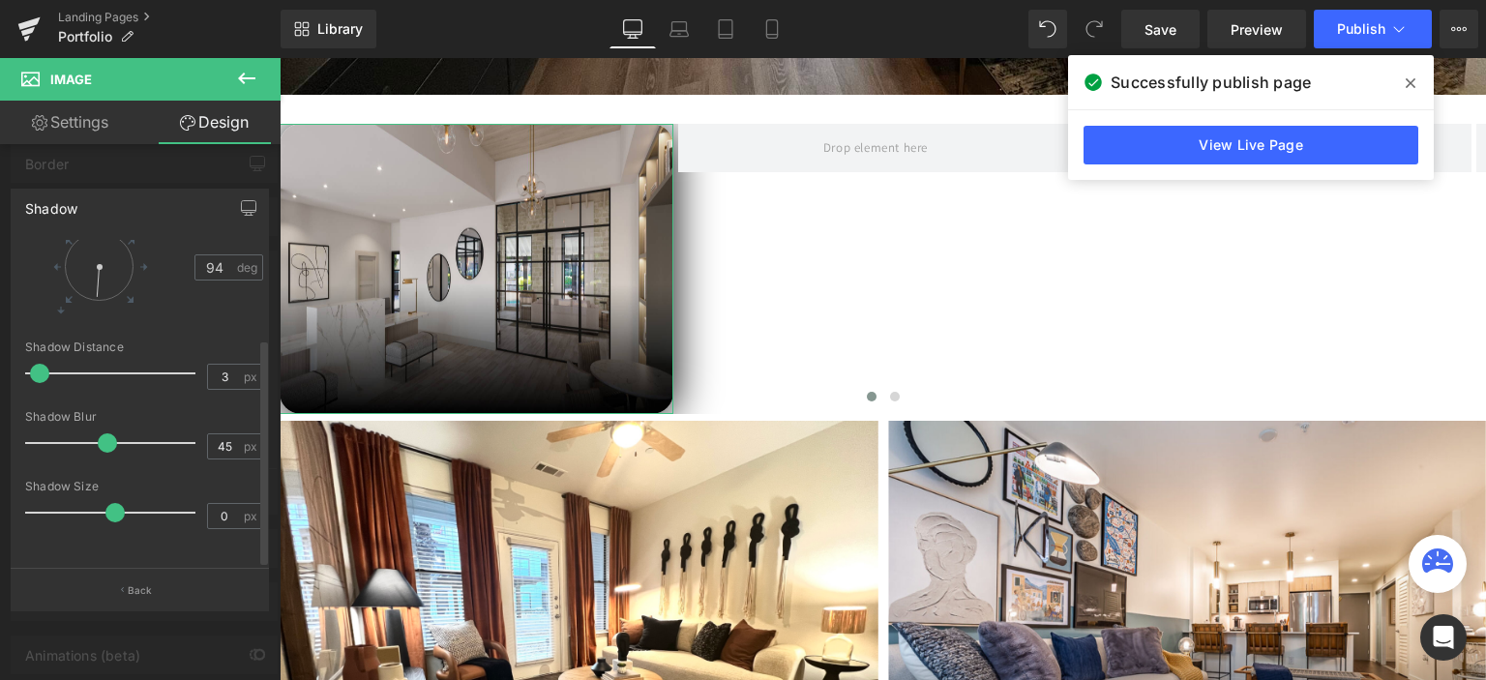
click at [91, 284] on div at bounding box center [98, 283] width 14 height 34
type input "34"
drag, startPoint x: 104, startPoint y: 428, endPoint x: 85, endPoint y: 454, distance: 31.7
click at [85, 454] on div "Shadow Blur 34 px" at bounding box center [144, 442] width 238 height 65
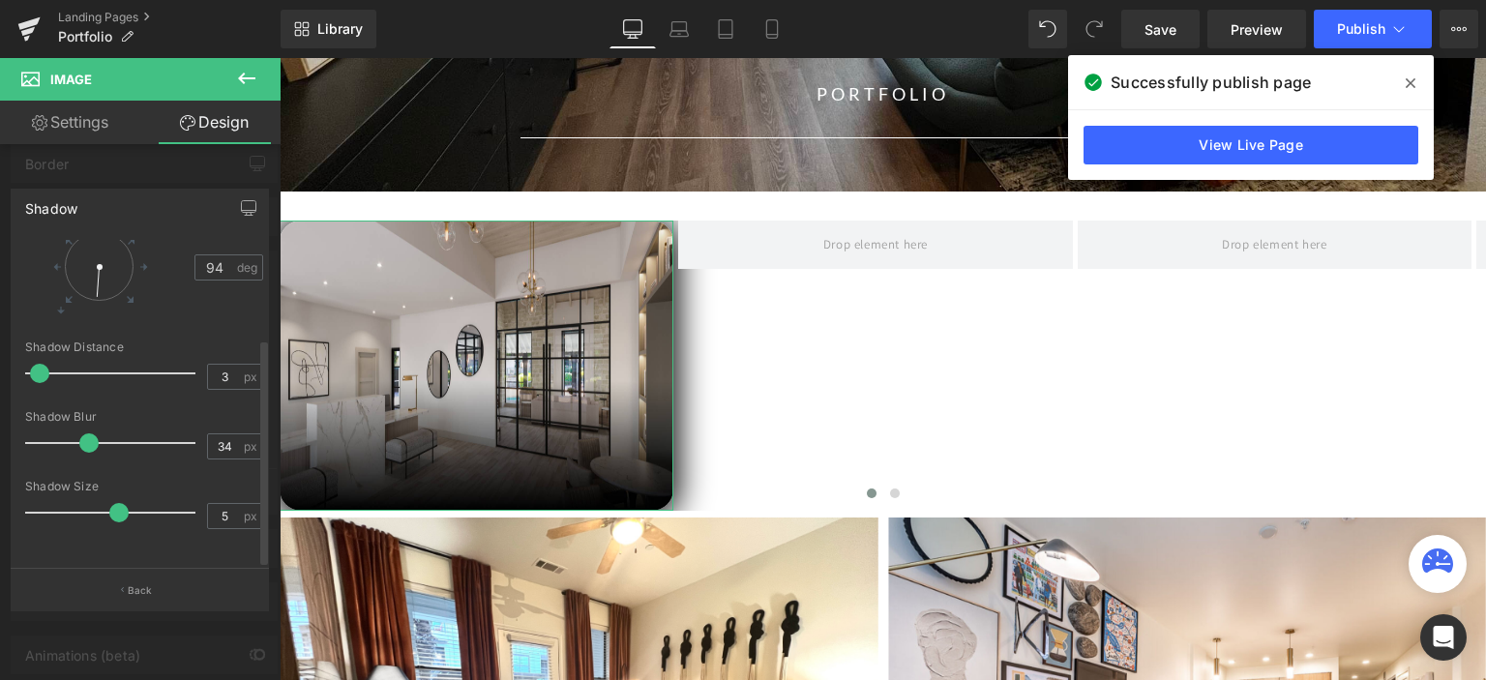
type input "4"
drag, startPoint x: 120, startPoint y: 498, endPoint x: 123, endPoint y: 518, distance: 20.5
click at [123, 518] on div "Shadow Size 4 px" at bounding box center [144, 512] width 238 height 65
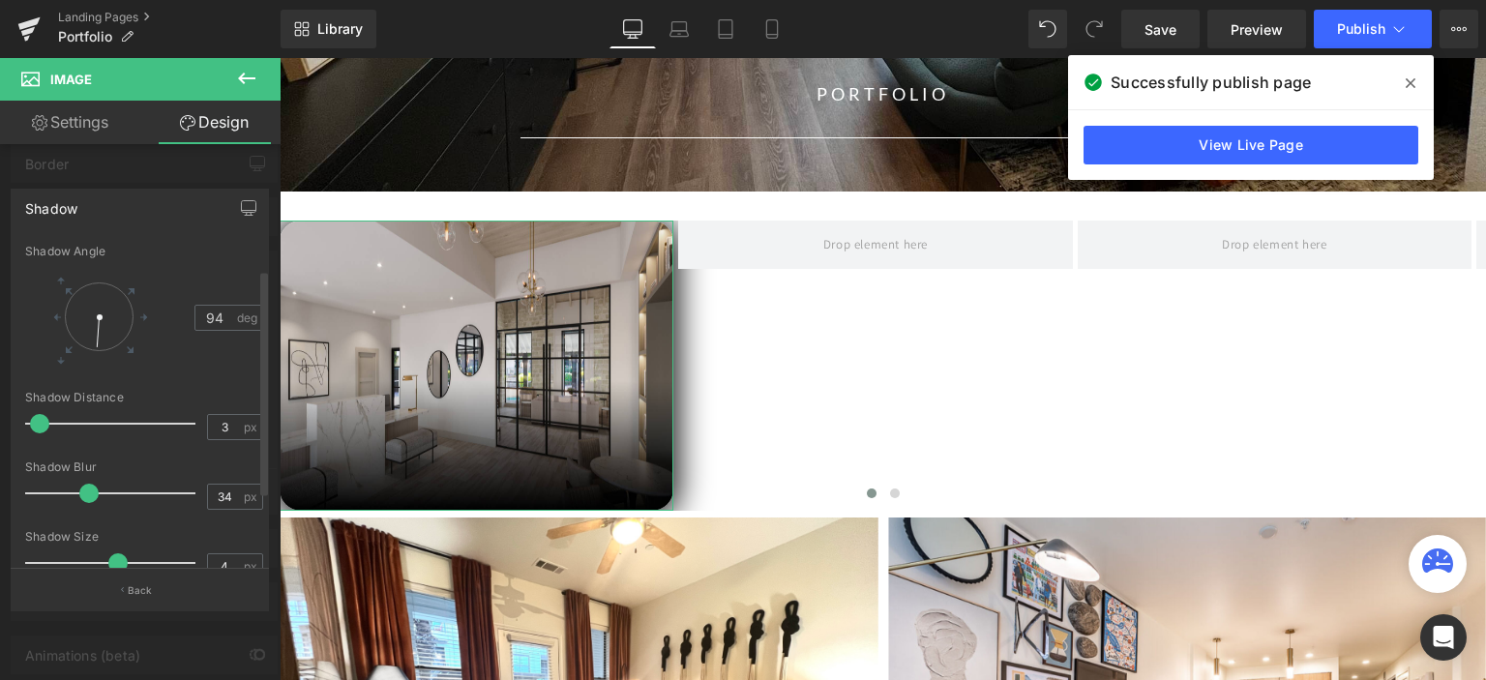
scroll to position [42, 0]
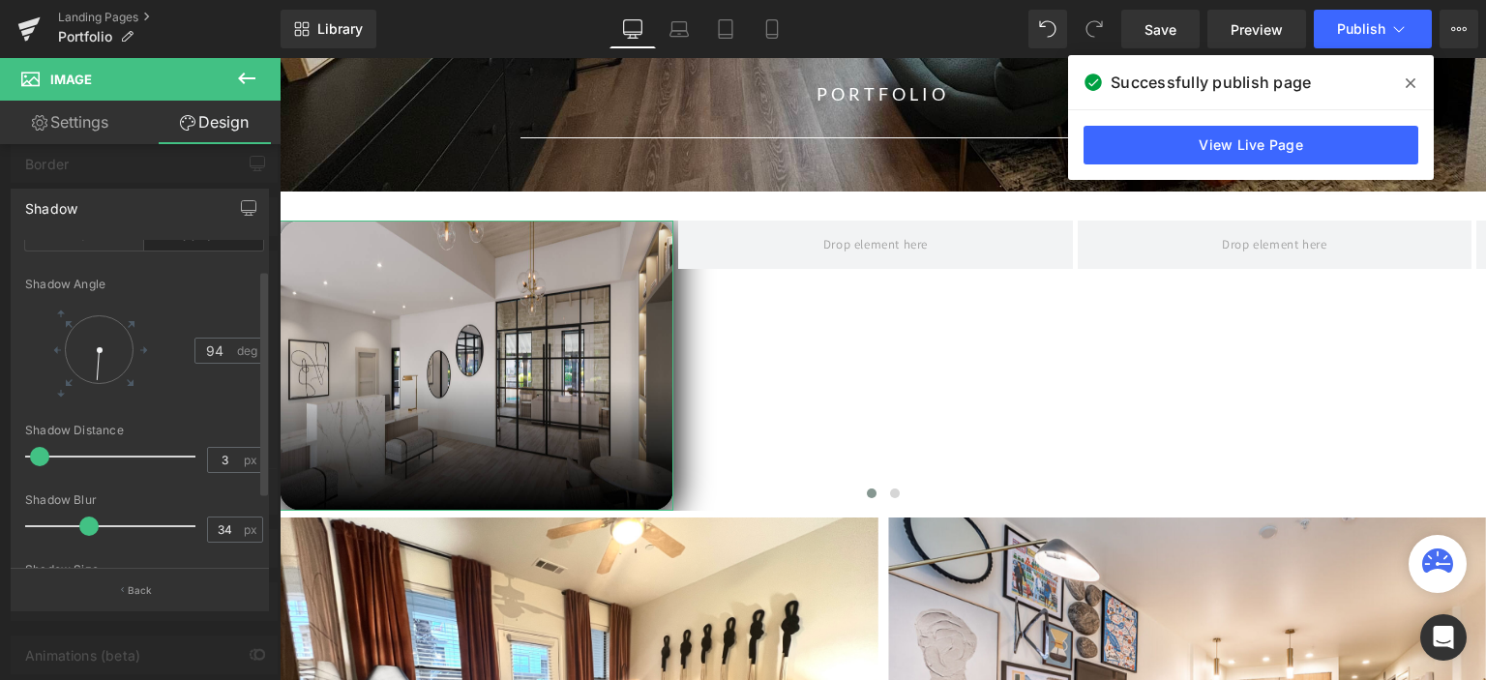
click at [98, 349] on div at bounding box center [98, 366] width 14 height 34
click at [91, 346] on div at bounding box center [99, 349] width 69 height 69
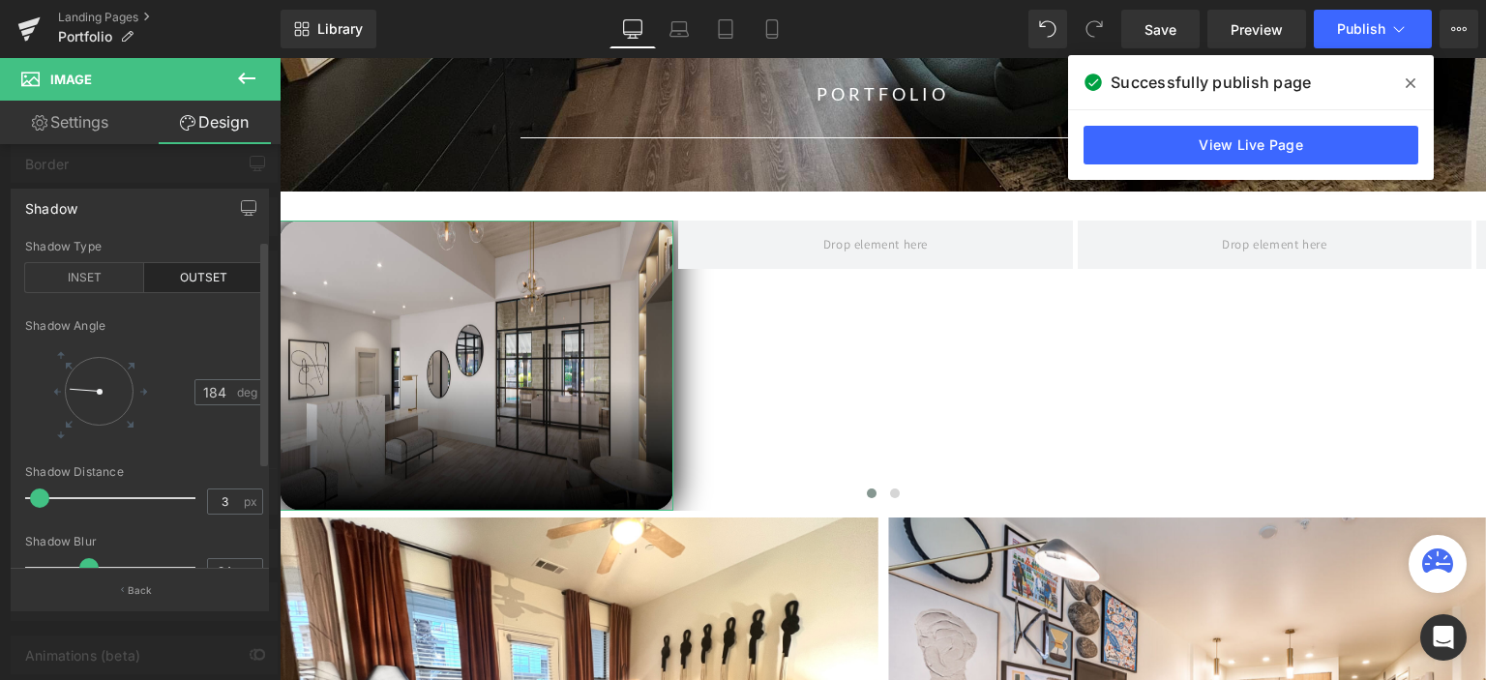
click at [89, 412] on div at bounding box center [99, 391] width 69 height 69
type input "89"
click at [94, 418] on div at bounding box center [100, 408] width 13 height 34
click at [93, 284] on div "INSET" at bounding box center [84, 277] width 119 height 29
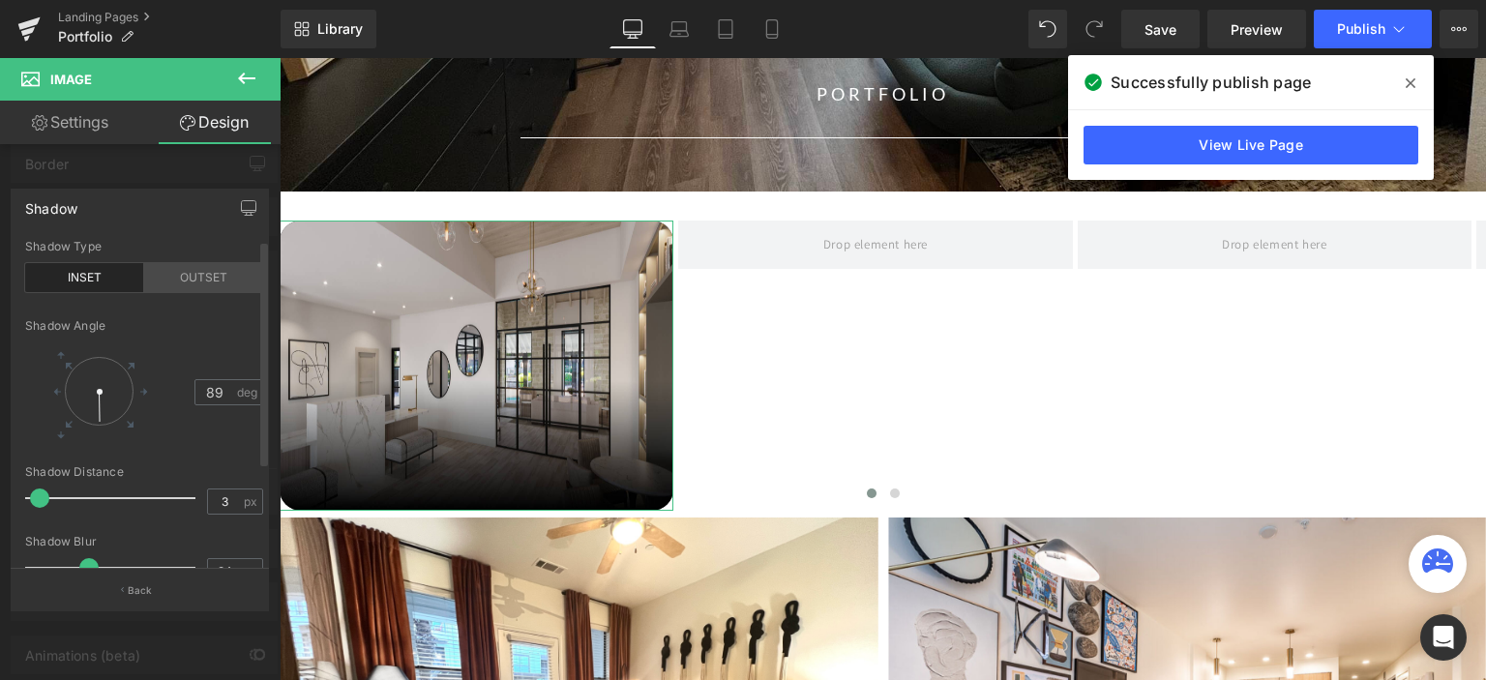
click at [166, 280] on div "OUTSET" at bounding box center [203, 277] width 119 height 29
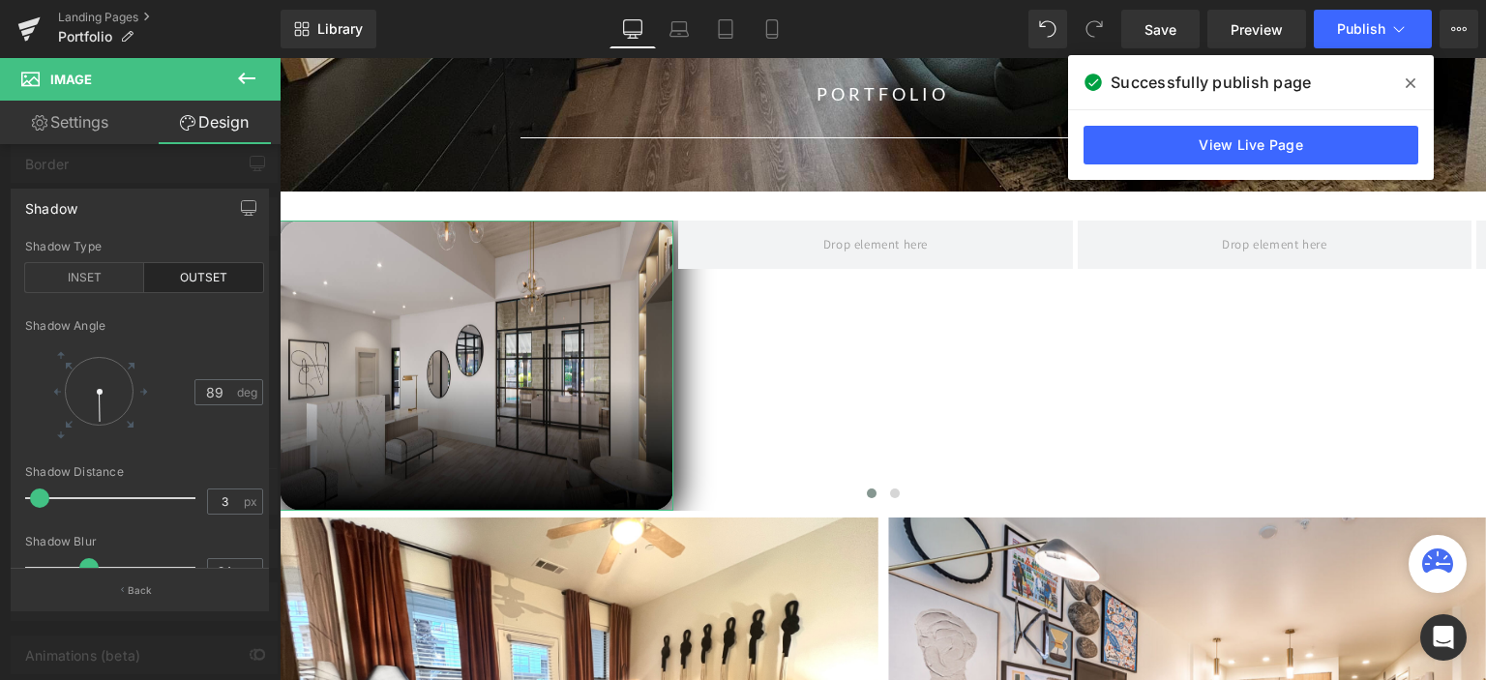
click at [178, 180] on div at bounding box center [140, 374] width 280 height 632
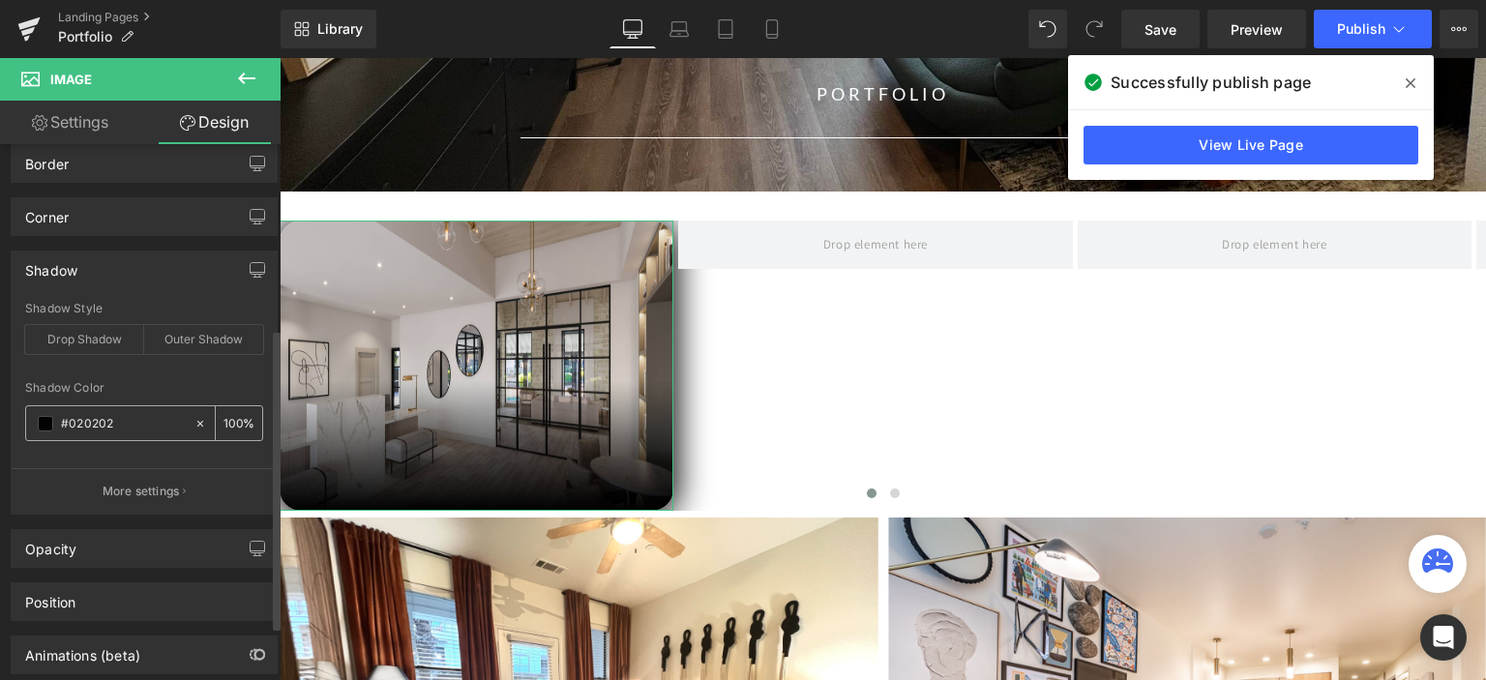
scroll to position [426, 0]
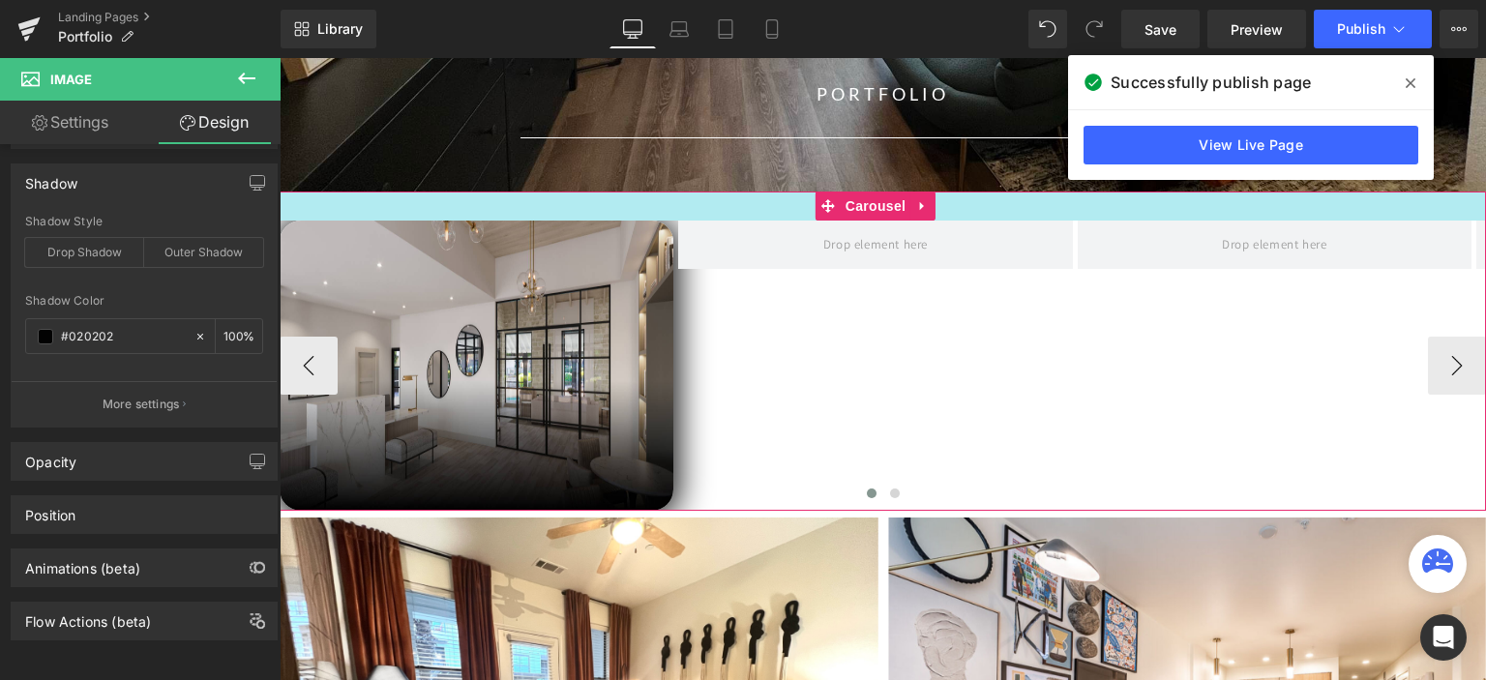
click at [1038, 202] on div at bounding box center [883, 205] width 1206 height 29
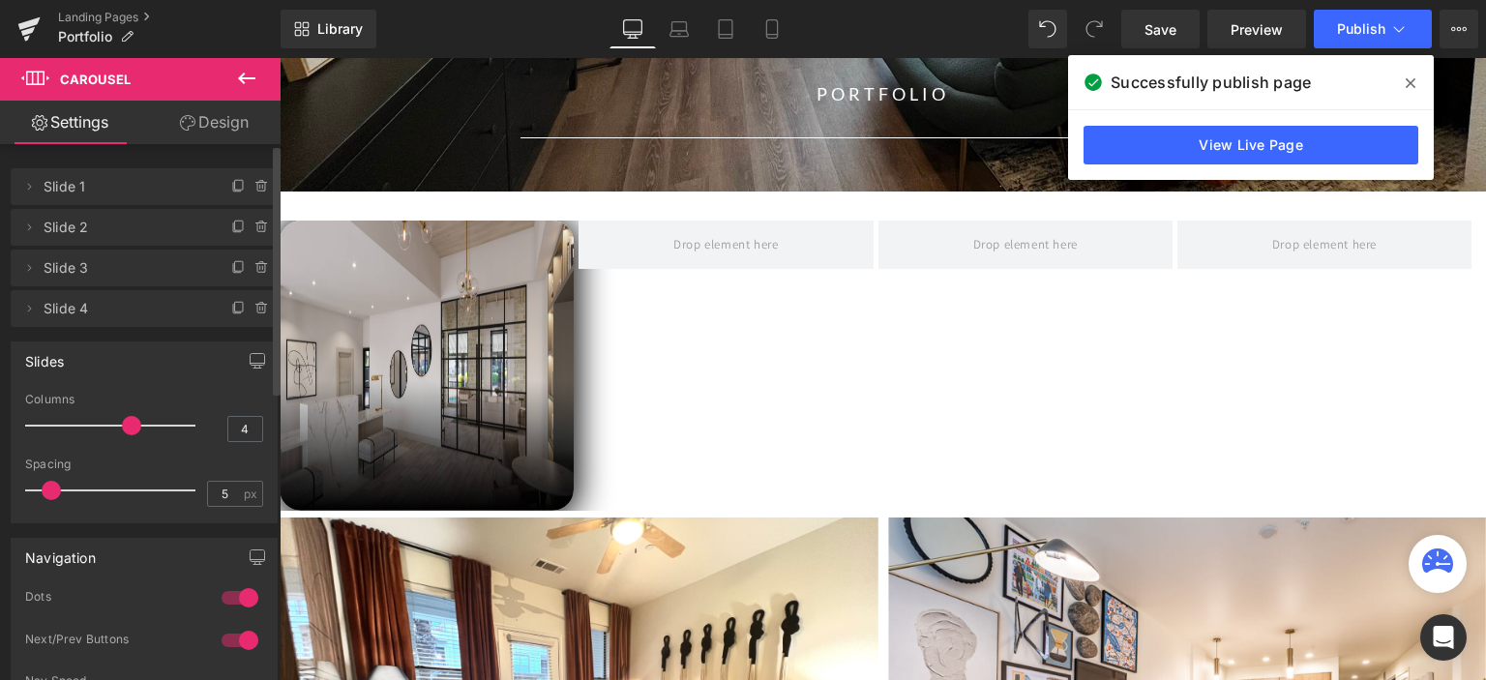
drag, startPoint x: 91, startPoint y: 427, endPoint x: 117, endPoint y: 428, distance: 26.1
click at [122, 428] on span at bounding box center [131, 425] width 19 height 19
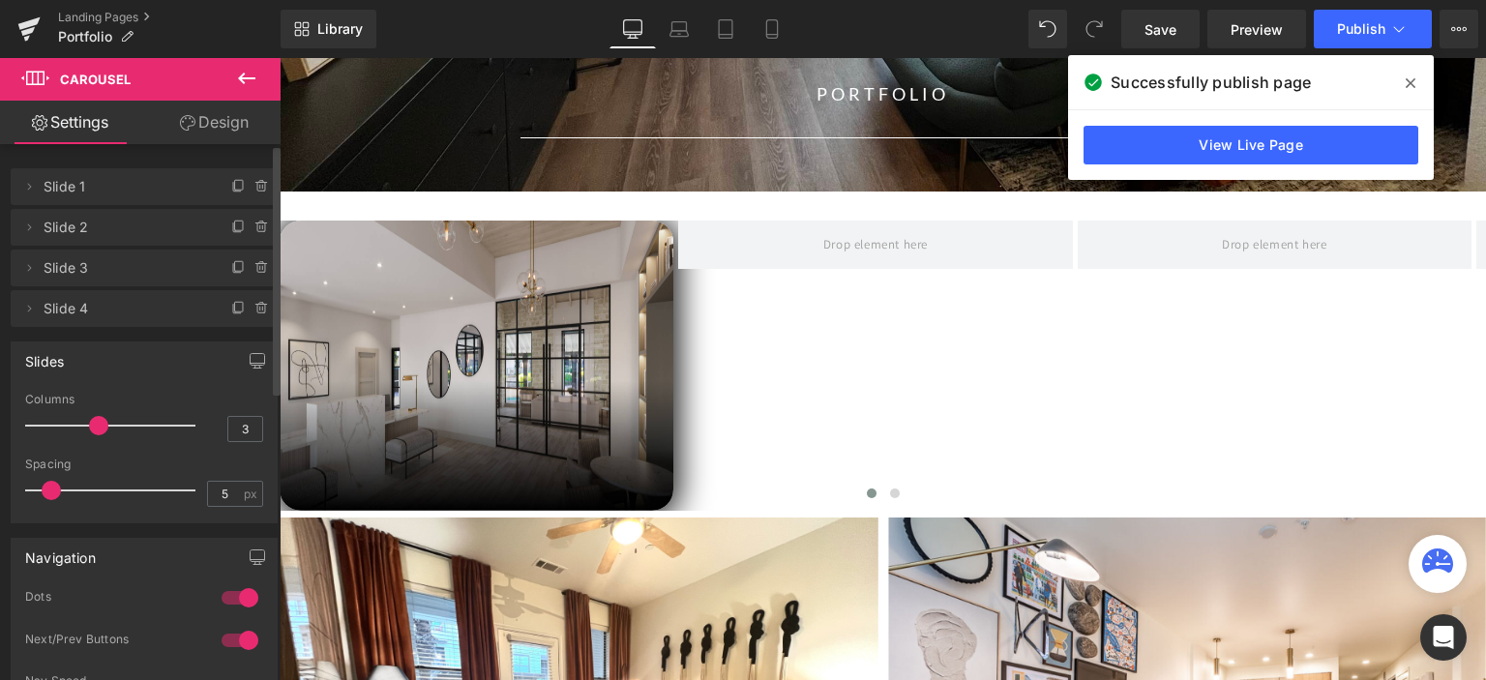
type input "4"
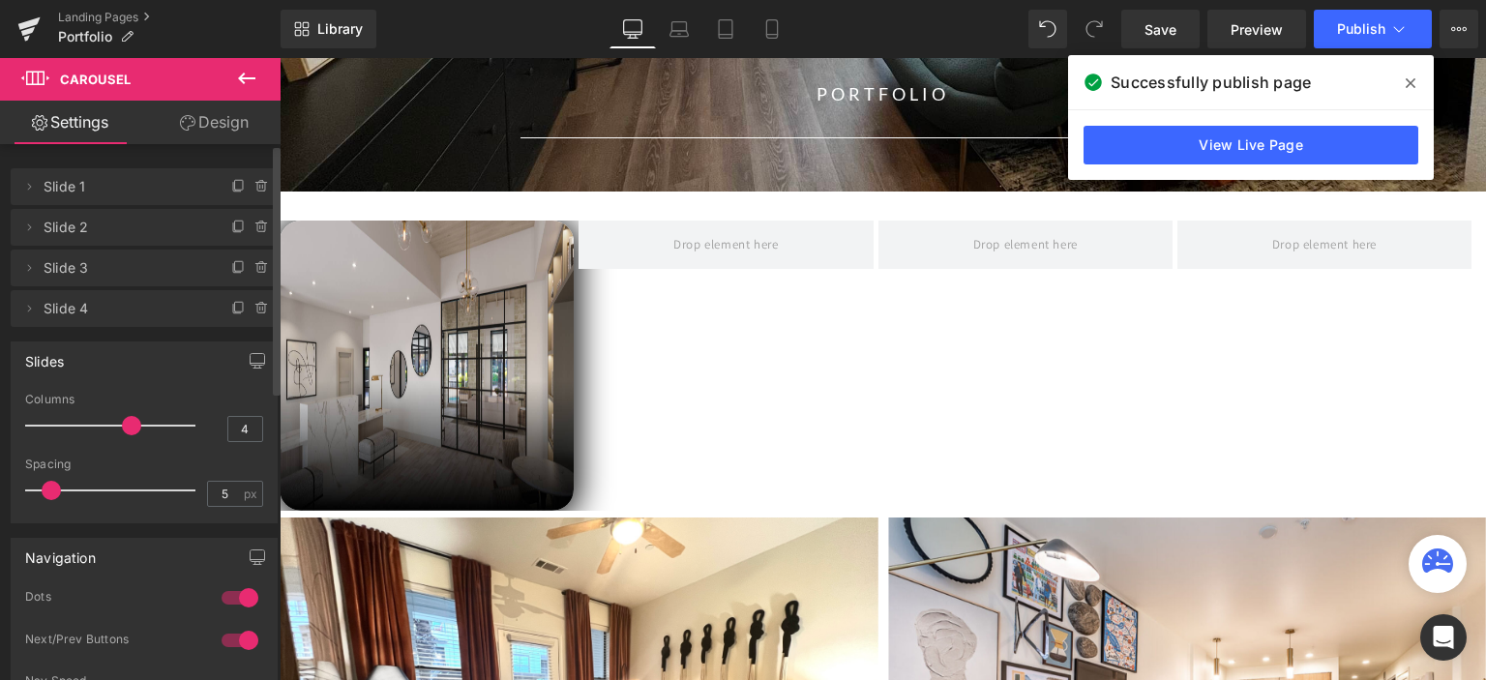
click at [122, 425] on span at bounding box center [131, 425] width 19 height 19
type input "11"
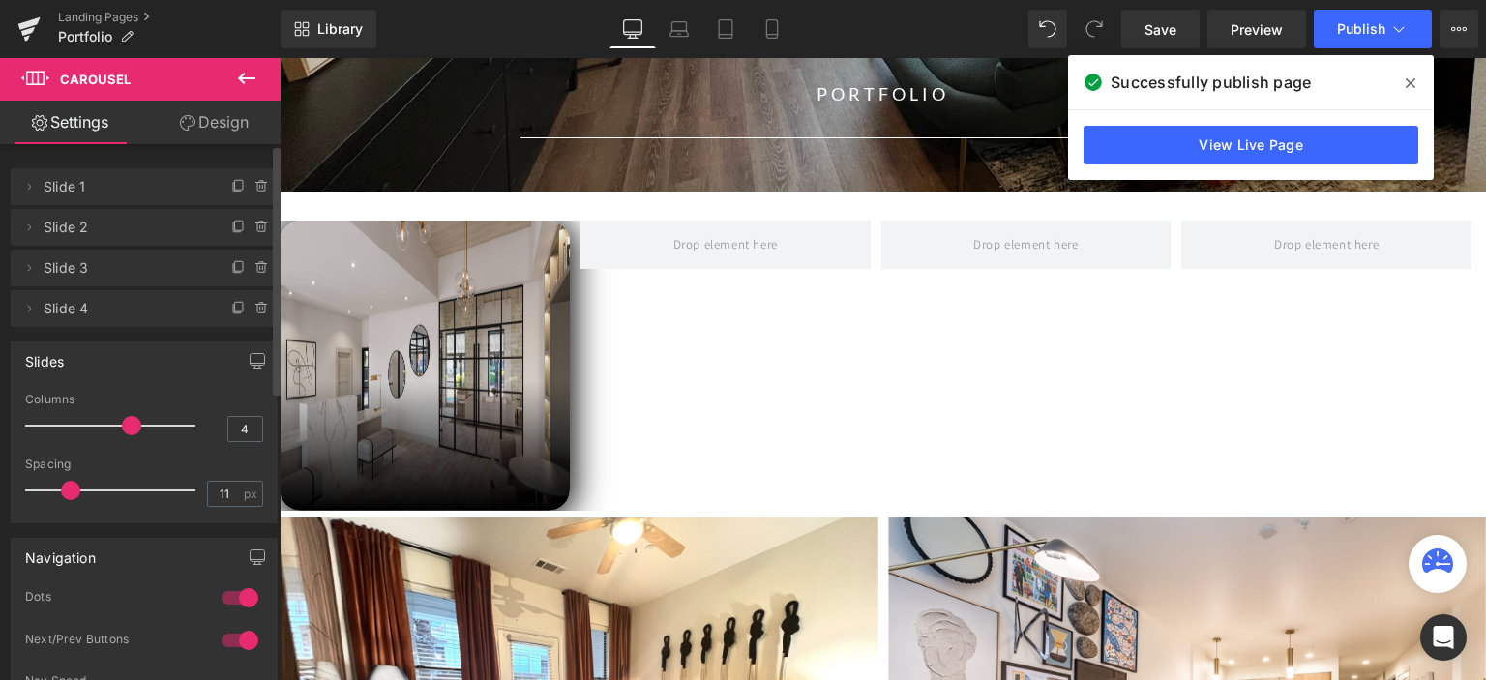
drag, startPoint x: 50, startPoint y: 488, endPoint x: 69, endPoint y: 529, distance: 44.6
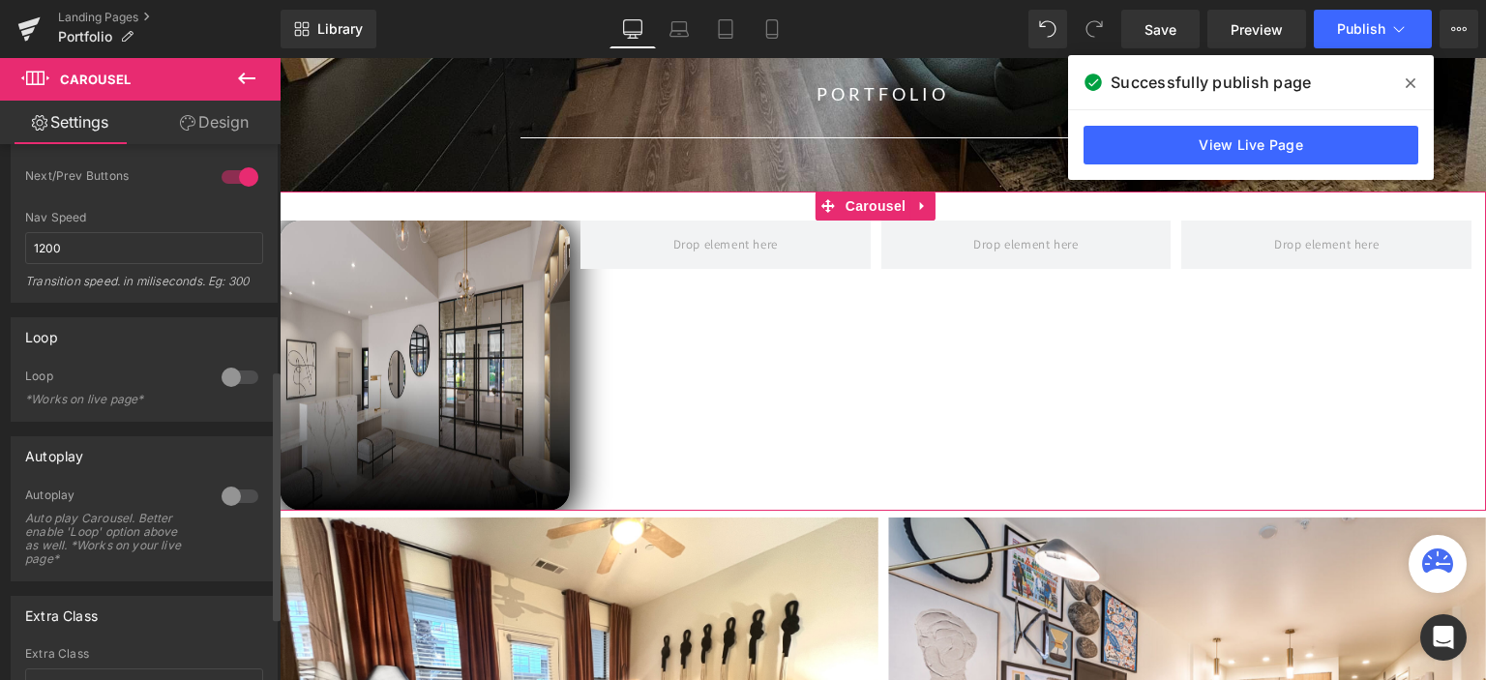
scroll to position [484, 0]
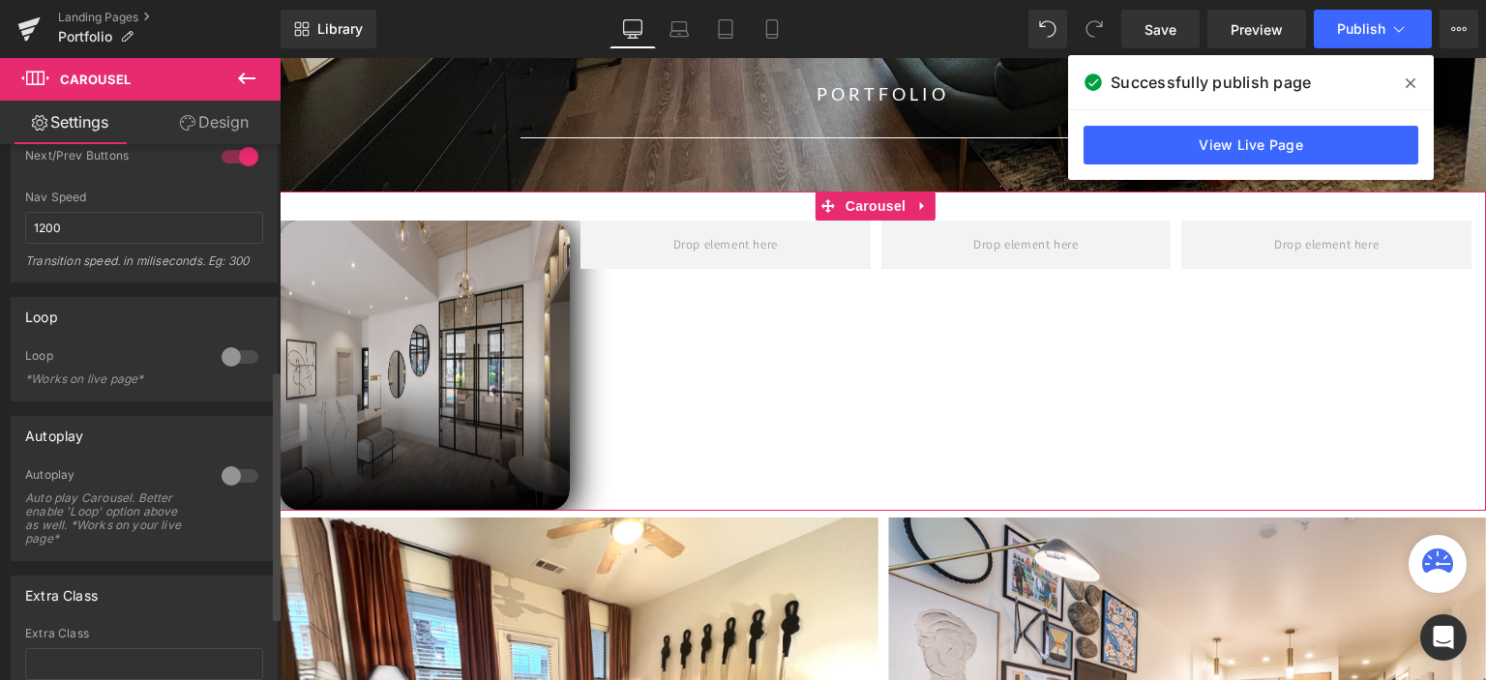
click at [226, 355] on div at bounding box center [240, 356] width 46 height 31
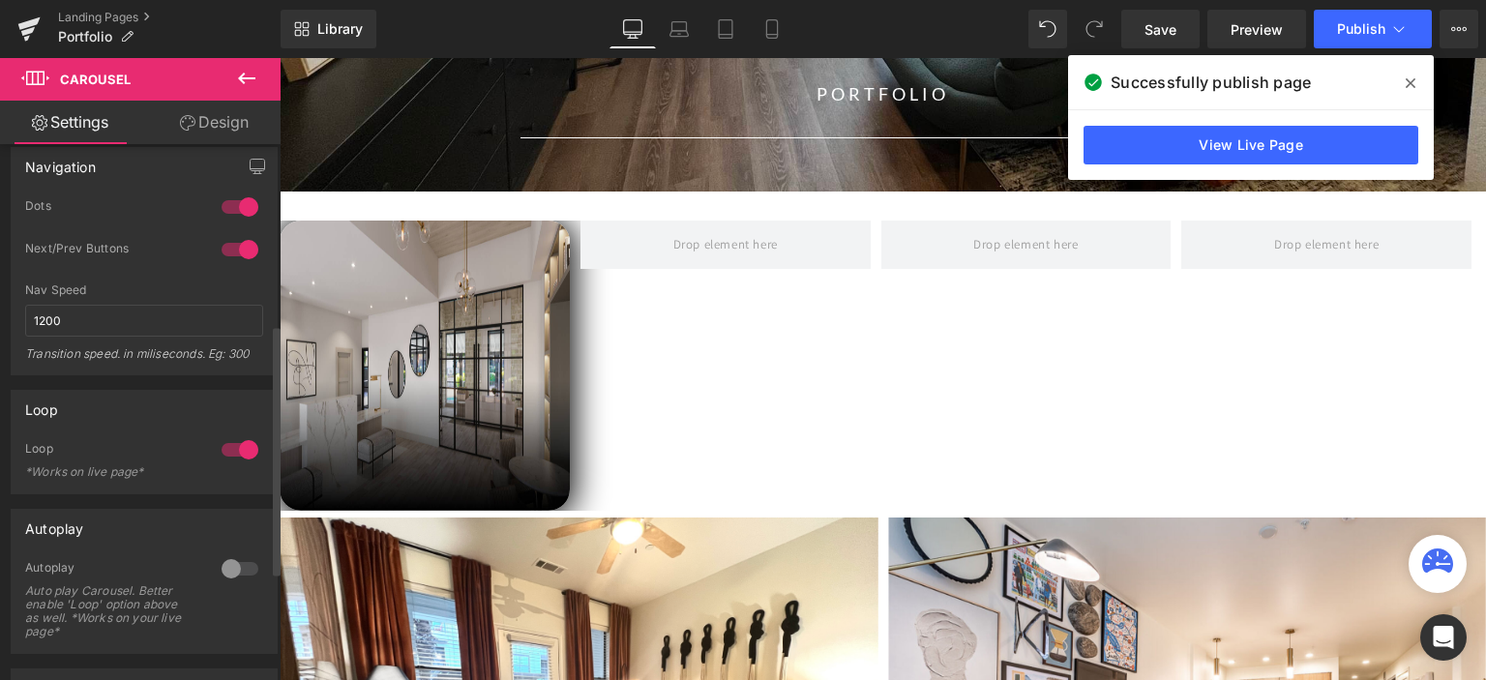
scroll to position [387, 0]
click at [230, 575] on div at bounding box center [240, 572] width 46 height 31
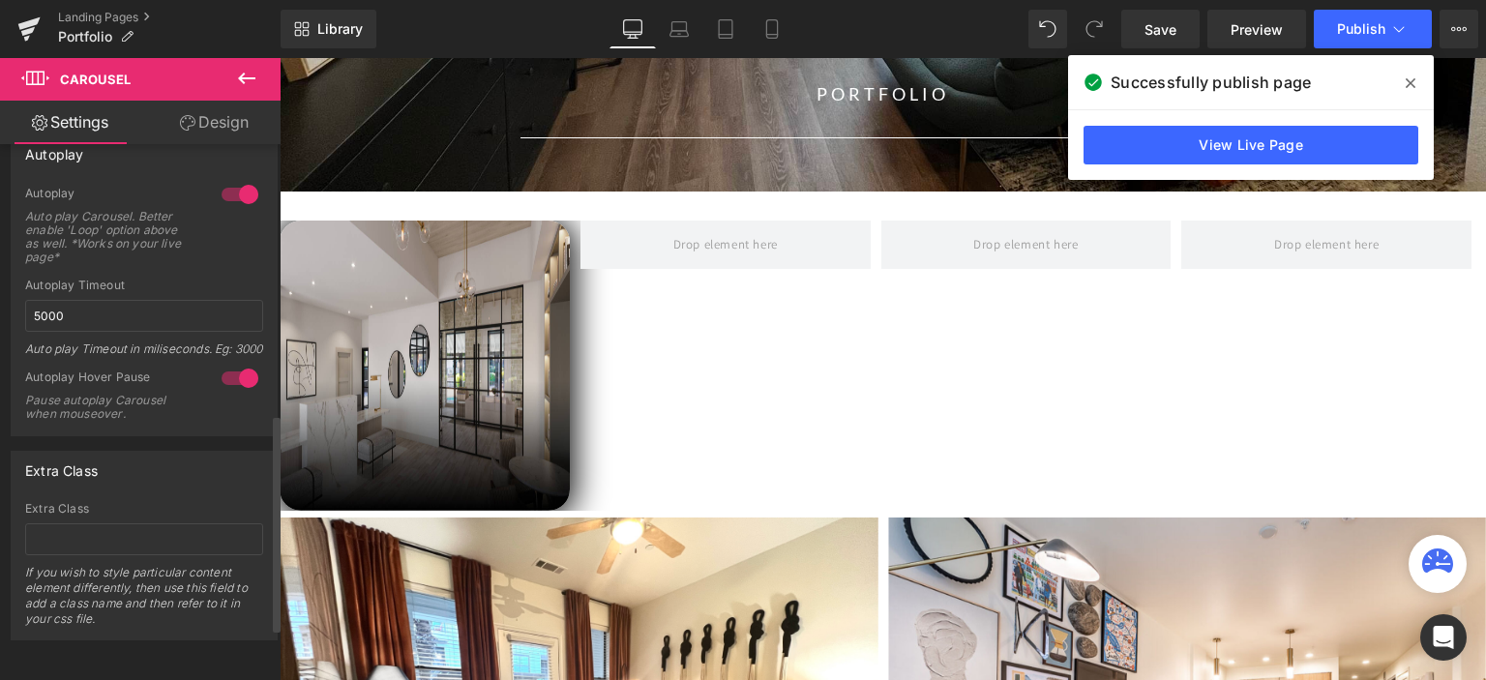
scroll to position [502, 0]
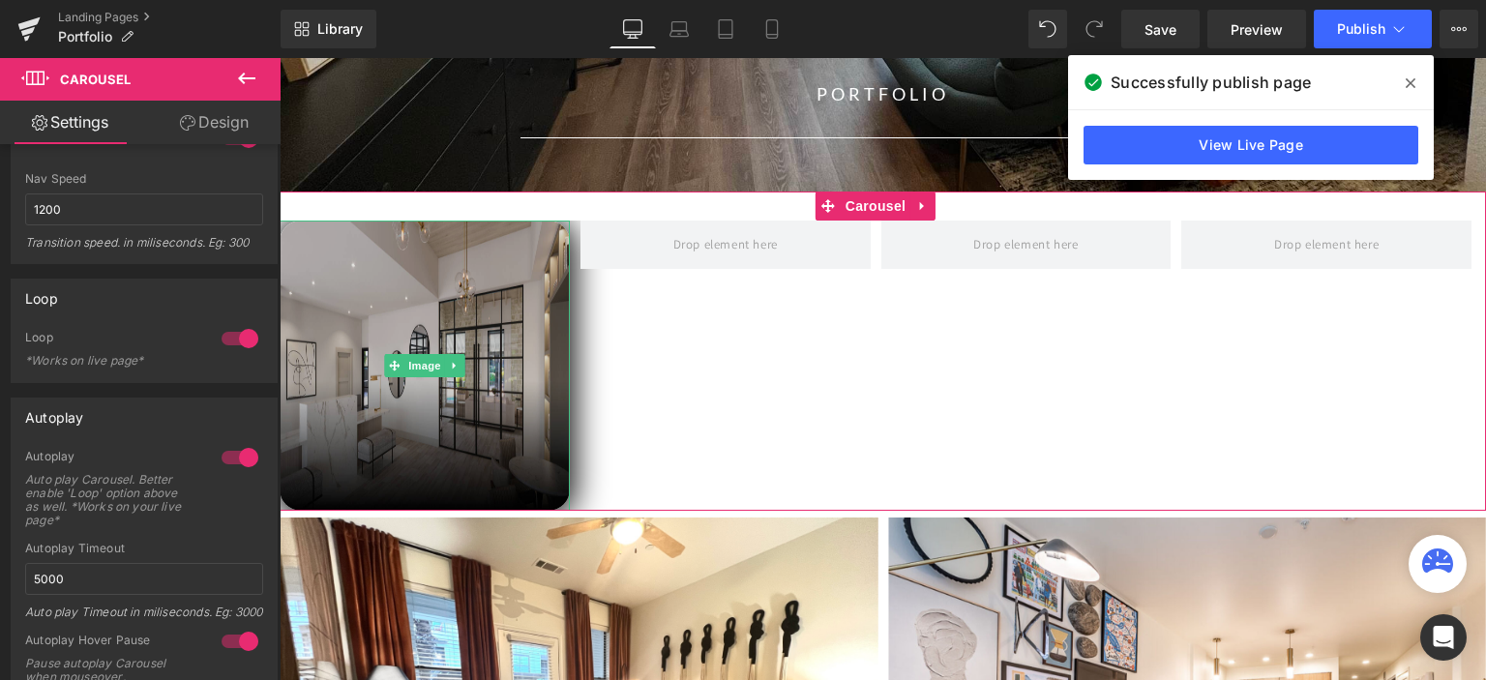
click at [511, 281] on img at bounding box center [425, 366] width 290 height 290
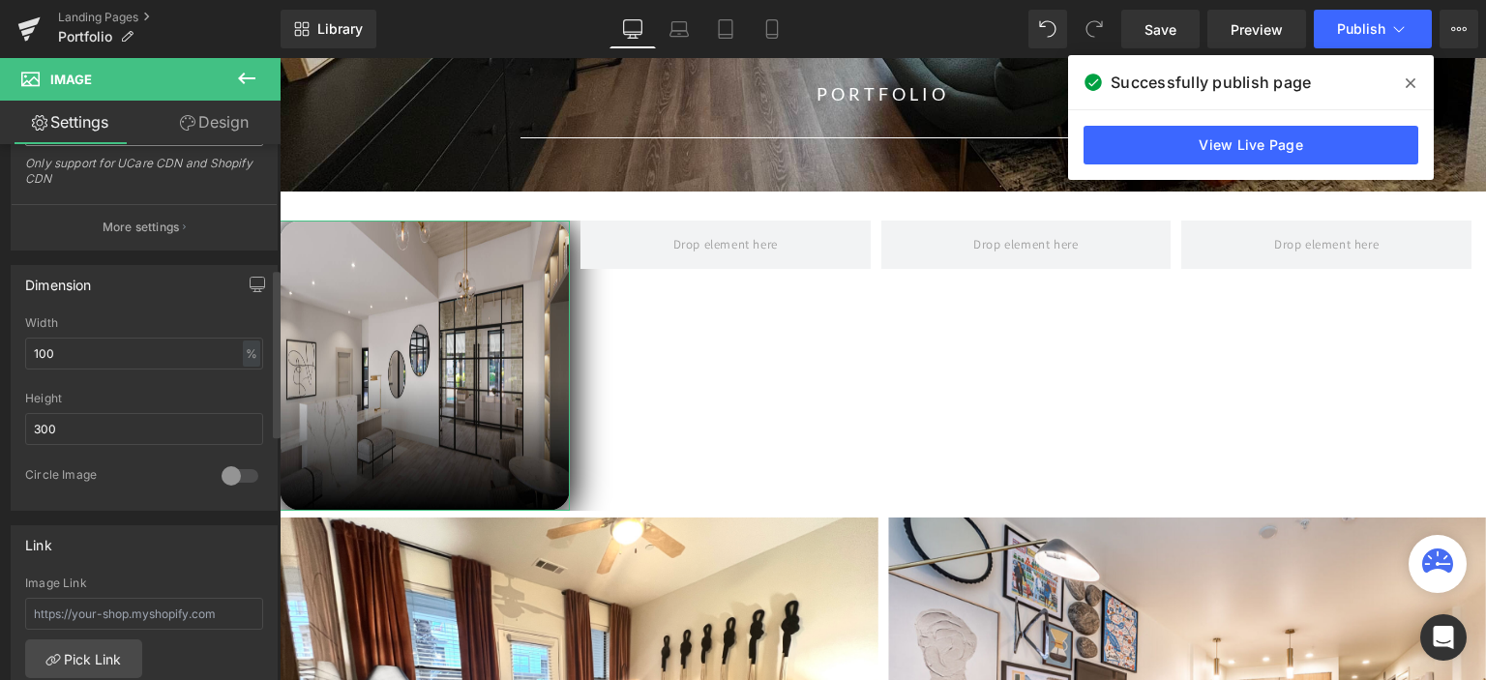
scroll to position [484, 0]
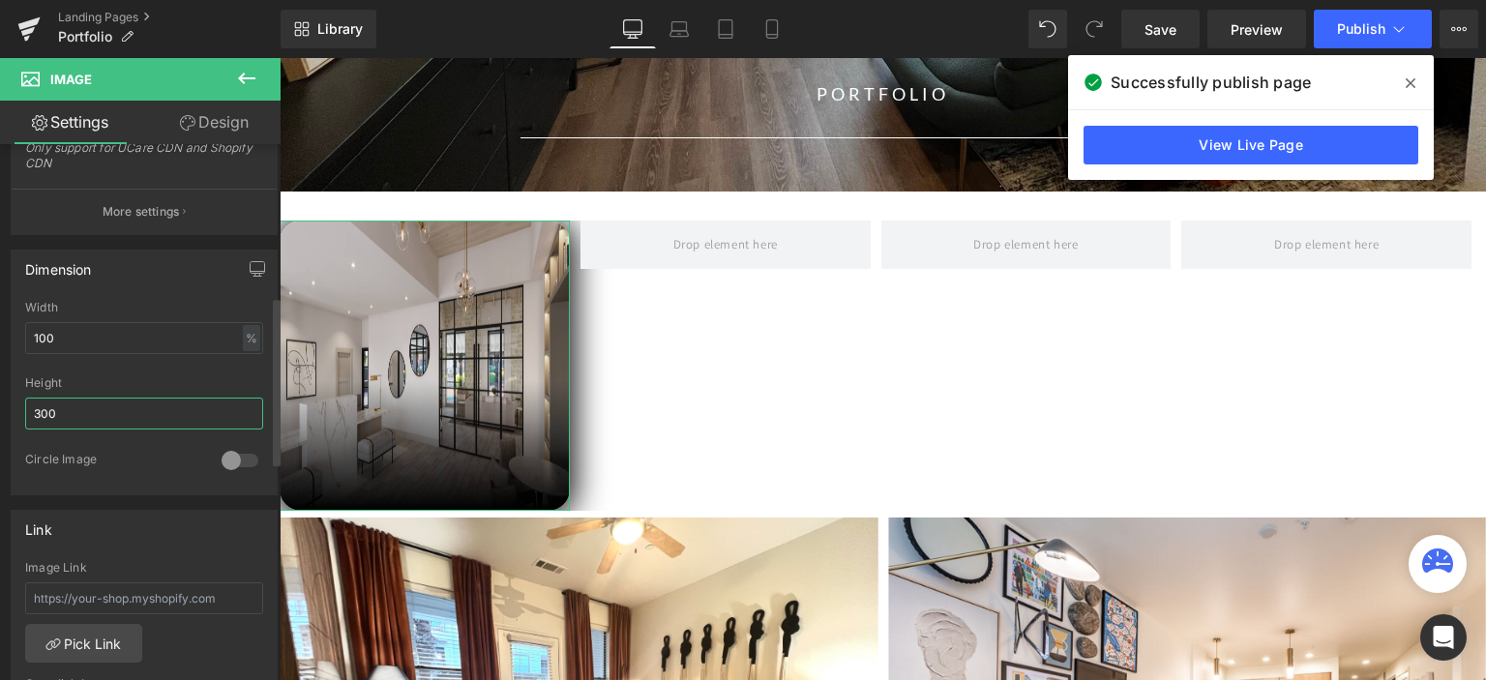
click at [53, 413] on input "300" at bounding box center [144, 414] width 238 height 32
click at [42, 410] on input "300" at bounding box center [144, 414] width 238 height 32
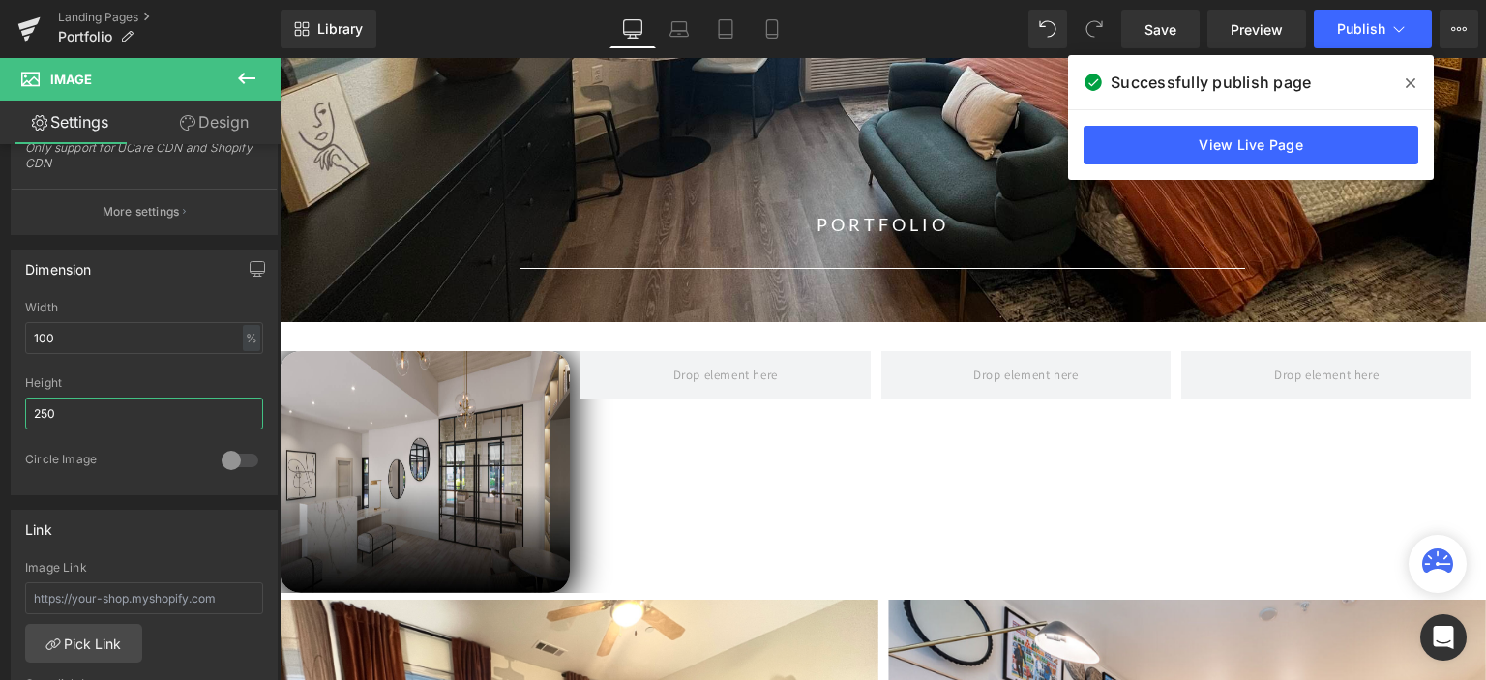
scroll to position [289, 0]
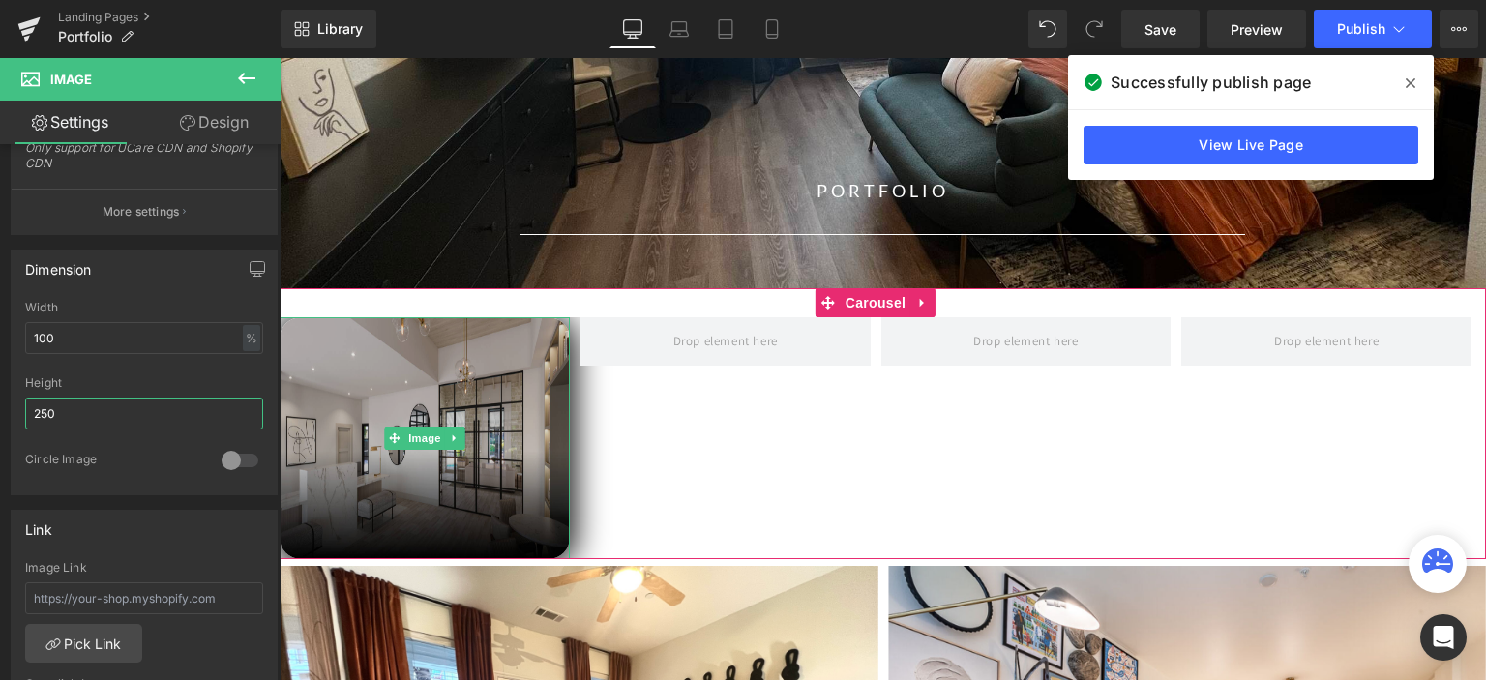
type input "250"
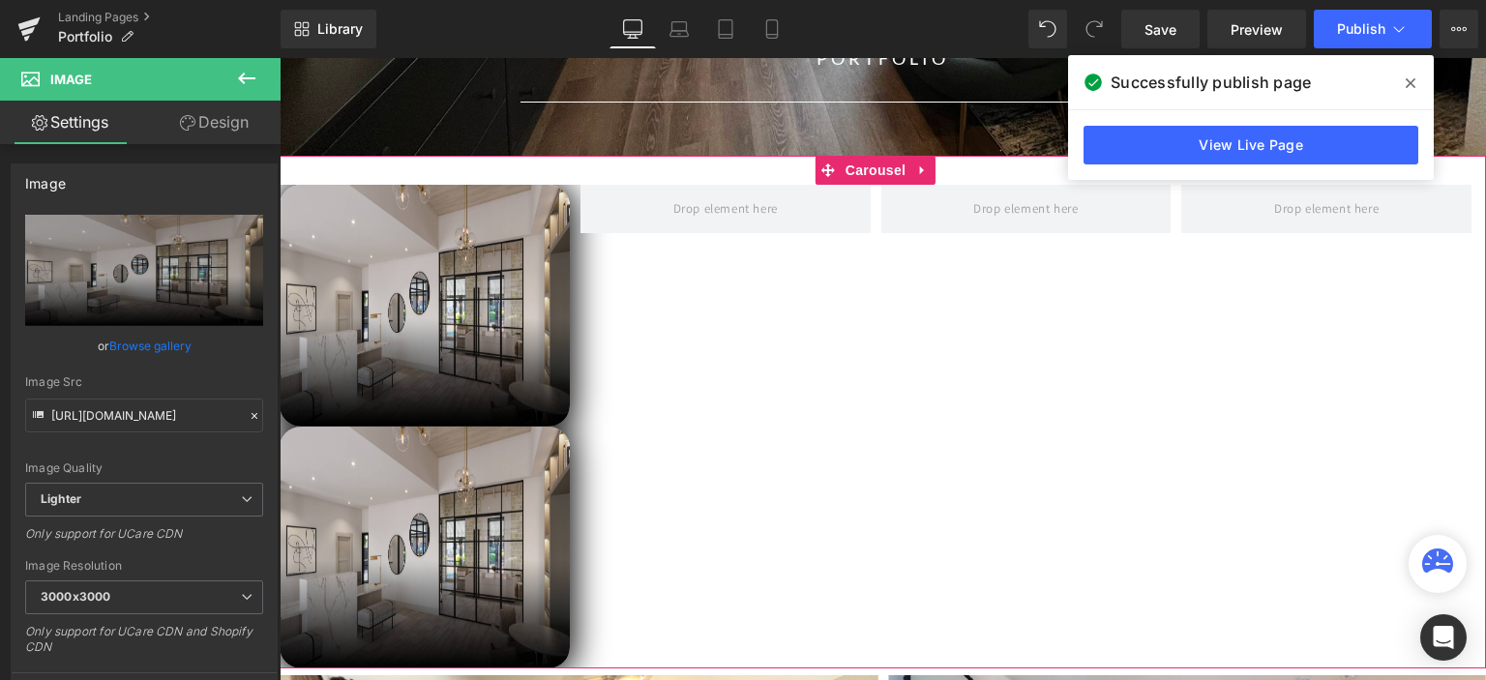
scroll to position [228, 0]
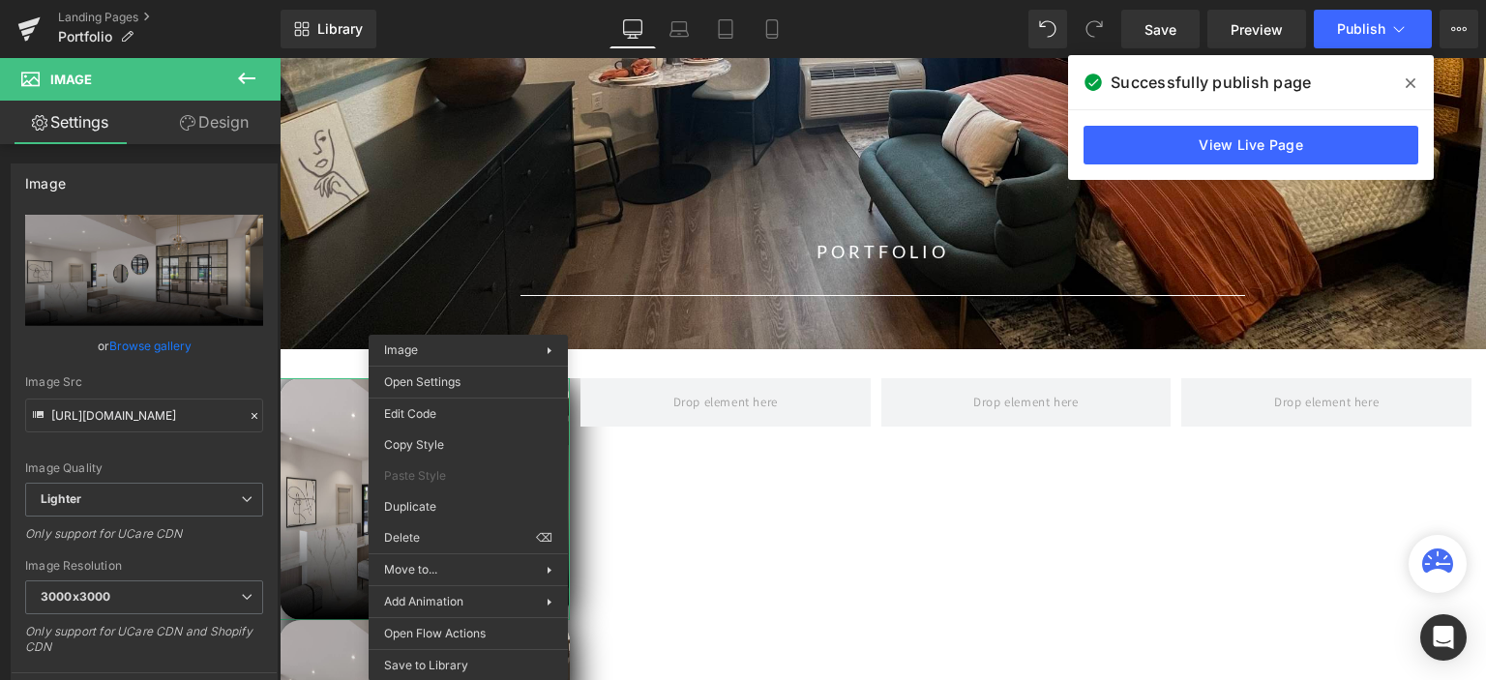
drag, startPoint x: 727, startPoint y: 592, endPoint x: 448, endPoint y: 535, distance: 285.3
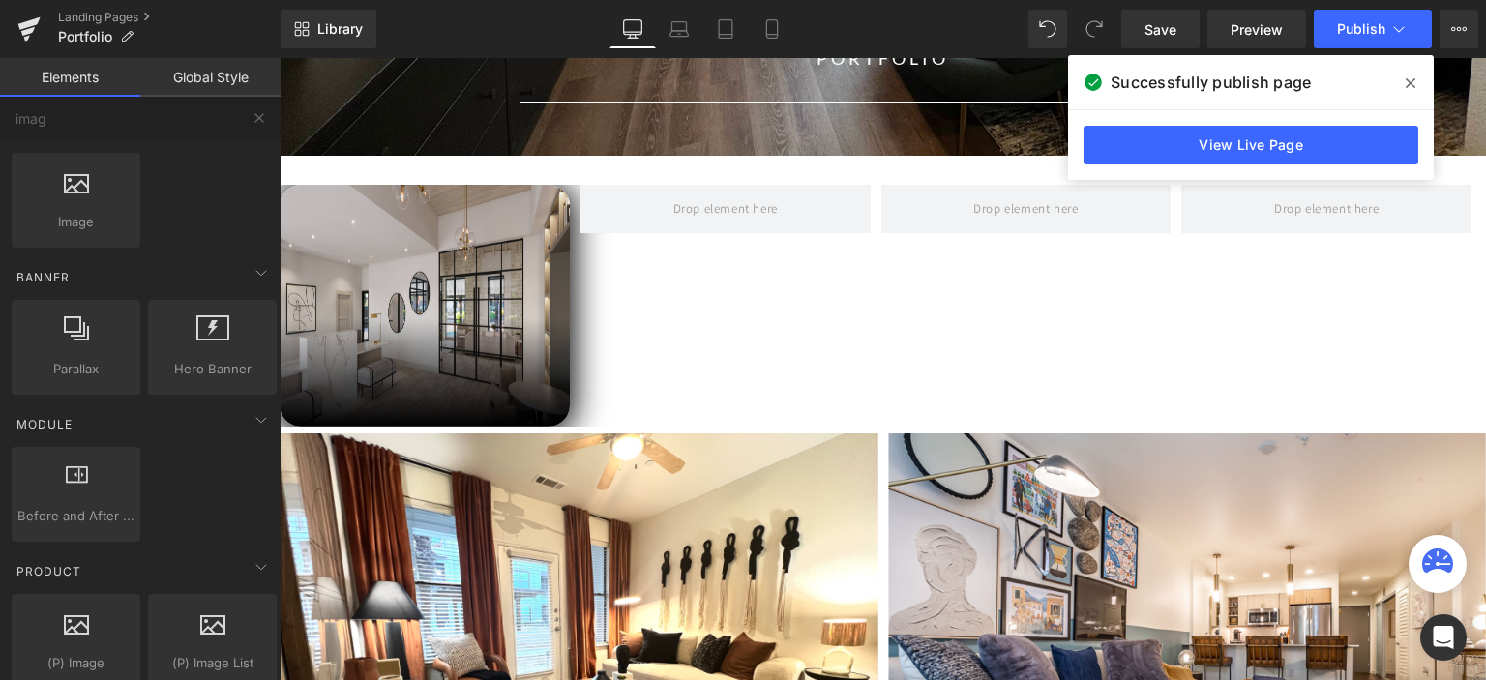
scroll to position [325, 0]
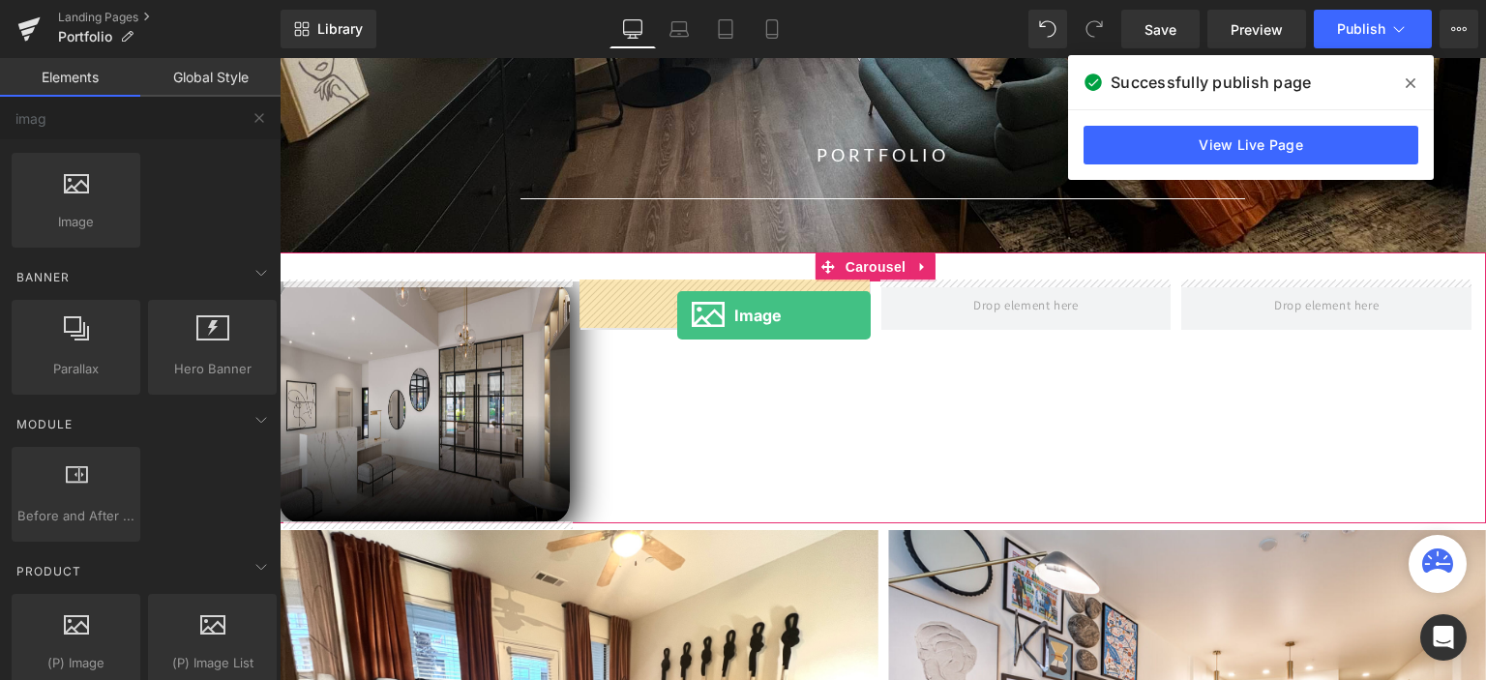
drag, startPoint x: 372, startPoint y: 250, endPoint x: 677, endPoint y: 315, distance: 311.5
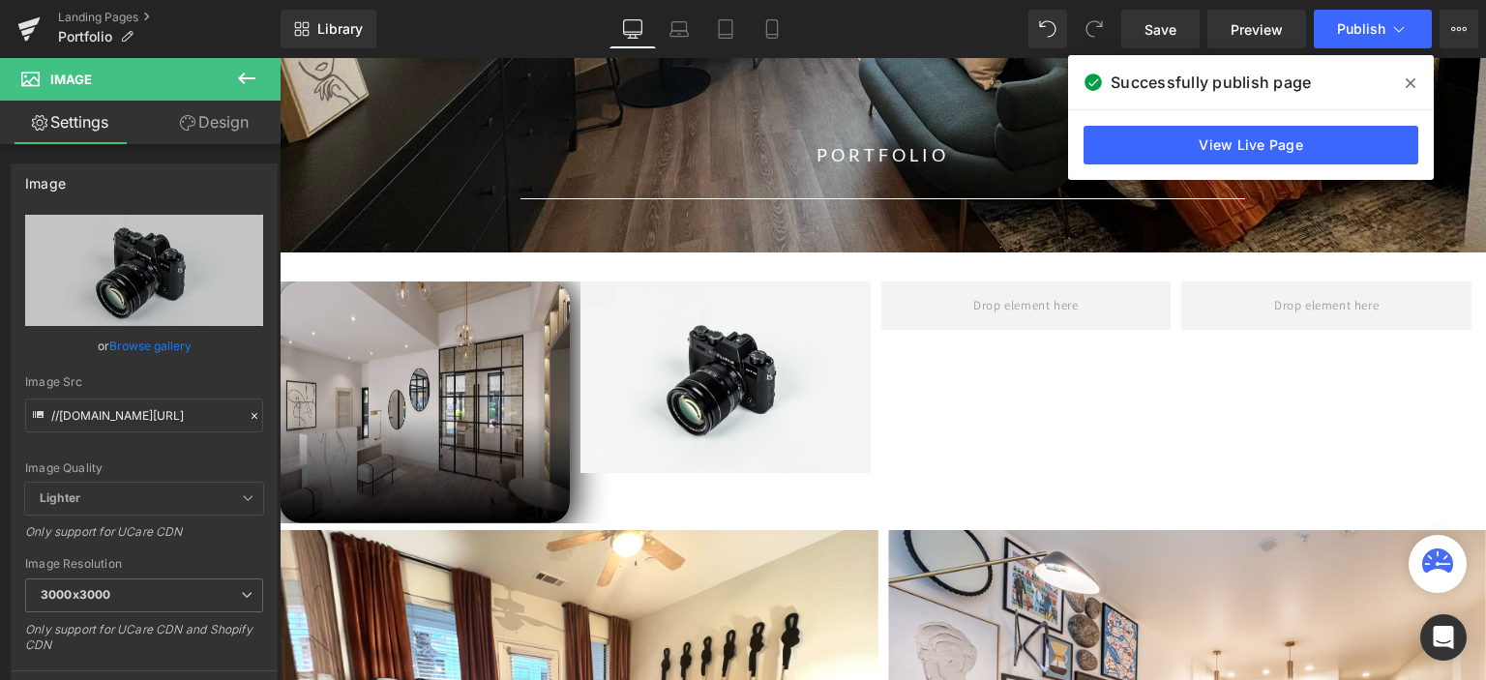
click at [240, 77] on icon at bounding box center [246, 79] width 17 height 12
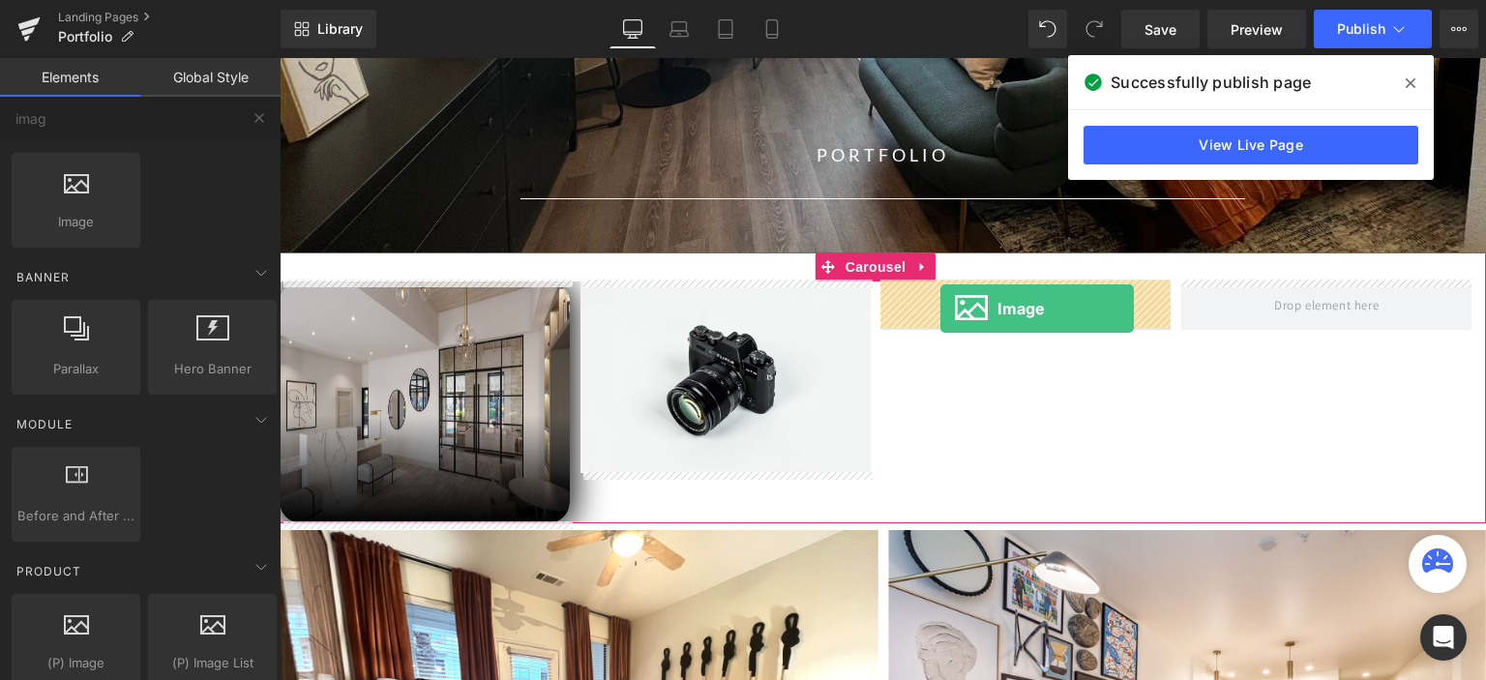
drag, startPoint x: 365, startPoint y: 247, endPoint x: 940, endPoint y: 309, distance: 578.8
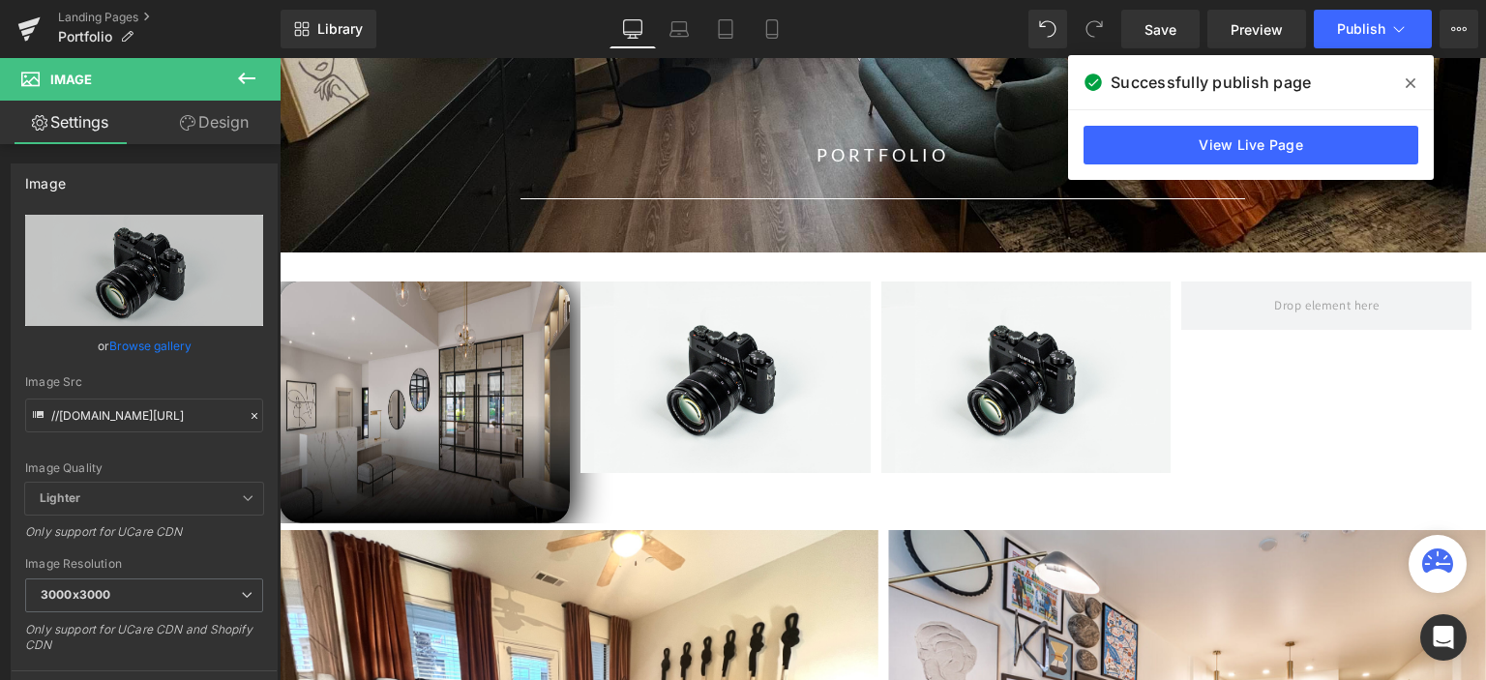
click at [251, 81] on icon at bounding box center [246, 78] width 23 height 23
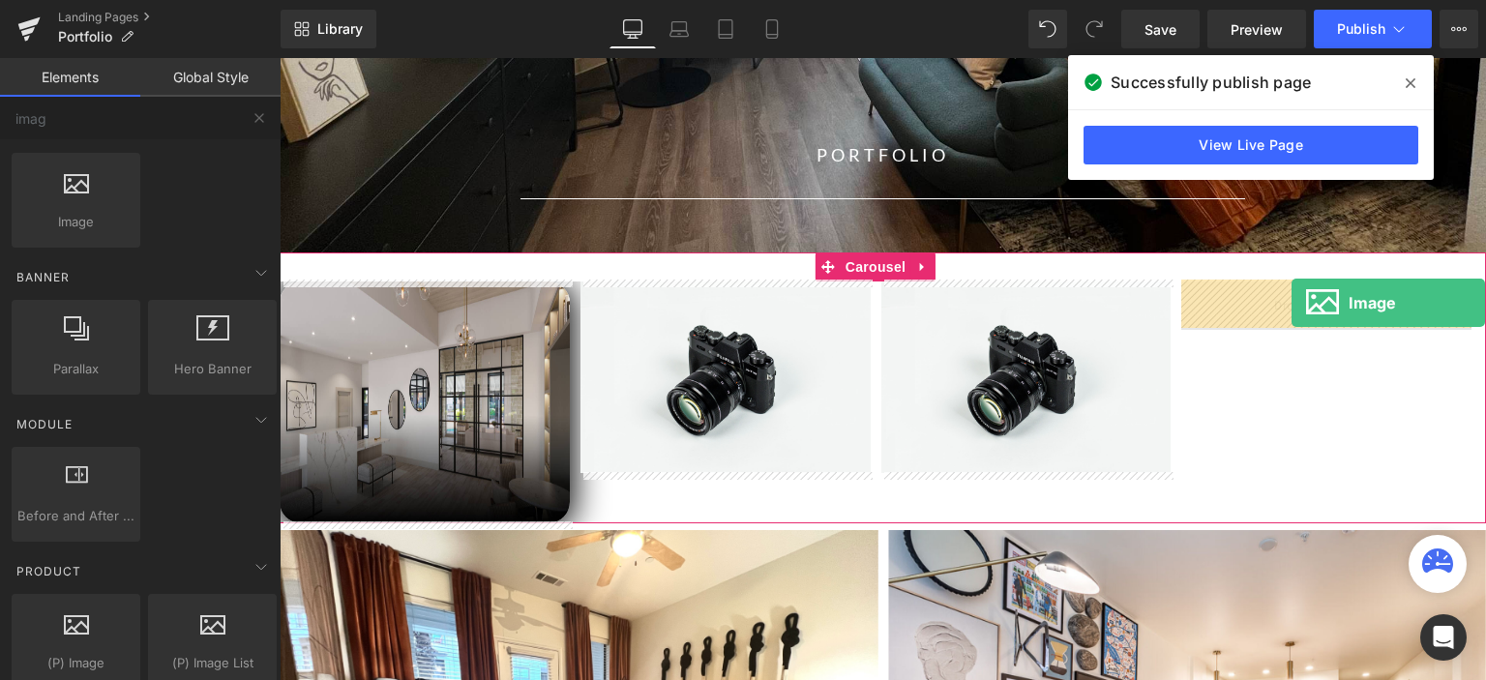
drag, startPoint x: 377, startPoint y: 256, endPoint x: 1291, endPoint y: 303, distance: 915.1
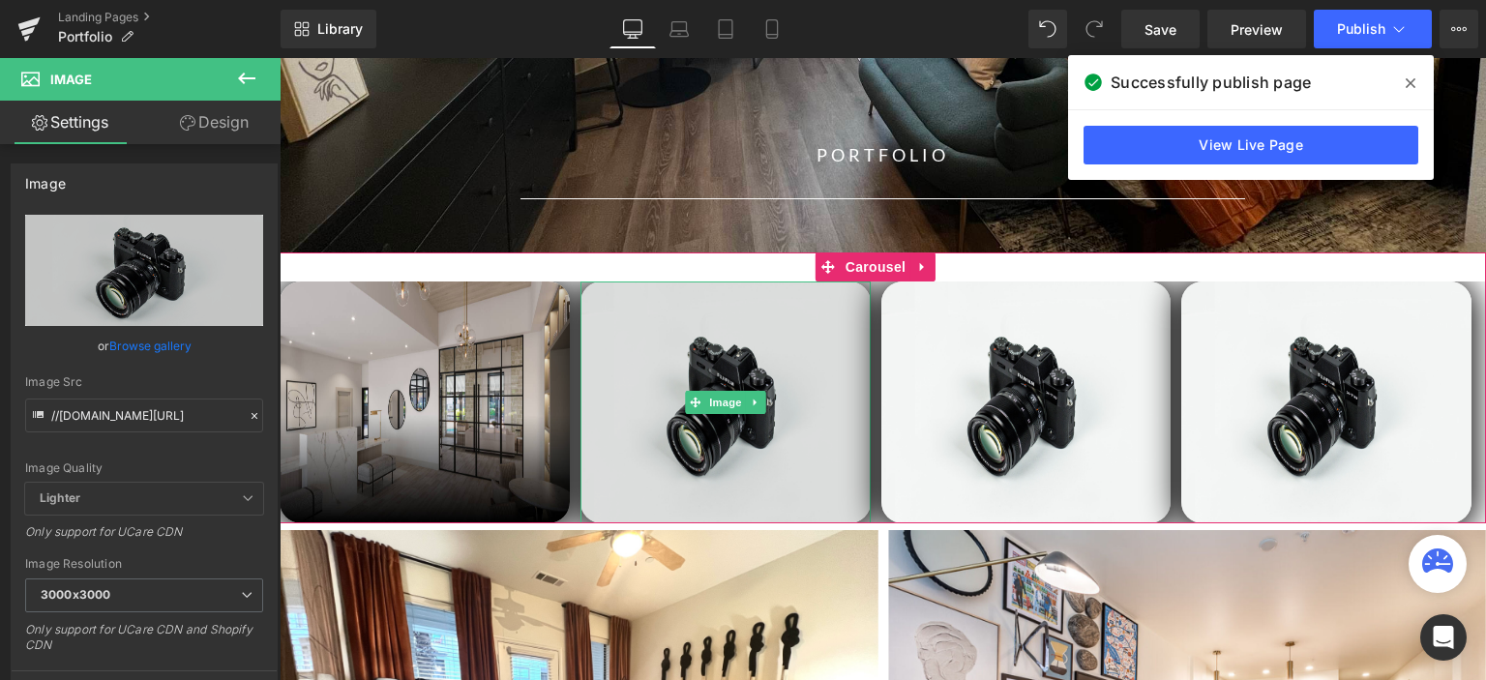
scroll to position [422, 0]
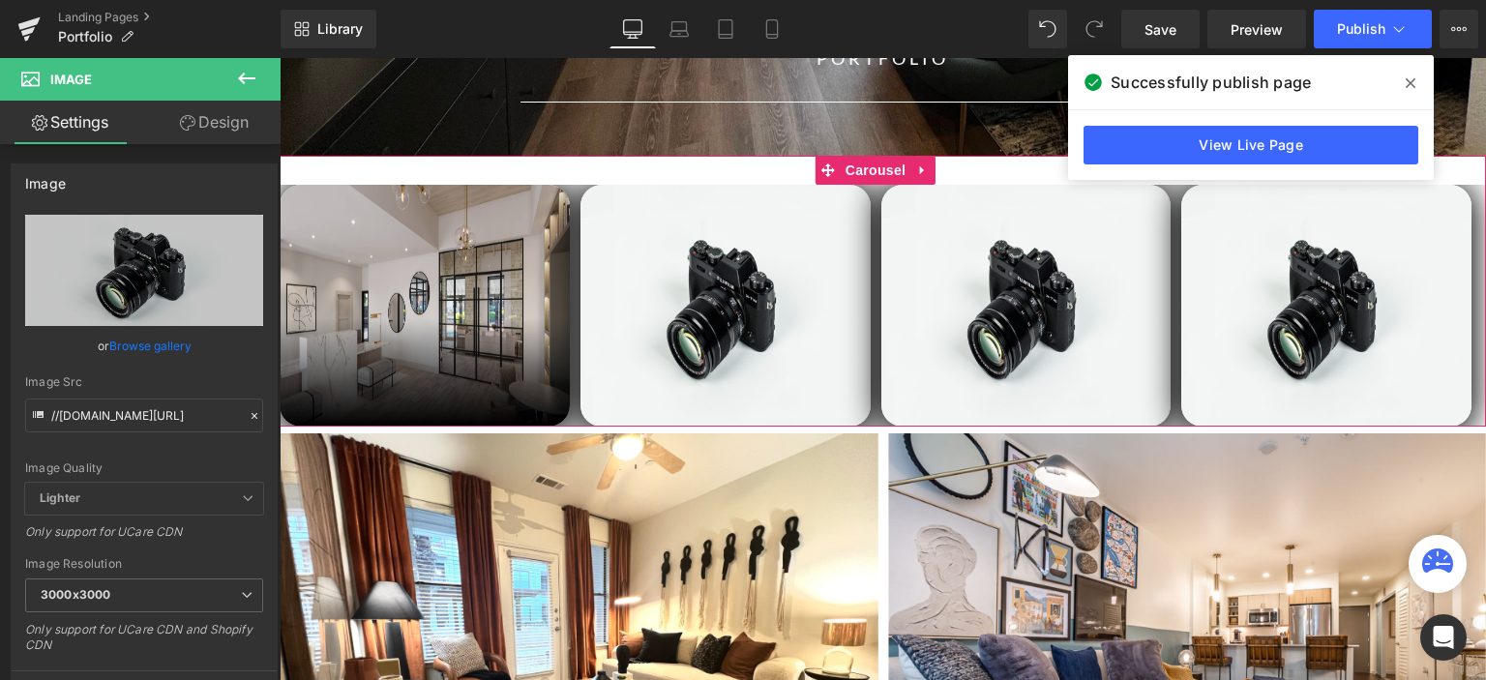
drag, startPoint x: 597, startPoint y: 184, endPoint x: 609, endPoint y: 169, distance: 19.2
click at [609, 169] on div "Image Image Image Image ‹ › Carousel" at bounding box center [883, 291] width 1206 height 271
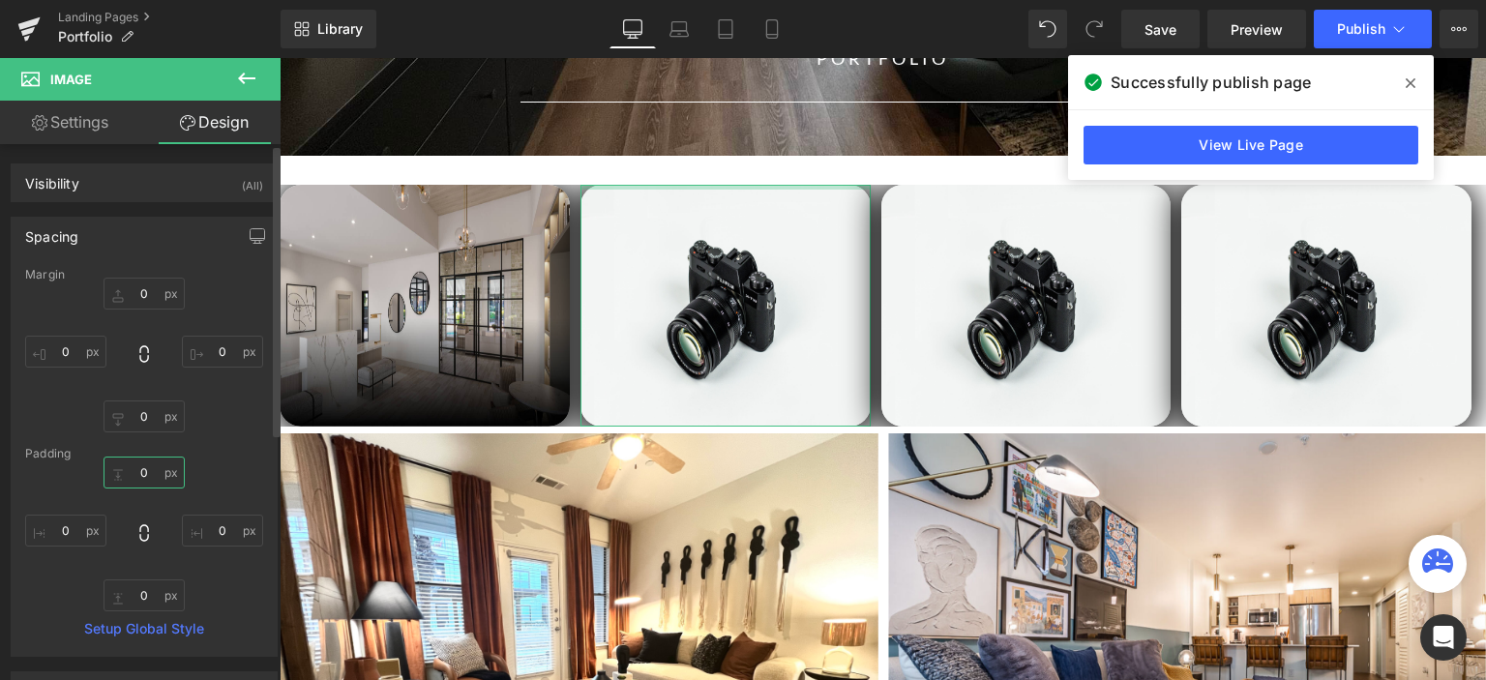
click at [147, 471] on input "0" at bounding box center [143, 472] width 81 height 32
click at [130, 474] on input "0" at bounding box center [143, 472] width 81 height 32
type input "0"
click at [248, 79] on icon at bounding box center [246, 78] width 23 height 23
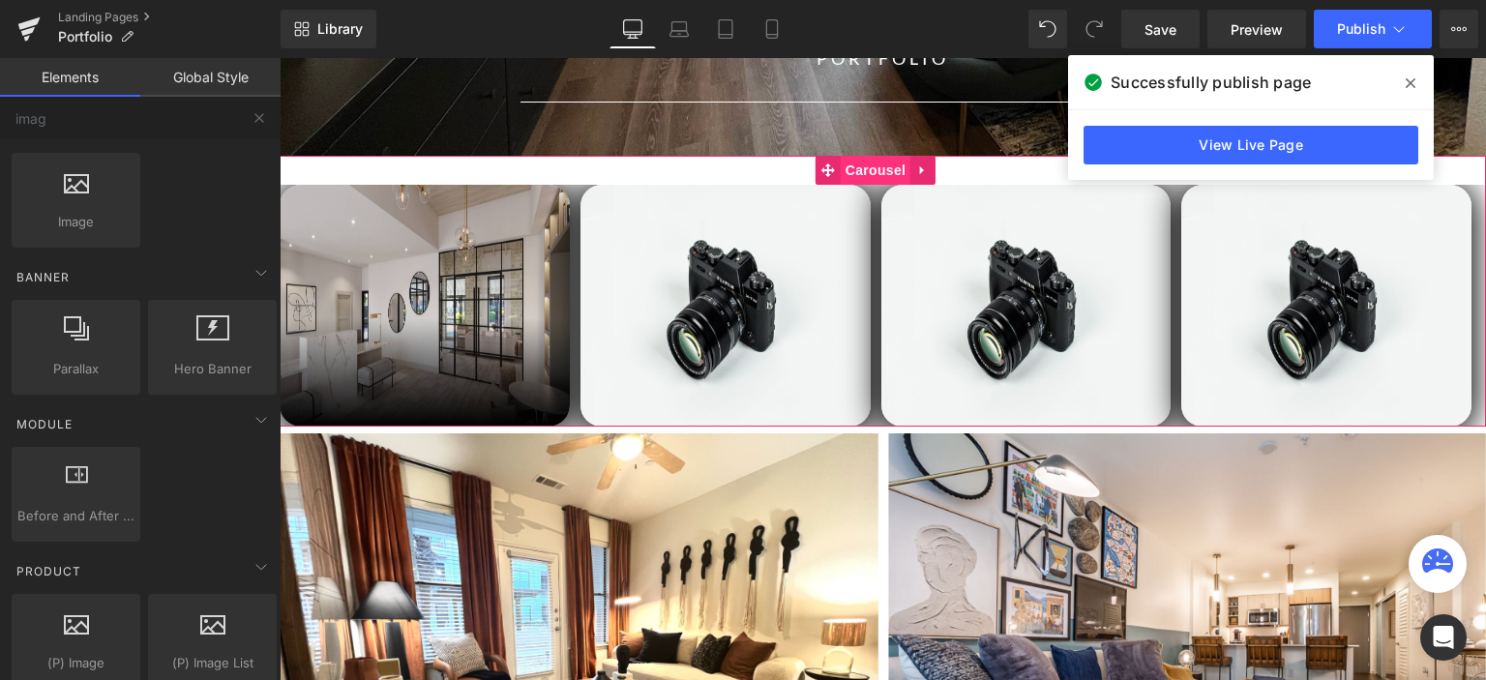
click at [896, 169] on span "Carousel" at bounding box center [875, 170] width 70 height 29
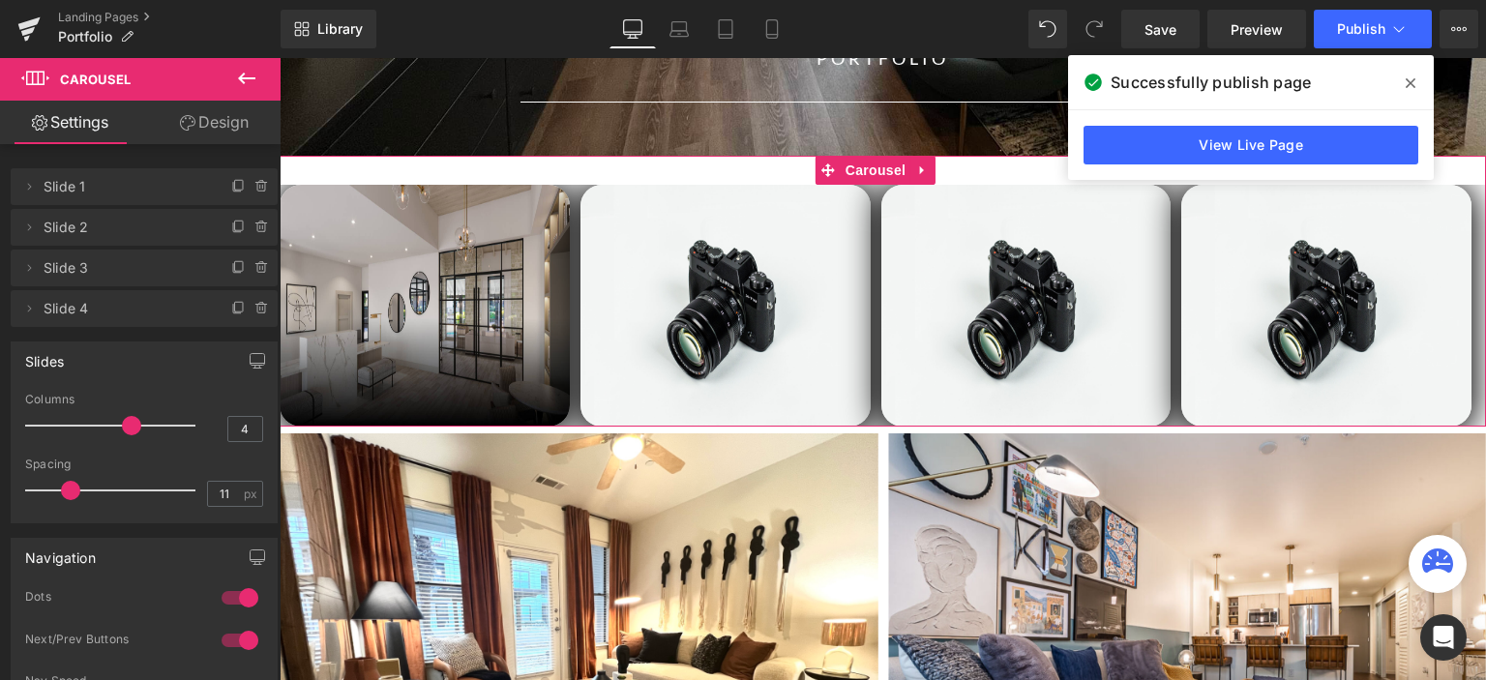
click at [227, 122] on link "Design" at bounding box center [214, 123] width 140 height 44
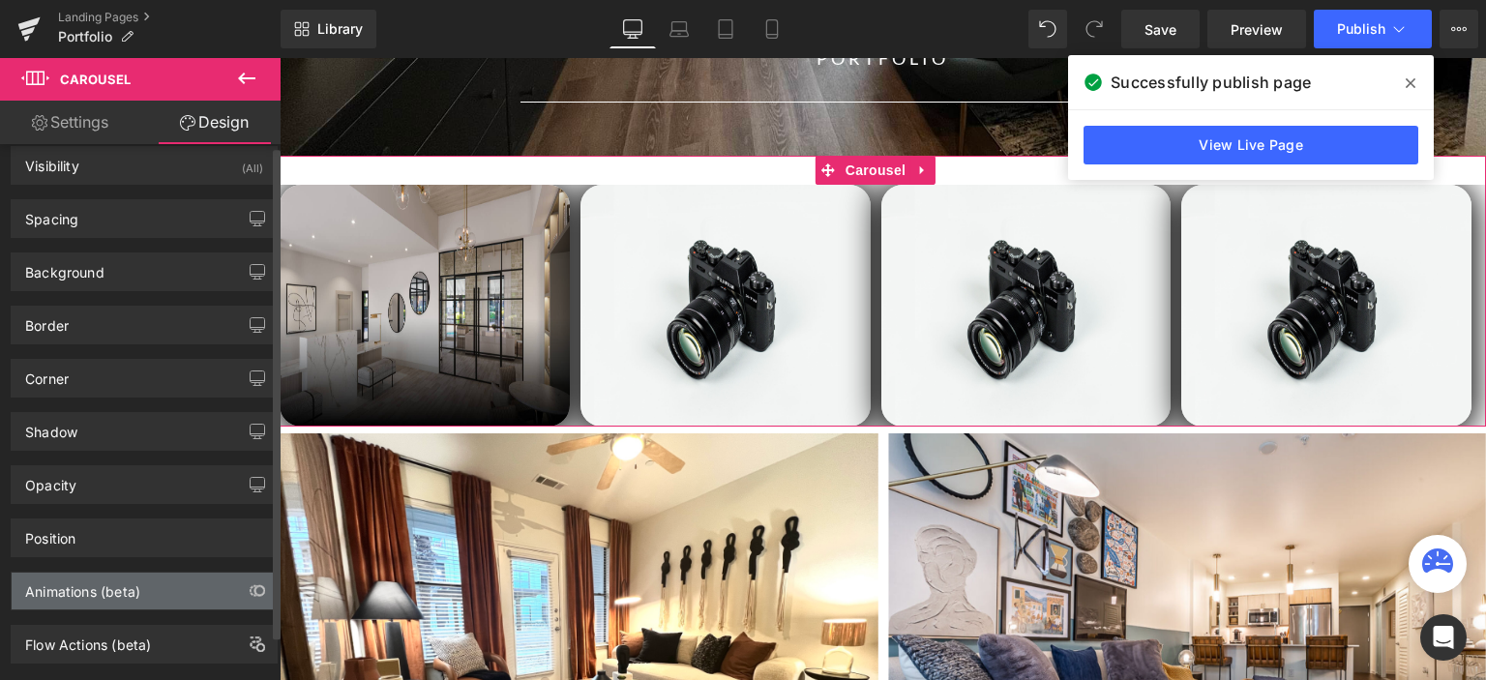
scroll to position [0, 0]
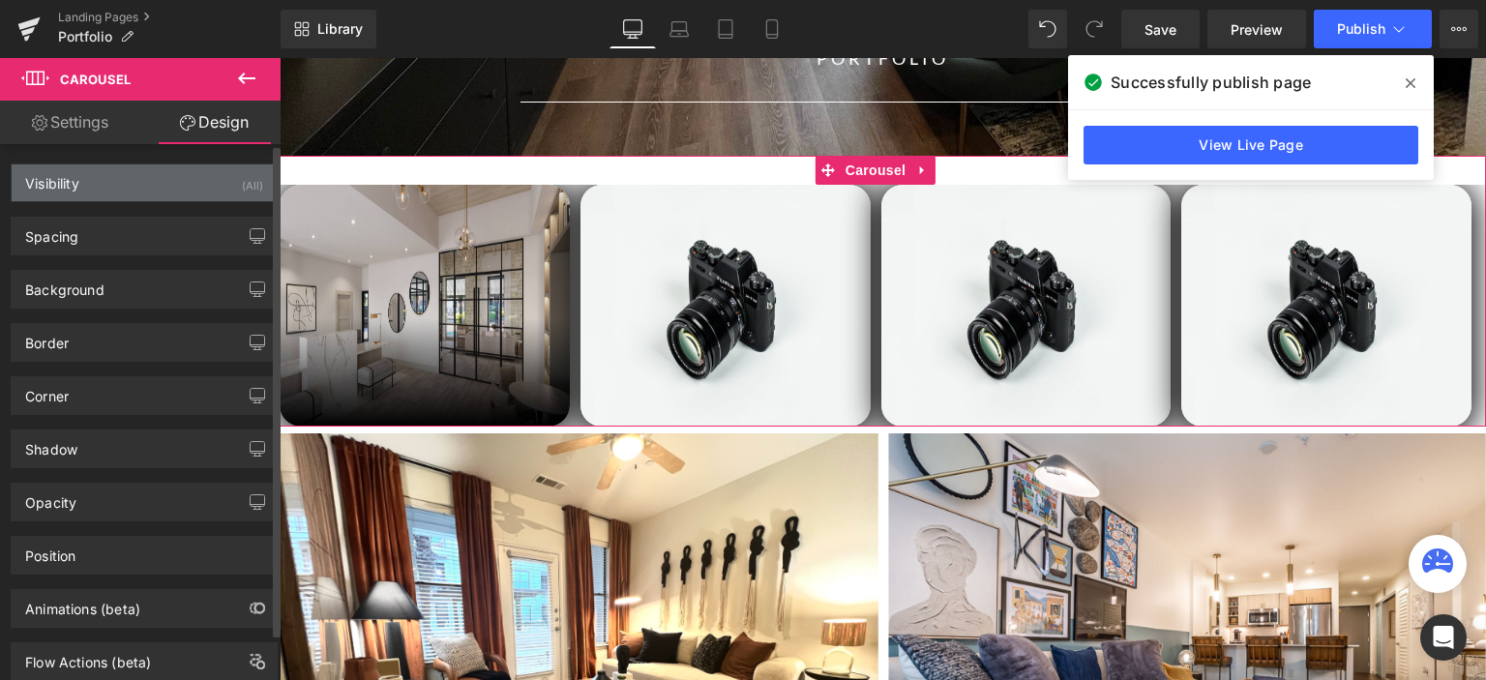
click at [92, 187] on div "Visibility (All)" at bounding box center [144, 182] width 265 height 37
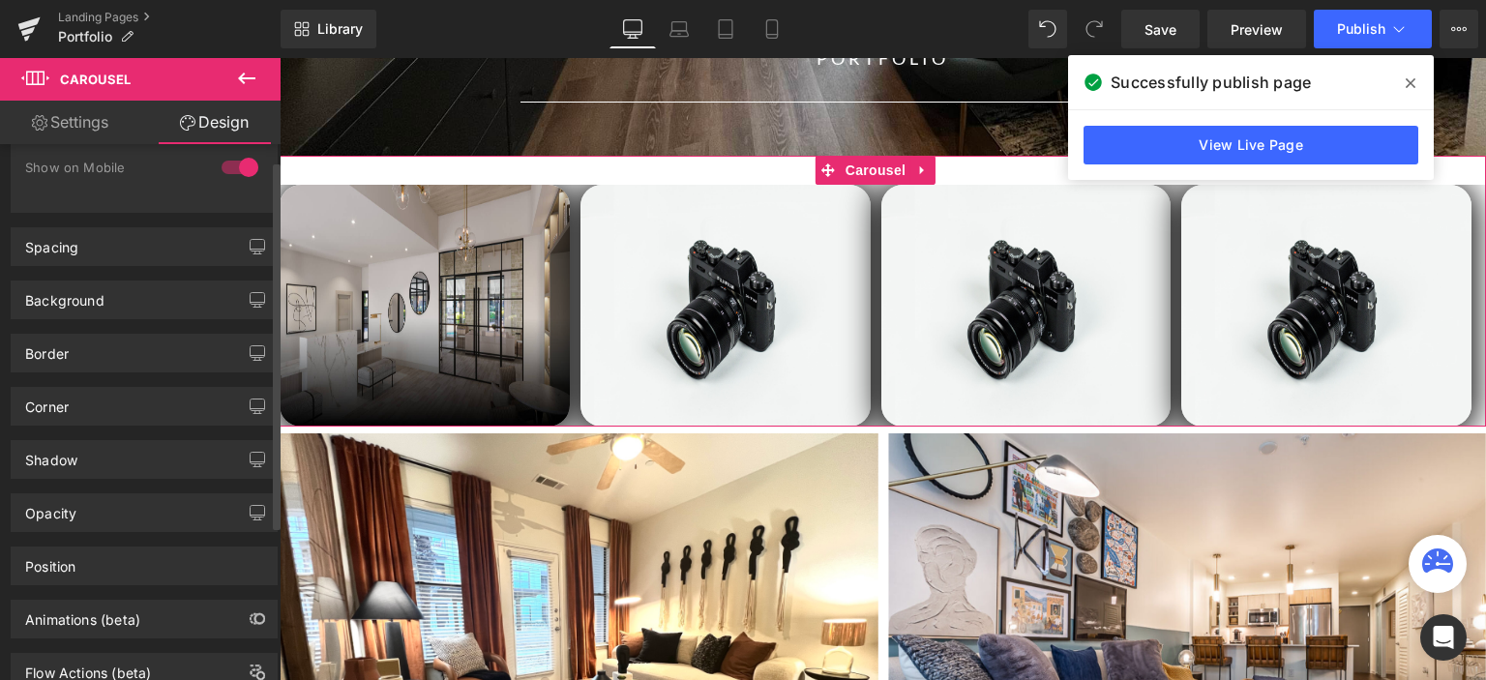
scroll to position [193, 0]
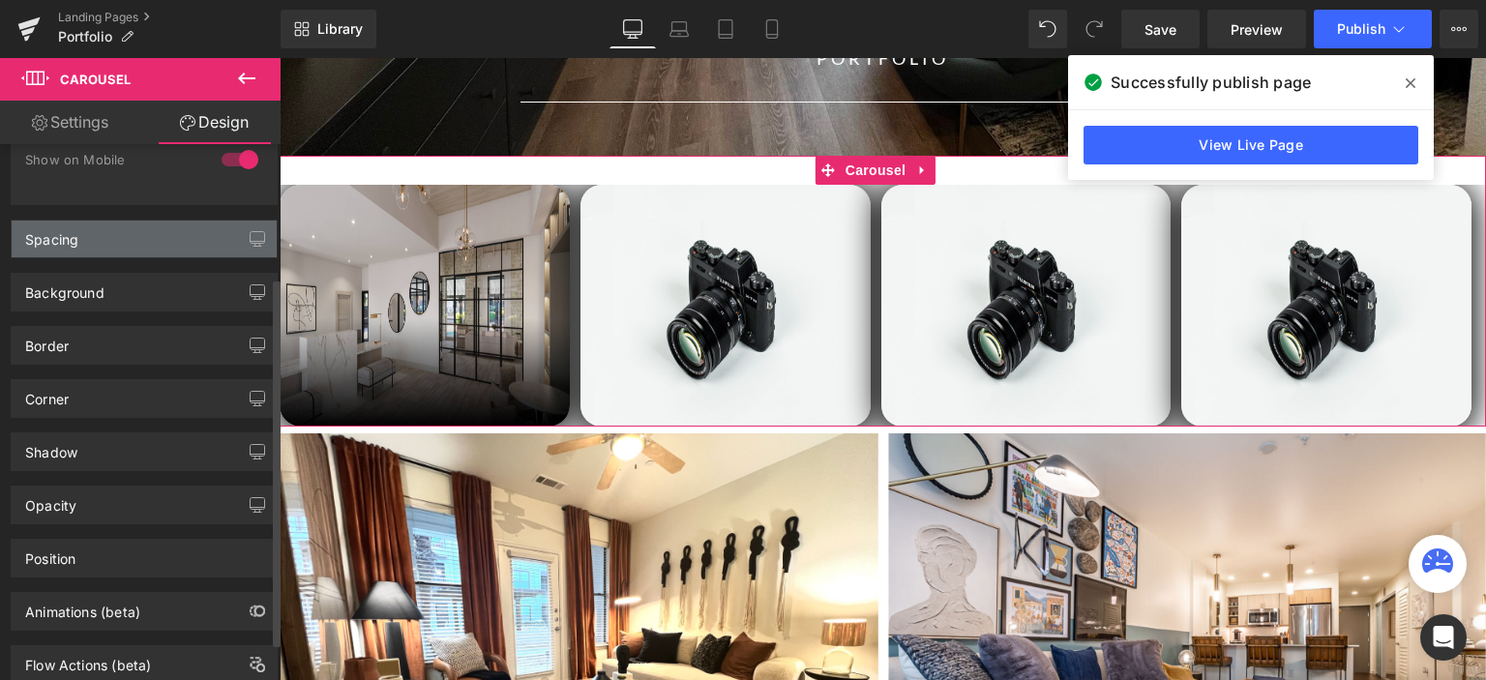
click at [97, 243] on div "Spacing" at bounding box center [144, 239] width 265 height 37
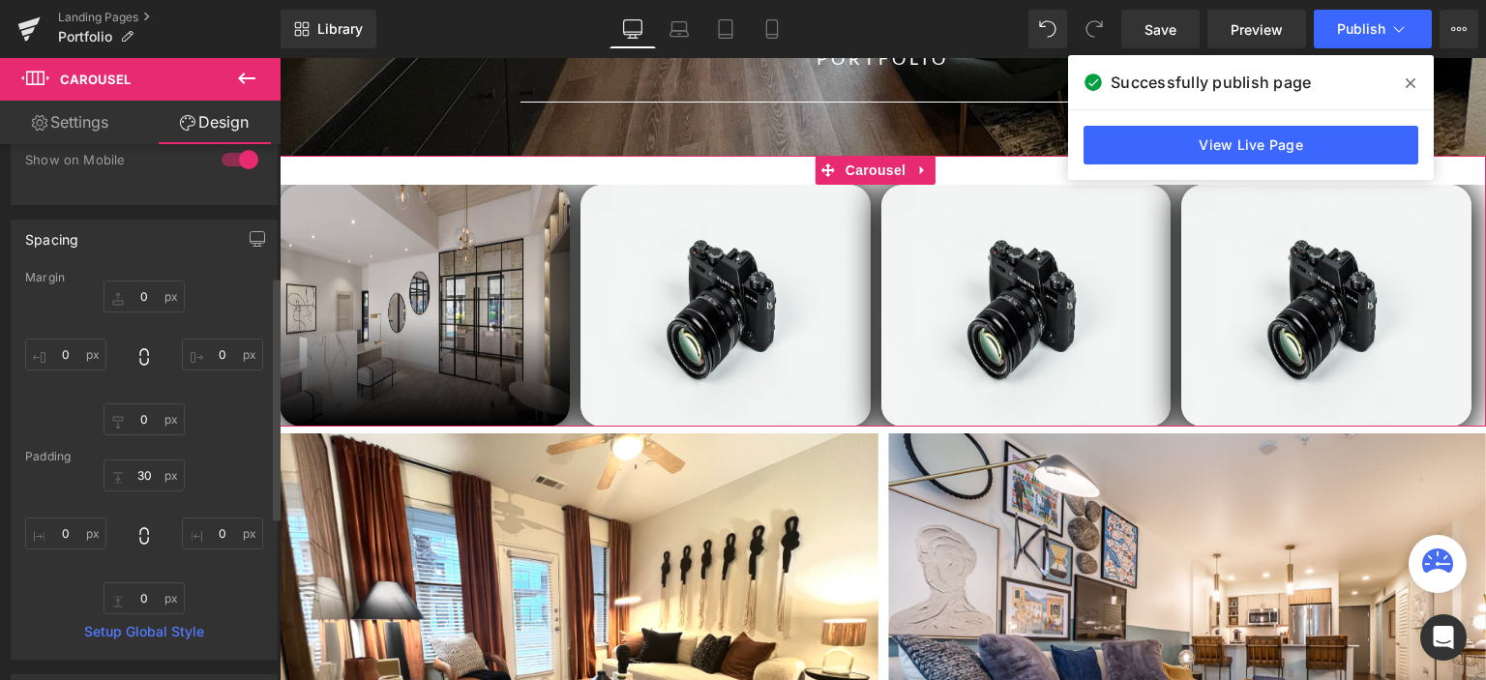
scroll to position [290, 0]
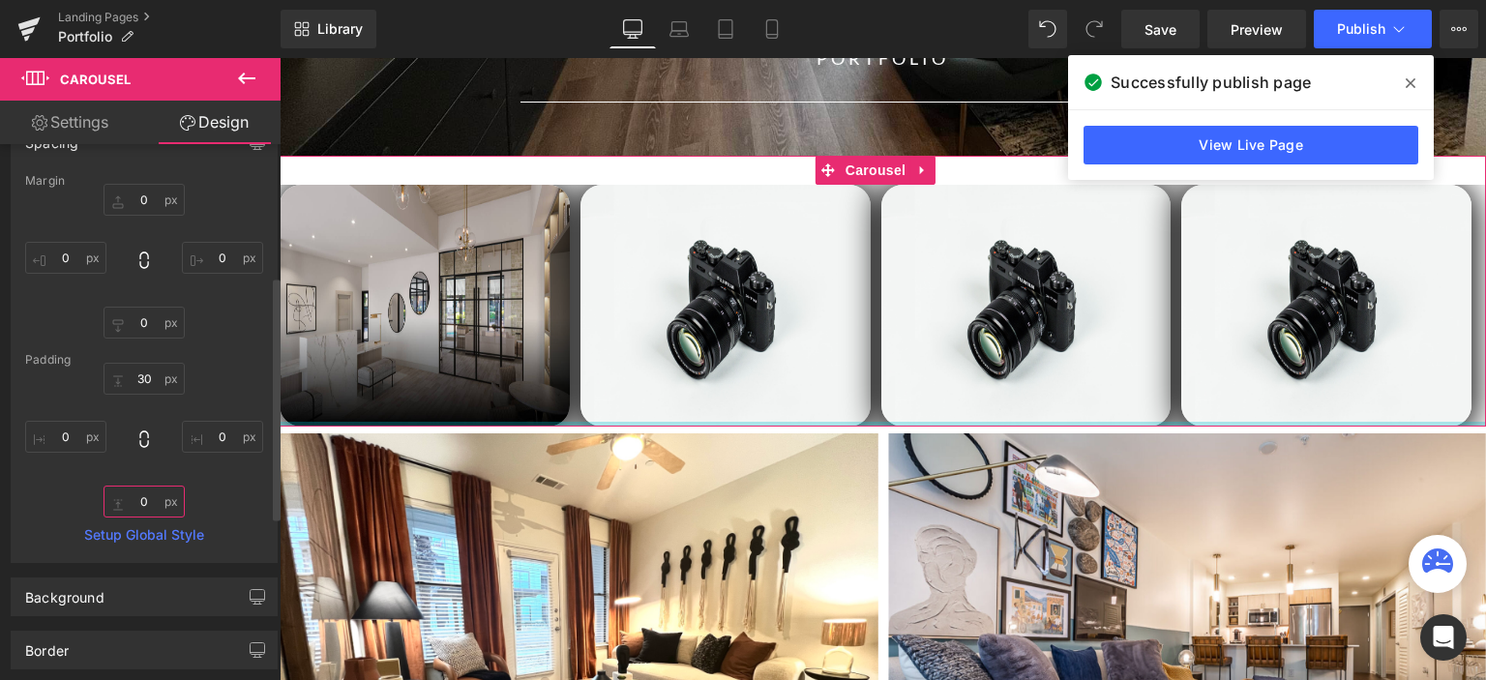
click at [151, 501] on input "0" at bounding box center [143, 502] width 81 height 32
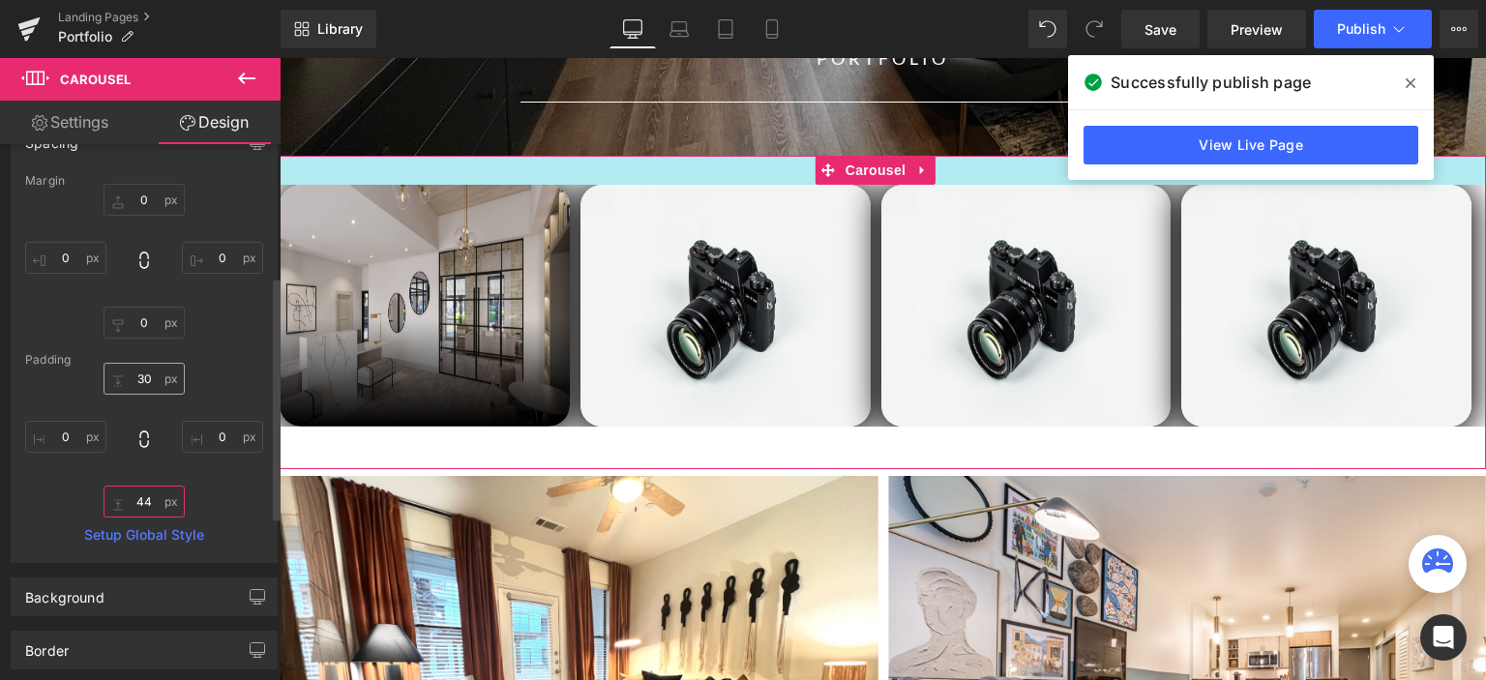
type input "44"
click at [148, 378] on input "30" at bounding box center [143, 379] width 81 height 32
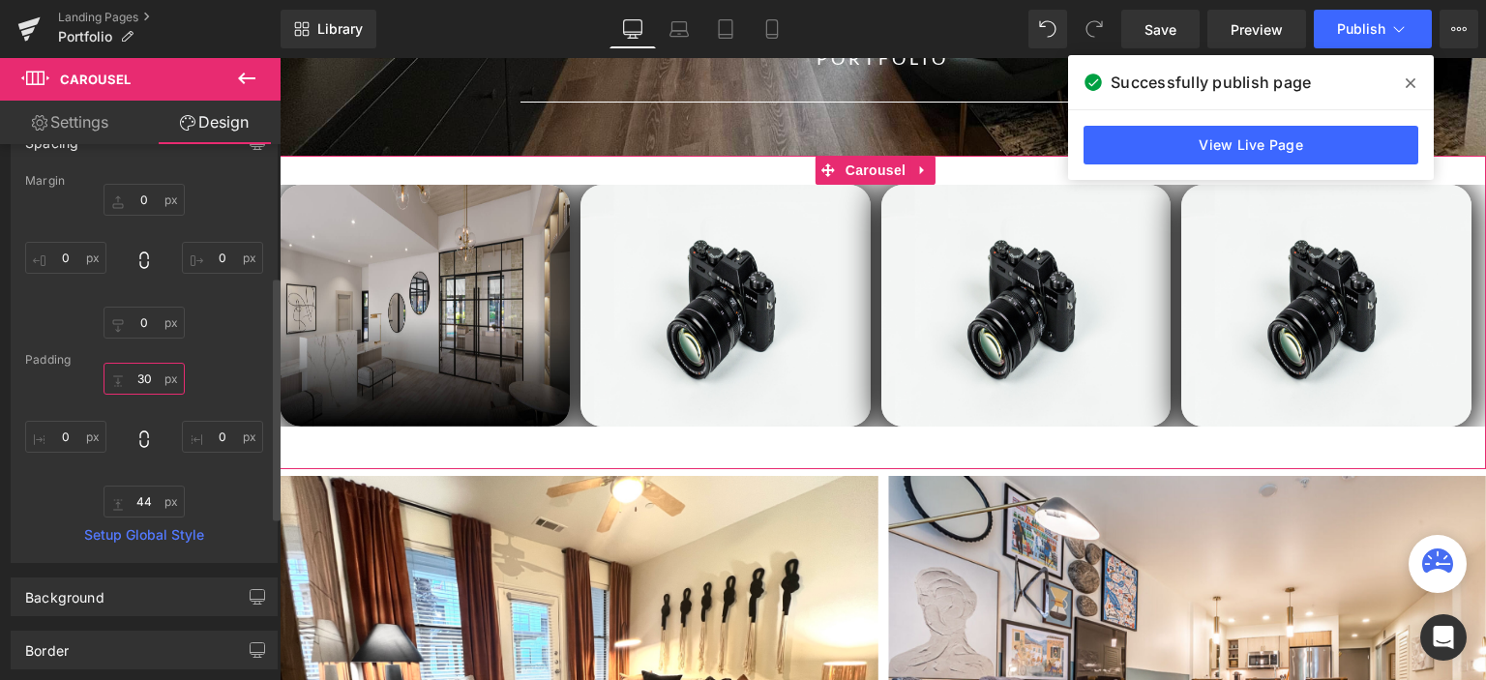
click at [148, 378] on input "30" at bounding box center [143, 379] width 81 height 32
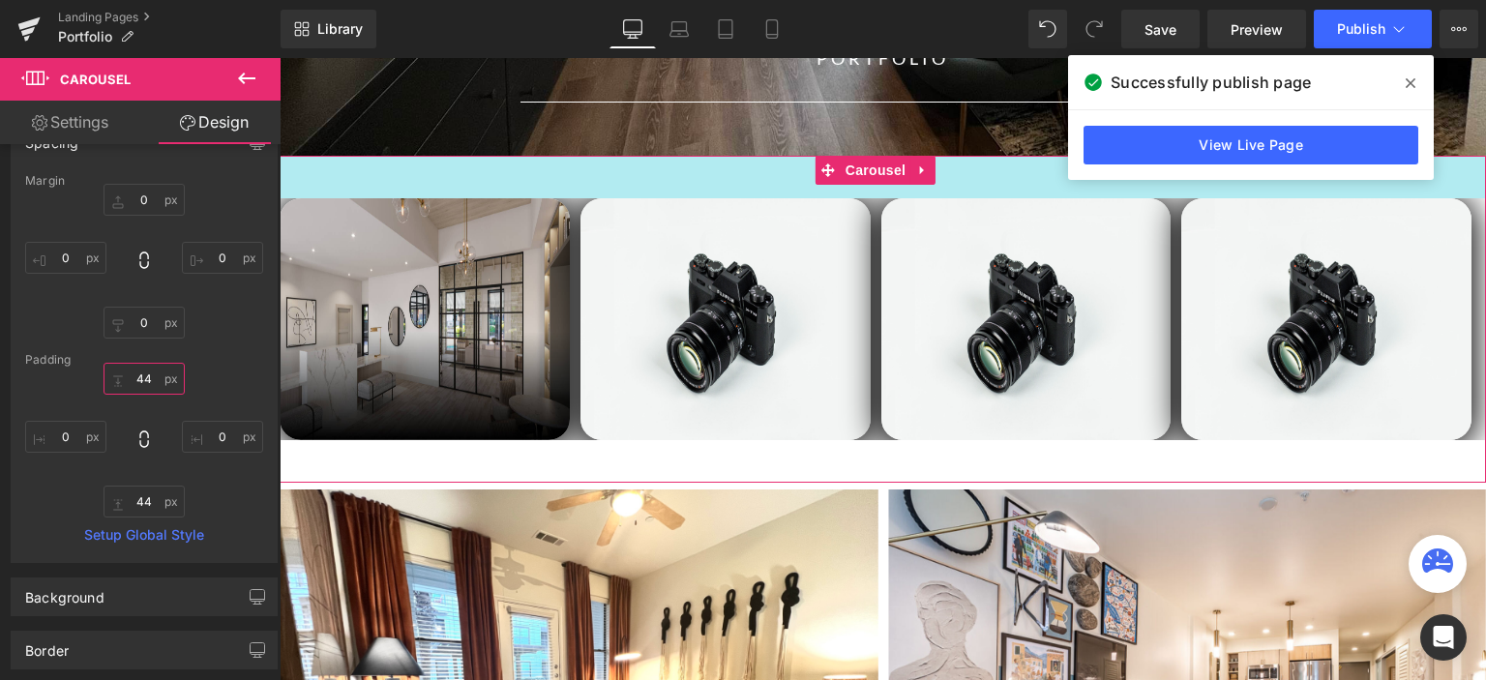
click at [585, 194] on div "44px" at bounding box center [883, 177] width 1206 height 43
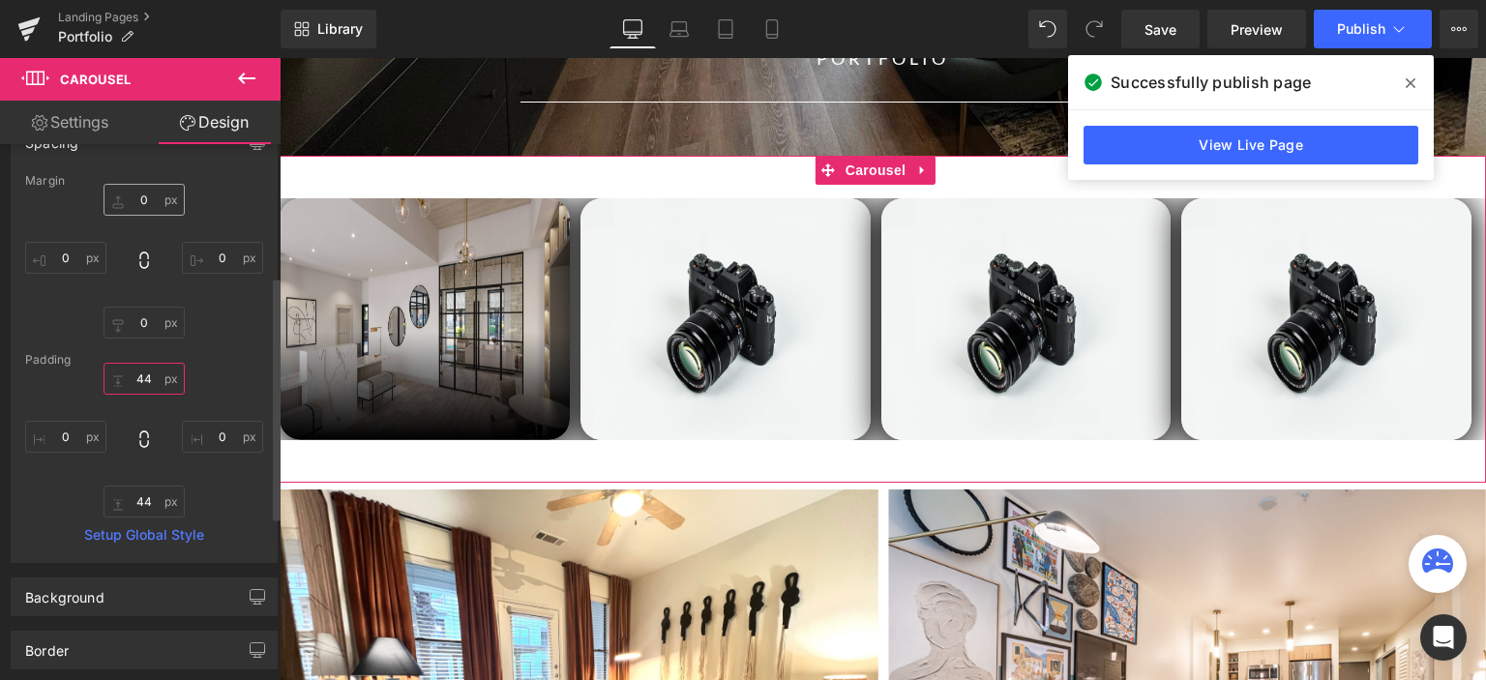
type input "44"
click at [135, 194] on input "0" at bounding box center [143, 200] width 81 height 32
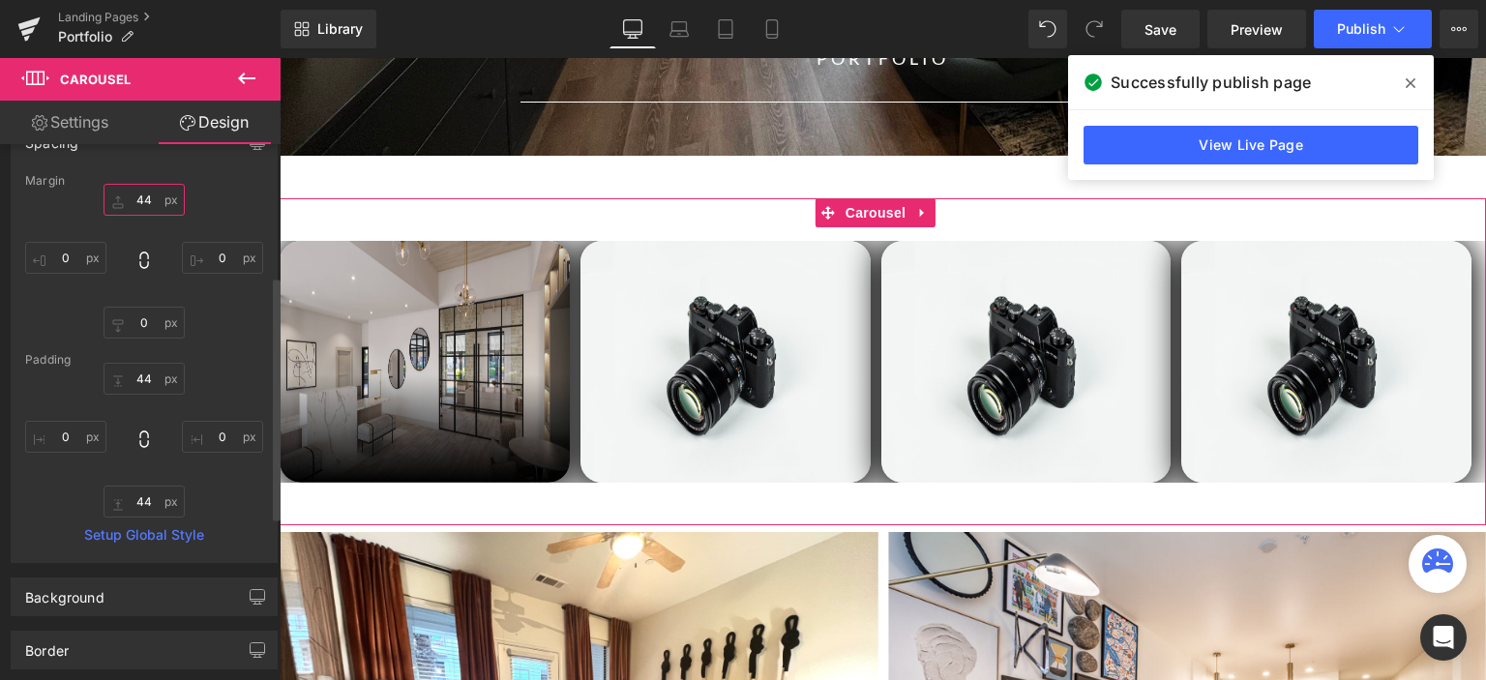
type input "4"
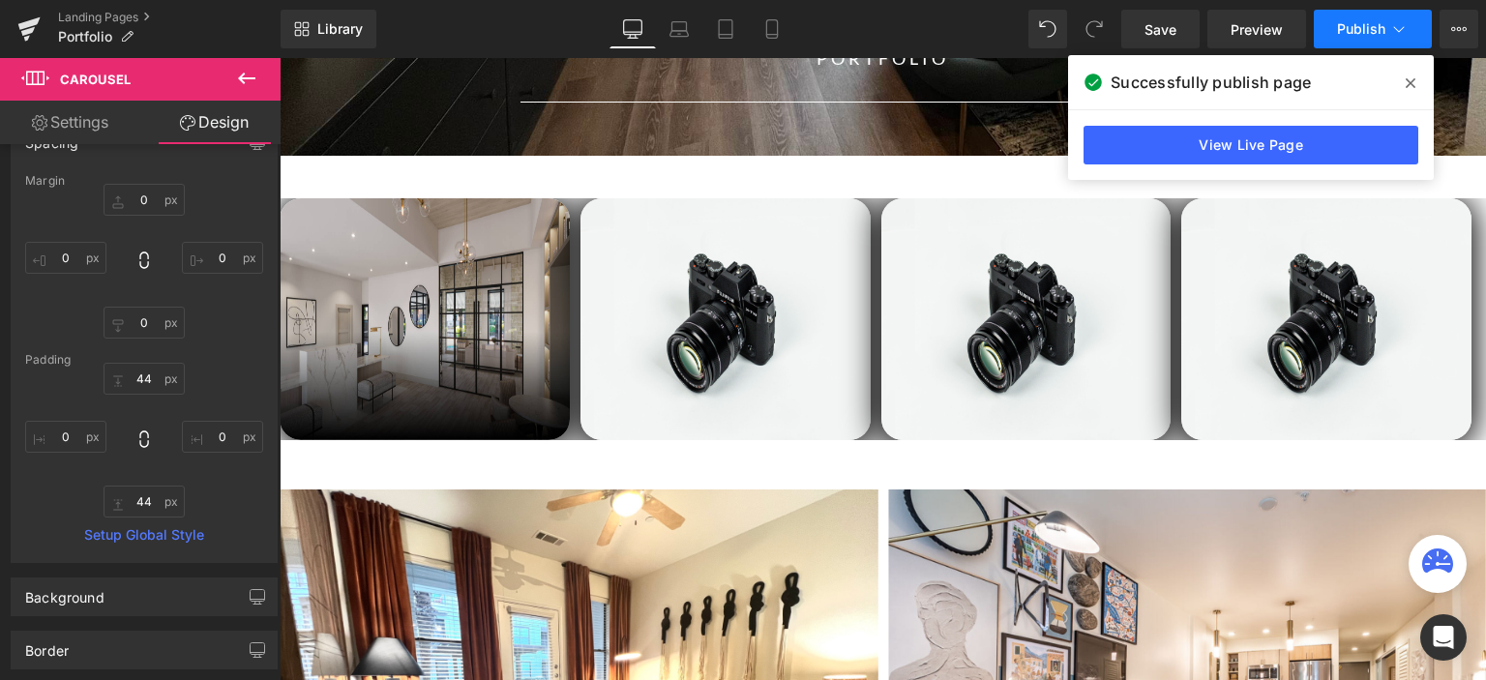
click at [1350, 40] on button "Publish" at bounding box center [1372, 29] width 118 height 39
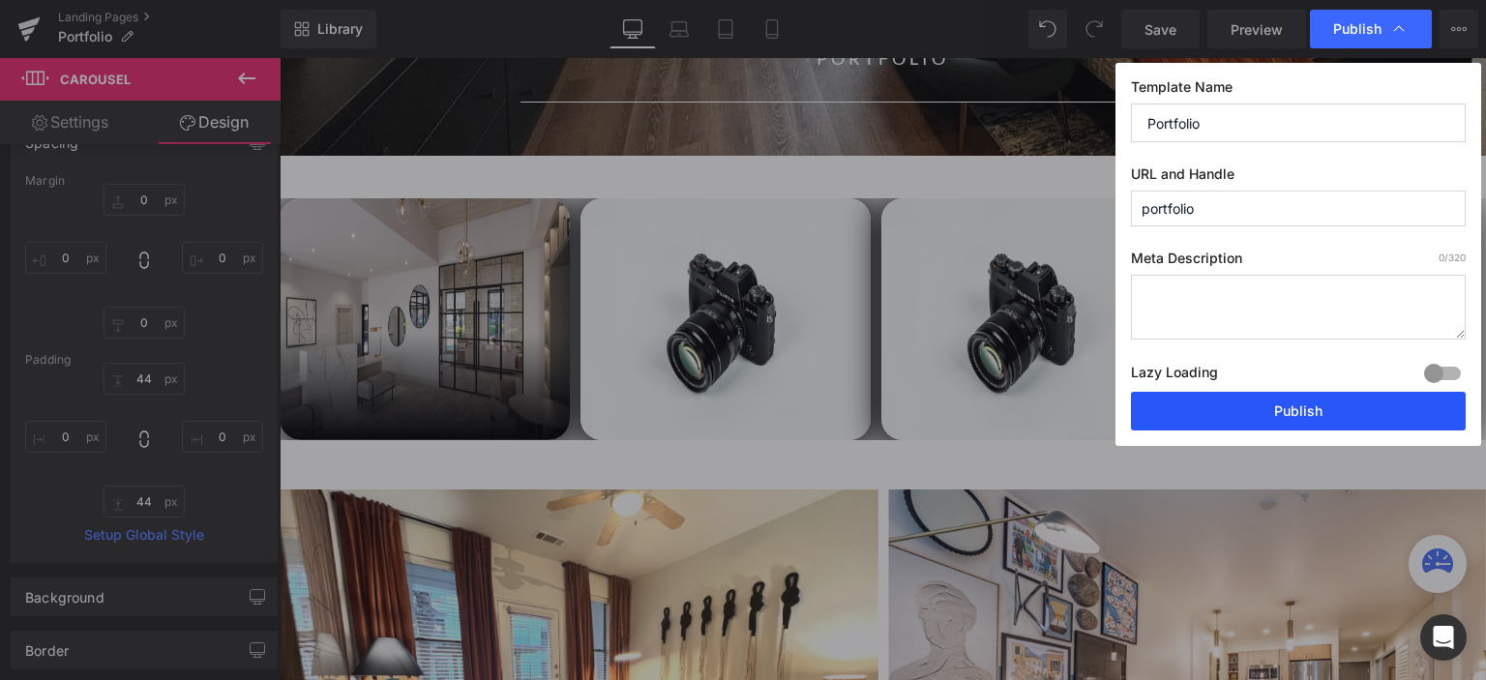
click at [1275, 408] on button "Publish" at bounding box center [1298, 411] width 335 height 39
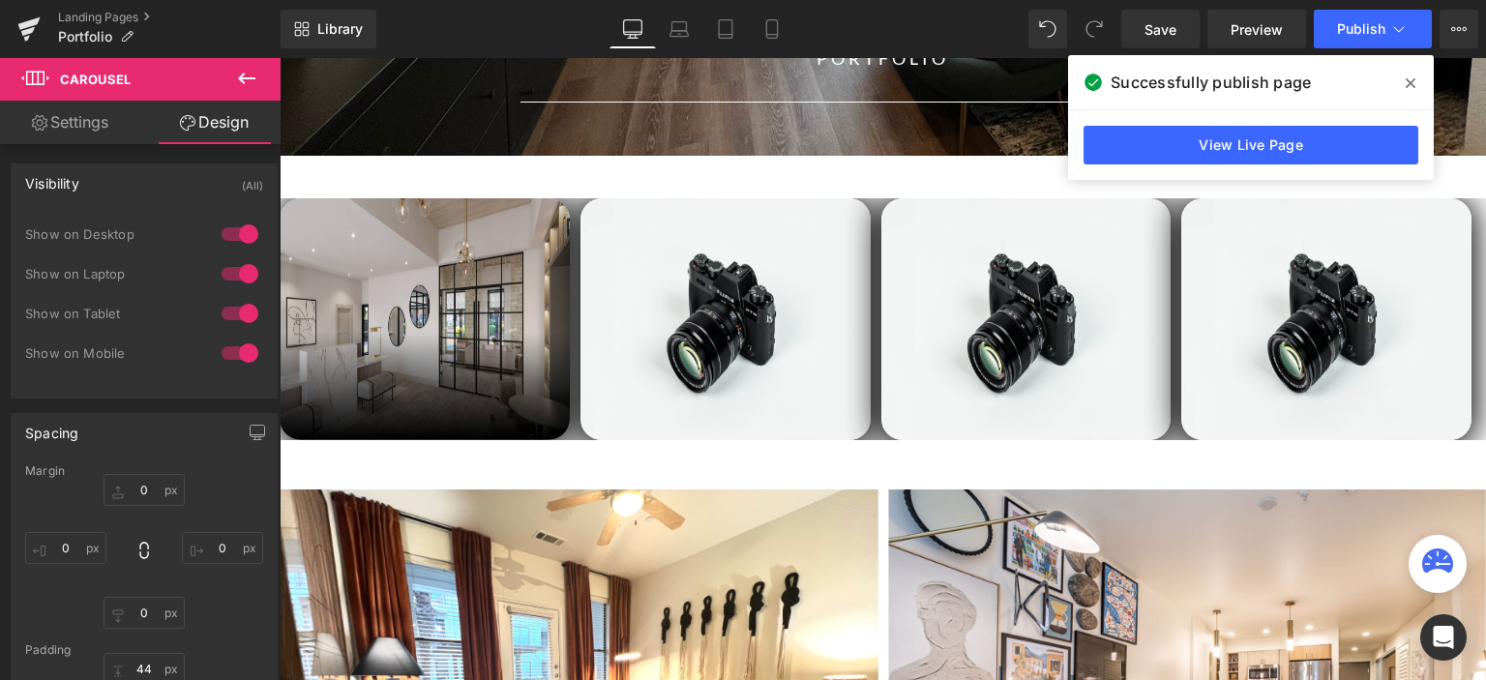
click at [121, 75] on span "Carousel" at bounding box center [95, 79] width 71 height 15
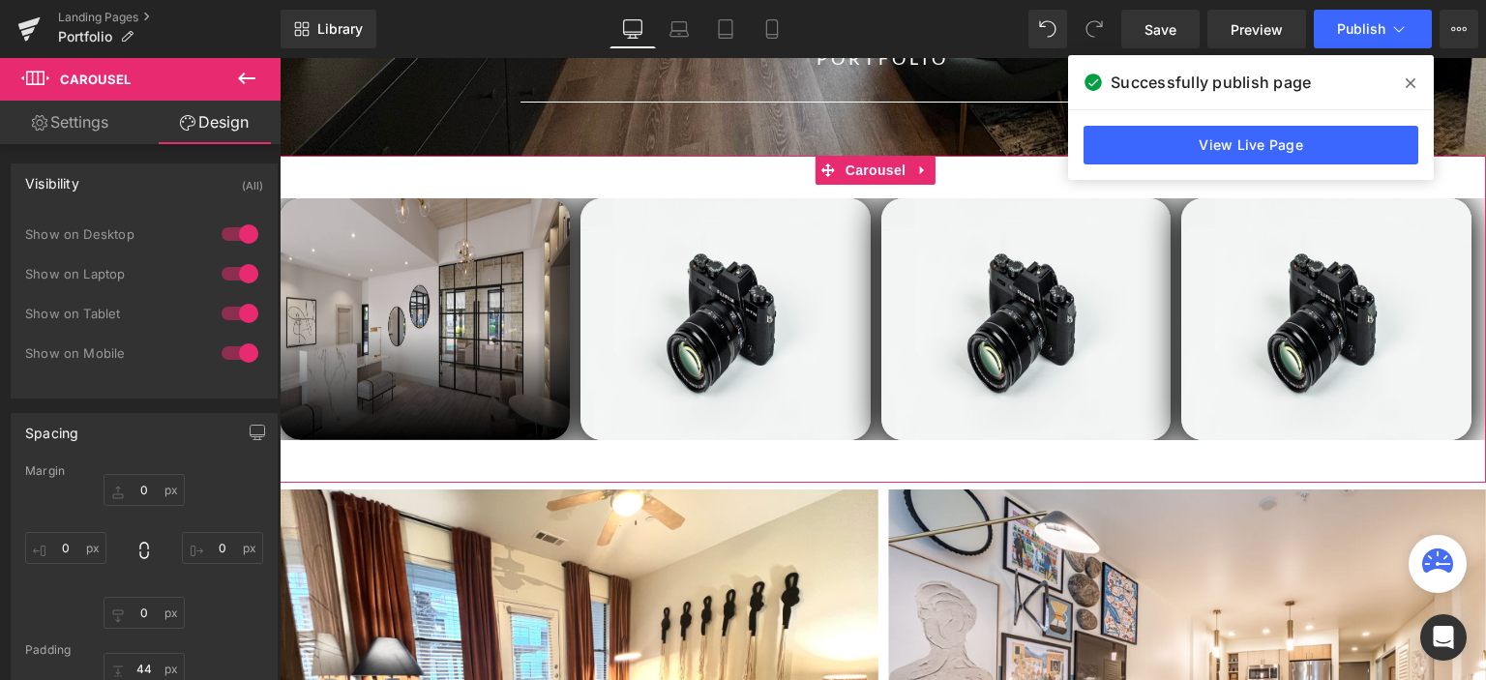
click at [88, 115] on link "Settings" at bounding box center [70, 123] width 140 height 44
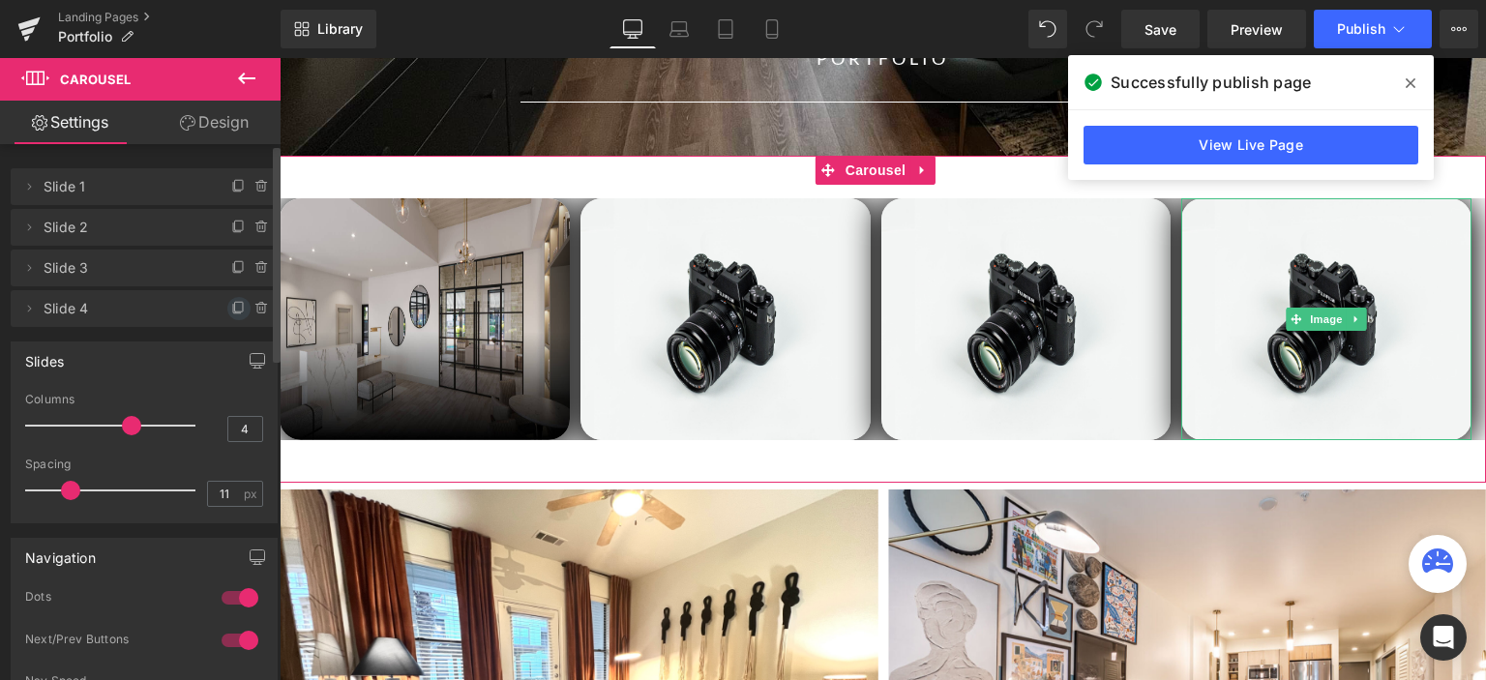
click at [233, 308] on icon at bounding box center [237, 309] width 8 height 9
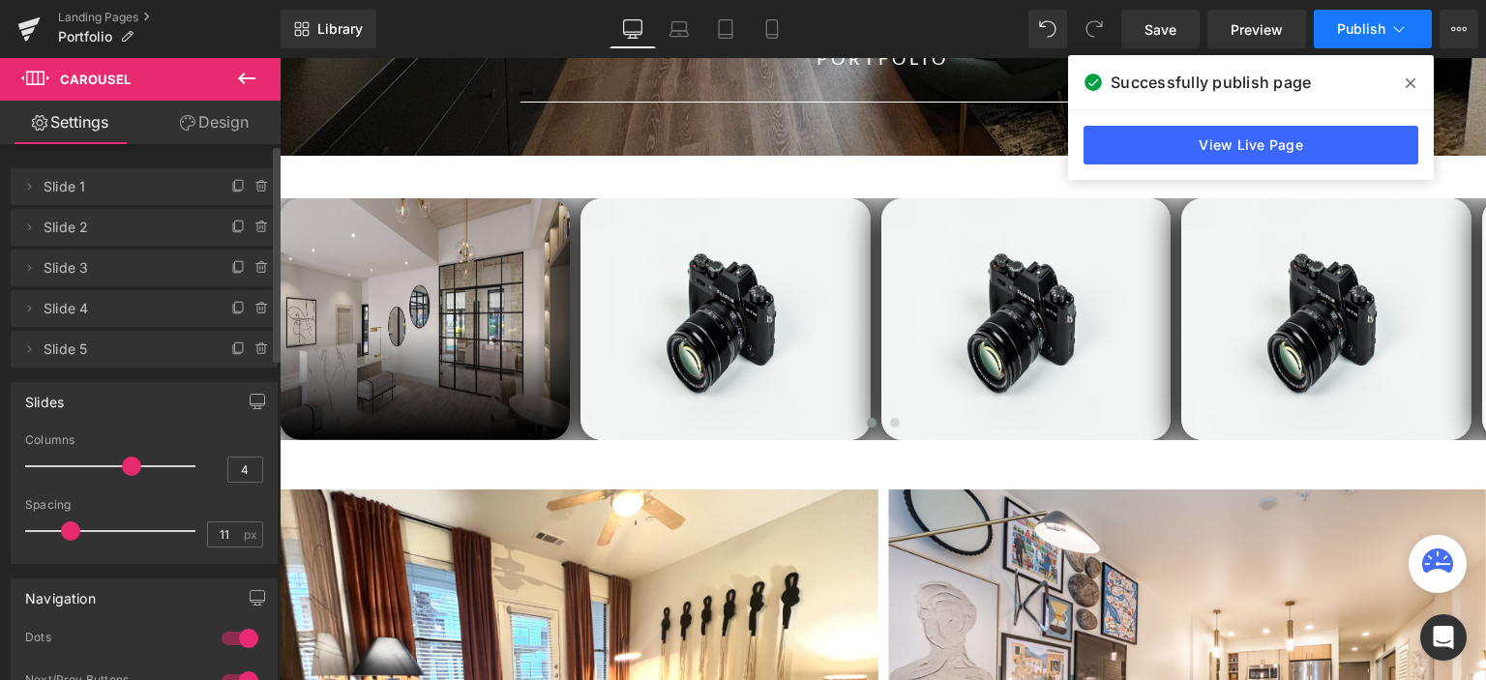
click at [1363, 36] on span "Publish" at bounding box center [1361, 28] width 48 height 15
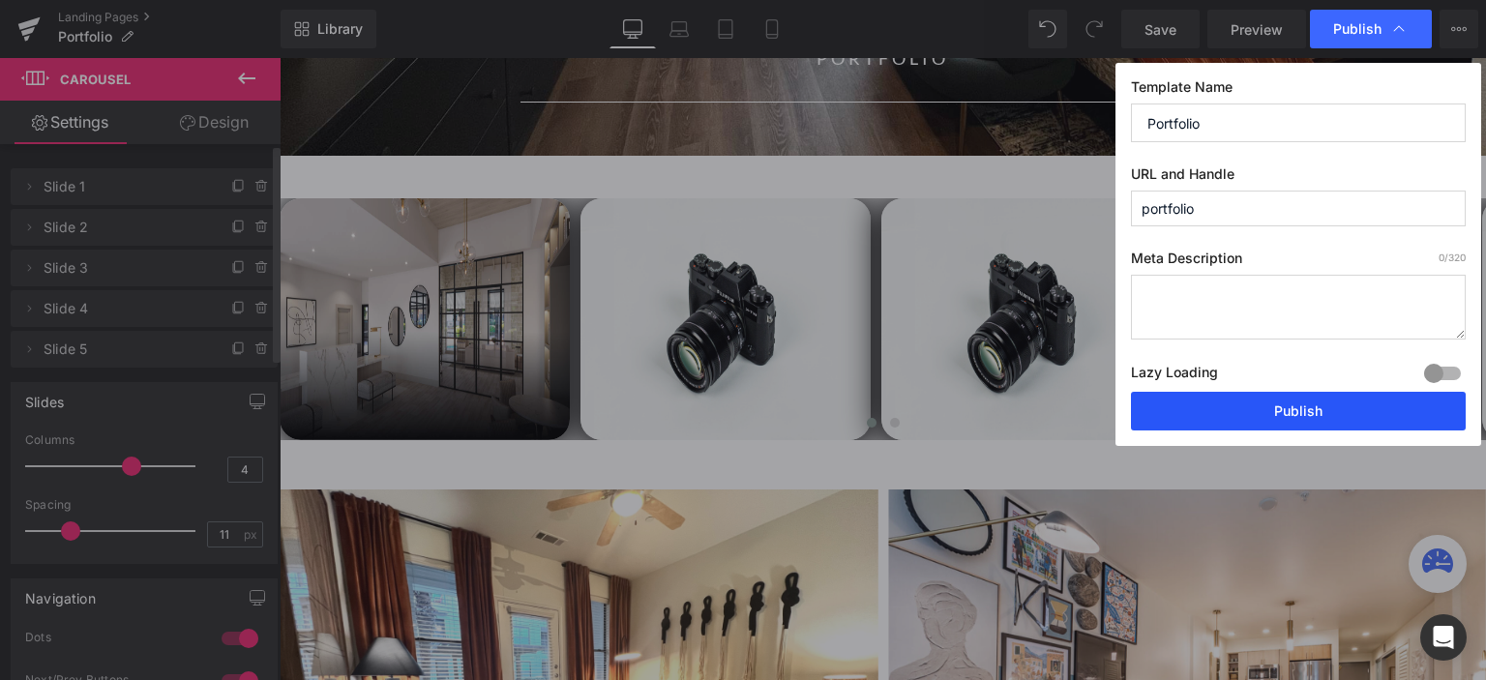
click at [1329, 415] on button "Publish" at bounding box center [1298, 411] width 335 height 39
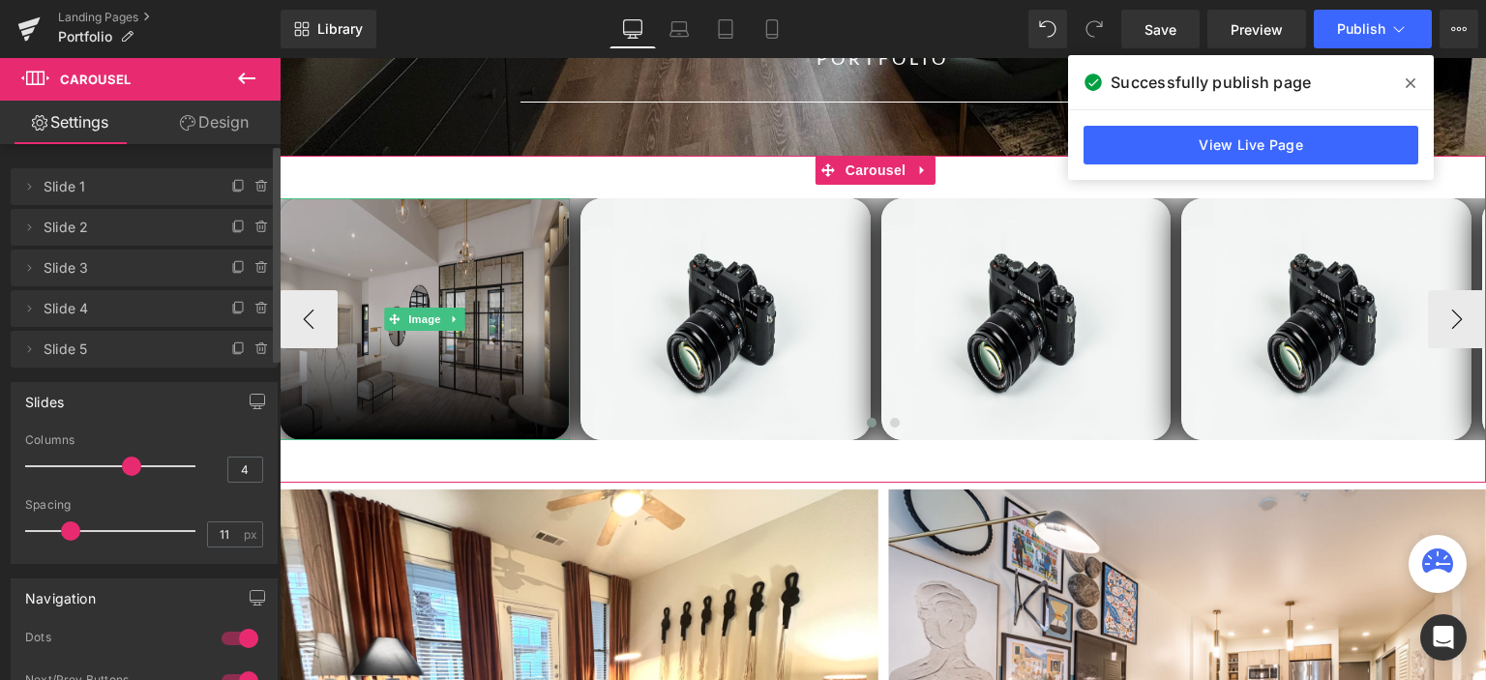
click at [417, 242] on img at bounding box center [425, 319] width 290 height 242
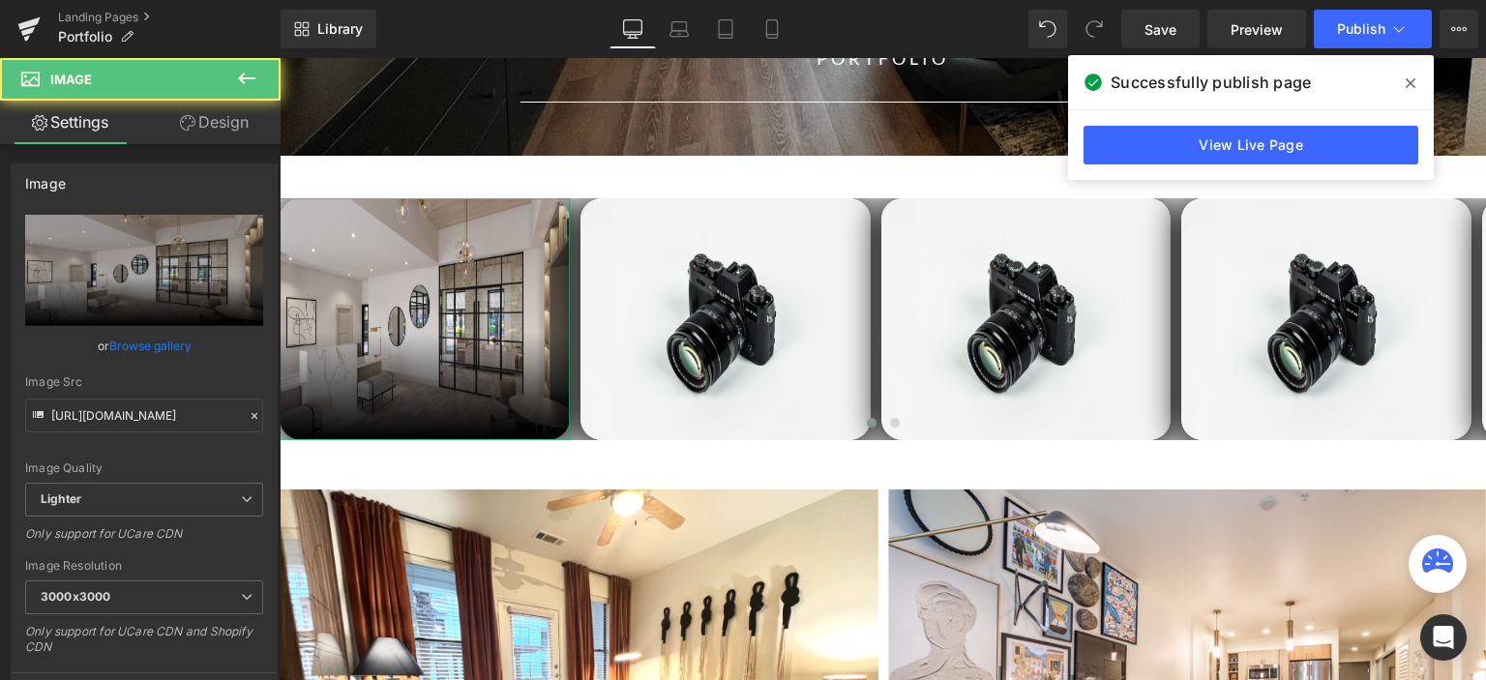
click at [216, 119] on link "Design" at bounding box center [214, 123] width 140 height 44
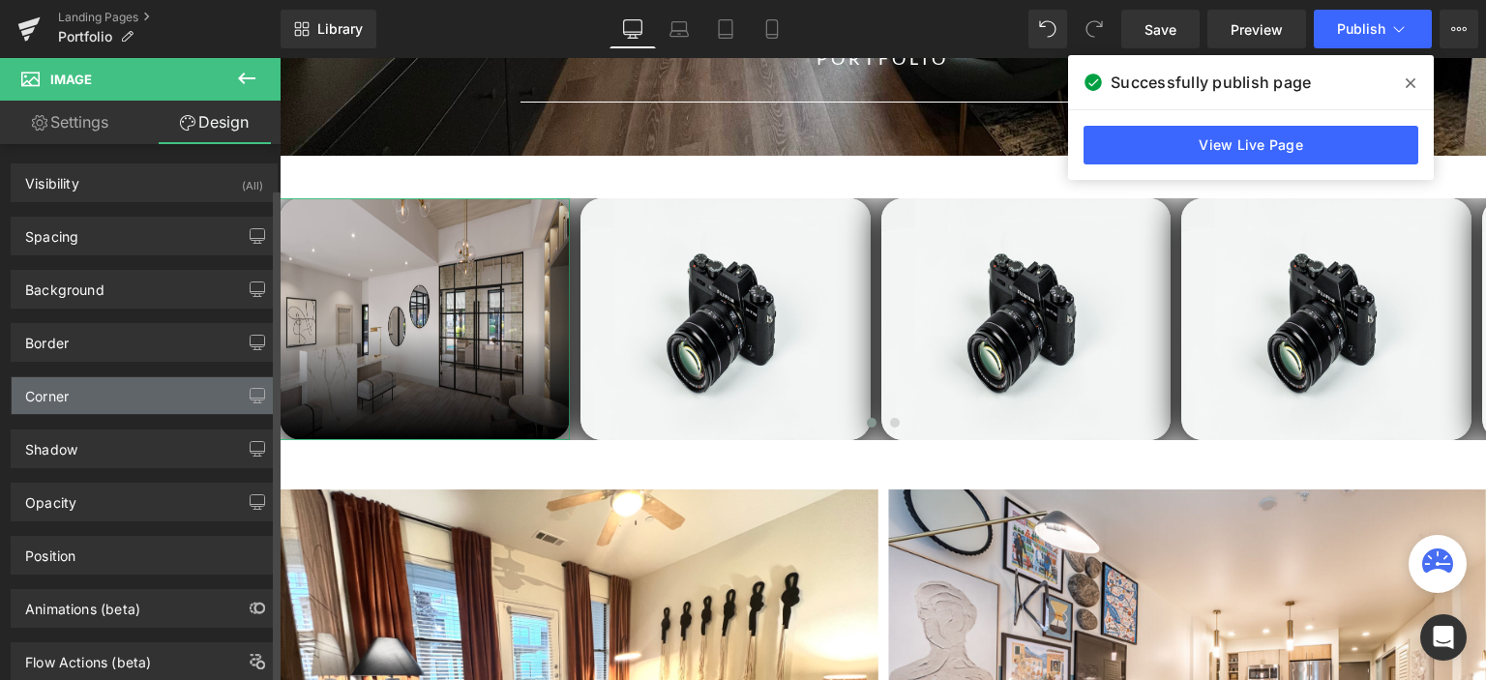
scroll to position [50, 0]
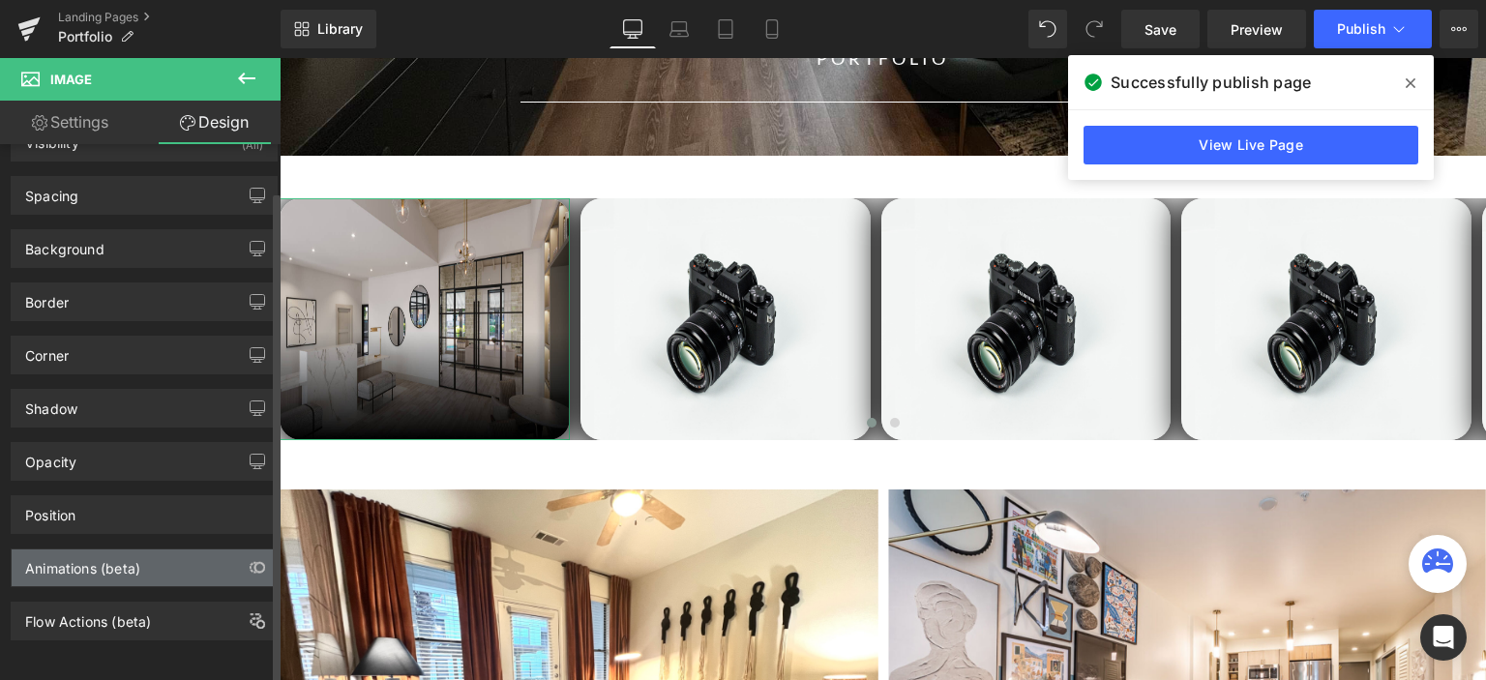
click at [128, 555] on div "Animations (beta)" at bounding box center [82, 562] width 115 height 27
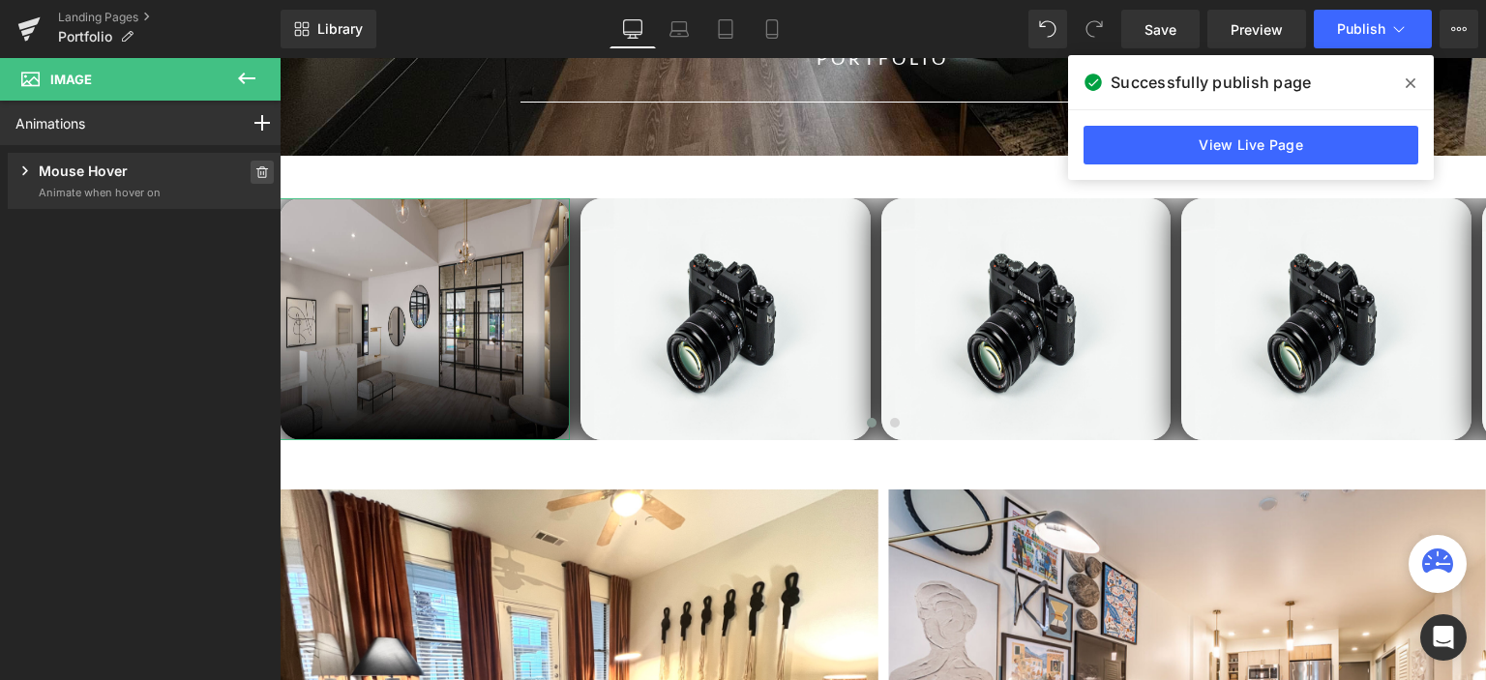
click at [255, 172] on icon at bounding box center [262, 172] width 14 height 12
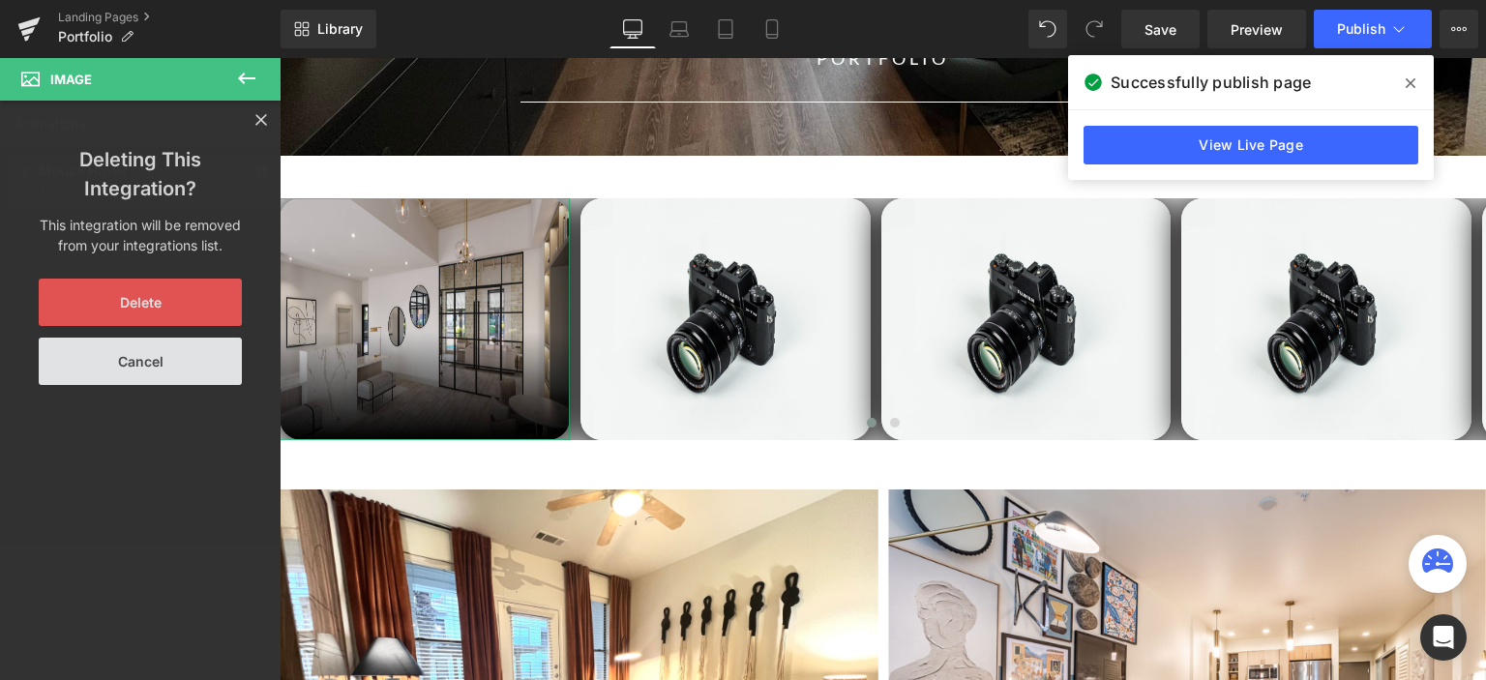
click at [176, 297] on button "Delete" at bounding box center [140, 302] width 203 height 47
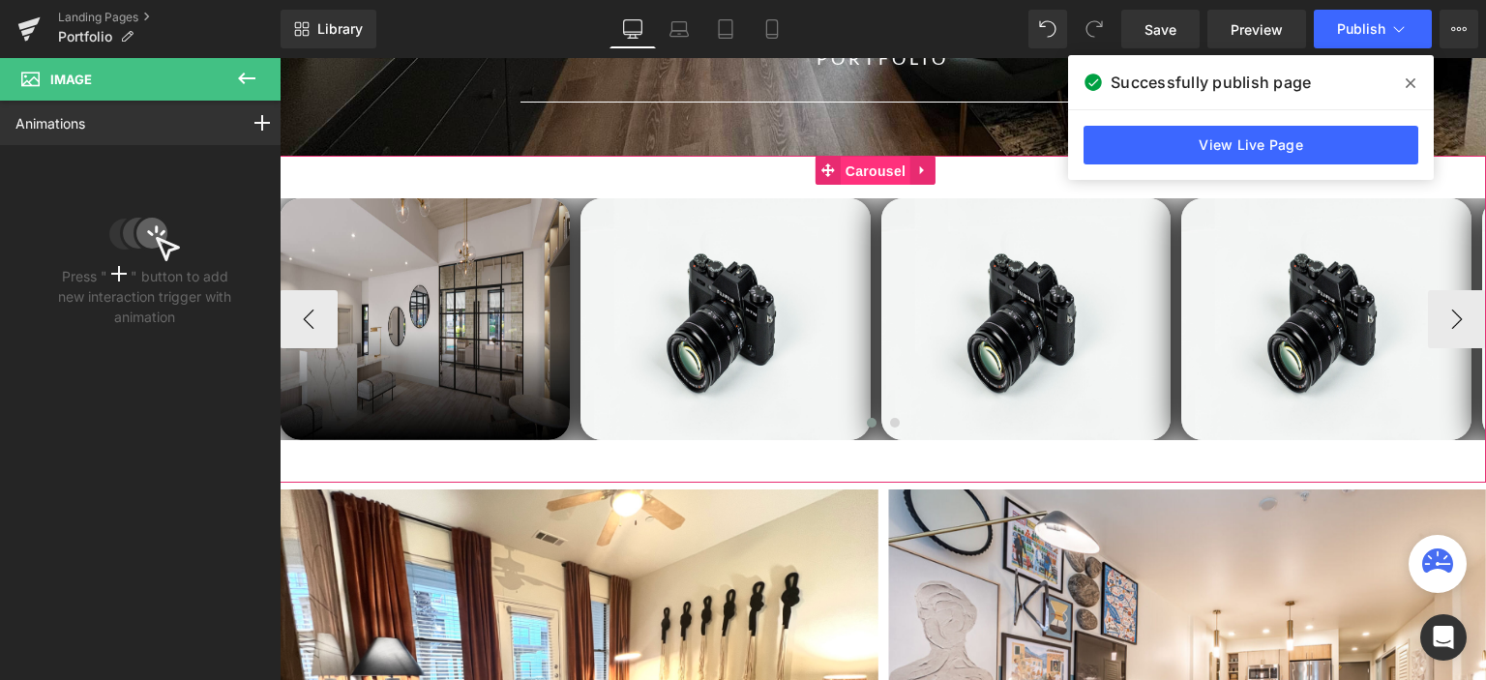
click at [866, 174] on span "Carousel" at bounding box center [875, 171] width 70 height 29
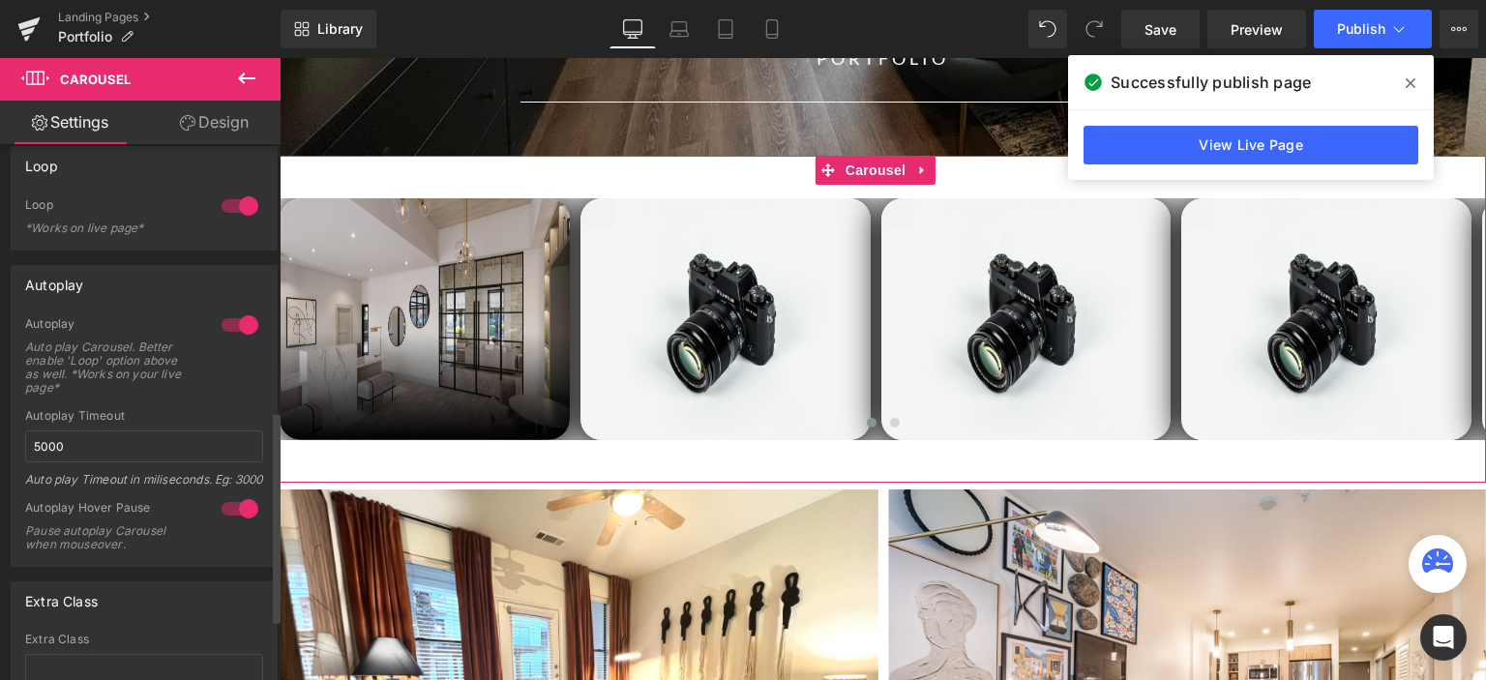
scroll to position [677, 0]
click at [38, 441] on input "5000" at bounding box center [144, 444] width 238 height 32
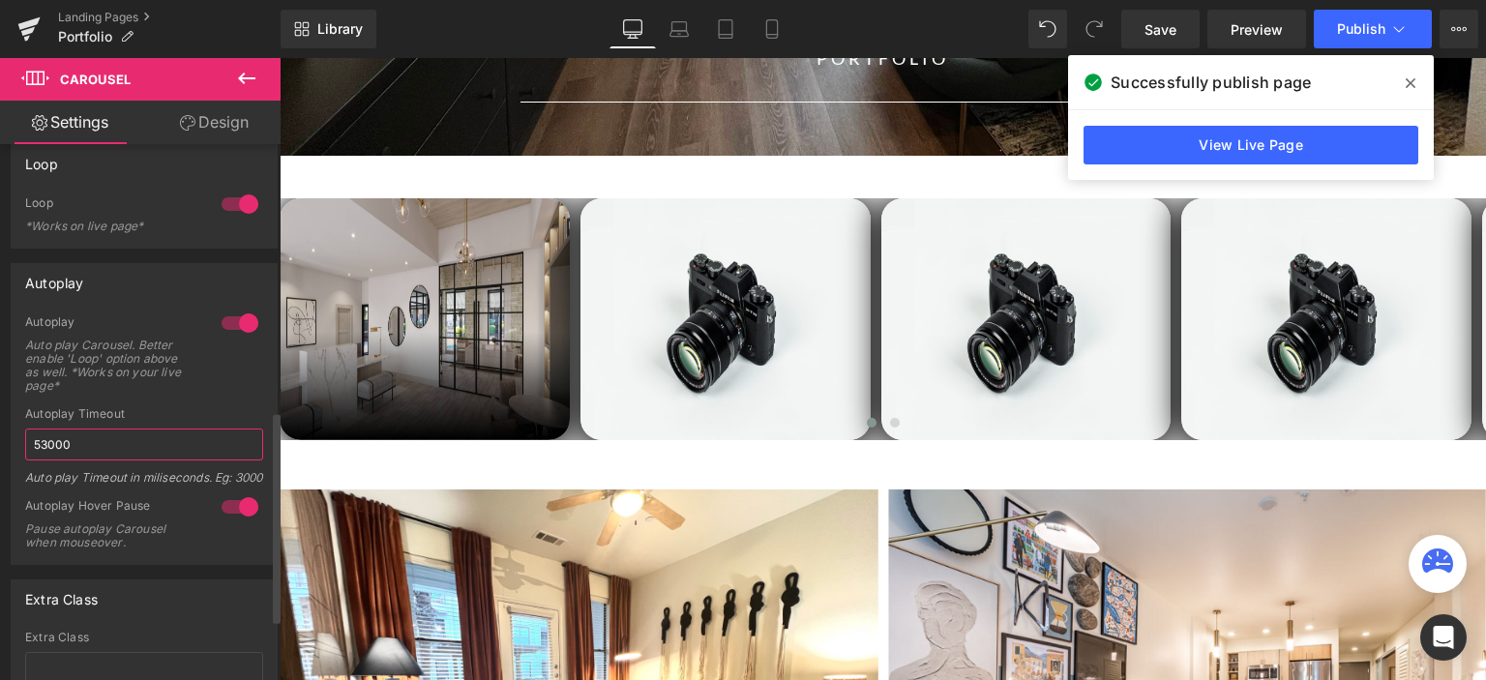
click at [39, 440] on input "53000" at bounding box center [144, 444] width 238 height 32
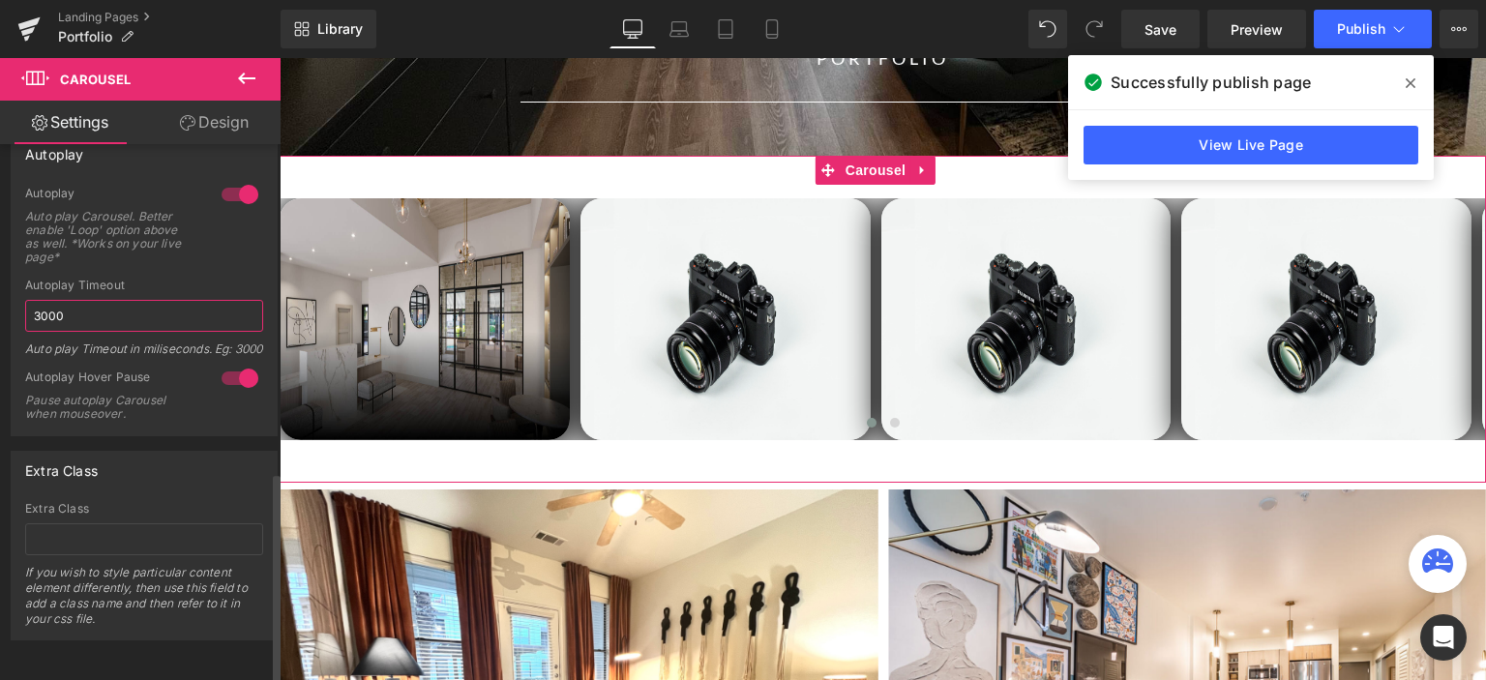
scroll to position [833, 0]
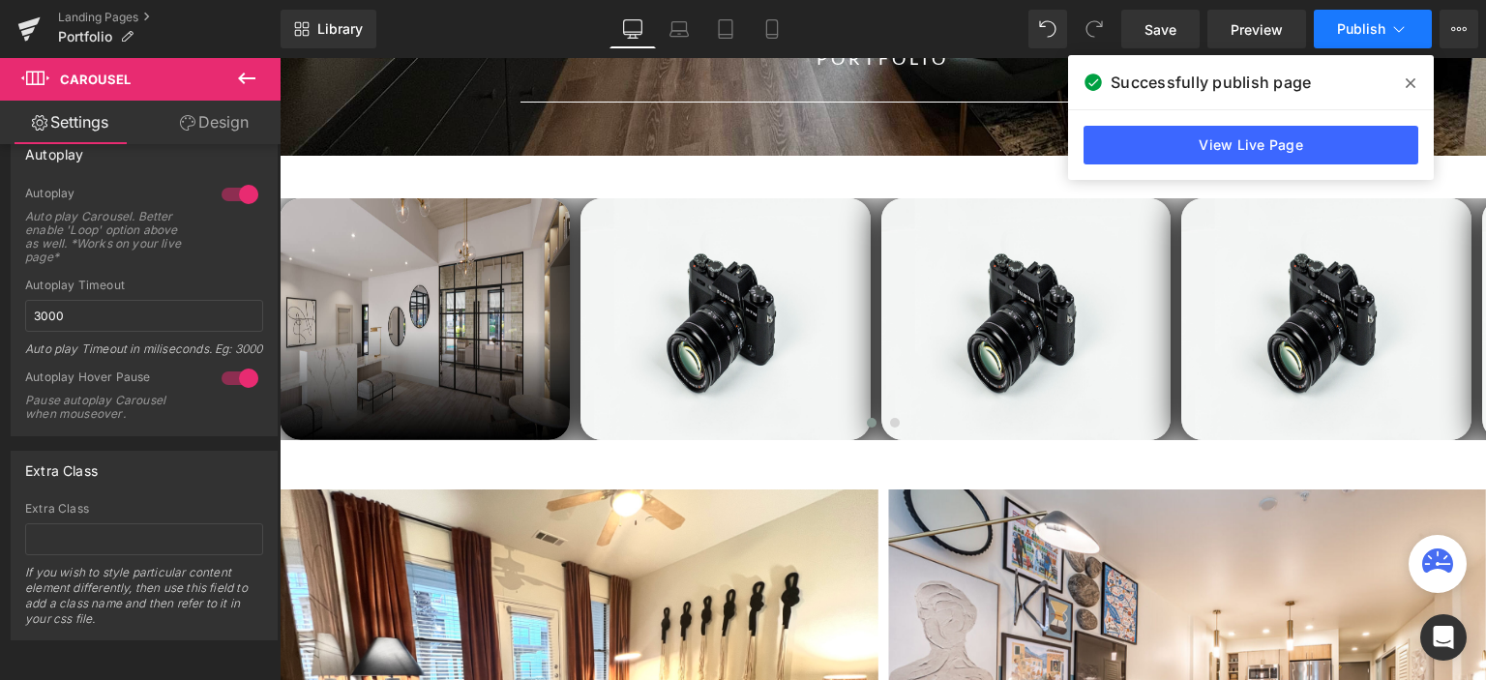
click at [1356, 31] on span "Publish" at bounding box center [1361, 28] width 48 height 15
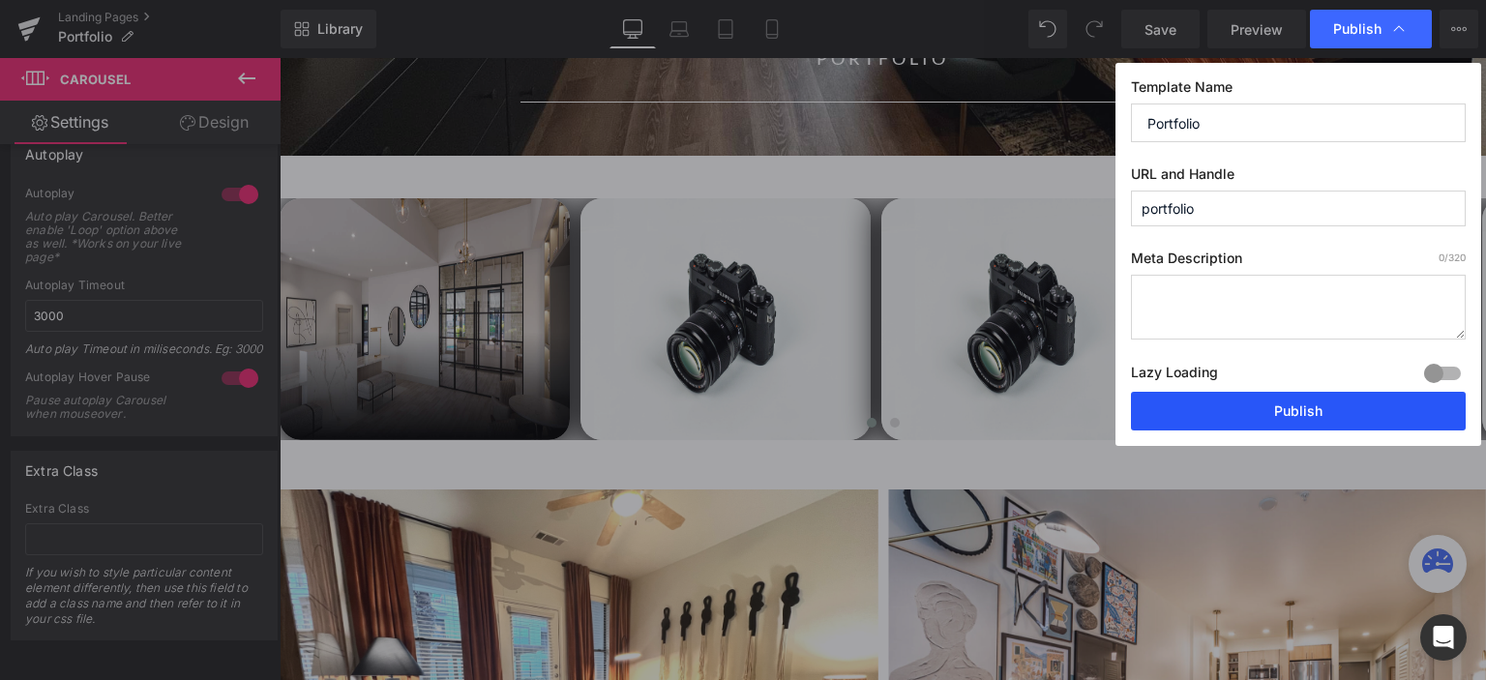
click at [1249, 415] on button "Publish" at bounding box center [1298, 411] width 335 height 39
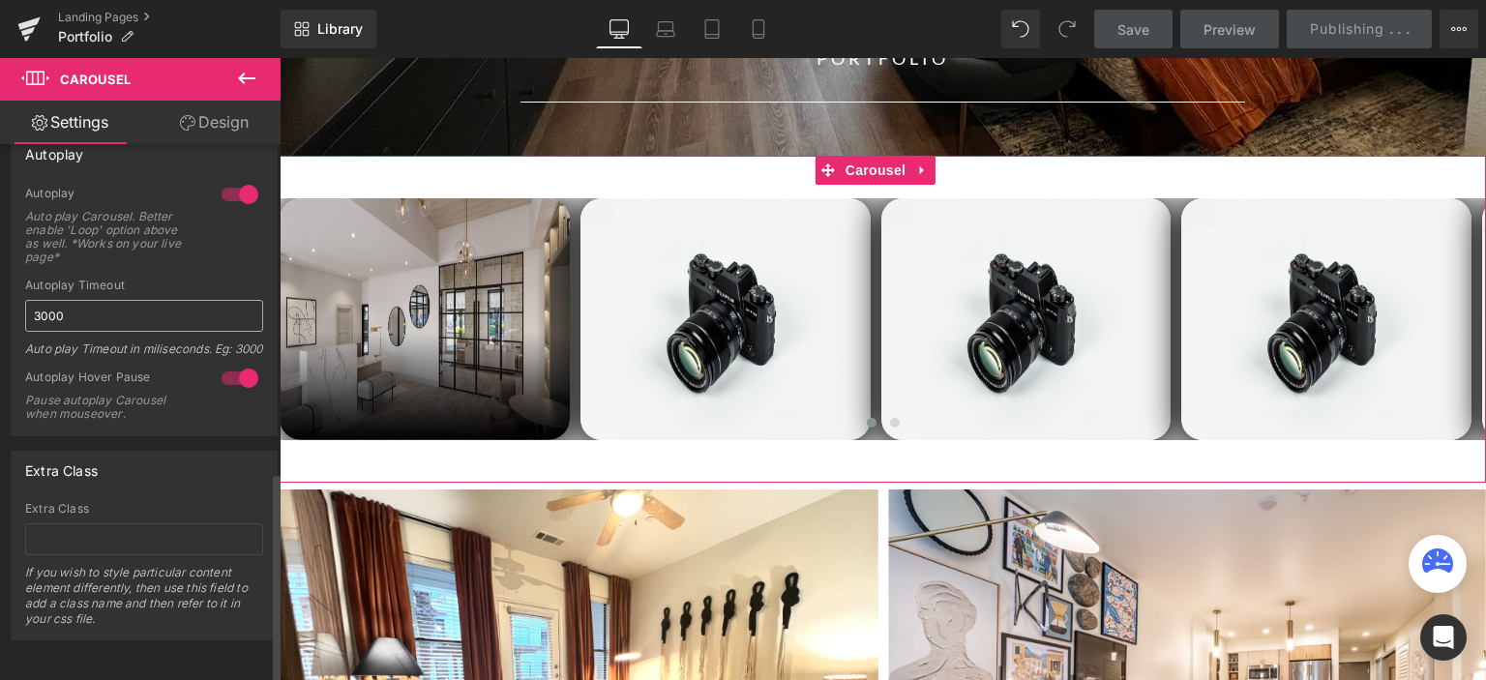
scroll to position [736, 0]
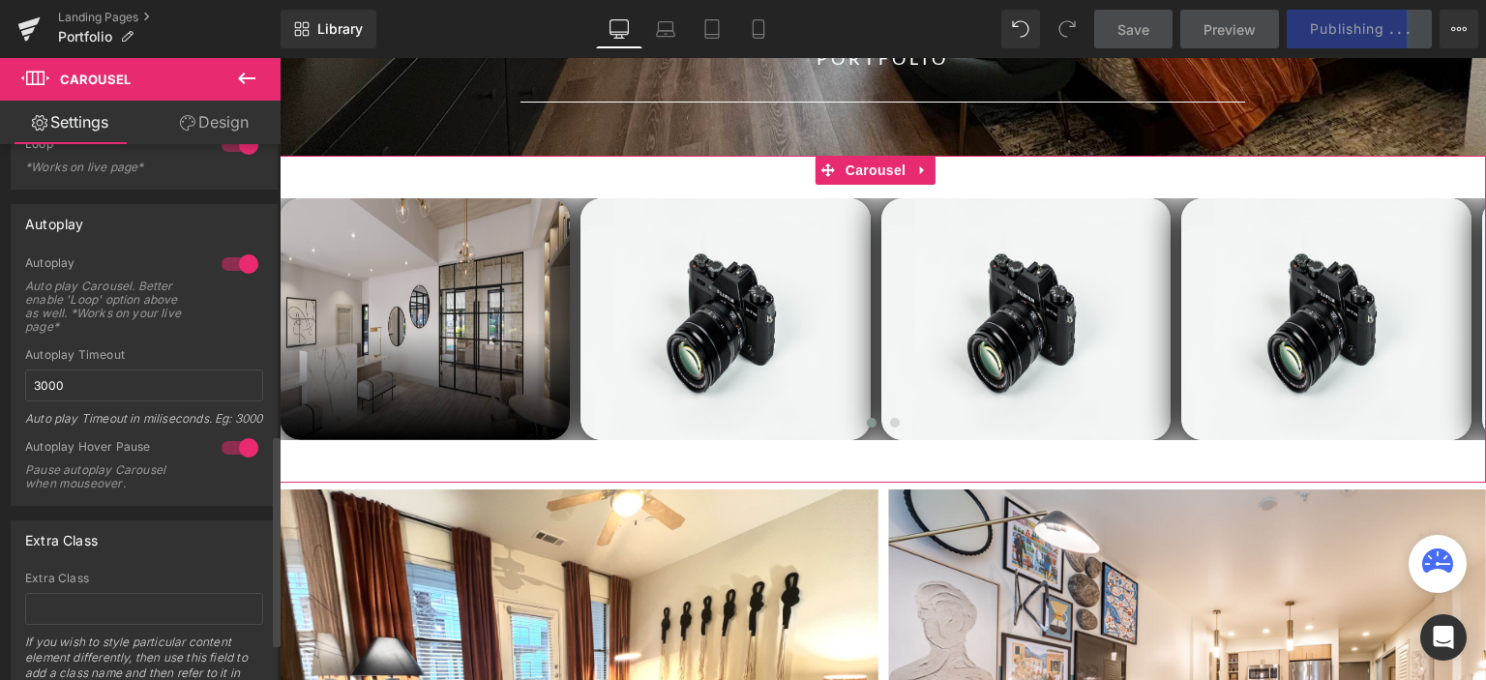
click at [232, 463] on div at bounding box center [240, 447] width 46 height 31
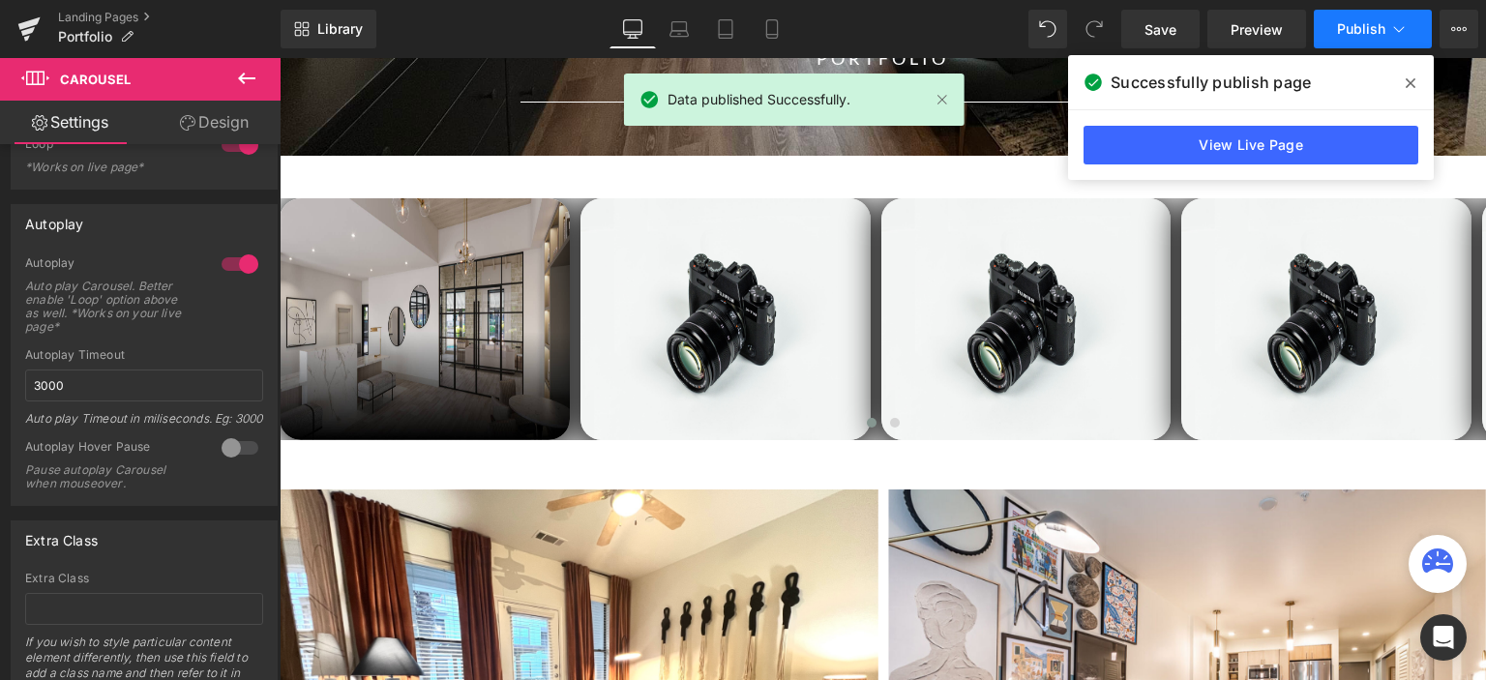
click at [1357, 41] on button "Publish" at bounding box center [1372, 29] width 118 height 39
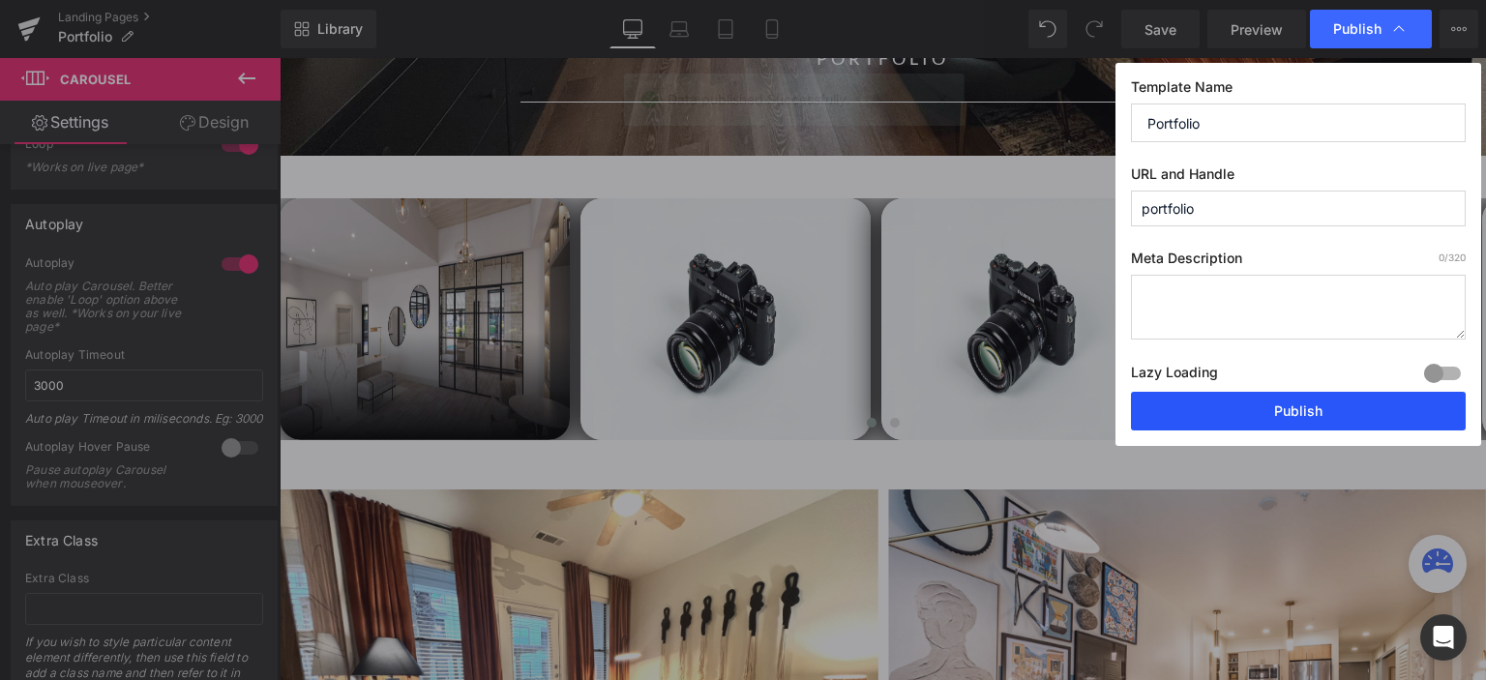
click at [1288, 416] on button "Publish" at bounding box center [1298, 411] width 335 height 39
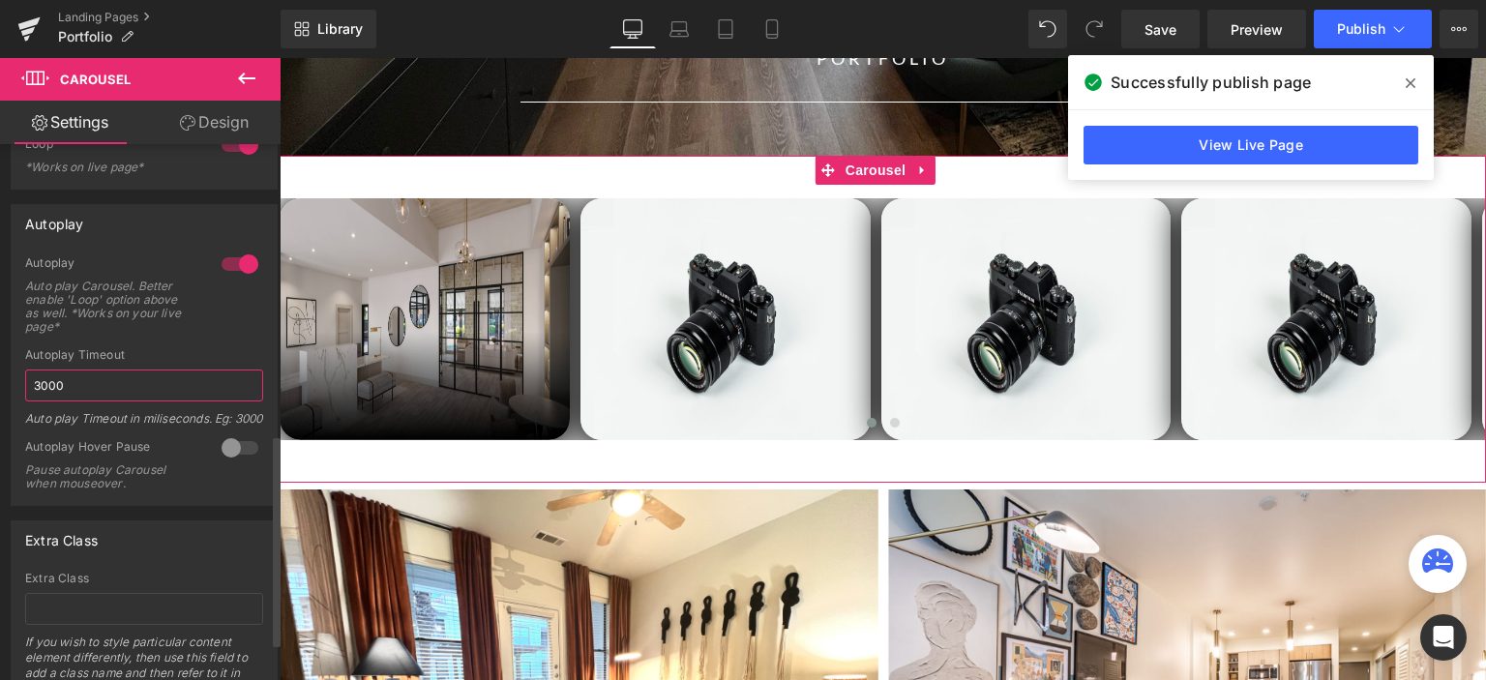
drag, startPoint x: 43, startPoint y: 381, endPoint x: 26, endPoint y: 386, distance: 17.1
click at [26, 386] on input "3000" at bounding box center [144, 385] width 238 height 32
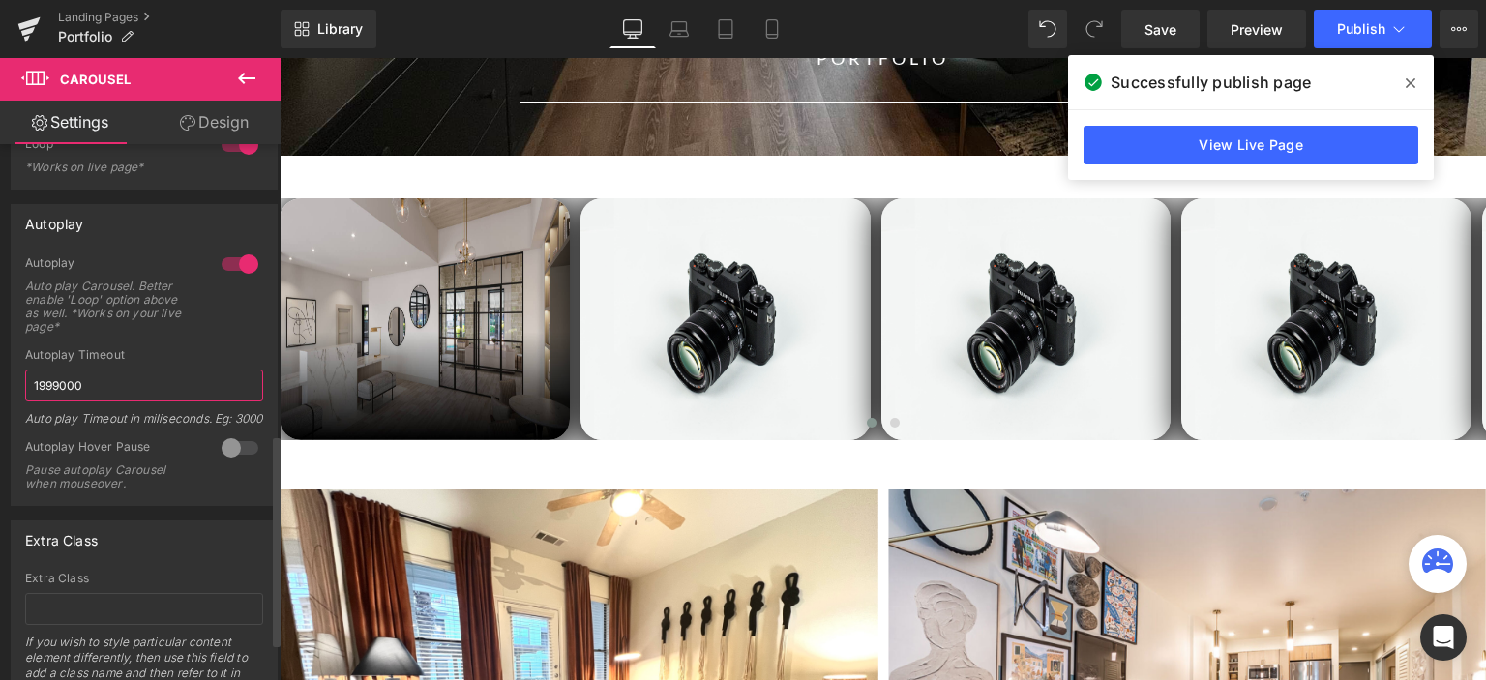
drag, startPoint x: 58, startPoint y: 386, endPoint x: 139, endPoint y: 385, distance: 81.2
click at [139, 385] on input "1999000" at bounding box center [144, 385] width 238 height 32
drag, startPoint x: 44, startPoint y: 378, endPoint x: 71, endPoint y: 387, distance: 28.4
click at [71, 387] on input "1999" at bounding box center [144, 385] width 238 height 32
click at [43, 386] on input "1999" at bounding box center [144, 385] width 238 height 32
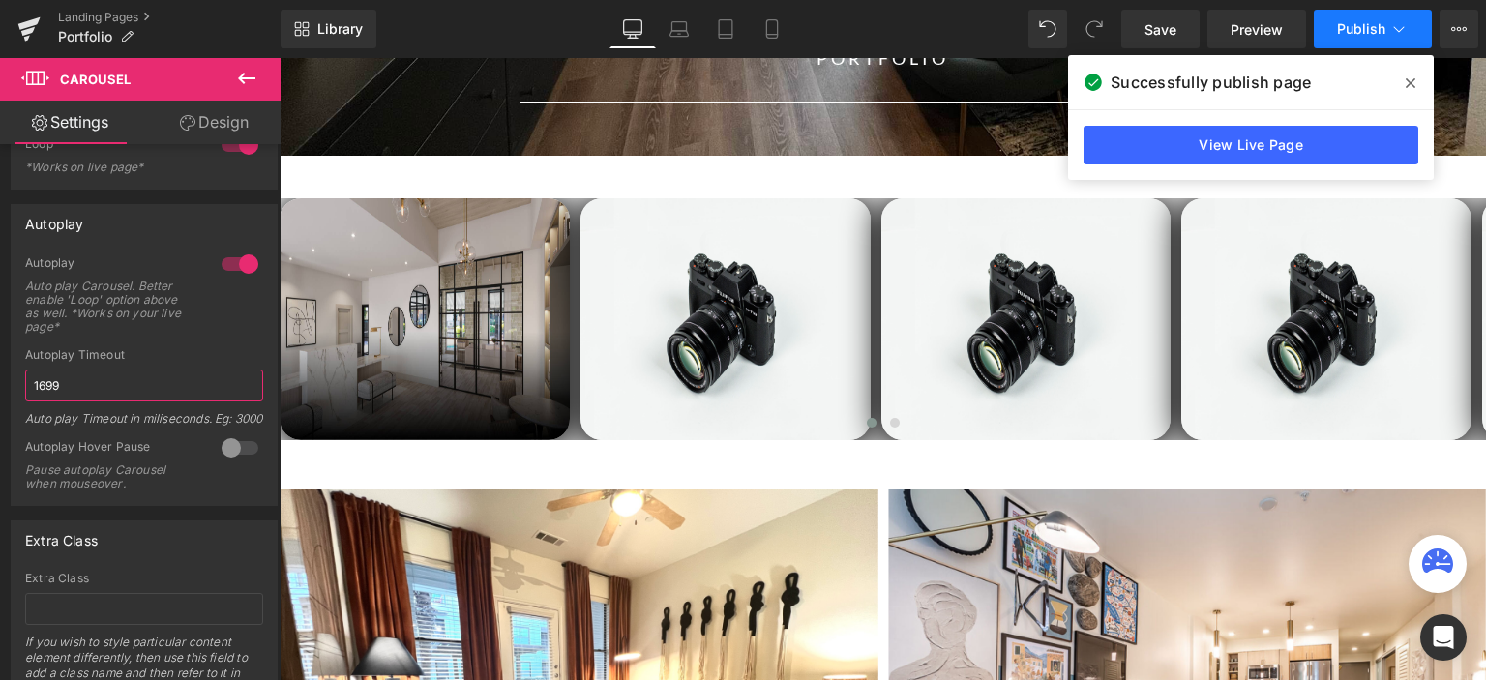
type input "1699"
click at [1360, 28] on span "Publish" at bounding box center [1361, 28] width 48 height 15
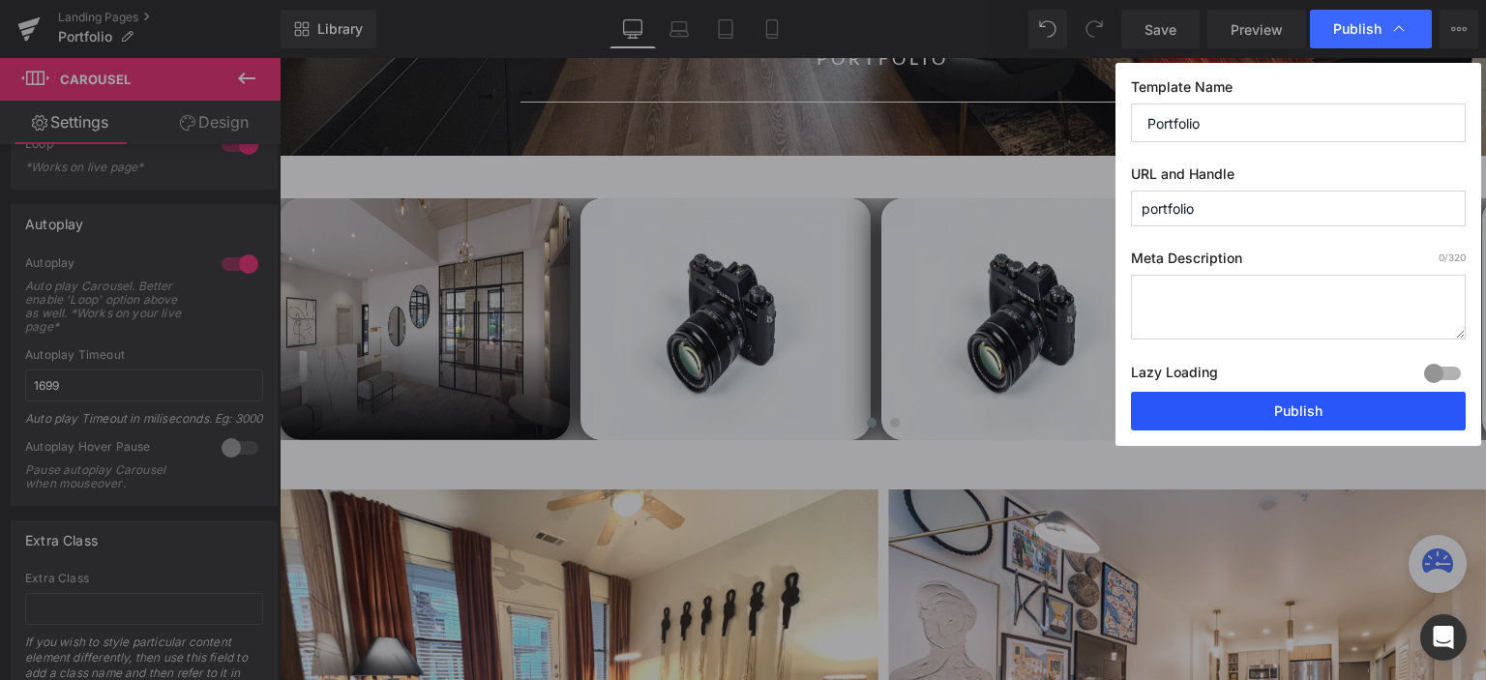
click at [1273, 416] on button "Publish" at bounding box center [1298, 411] width 335 height 39
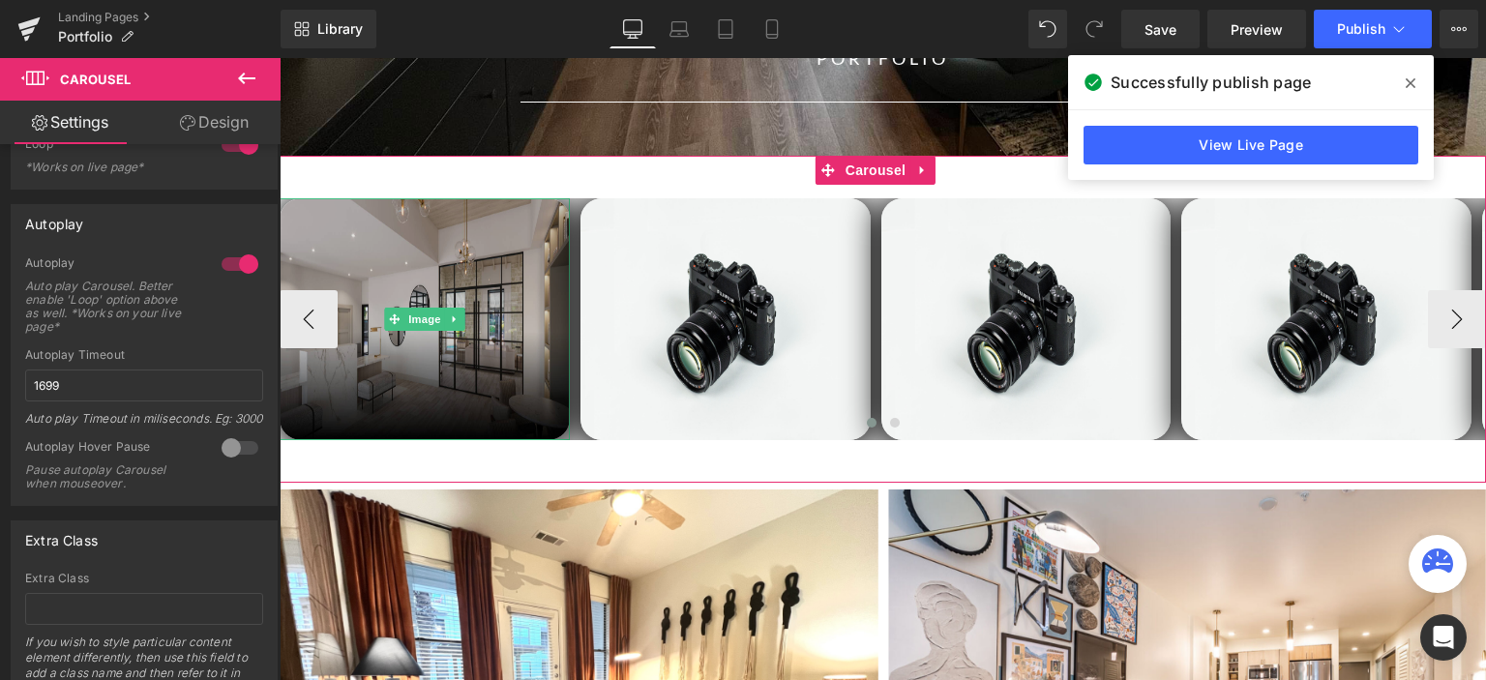
click at [468, 225] on img at bounding box center [425, 319] width 290 height 242
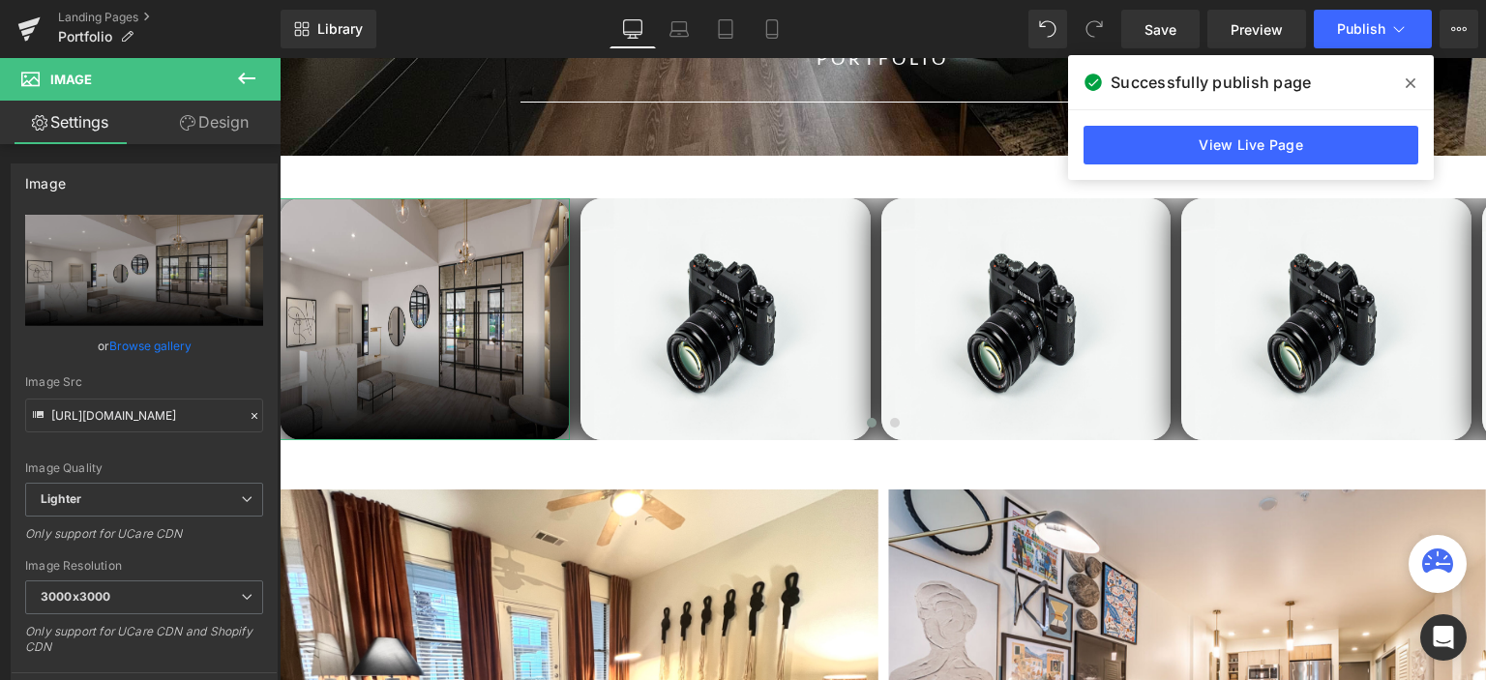
click at [196, 121] on link "Design" at bounding box center [214, 123] width 140 height 44
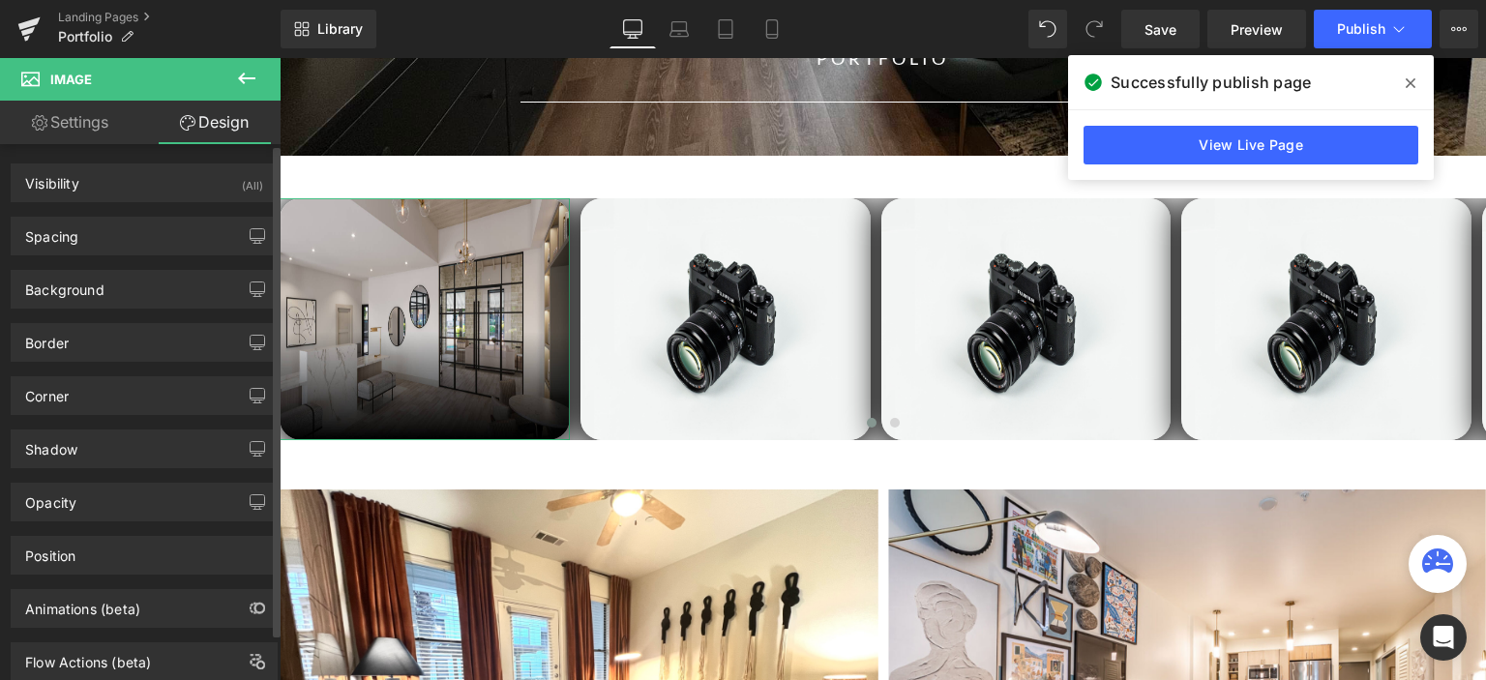
type input "0"
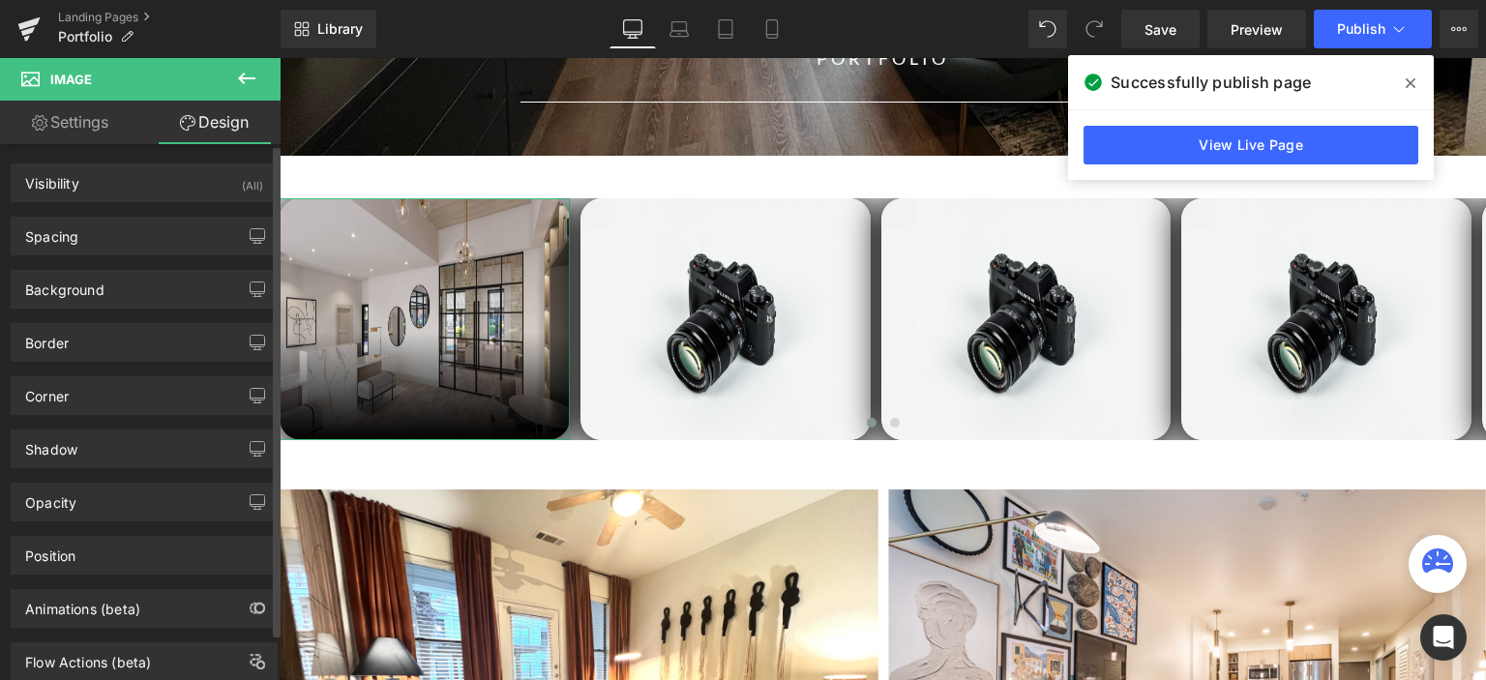
type input "0"
click at [136, 236] on div "Spacing" at bounding box center [144, 236] width 265 height 37
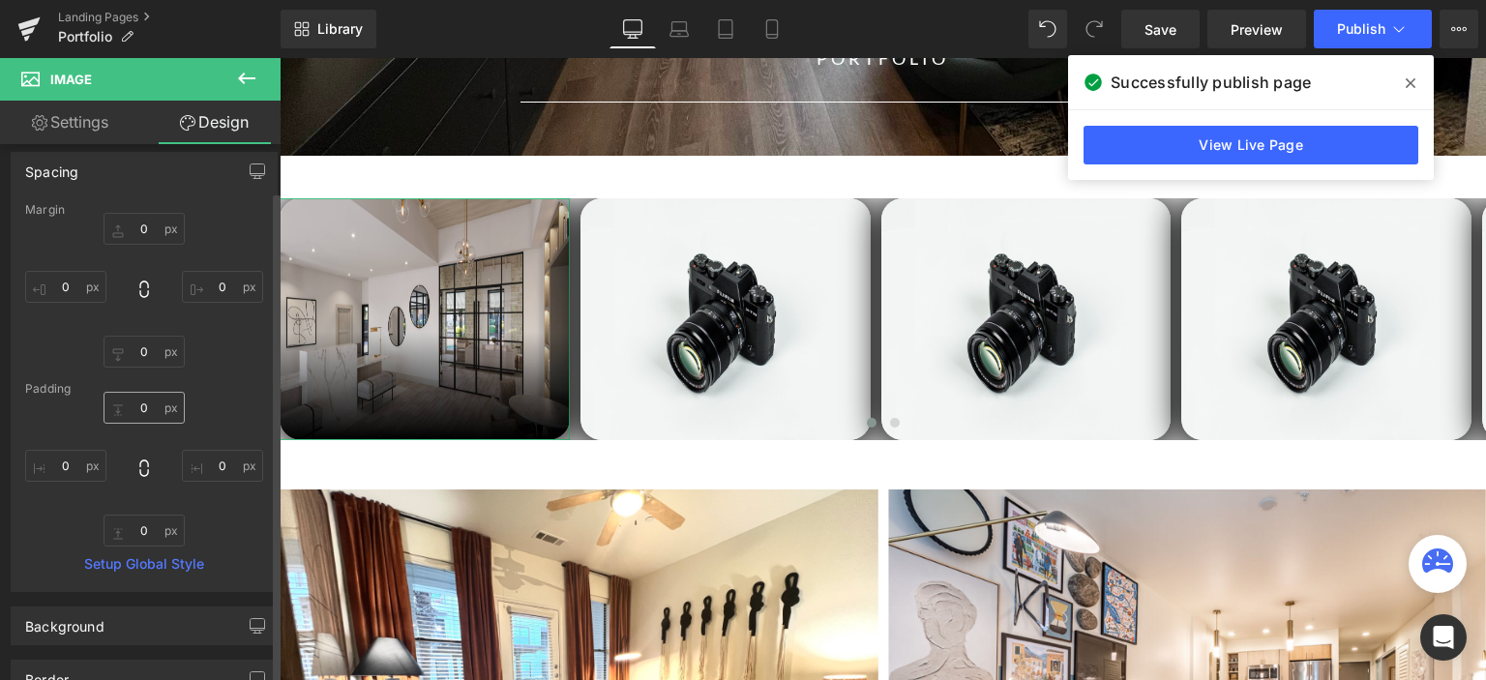
scroll to position [97, 0]
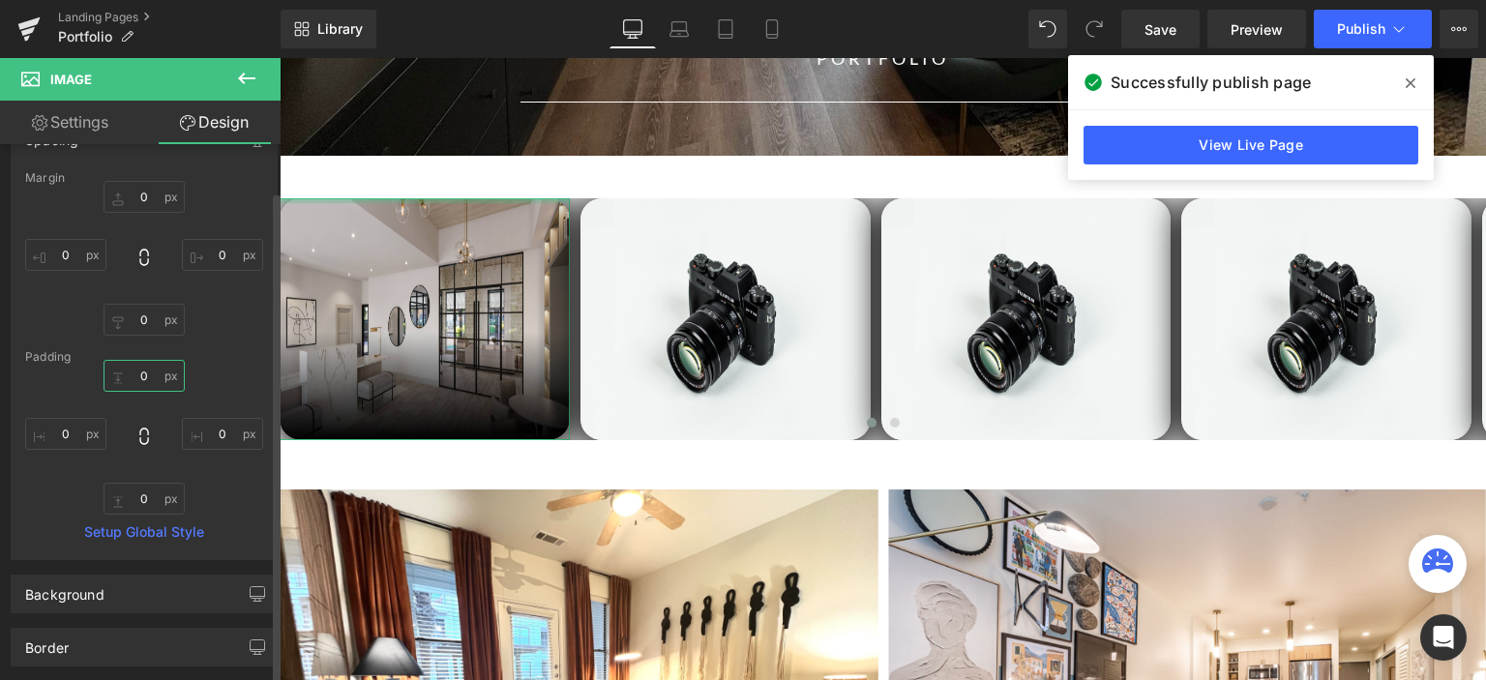
click at [143, 375] on input "0" at bounding box center [143, 376] width 81 height 32
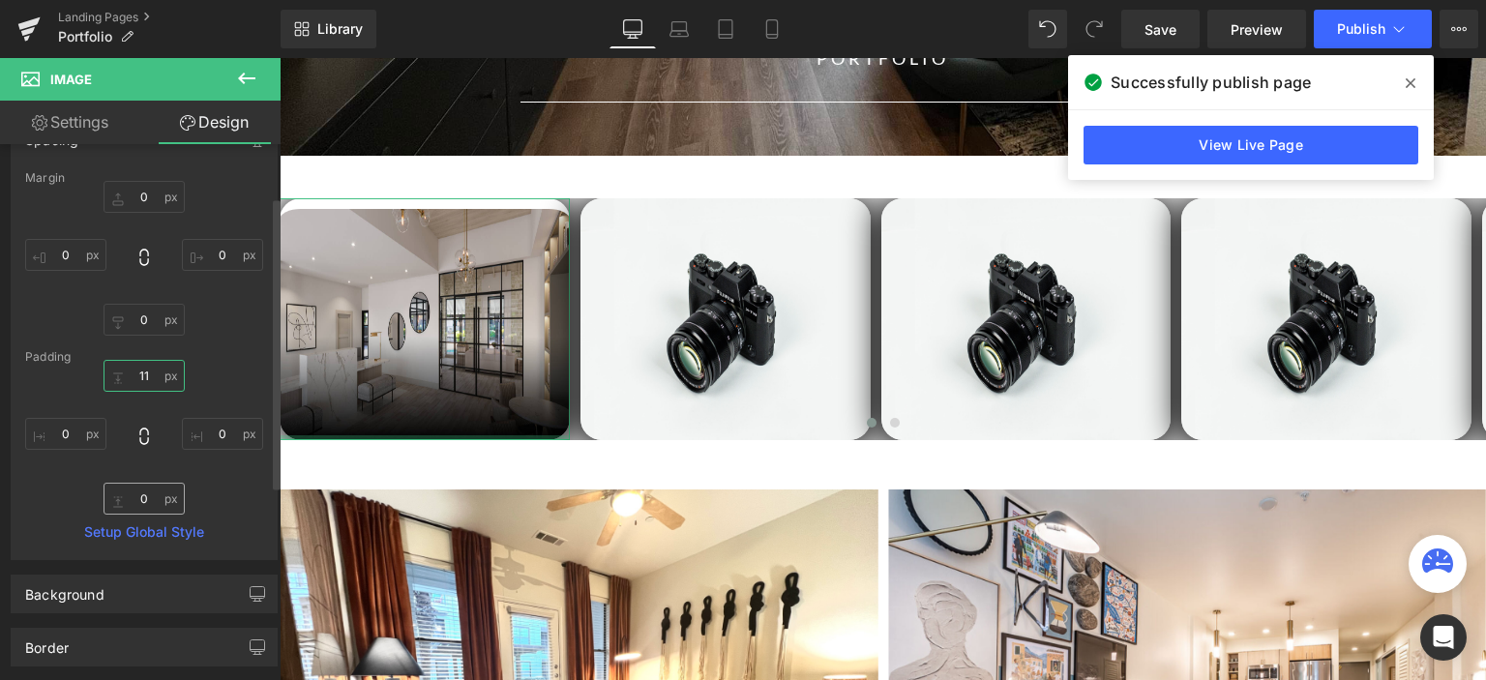
type input "11"
click at [144, 506] on input "0" at bounding box center [143, 499] width 81 height 32
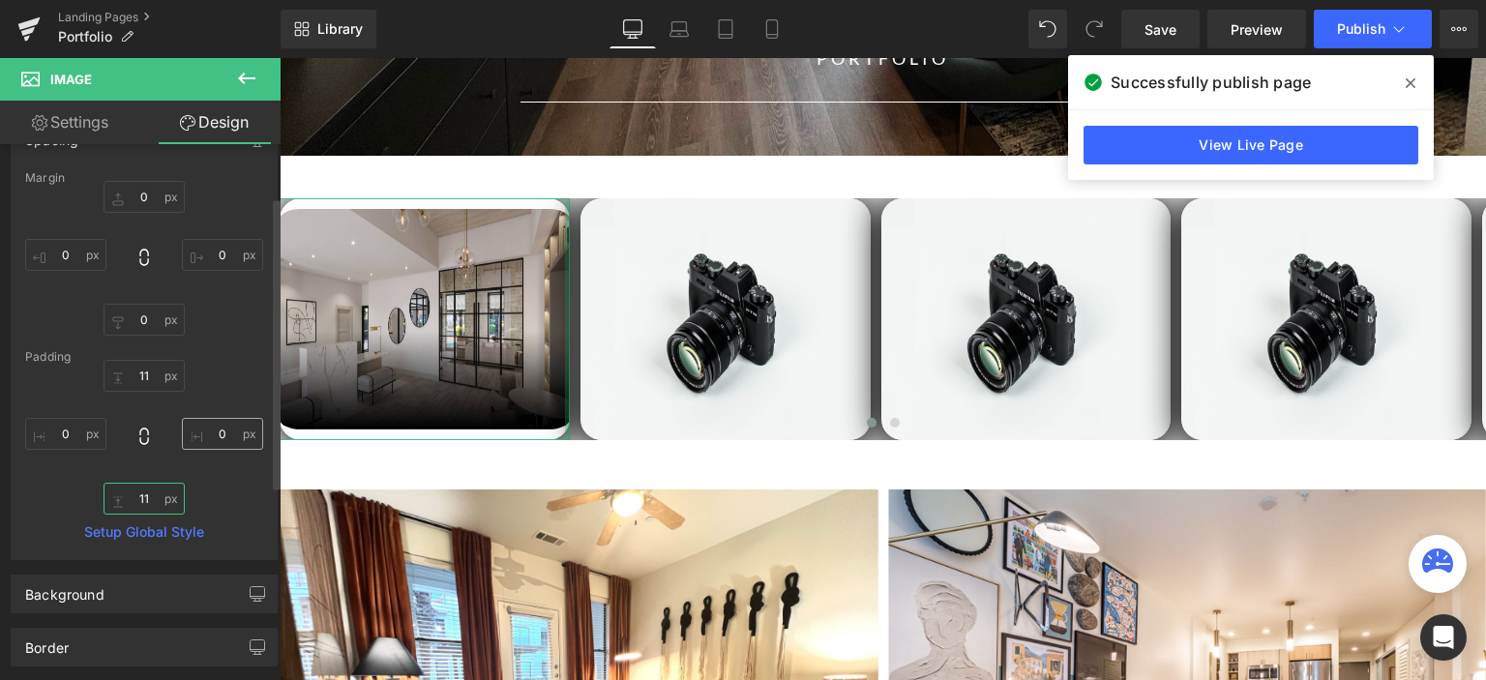
type input "11"
click at [211, 432] on input "0" at bounding box center [222, 434] width 81 height 32
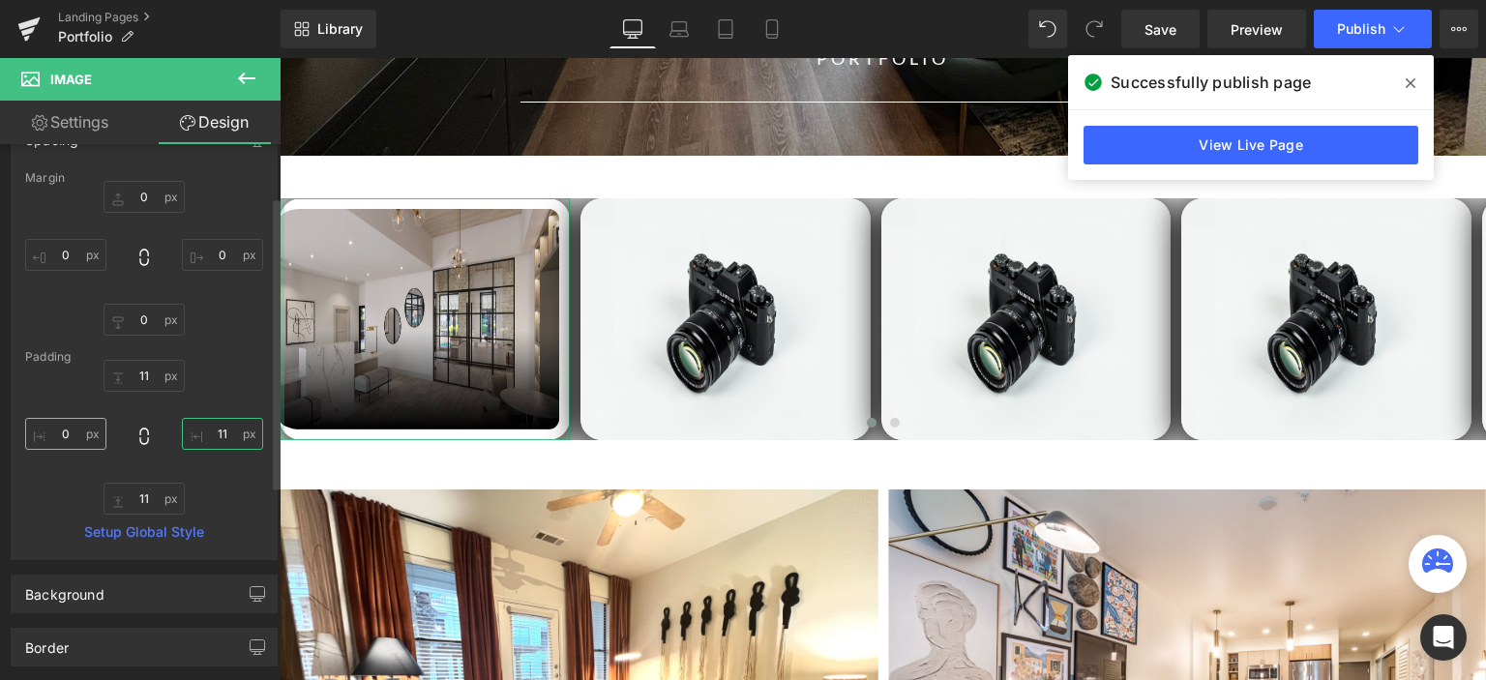
type input "11"
click at [58, 435] on input "0" at bounding box center [65, 434] width 81 height 32
type input "1"
click at [136, 486] on input "11" at bounding box center [143, 499] width 81 height 32
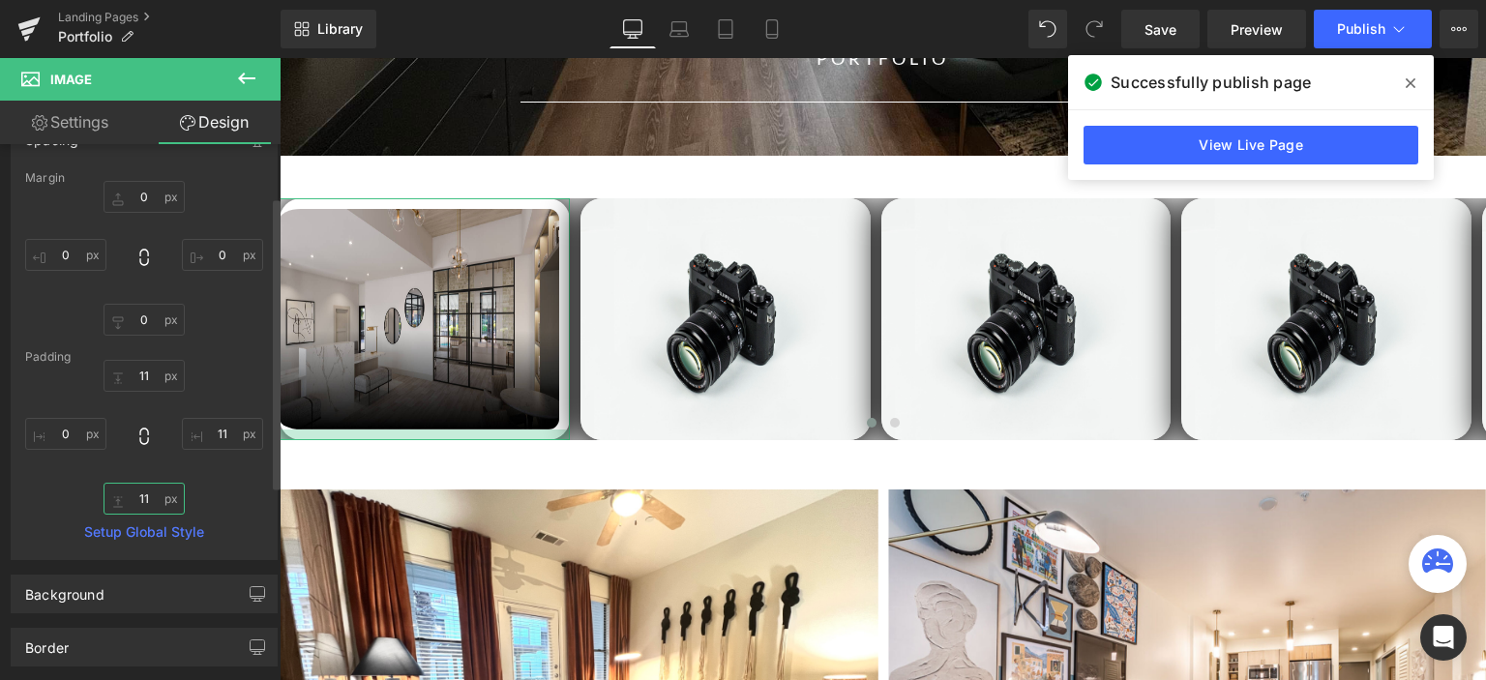
click at [136, 486] on input "11" at bounding box center [143, 499] width 81 height 32
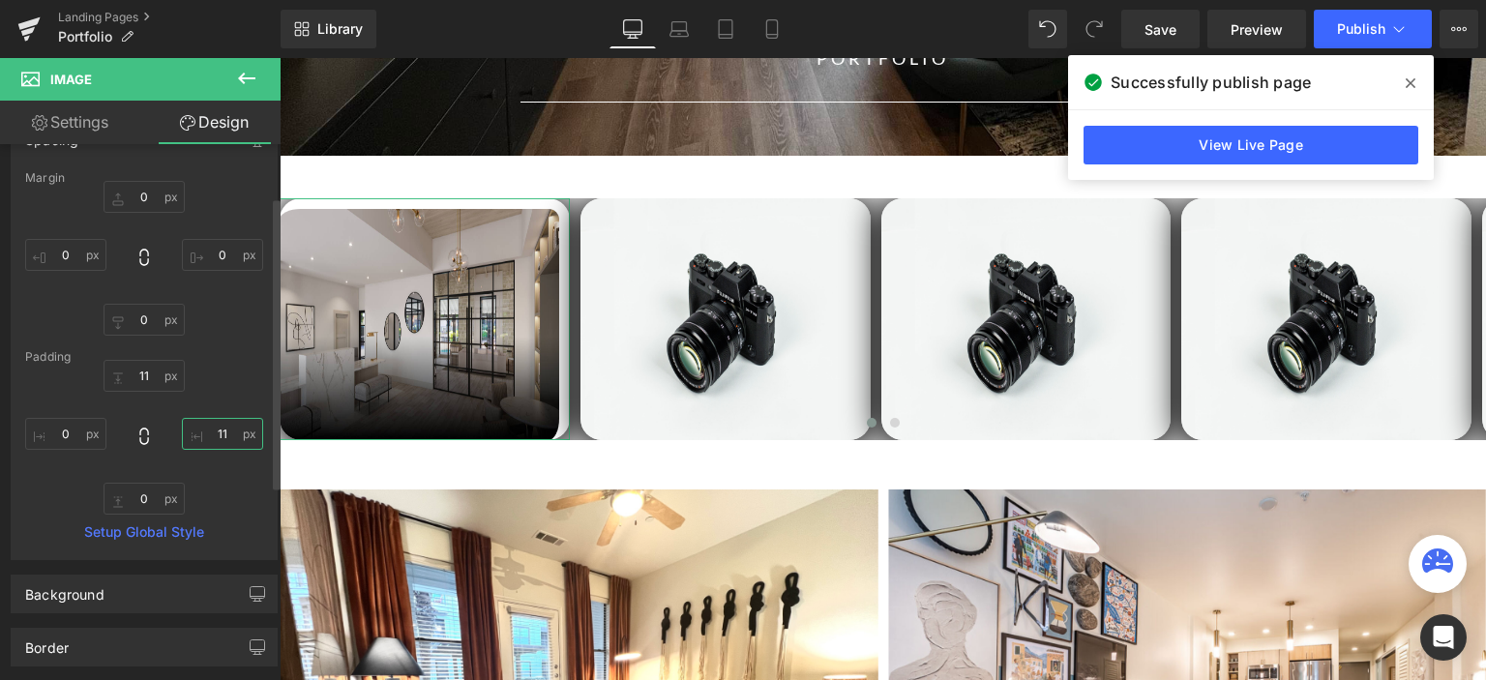
click at [219, 431] on input "11" at bounding box center [222, 434] width 81 height 32
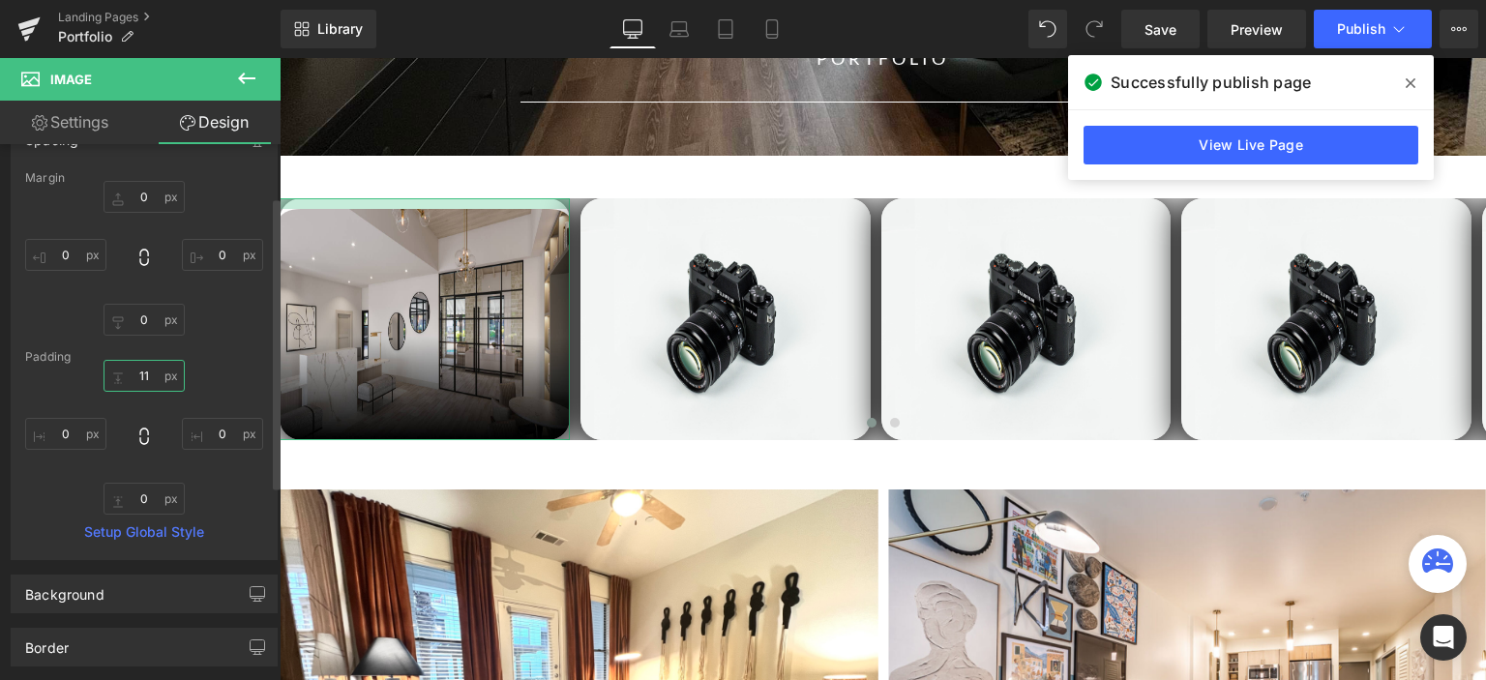
click at [147, 375] on input "11" at bounding box center [143, 376] width 81 height 32
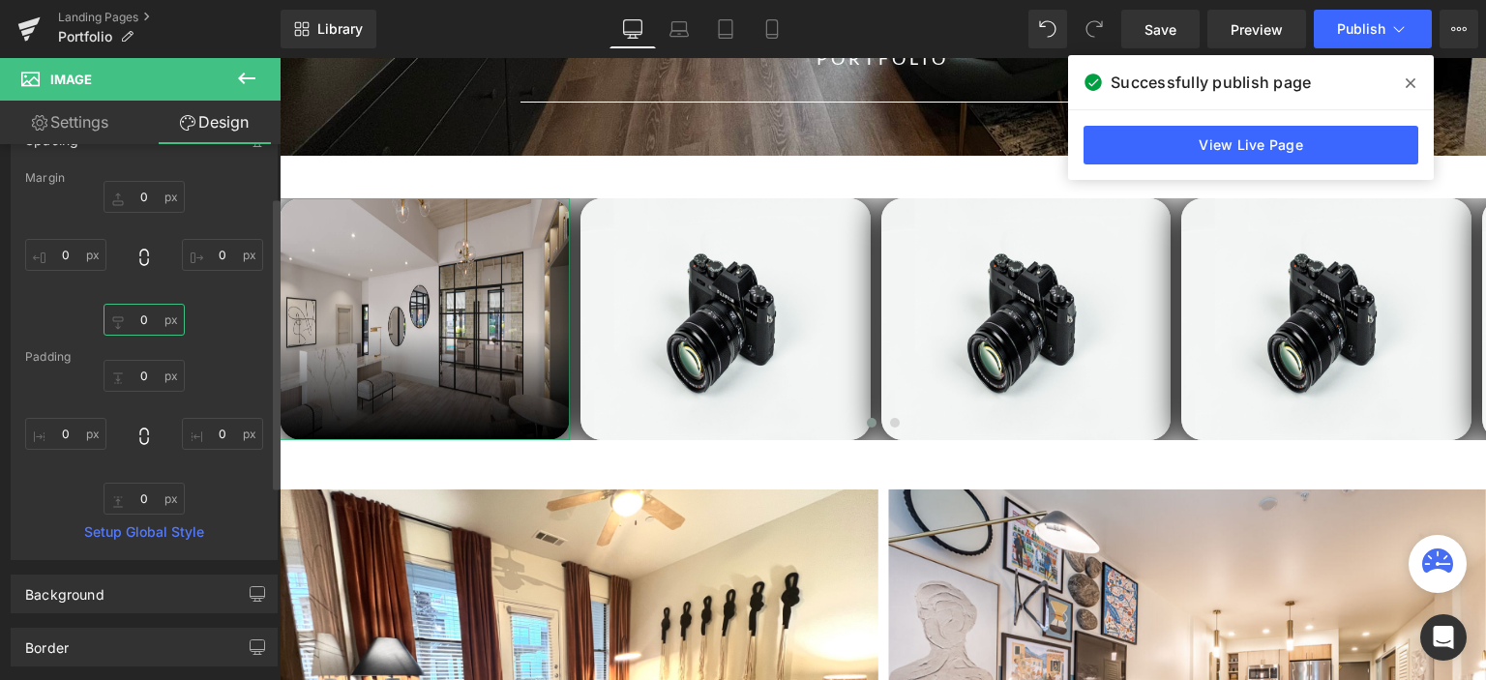
click at [140, 316] on input "0" at bounding box center [143, 320] width 81 height 32
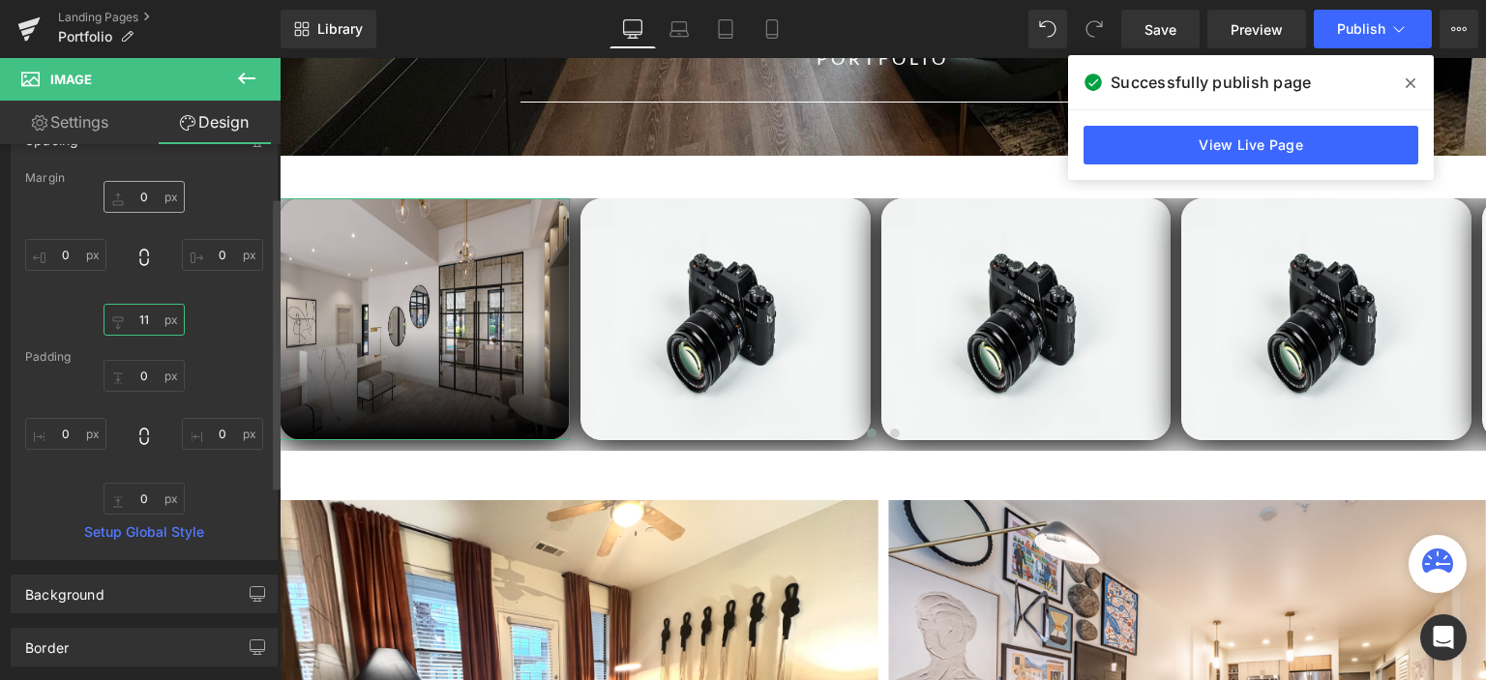
type input "11"
click at [140, 198] on input "0" at bounding box center [143, 197] width 81 height 32
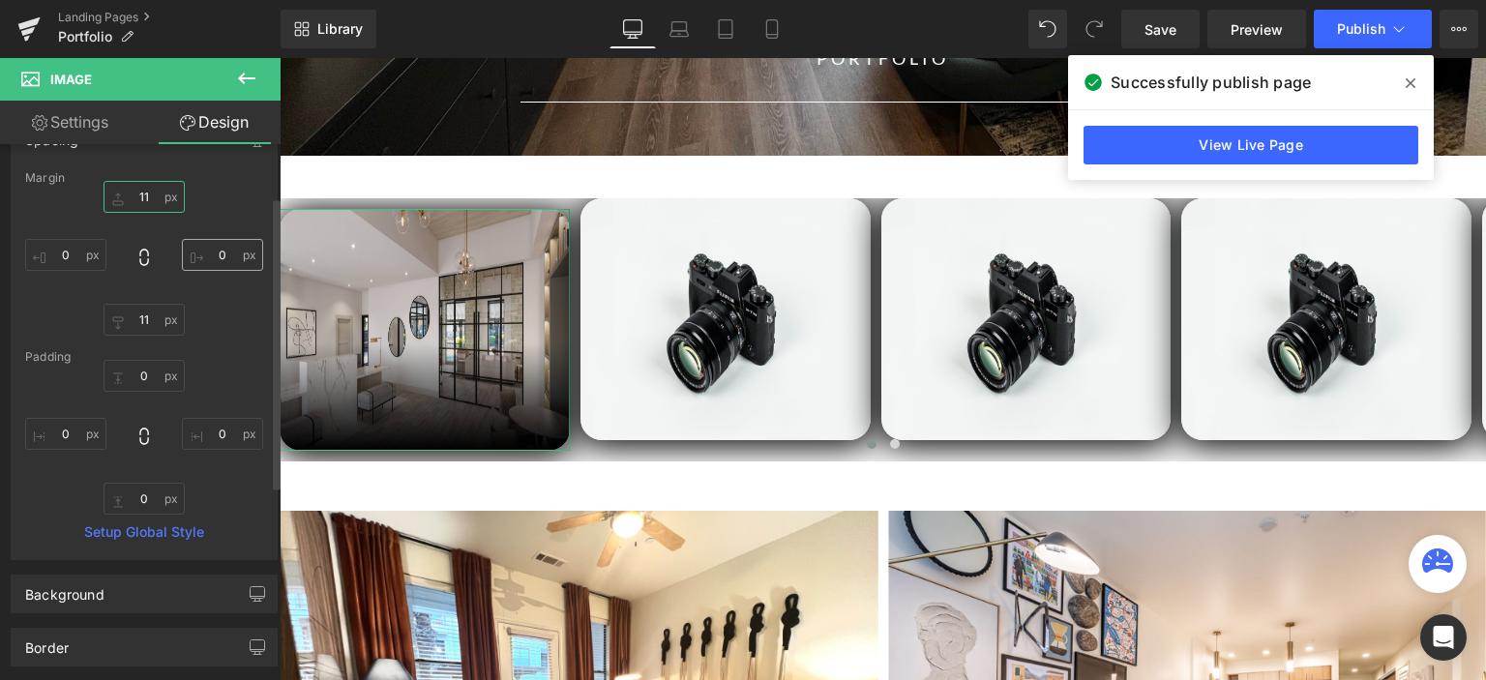
type input "11"
click at [216, 260] on input "0" at bounding box center [222, 255] width 81 height 32
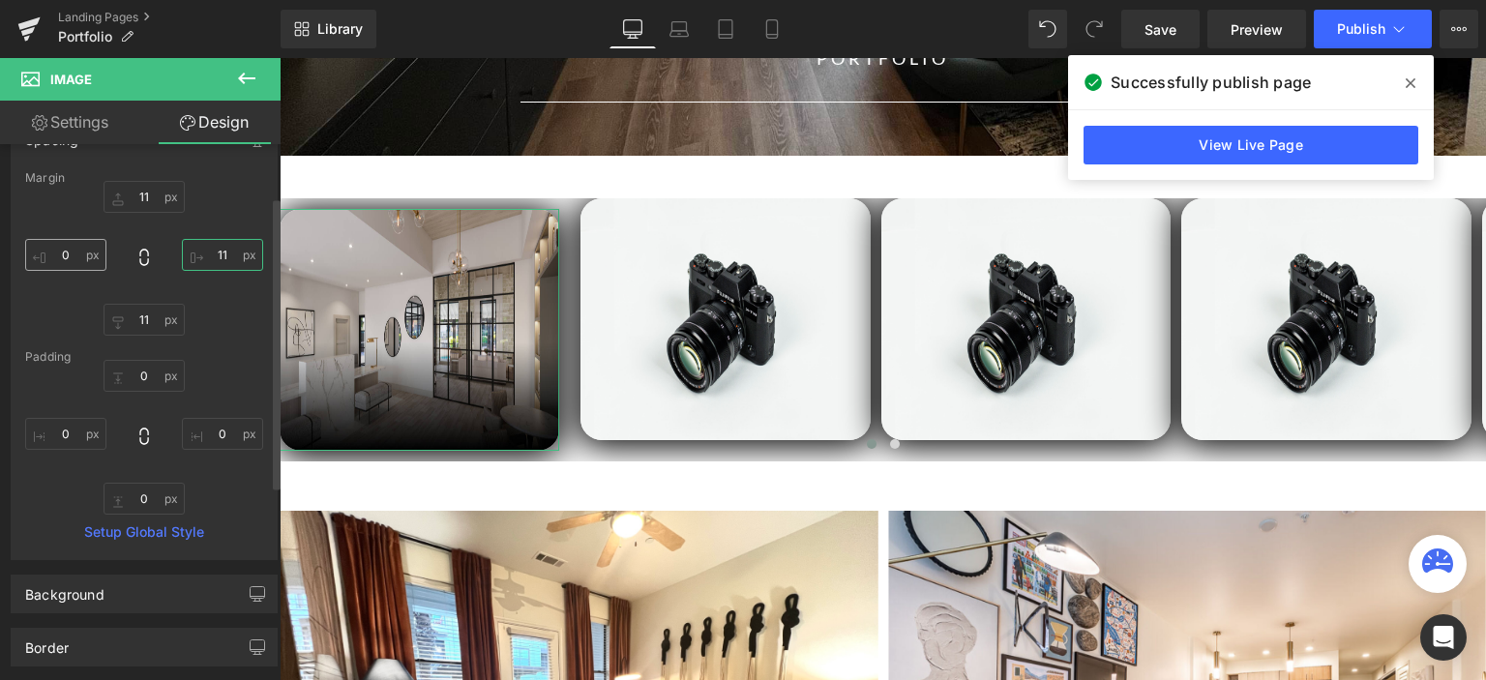
type input "11"
click at [67, 258] on input "0" at bounding box center [65, 255] width 81 height 32
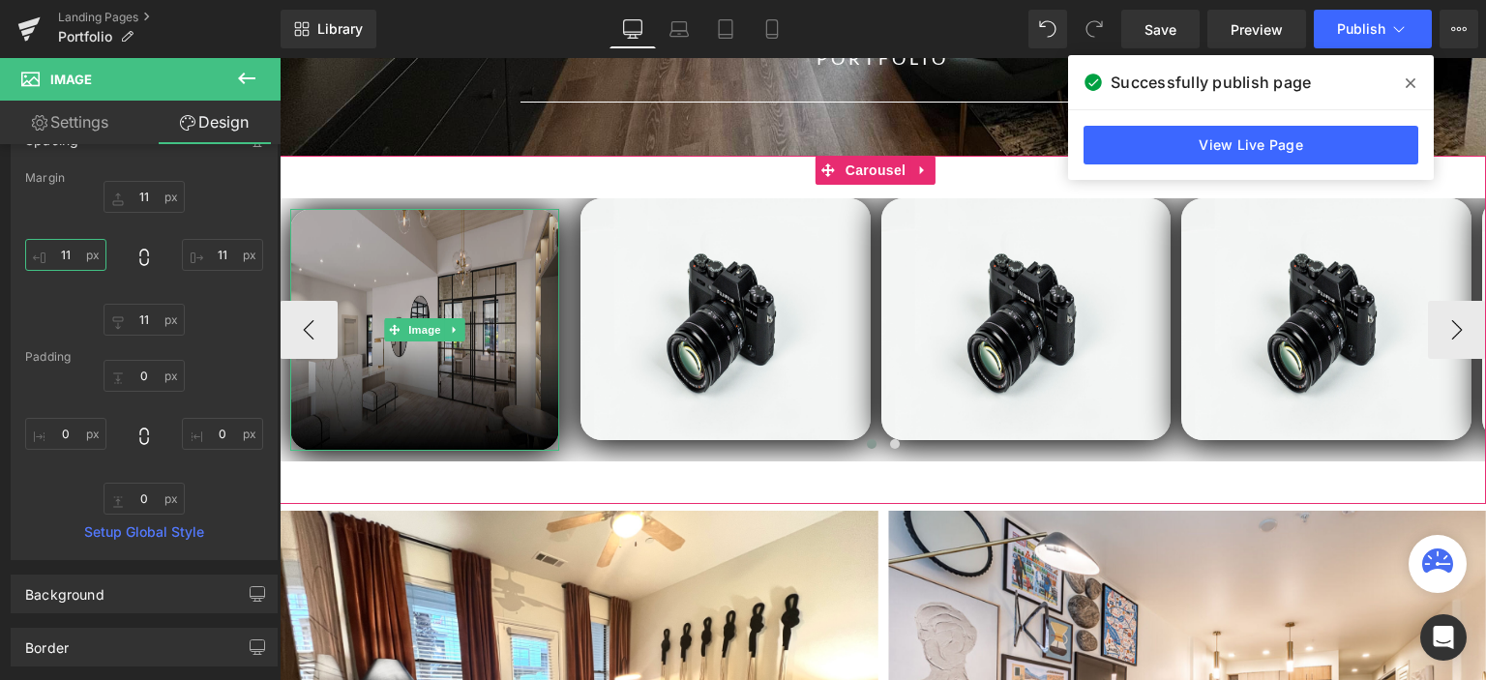
type input "11"
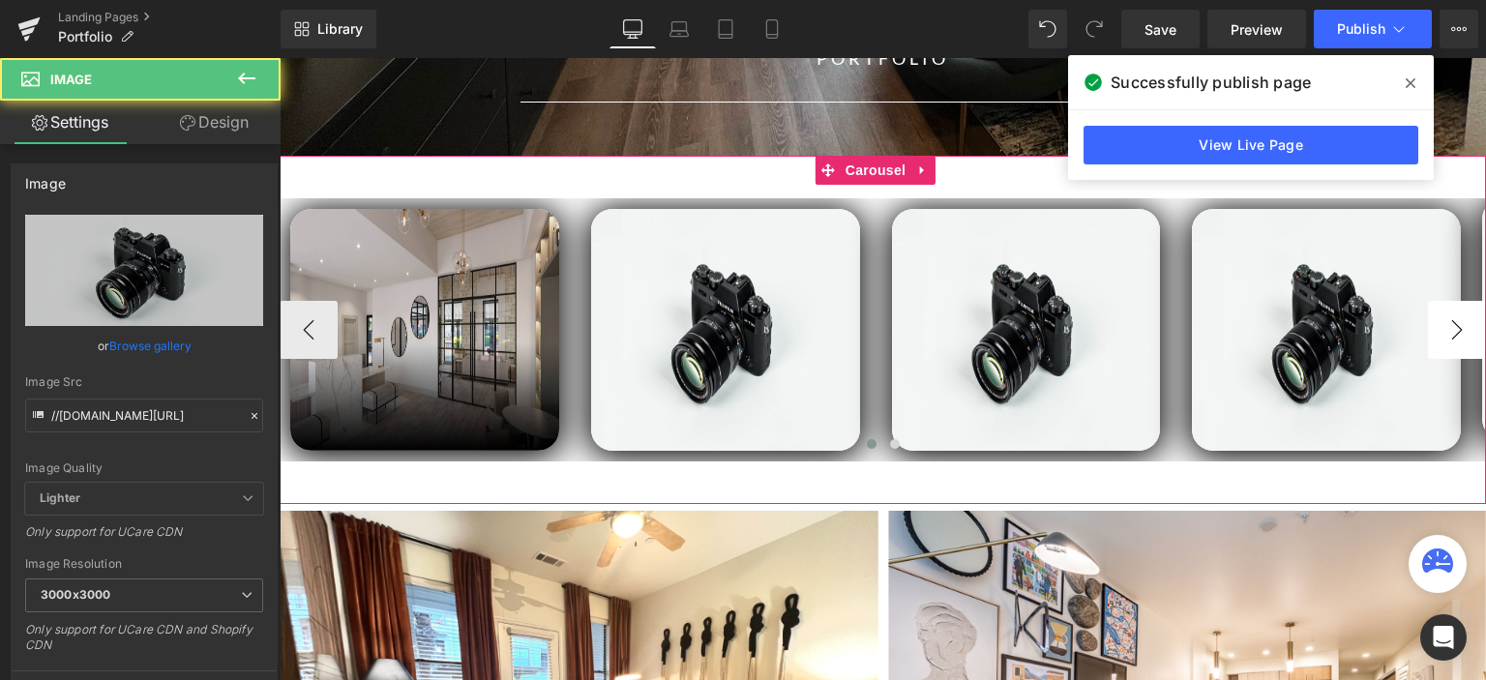
click at [1456, 321] on button "›" at bounding box center [1457, 330] width 58 height 58
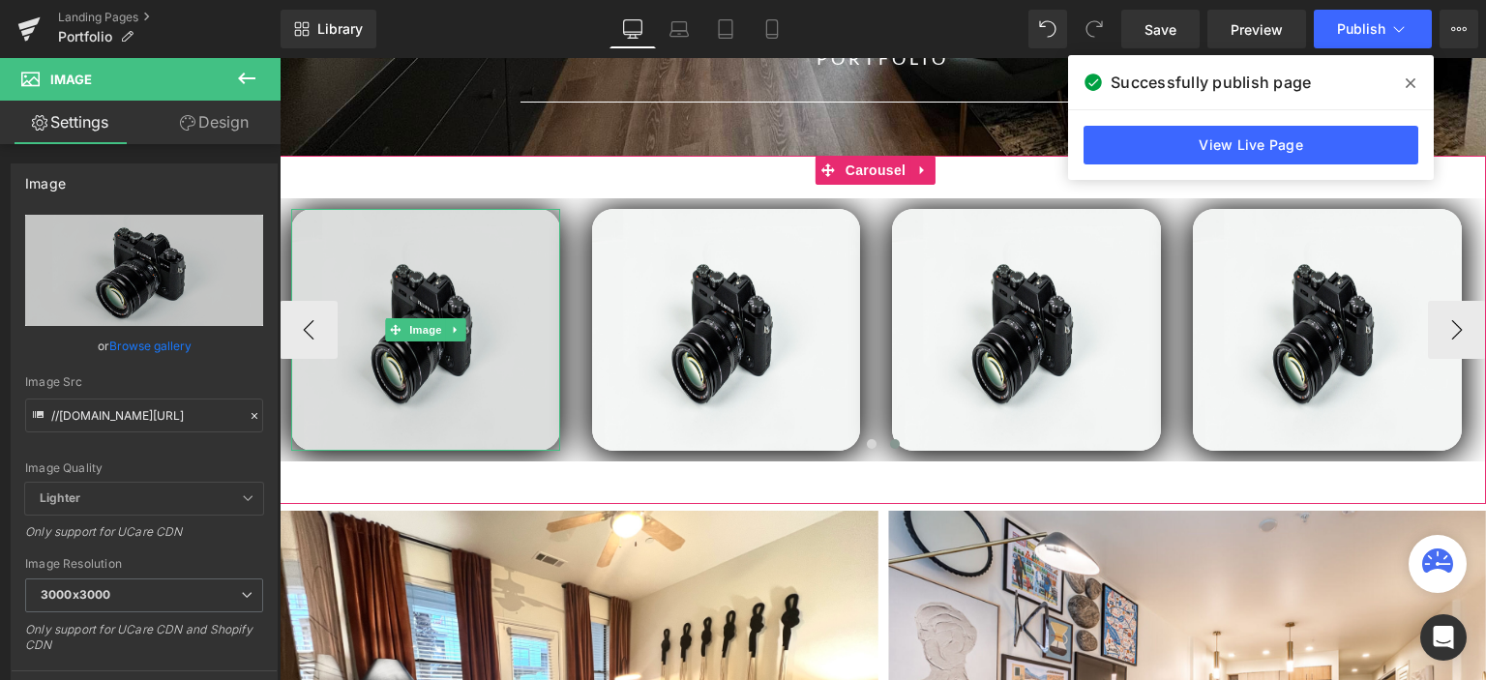
click at [460, 224] on img at bounding box center [425, 330] width 269 height 242
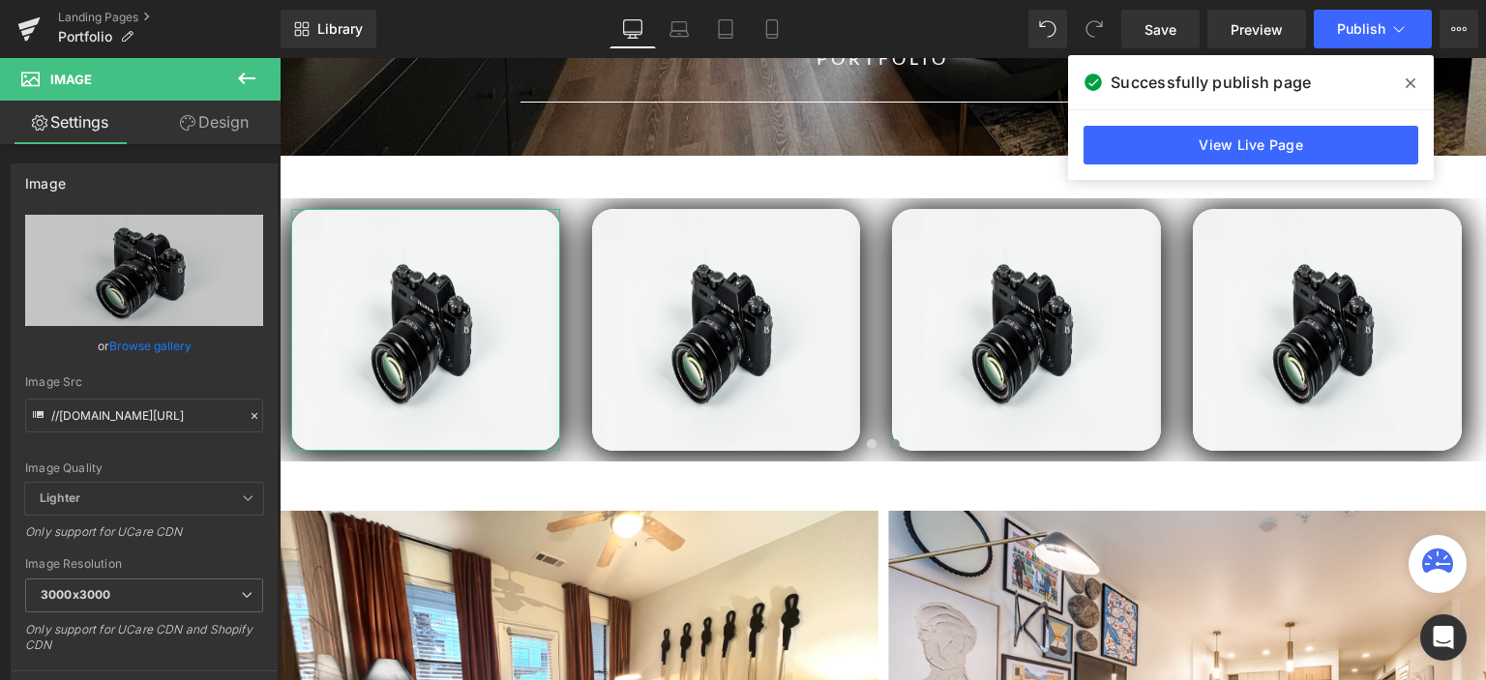
click at [180, 119] on icon at bounding box center [187, 122] width 15 height 15
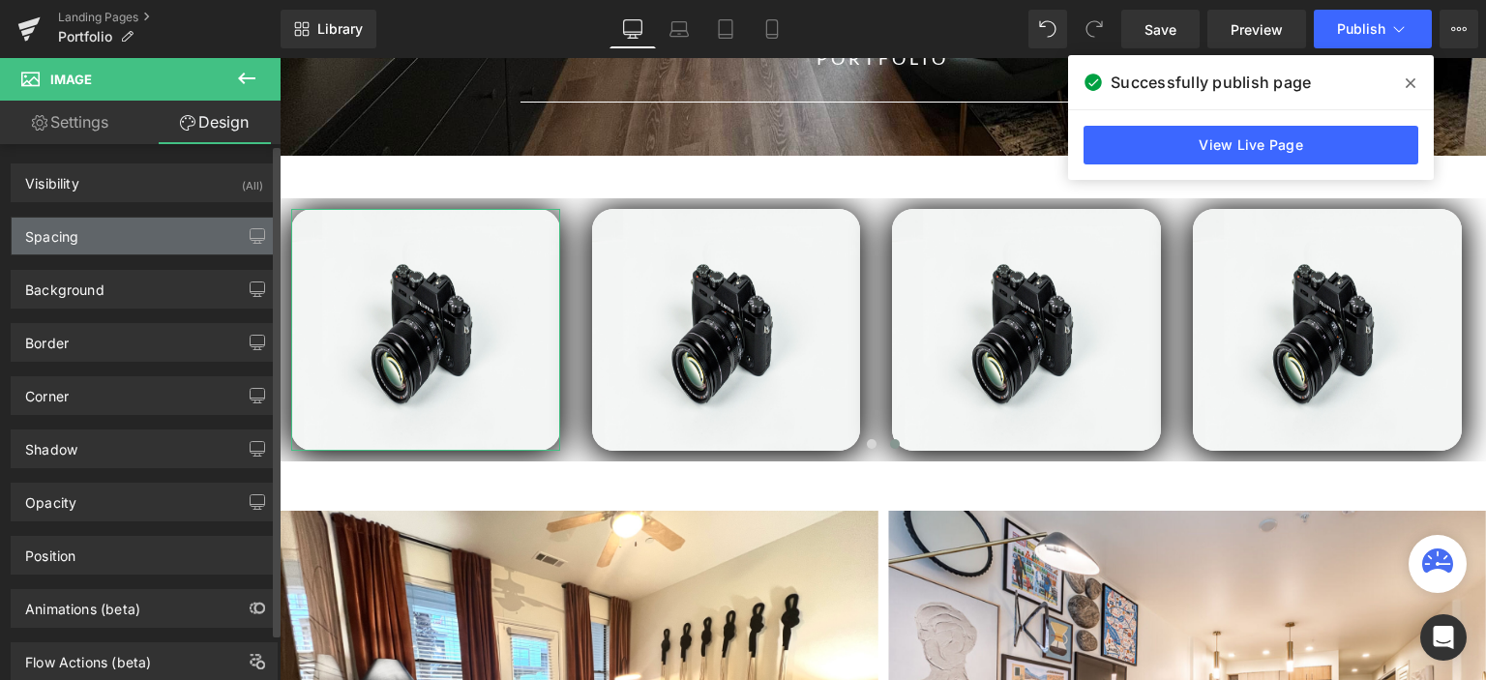
type input "11"
type input "0"
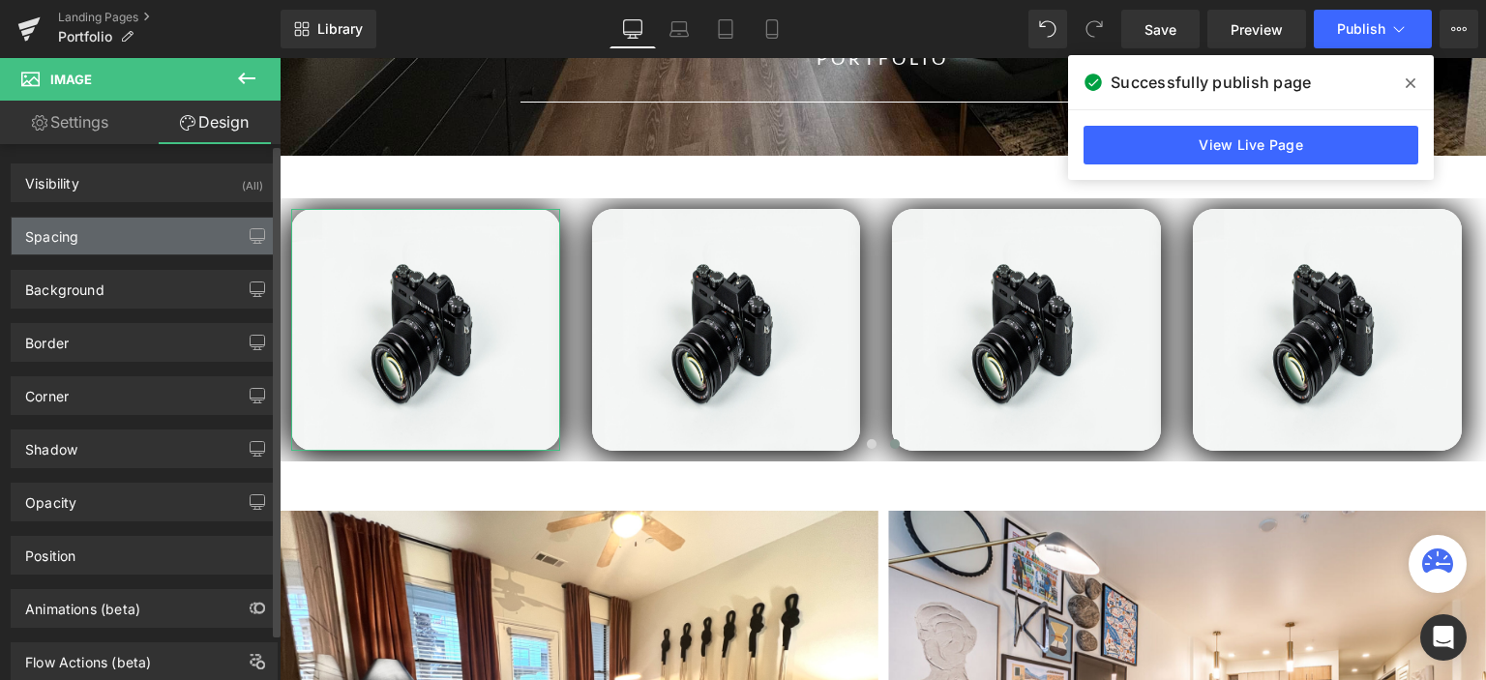
type input "0"
click at [156, 242] on div "Spacing" at bounding box center [144, 236] width 265 height 37
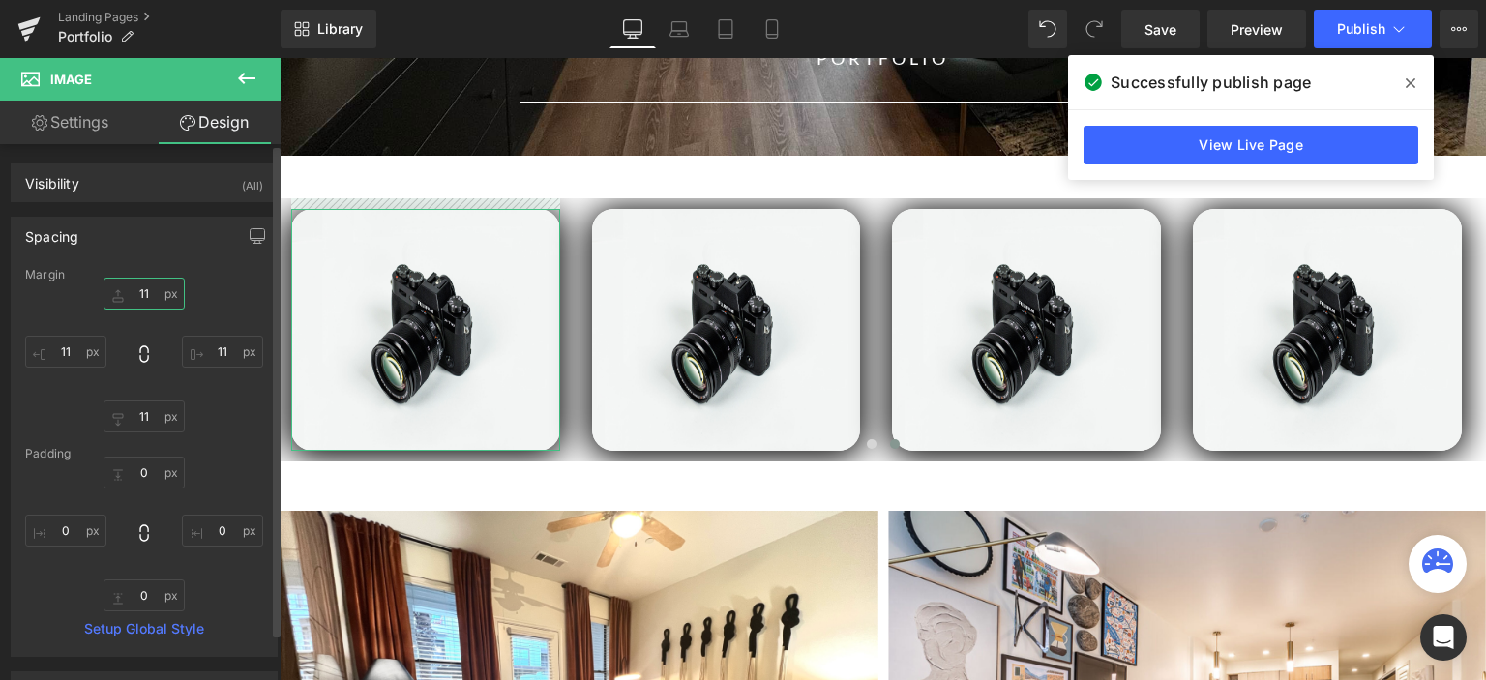
click at [149, 297] on input "11" at bounding box center [143, 294] width 81 height 32
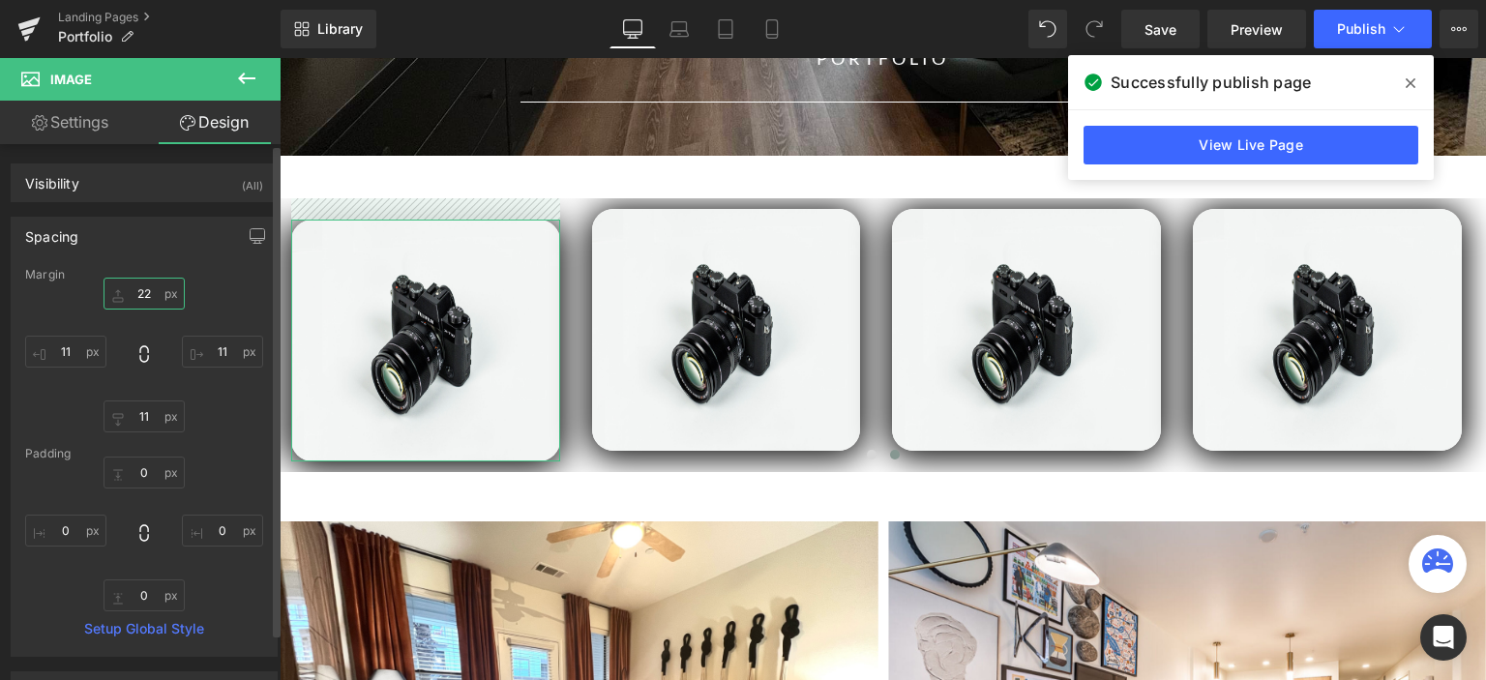
click at [143, 293] on input "22" at bounding box center [143, 294] width 81 height 32
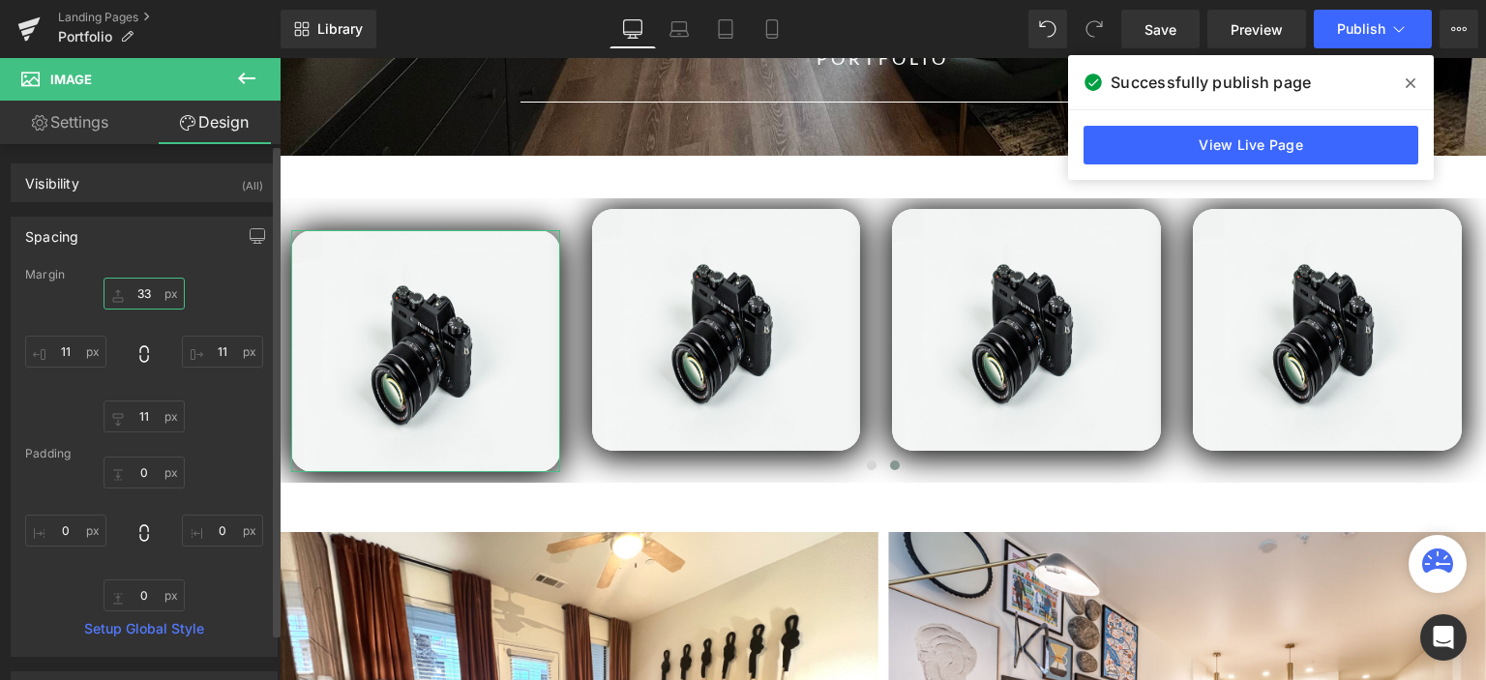
click at [143, 293] on input "33" at bounding box center [143, 294] width 81 height 32
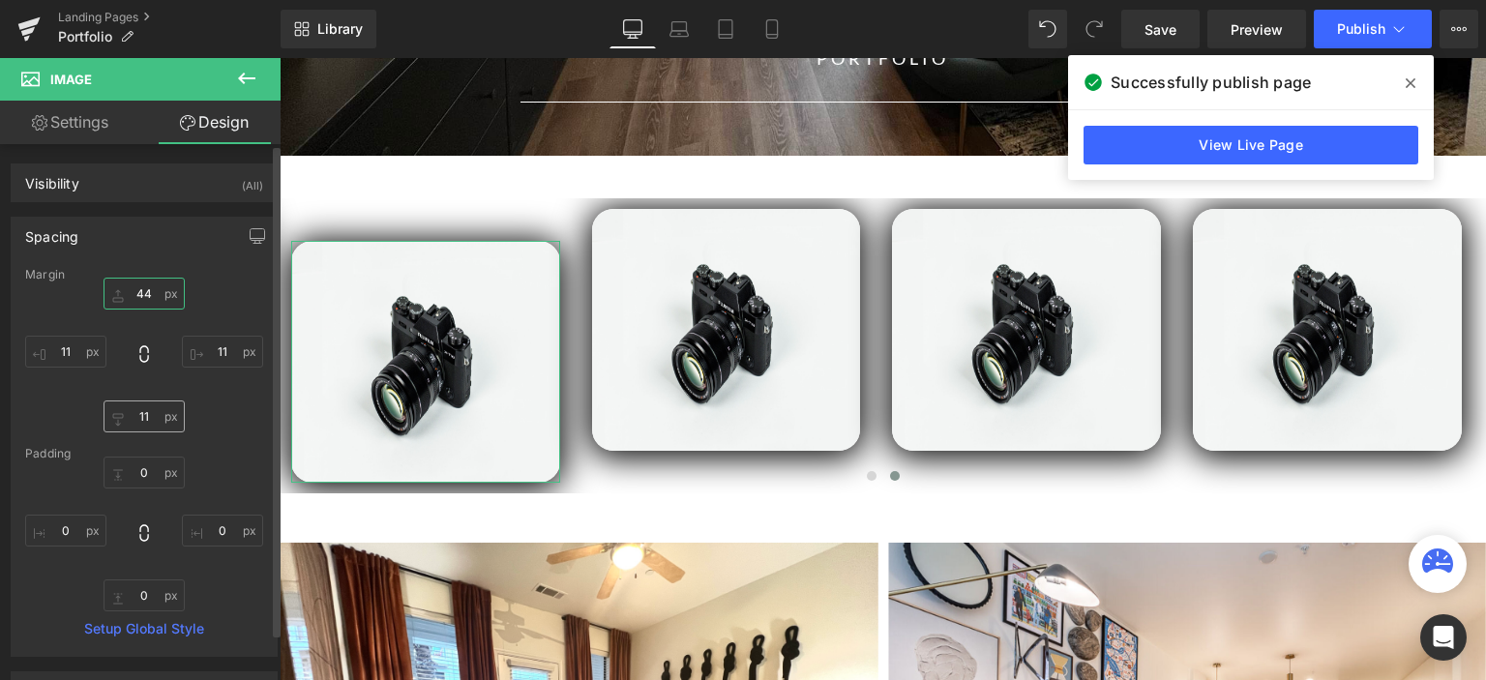
type input "44"
click at [143, 425] on input "11" at bounding box center [143, 416] width 81 height 32
type input "44"
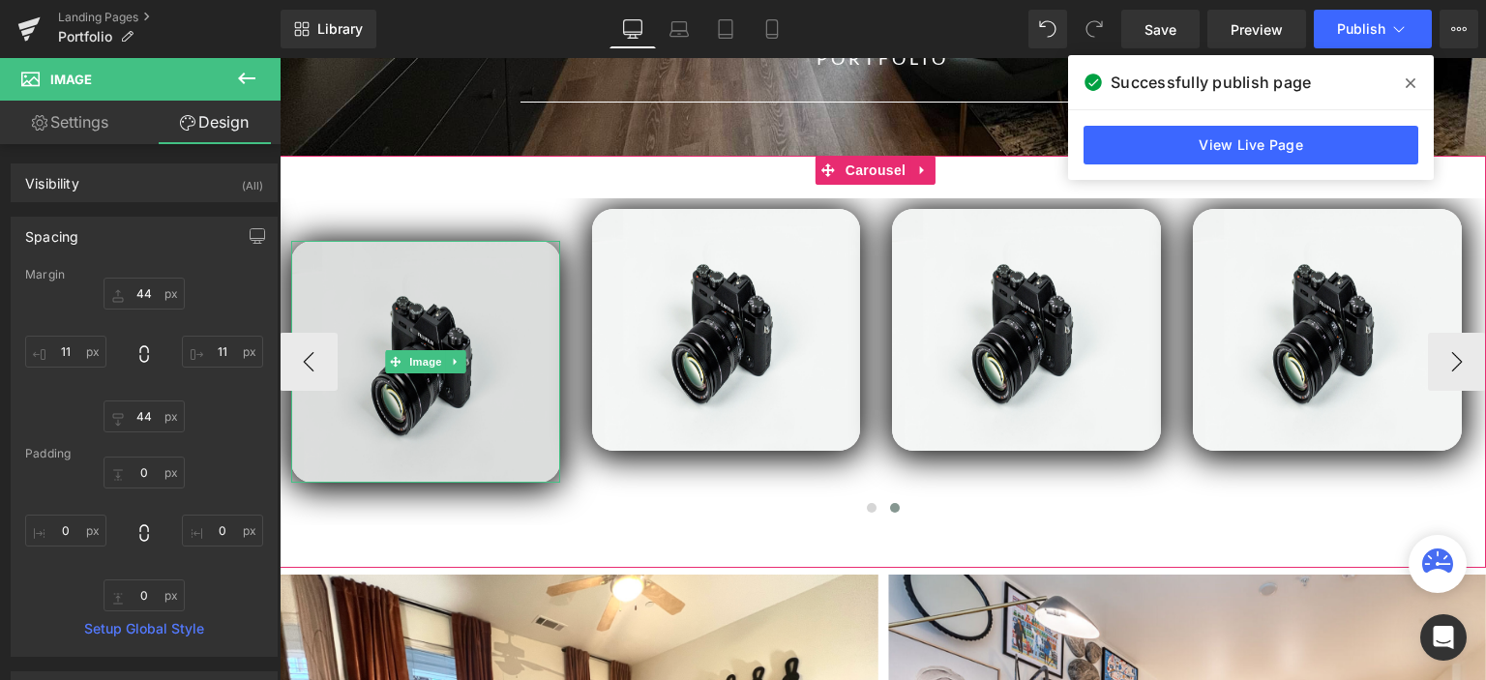
click at [387, 278] on img at bounding box center [425, 362] width 269 height 242
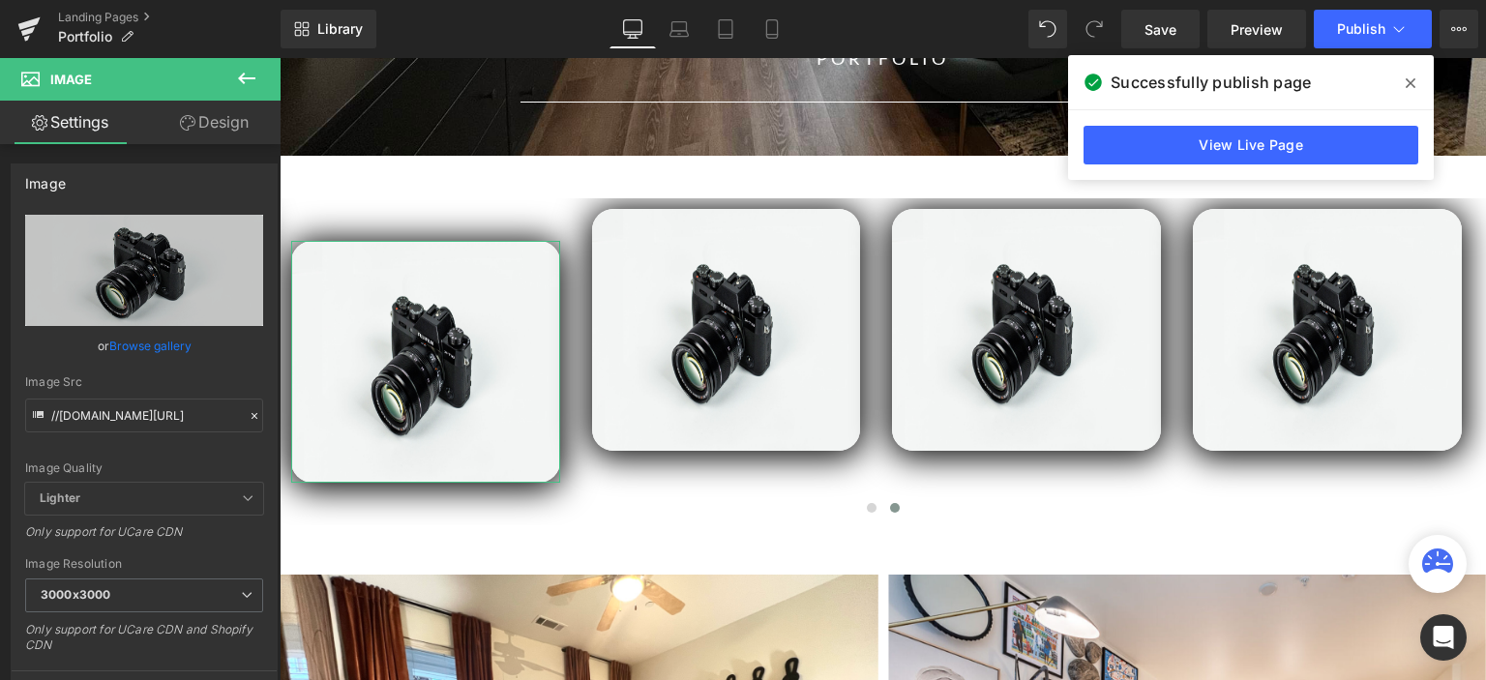
click at [217, 116] on link "Design" at bounding box center [214, 123] width 140 height 44
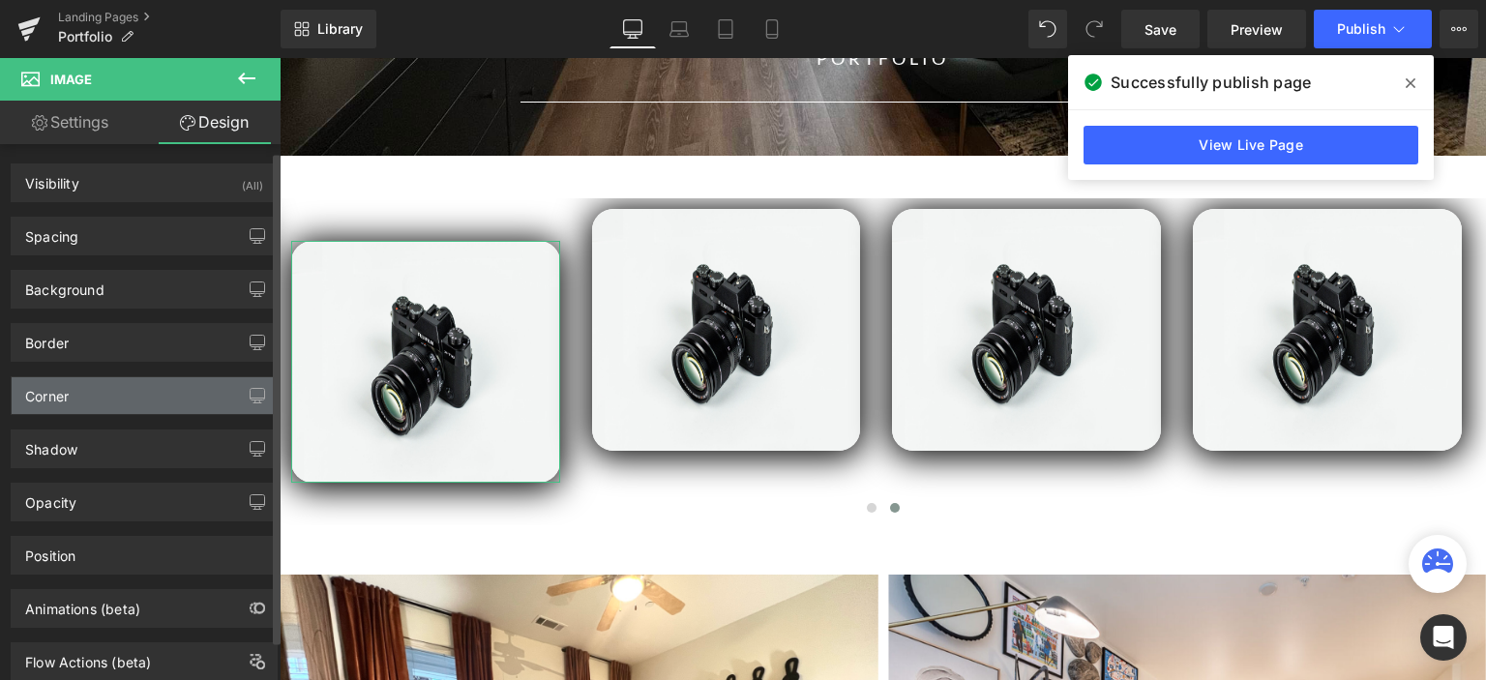
scroll to position [50, 0]
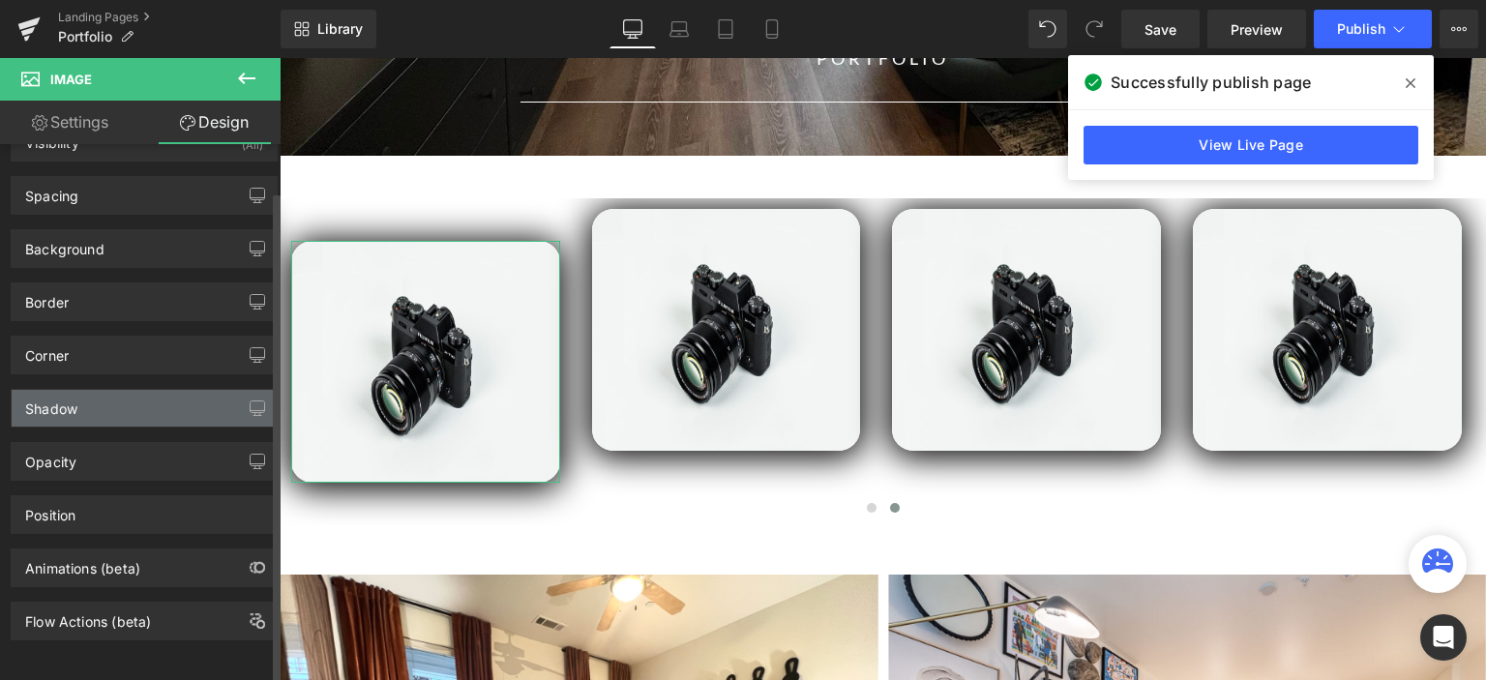
click at [113, 391] on div "Shadow" at bounding box center [144, 408] width 265 height 37
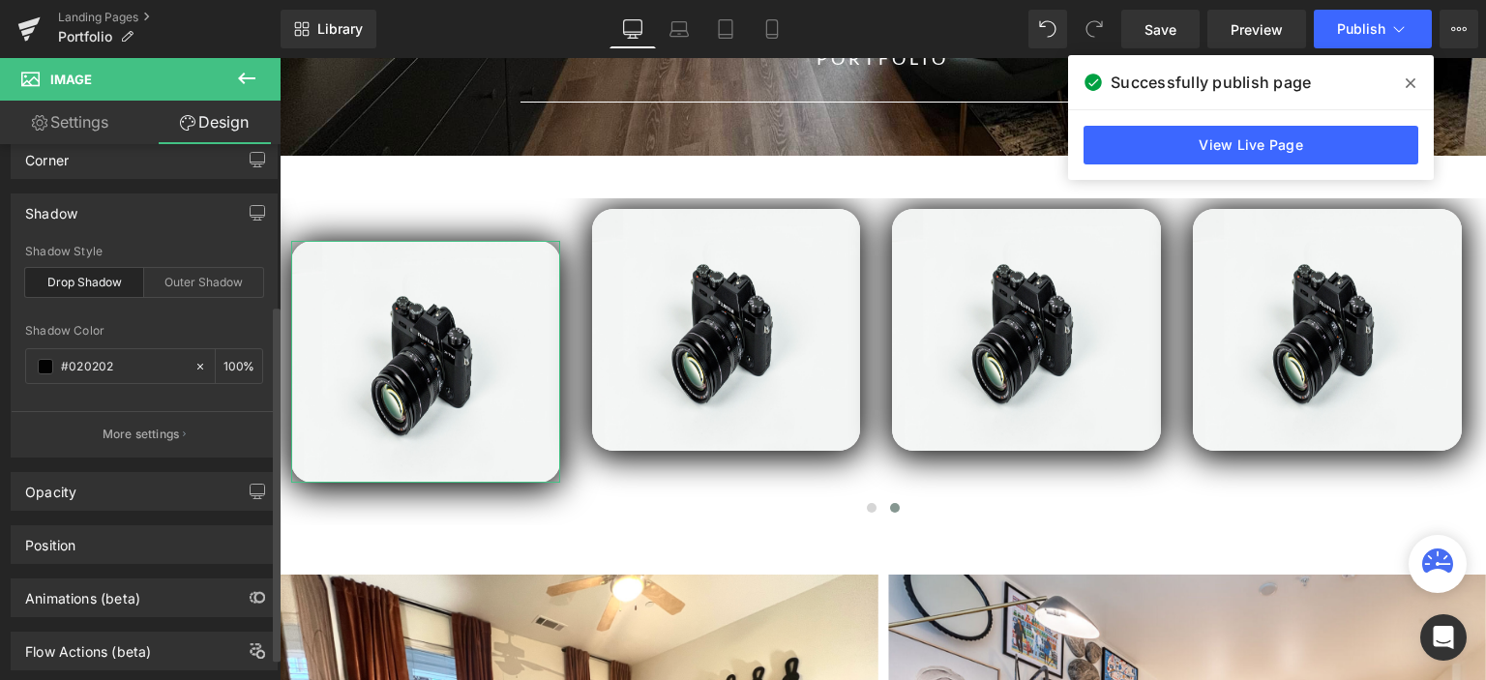
scroll to position [244, 0]
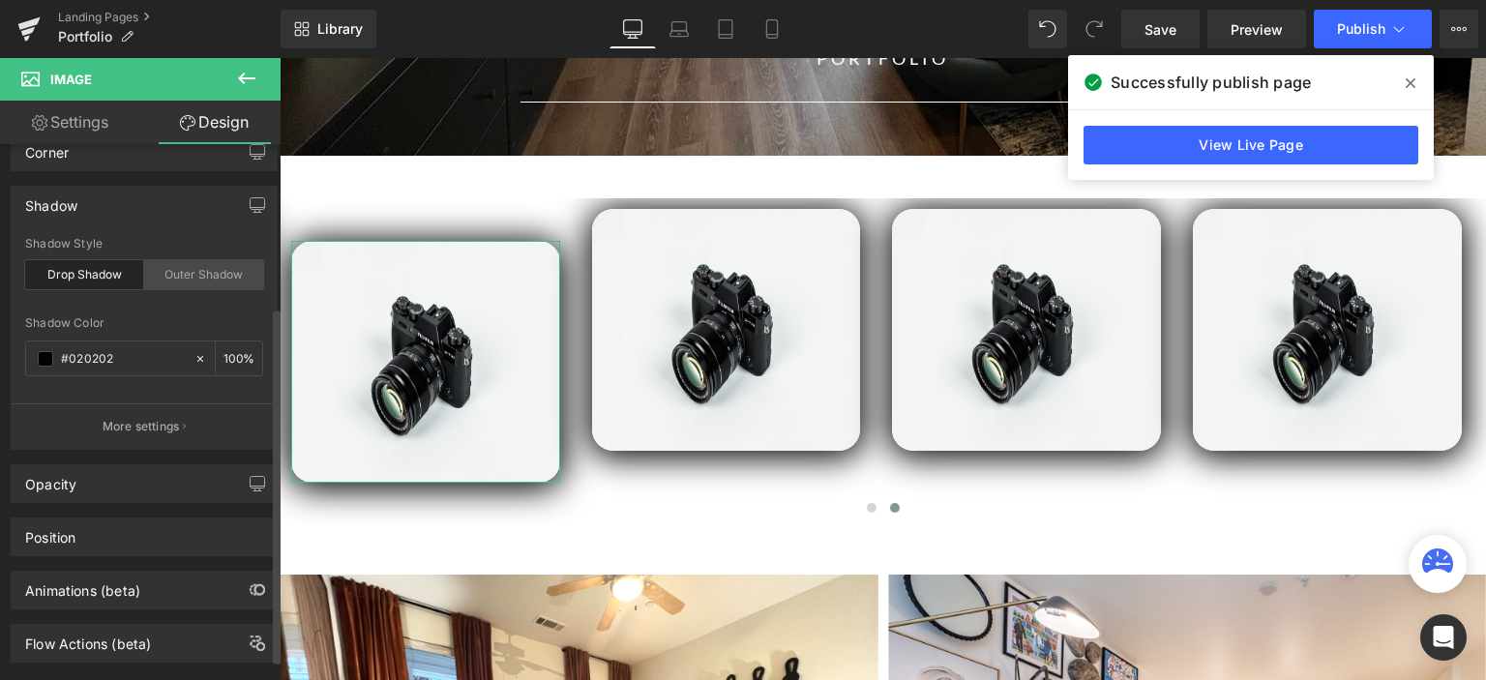
click at [211, 277] on div "Outer Shadow" at bounding box center [203, 274] width 119 height 29
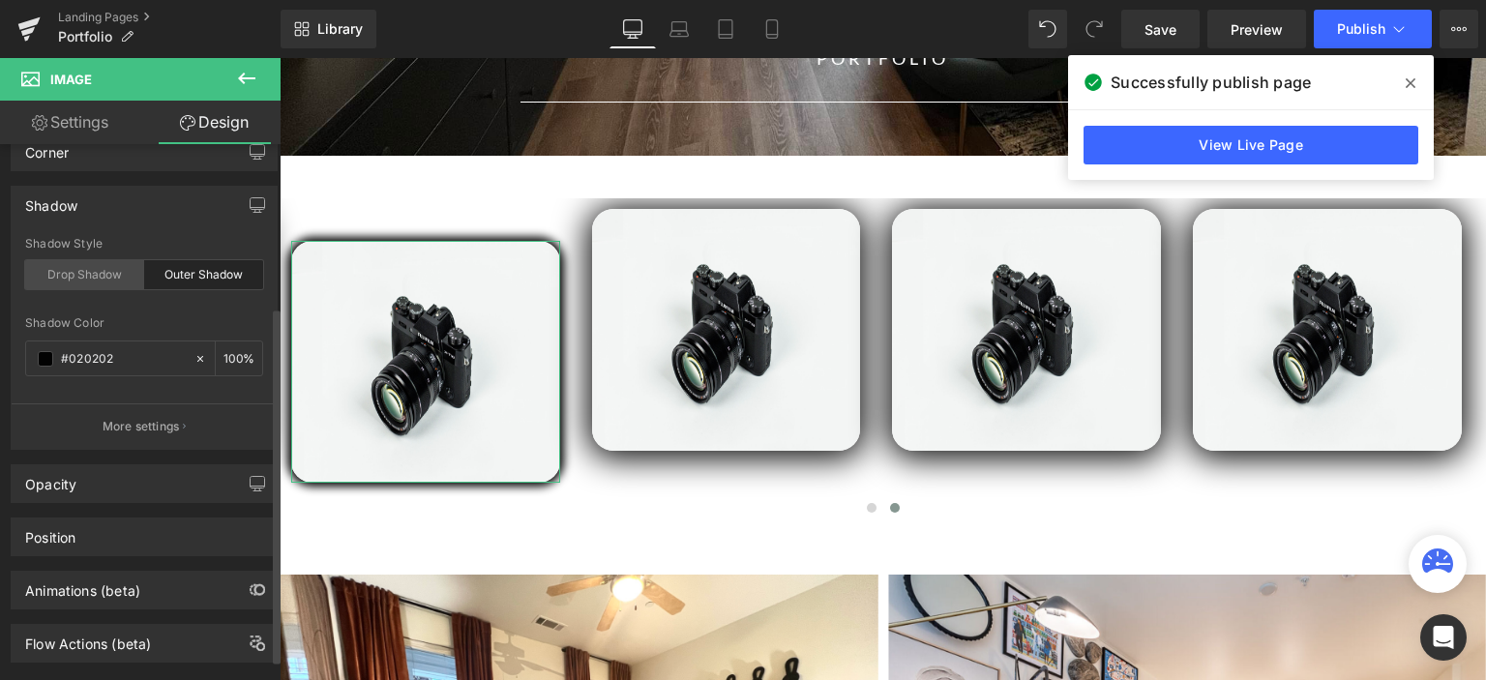
click at [85, 272] on div "Drop Shadow" at bounding box center [84, 274] width 119 height 29
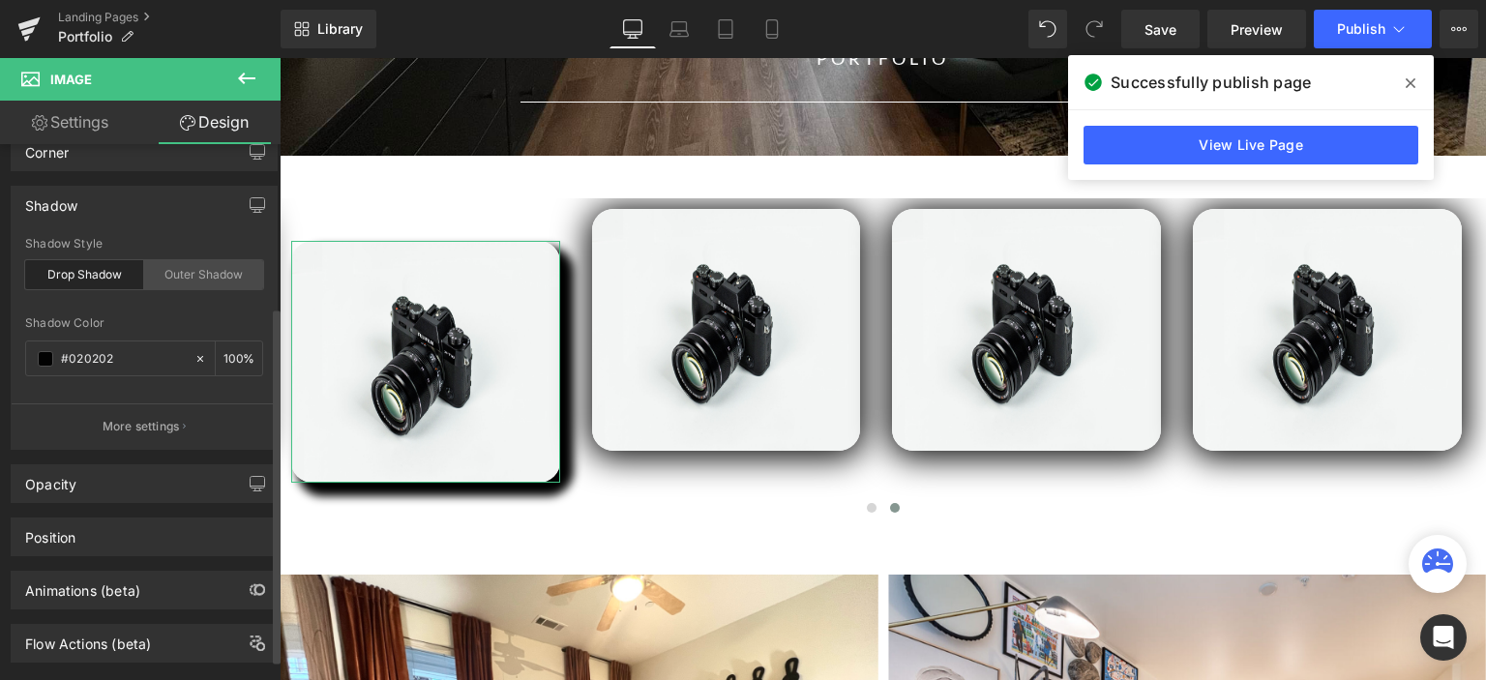
click at [178, 266] on div "Outer Shadow" at bounding box center [203, 274] width 119 height 29
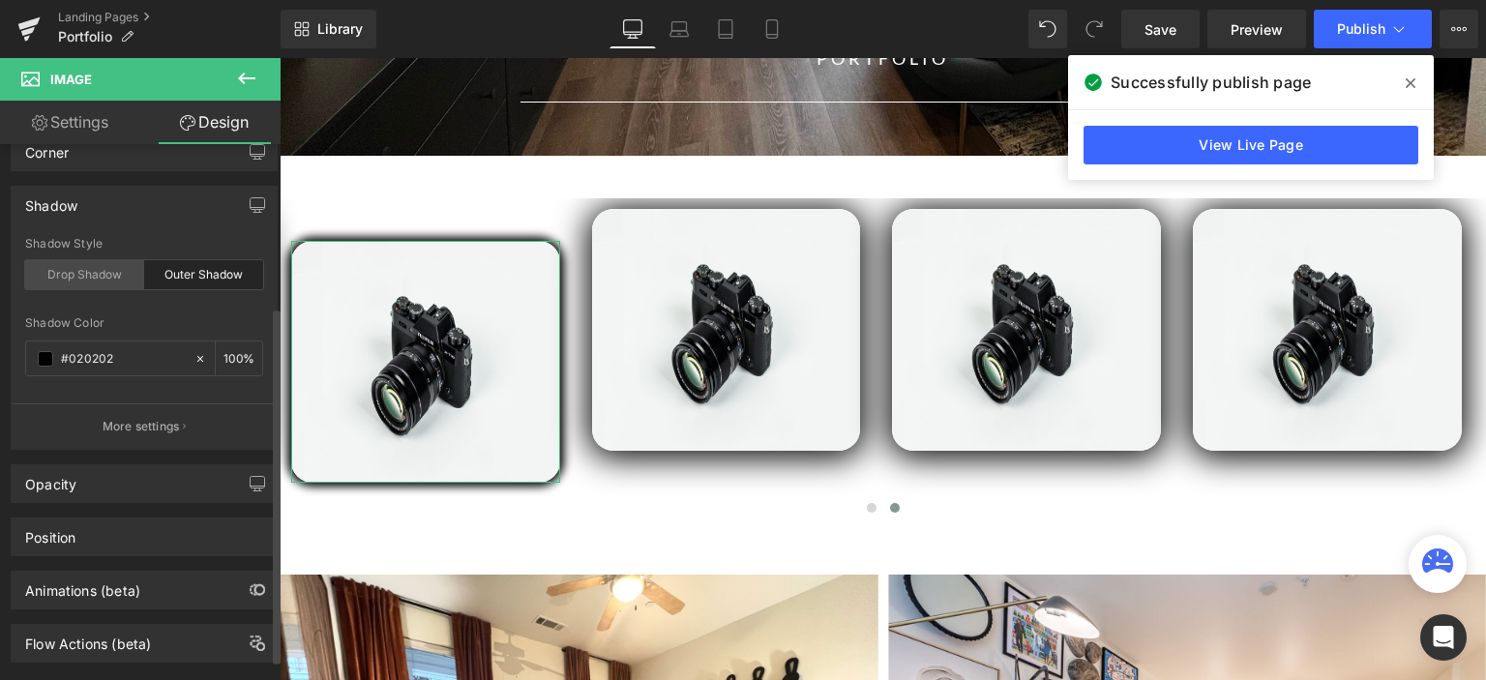
click at [92, 270] on div "Drop Shadow" at bounding box center [84, 274] width 119 height 29
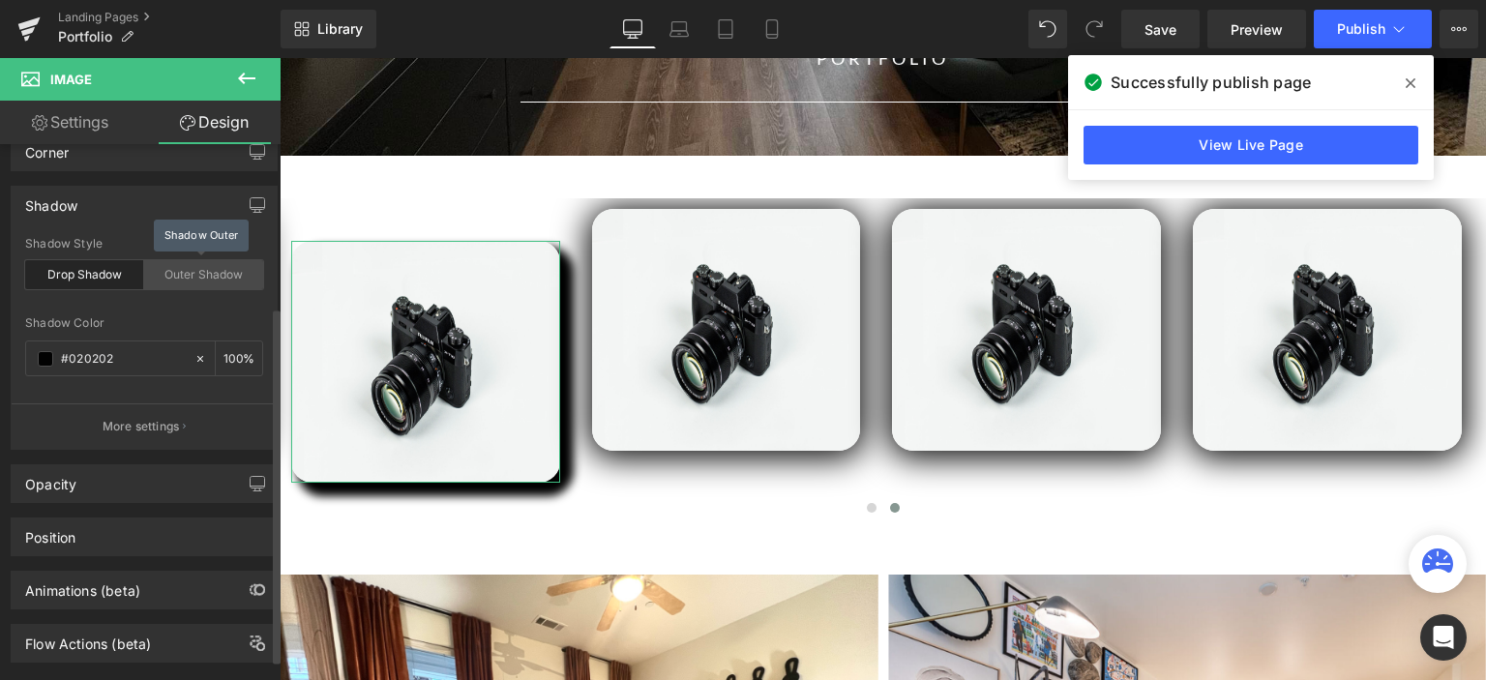
click at [175, 270] on div "Outer Shadow" at bounding box center [203, 274] width 119 height 29
type input "0"
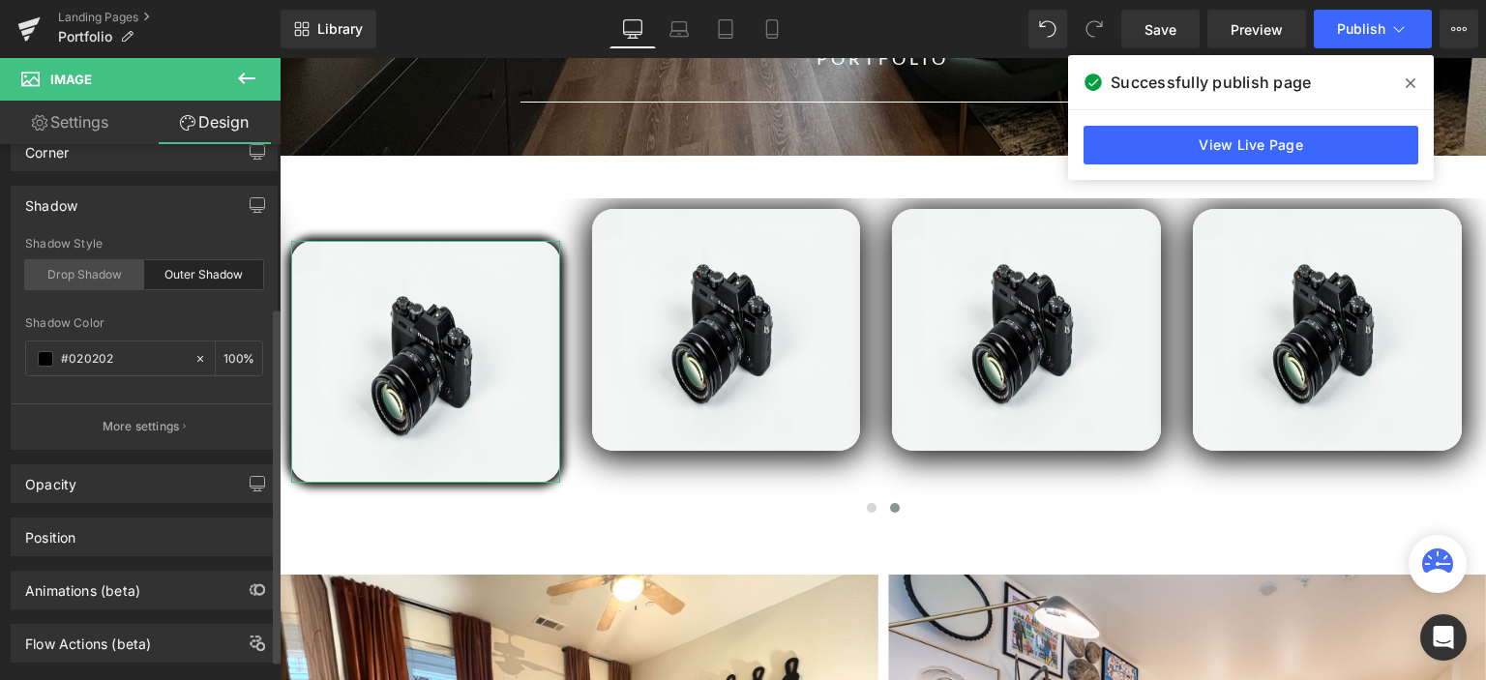
click at [113, 269] on div "Drop Shadow" at bounding box center [84, 274] width 119 height 29
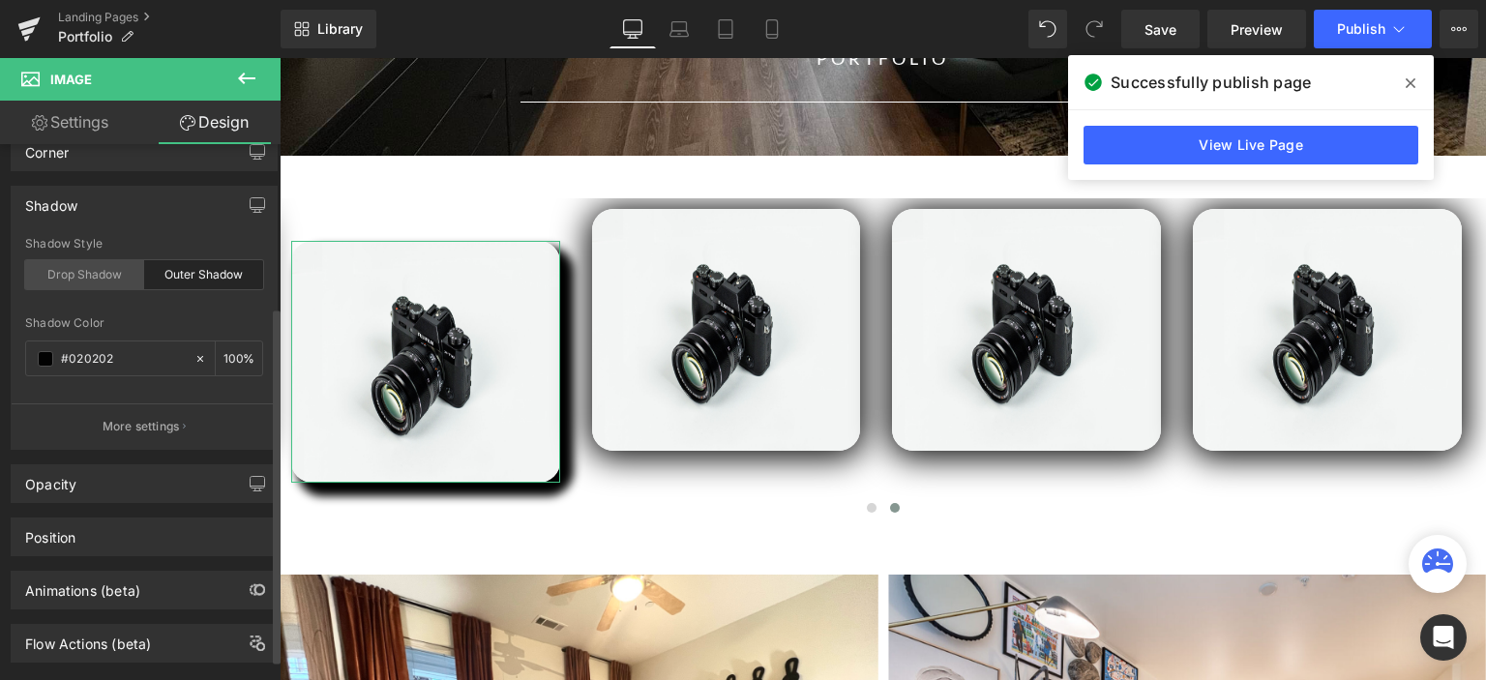
type input "45"
type input "14"
click at [159, 275] on div "Outer Shadow" at bounding box center [203, 274] width 119 height 29
type input "0"
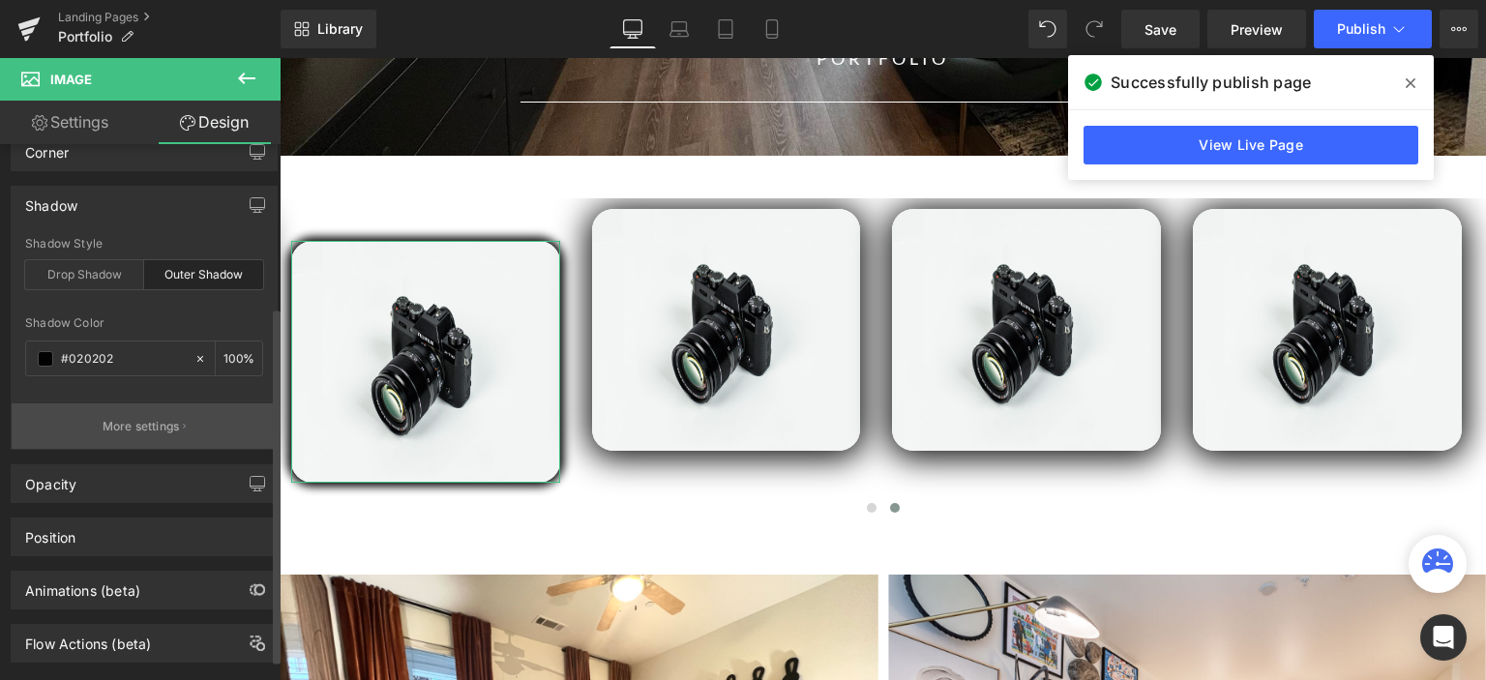
click at [157, 427] on p "More settings" at bounding box center [141, 426] width 77 height 17
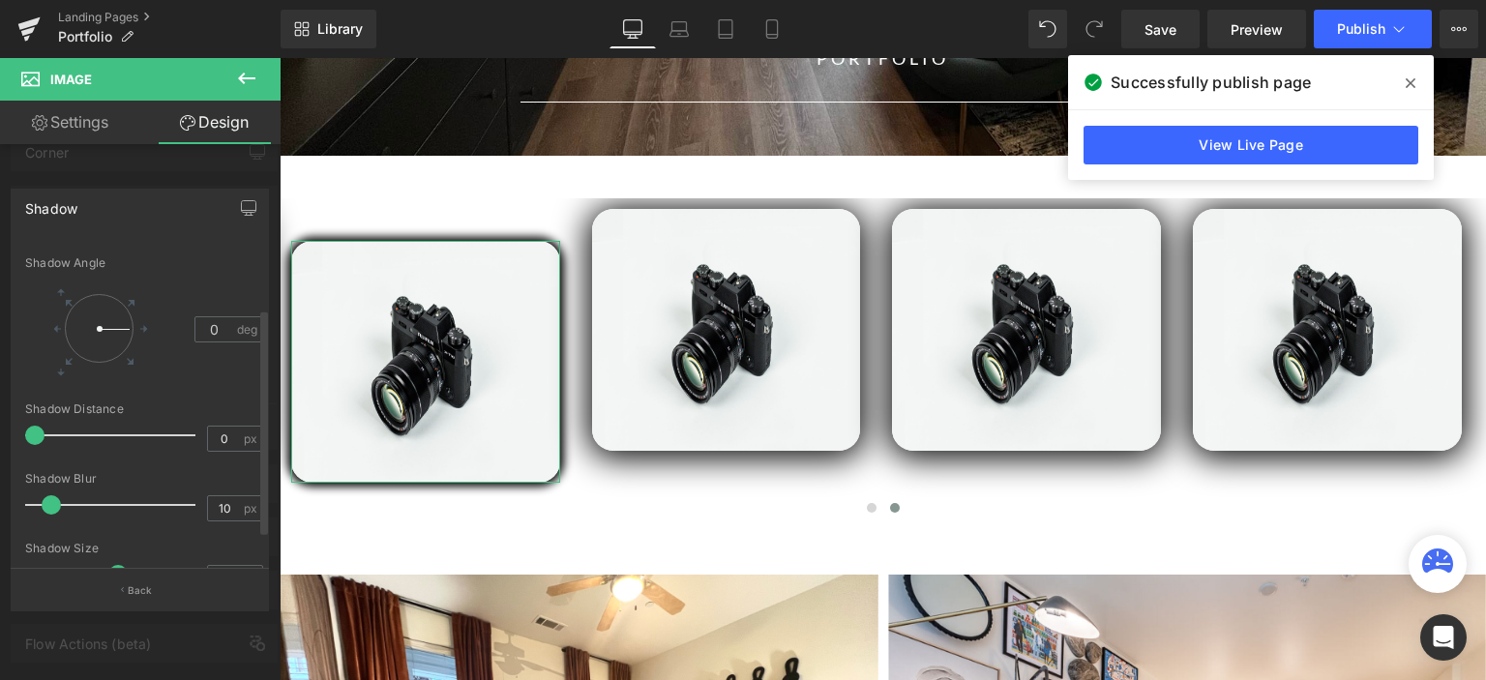
scroll to position [97, 0]
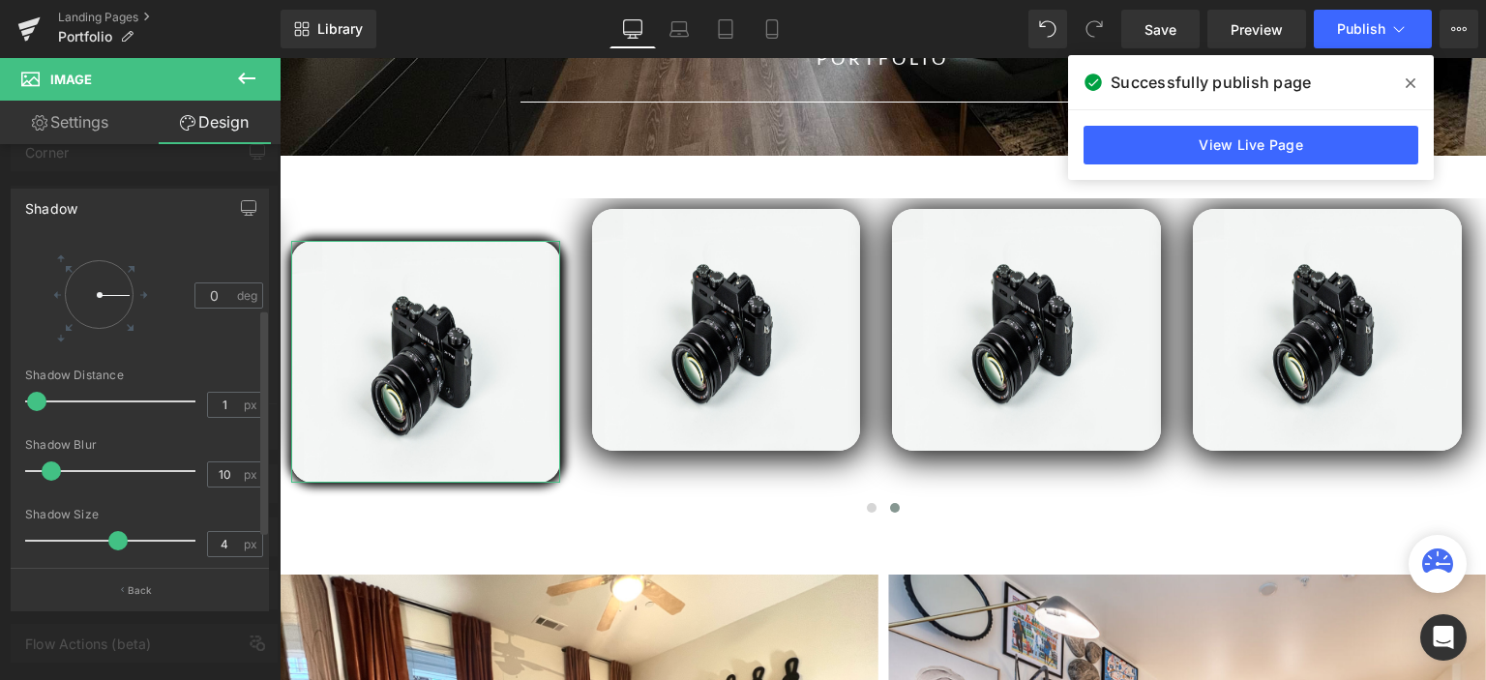
type input "0"
drag, startPoint x: 38, startPoint y: 399, endPoint x: 34, endPoint y: 409, distance: 10.4
click at [34, 409] on span at bounding box center [34, 401] width 19 height 19
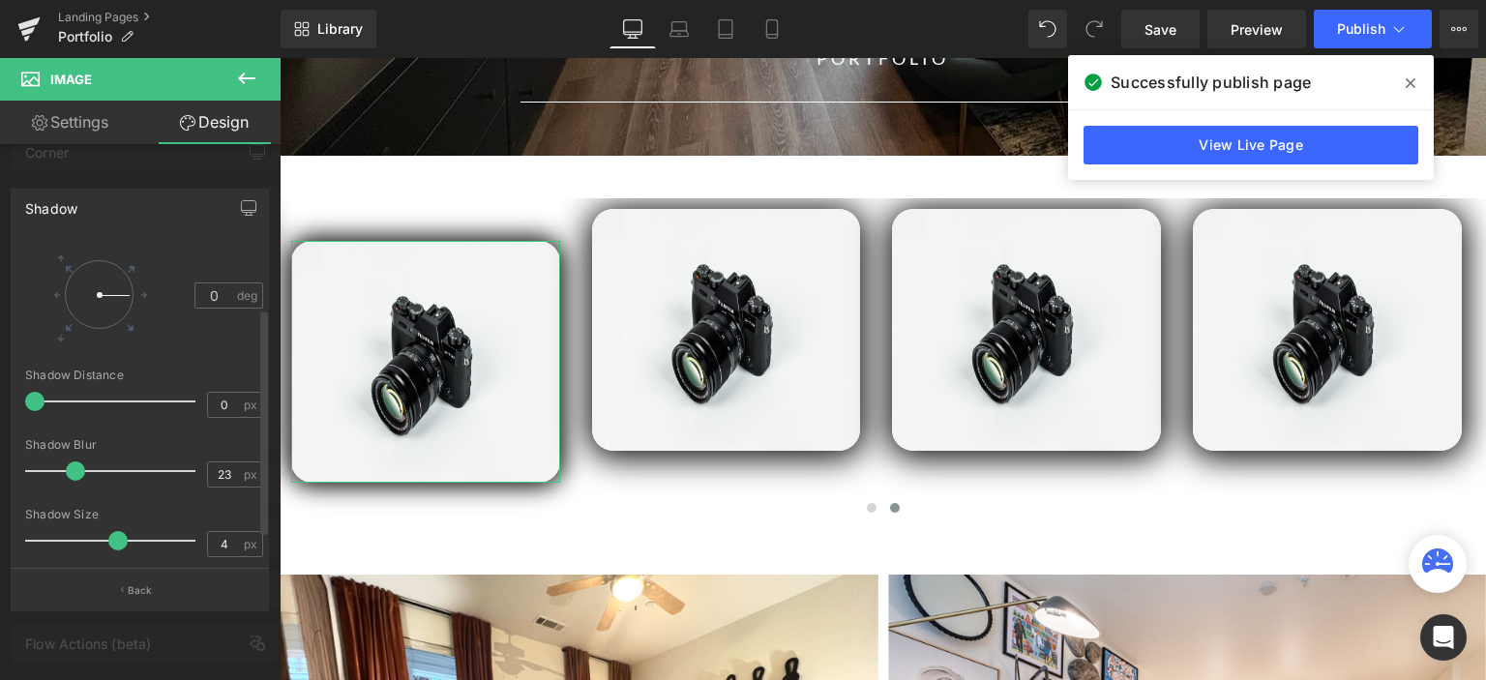
type input "22"
drag, startPoint x: 51, startPoint y: 468, endPoint x: 70, endPoint y: 475, distance: 19.6
click at [70, 475] on span at bounding box center [70, 470] width 19 height 19
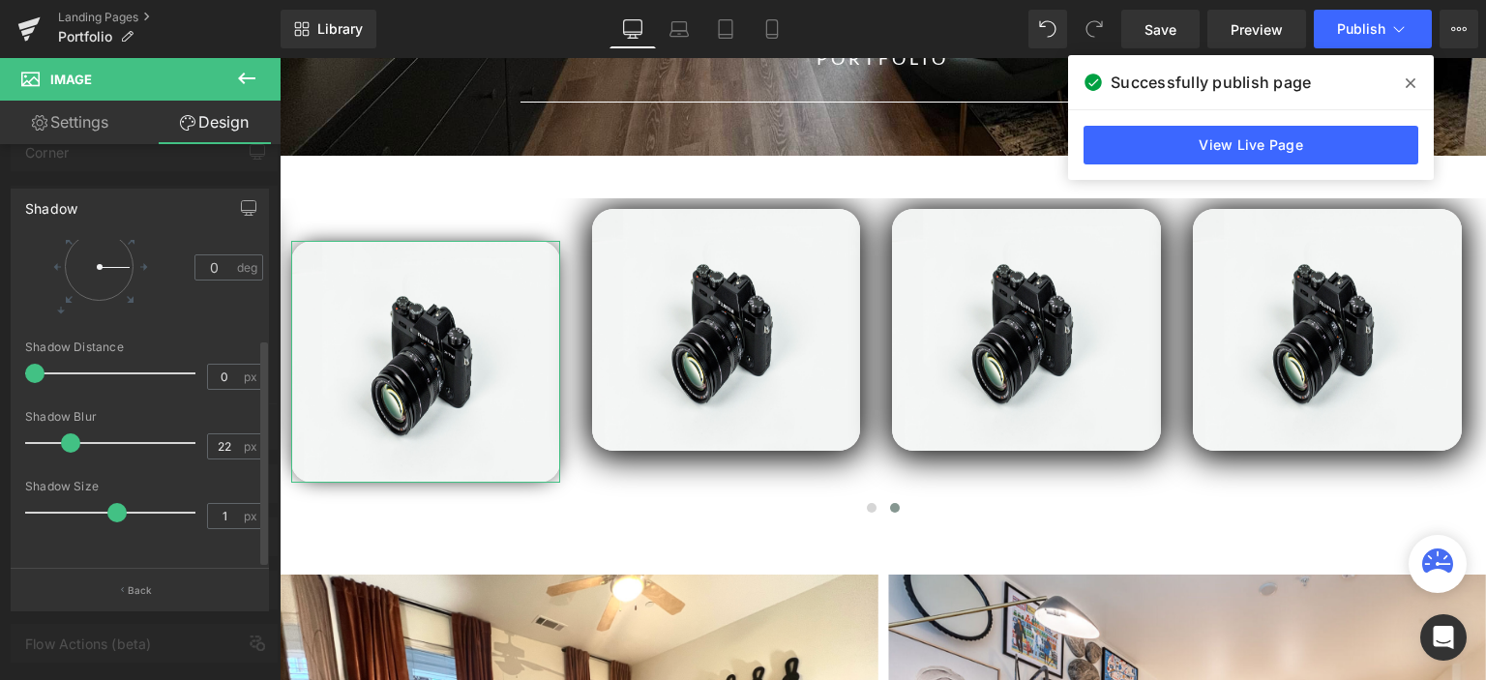
type input "3"
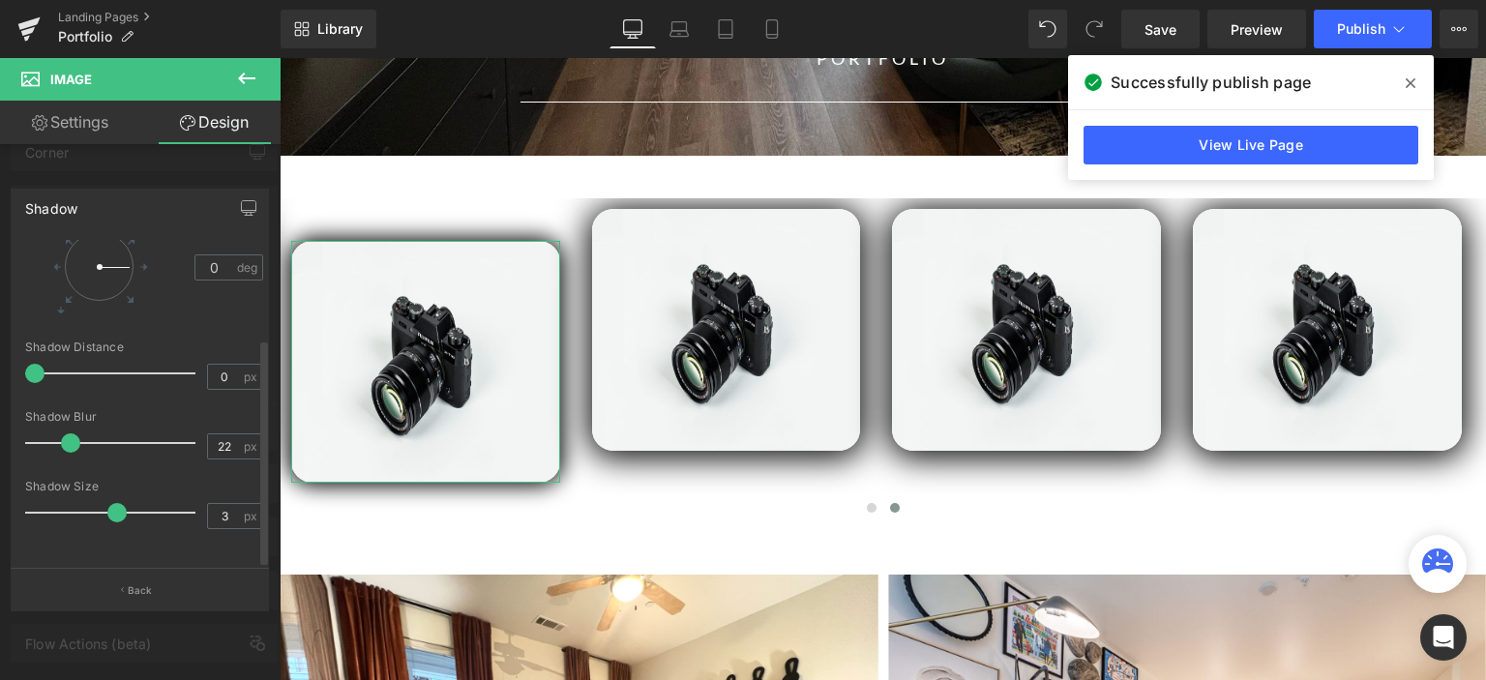
click at [114, 503] on span at bounding box center [116, 512] width 19 height 19
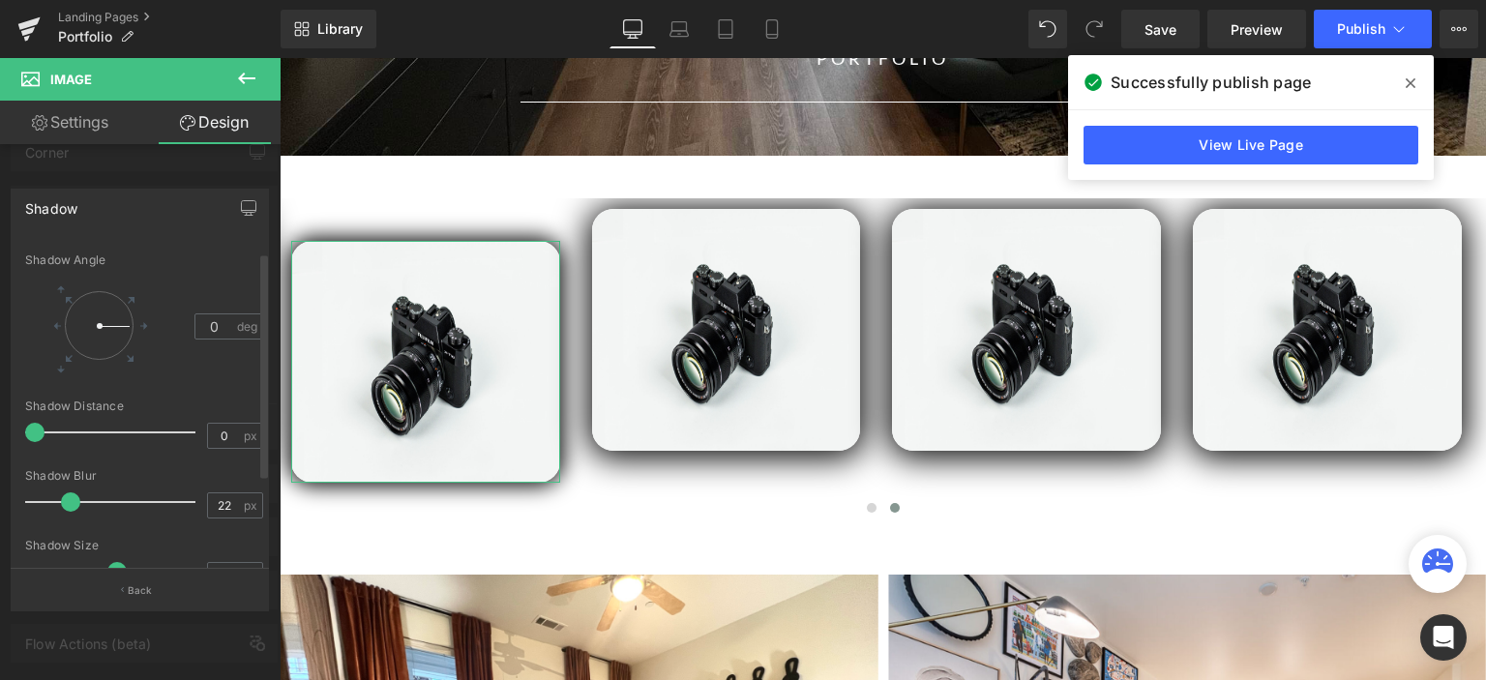
scroll to position [0, 0]
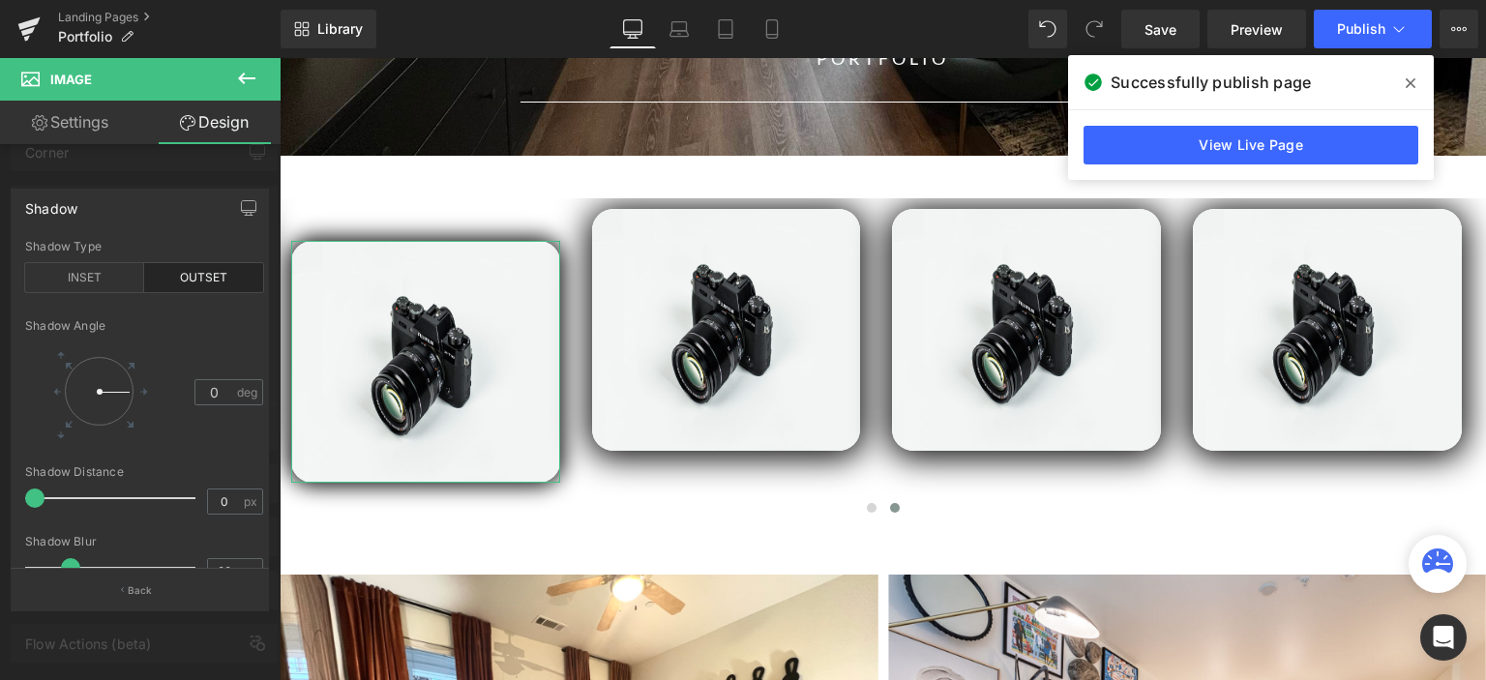
click at [138, 167] on div at bounding box center [140, 374] width 280 height 632
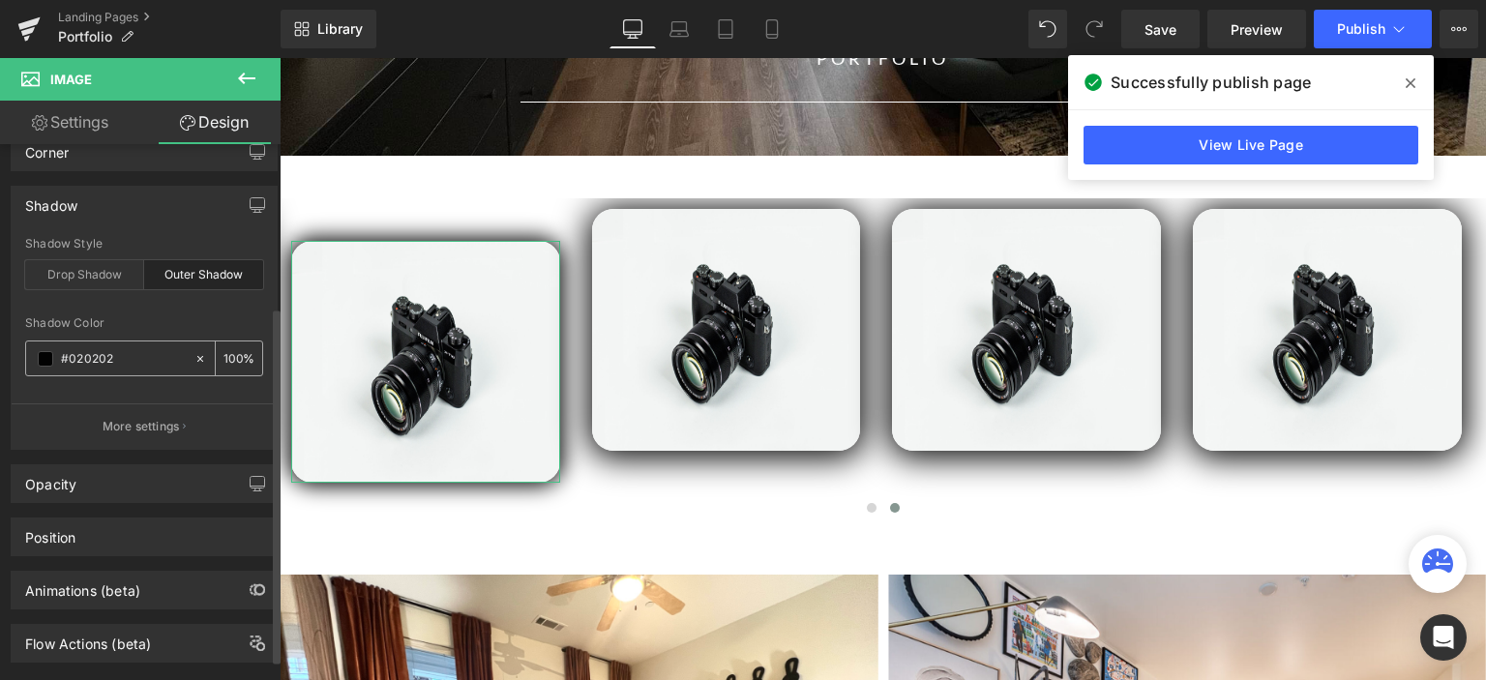
click at [42, 355] on span at bounding box center [45, 358] width 15 height 15
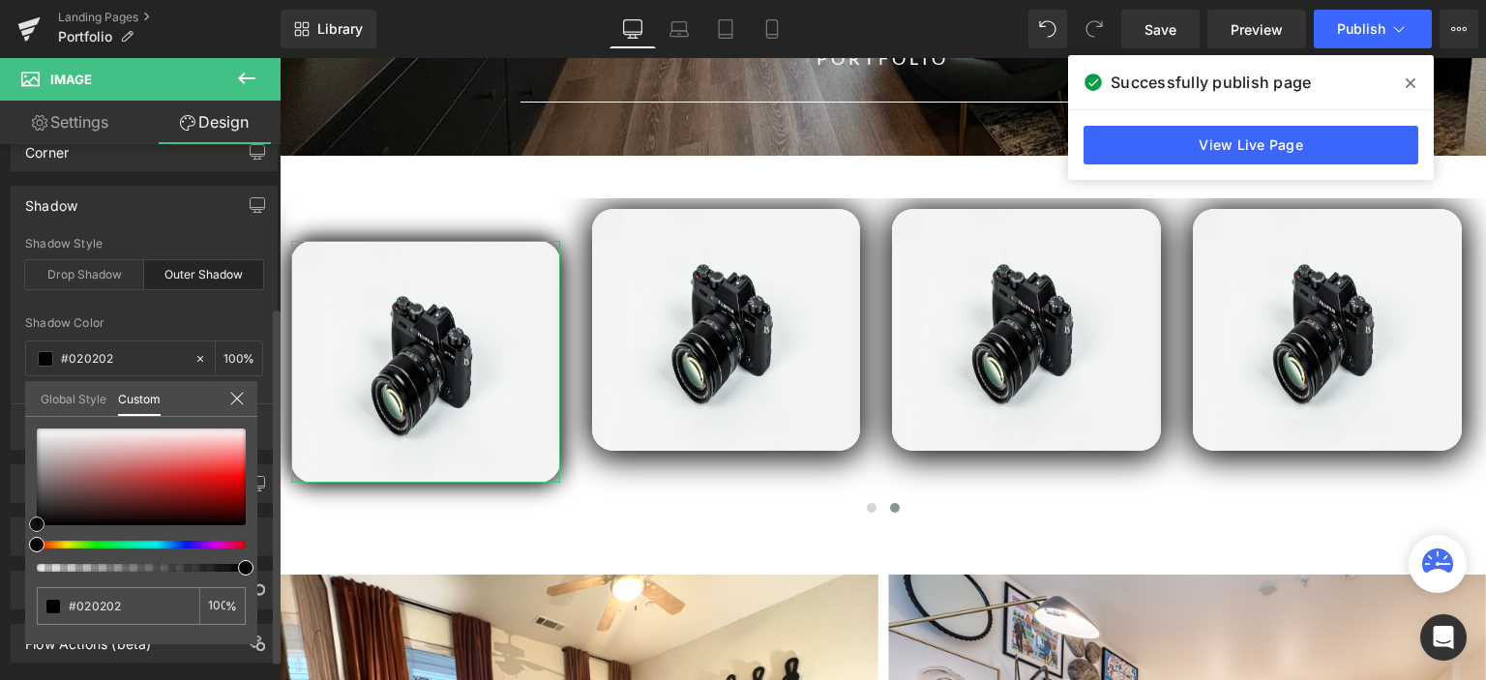
type input "#c44f4f"
click at [147, 472] on div at bounding box center [141, 476] width 209 height 97
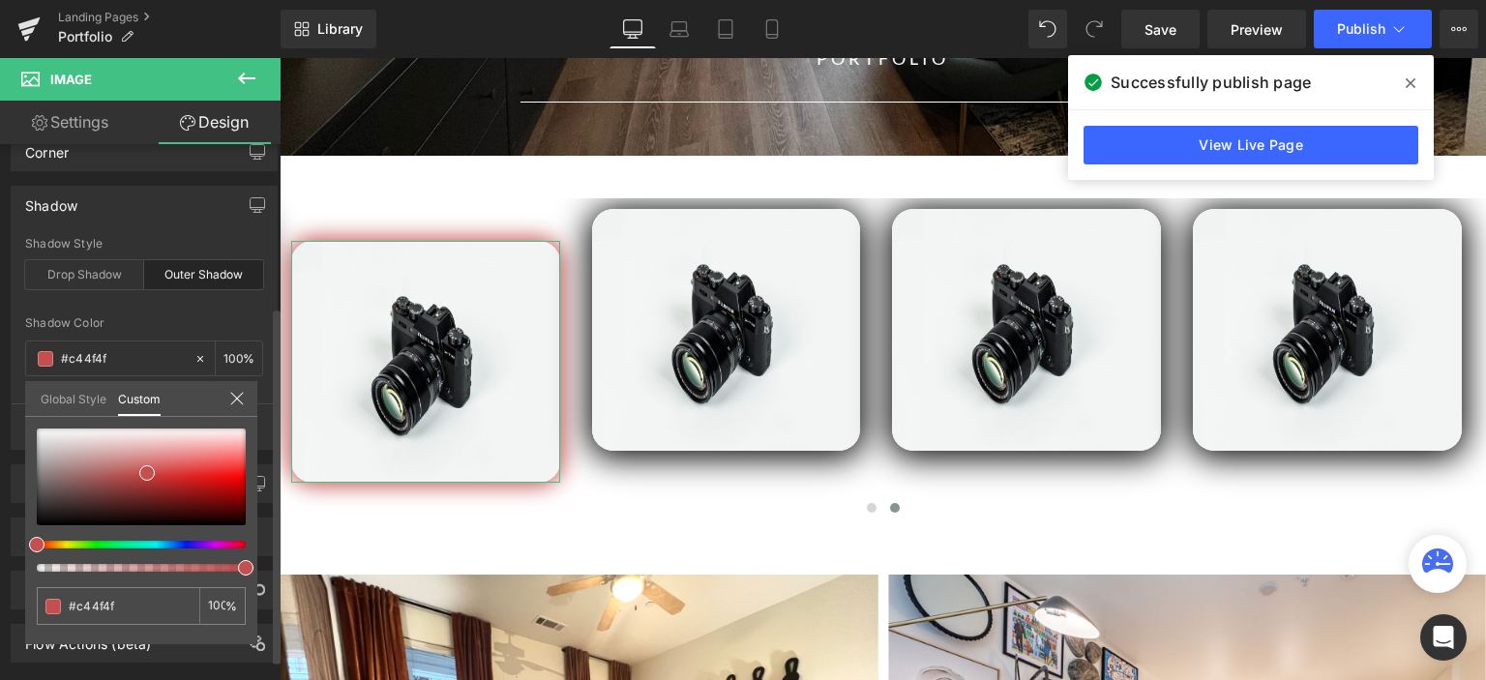
click at [63, 541] on div at bounding box center [133, 545] width 209 height 8
type input "#c4c04f"
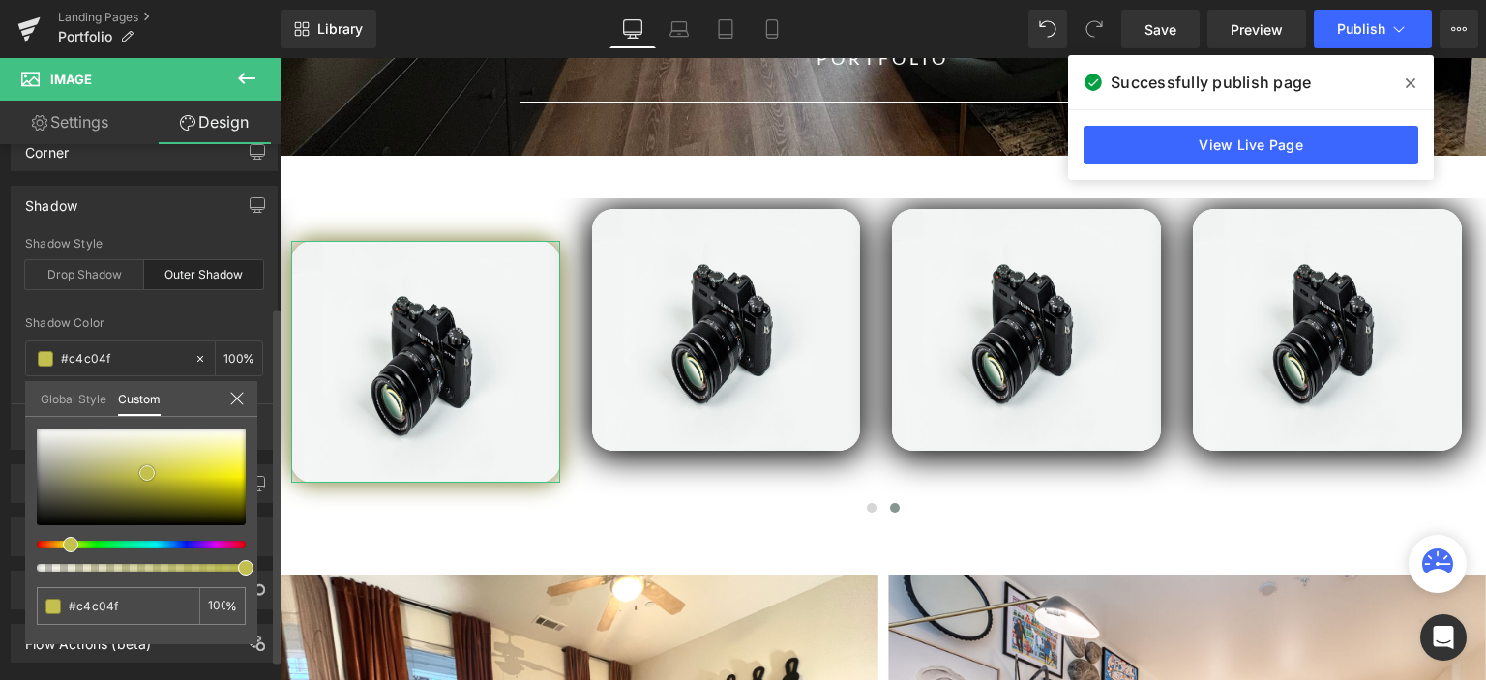
type input "#908e4f"
type input "#8d8b4d"
type input "#85834b"
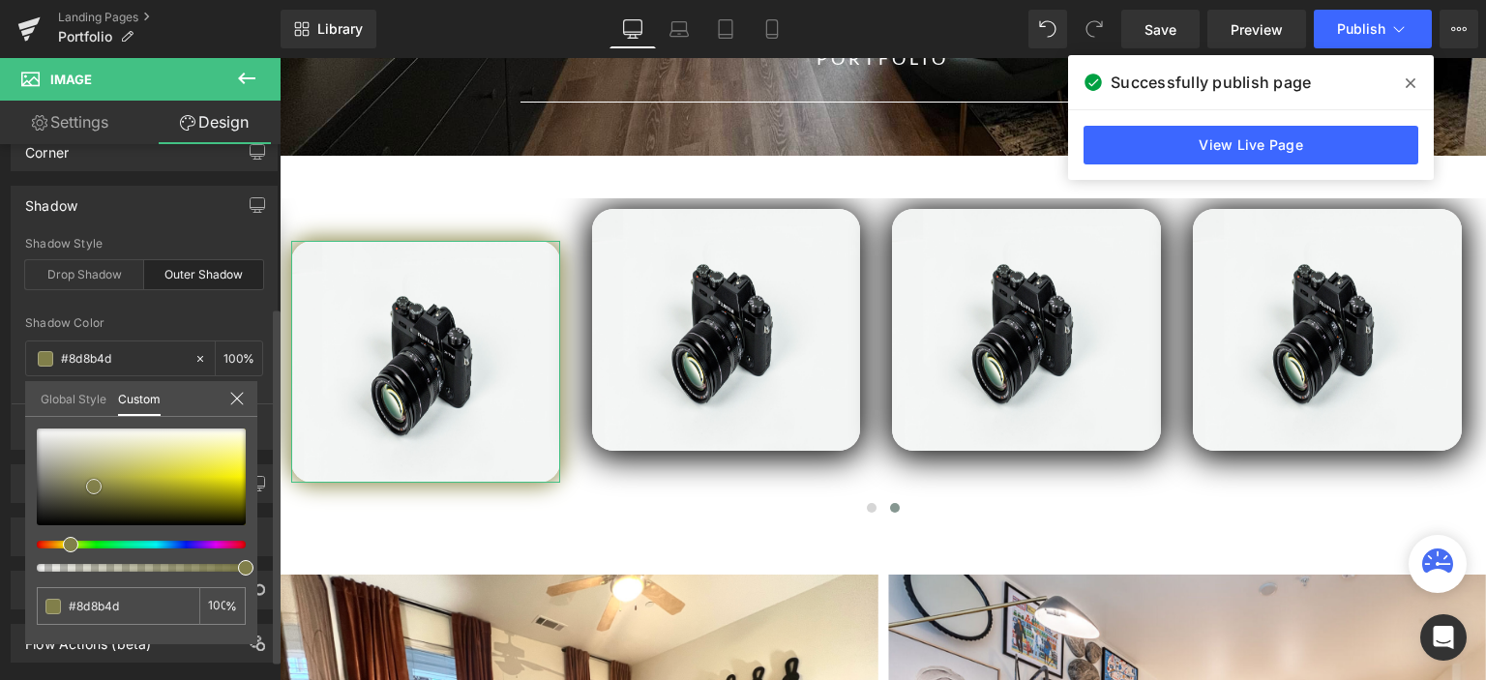
type input "#85834b"
type input "#757446"
type input "#6f6e42"
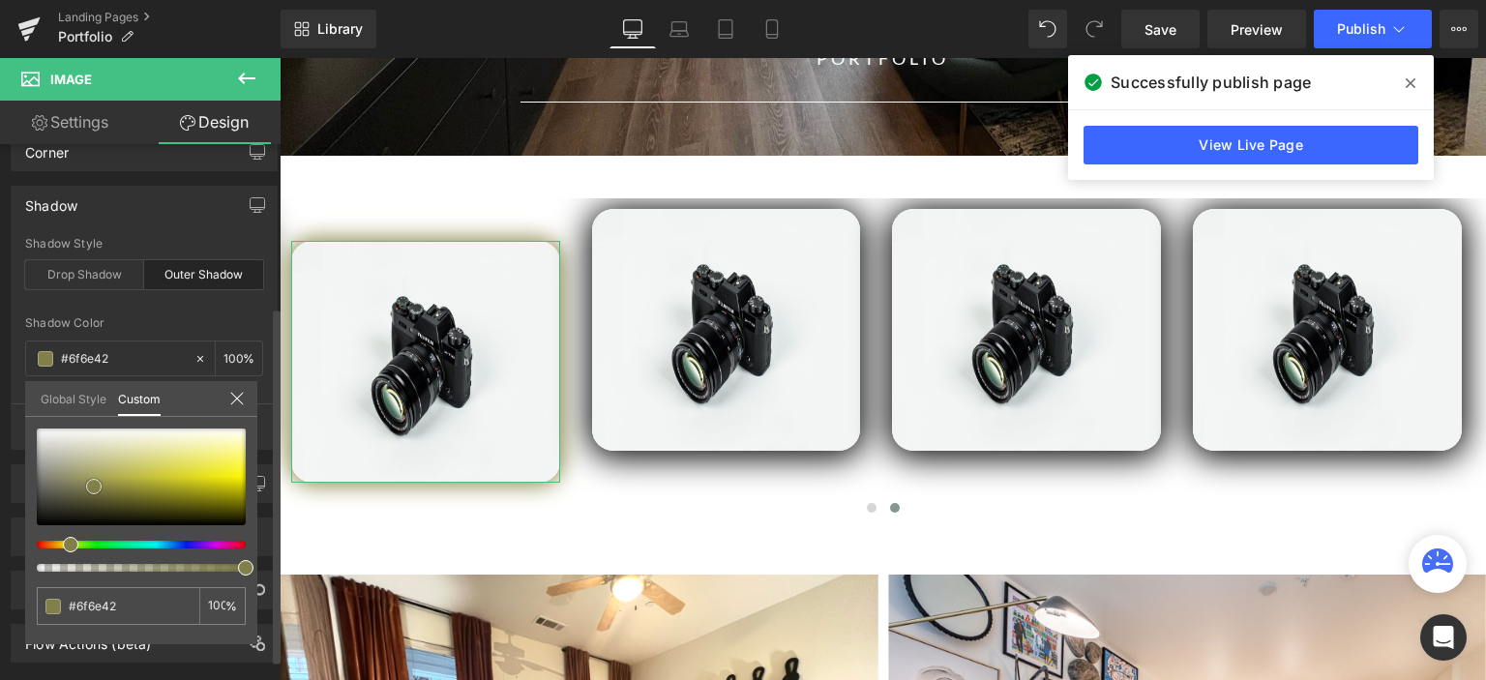
type input "#6a6942"
type input "#666541"
type input "#656442"
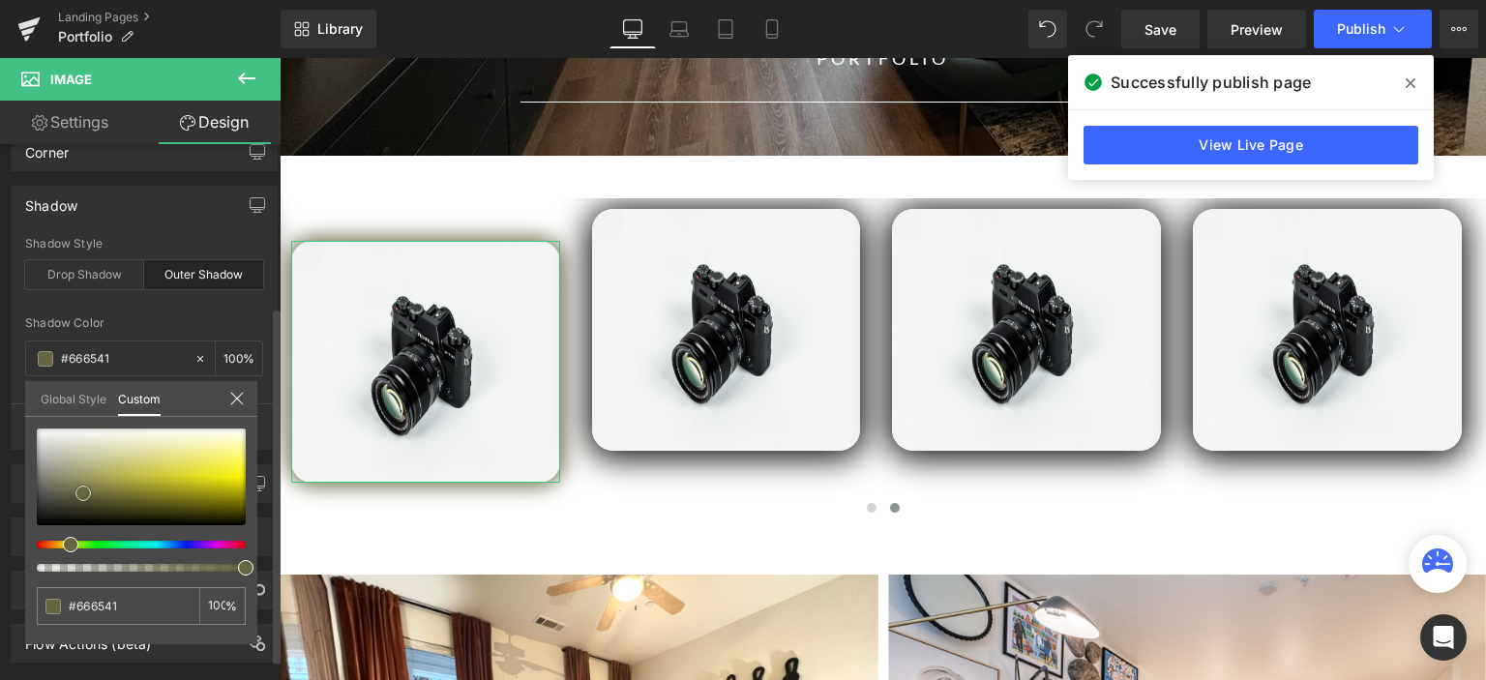
type input "#656442"
type input "#7f7e5c"
type input "#919073"
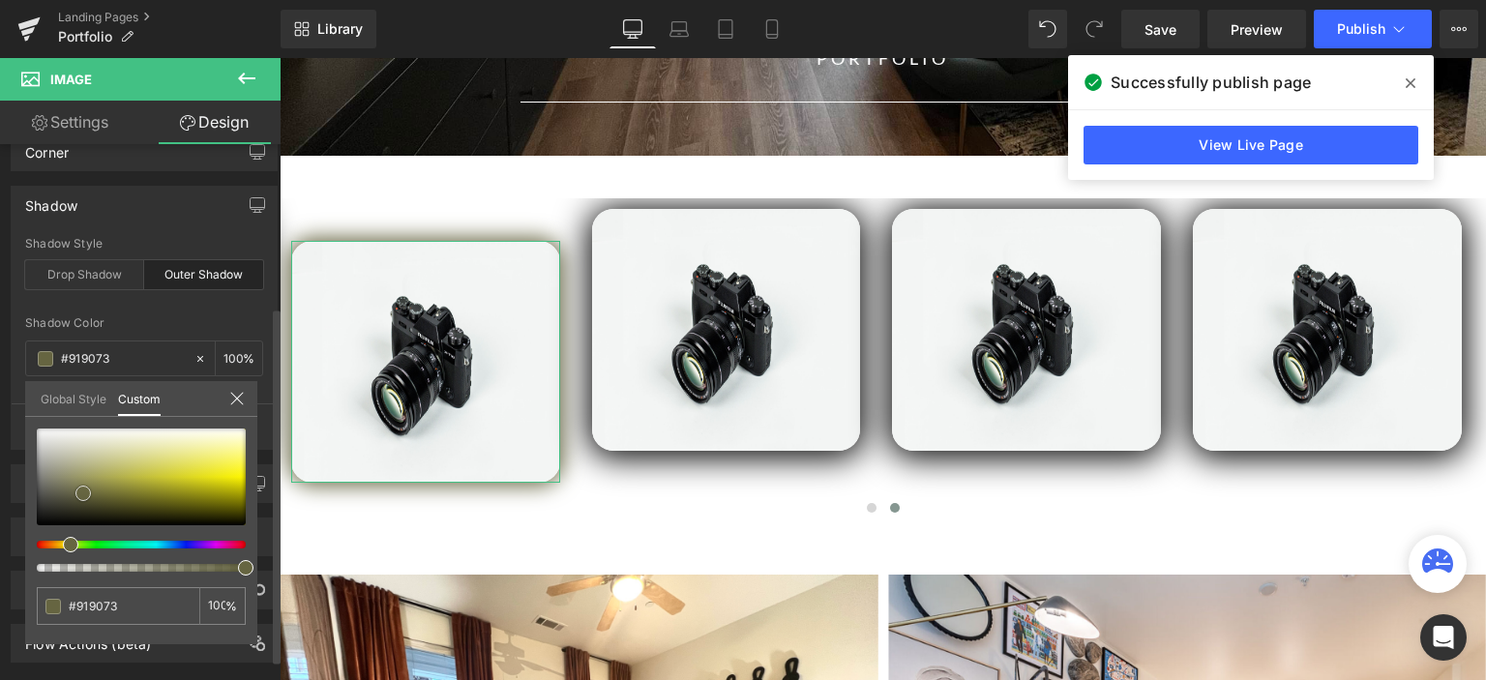
type input "#9a997e"
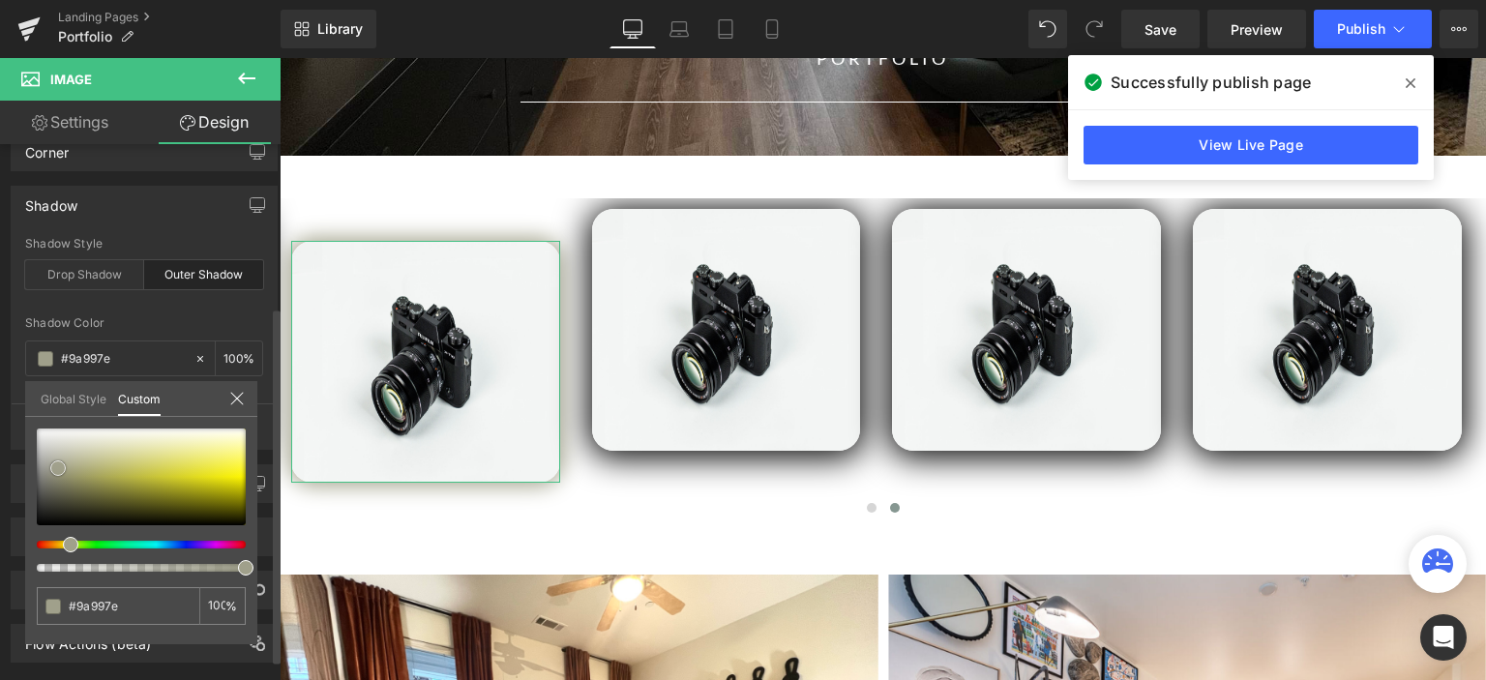
type input "#a1a18a"
type input "#a5a591"
type input "#b1b1a4"
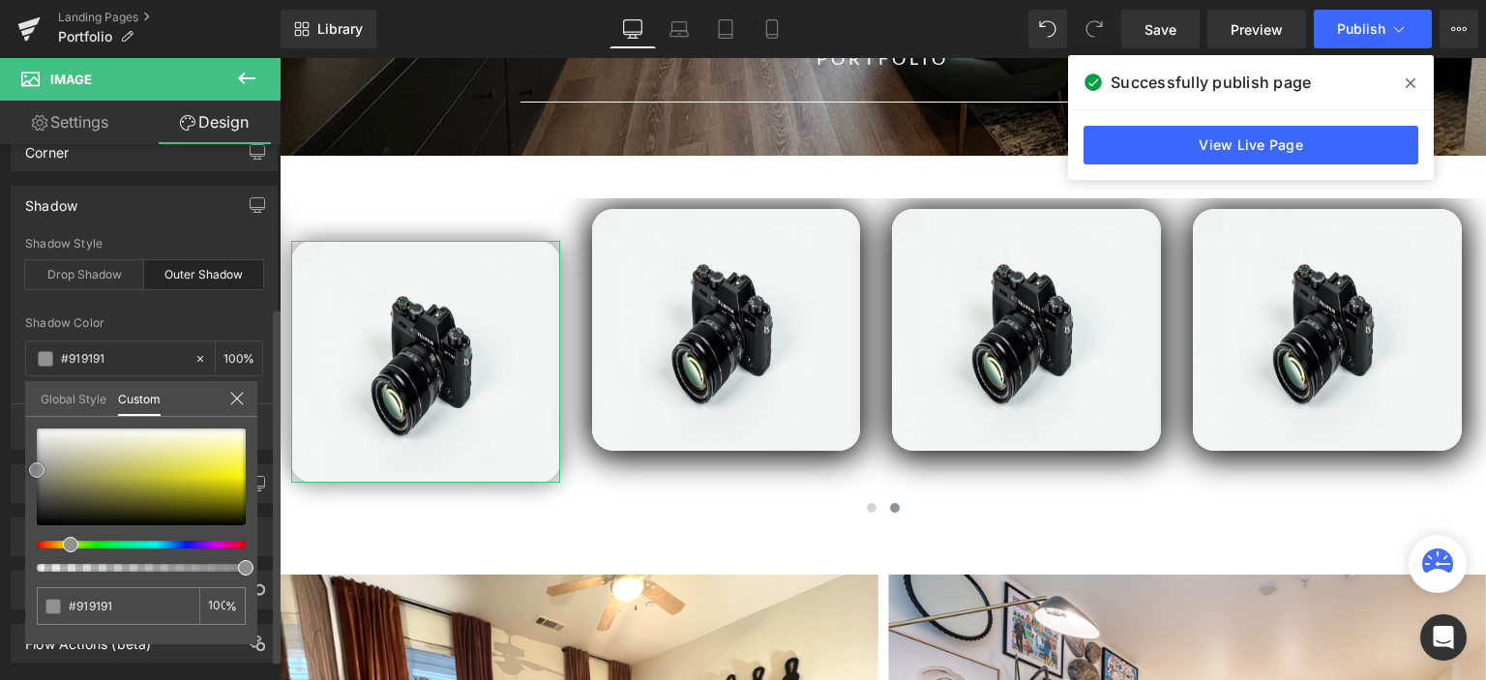
drag, startPoint x: 98, startPoint y: 482, endPoint x: 25, endPoint y: 469, distance: 73.6
click at [25, 469] on div "#919191 100 %" at bounding box center [141, 536] width 232 height 216
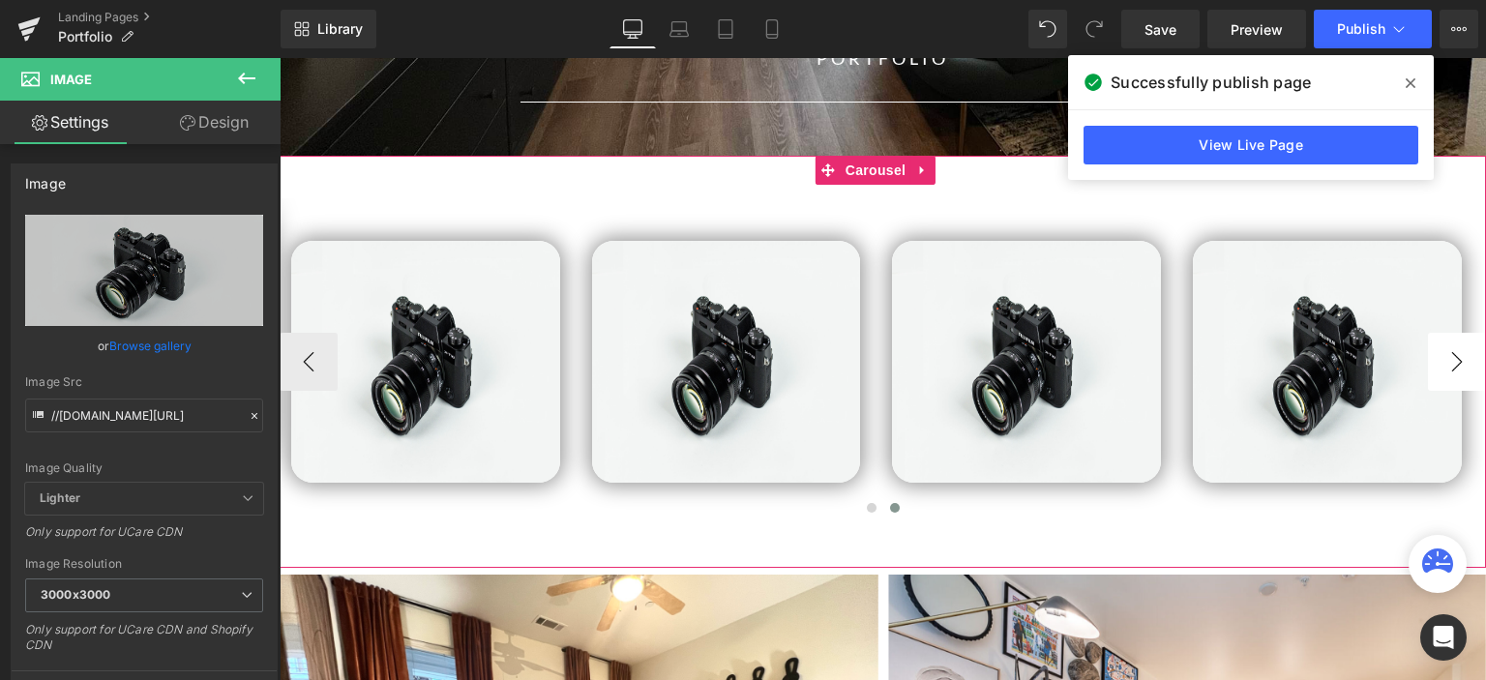
click at [1431, 357] on button "›" at bounding box center [1457, 362] width 58 height 58
click at [1428, 362] on button "›" at bounding box center [1457, 362] width 58 height 58
click at [1443, 365] on button "›" at bounding box center [1457, 362] width 58 height 58
click at [317, 355] on button "‹" at bounding box center [309, 362] width 58 height 58
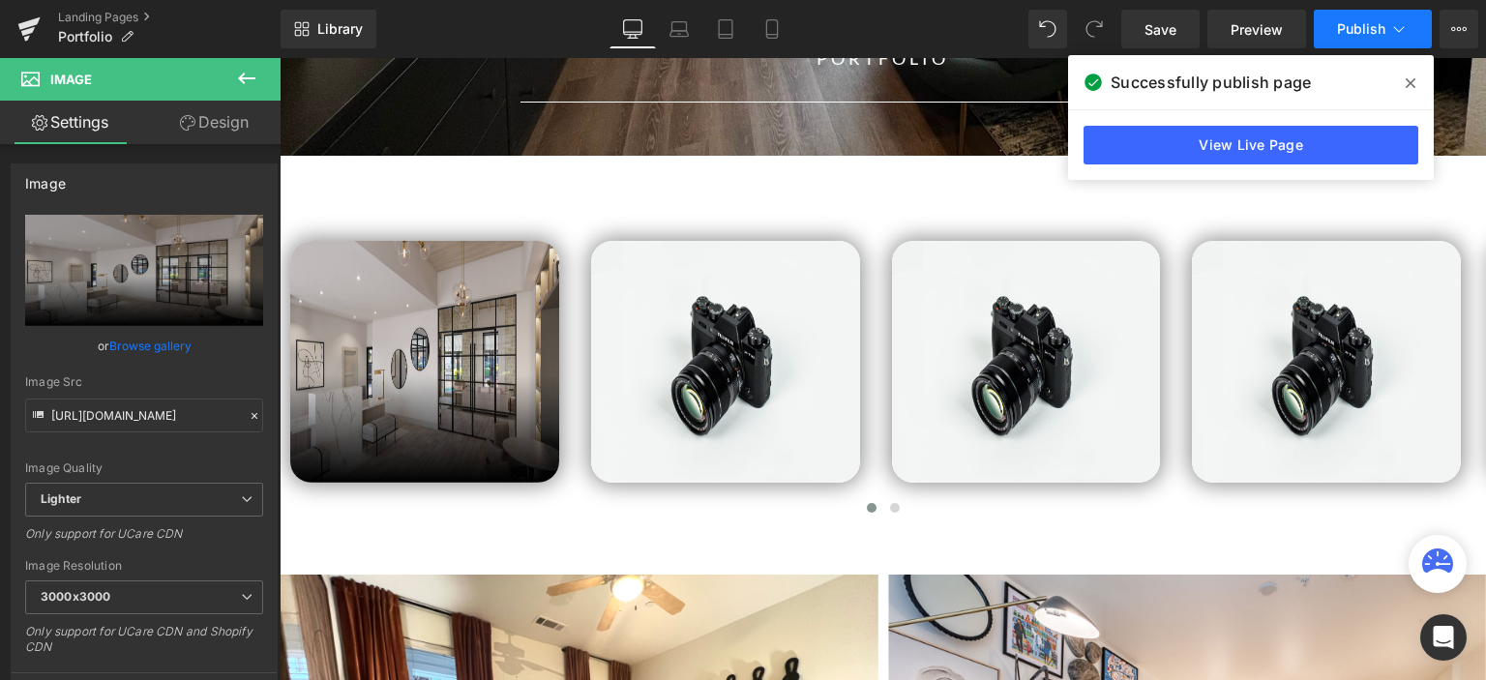
click at [1374, 29] on span "Publish" at bounding box center [1361, 28] width 48 height 15
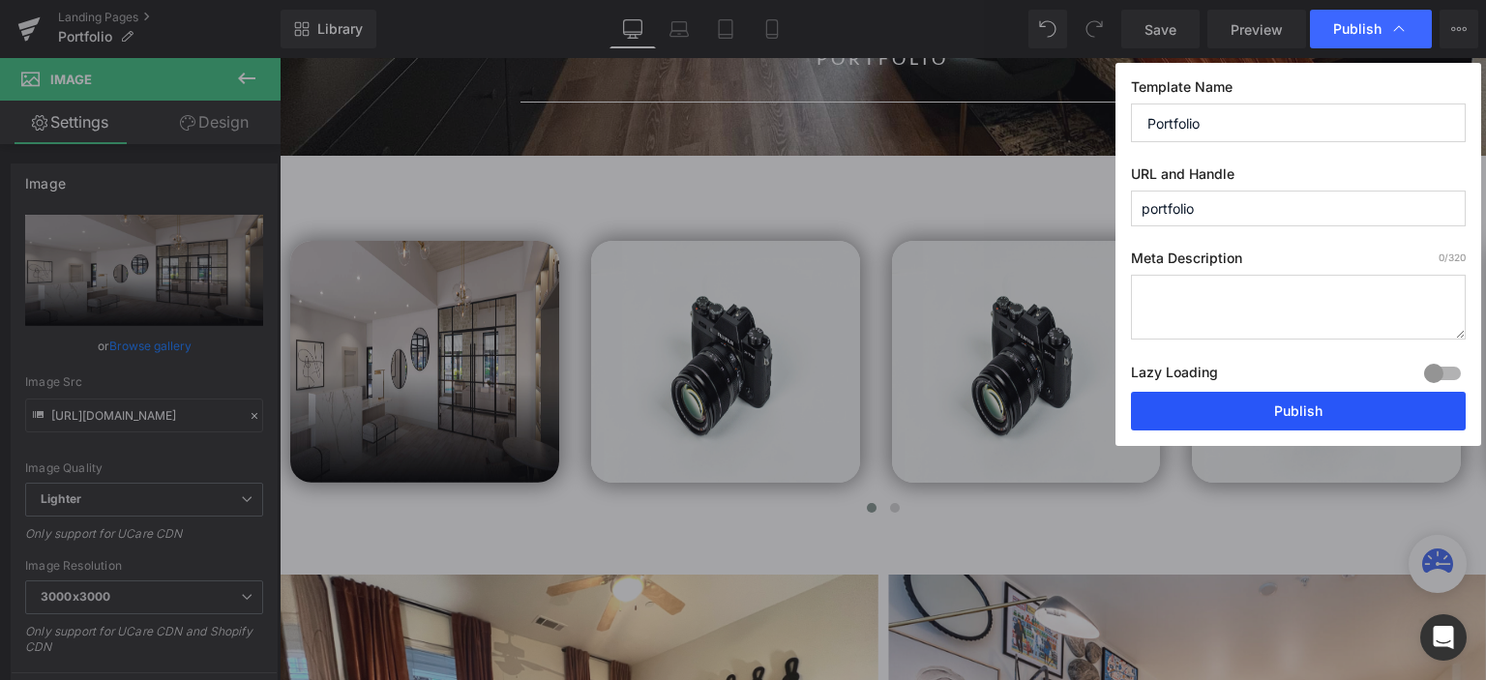
click at [1274, 407] on button "Publish" at bounding box center [1298, 411] width 335 height 39
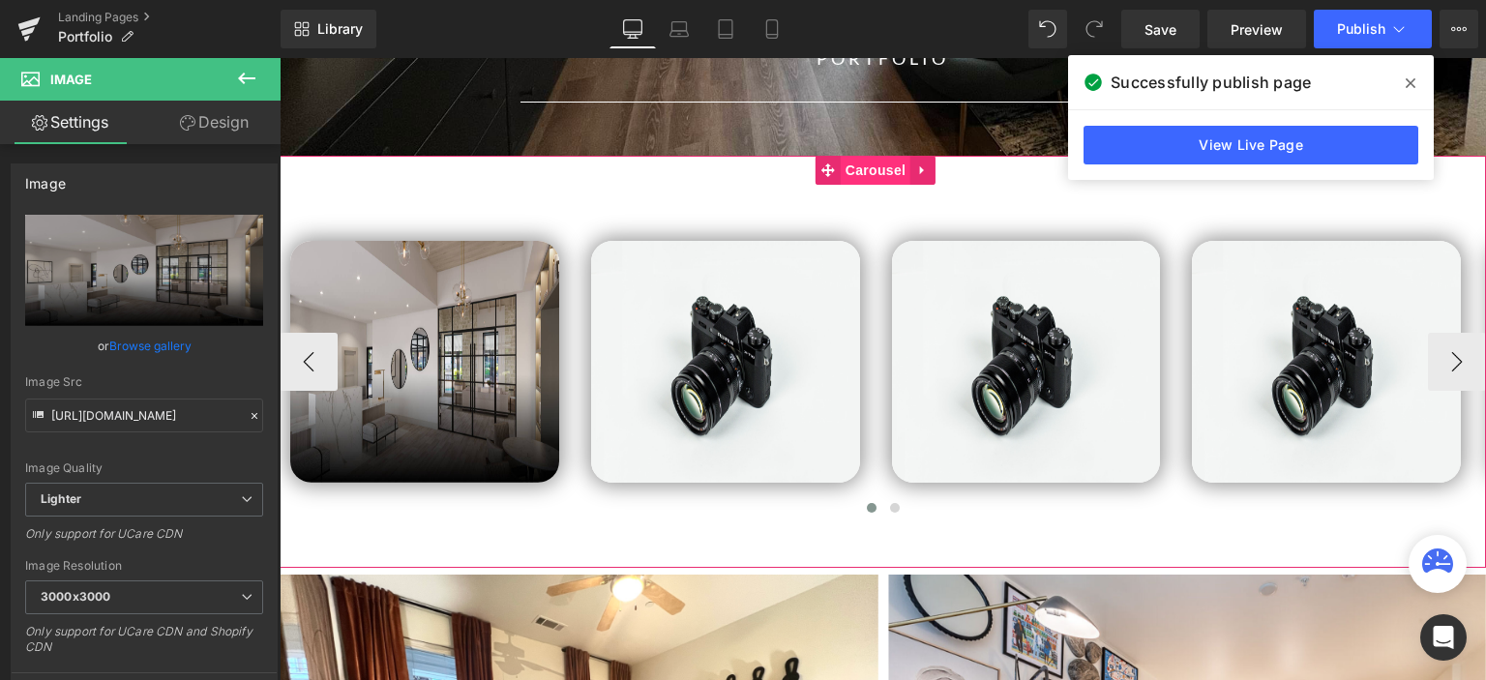
click at [864, 173] on span "Carousel" at bounding box center [875, 170] width 70 height 29
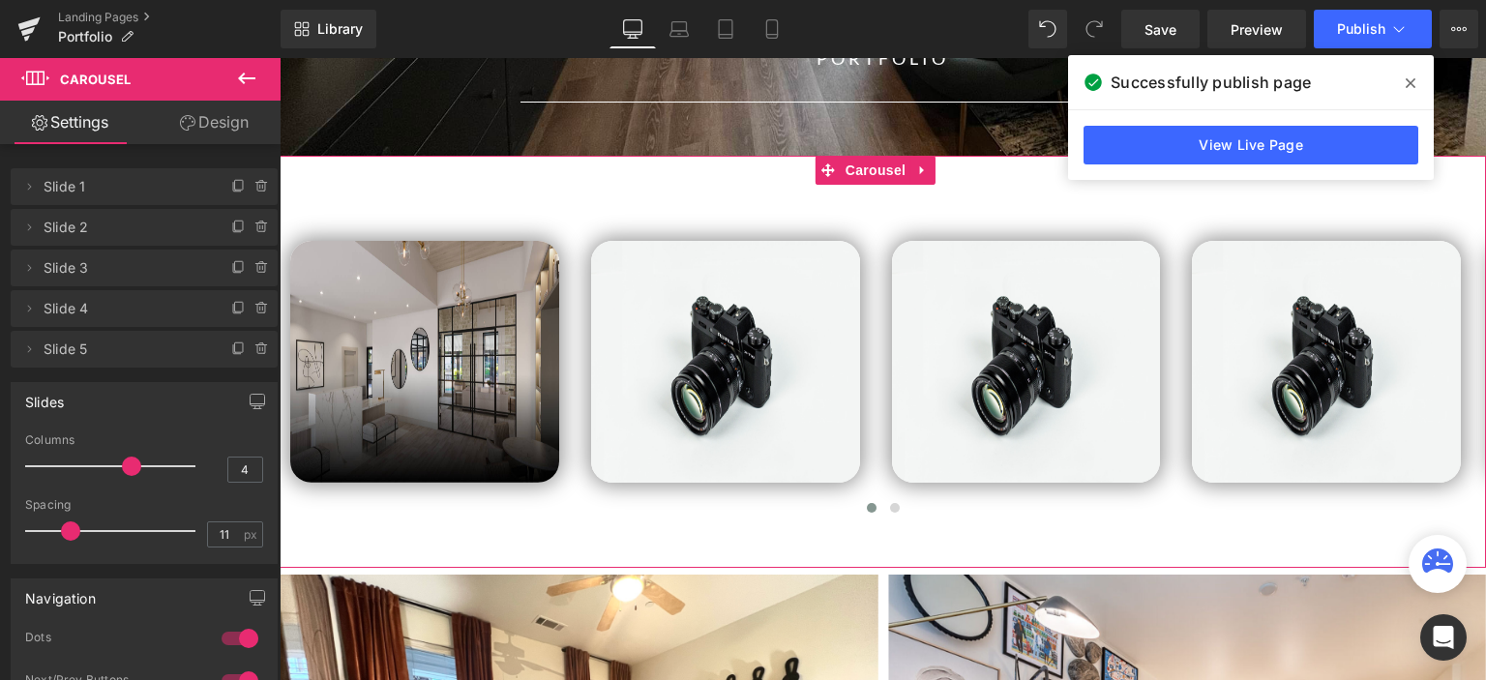
click at [188, 131] on link "Design" at bounding box center [214, 123] width 140 height 44
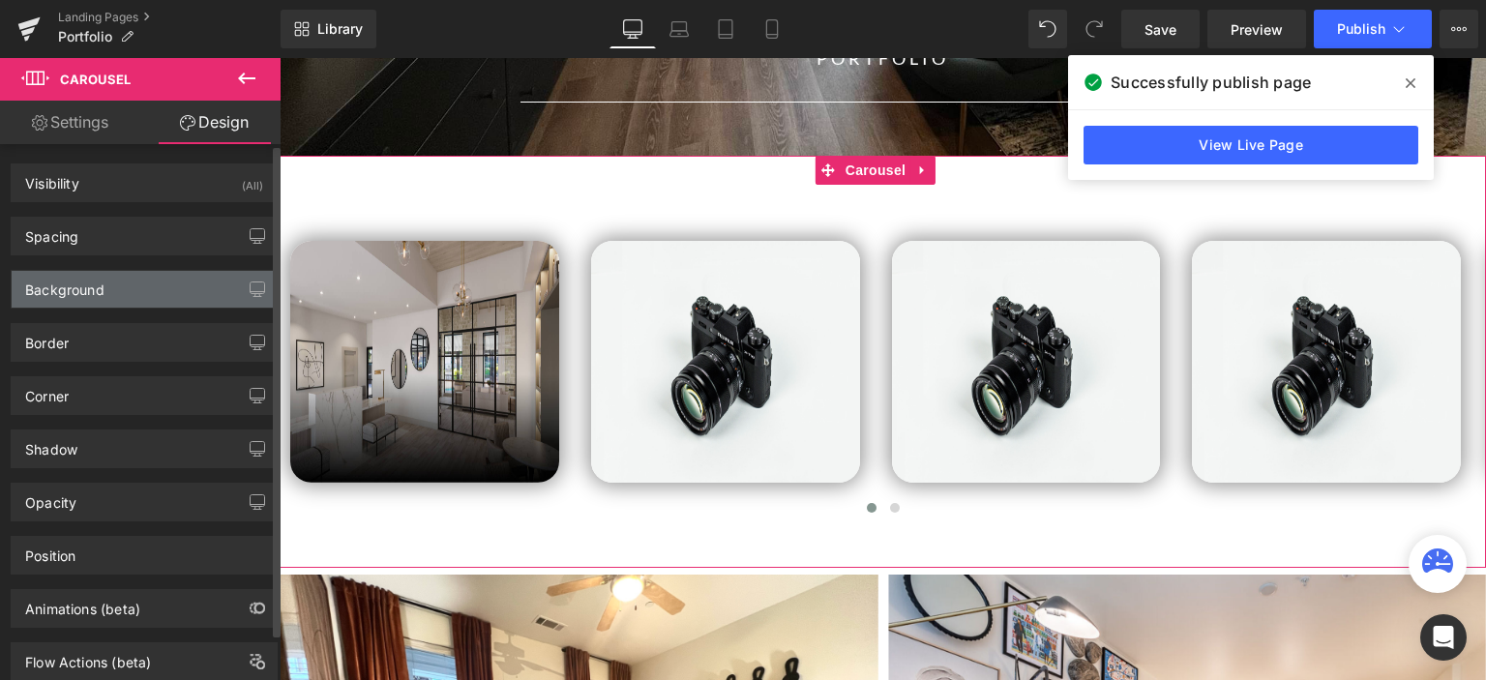
click at [120, 290] on div "Background" at bounding box center [144, 289] width 265 height 37
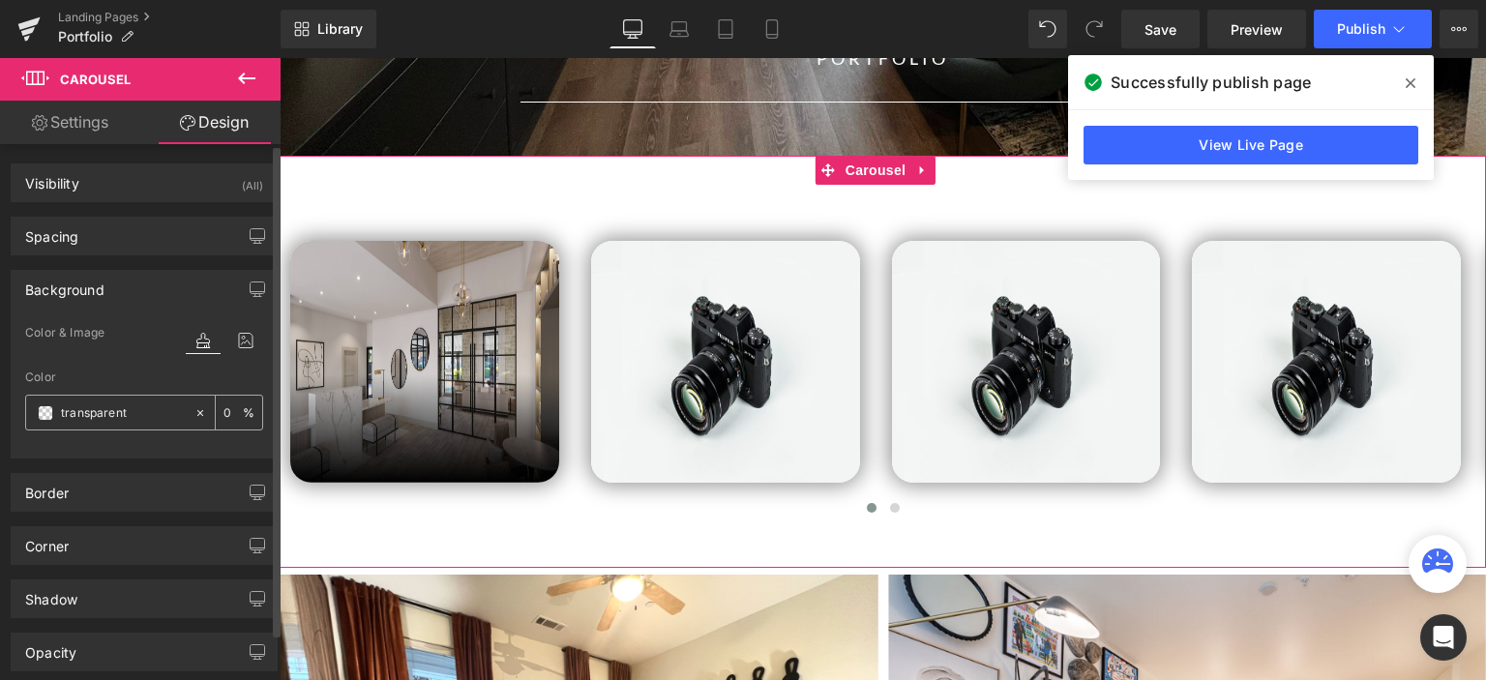
click at [43, 415] on span at bounding box center [45, 412] width 15 height 15
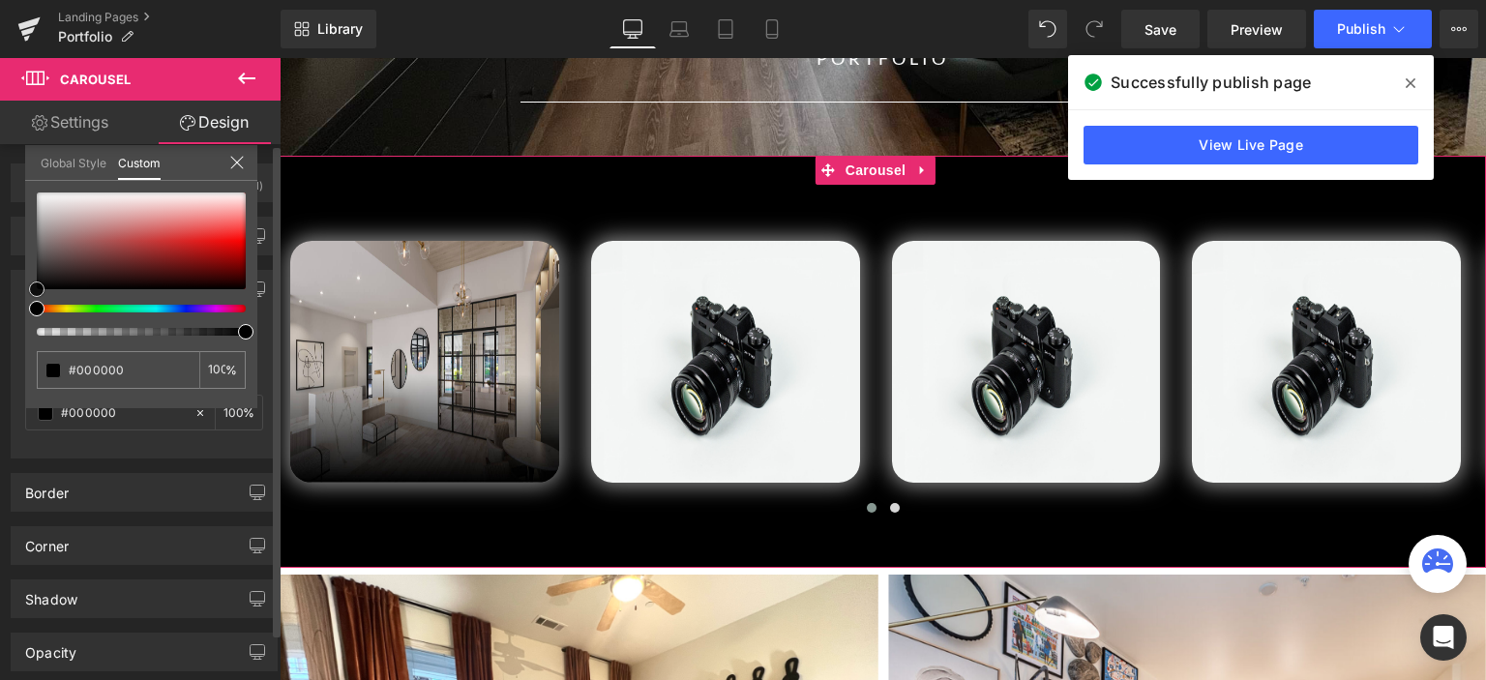
drag, startPoint x: 50, startPoint y: 280, endPoint x: 0, endPoint y: 349, distance: 85.9
click at [0, 349] on div "Background Color & Image color rgba(0, 0, 0, 1) Color #000000 100 % Image Repla…" at bounding box center [144, 356] width 289 height 203
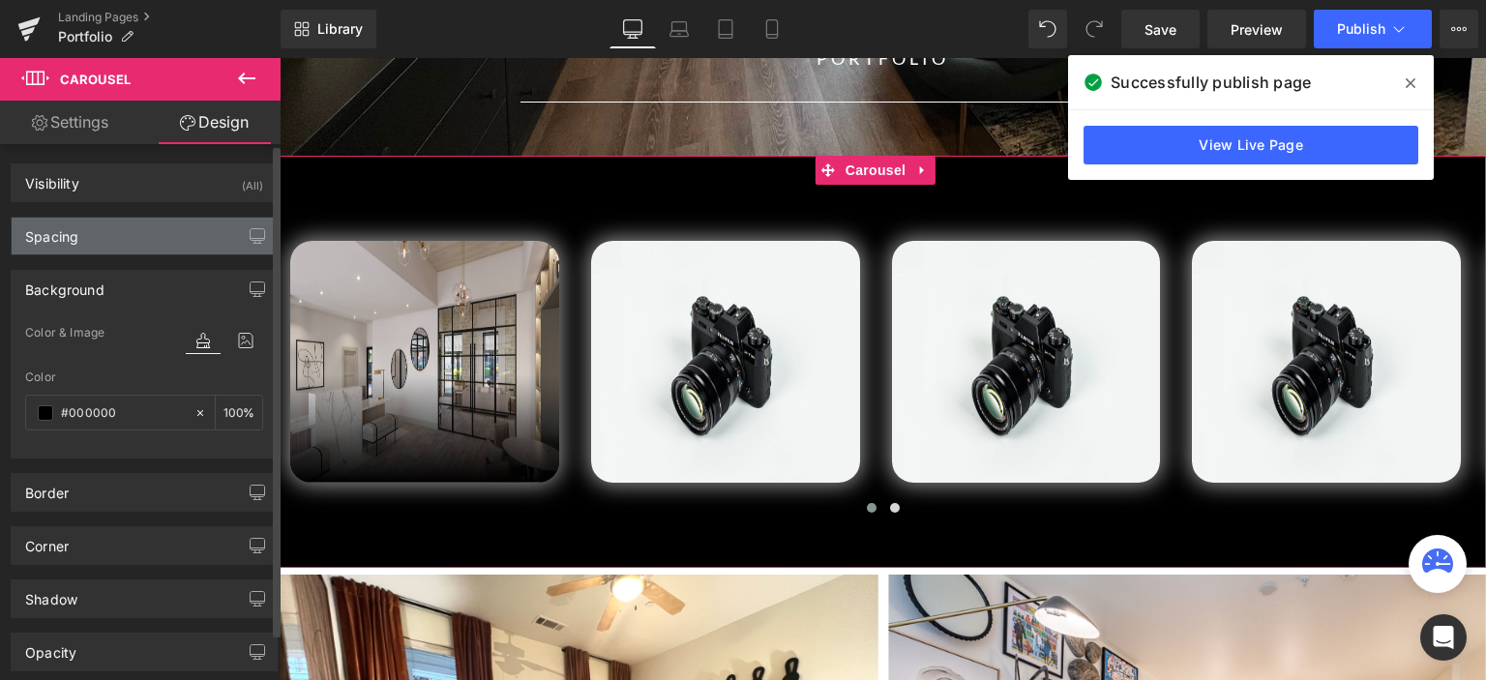
click at [80, 252] on div "Spacing" at bounding box center [144, 236] width 265 height 37
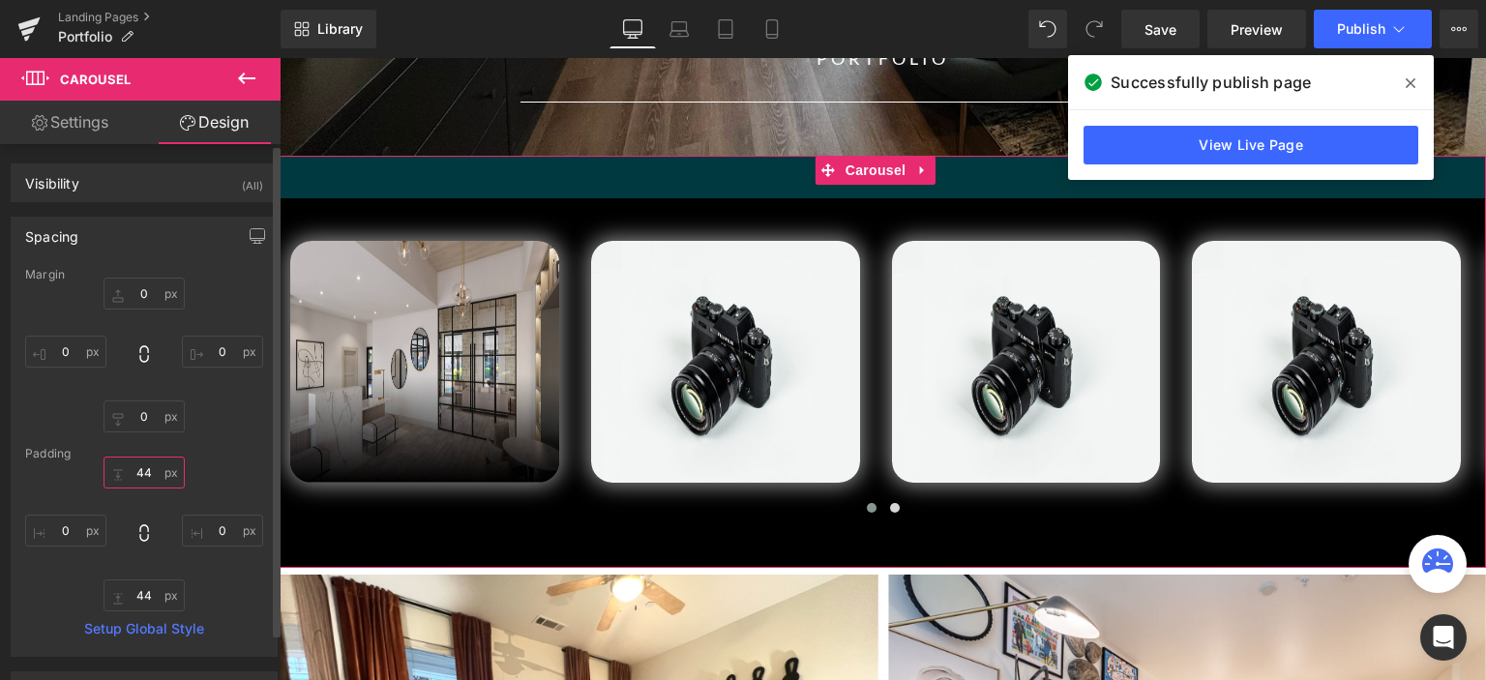
click at [145, 480] on input "44" at bounding box center [143, 472] width 81 height 32
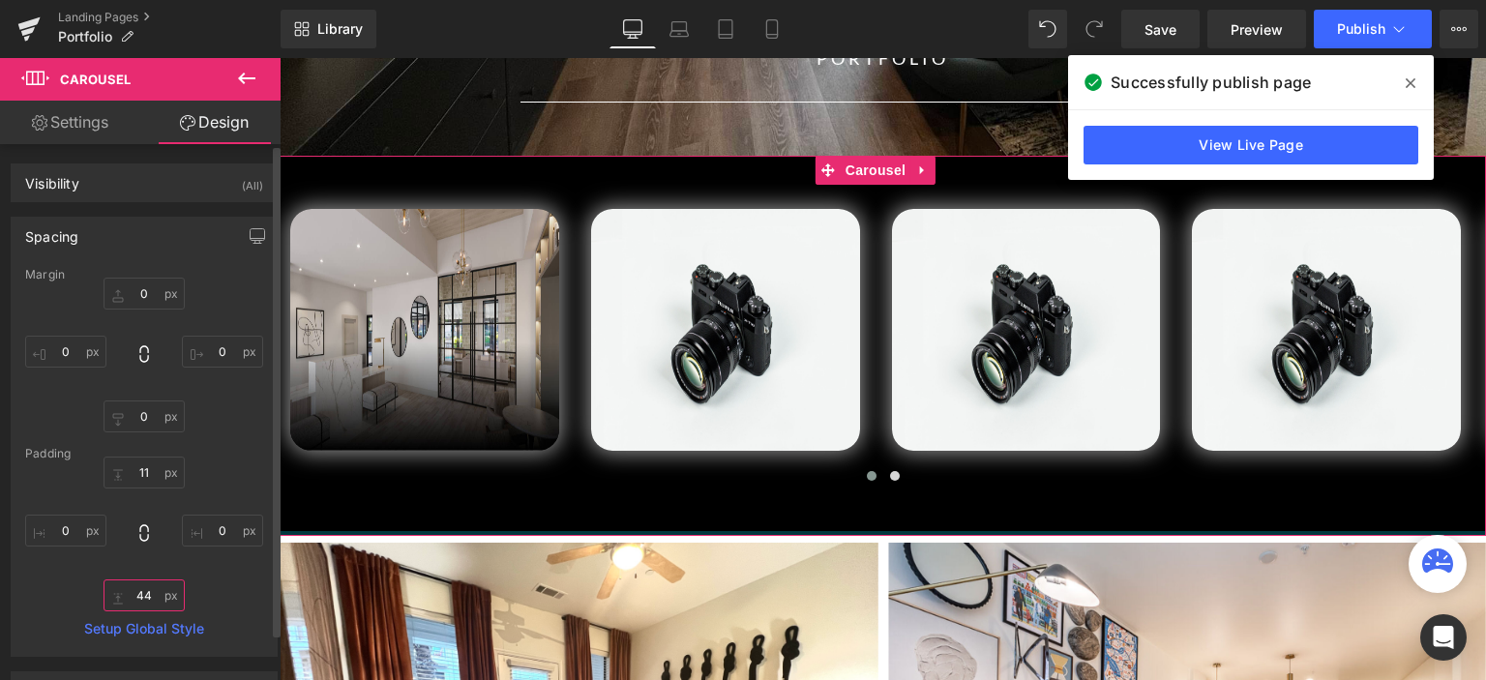
click at [141, 595] on input "44" at bounding box center [143, 595] width 81 height 32
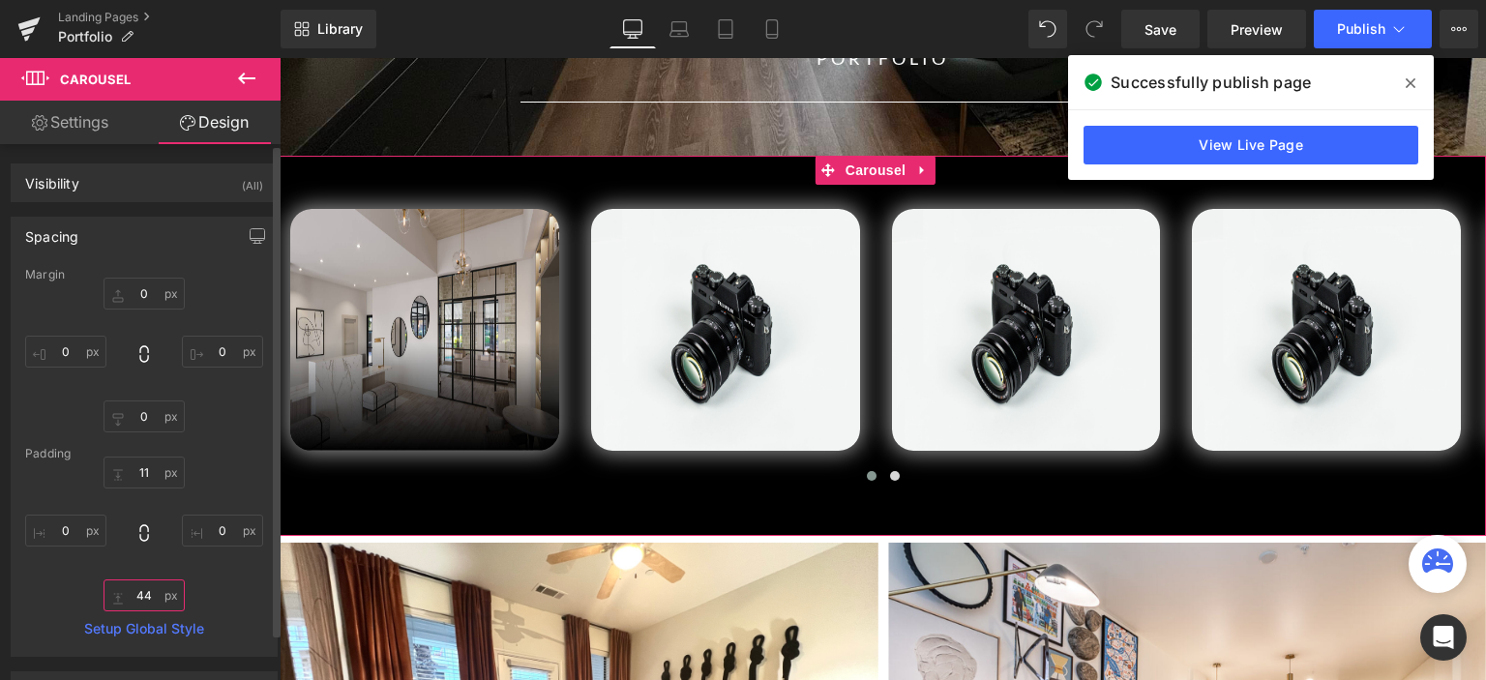
click at [141, 595] on input "44" at bounding box center [143, 595] width 81 height 32
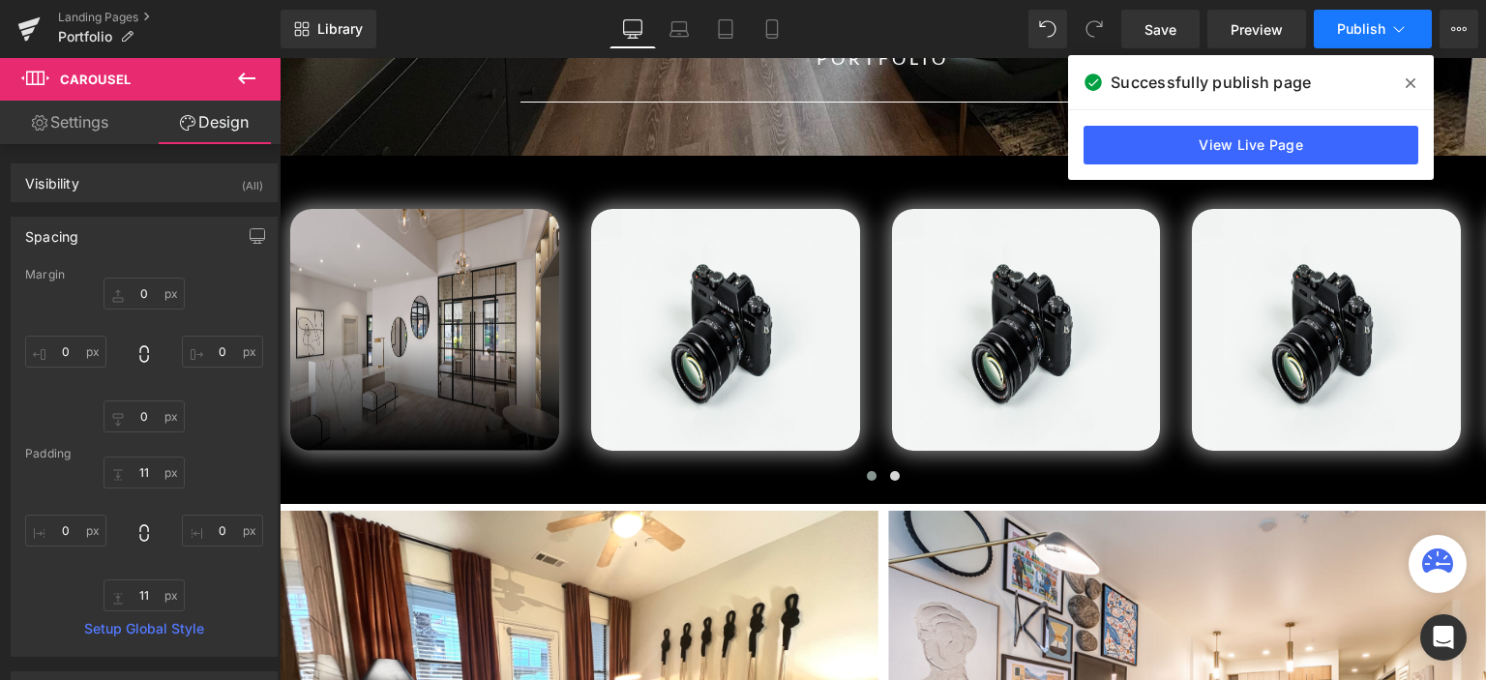
click at [1352, 30] on span "Publish" at bounding box center [1361, 28] width 48 height 15
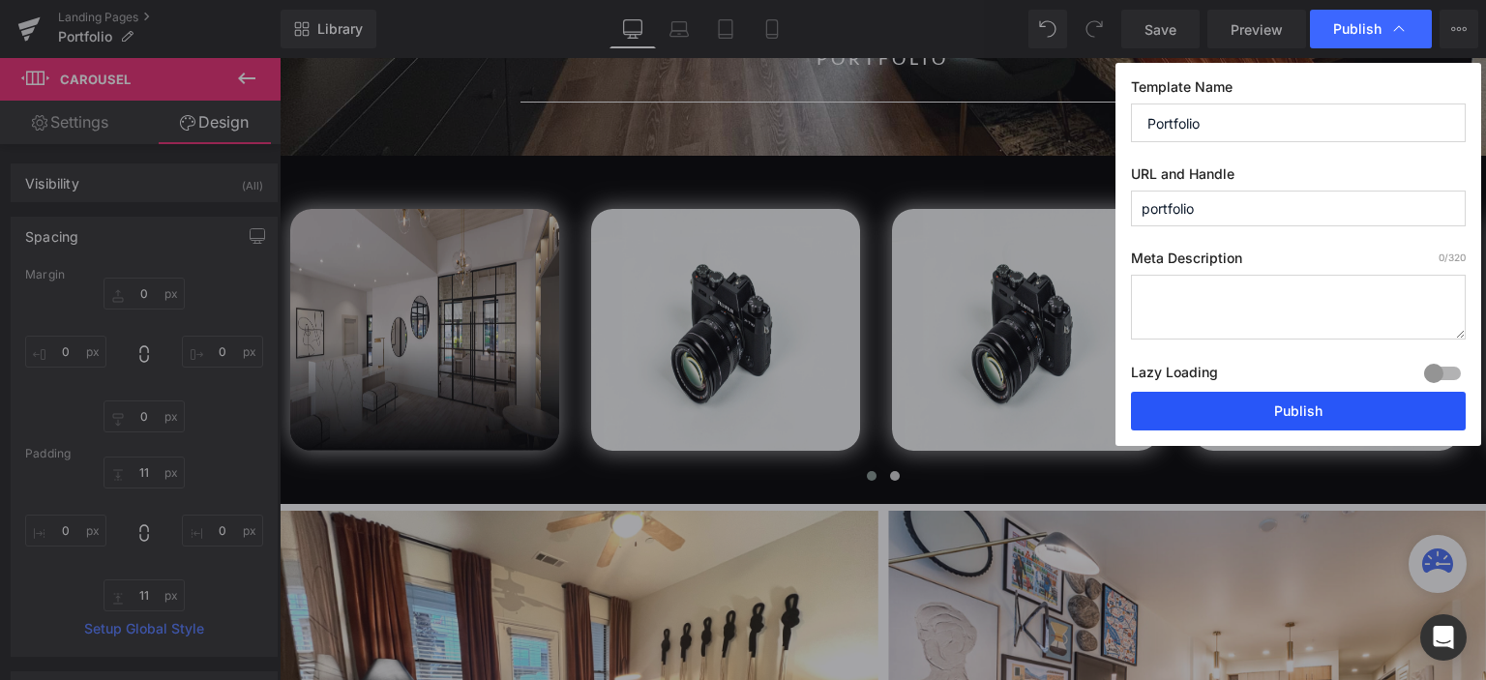
click at [1267, 425] on button "Publish" at bounding box center [1298, 411] width 335 height 39
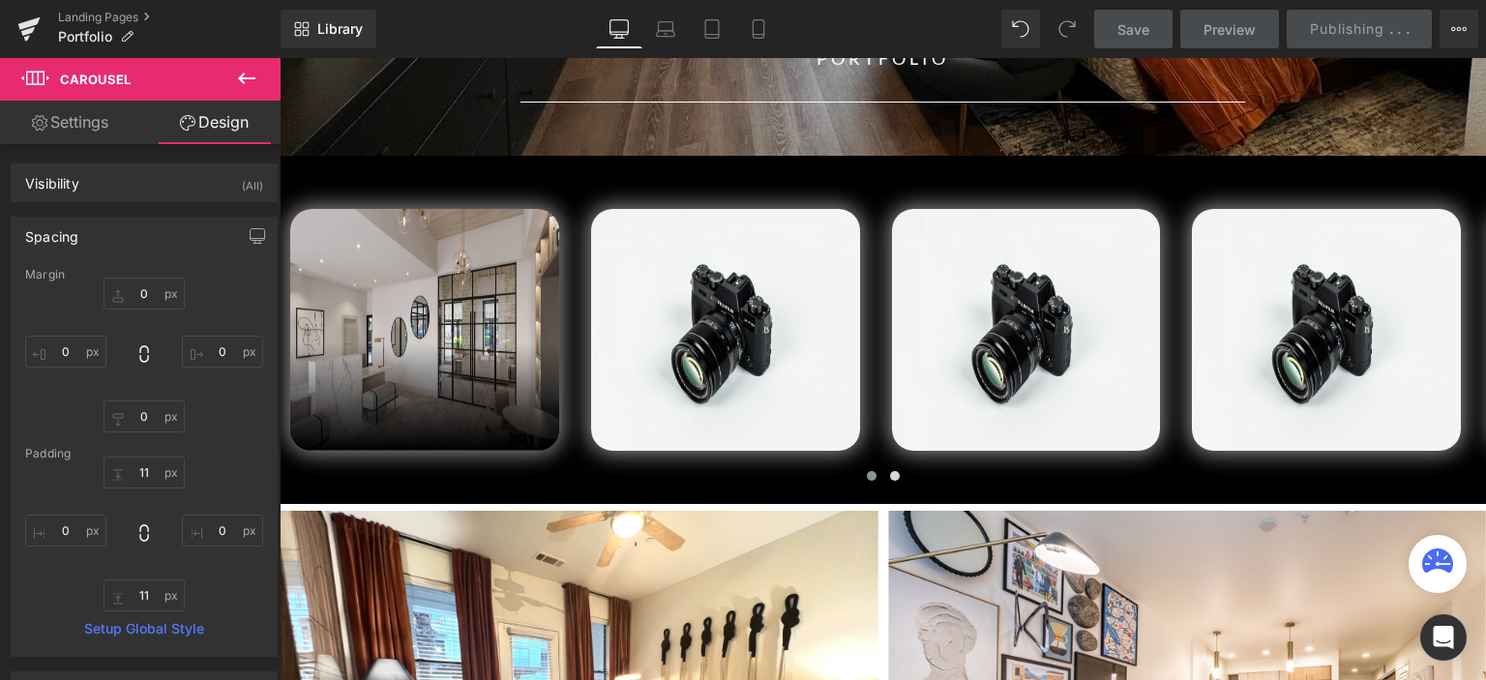
scroll to position [325, 0]
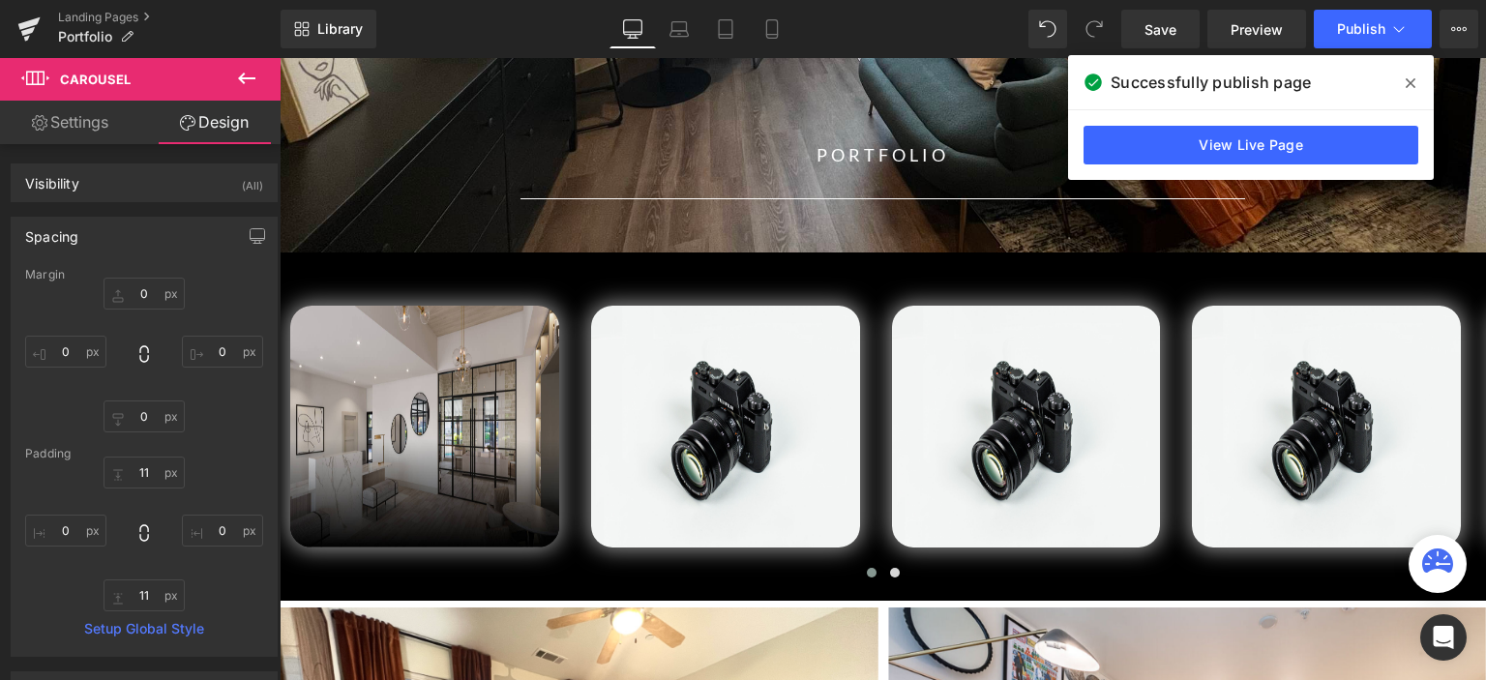
click at [1408, 84] on icon at bounding box center [1410, 83] width 10 height 10
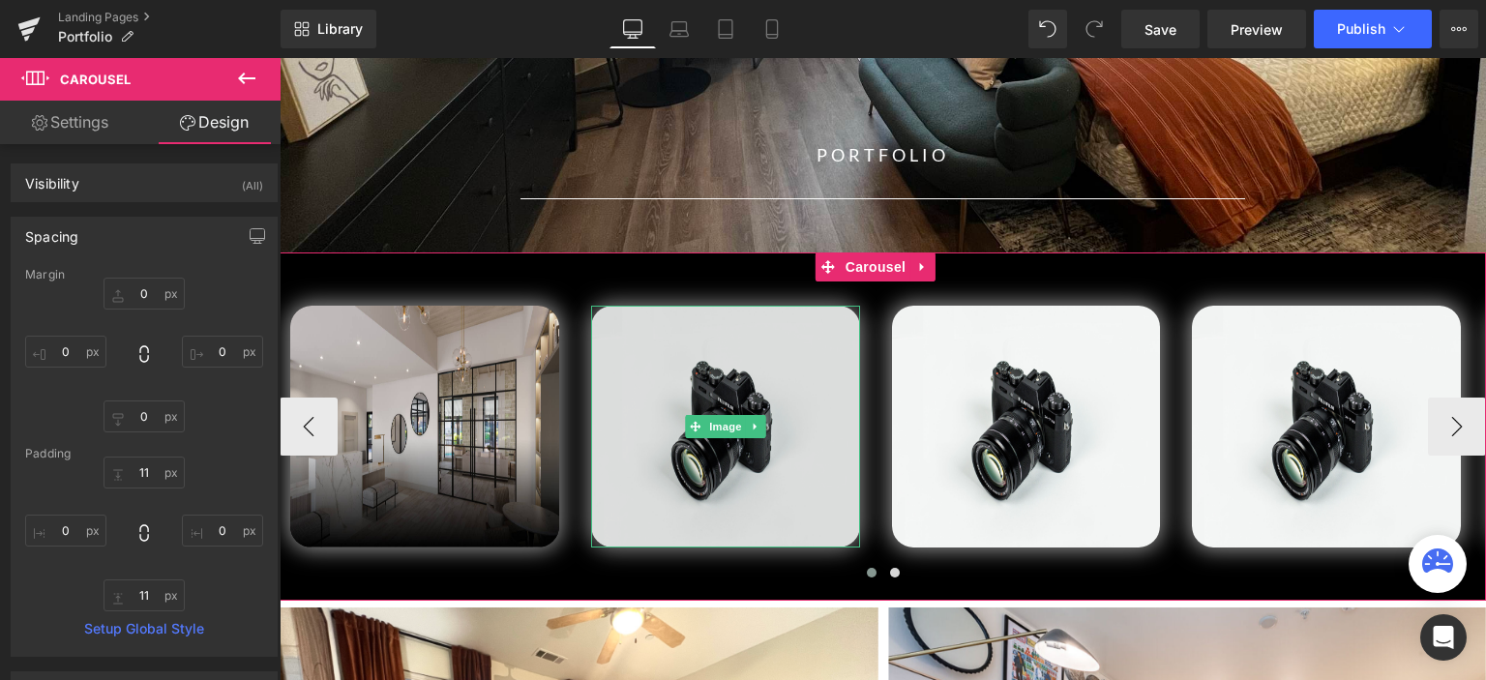
click at [632, 365] on img at bounding box center [725, 427] width 269 height 242
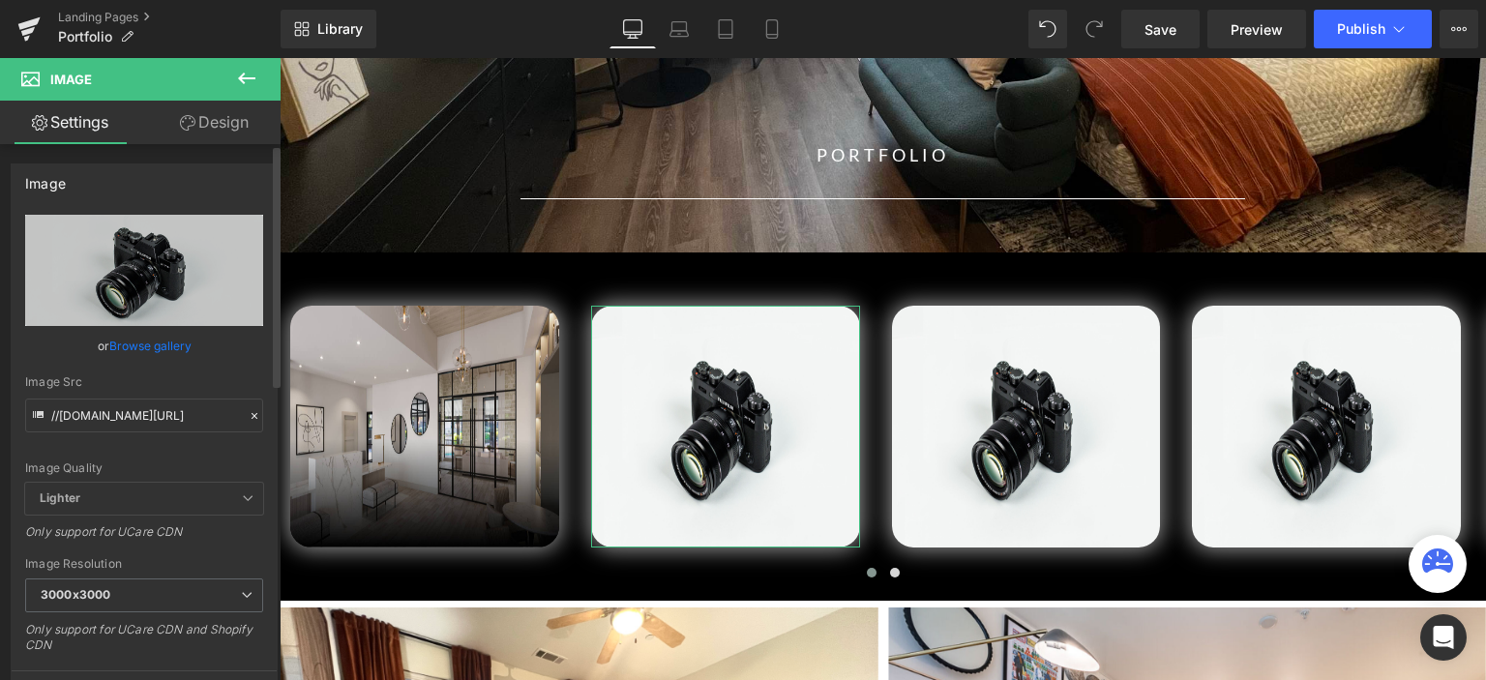
click at [163, 336] on link "Browse gallery" at bounding box center [150, 346] width 82 height 34
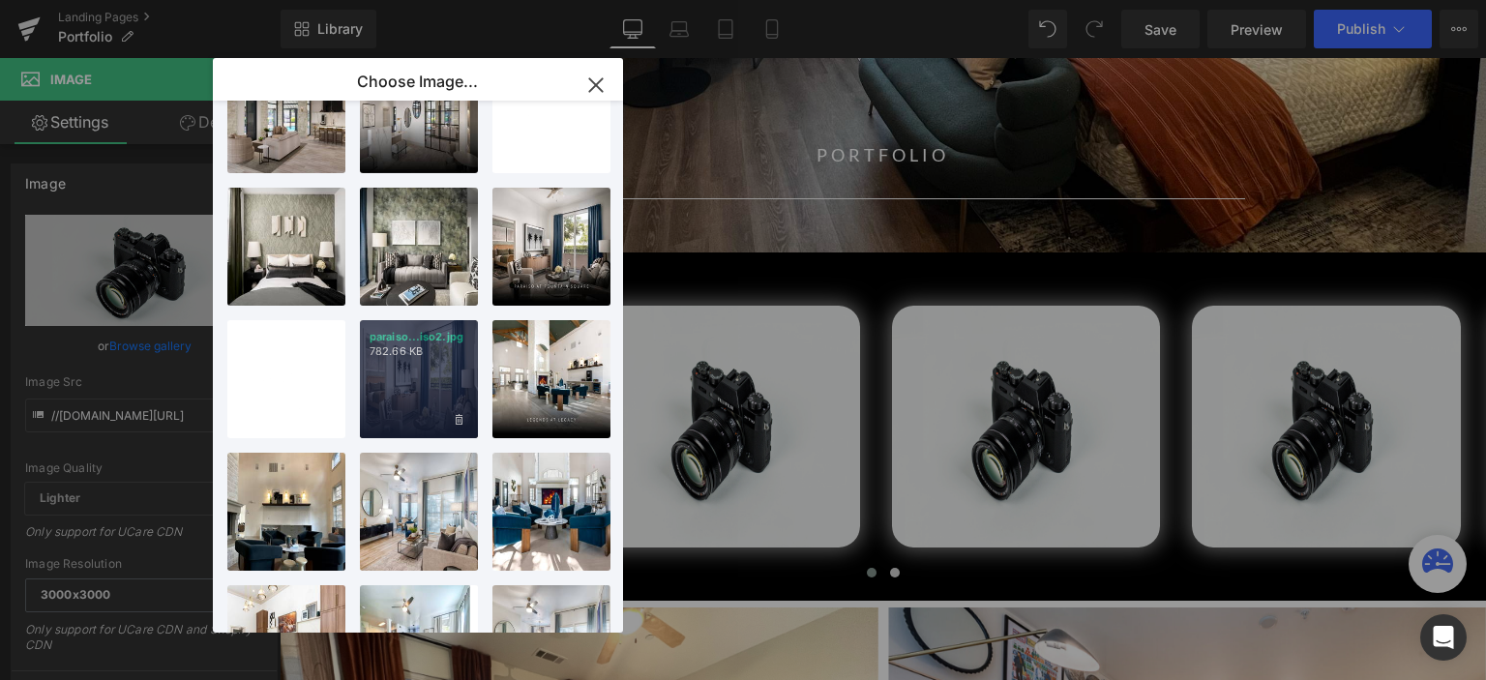
scroll to position [774, 0]
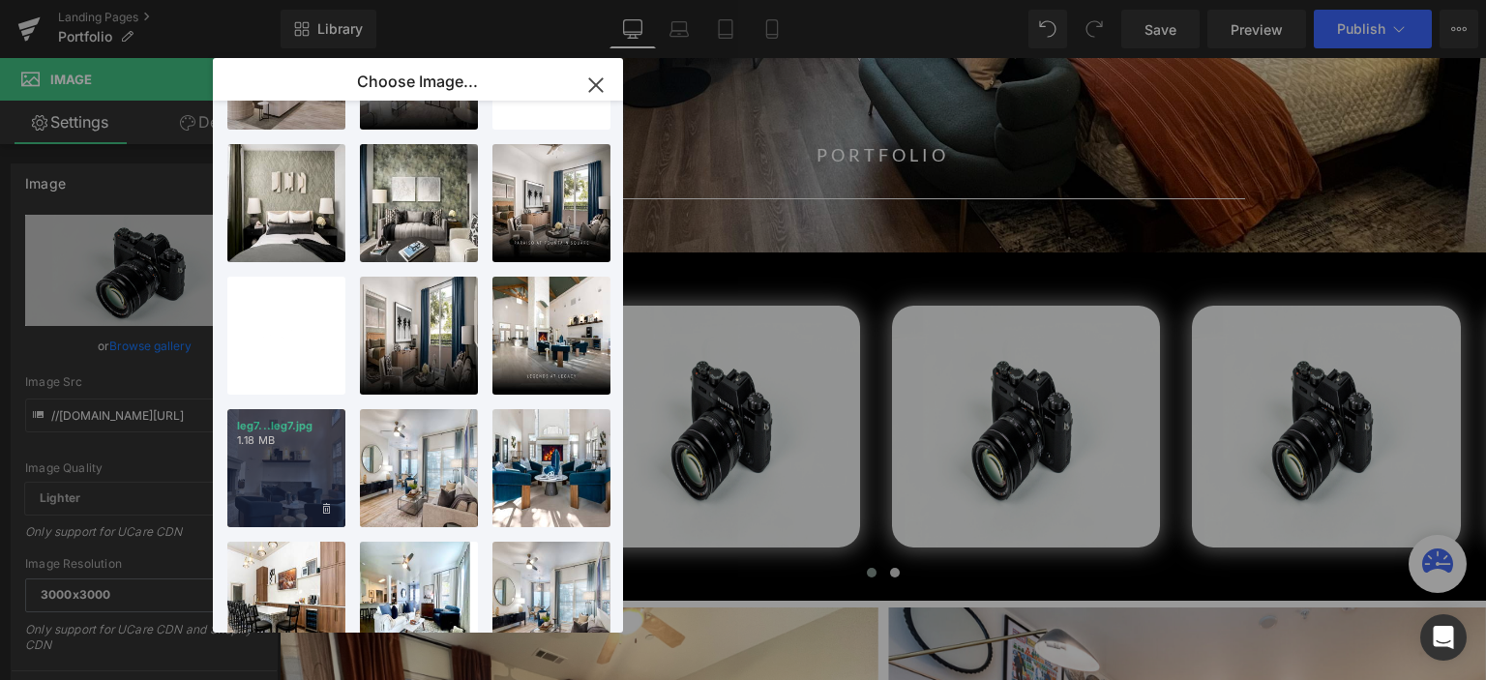
click at [298, 467] on div "leg7...leg7.jpg 1.18 MB" at bounding box center [286, 468] width 118 height 118
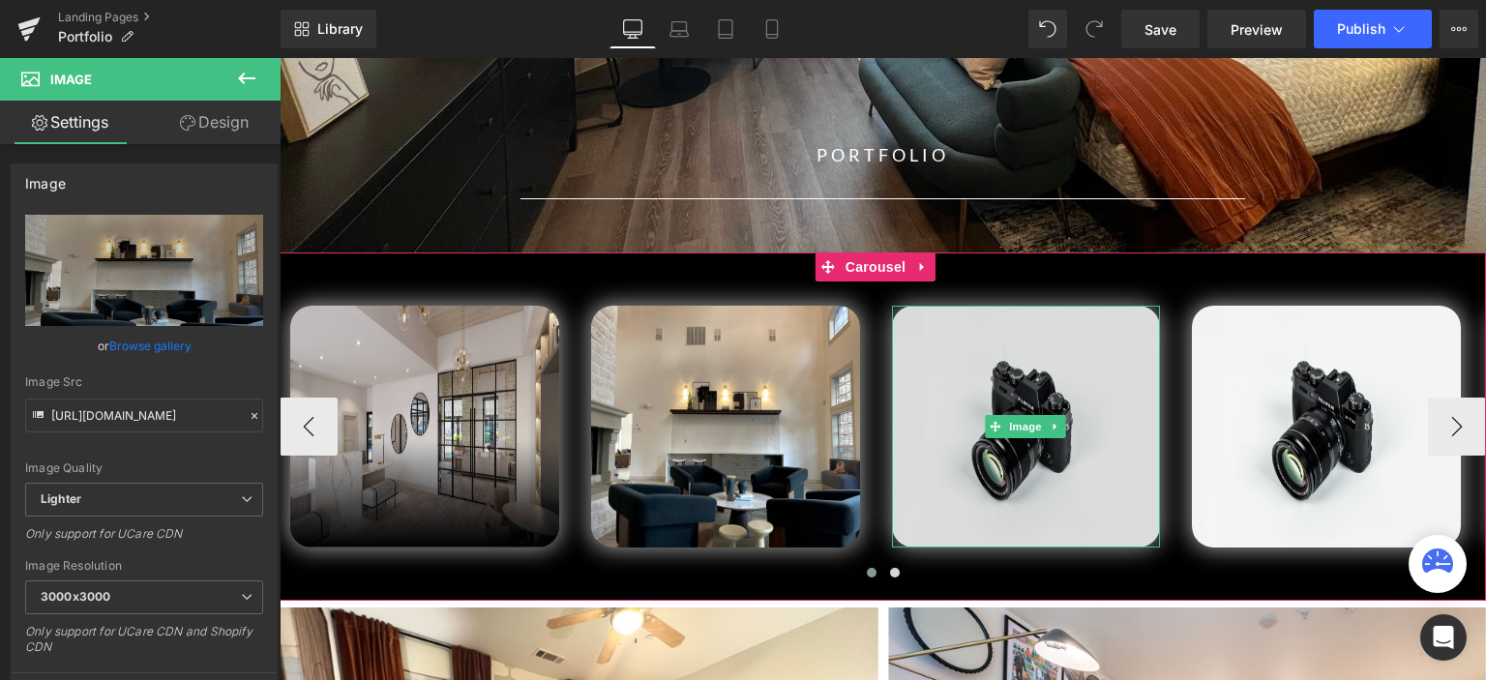
click at [994, 367] on img at bounding box center [1026, 427] width 269 height 242
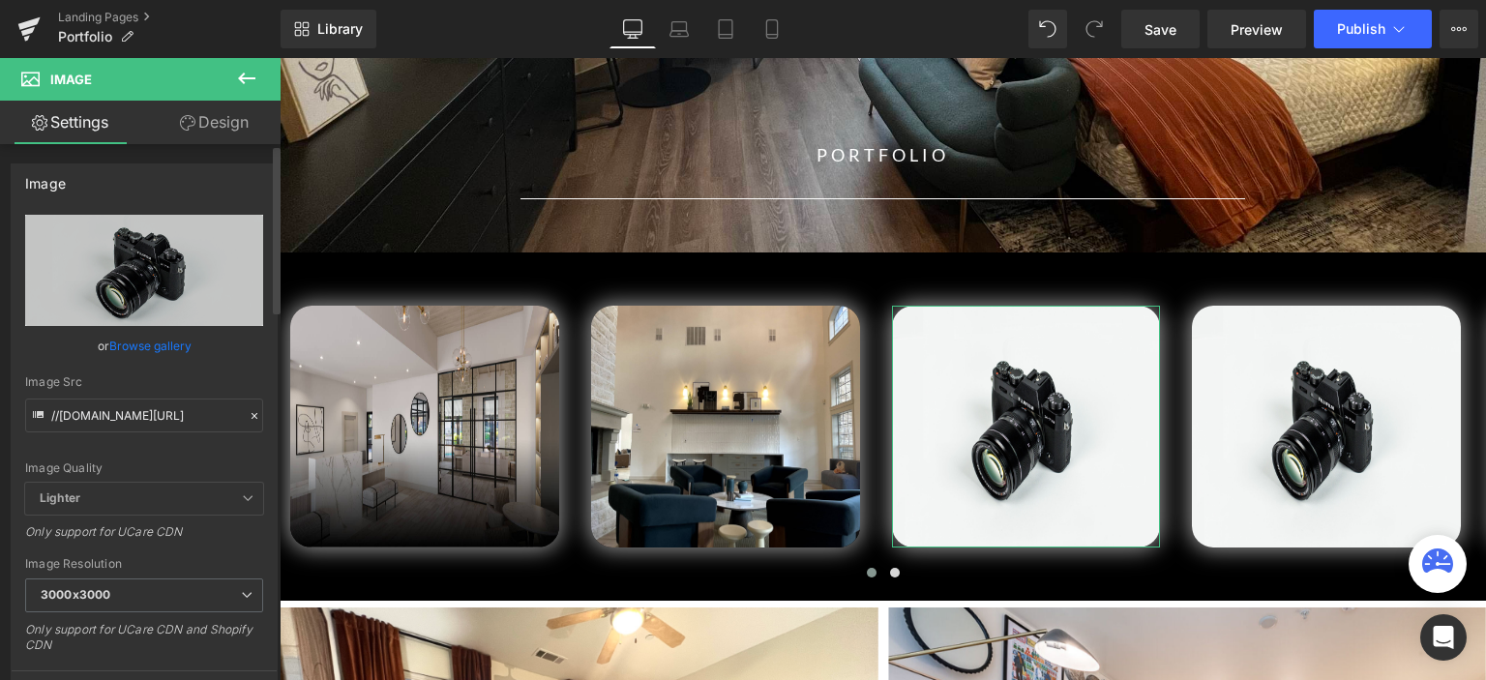
click at [153, 344] on link "Browse gallery" at bounding box center [150, 346] width 82 height 34
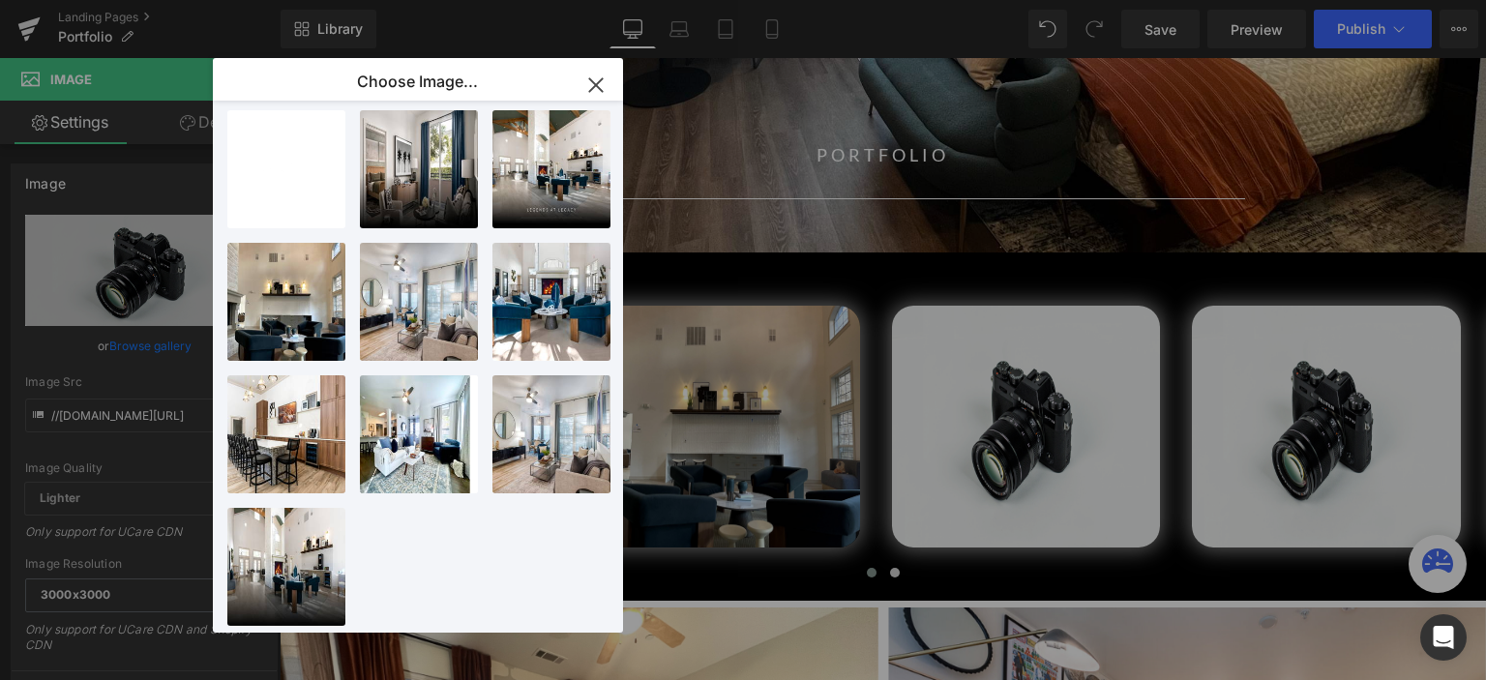
scroll to position [955, 0]
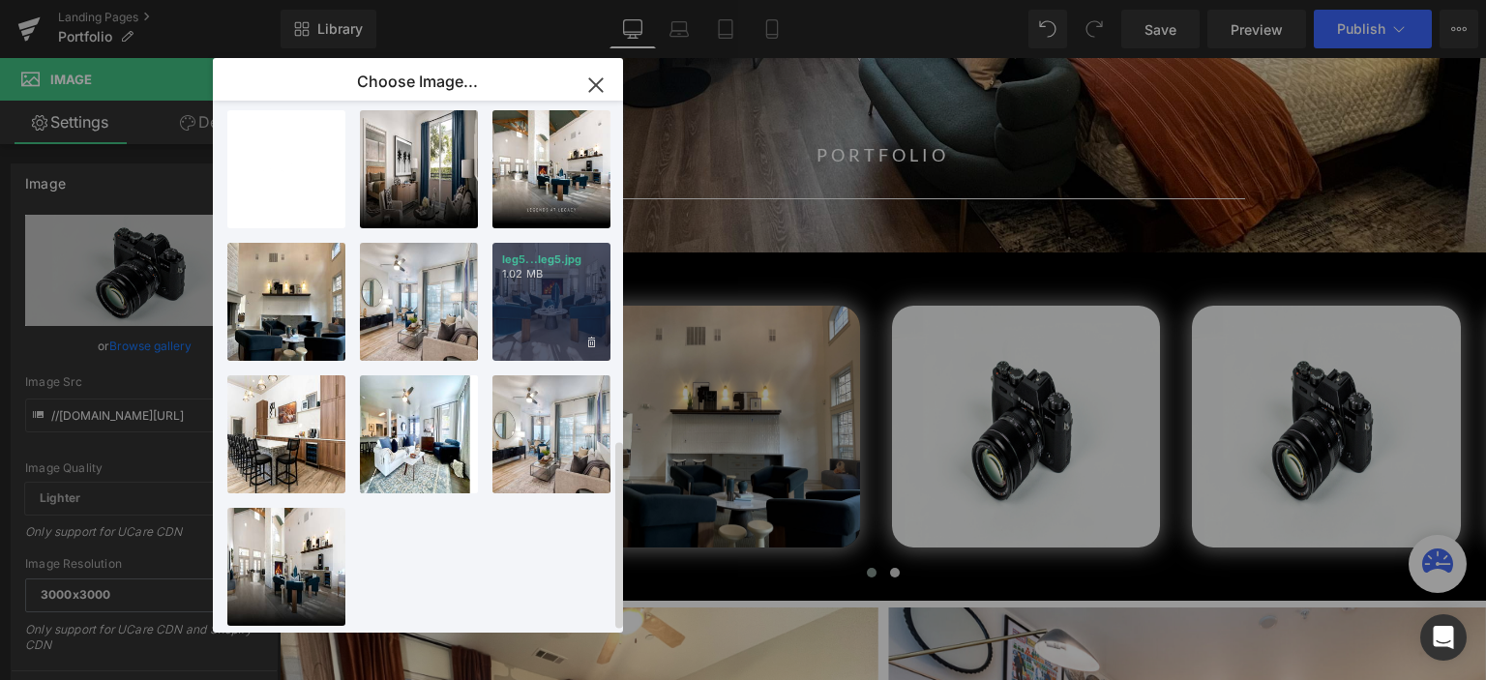
click at [530, 314] on div "leg5...leg5.jpg 1.02 MB" at bounding box center [551, 302] width 118 height 118
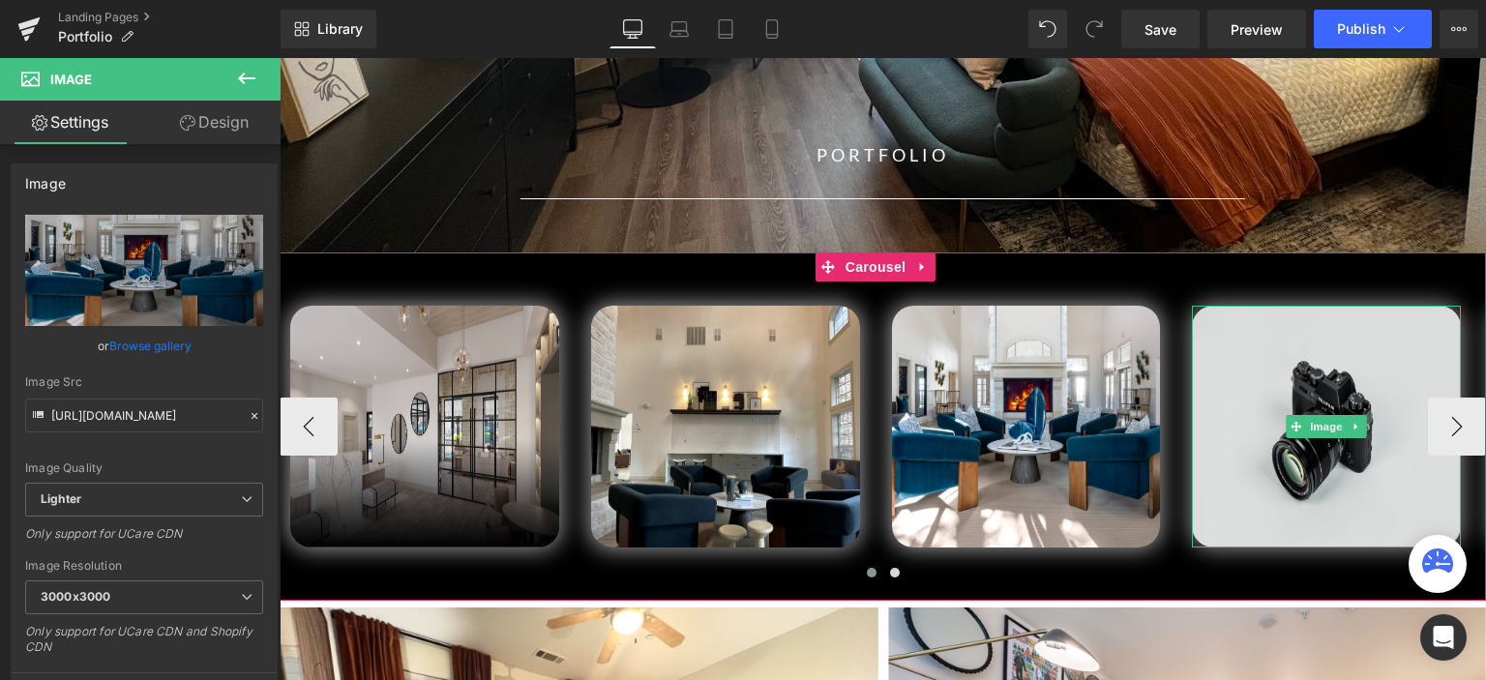
click at [1340, 380] on img at bounding box center [1326, 427] width 269 height 242
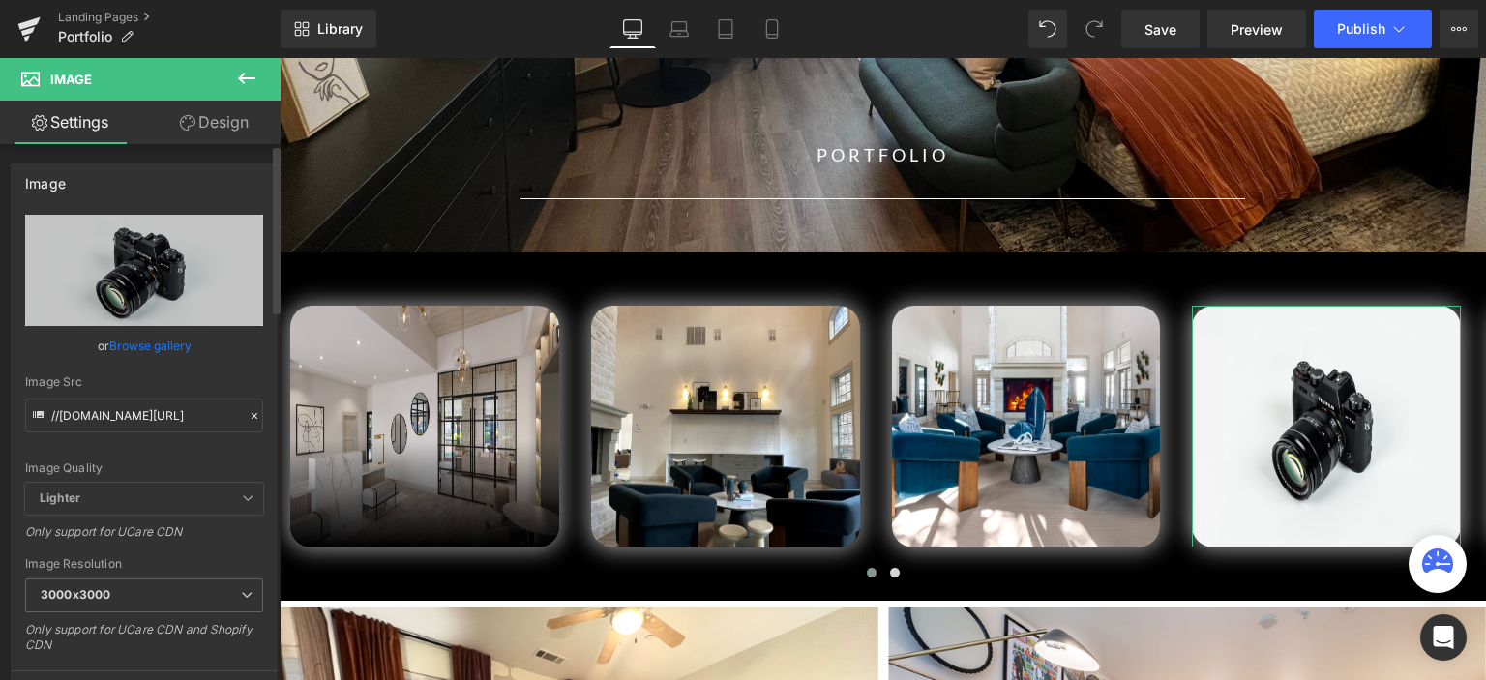
click at [145, 343] on link "Browse gallery" at bounding box center [150, 346] width 82 height 34
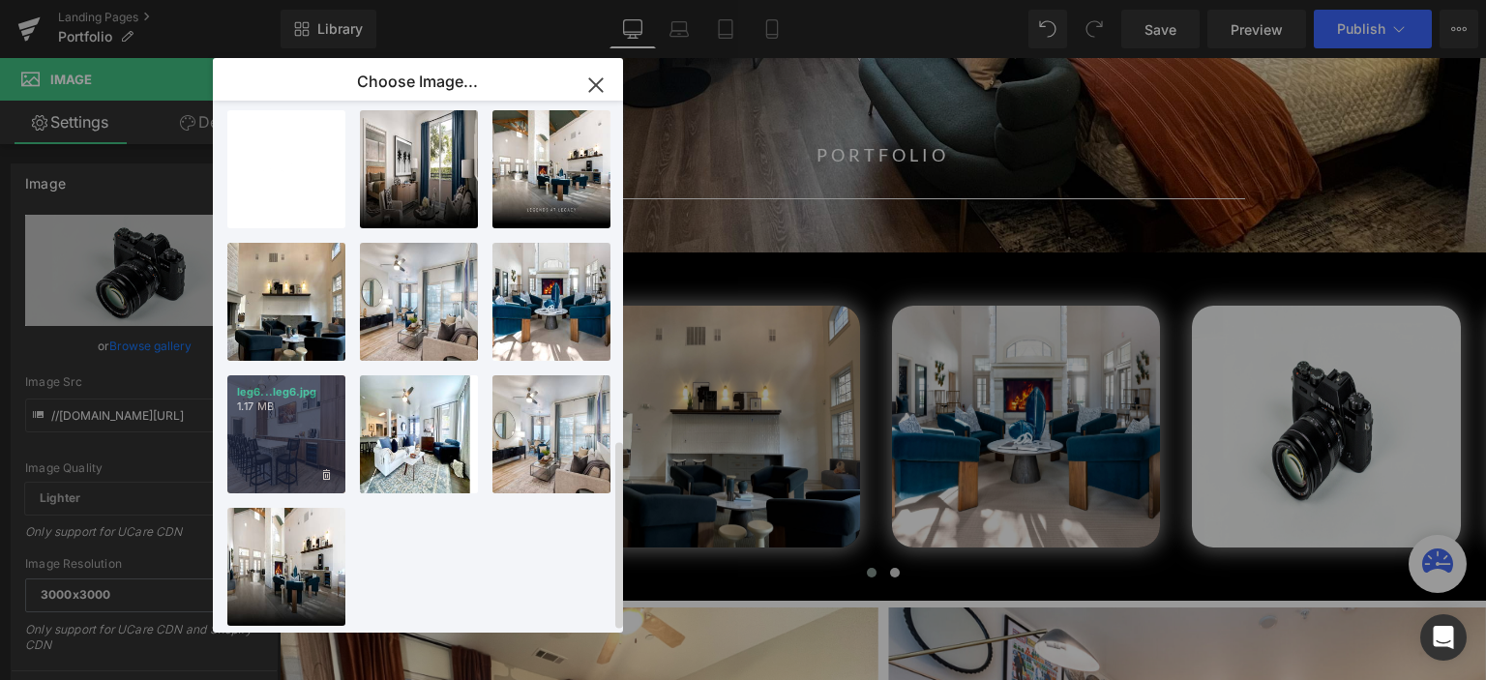
click at [292, 399] on div "leg6...leg6.jpg 1.17 MB" at bounding box center [286, 434] width 118 height 118
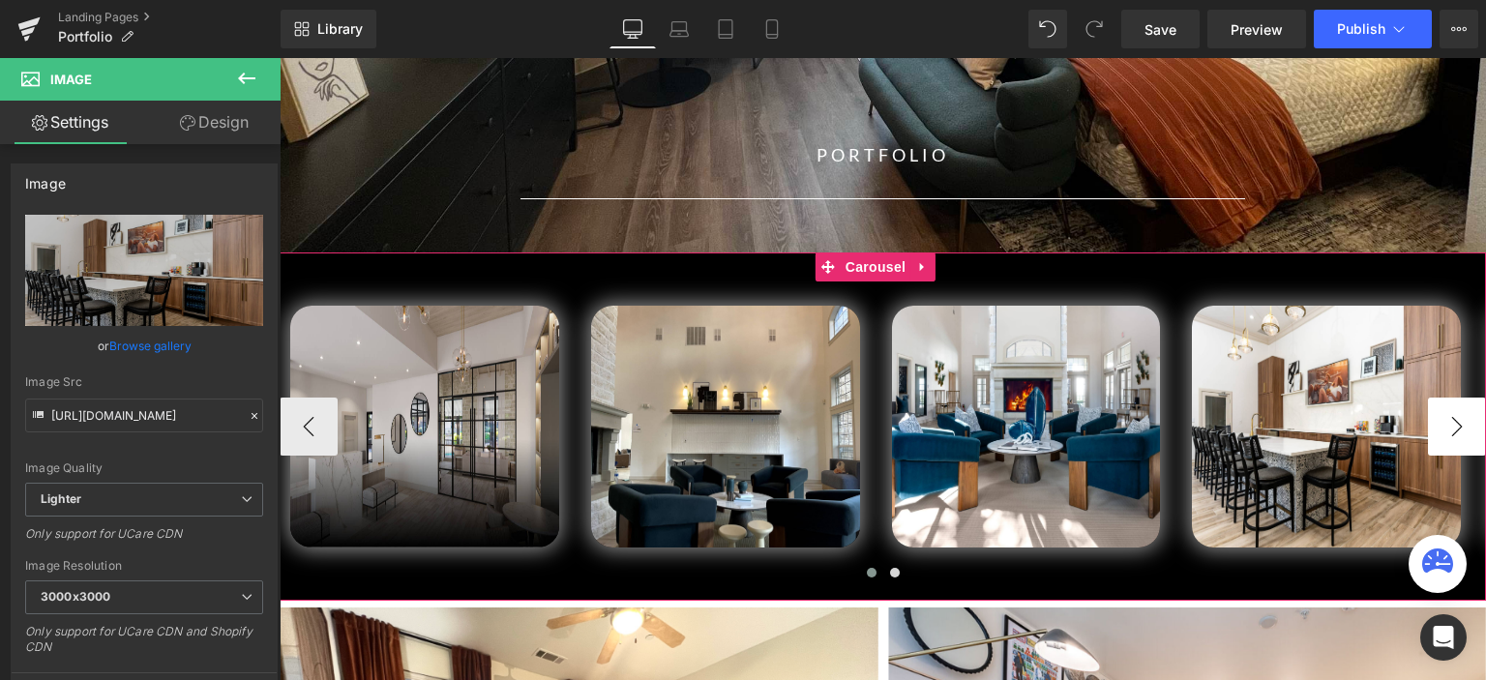
click at [1438, 424] on button "›" at bounding box center [1457, 427] width 58 height 58
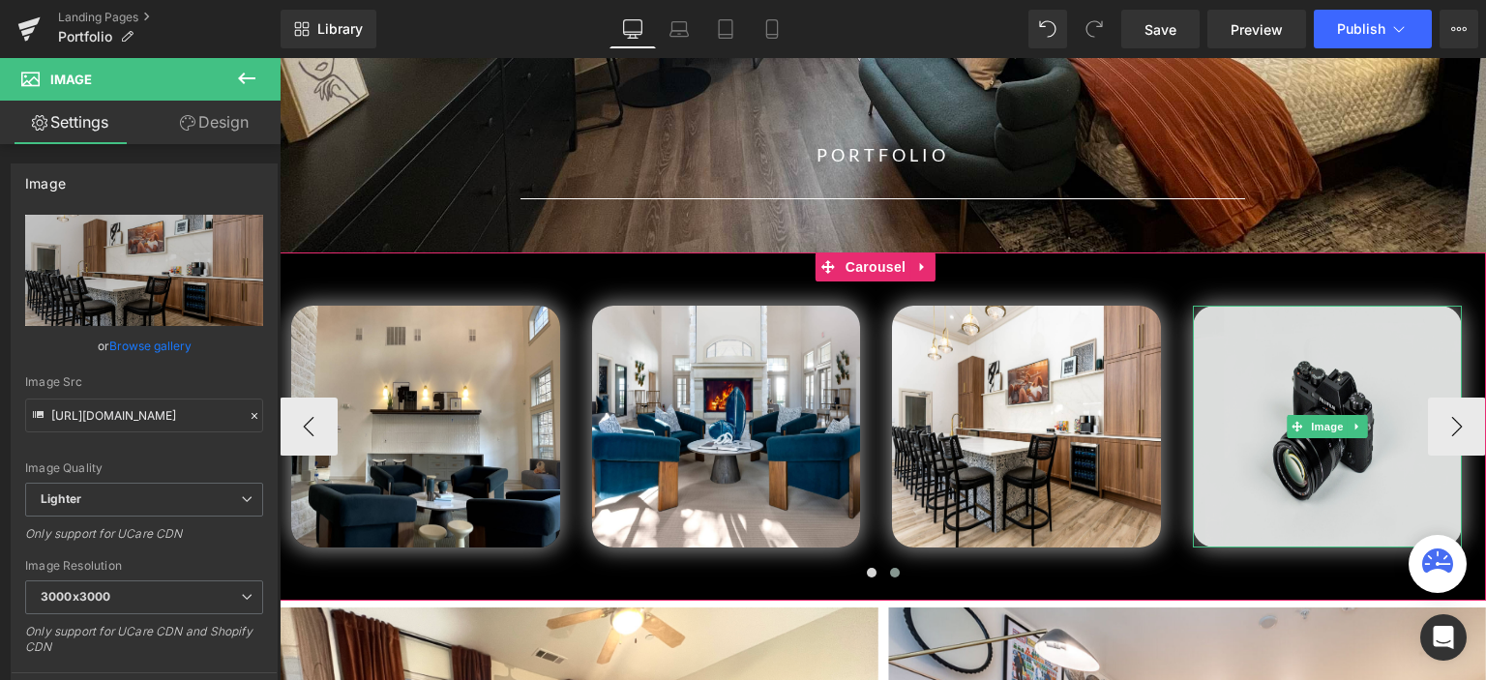
click at [1240, 415] on img at bounding box center [1327, 427] width 269 height 242
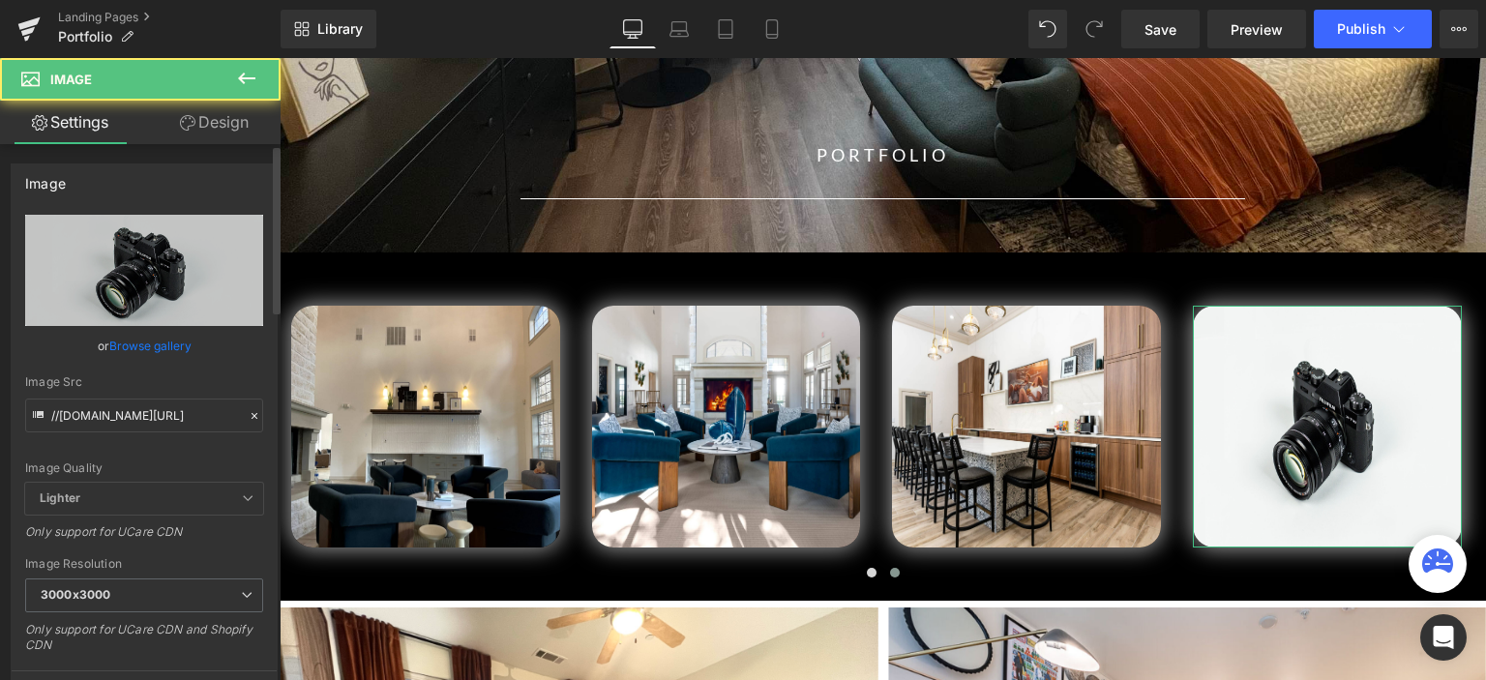
click at [113, 343] on link "Browse gallery" at bounding box center [150, 346] width 82 height 34
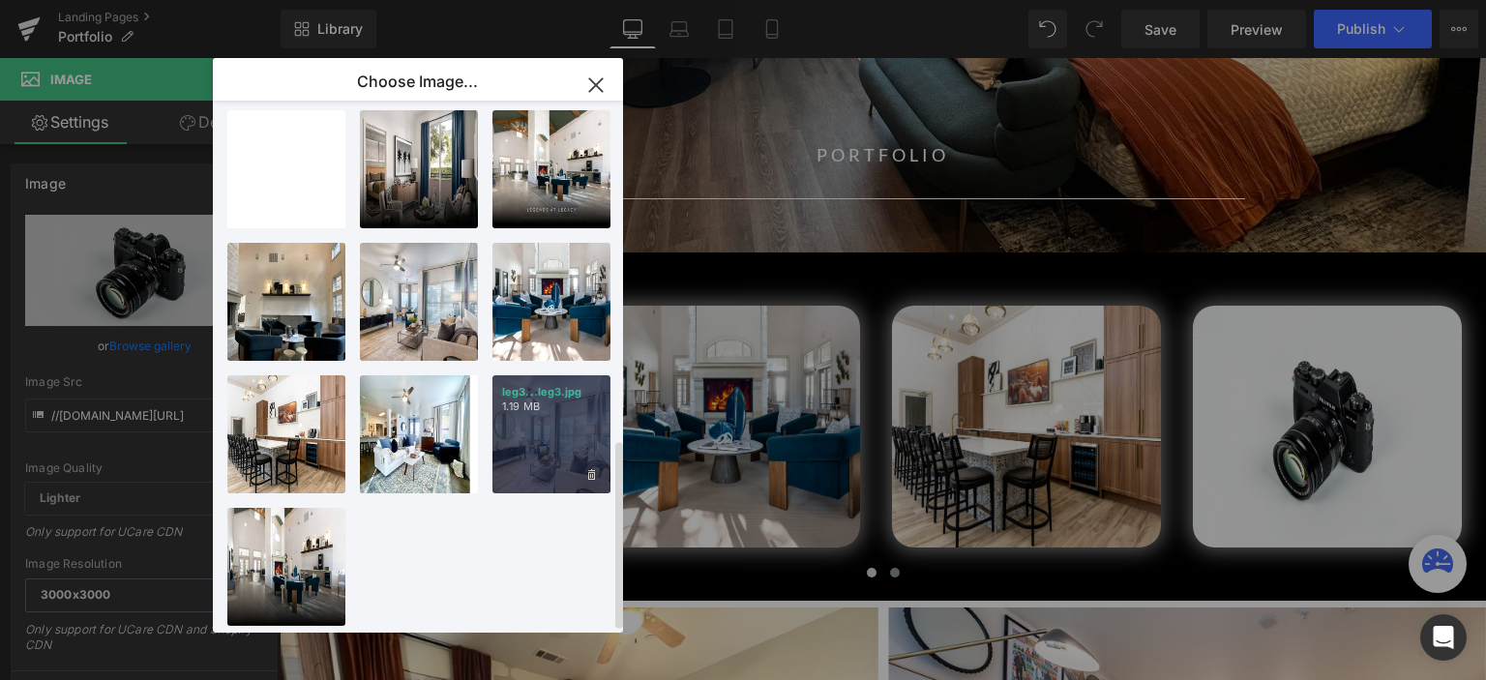
click at [556, 431] on div "leg3...leg3.jpg 1.19 MB" at bounding box center [551, 434] width 118 height 118
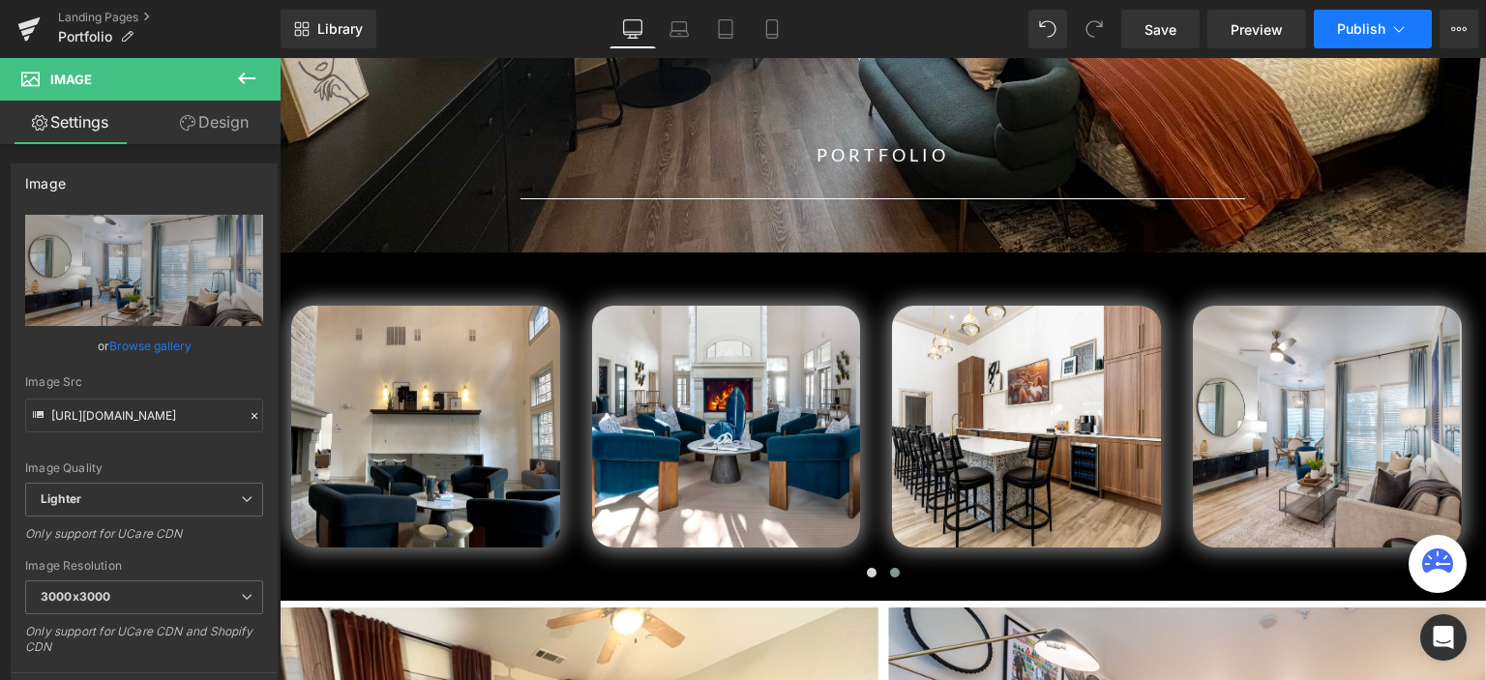
click at [1370, 33] on span "Publish" at bounding box center [1361, 28] width 48 height 15
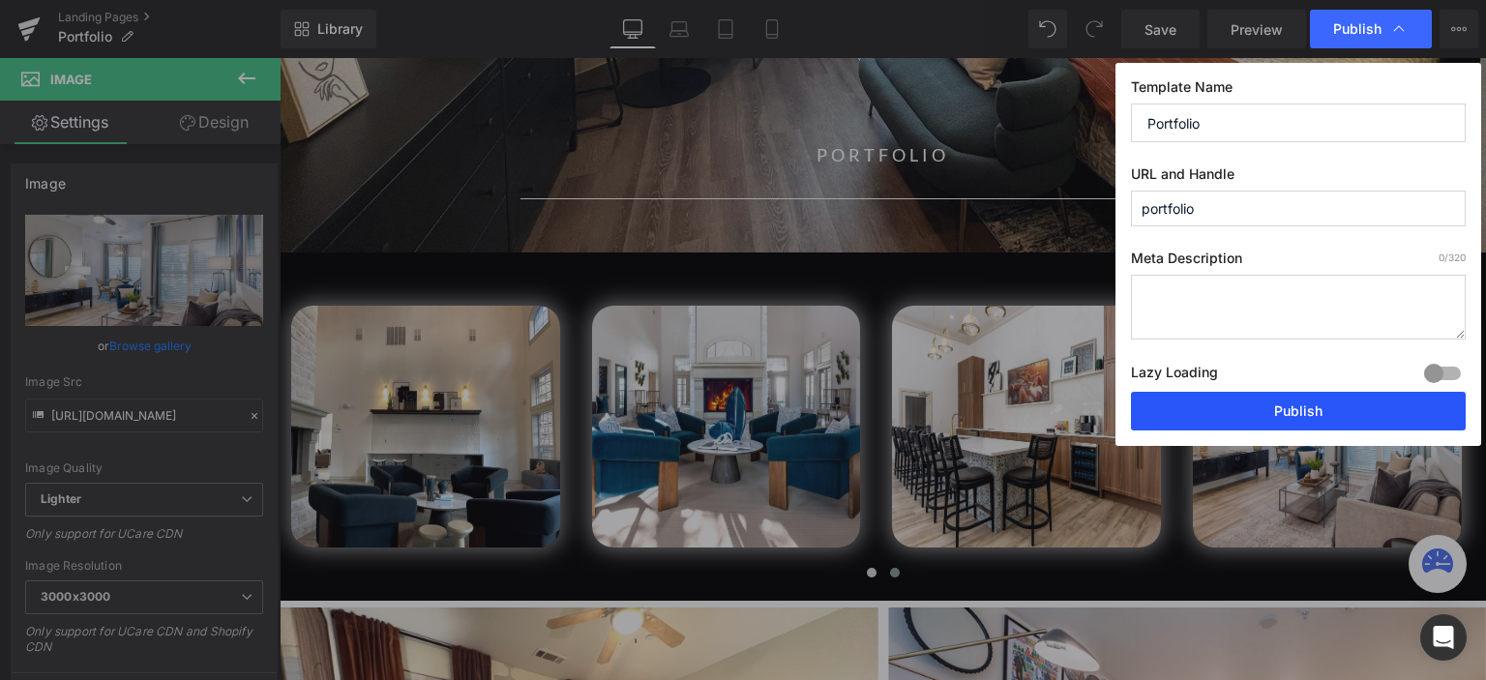
click at [1279, 402] on button "Publish" at bounding box center [1298, 411] width 335 height 39
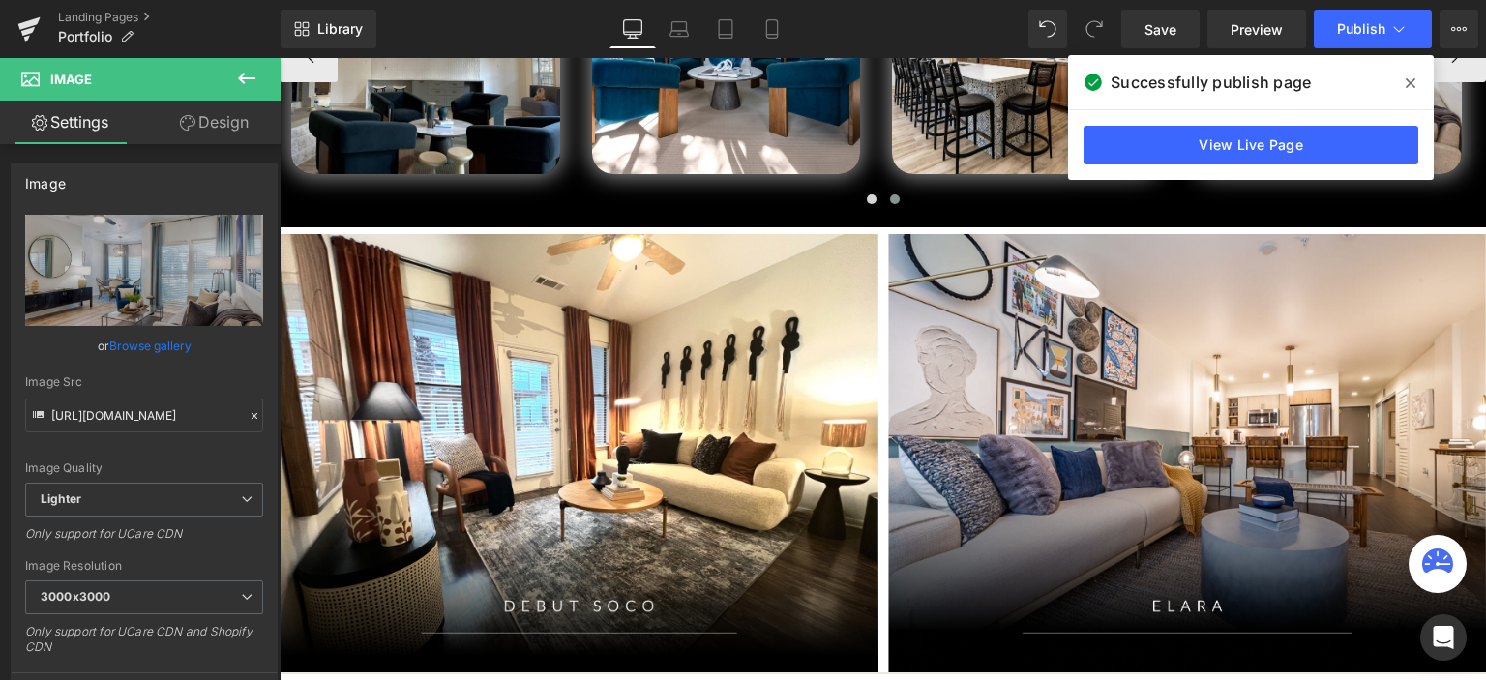
scroll to position [580, 0]
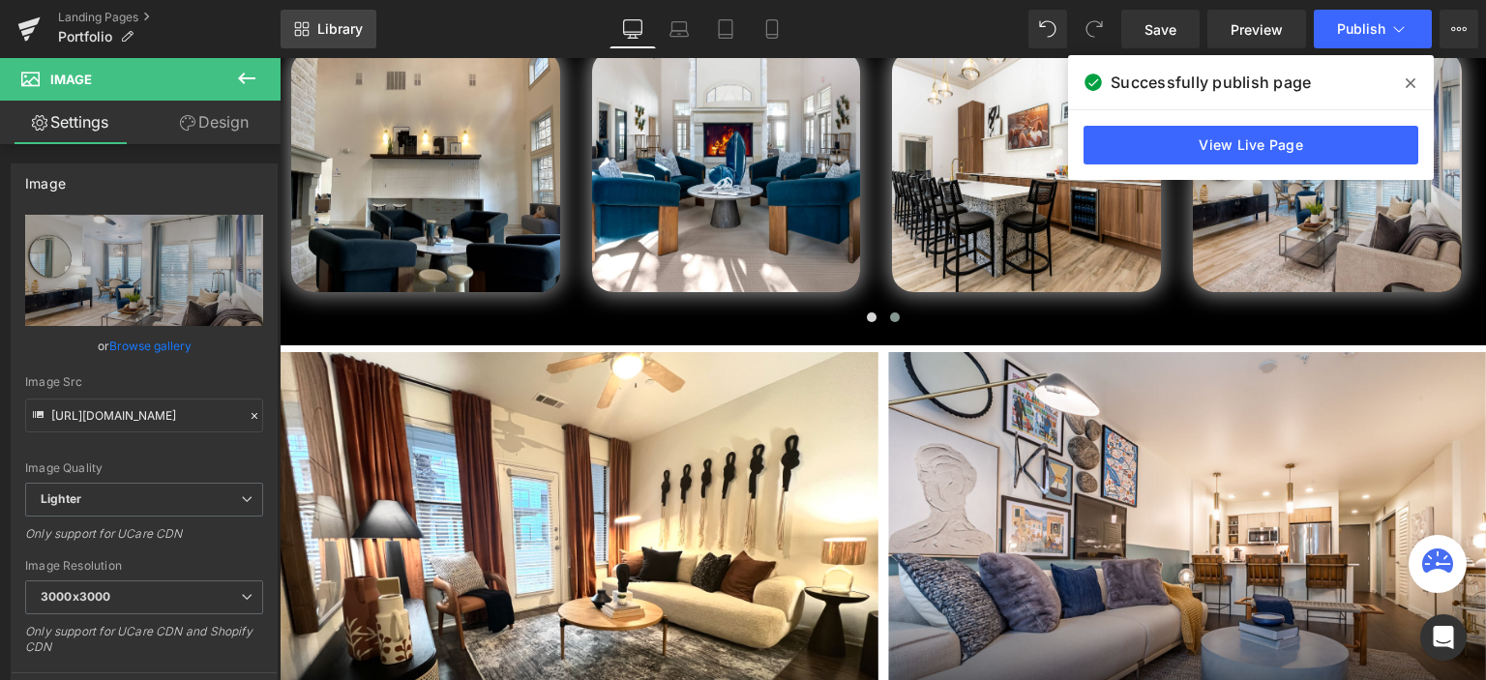
click at [313, 32] on link "Library" at bounding box center [328, 29] width 96 height 39
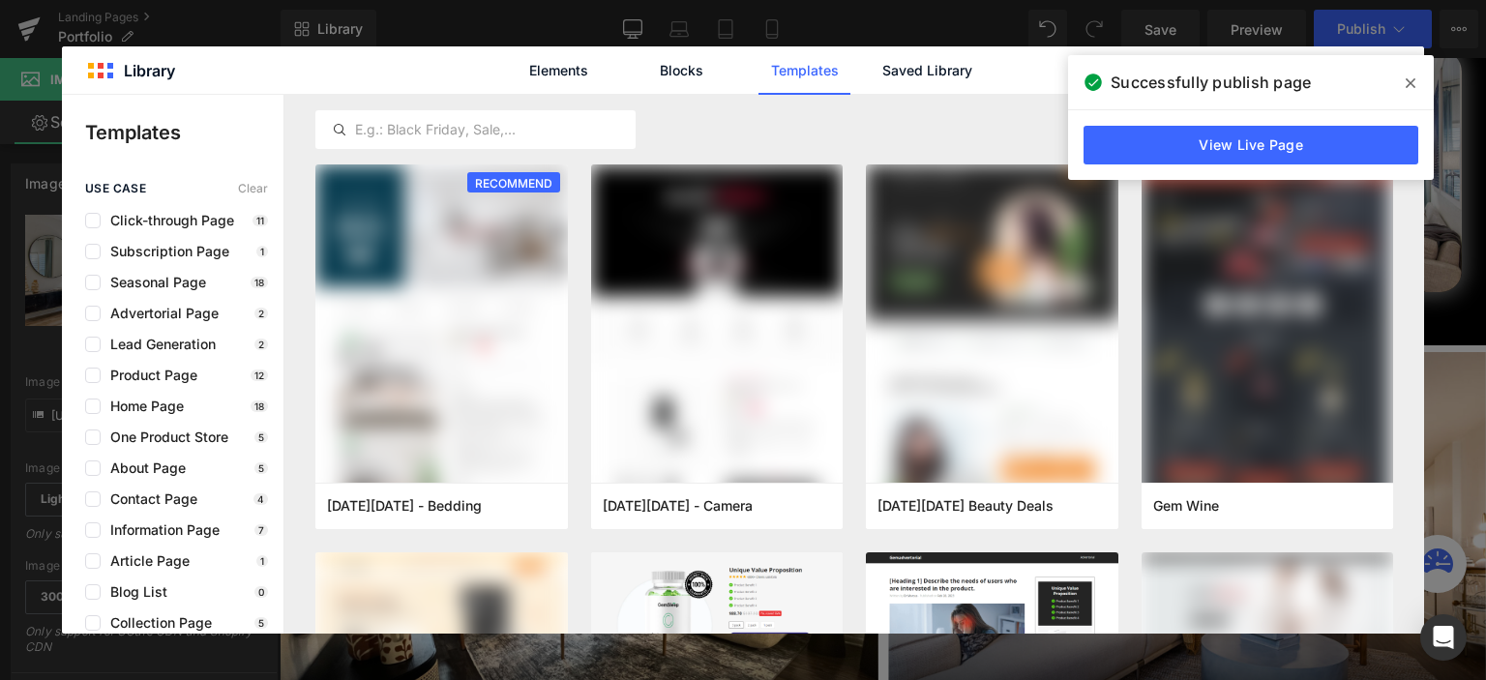
click at [1408, 84] on icon at bounding box center [1410, 83] width 10 height 10
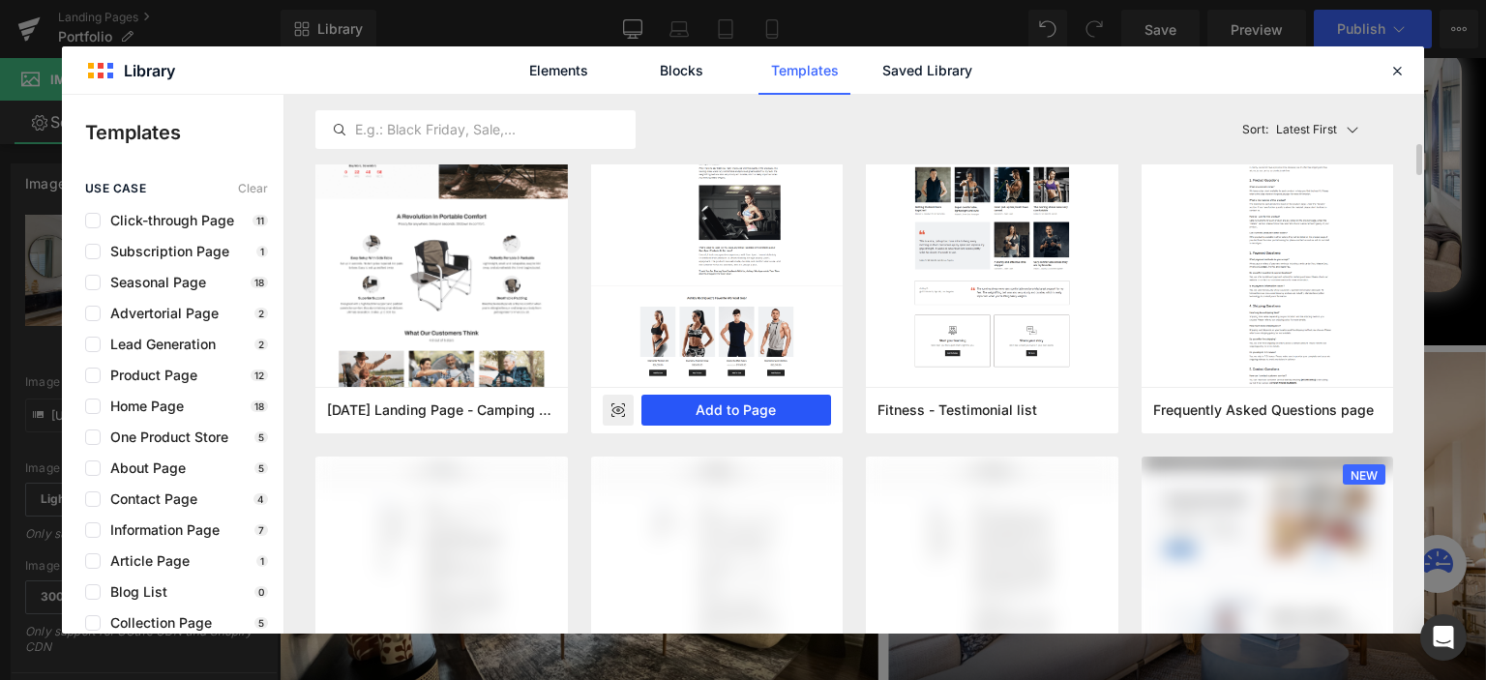
scroll to position [1161, 0]
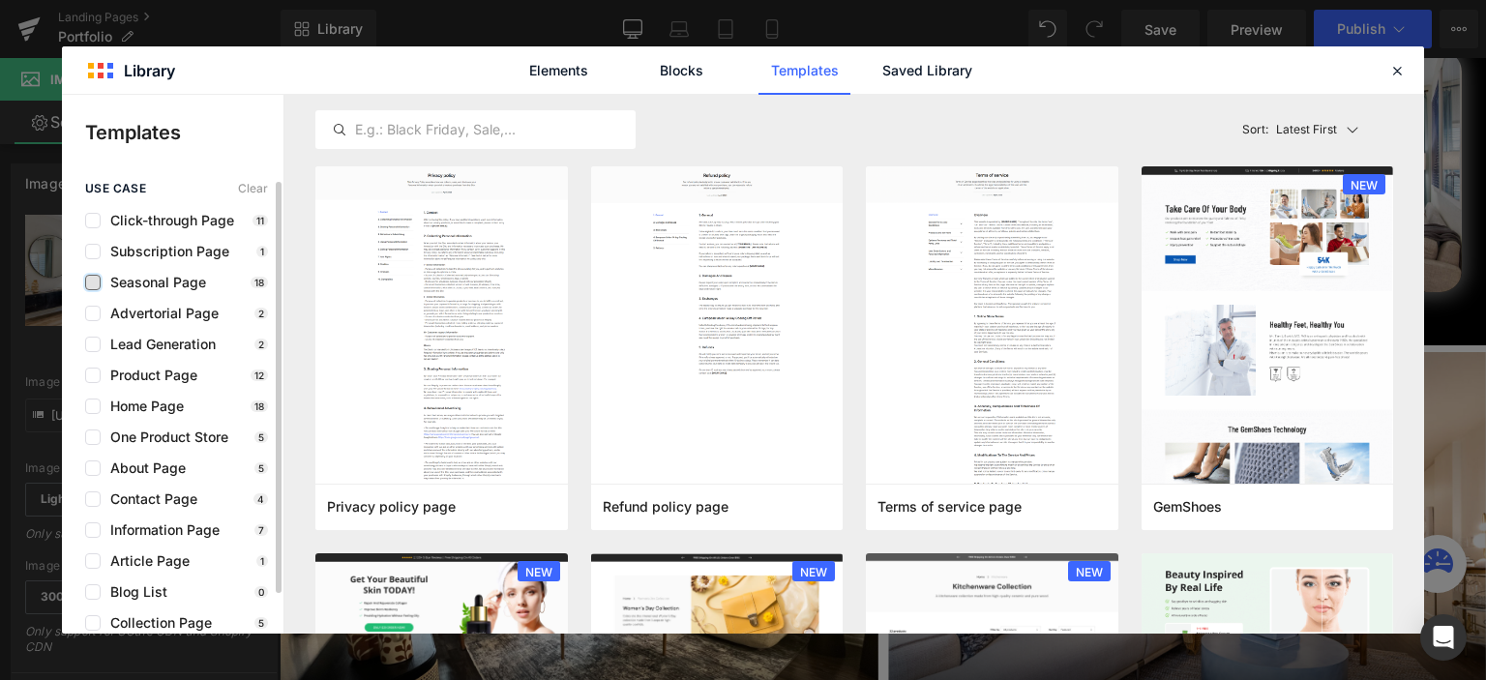
click at [89, 285] on label at bounding box center [92, 282] width 15 height 15
click at [93, 282] on input "checkbox" at bounding box center [93, 282] width 0 height 0
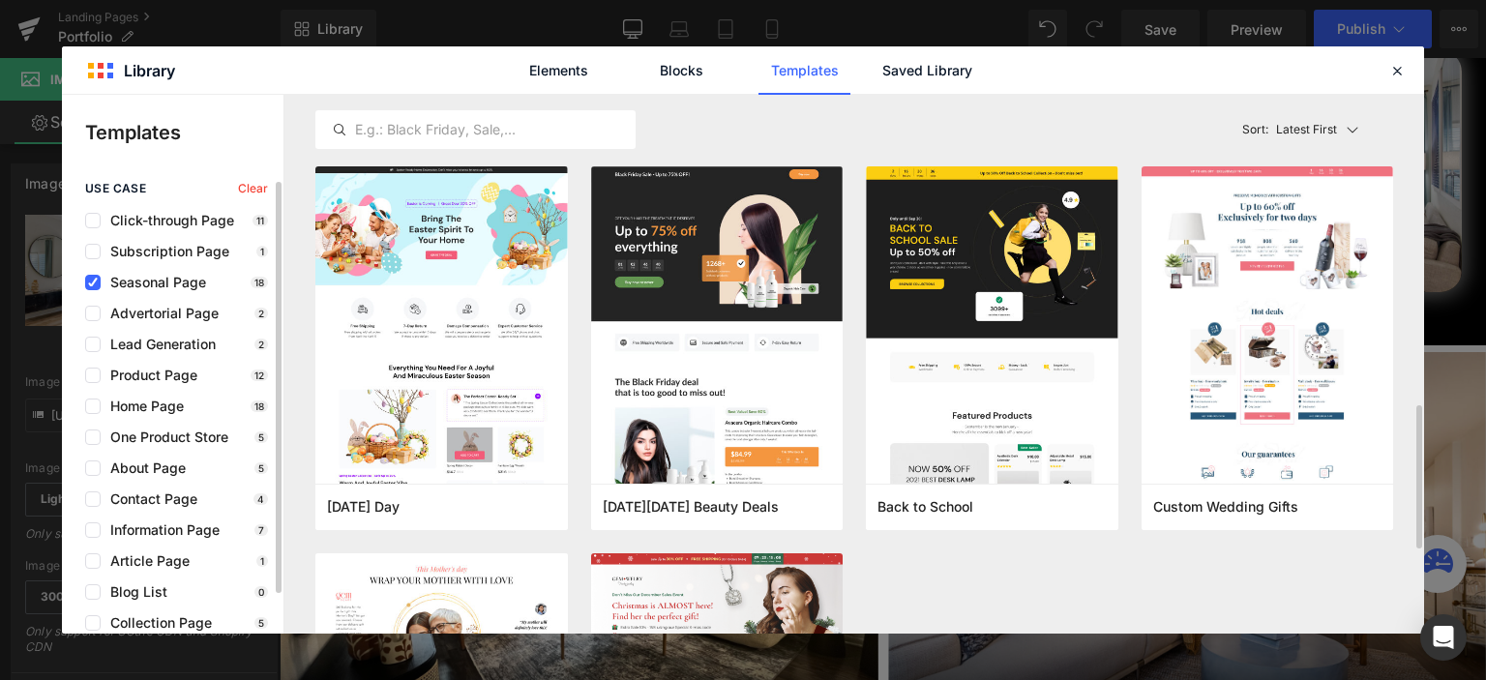
click at [182, 278] on span "Seasonal Page" at bounding box center [153, 282] width 105 height 15
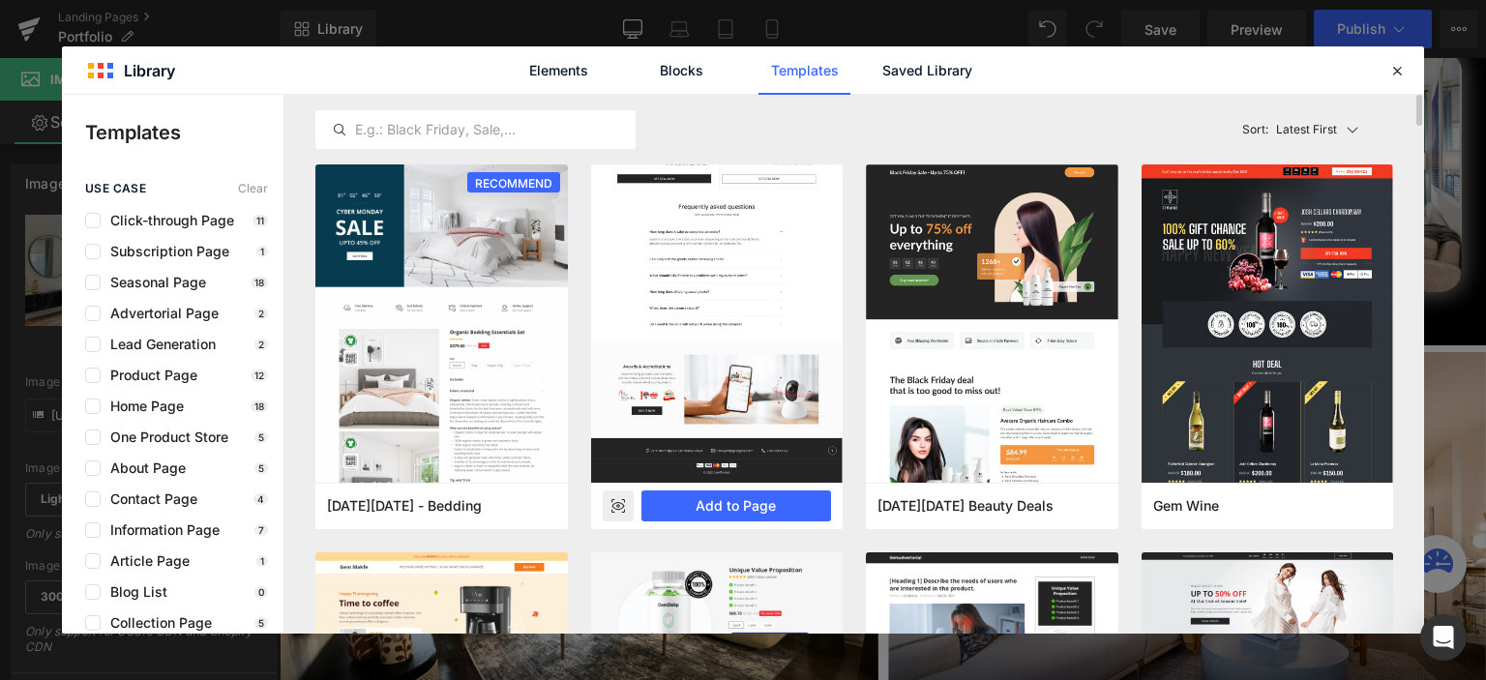
scroll to position [0, 0]
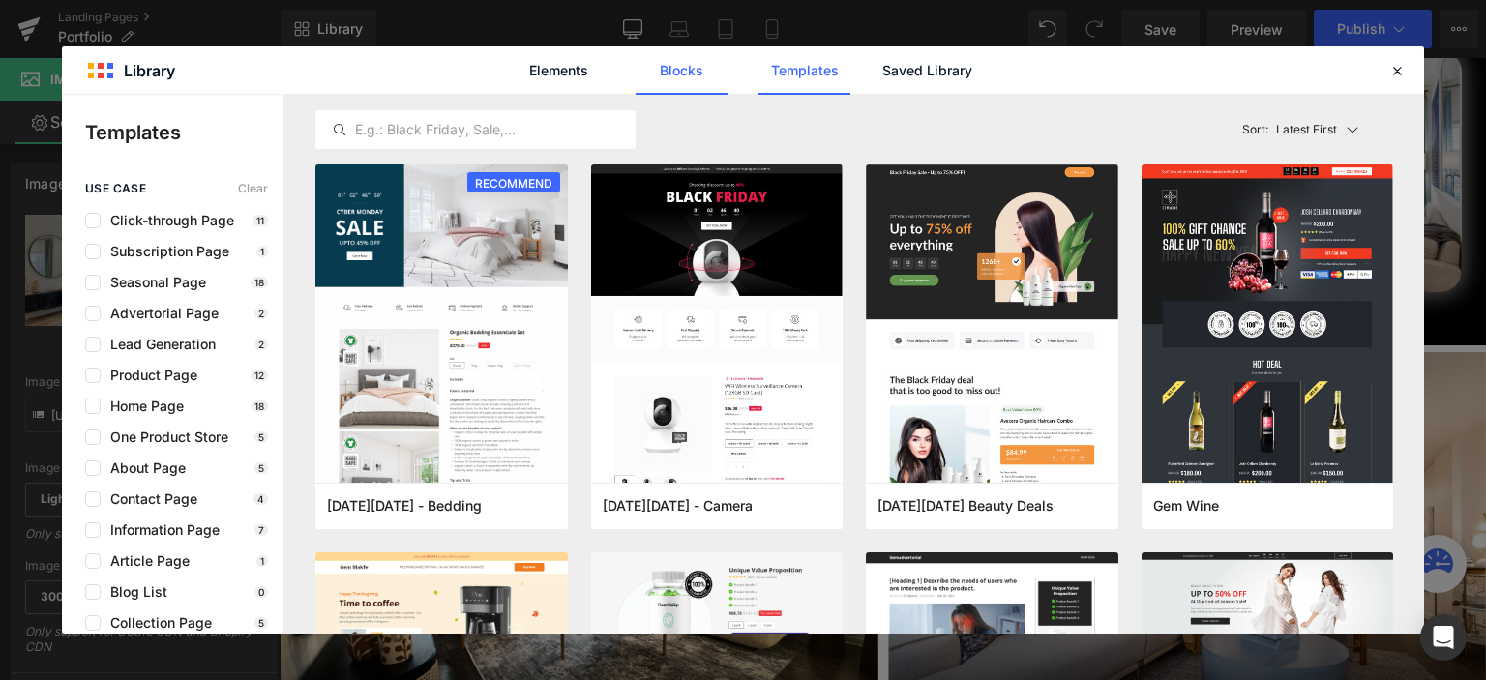
click at [675, 69] on link "Blocks" at bounding box center [681, 70] width 92 height 48
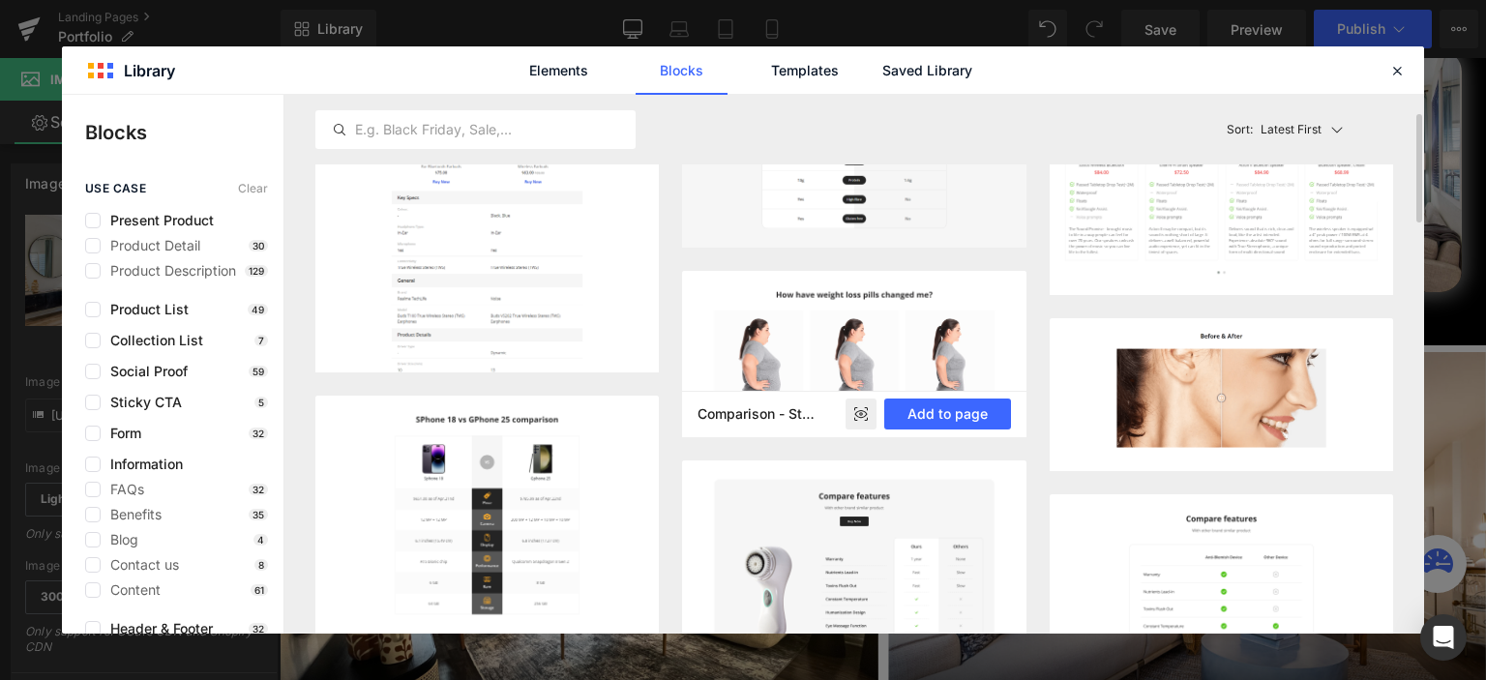
scroll to position [193, 0]
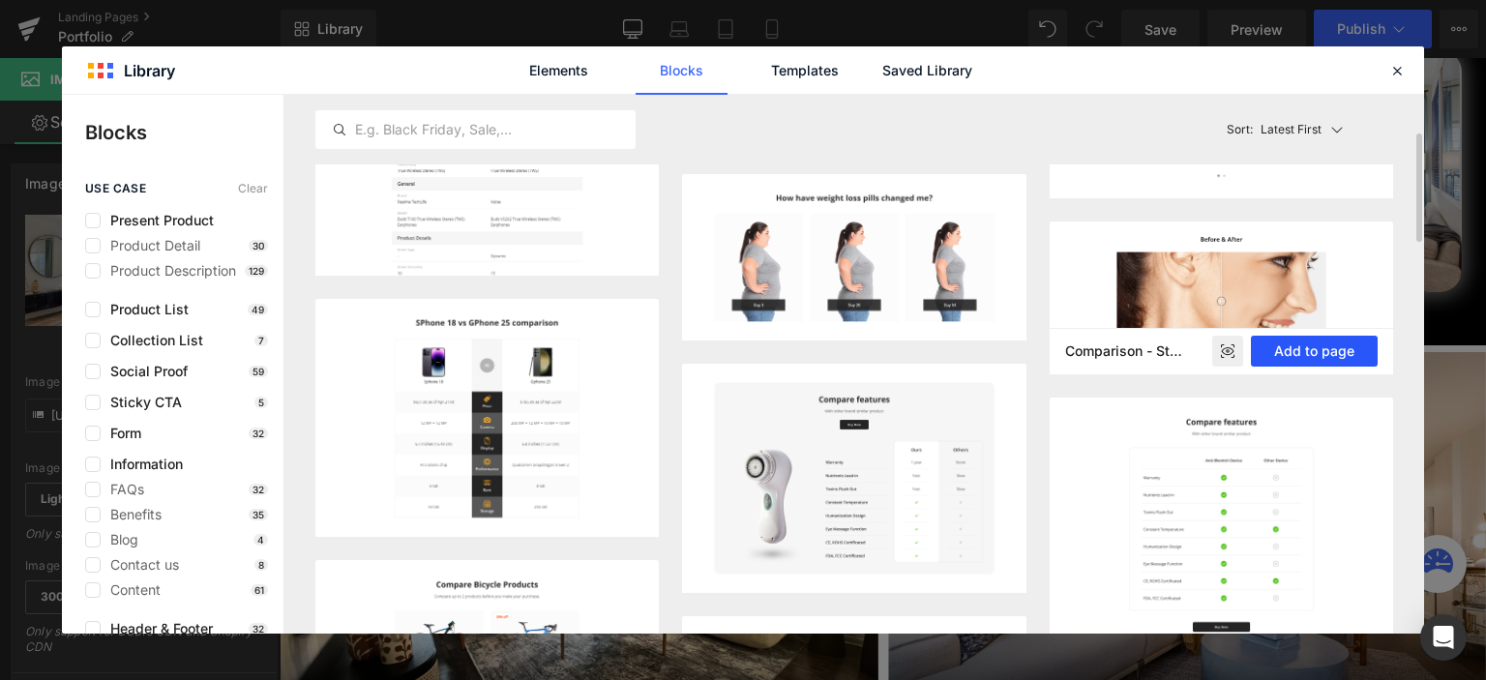
click at [1318, 352] on button "Add to page" at bounding box center [1314, 351] width 127 height 31
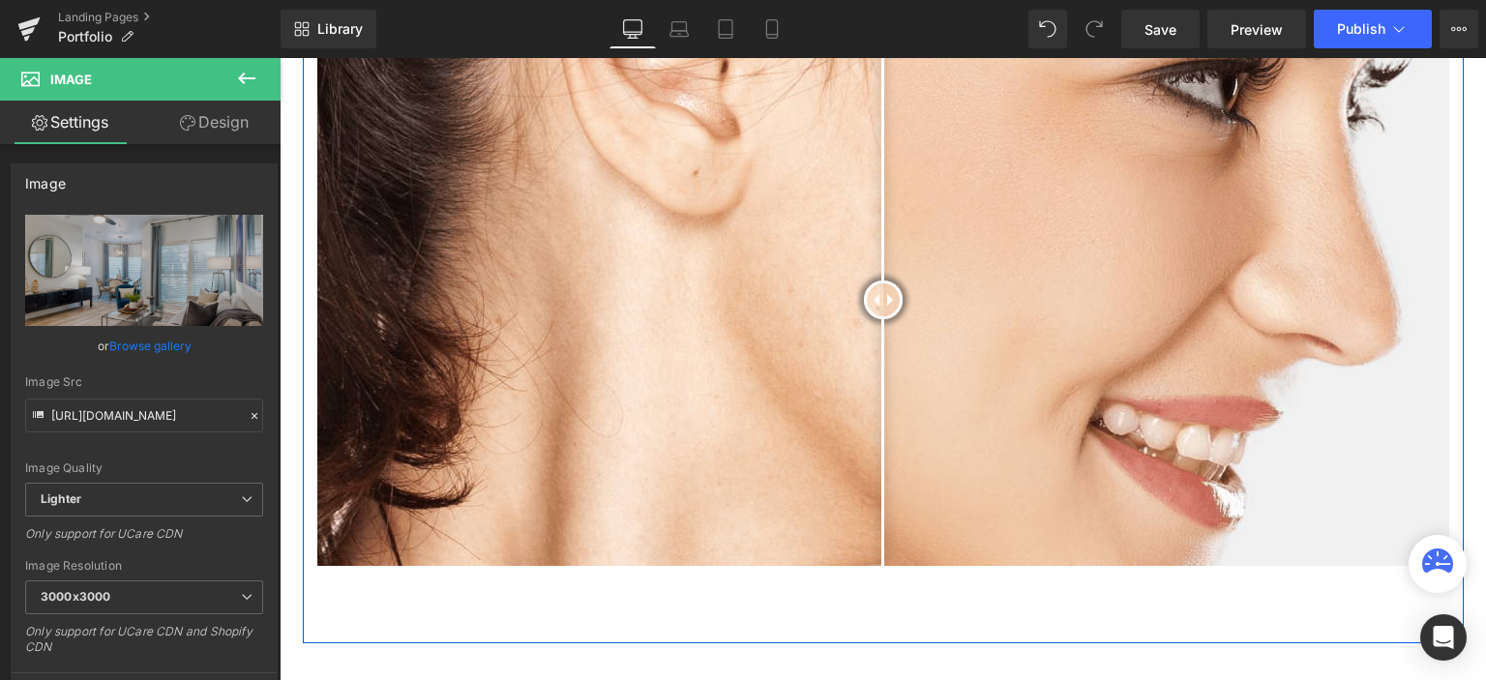
scroll to position [2858, 0]
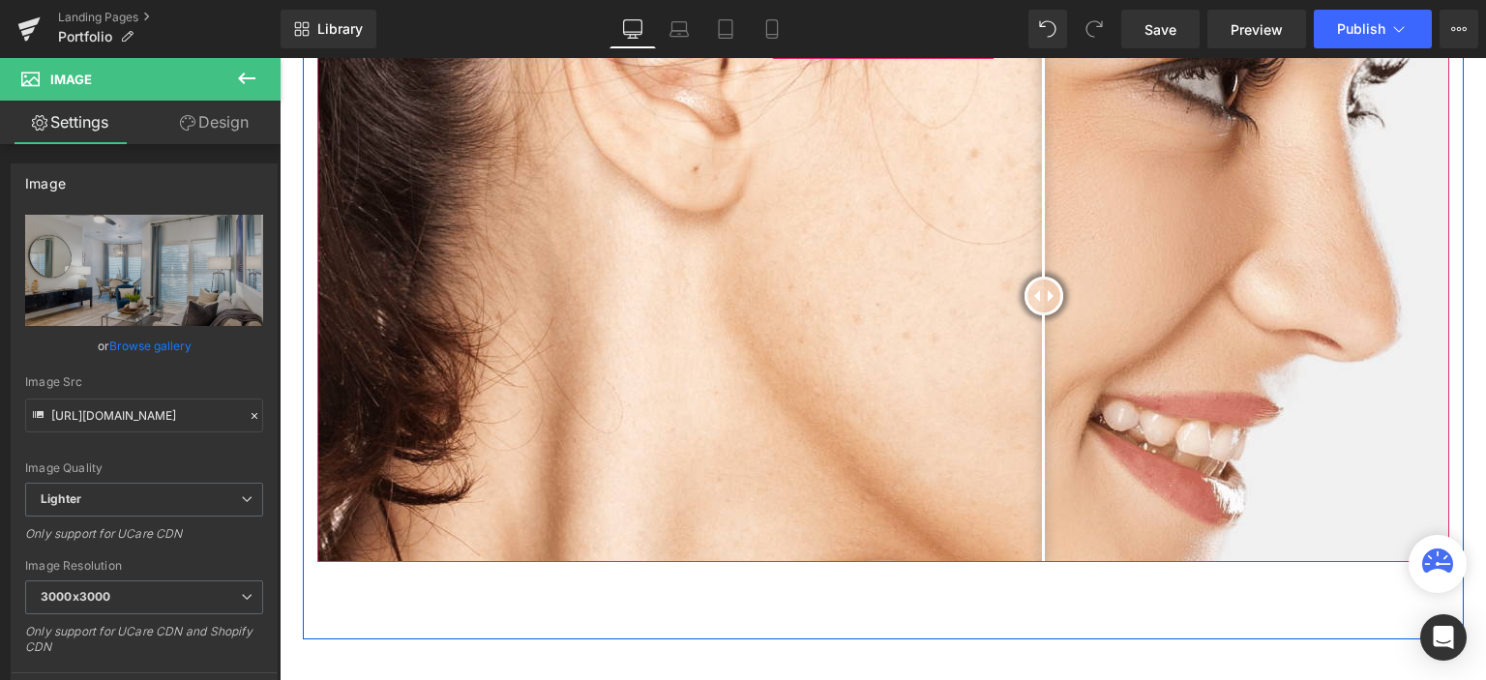
click at [1046, 293] on div at bounding box center [1043, 296] width 39 height 39
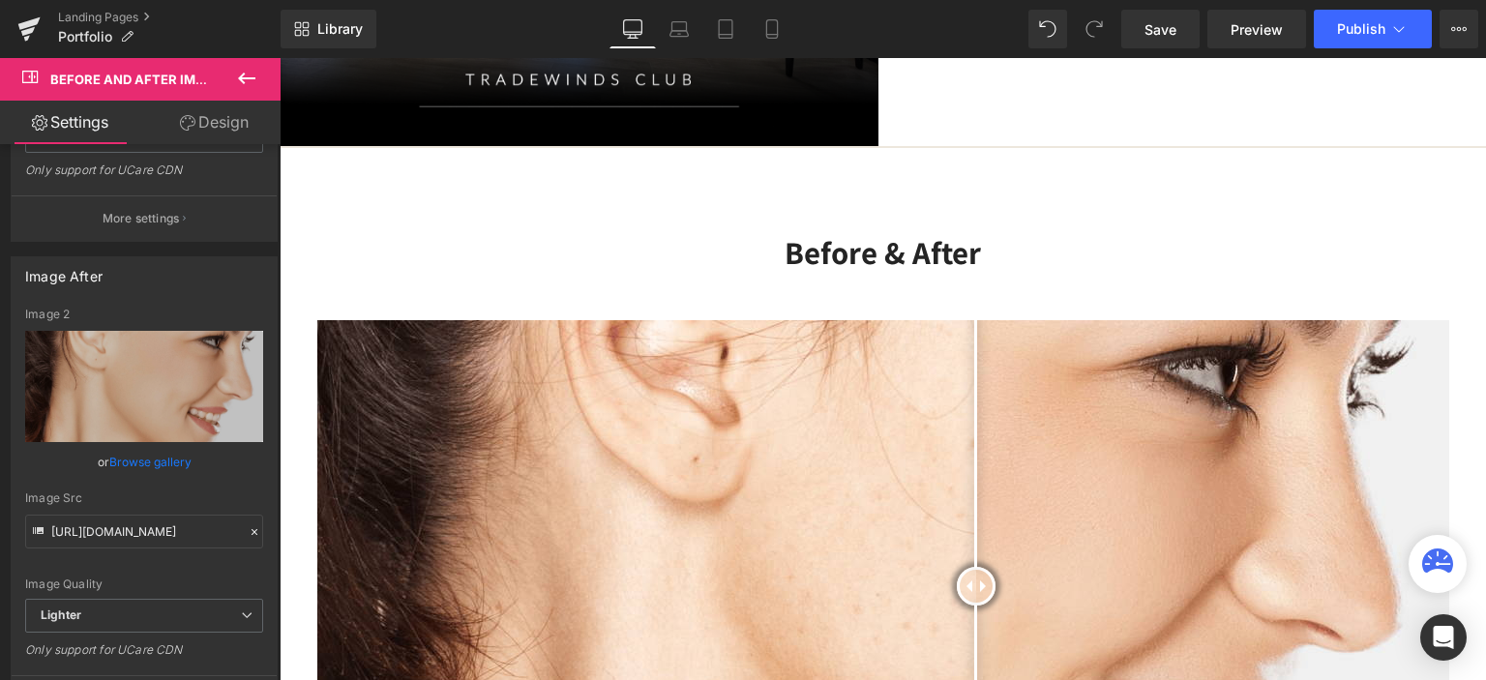
scroll to position [2665, 0]
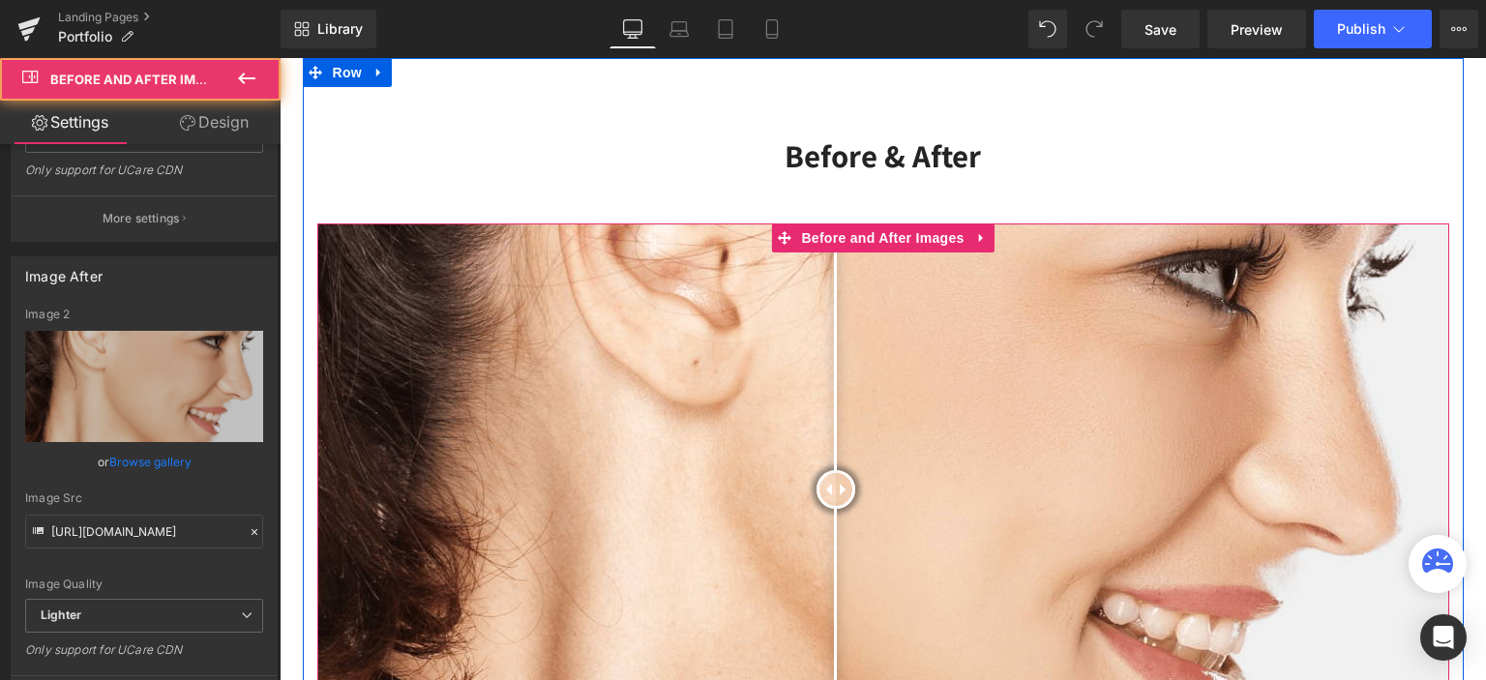
click at [828, 470] on div at bounding box center [835, 489] width 39 height 39
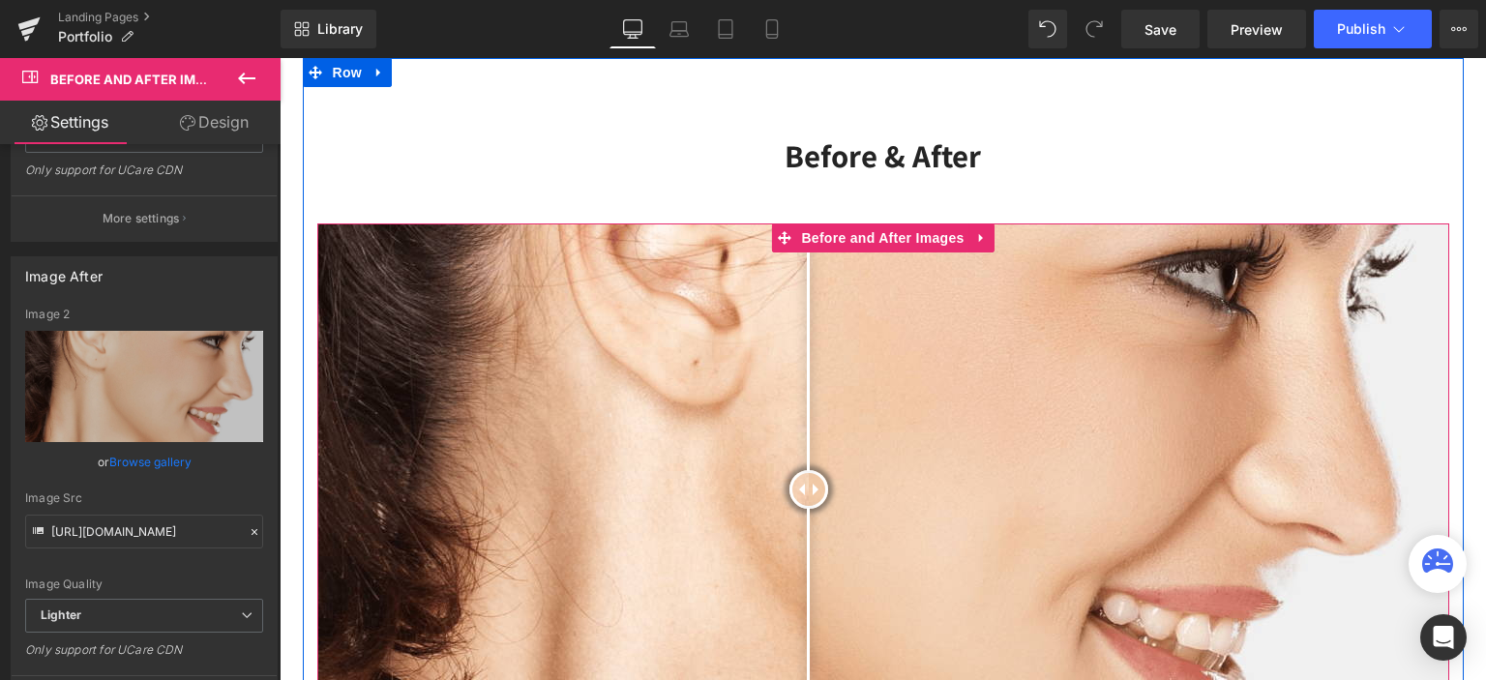
click at [801, 470] on div at bounding box center [808, 489] width 39 height 39
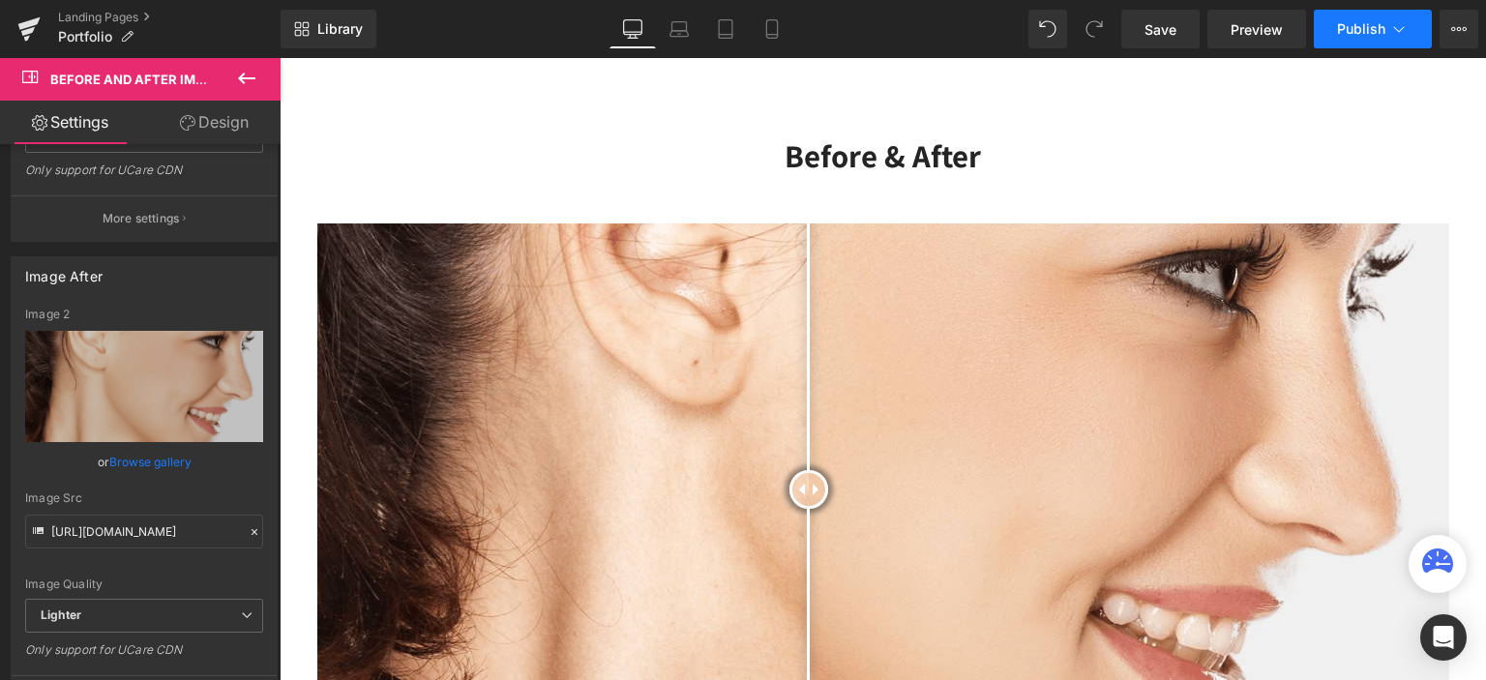
click at [1358, 30] on span "Publish" at bounding box center [1361, 28] width 48 height 15
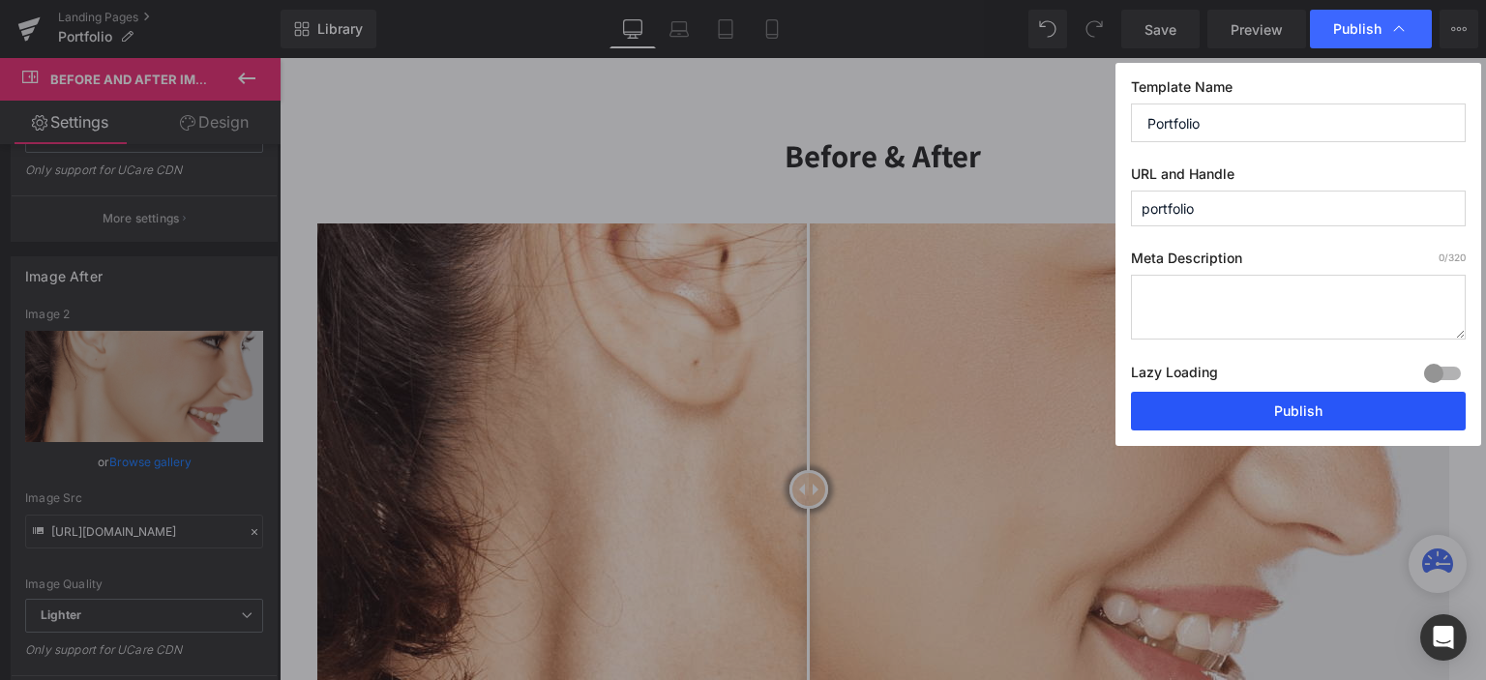
click at [1275, 416] on button "Publish" at bounding box center [1298, 411] width 335 height 39
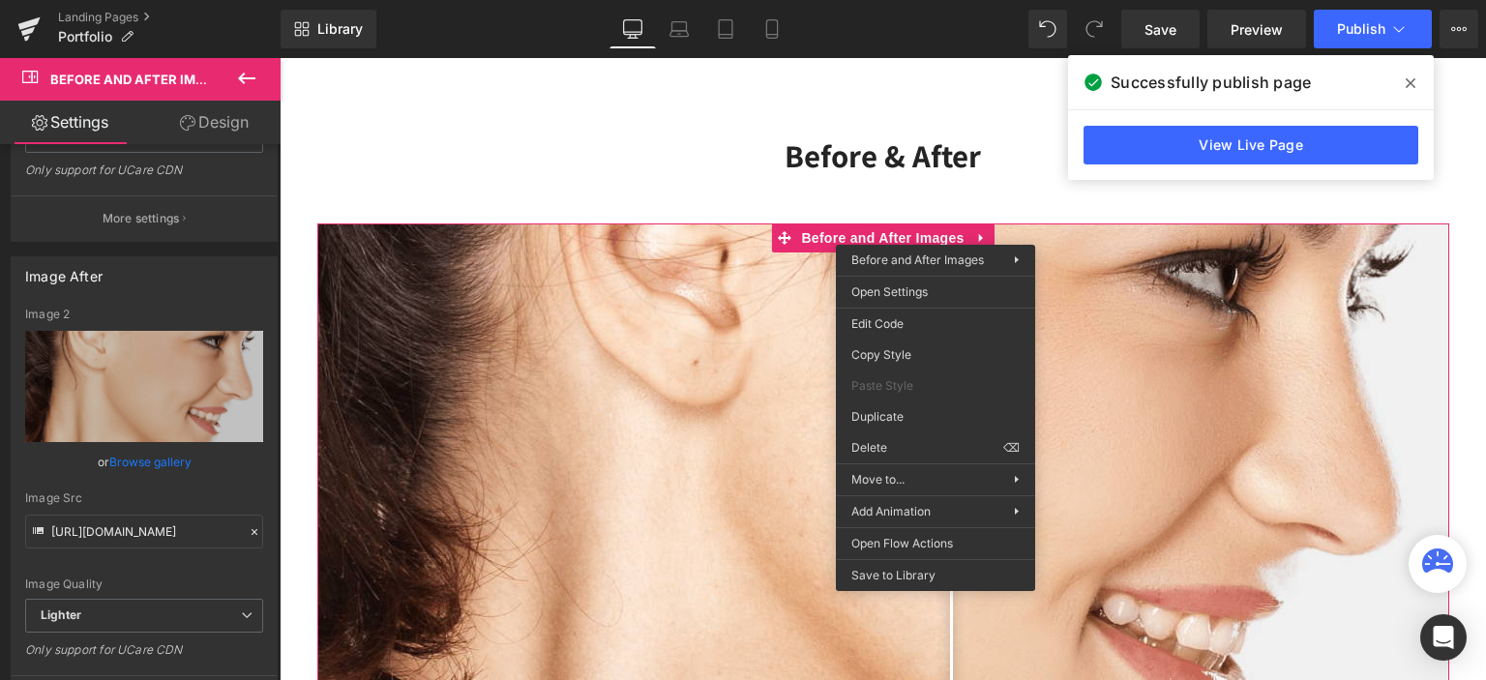
drag, startPoint x: 1215, startPoint y: 509, endPoint x: 935, endPoint y: 451, distance: 285.5
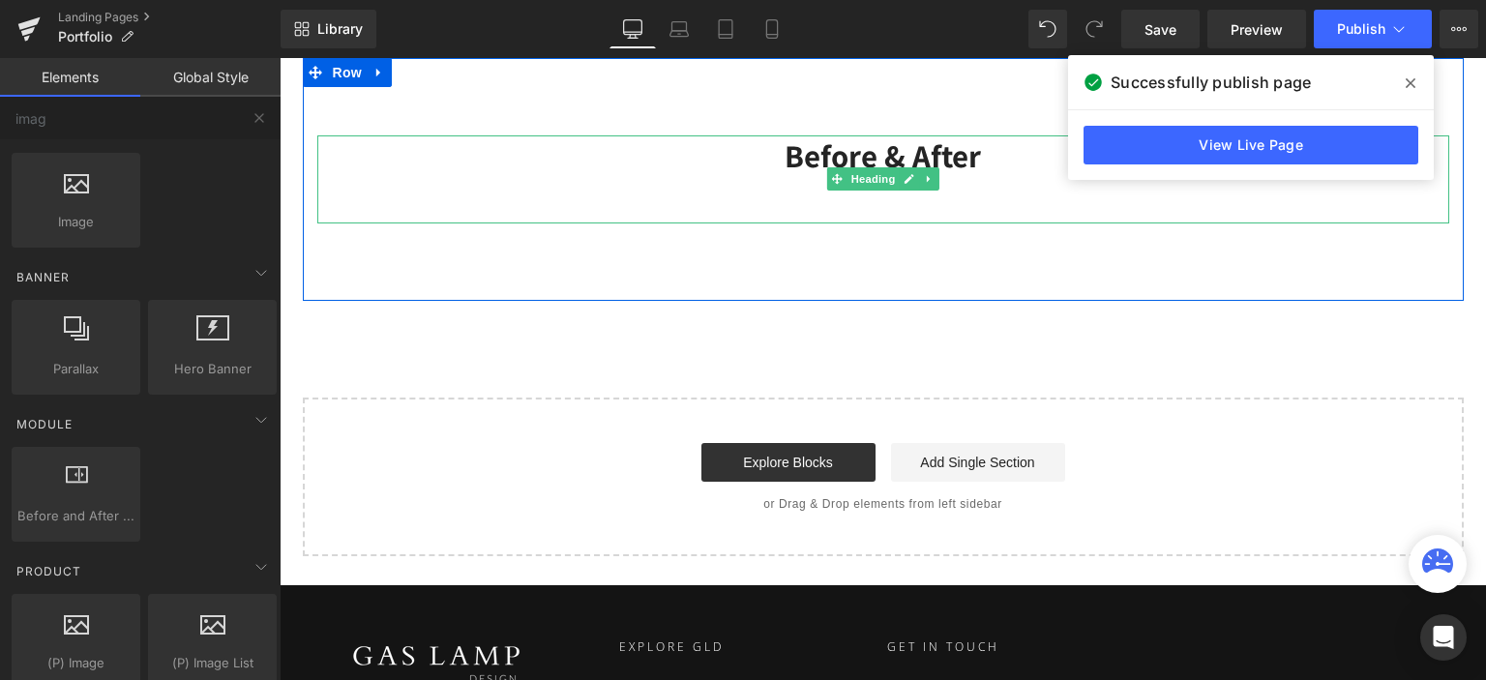
scroll to position [2471, 0]
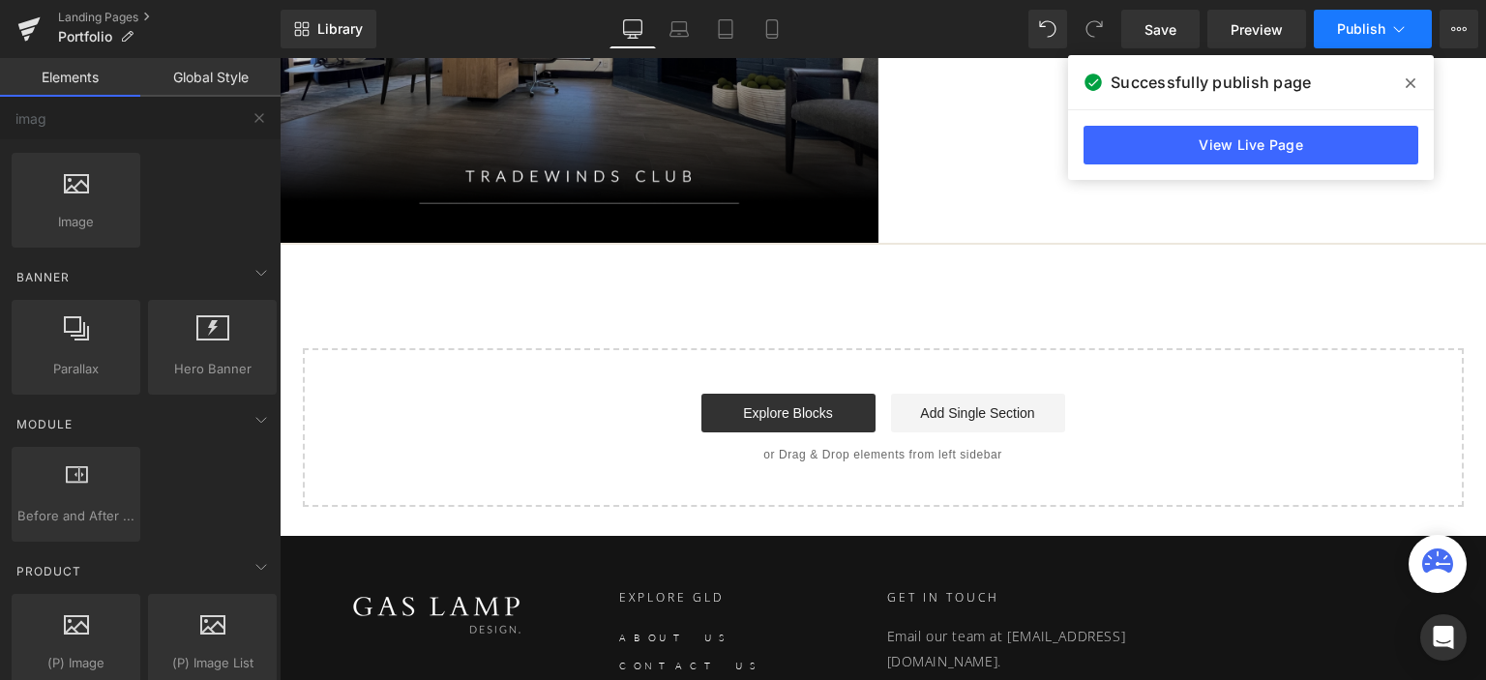
click at [1362, 22] on span "Publish" at bounding box center [1361, 28] width 48 height 15
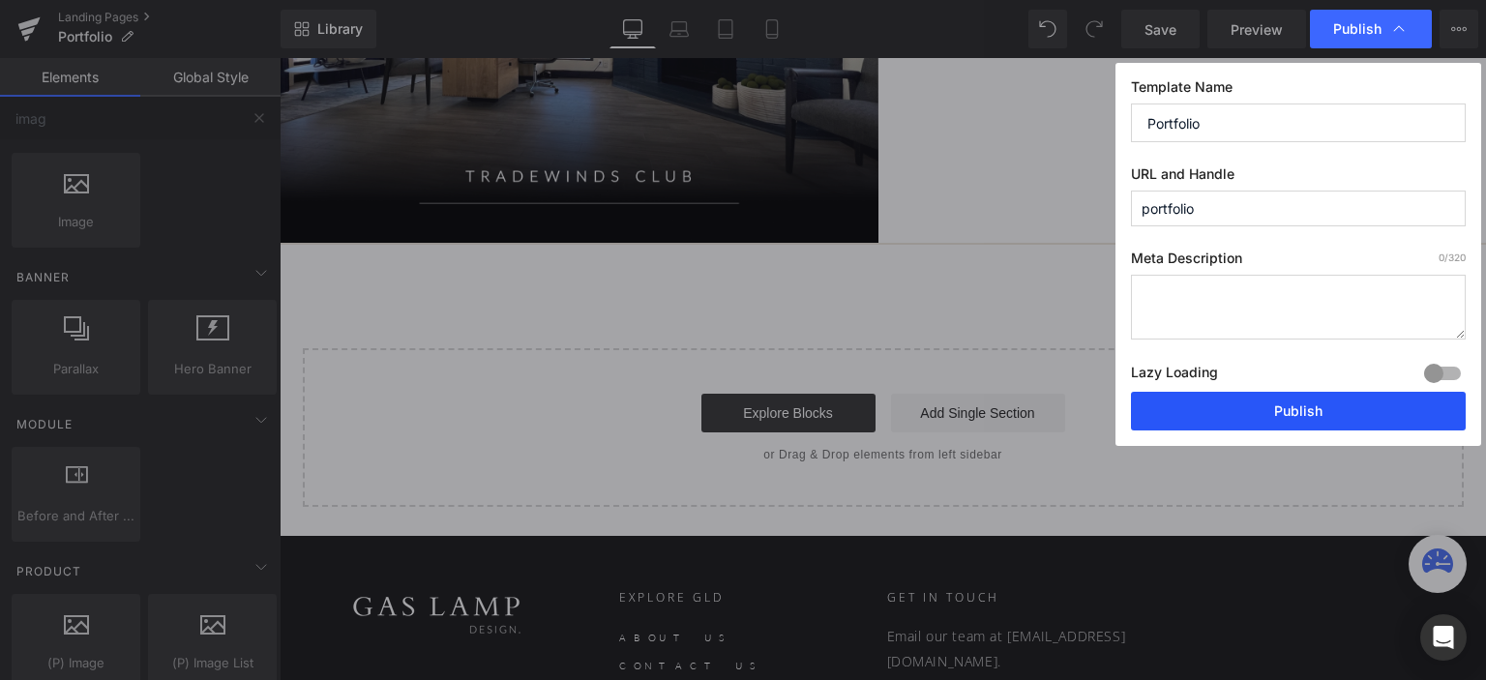
click at [1262, 401] on button "Publish" at bounding box center [1298, 411] width 335 height 39
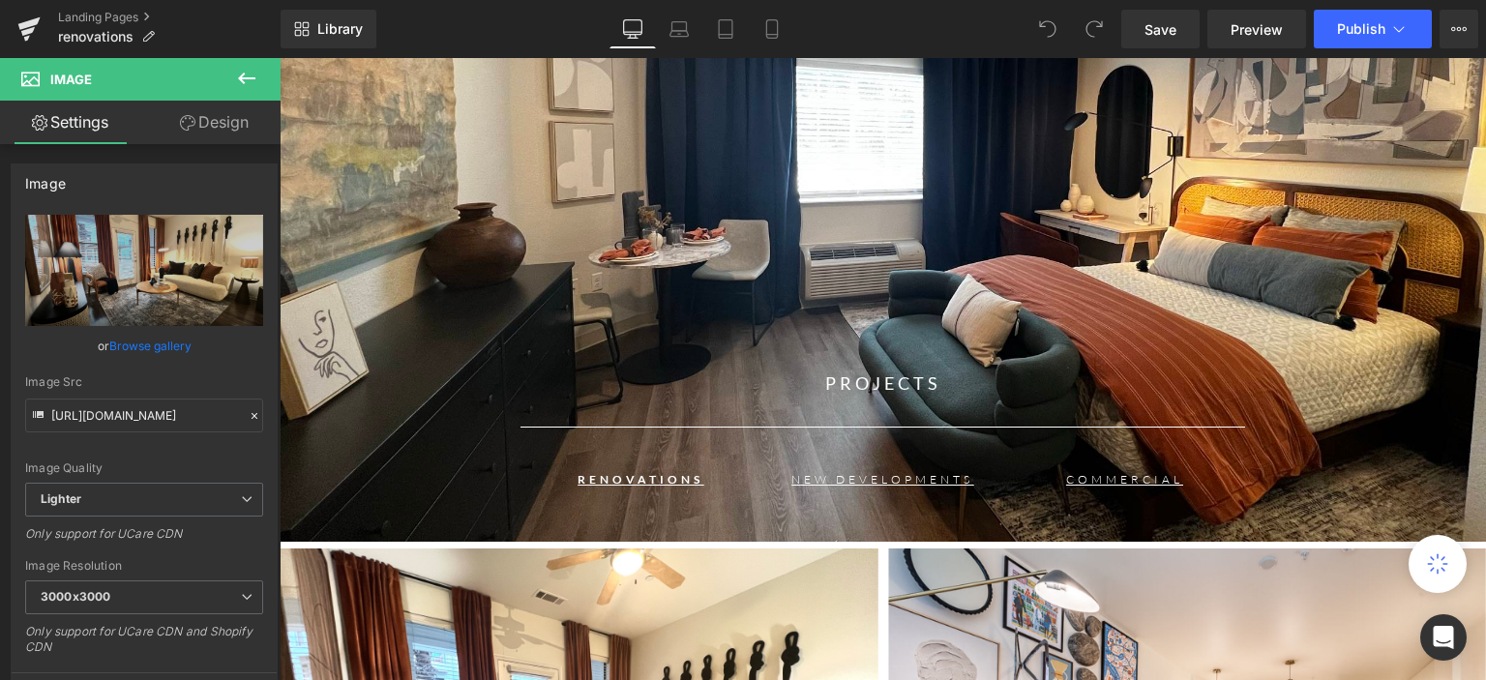
scroll to position [113, 0]
